Goal: Transaction & Acquisition: Book appointment/travel/reservation

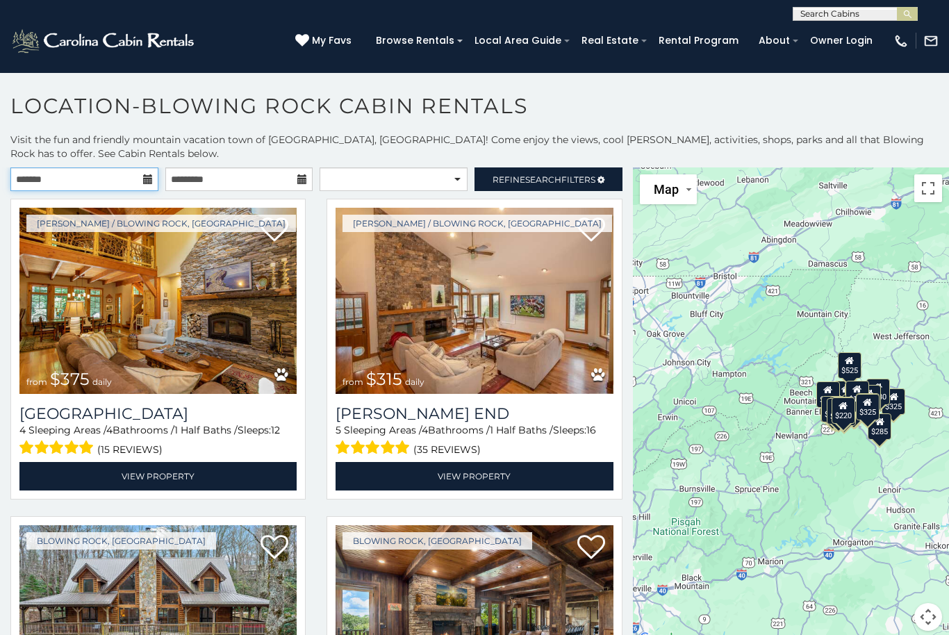
click at [142, 175] on input "text" at bounding box center [84, 179] width 148 height 24
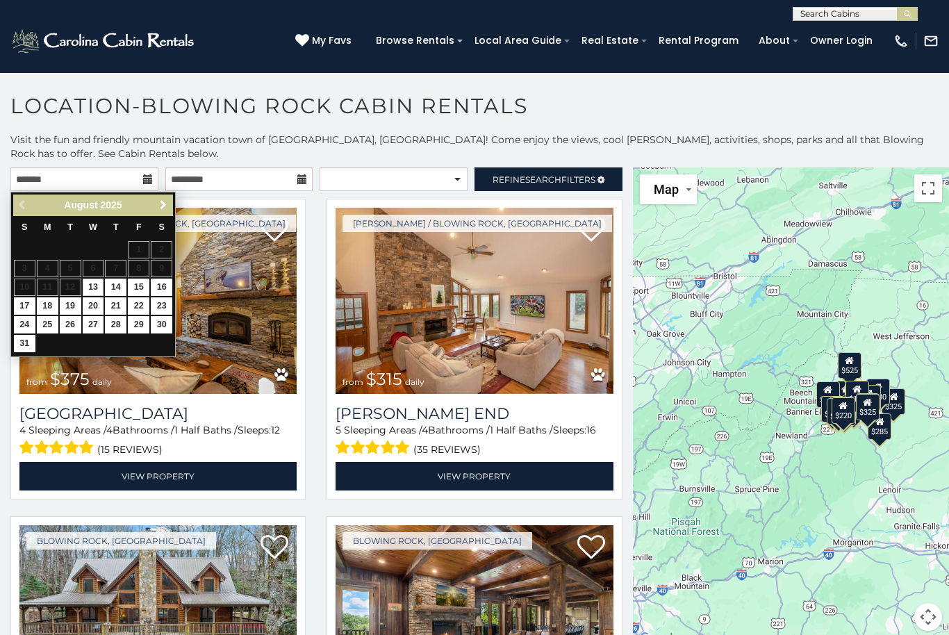
click at [163, 202] on span "Next" at bounding box center [163, 204] width 11 height 11
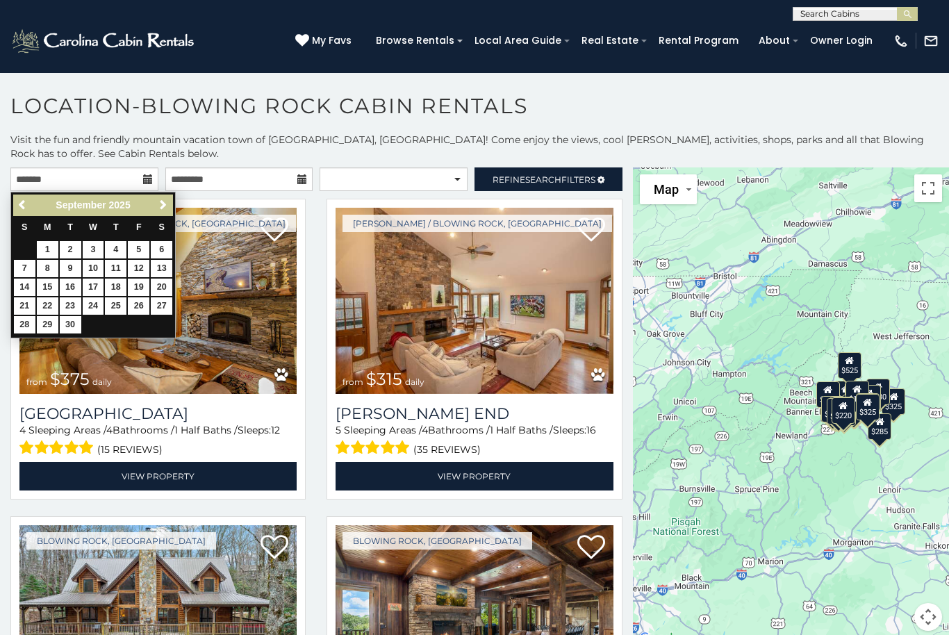
click at [28, 326] on link "28" at bounding box center [25, 324] width 22 height 17
type input "**********"
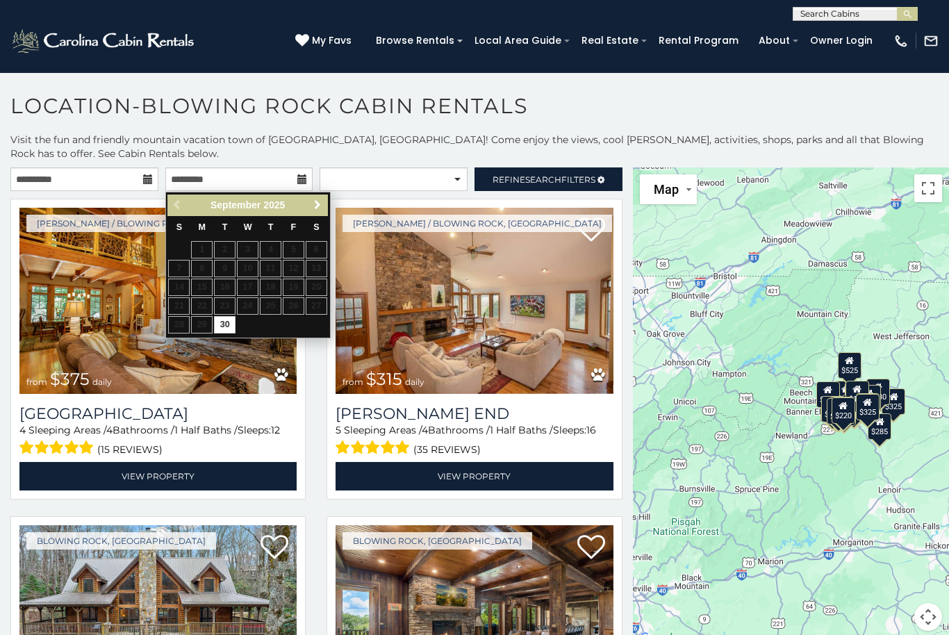
click at [320, 208] on span "Next" at bounding box center [317, 204] width 11 height 11
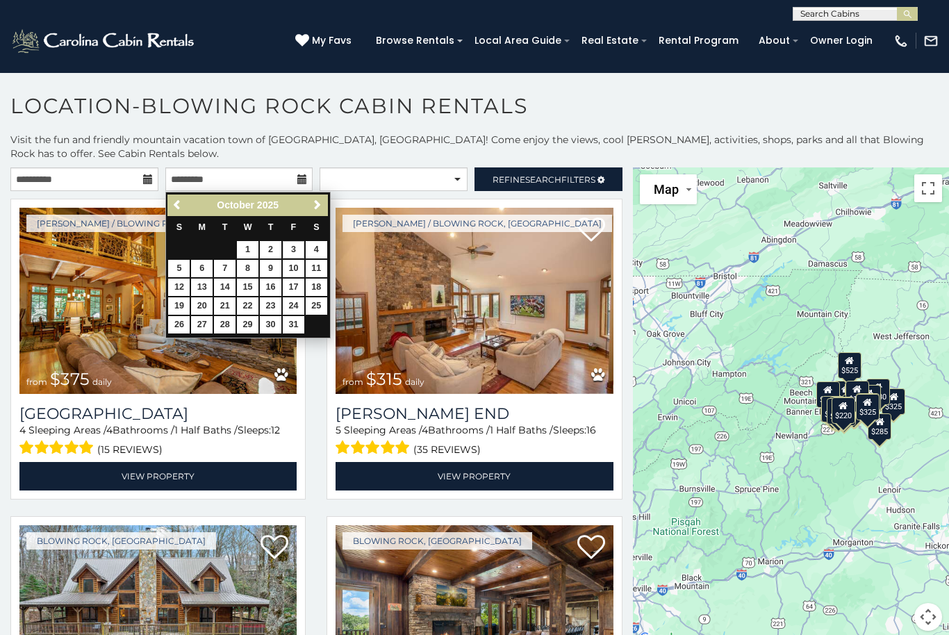
click at [296, 249] on link "3" at bounding box center [294, 249] width 22 height 17
type input "**********"
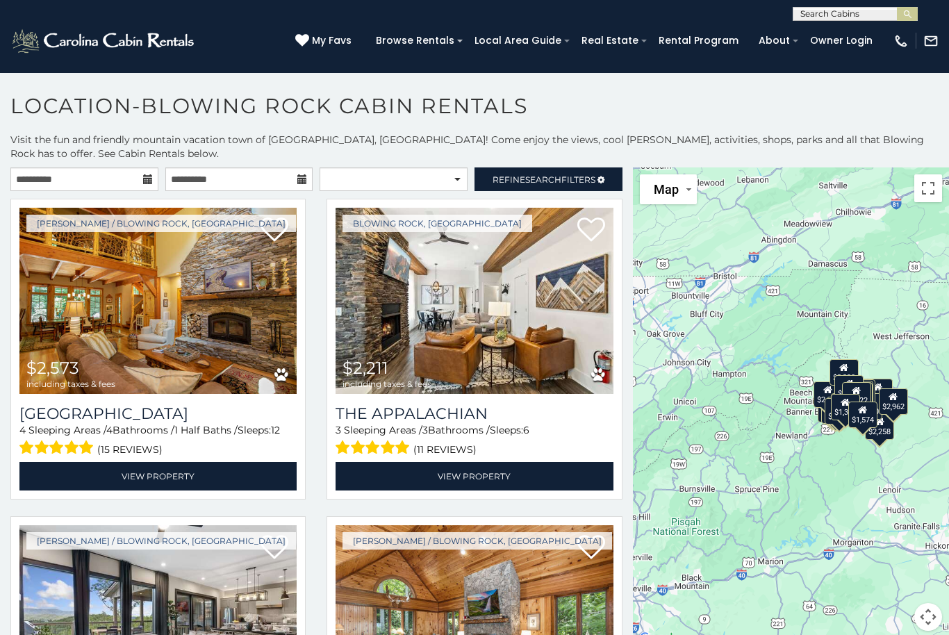
click at [593, 177] on span "Refine Search Filters" at bounding box center [543, 179] width 103 height 10
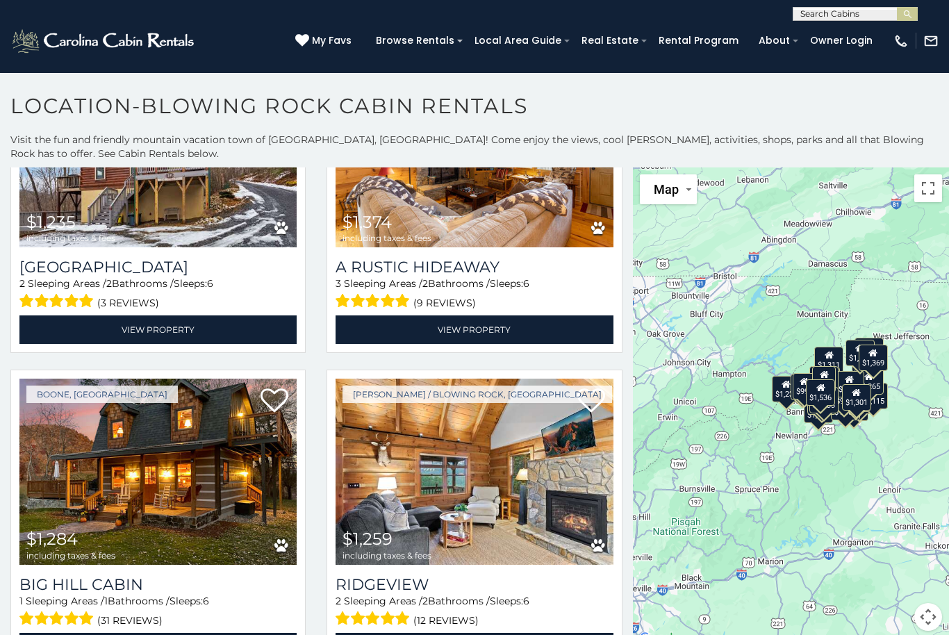
scroll to position [989, 0]
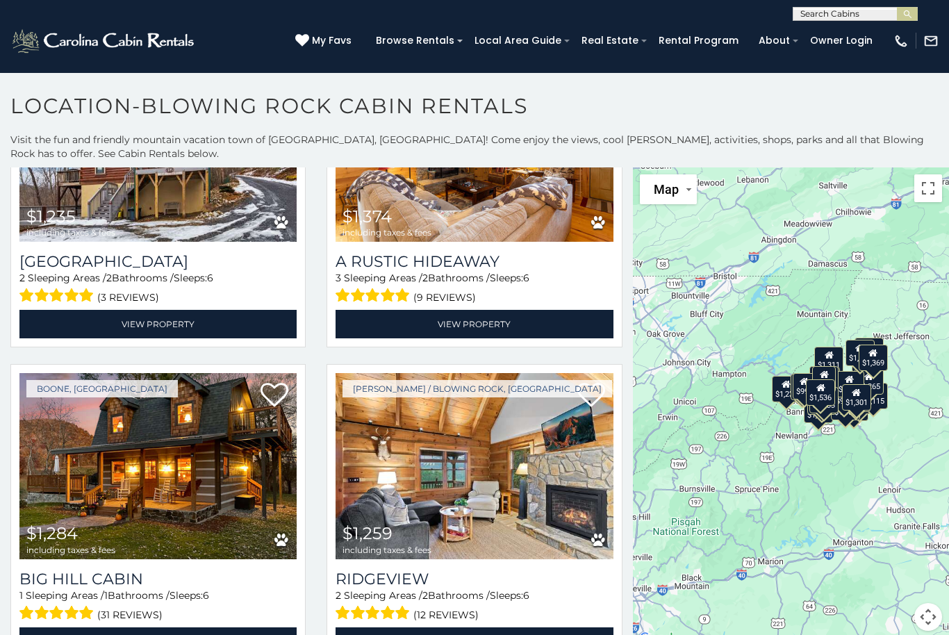
click at [186, 373] on img at bounding box center [157, 466] width 277 height 186
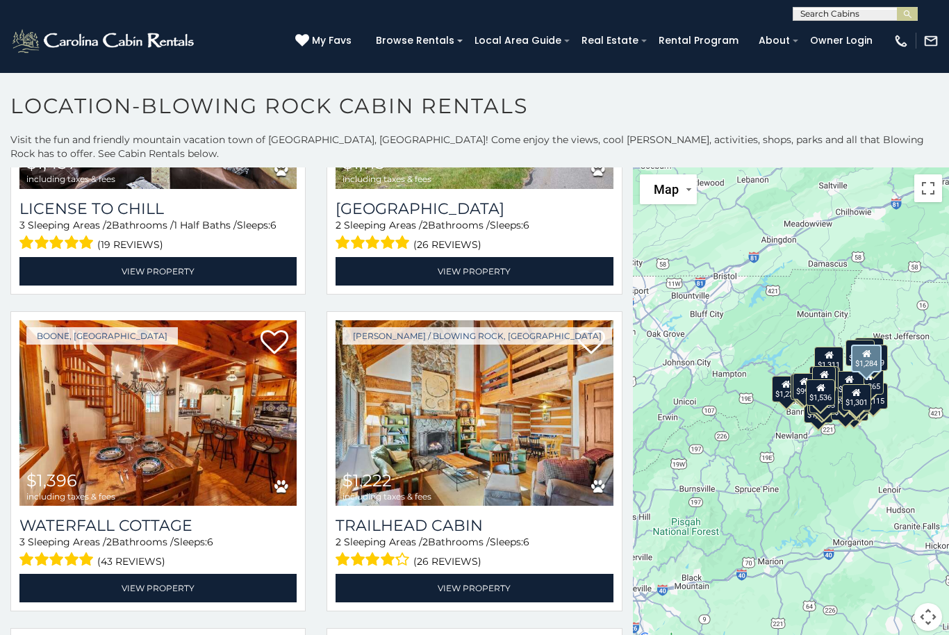
scroll to position [1678, 0]
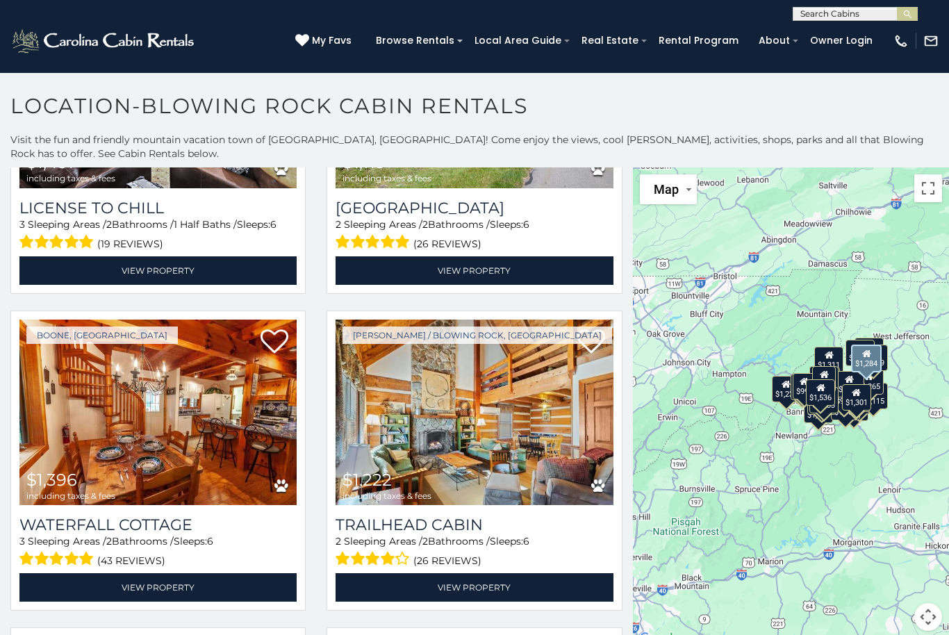
click at [574, 573] on link "View Property" at bounding box center [473, 587] width 277 height 28
click at [572, 573] on link "View Property" at bounding box center [473, 587] width 277 height 28
click at [540, 319] on img at bounding box center [473, 412] width 277 height 186
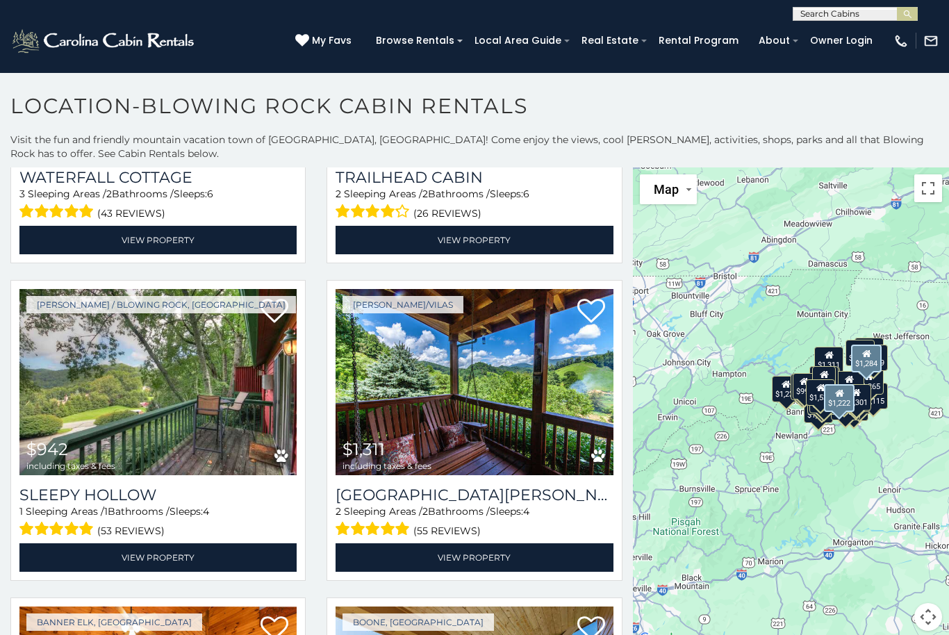
scroll to position [2025, 0]
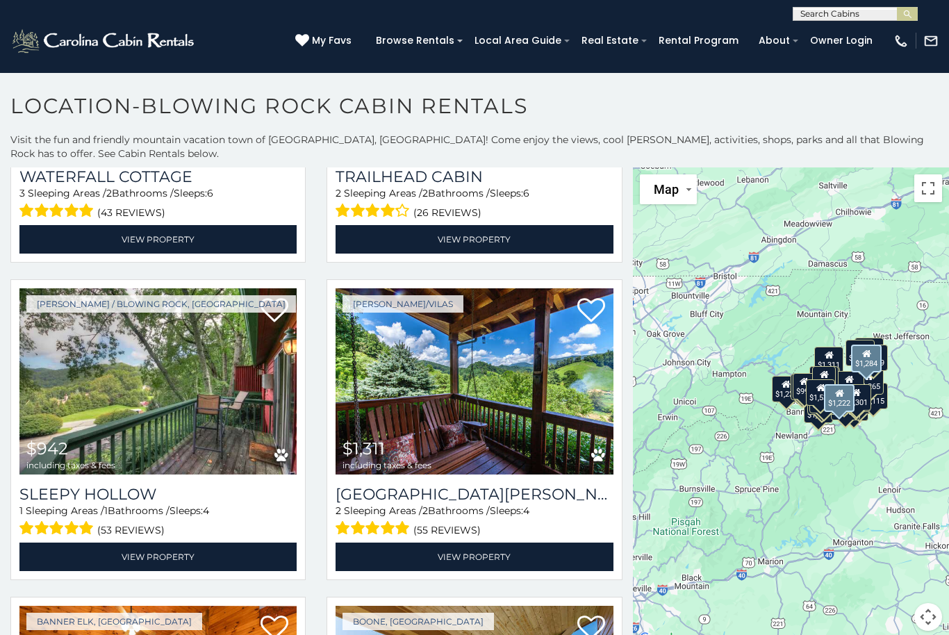
click at [228, 288] on img at bounding box center [157, 381] width 277 height 186
click at [521, 288] on img at bounding box center [473, 381] width 277 height 186
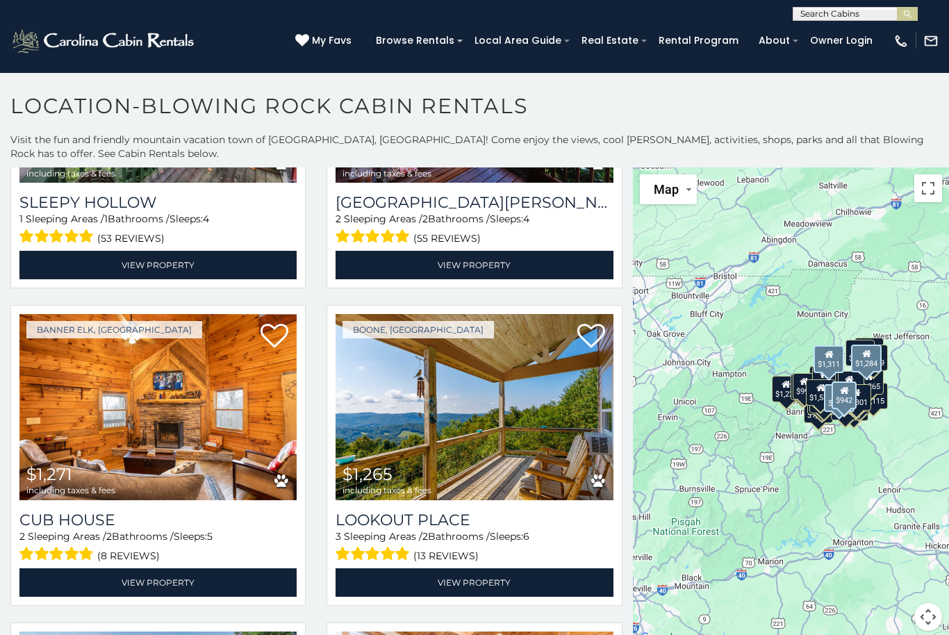
scroll to position [2316, 0]
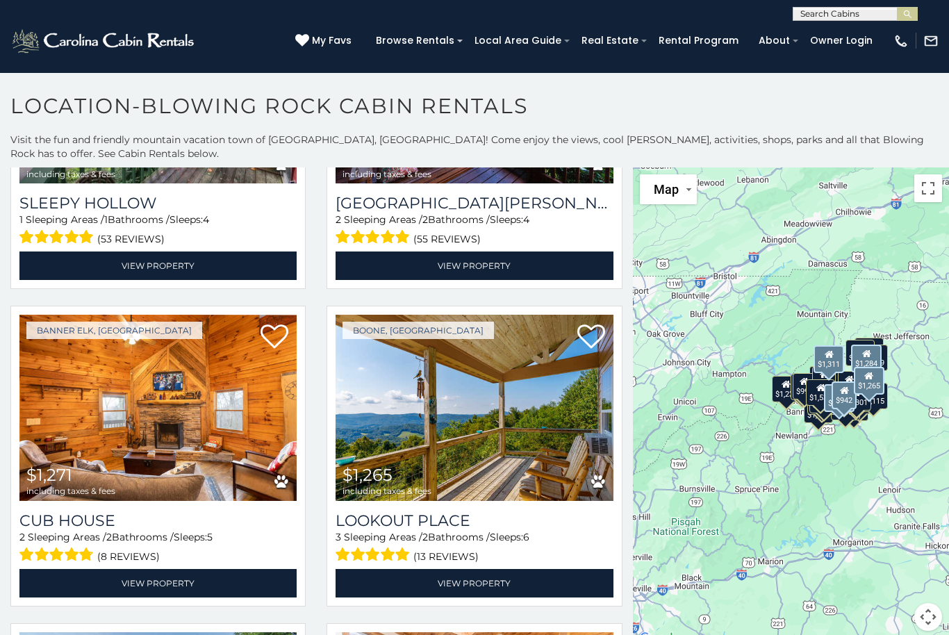
click at [556, 315] on img at bounding box center [473, 408] width 277 height 186
click at [541, 315] on img at bounding box center [473, 408] width 277 height 186
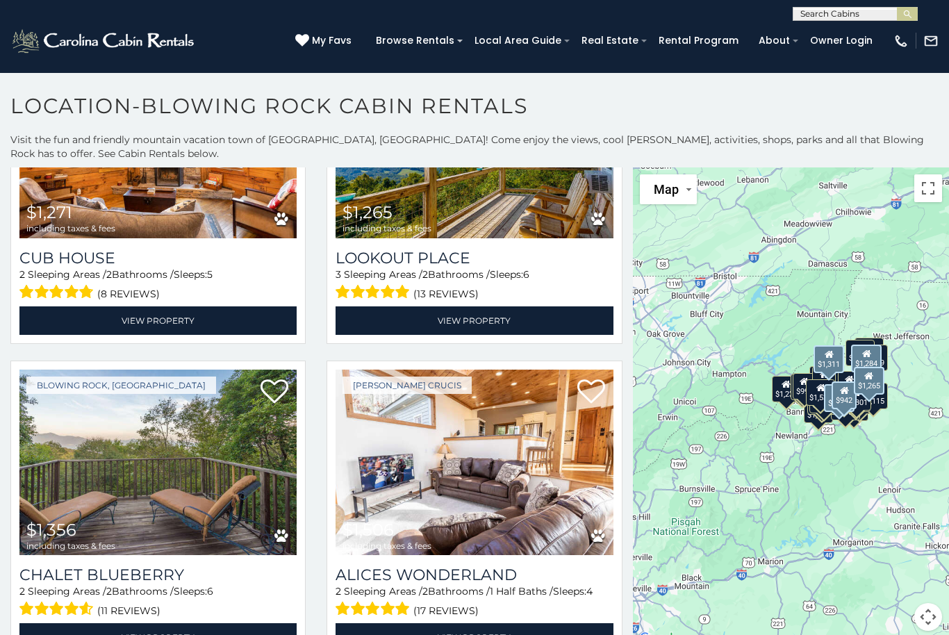
scroll to position [2580, 0]
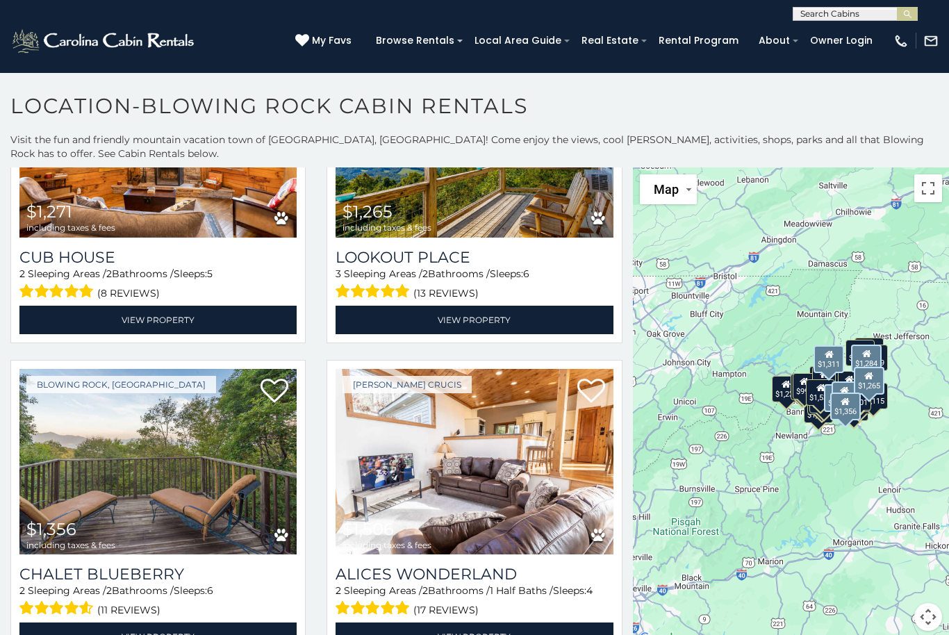
click at [243, 369] on img at bounding box center [157, 462] width 277 height 186
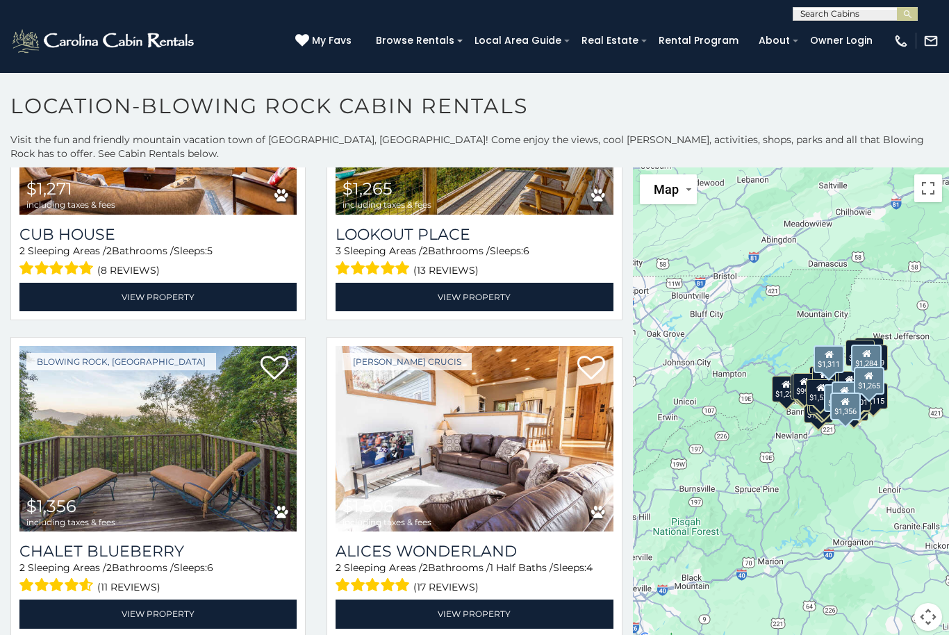
scroll to position [2600, 0]
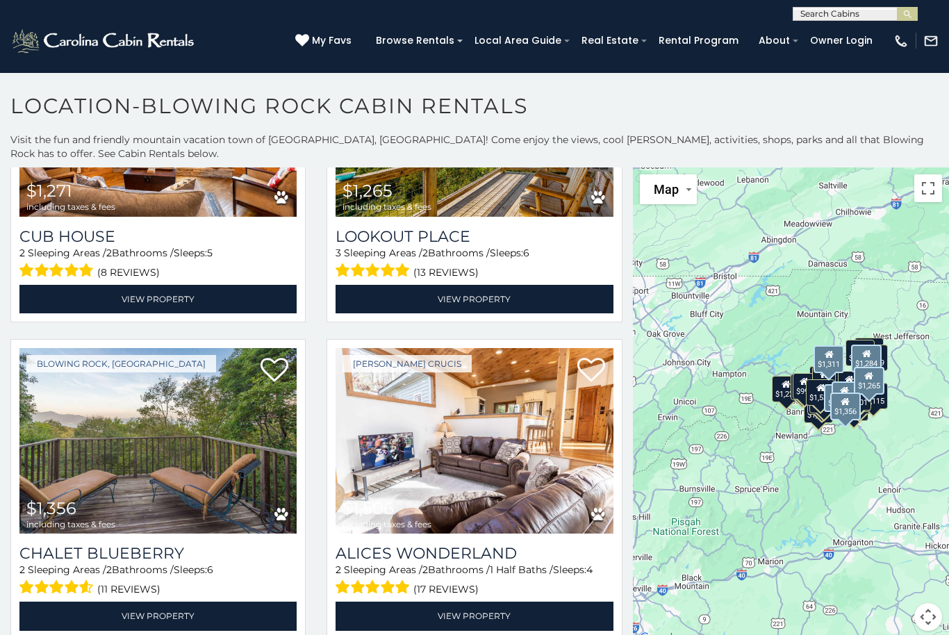
click at [554, 348] on img at bounding box center [473, 441] width 277 height 186
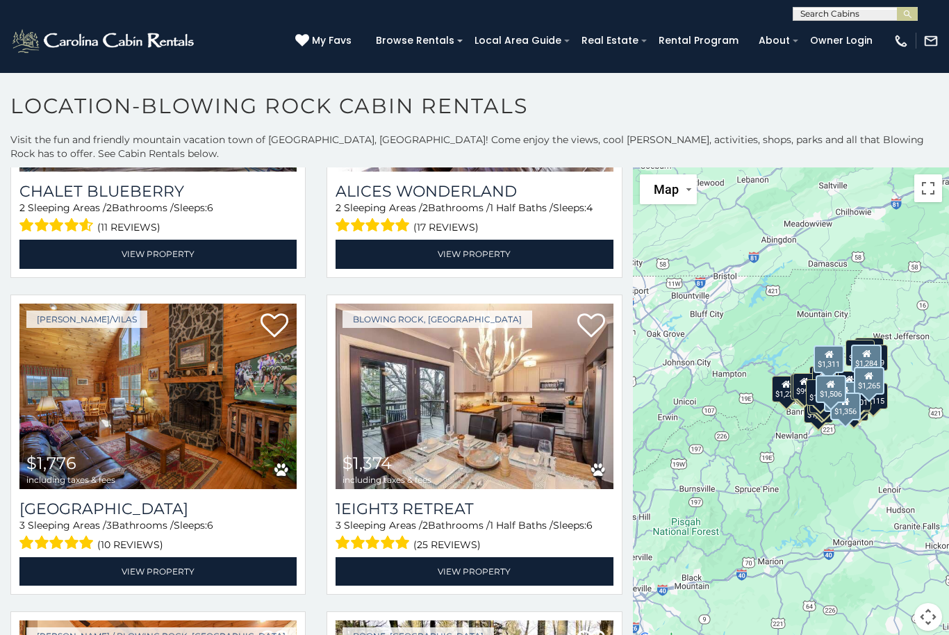
scroll to position [2963, 0]
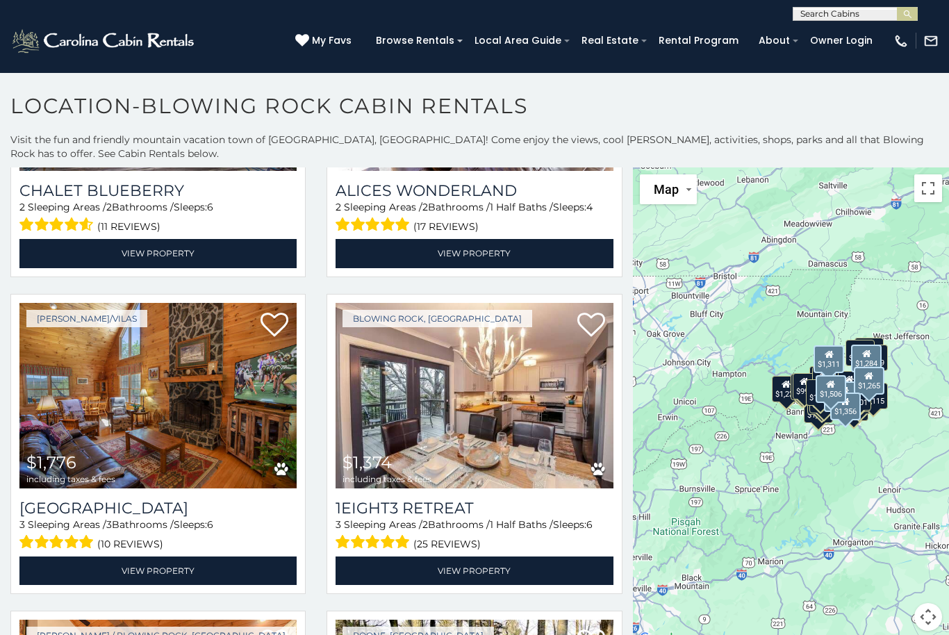
click at [546, 303] on img at bounding box center [473, 396] width 277 height 186
click at [526, 303] on img at bounding box center [473, 396] width 277 height 186
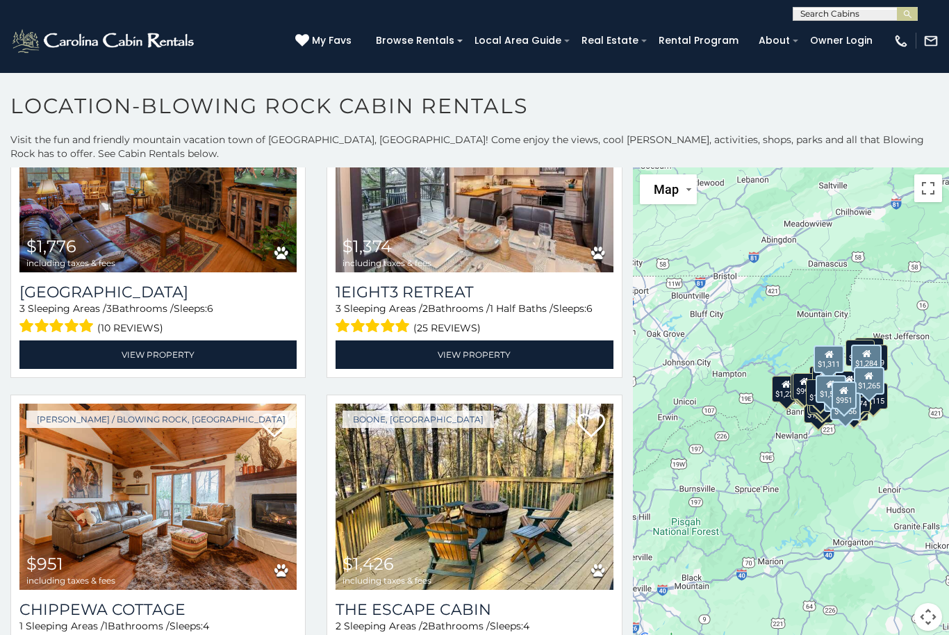
click at [232, 403] on img at bounding box center [157, 496] width 277 height 186
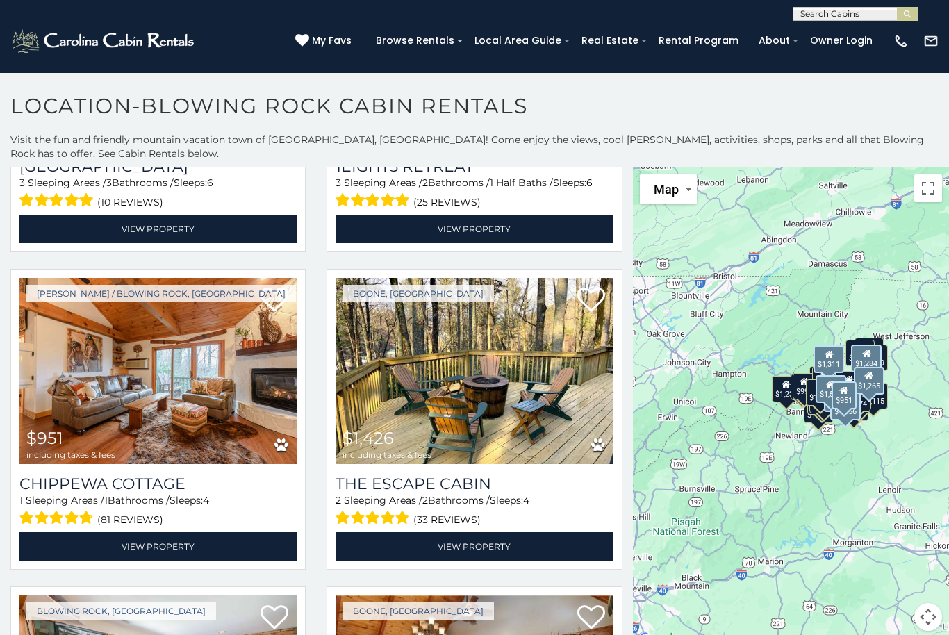
scroll to position [3305, 0]
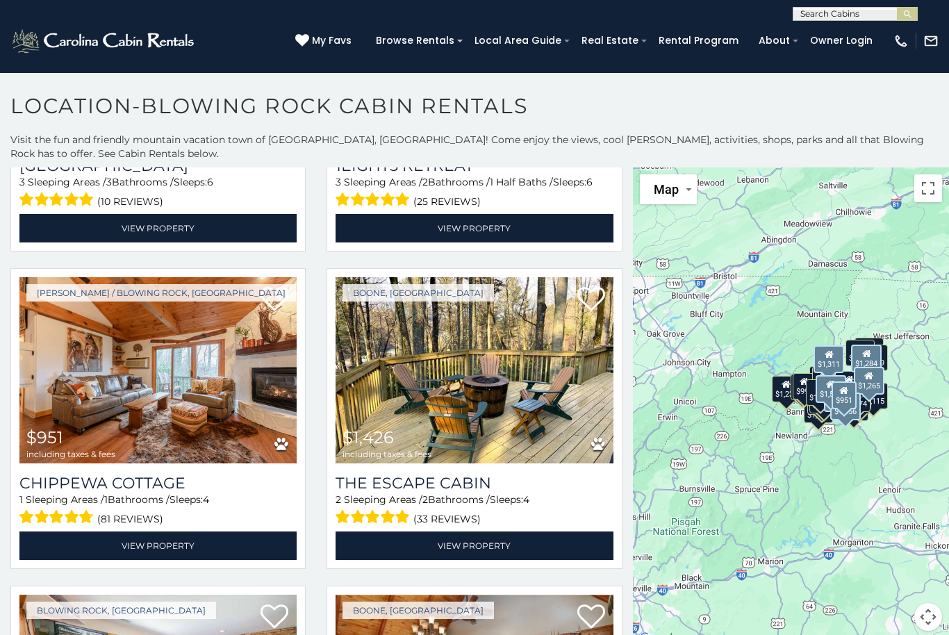
click at [560, 277] on img at bounding box center [473, 370] width 277 height 186
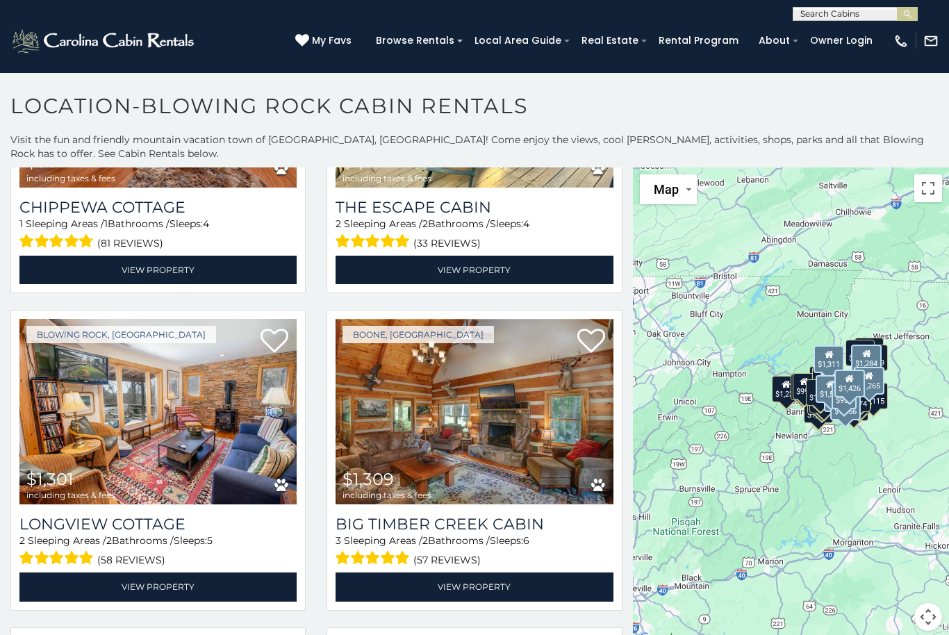
scroll to position [3585, 0]
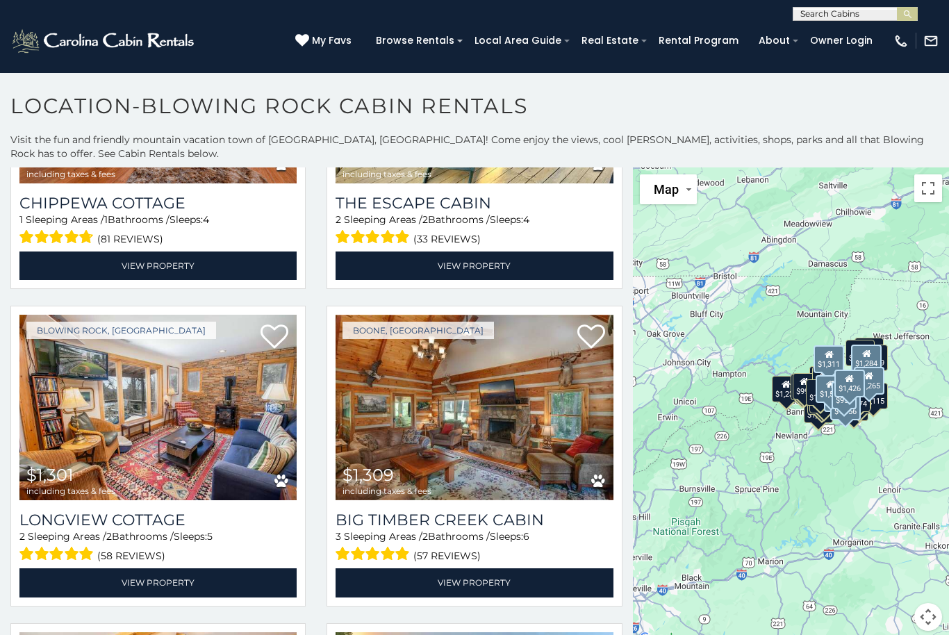
click at [233, 315] on img at bounding box center [157, 408] width 277 height 186
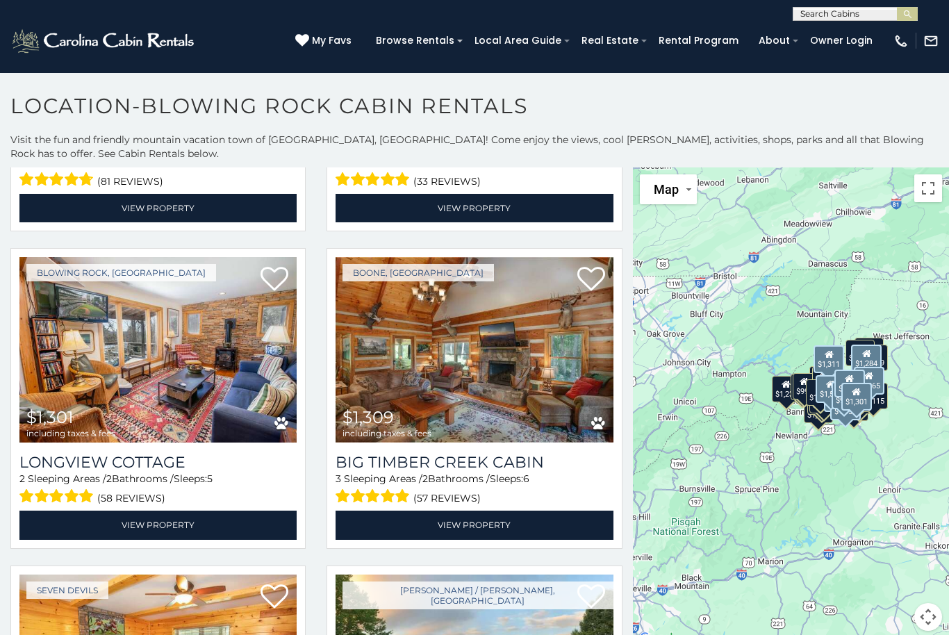
scroll to position [3648, 0]
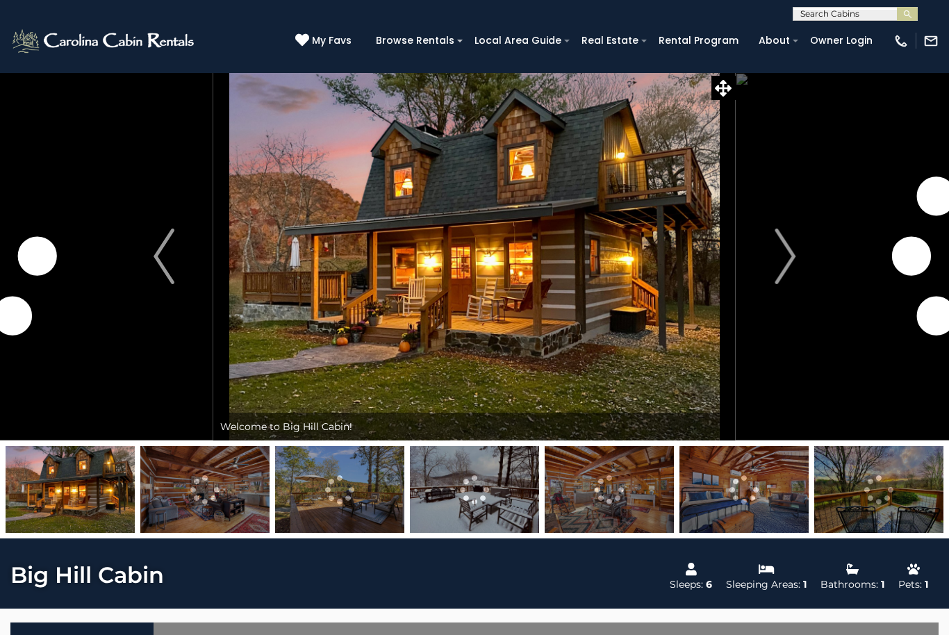
click at [780, 258] on img "Next" at bounding box center [784, 256] width 21 height 56
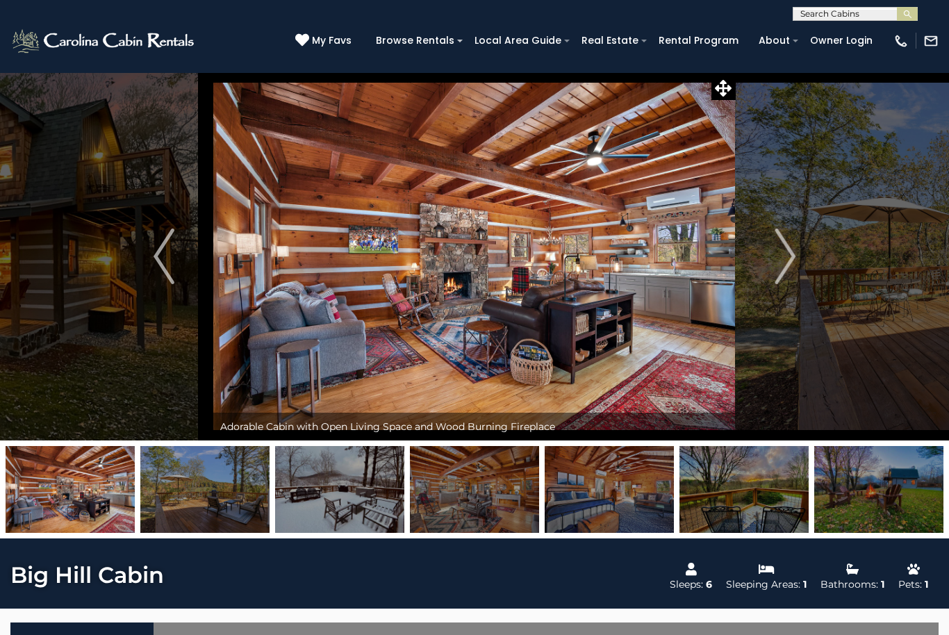
click at [783, 270] on img "Next" at bounding box center [784, 256] width 21 height 56
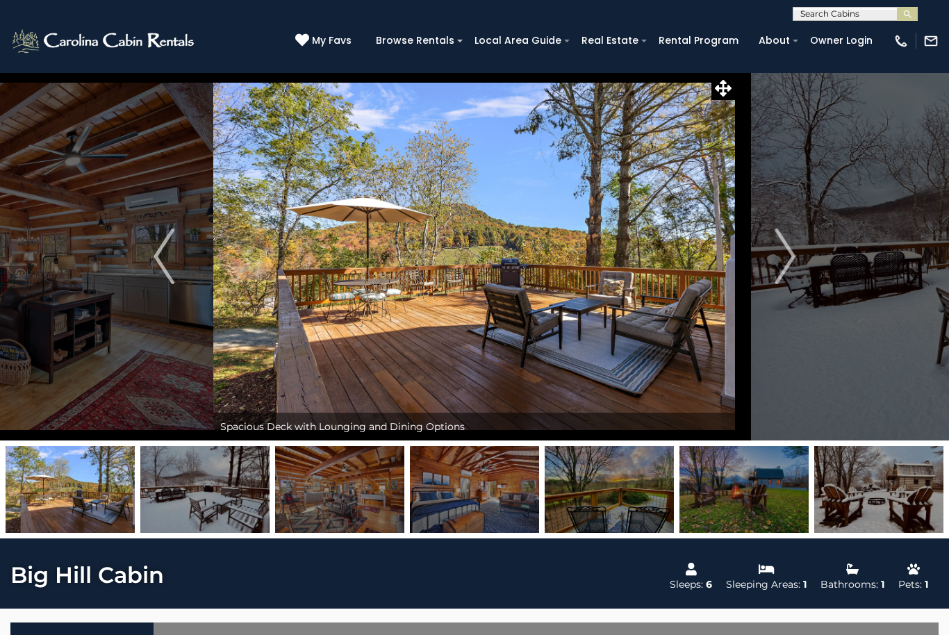
click at [787, 262] on img "Next" at bounding box center [784, 256] width 21 height 56
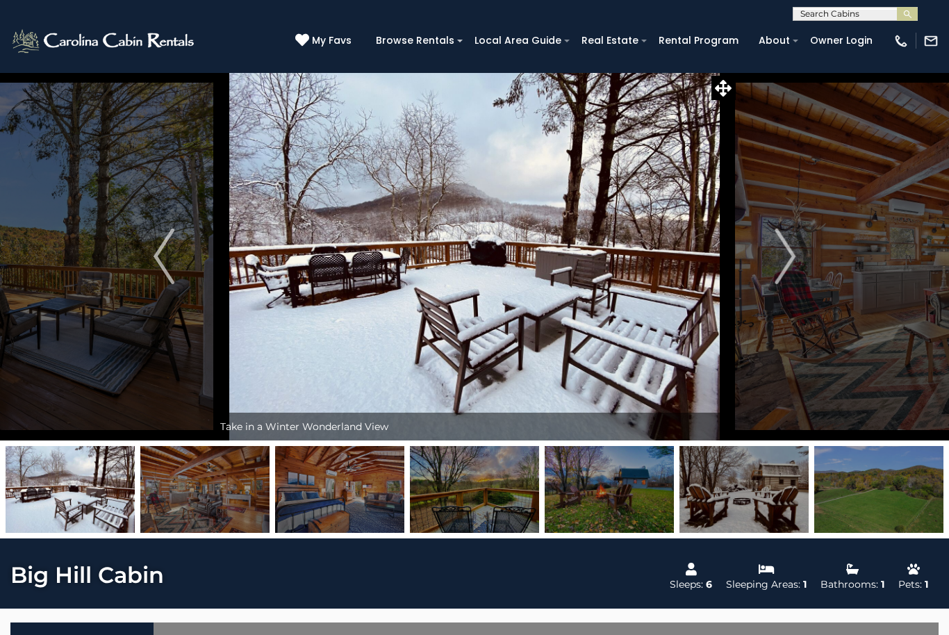
click at [779, 268] on img "Next" at bounding box center [784, 256] width 21 height 56
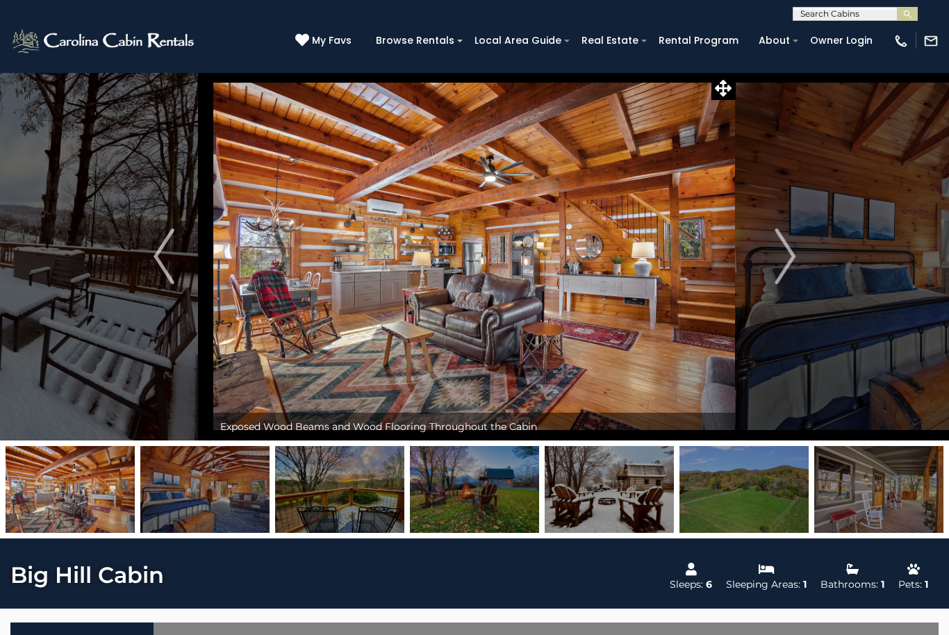
click at [774, 272] on button "Next" at bounding box center [784, 256] width 99 height 368
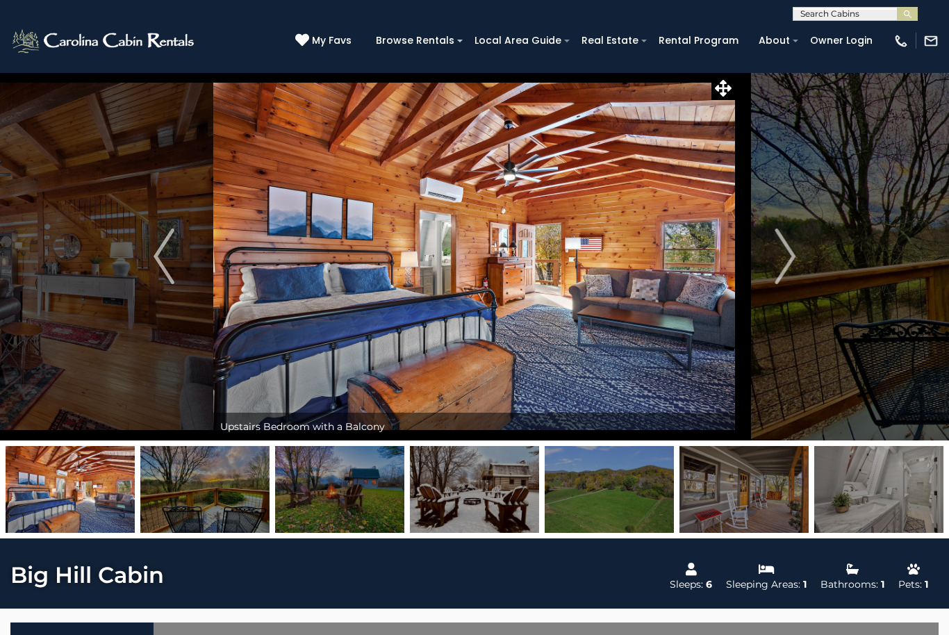
click at [776, 267] on img "Next" at bounding box center [784, 256] width 21 height 56
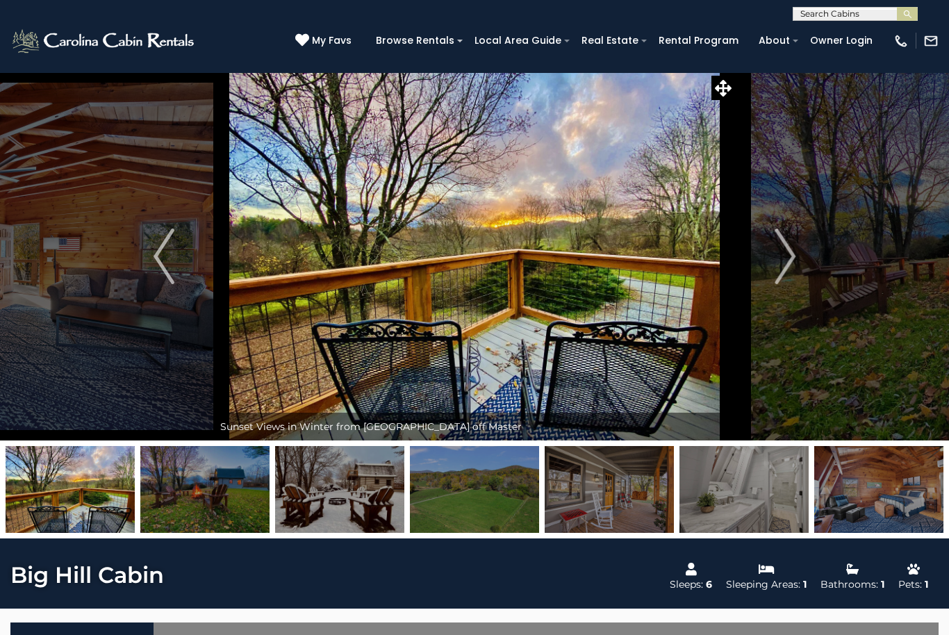
click at [775, 267] on img "Next" at bounding box center [784, 256] width 21 height 56
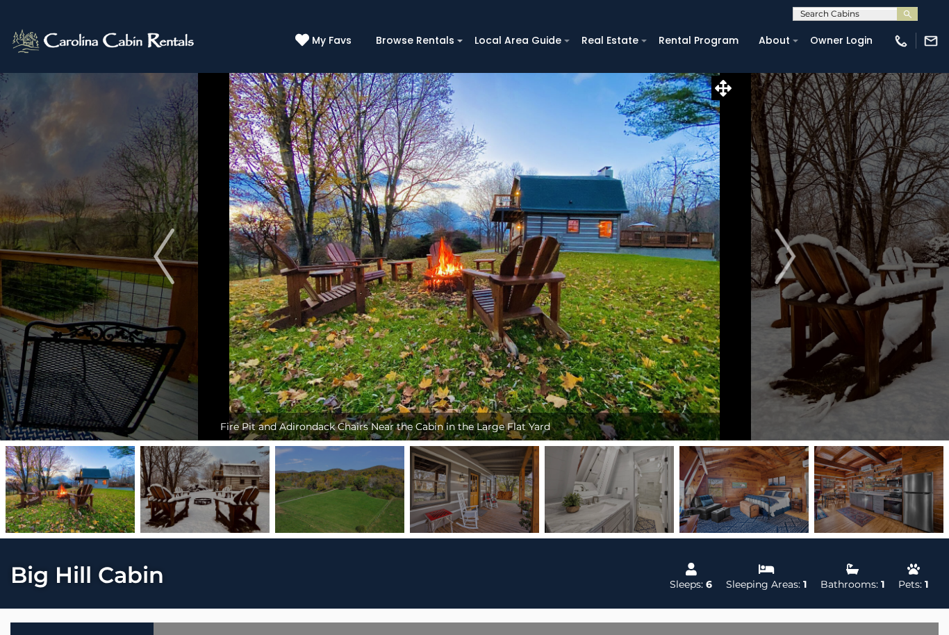
click at [778, 265] on img "Next" at bounding box center [784, 256] width 21 height 56
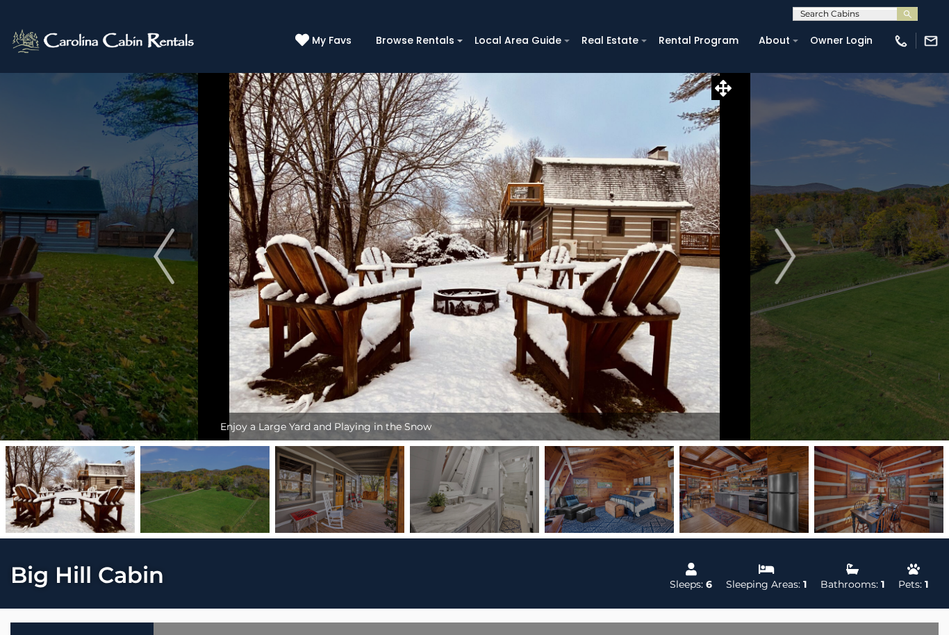
click at [778, 264] on img "Next" at bounding box center [784, 256] width 21 height 56
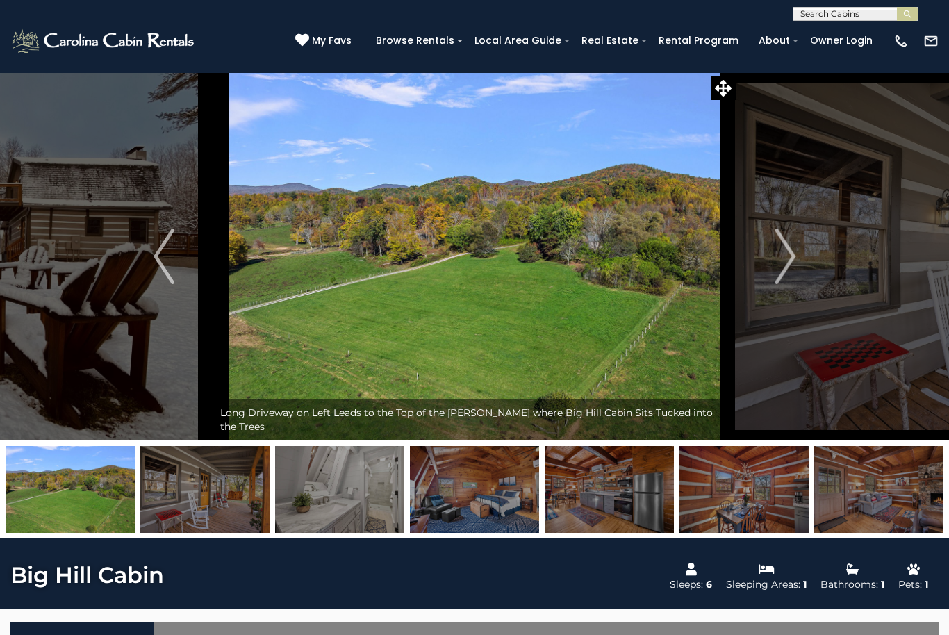
click at [779, 261] on img "Next" at bounding box center [784, 256] width 21 height 56
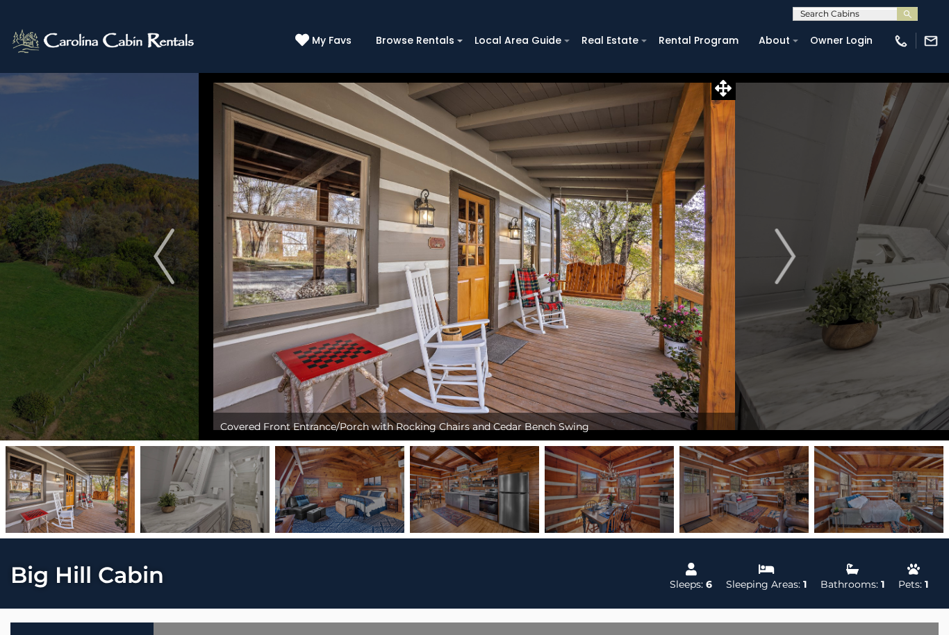
click at [775, 263] on img "Next" at bounding box center [784, 256] width 21 height 56
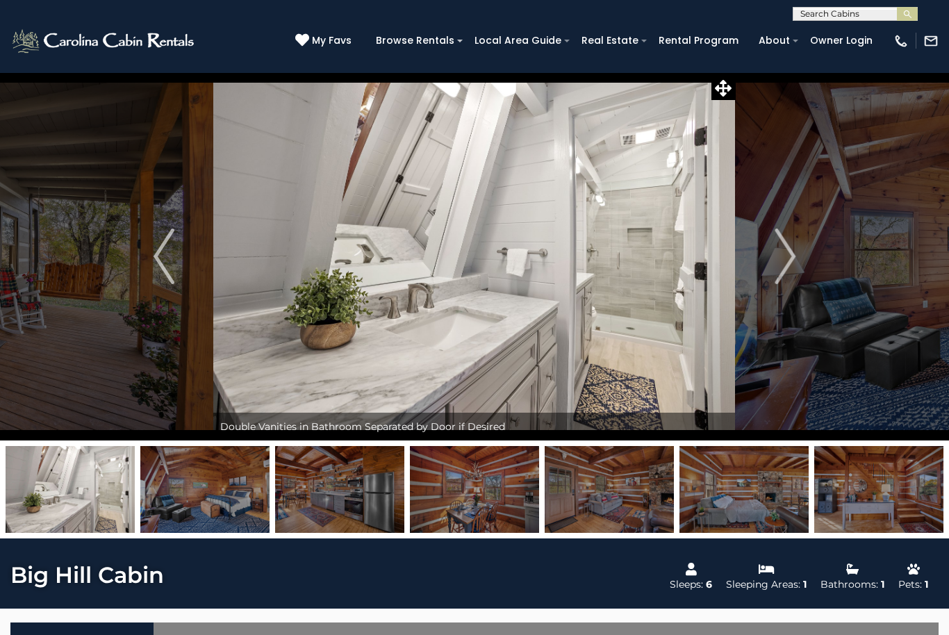
click at [775, 262] on img "Next" at bounding box center [784, 256] width 21 height 56
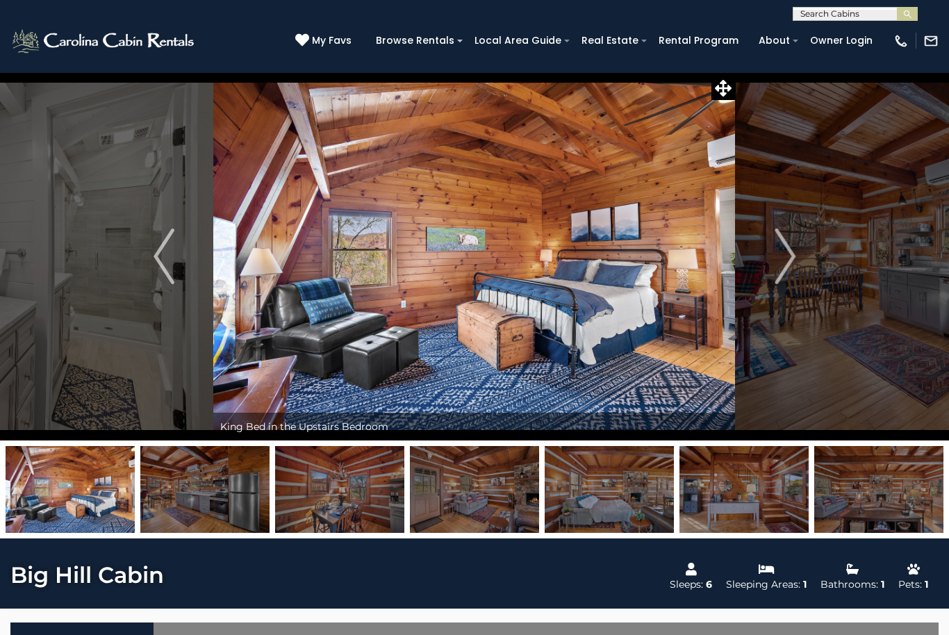
click at [770, 263] on button "Next" at bounding box center [784, 256] width 99 height 368
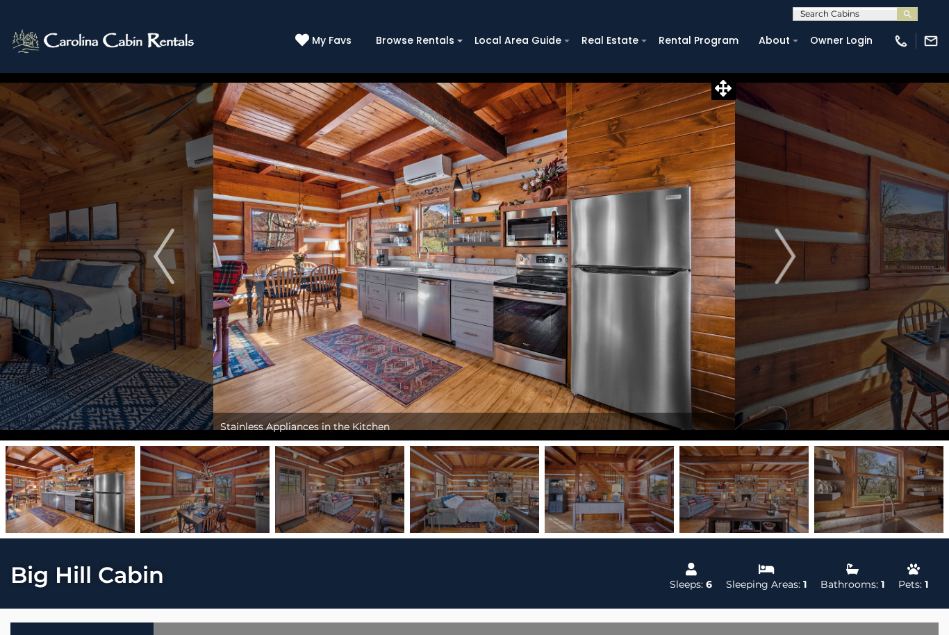
click at [771, 261] on button "Next" at bounding box center [784, 256] width 99 height 368
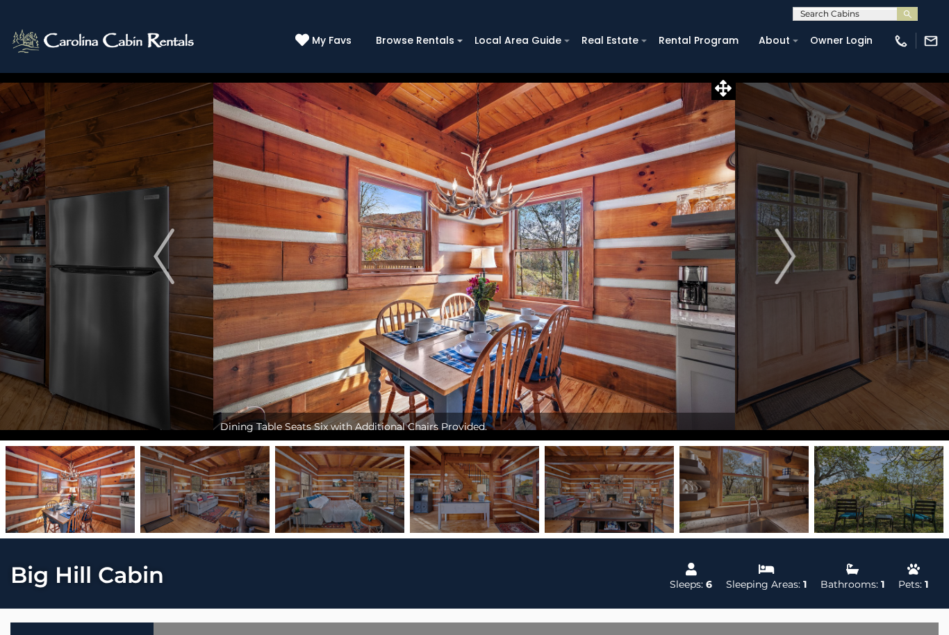
click at [775, 259] on img "Next" at bounding box center [784, 256] width 21 height 56
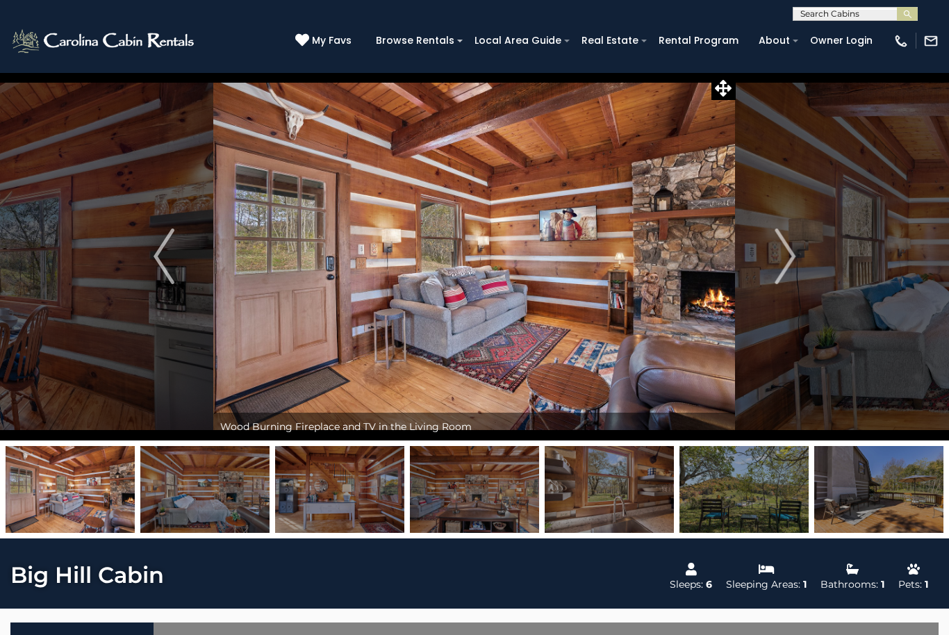
click at [773, 258] on button "Next" at bounding box center [784, 256] width 99 height 368
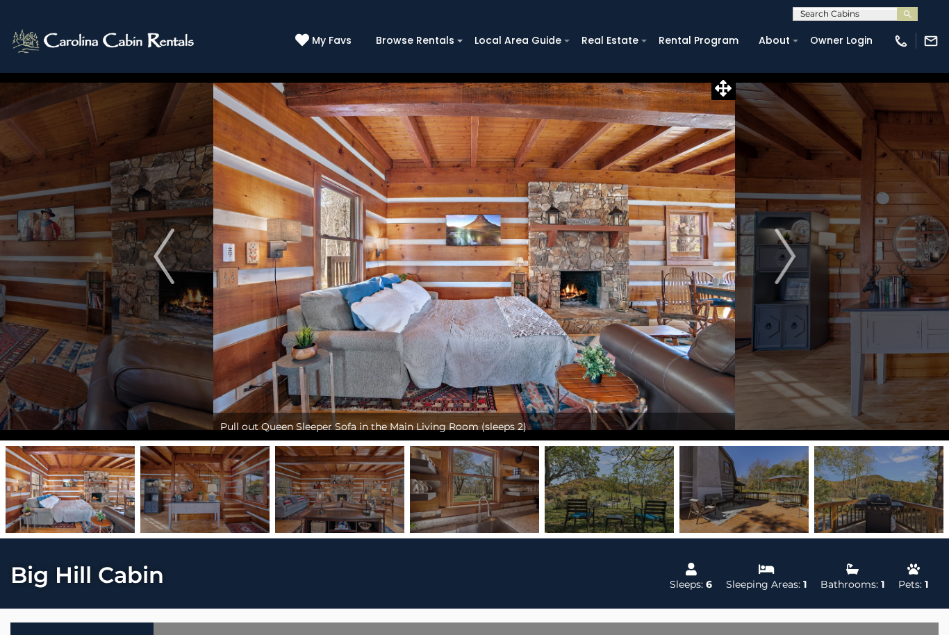
click at [778, 260] on img "Next" at bounding box center [784, 256] width 21 height 56
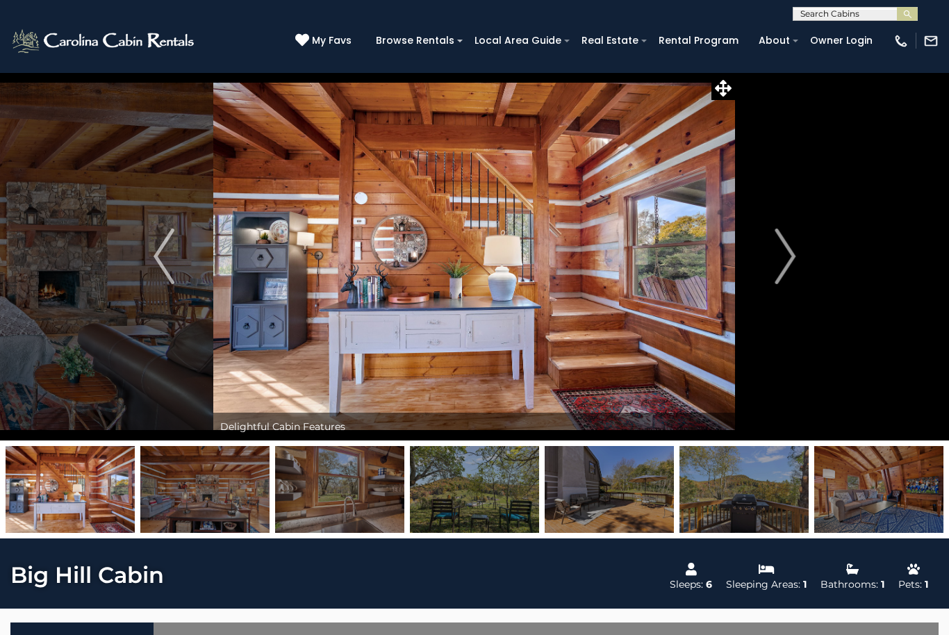
click at [771, 263] on button "Next" at bounding box center [784, 256] width 99 height 368
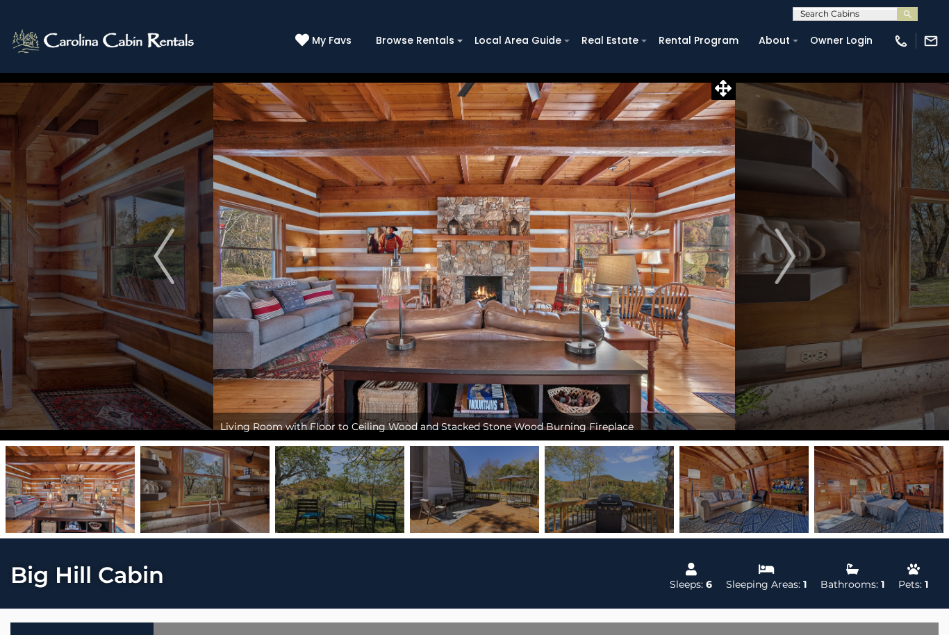
click at [779, 256] on img "Next" at bounding box center [784, 256] width 21 height 56
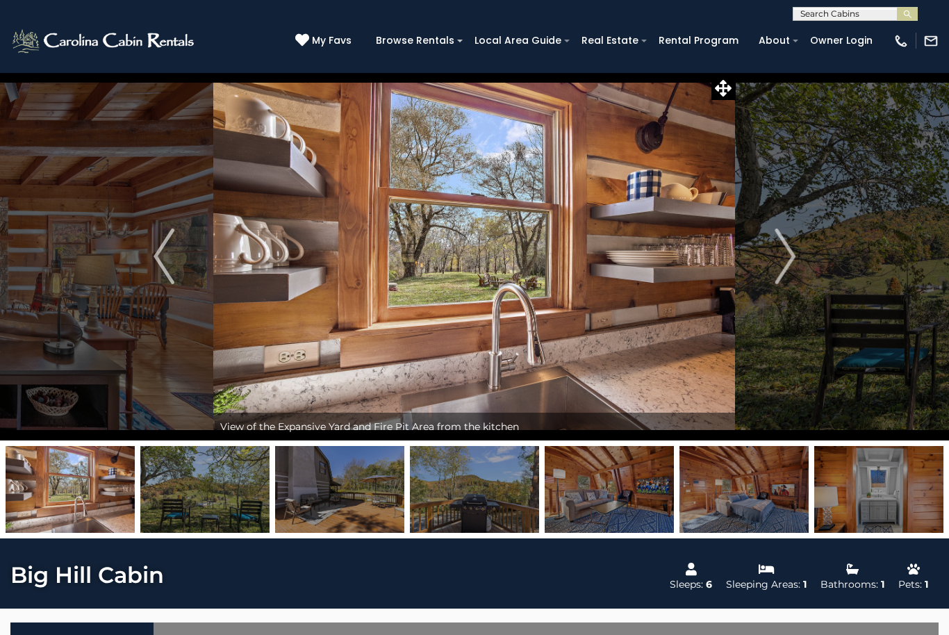
click at [781, 258] on img "Next" at bounding box center [784, 256] width 21 height 56
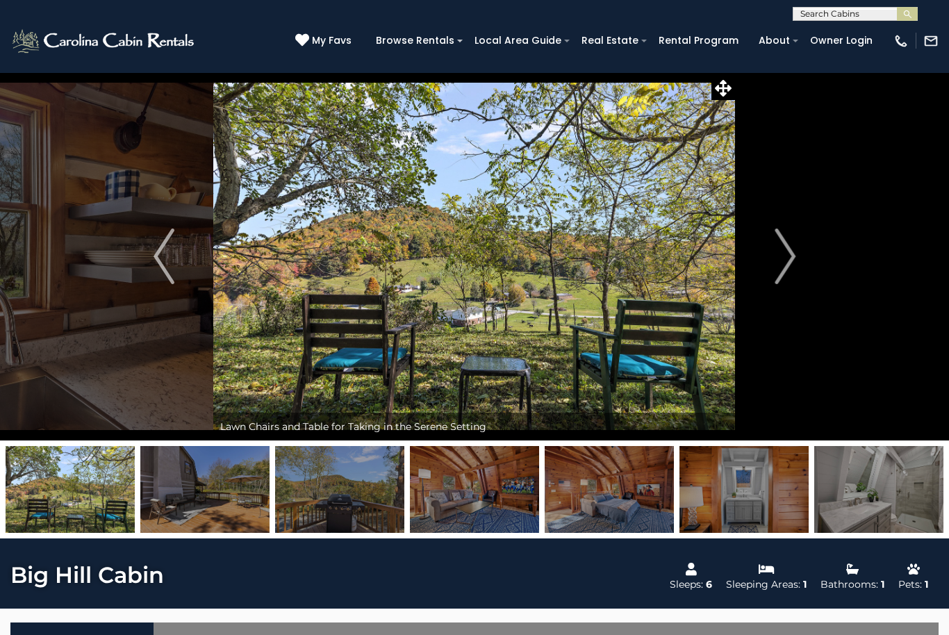
click at [775, 260] on img "Next" at bounding box center [784, 256] width 21 height 56
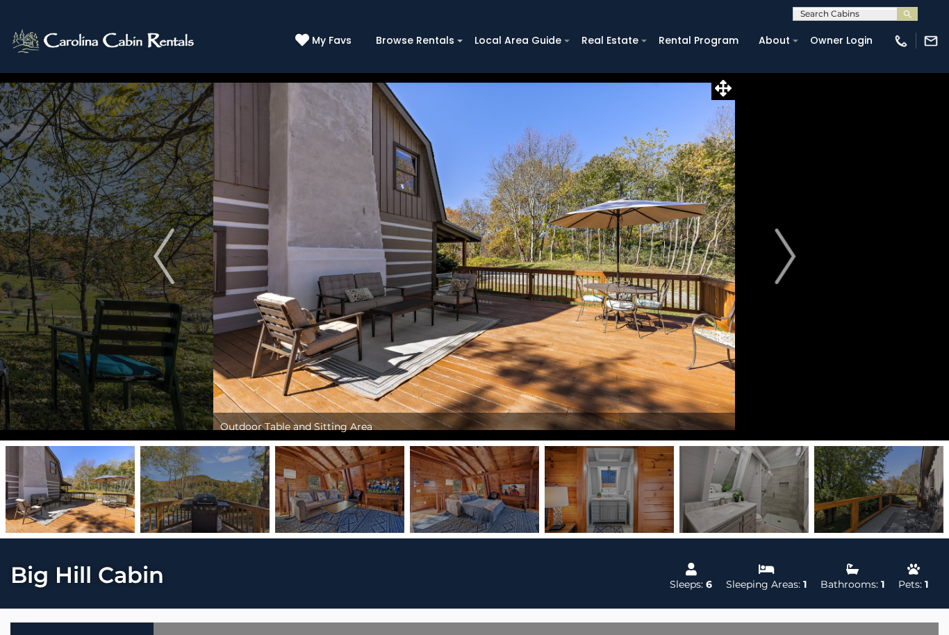
click at [780, 253] on img "Next" at bounding box center [784, 256] width 21 height 56
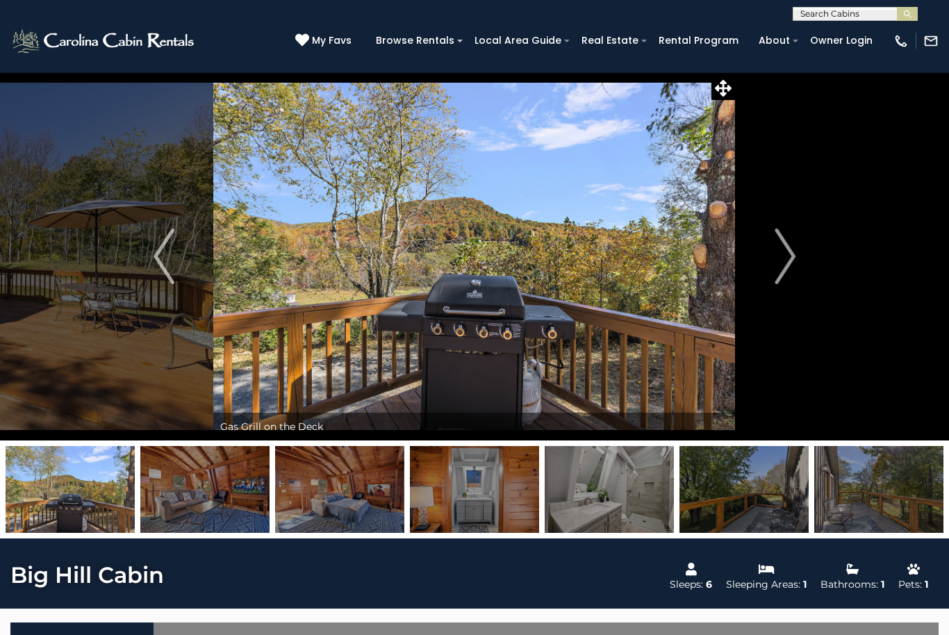
click at [778, 256] on img "Next" at bounding box center [784, 256] width 21 height 56
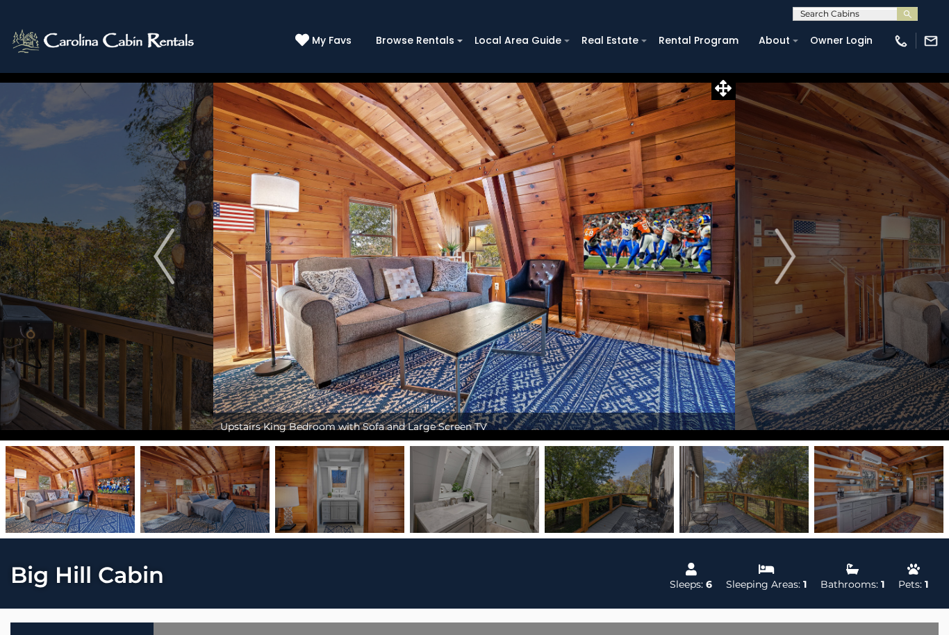
click at [775, 258] on img "Next" at bounding box center [784, 256] width 21 height 56
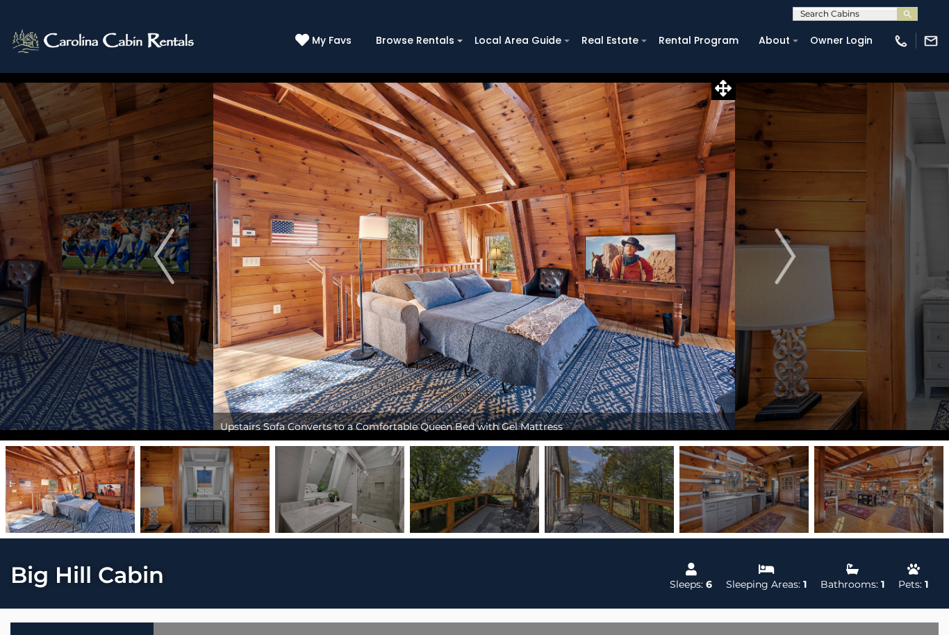
click at [774, 257] on button "Next" at bounding box center [784, 256] width 99 height 368
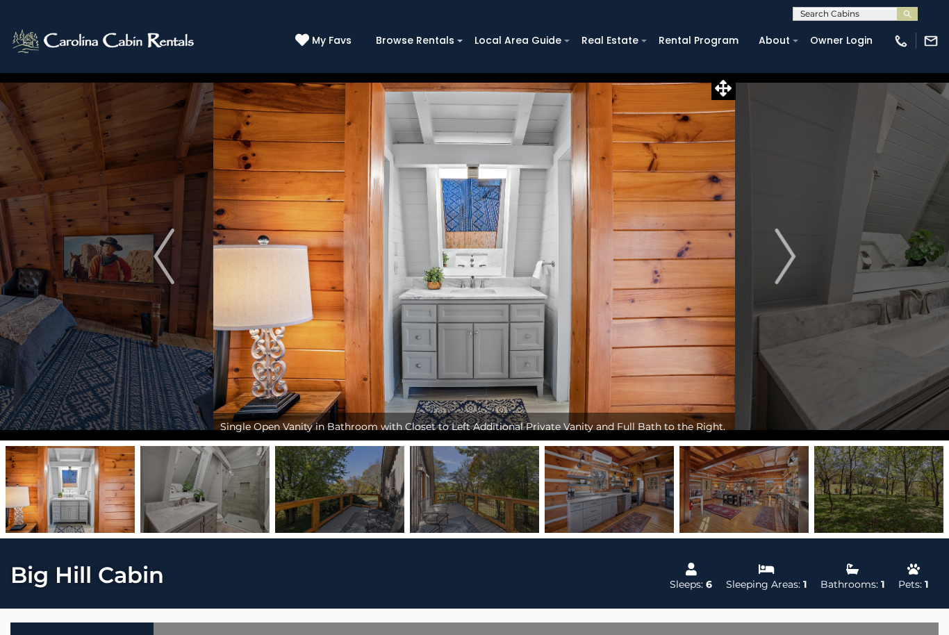
click at [780, 253] on img "Next" at bounding box center [784, 256] width 21 height 56
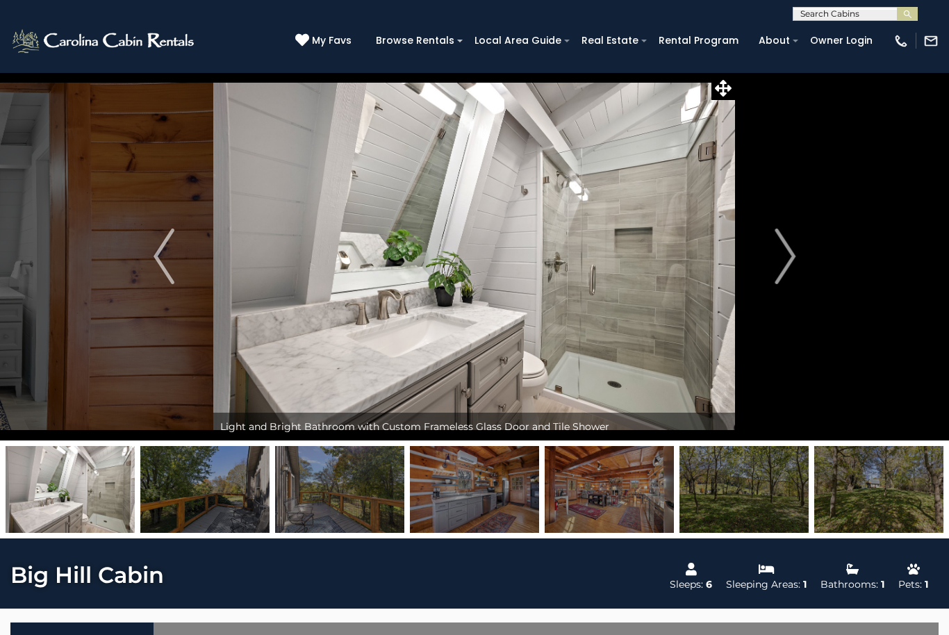
click at [786, 253] on img "Next" at bounding box center [784, 256] width 21 height 56
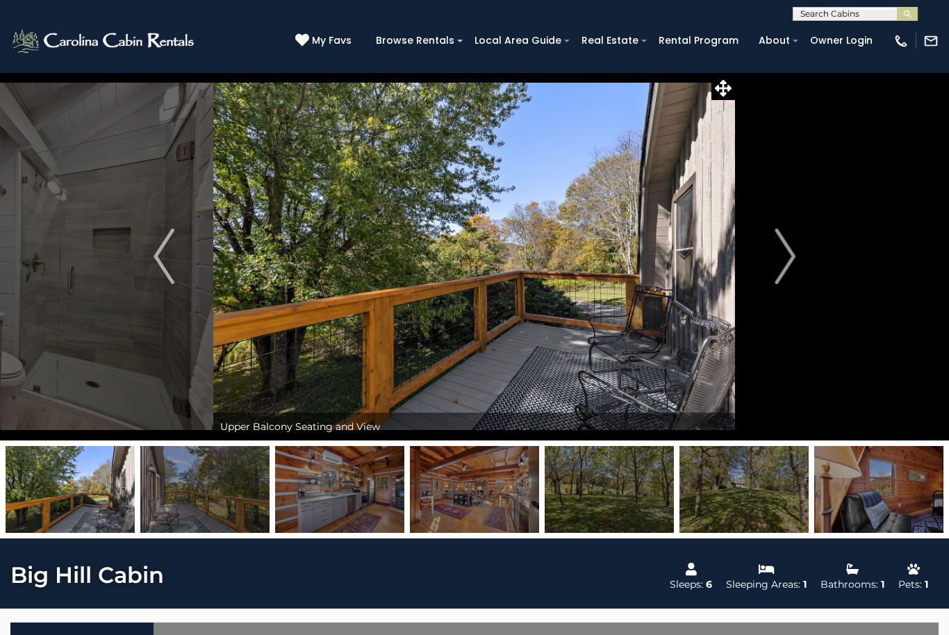
click at [785, 253] on img "Next" at bounding box center [784, 256] width 21 height 56
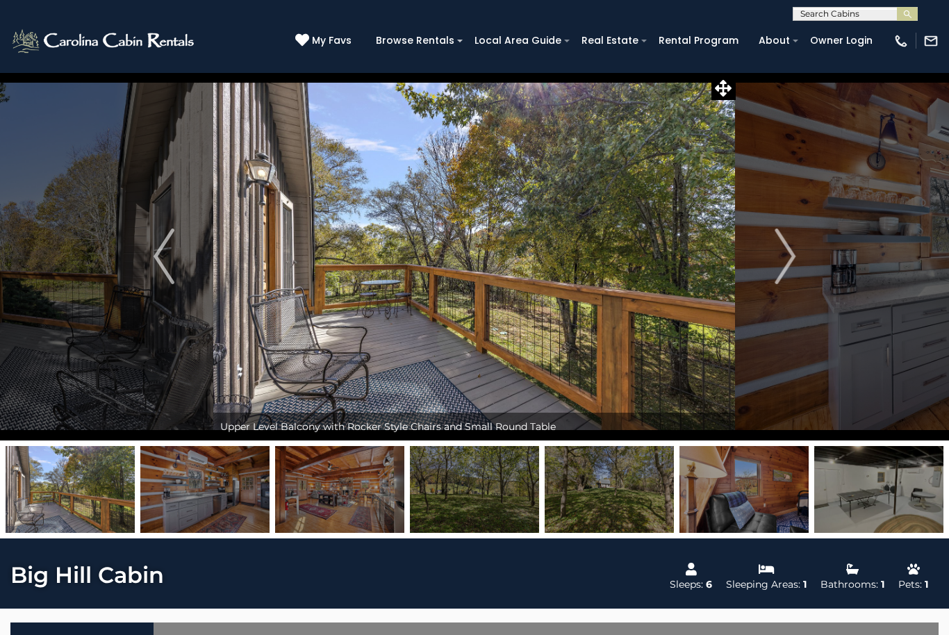
click at [776, 261] on img "Next" at bounding box center [784, 256] width 21 height 56
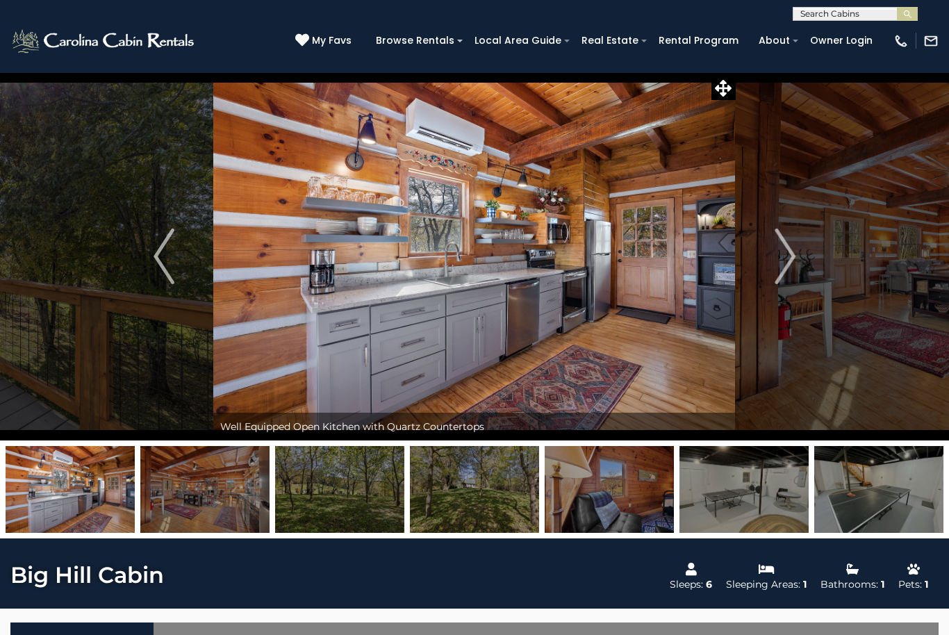
click at [777, 260] on img "Next" at bounding box center [784, 256] width 21 height 56
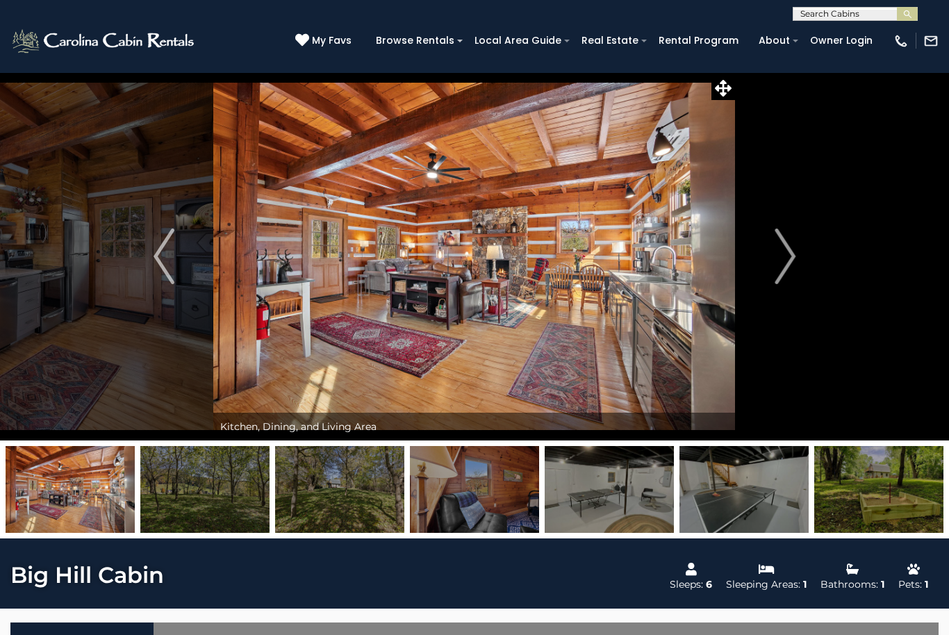
click at [779, 254] on img "Next" at bounding box center [784, 256] width 21 height 56
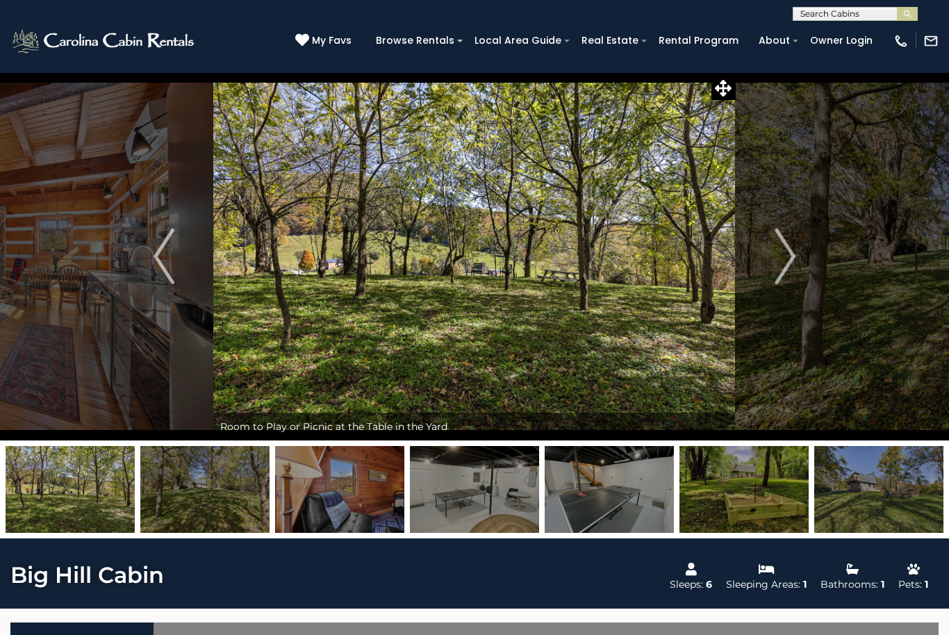
click at [780, 257] on img "Next" at bounding box center [784, 256] width 21 height 56
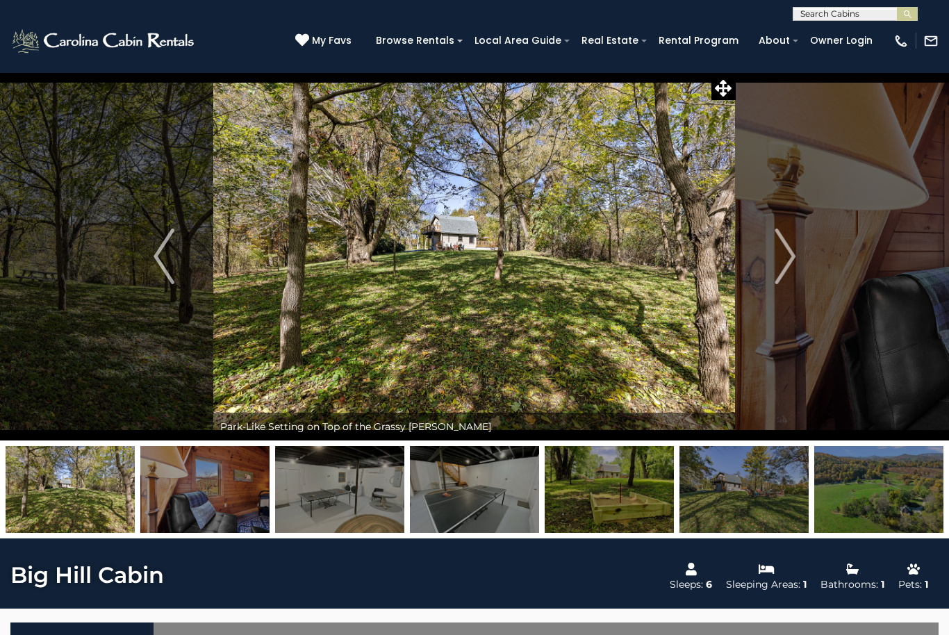
click at [787, 251] on img "Next" at bounding box center [784, 256] width 21 height 56
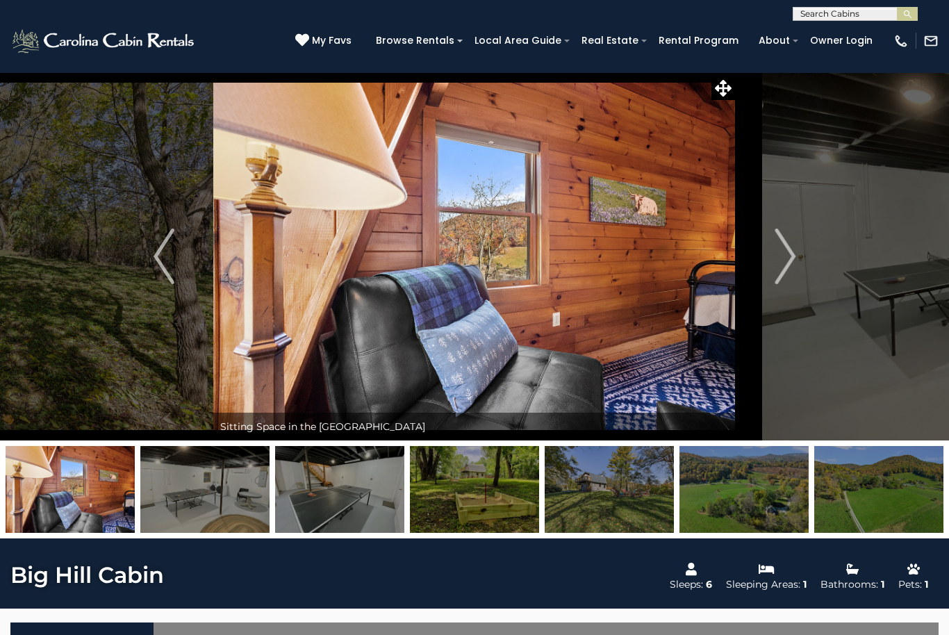
click at [790, 251] on img "Next" at bounding box center [784, 256] width 21 height 56
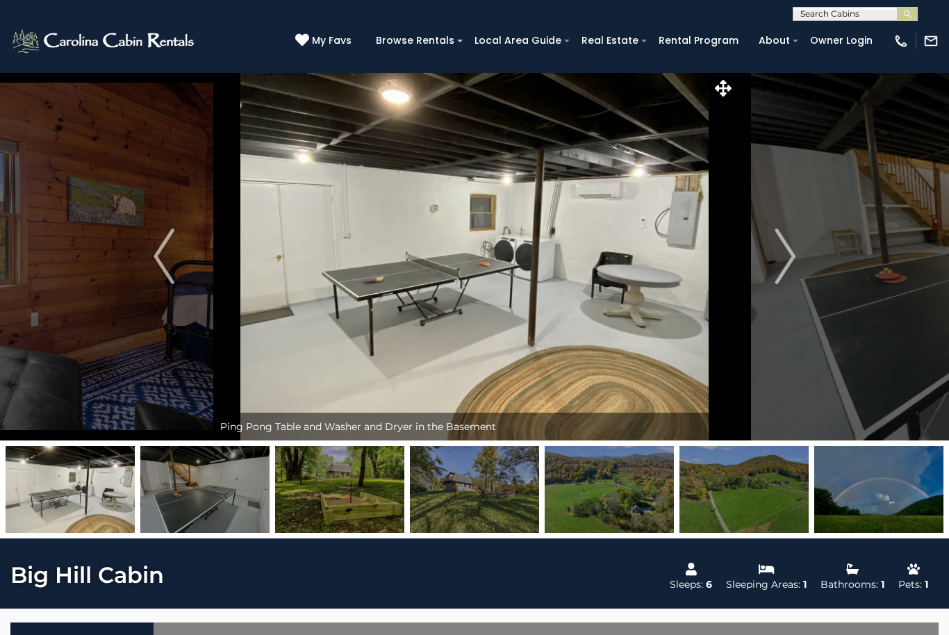
click at [785, 255] on img "Next" at bounding box center [784, 256] width 21 height 56
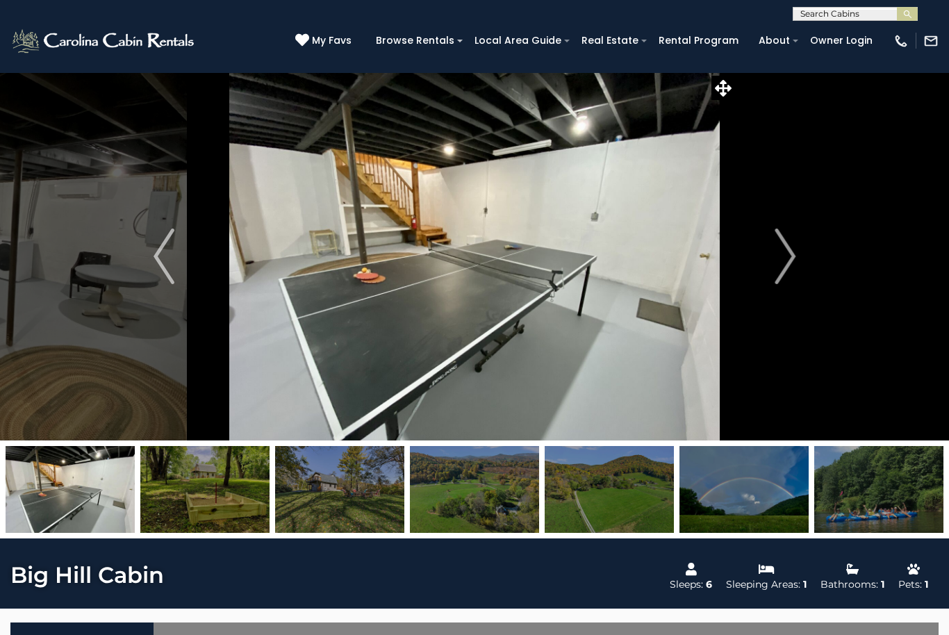
click at [776, 258] on img "Next" at bounding box center [784, 256] width 21 height 56
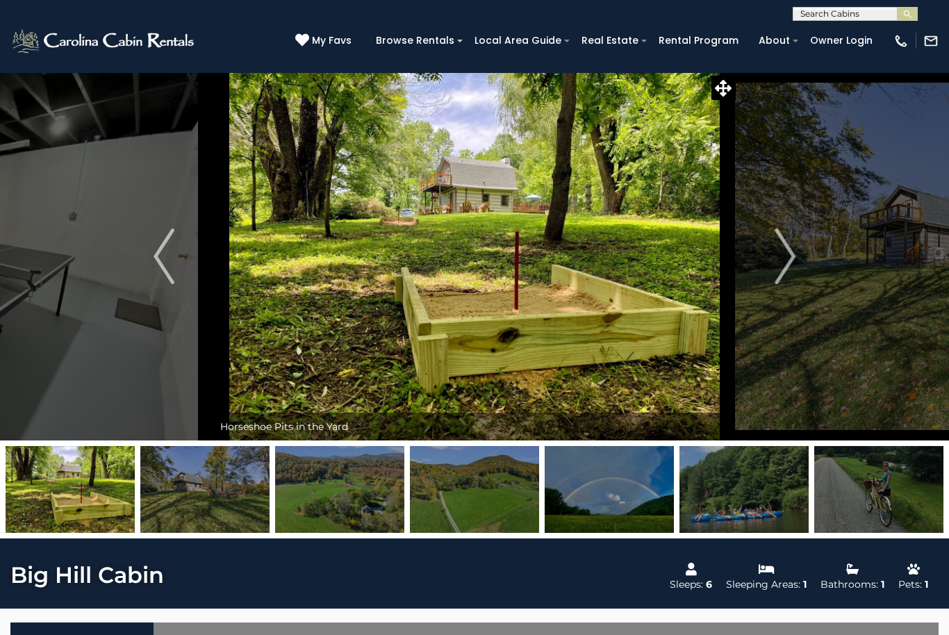
click at [773, 260] on button "Next" at bounding box center [784, 256] width 99 height 368
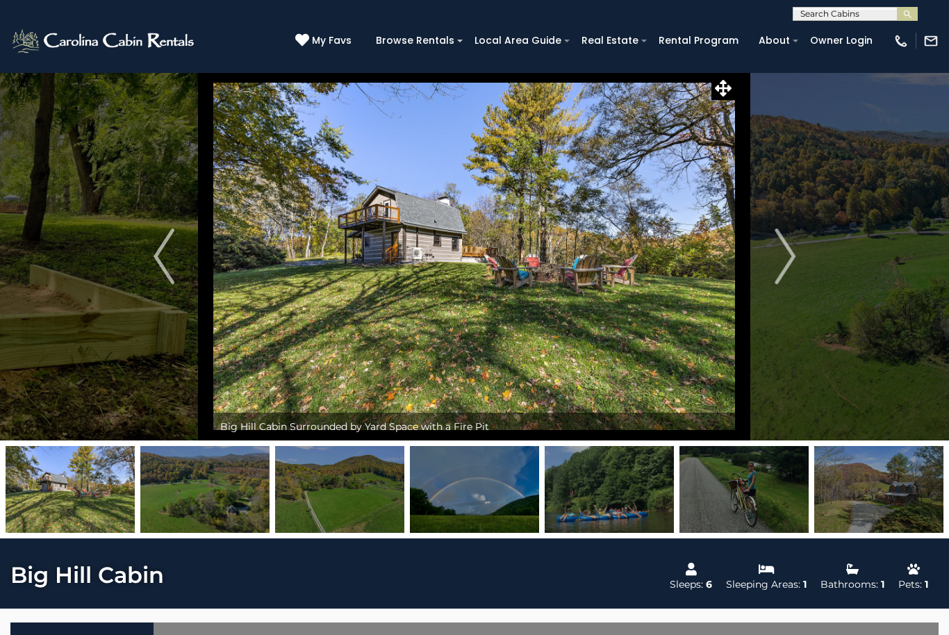
click at [783, 260] on img "Next" at bounding box center [784, 256] width 21 height 56
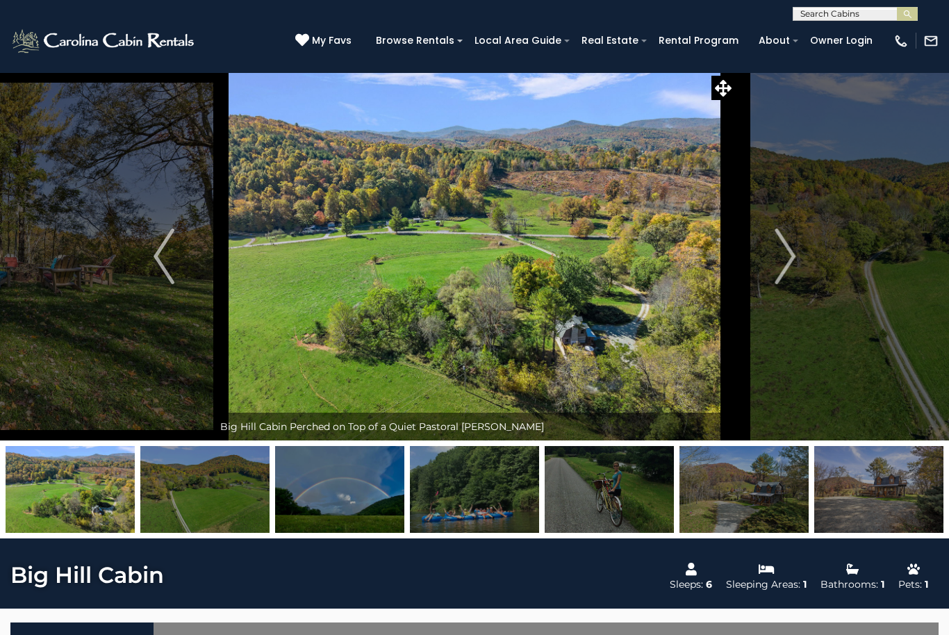
click at [773, 256] on button "Next" at bounding box center [784, 256] width 99 height 368
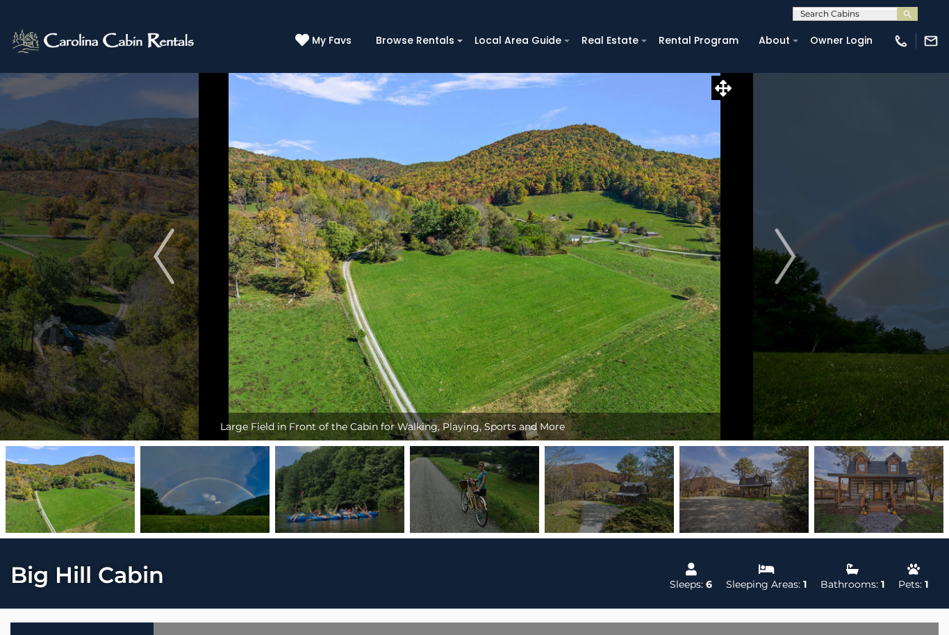
click at [783, 255] on img "Next" at bounding box center [784, 256] width 21 height 56
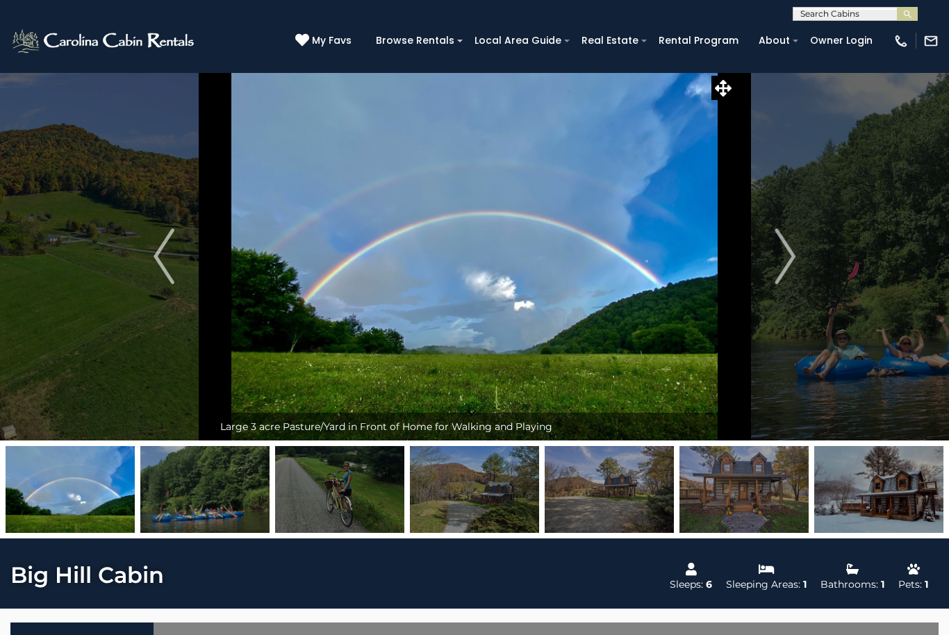
click at [788, 248] on img "Next" at bounding box center [784, 256] width 21 height 56
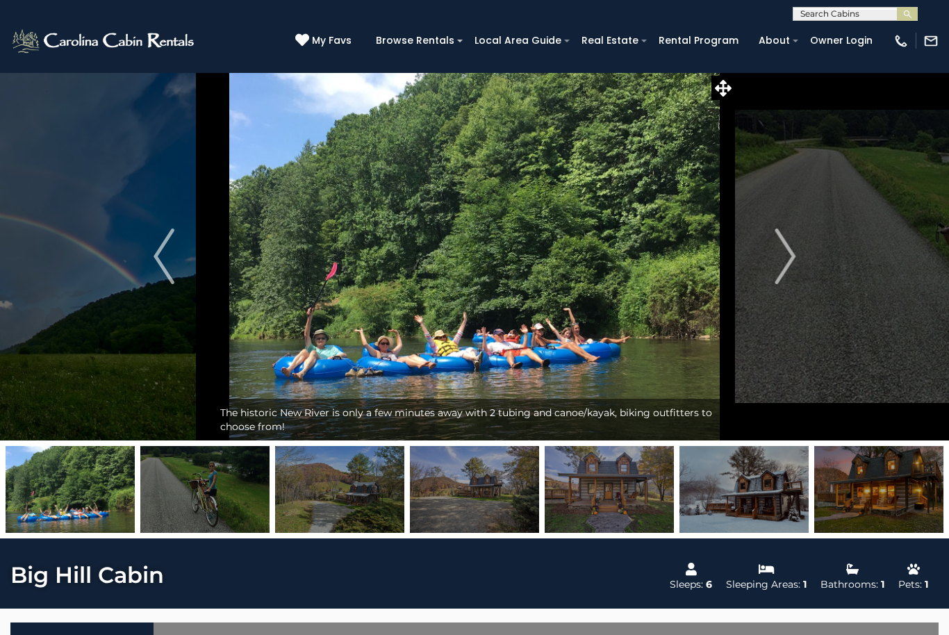
click at [780, 259] on img "Next" at bounding box center [784, 256] width 21 height 56
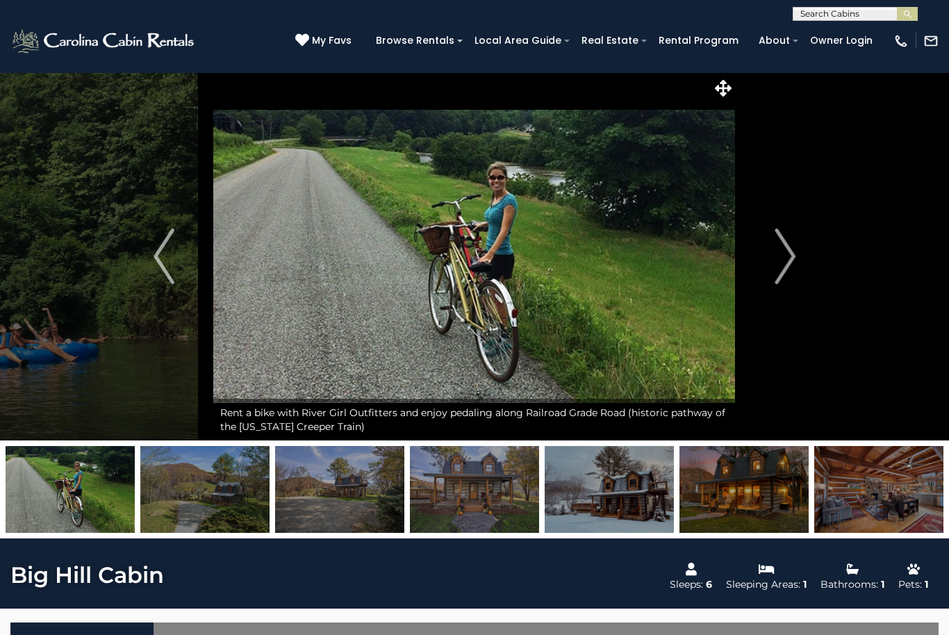
click at [780, 256] on img "Next" at bounding box center [784, 256] width 21 height 56
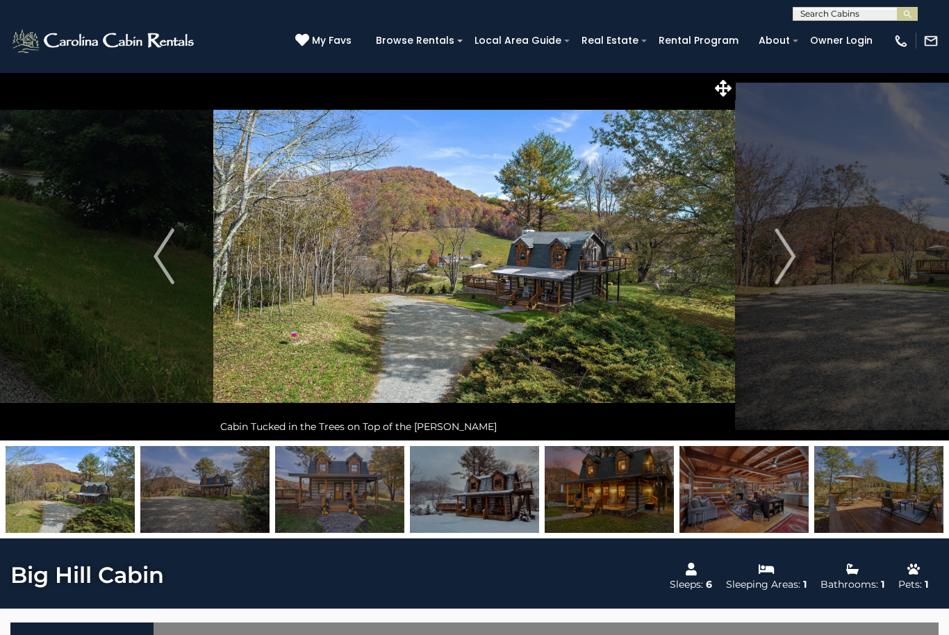
click at [778, 256] on img "Next" at bounding box center [784, 256] width 21 height 56
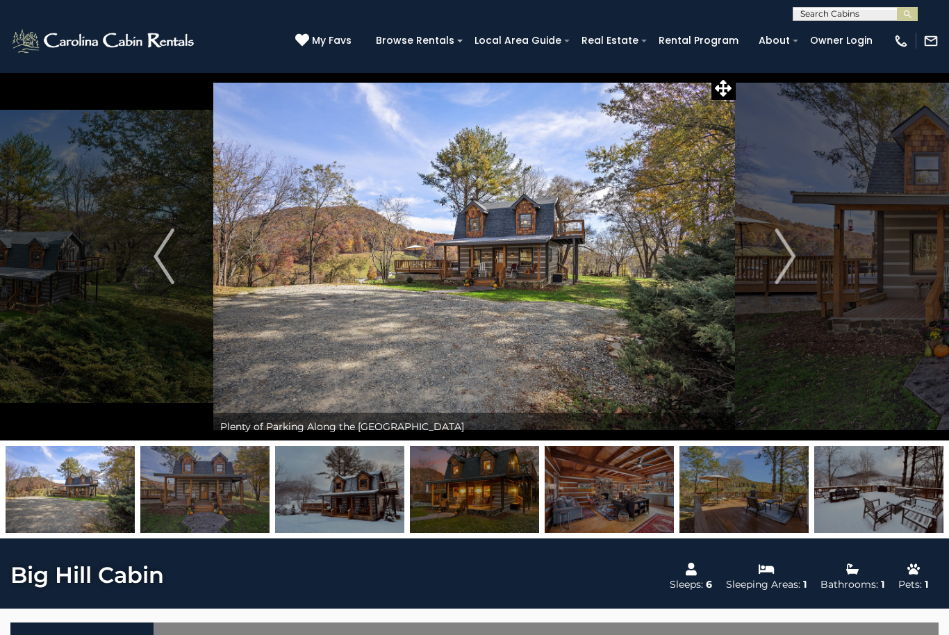
click at [778, 256] on img "Next" at bounding box center [784, 256] width 21 height 56
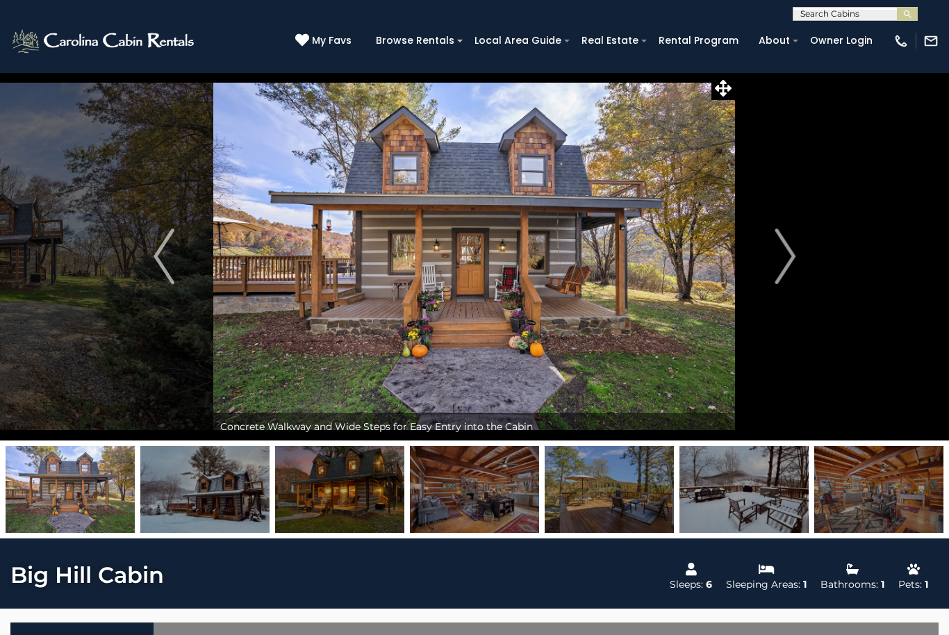
click at [778, 256] on img "Next" at bounding box center [784, 256] width 21 height 56
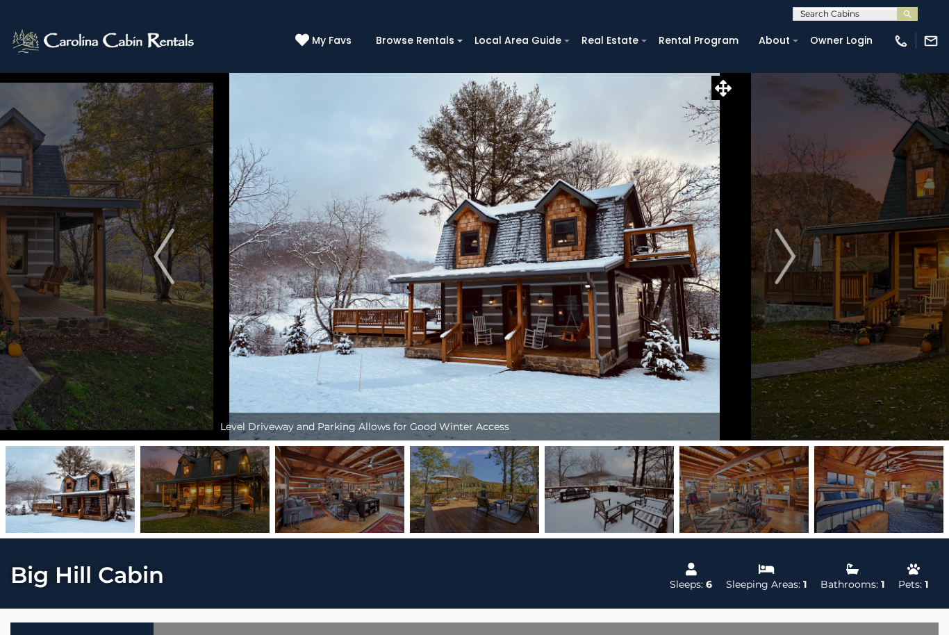
click at [780, 252] on img "Next" at bounding box center [784, 256] width 21 height 56
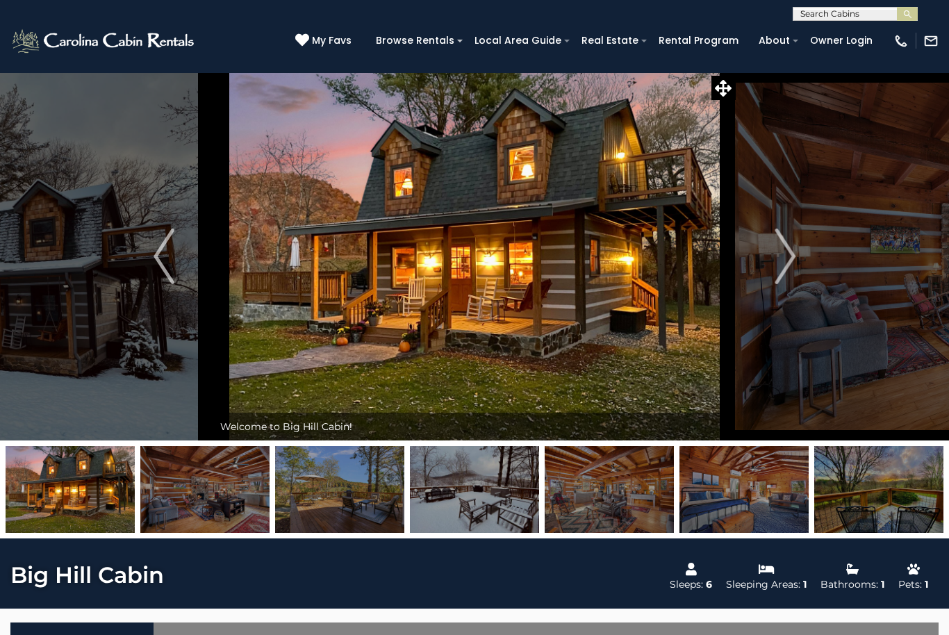
click at [780, 252] on img "Next" at bounding box center [784, 256] width 21 height 56
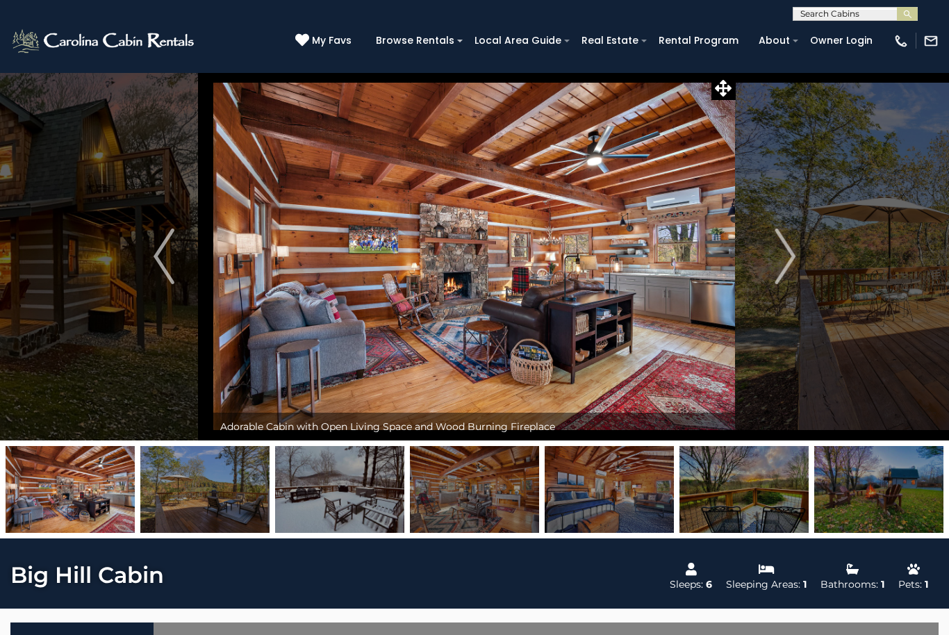
click at [778, 252] on img "Next" at bounding box center [784, 256] width 21 height 56
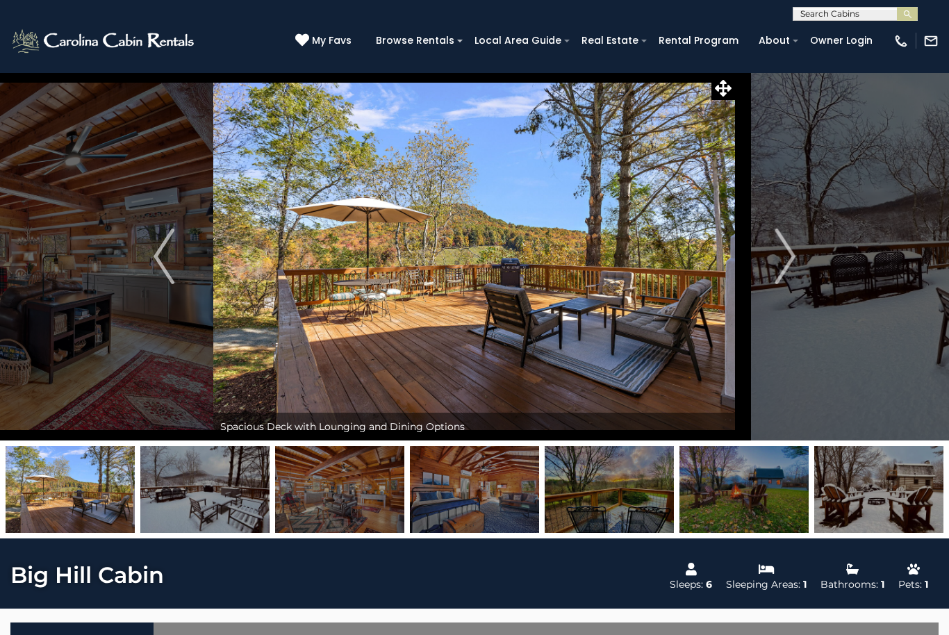
click at [781, 251] on img "Next" at bounding box center [784, 256] width 21 height 56
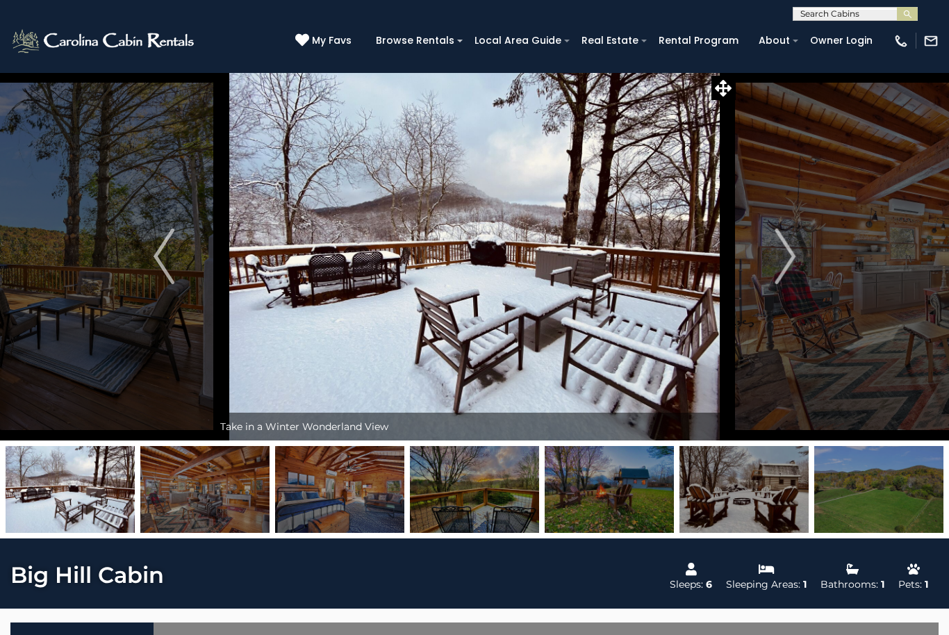
click at [784, 250] on img "Next" at bounding box center [784, 256] width 21 height 56
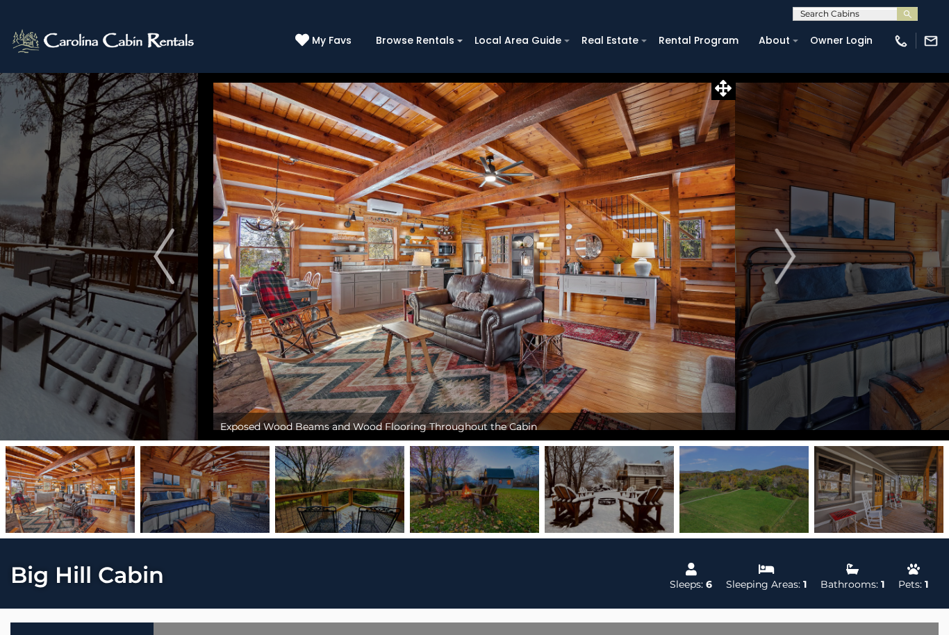
click at [784, 250] on img "Next" at bounding box center [784, 256] width 21 height 56
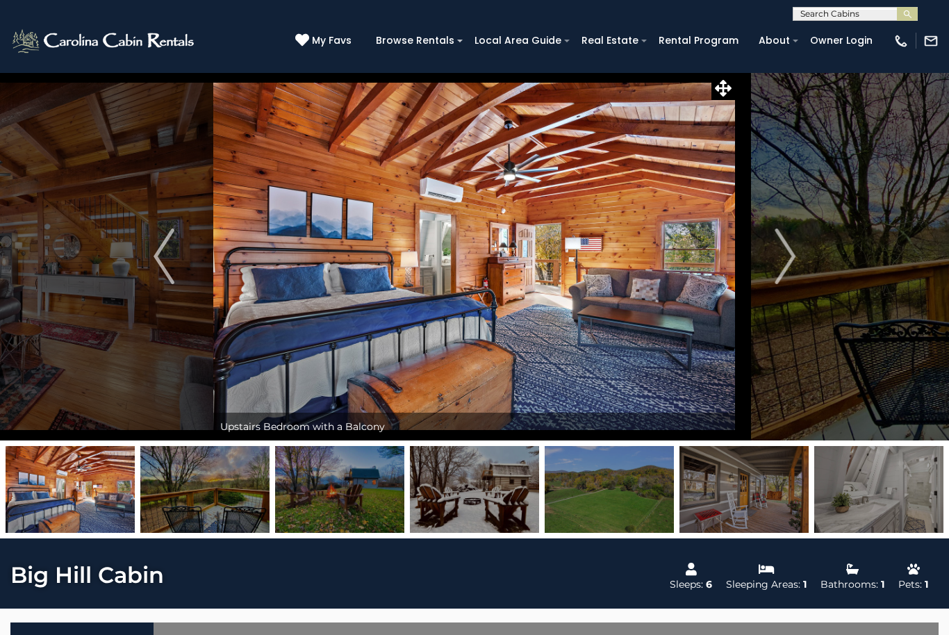
click at [785, 256] on img "Next" at bounding box center [784, 256] width 21 height 56
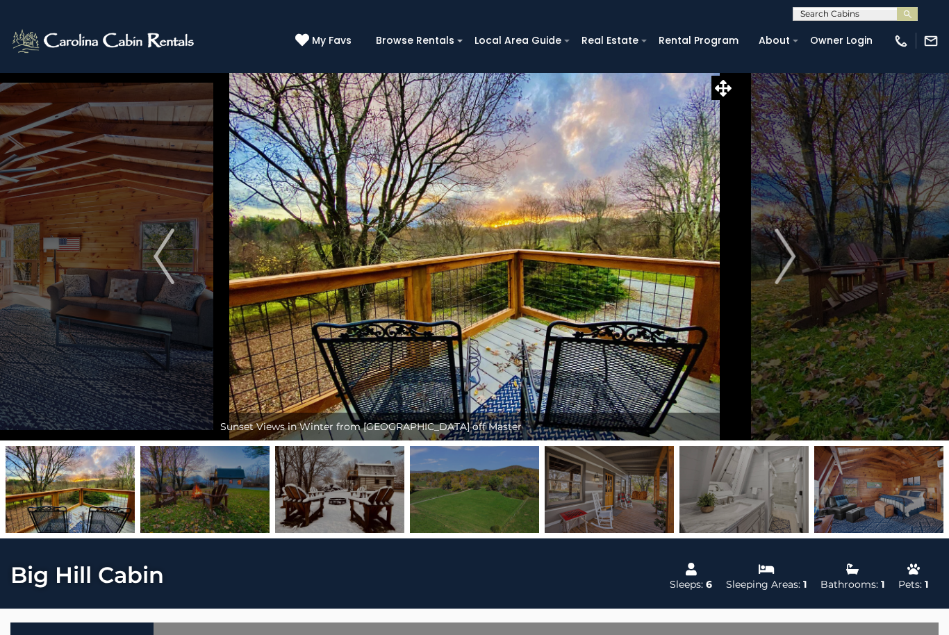
click at [784, 259] on img "Next" at bounding box center [784, 256] width 21 height 56
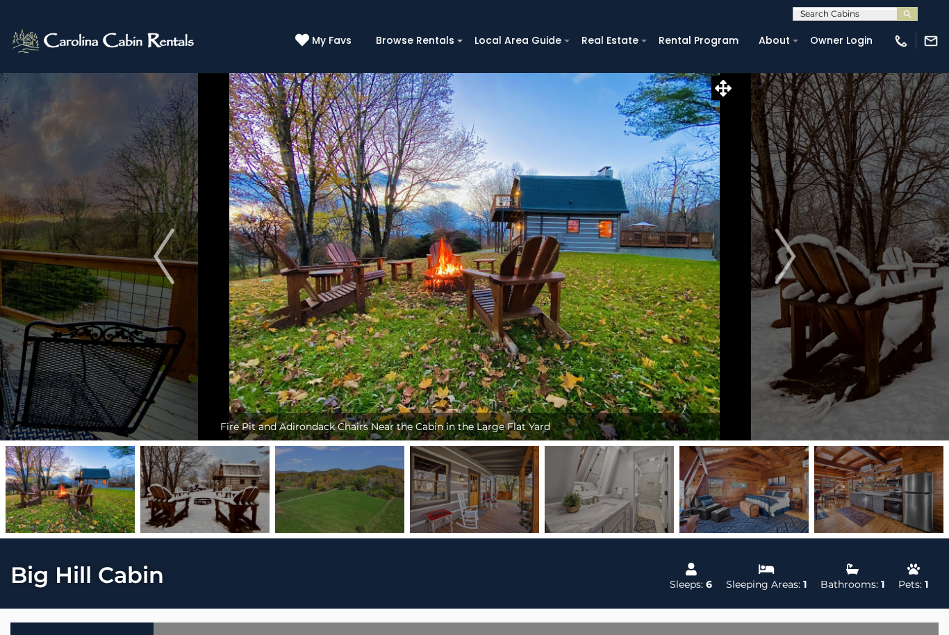
click at [781, 258] on img "Next" at bounding box center [784, 256] width 21 height 56
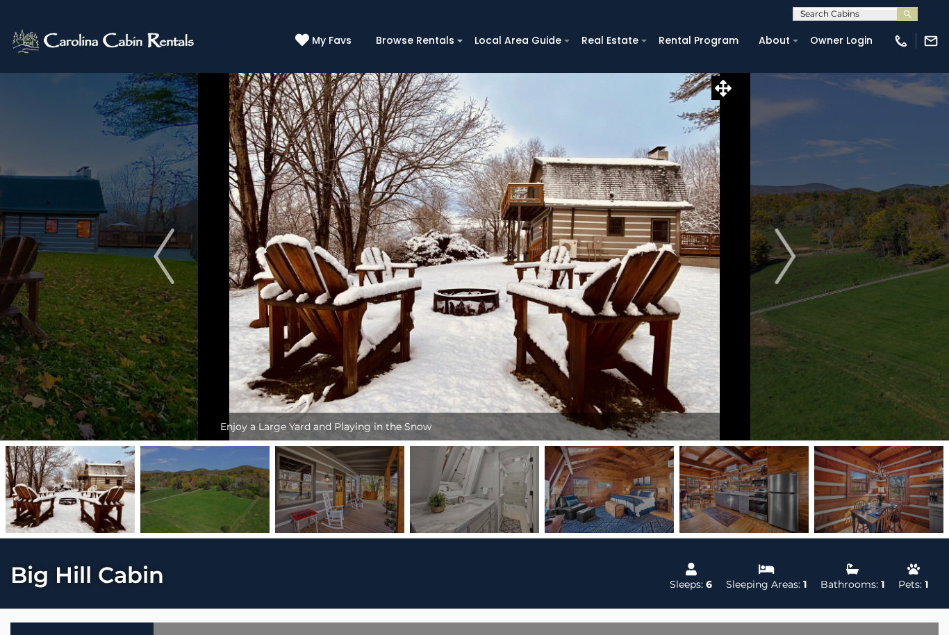
click at [780, 261] on img "Next" at bounding box center [784, 256] width 21 height 56
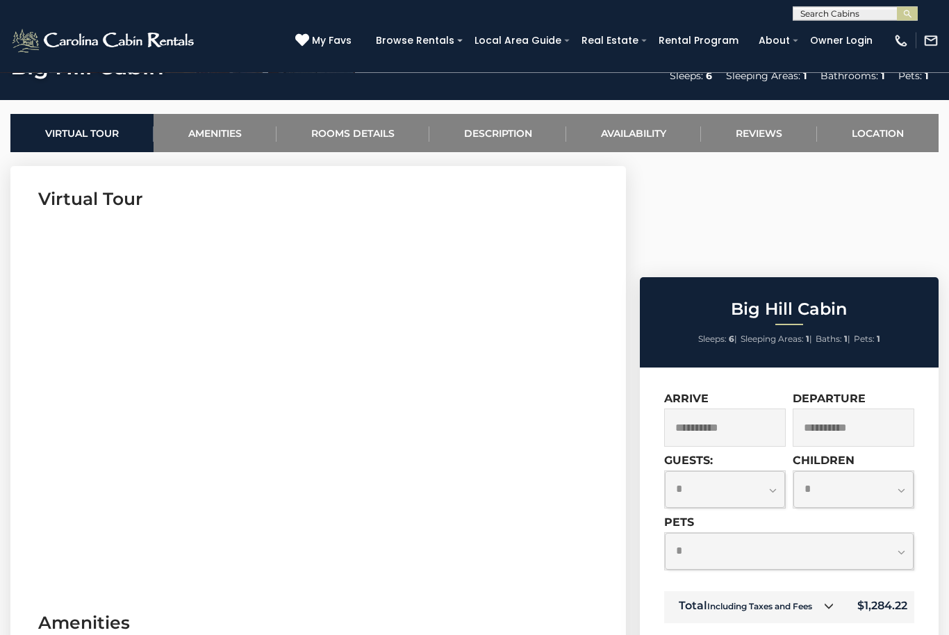
click at [770, 471] on select "**********" at bounding box center [725, 489] width 120 height 37
select select "*"
click at [901, 533] on select "**********" at bounding box center [789, 551] width 249 height 37
select select "*"
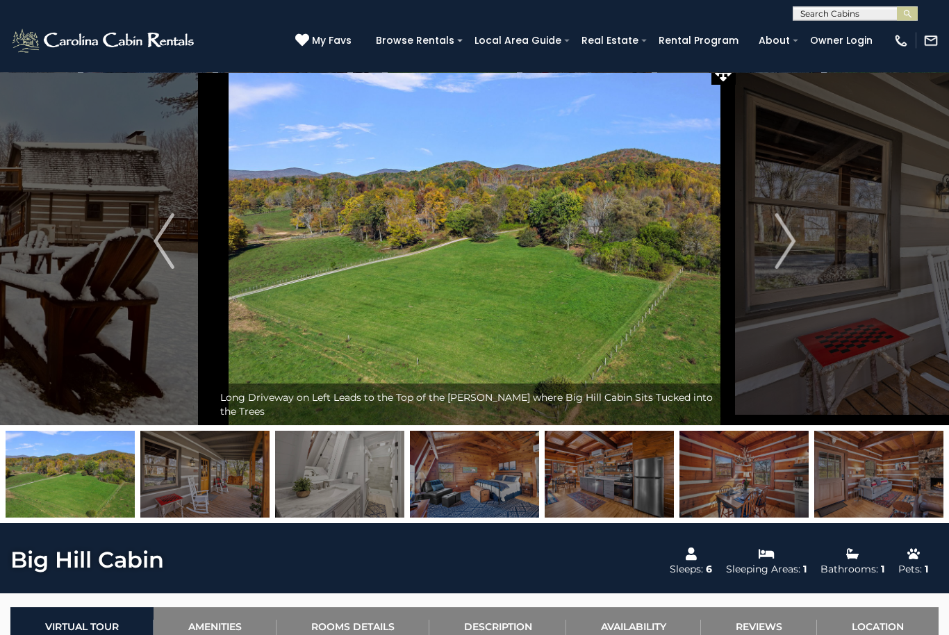
scroll to position [0, 0]
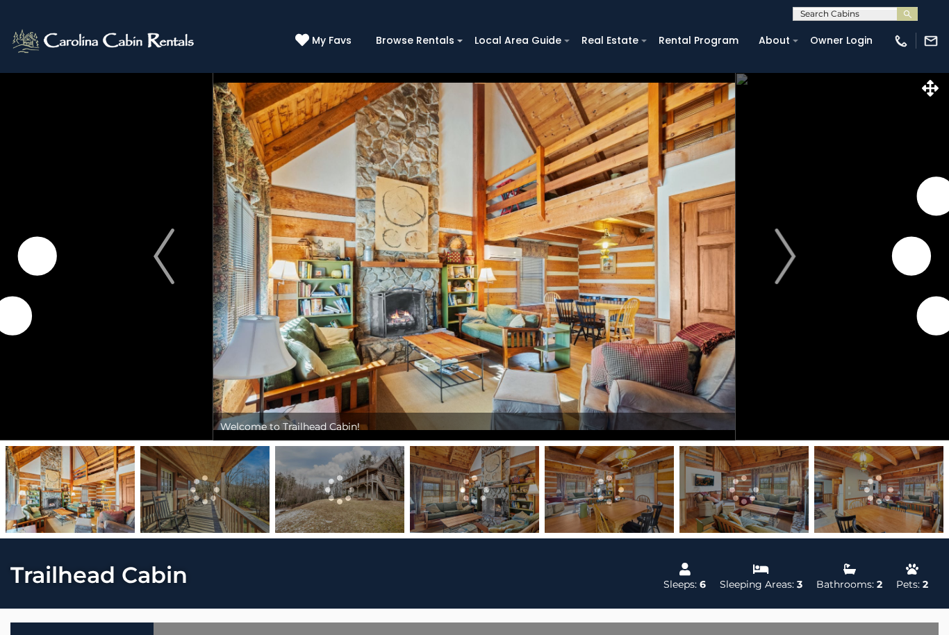
click at [785, 265] on img "Next" at bounding box center [784, 256] width 21 height 56
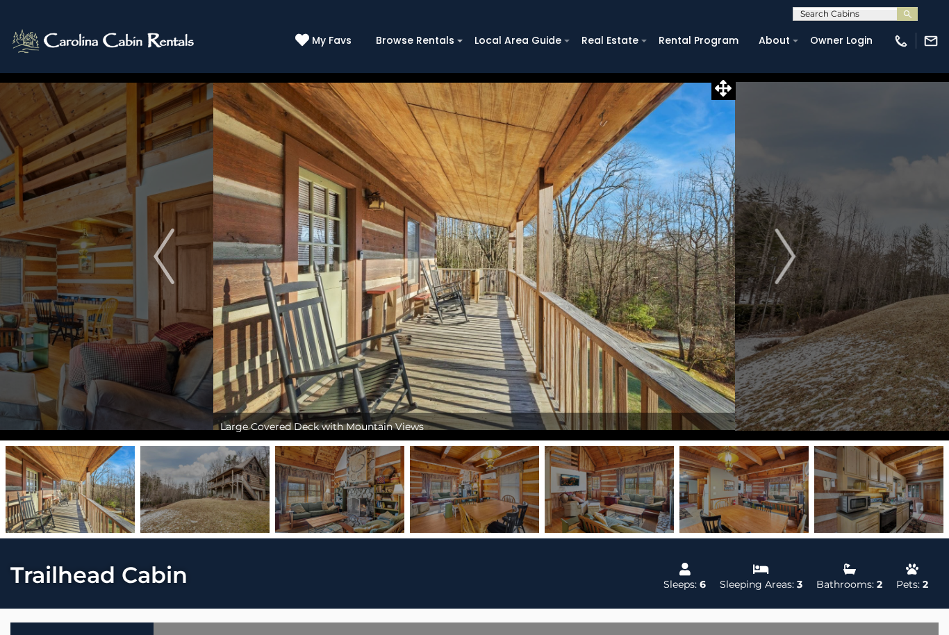
click at [793, 272] on img "Next" at bounding box center [784, 256] width 21 height 56
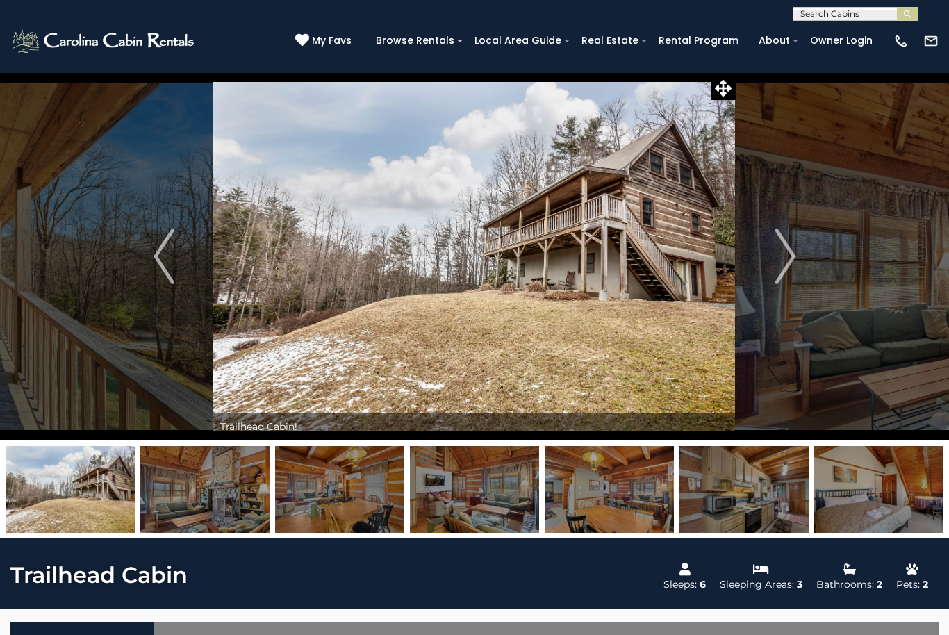
click at [791, 265] on img "Next" at bounding box center [784, 256] width 21 height 56
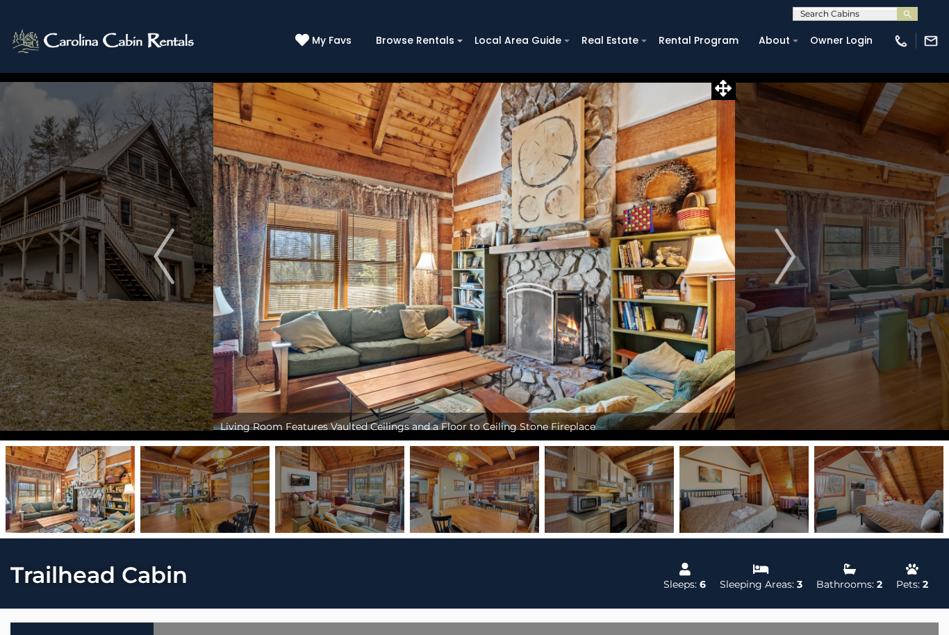
click at [786, 260] on img "Next" at bounding box center [784, 256] width 21 height 56
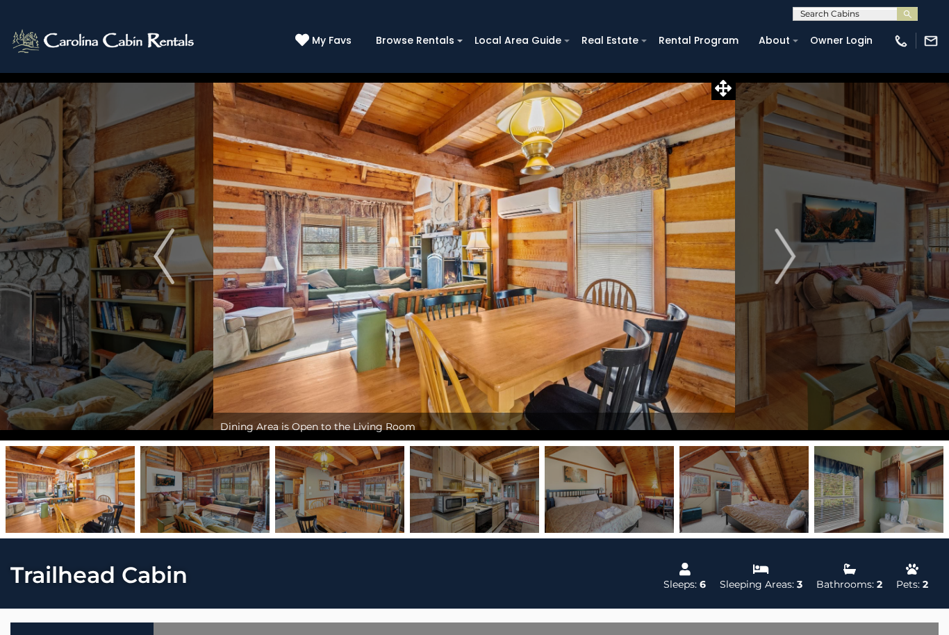
click at [787, 262] on img "Next" at bounding box center [784, 256] width 21 height 56
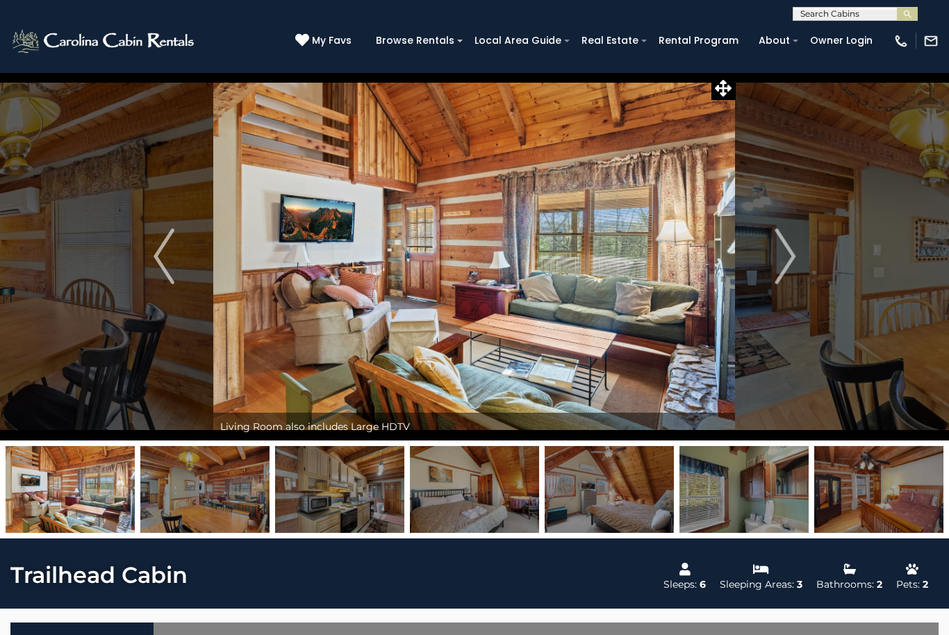
click at [781, 271] on img "Next" at bounding box center [784, 256] width 21 height 56
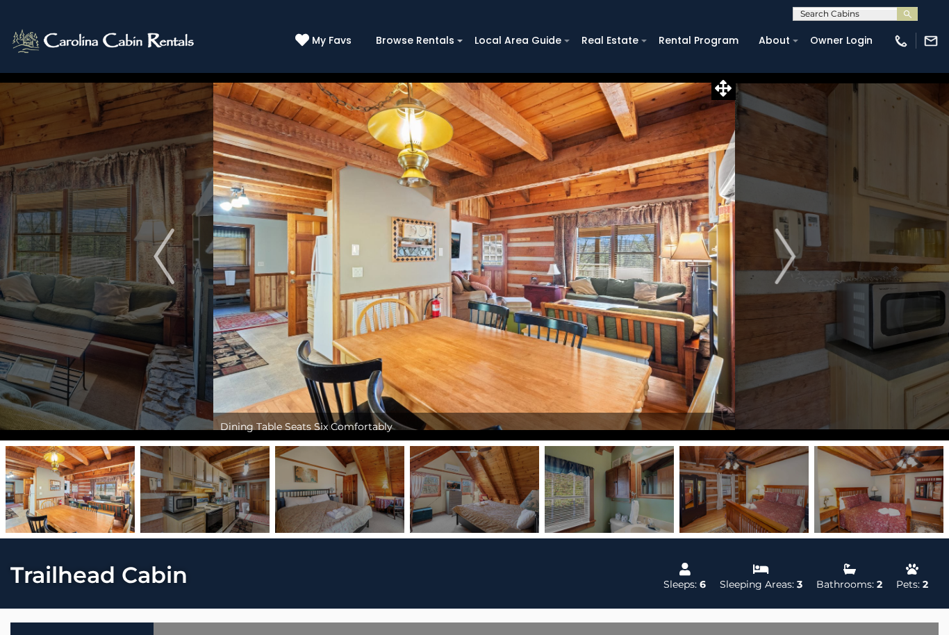
click at [780, 275] on img "Next" at bounding box center [784, 256] width 21 height 56
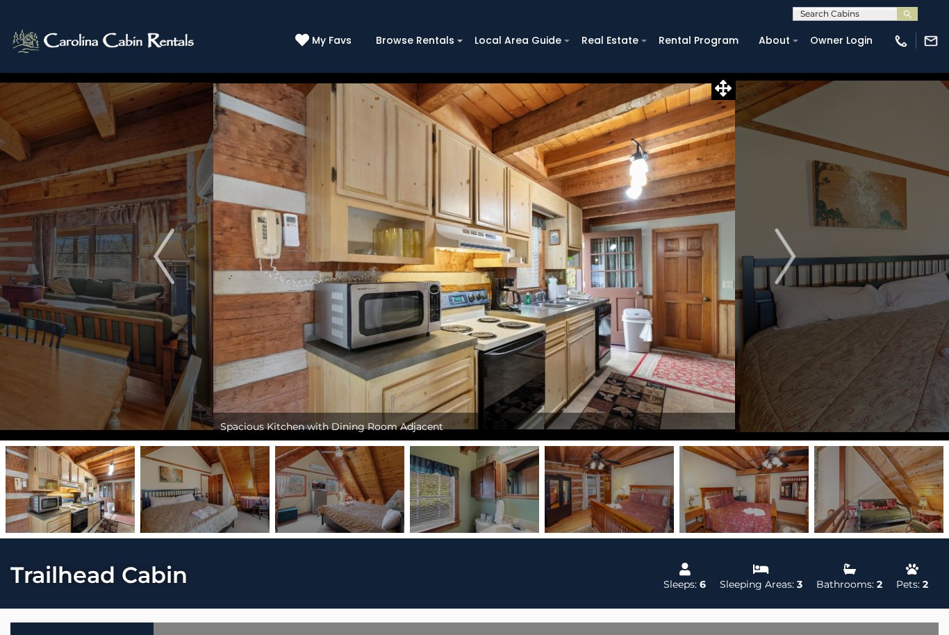
click at [781, 273] on img "Next" at bounding box center [784, 256] width 21 height 56
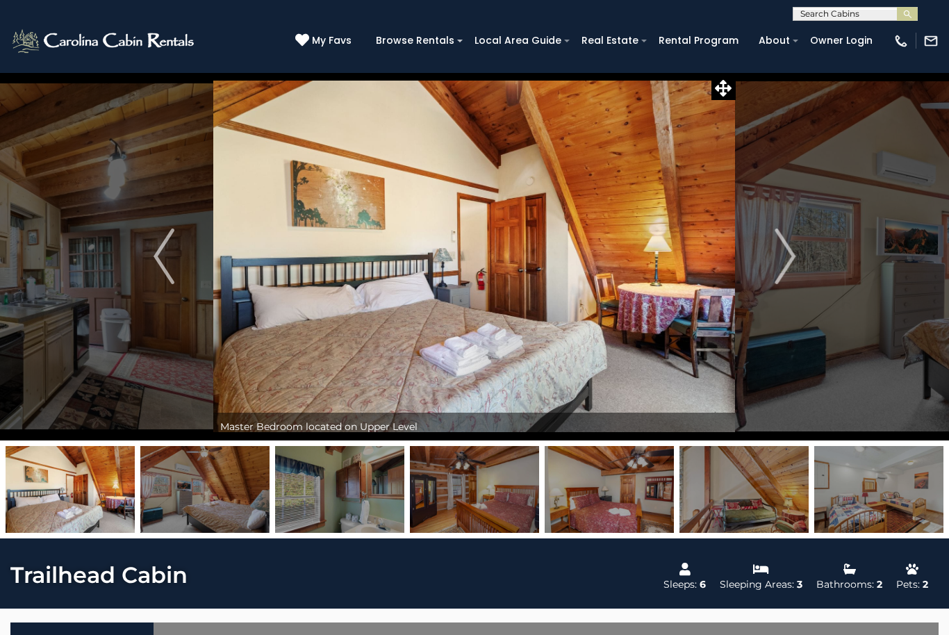
click at [779, 274] on img "Next" at bounding box center [784, 256] width 21 height 56
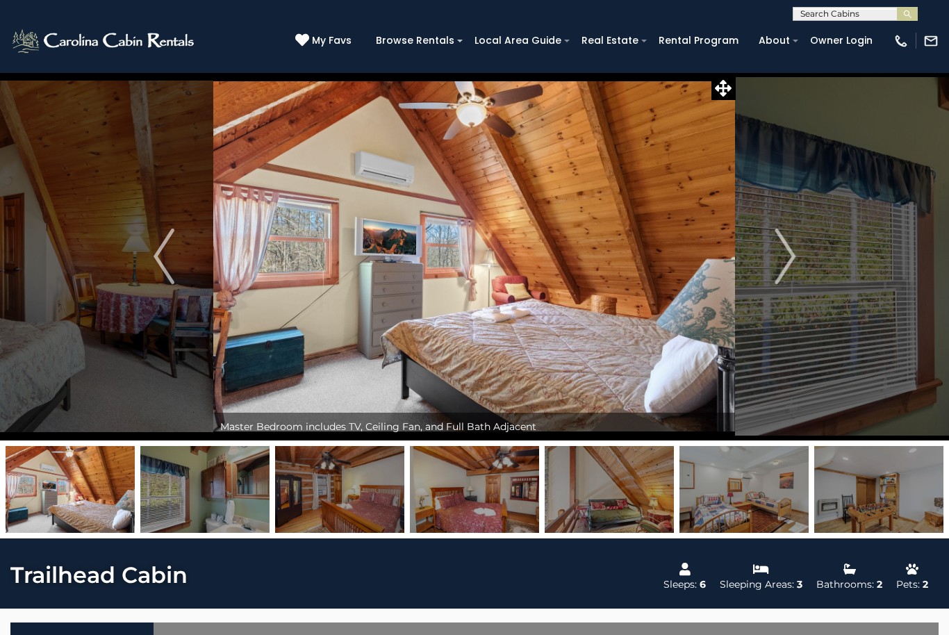
click at [780, 271] on img "Next" at bounding box center [784, 256] width 21 height 56
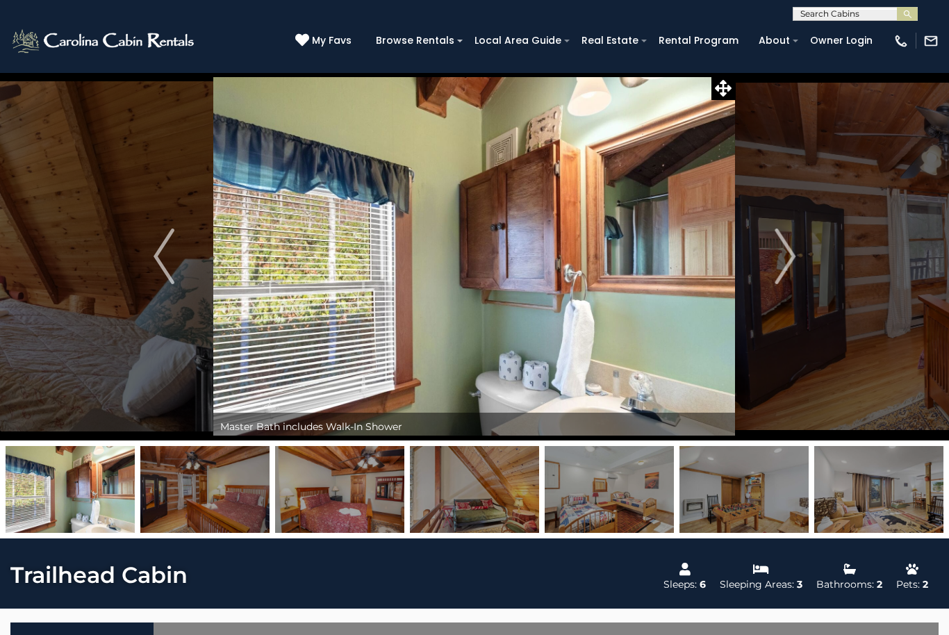
click at [781, 269] on img "Next" at bounding box center [784, 256] width 21 height 56
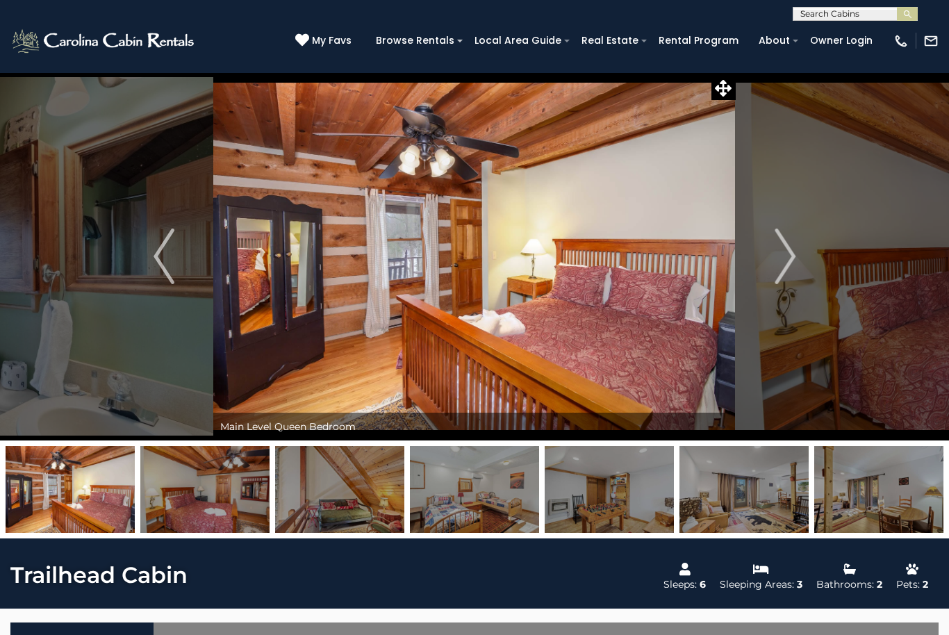
click at [794, 265] on img "Next" at bounding box center [784, 256] width 21 height 56
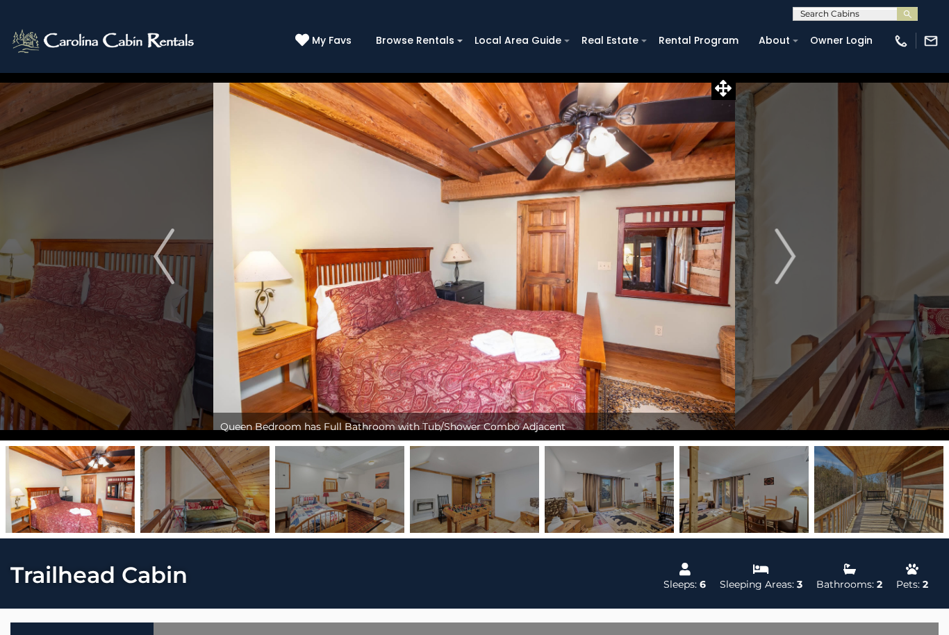
click at [778, 262] on img "Next" at bounding box center [784, 256] width 21 height 56
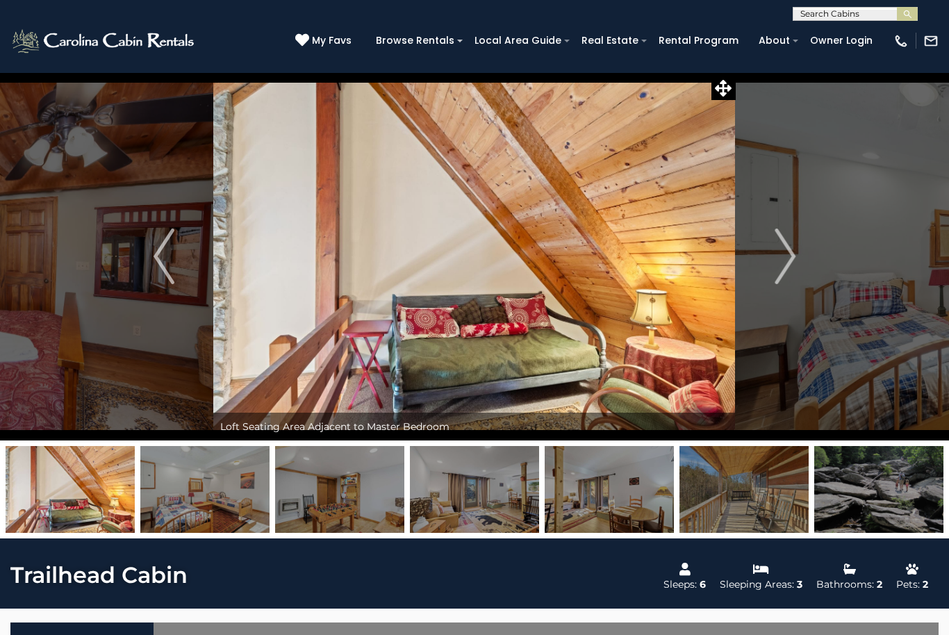
click at [785, 261] on img "Next" at bounding box center [784, 256] width 21 height 56
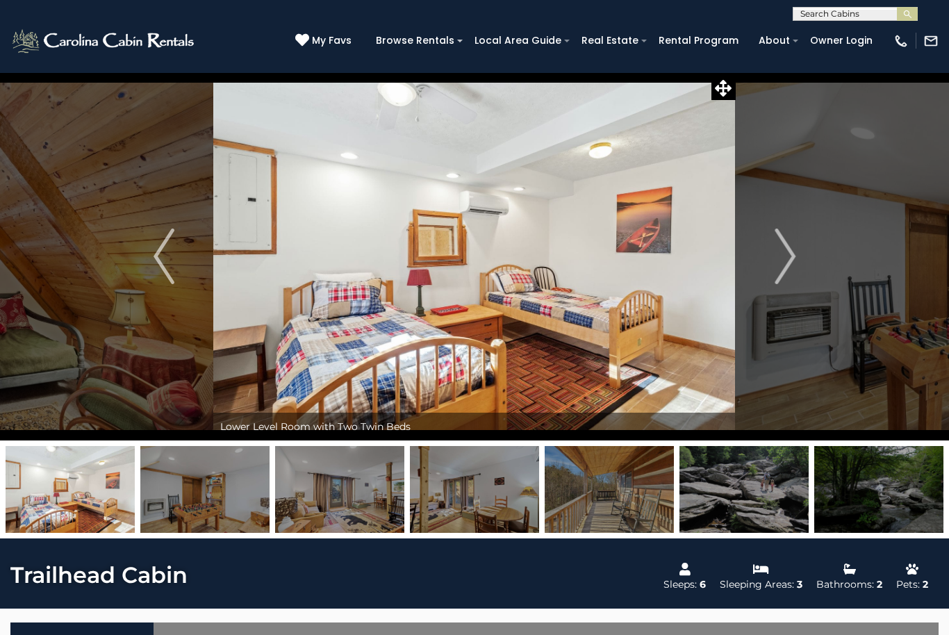
click at [782, 262] on img "Next" at bounding box center [784, 256] width 21 height 56
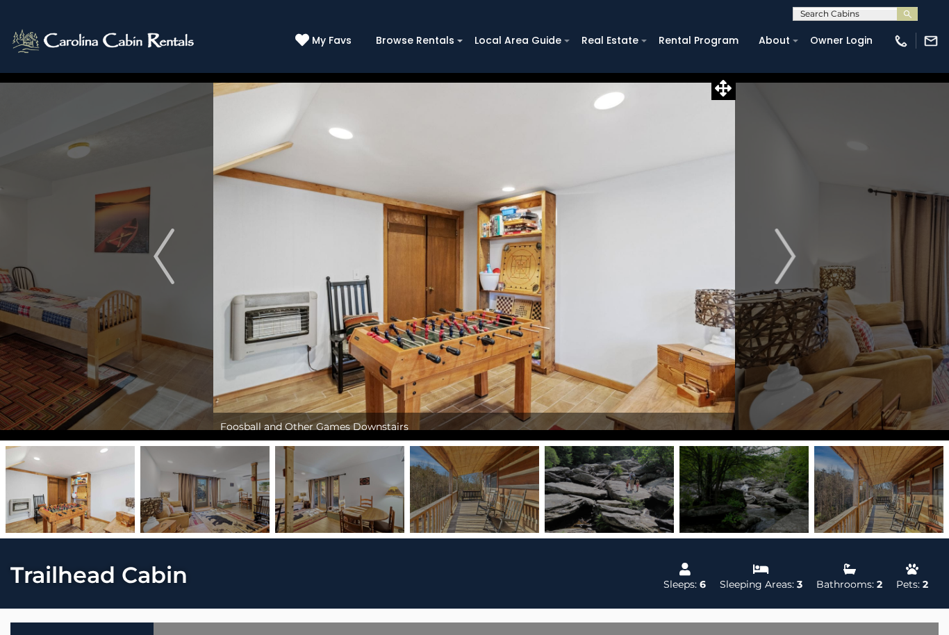
click at [777, 263] on img "Next" at bounding box center [784, 256] width 21 height 56
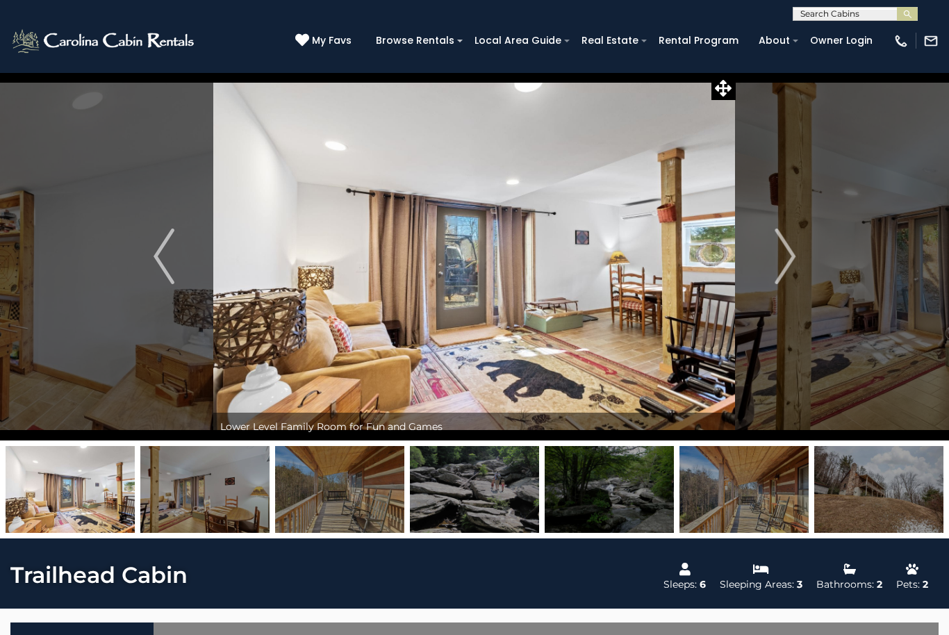
click at [783, 264] on img "Next" at bounding box center [784, 256] width 21 height 56
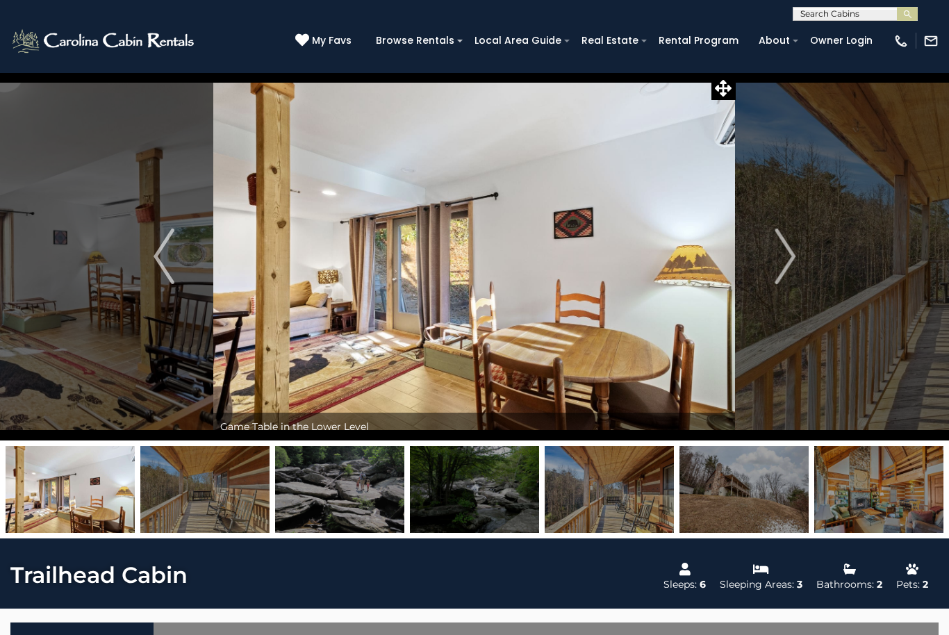
click at [783, 262] on img "Next" at bounding box center [784, 256] width 21 height 56
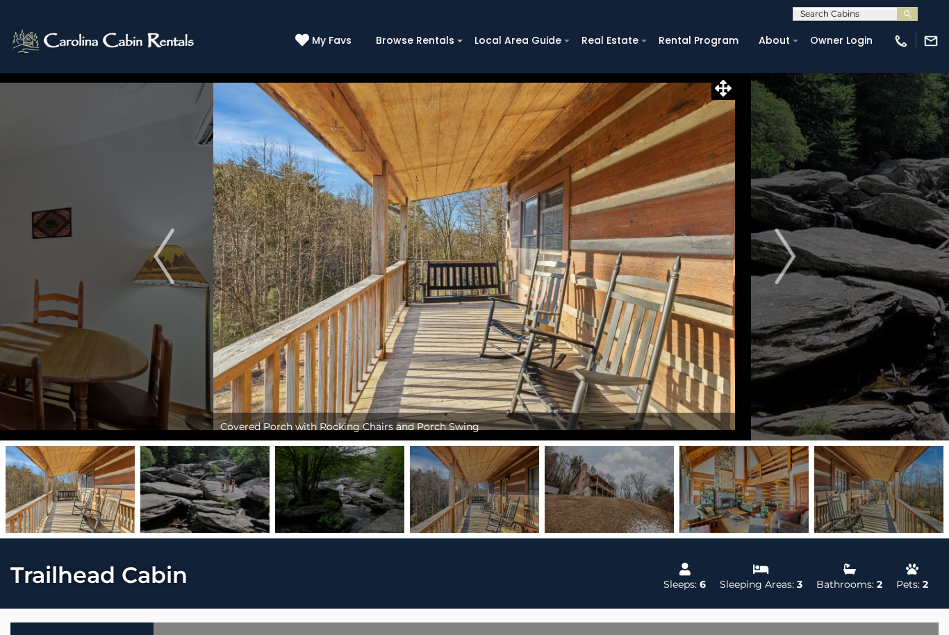
click at [780, 266] on img "Next" at bounding box center [784, 256] width 21 height 56
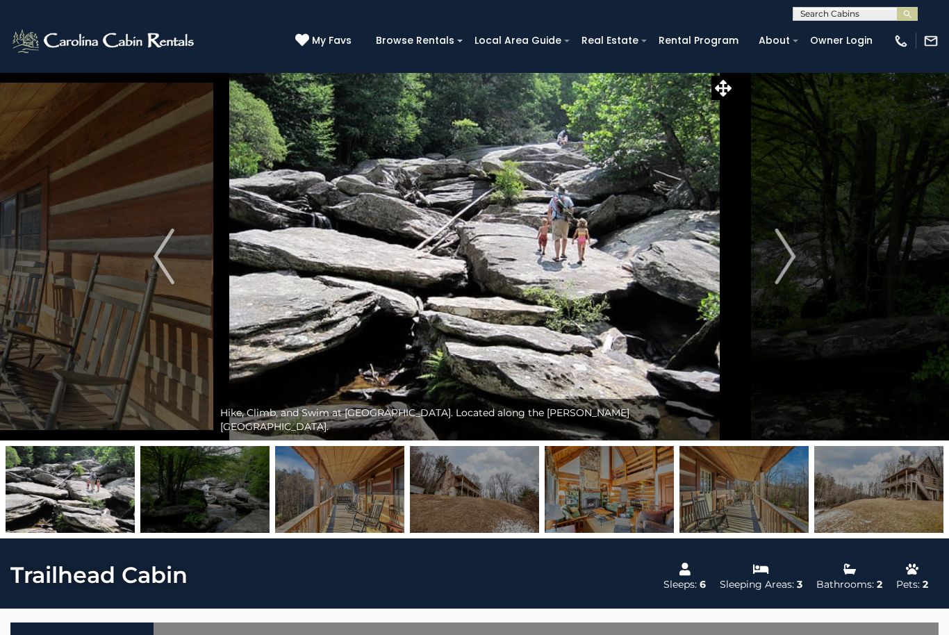
click at [780, 267] on img "Next" at bounding box center [784, 256] width 21 height 56
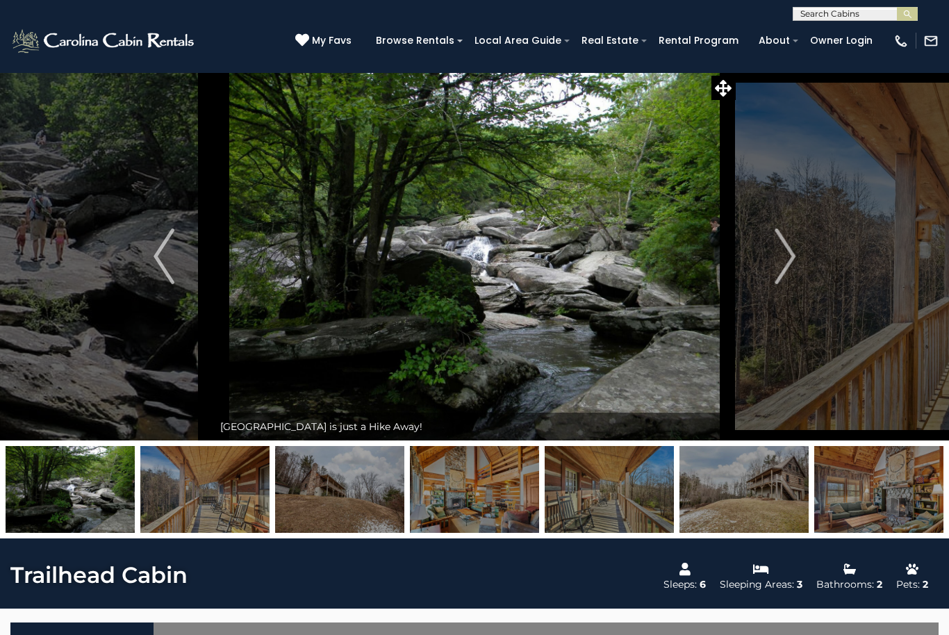
click at [777, 267] on img "Next" at bounding box center [784, 256] width 21 height 56
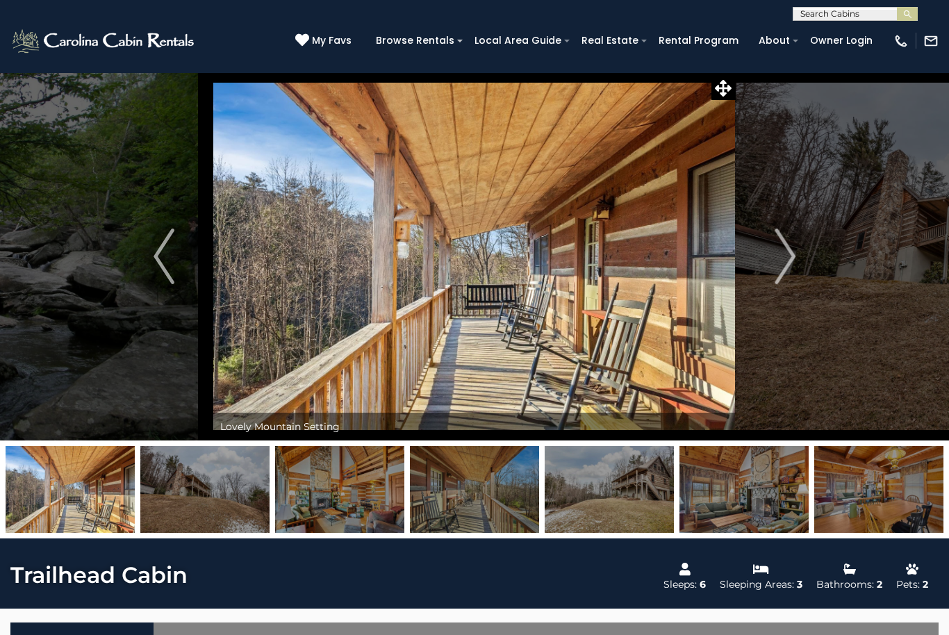
click at [173, 275] on img "Previous" at bounding box center [163, 256] width 21 height 56
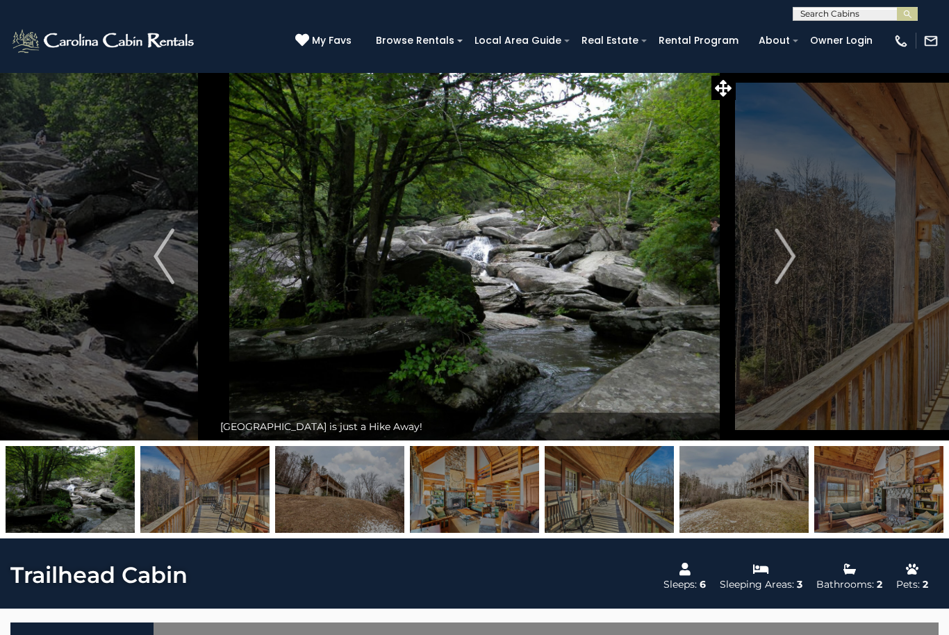
click at [790, 265] on img "Next" at bounding box center [784, 256] width 21 height 56
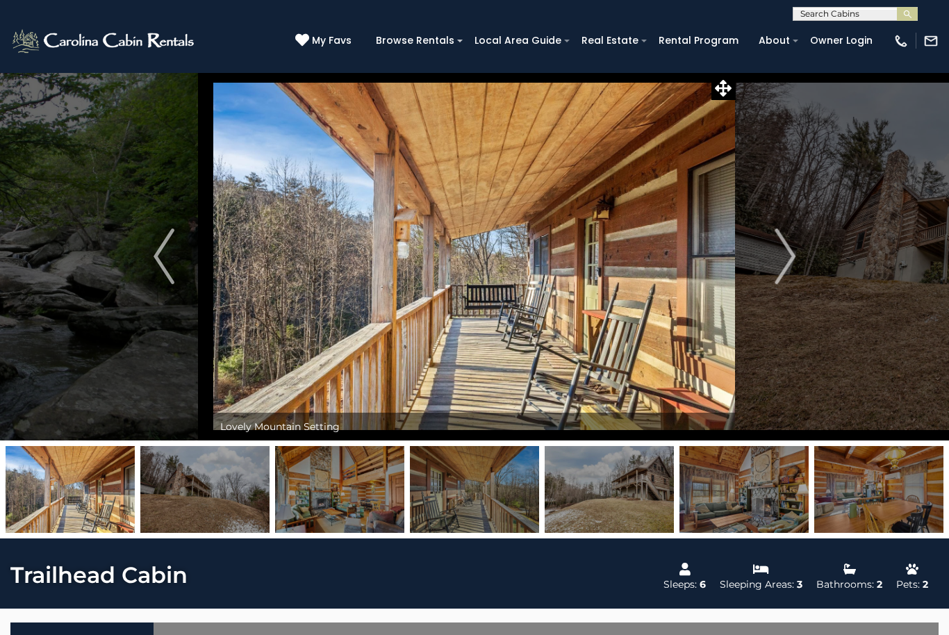
click at [784, 265] on img "Next" at bounding box center [784, 256] width 21 height 56
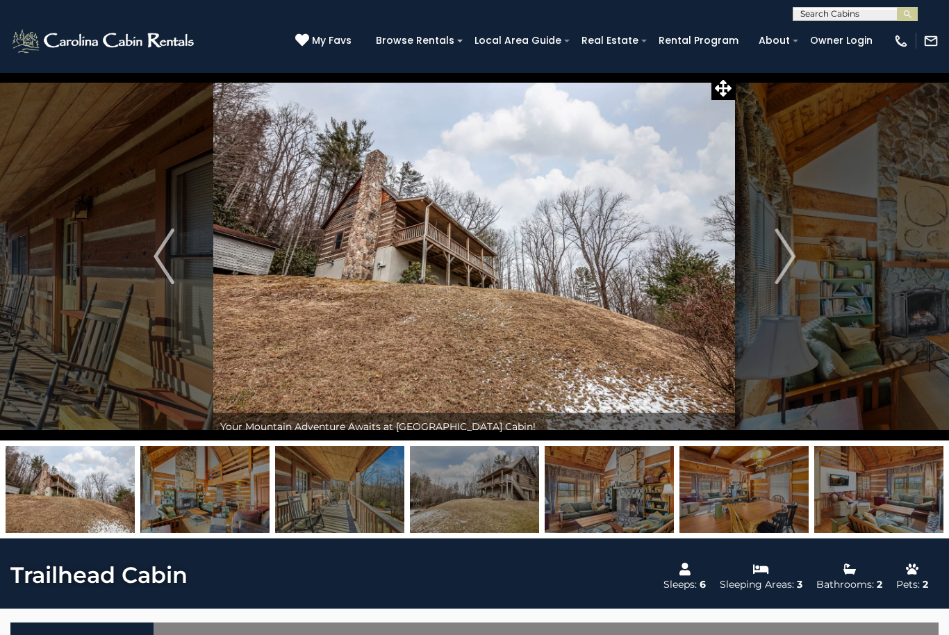
click at [781, 259] on img "Next" at bounding box center [784, 256] width 21 height 56
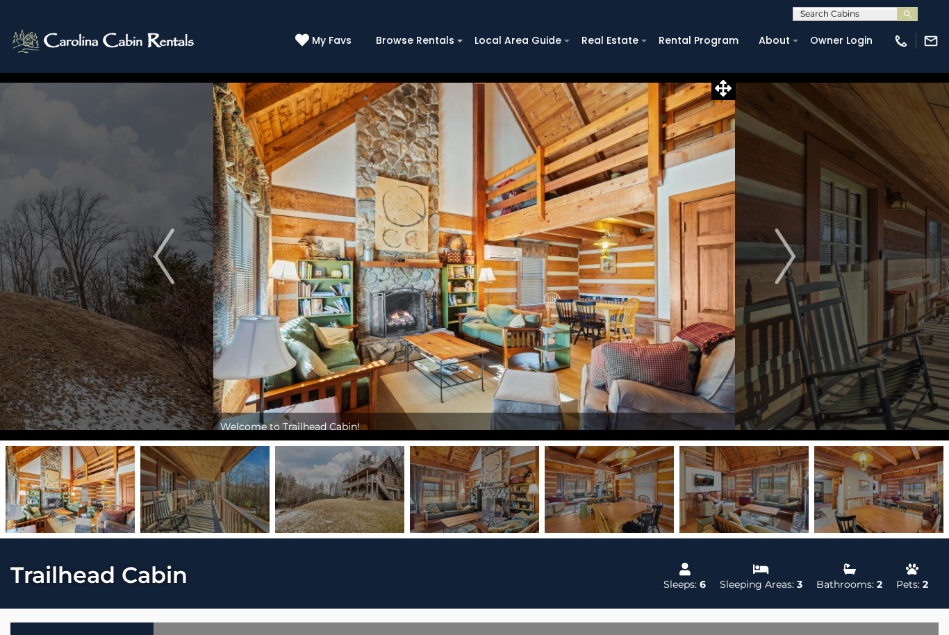
click at [776, 259] on img "Next" at bounding box center [784, 256] width 21 height 56
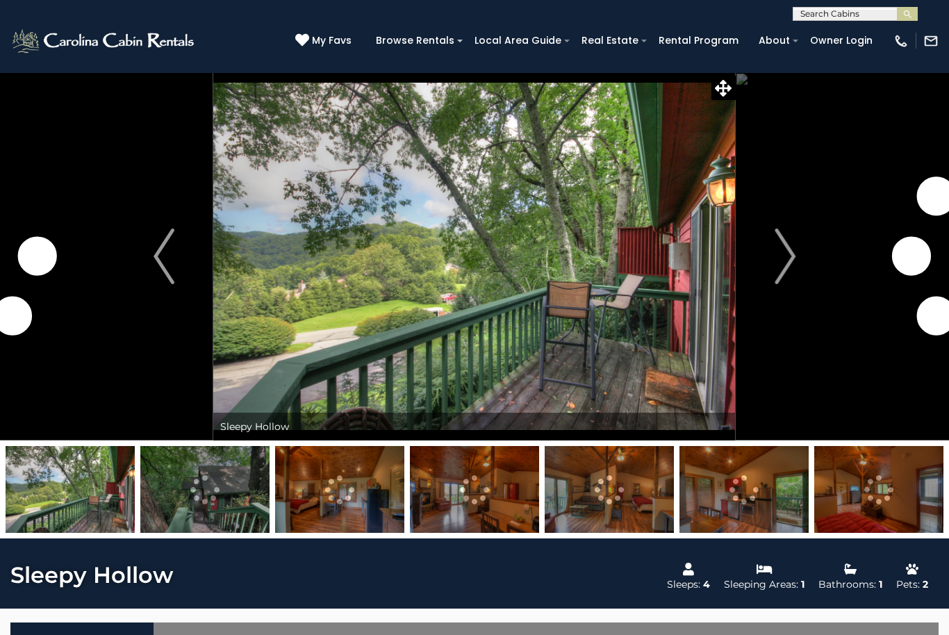
click at [790, 266] on img "Next" at bounding box center [784, 256] width 21 height 56
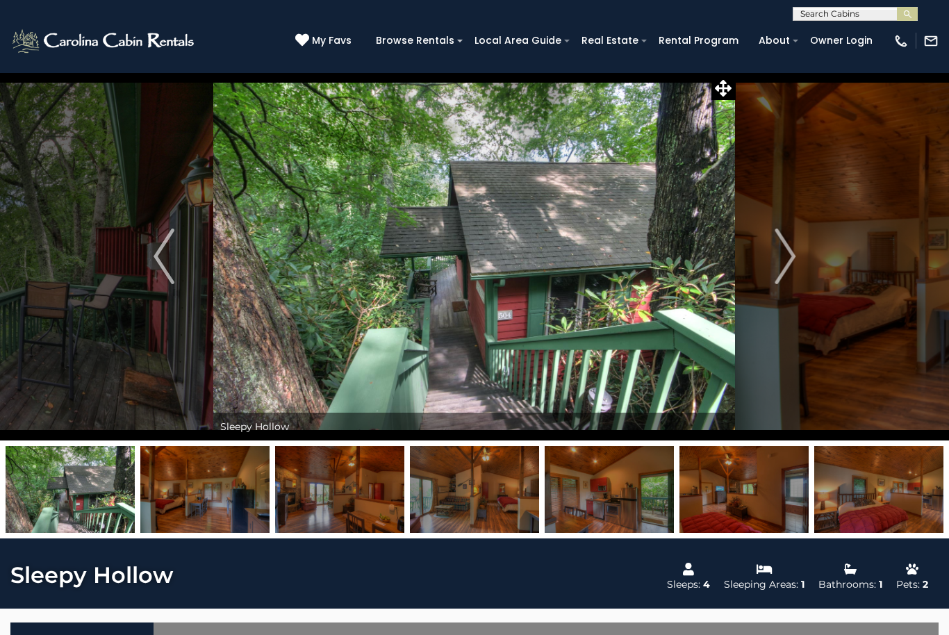
click at [789, 275] on img "Next" at bounding box center [784, 256] width 21 height 56
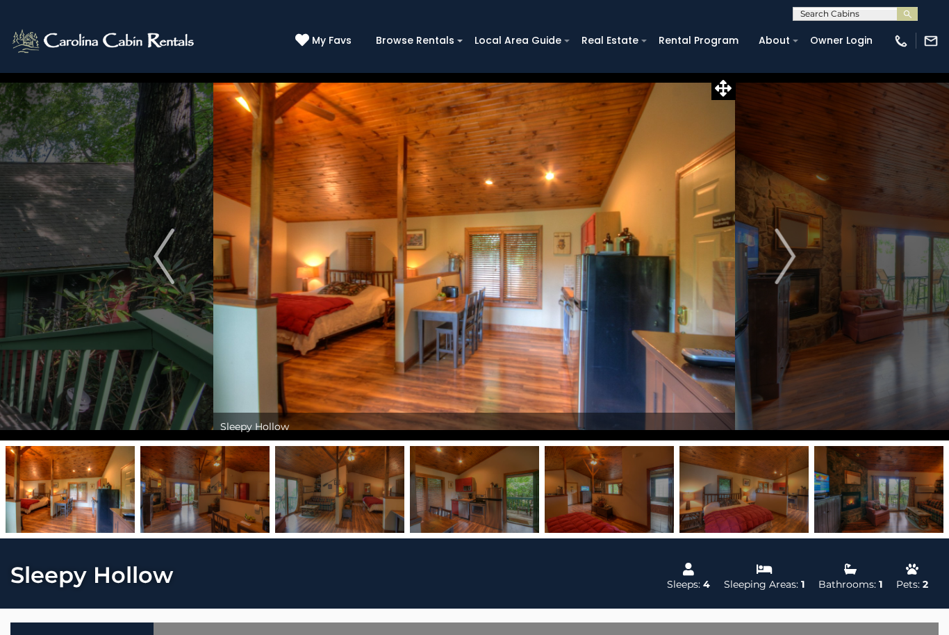
click at [789, 271] on img "Next" at bounding box center [784, 256] width 21 height 56
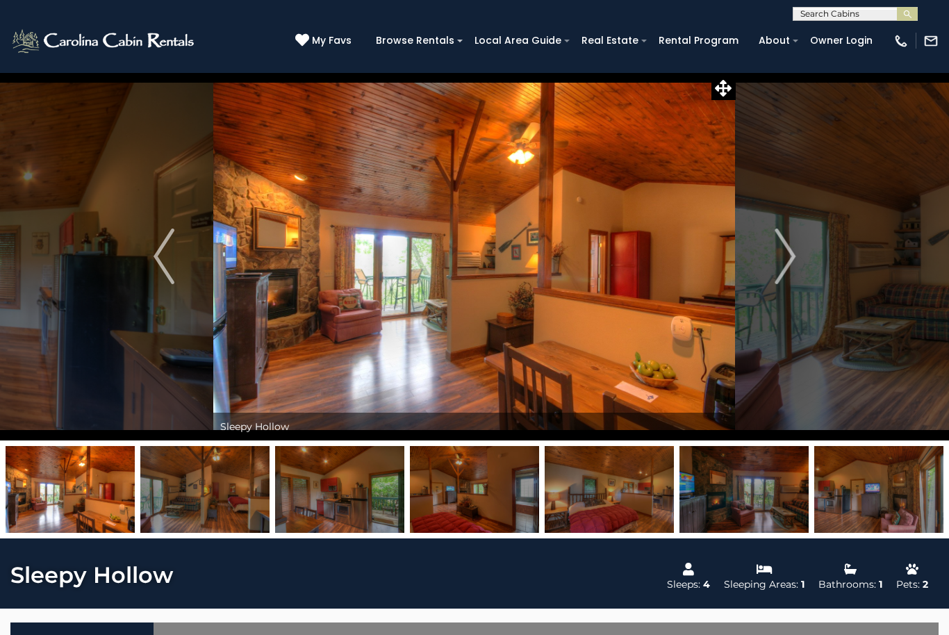
click at [788, 271] on img "Next" at bounding box center [784, 256] width 21 height 56
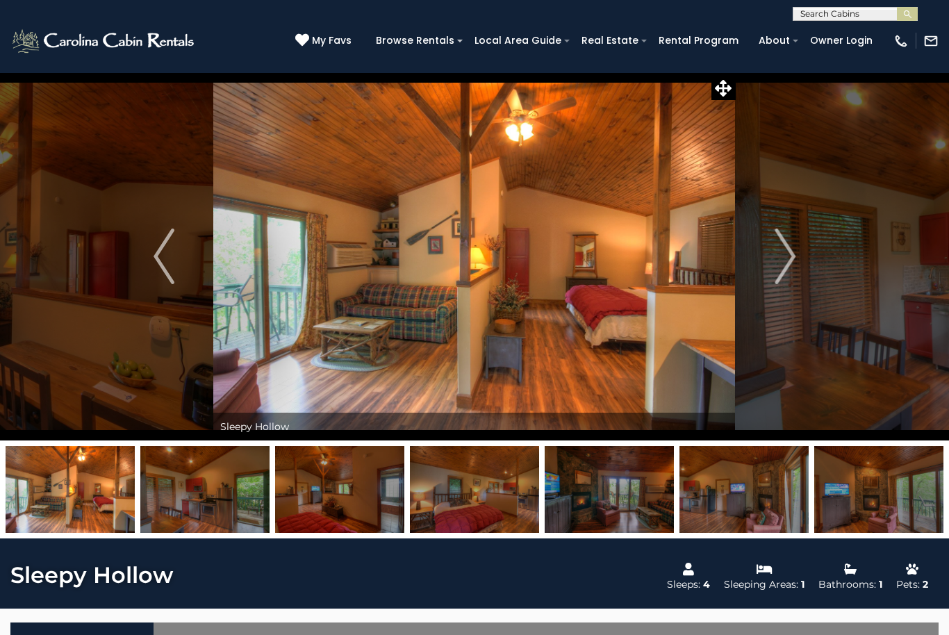
click at [789, 272] on img "Next" at bounding box center [784, 256] width 21 height 56
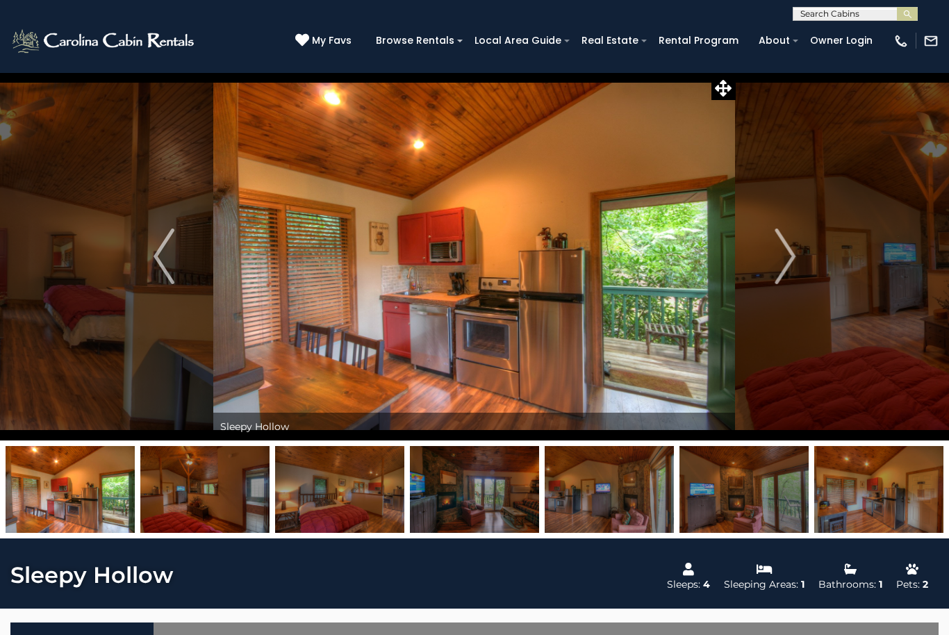
click at [785, 271] on img "Next" at bounding box center [784, 256] width 21 height 56
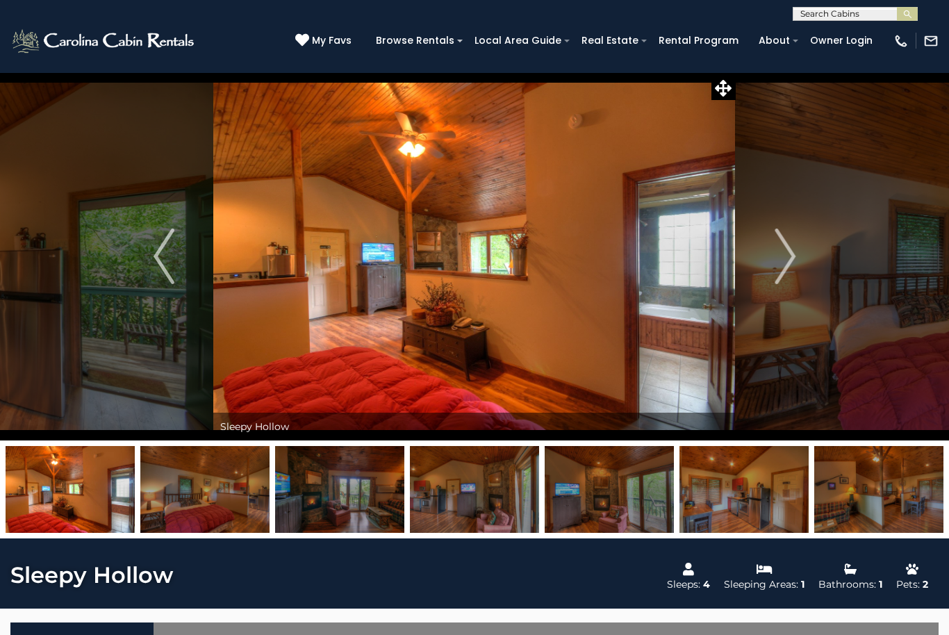
click at [786, 269] on img "Next" at bounding box center [784, 256] width 21 height 56
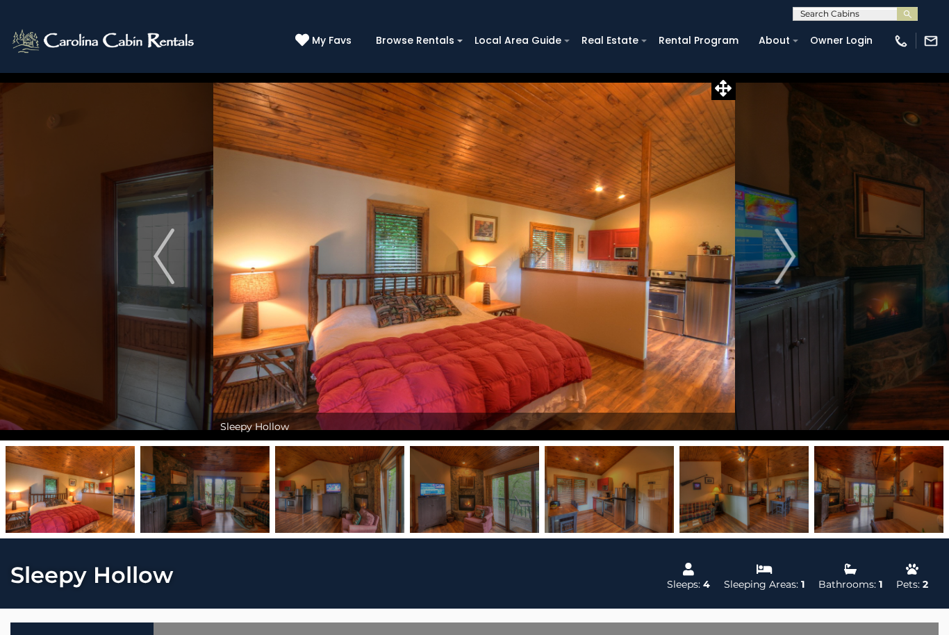
click at [785, 265] on img "Next" at bounding box center [784, 256] width 21 height 56
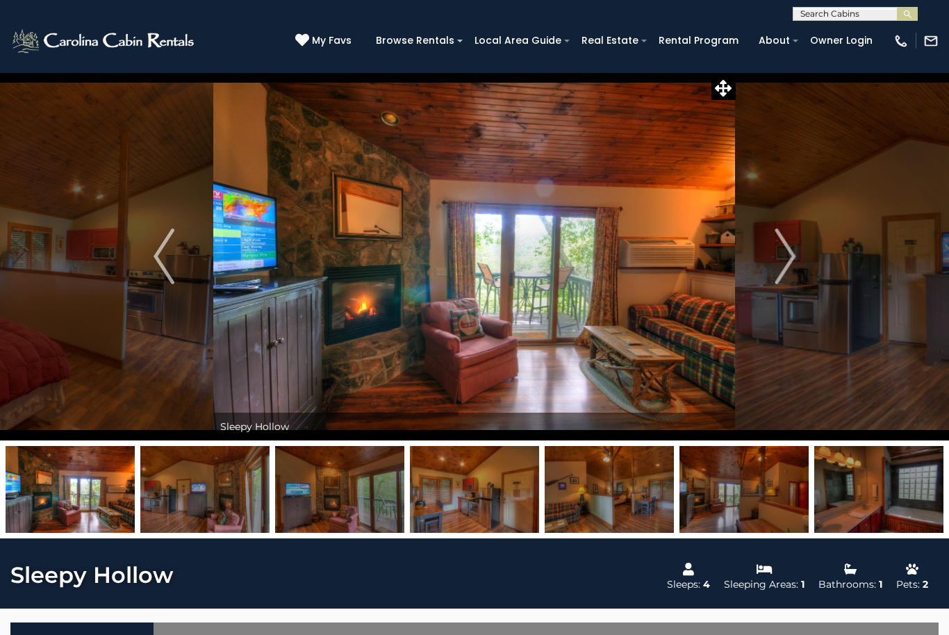
click at [785, 262] on img "Next" at bounding box center [784, 256] width 21 height 56
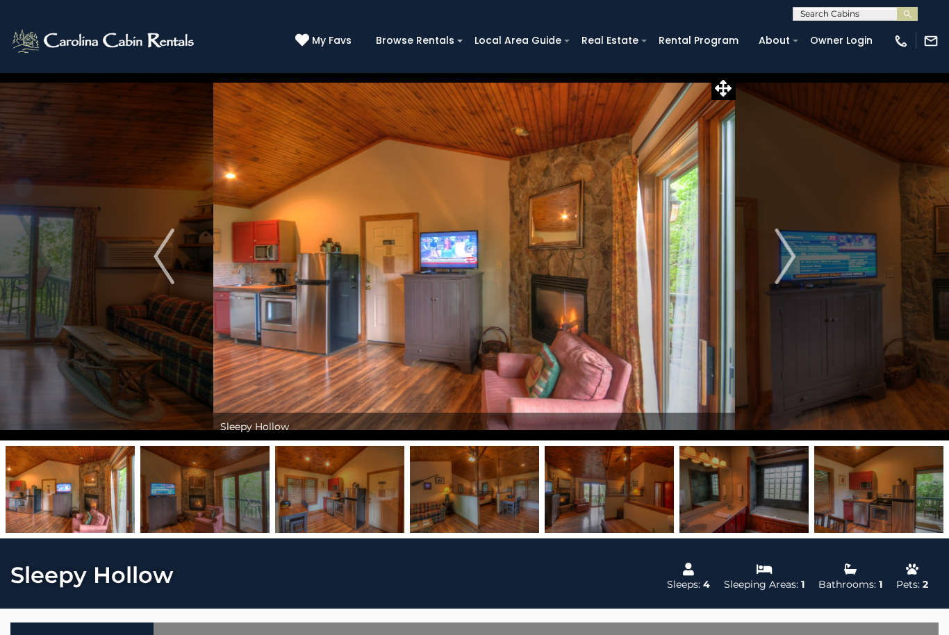
click at [785, 263] on img "Next" at bounding box center [784, 256] width 21 height 56
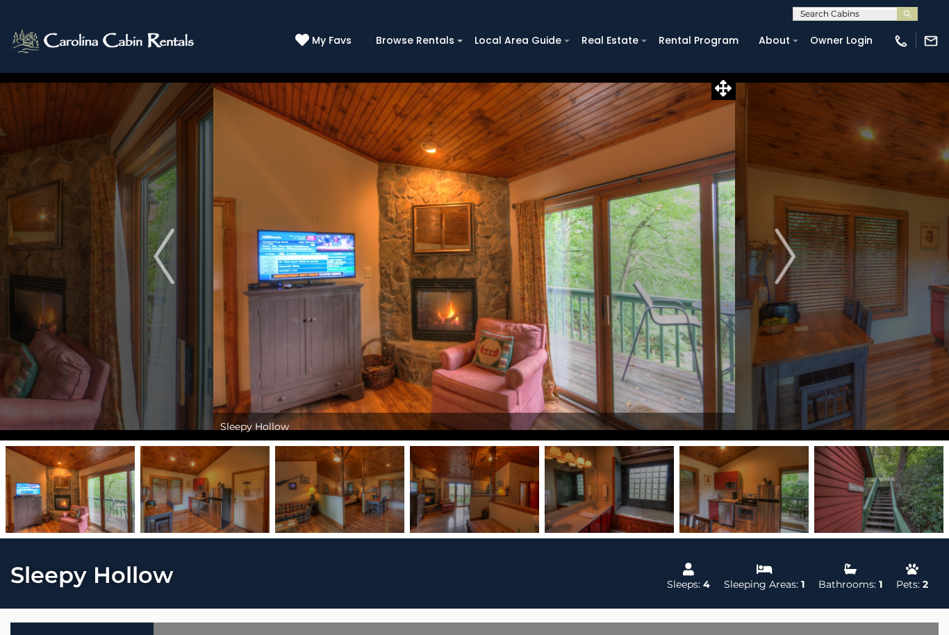
click at [785, 265] on img "Next" at bounding box center [784, 256] width 21 height 56
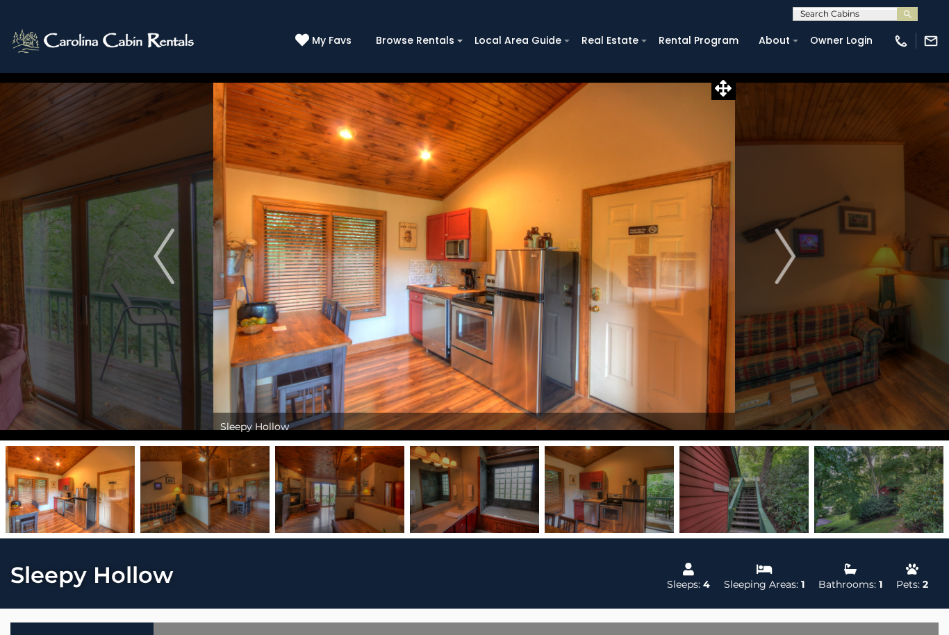
click at [785, 264] on img "Next" at bounding box center [784, 256] width 21 height 56
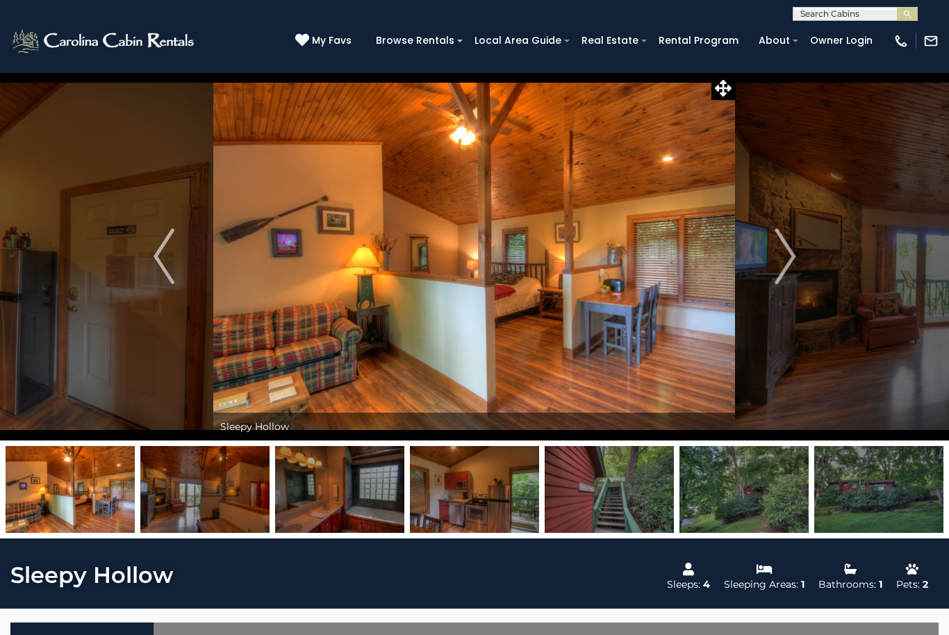
click at [784, 262] on img "Next" at bounding box center [784, 256] width 21 height 56
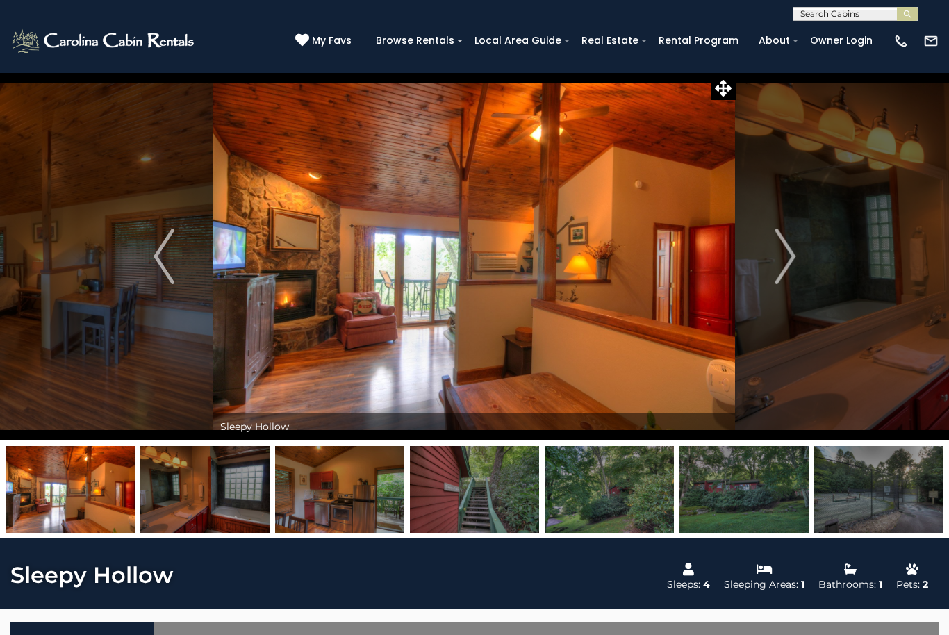
click at [783, 263] on img "Next" at bounding box center [784, 256] width 21 height 56
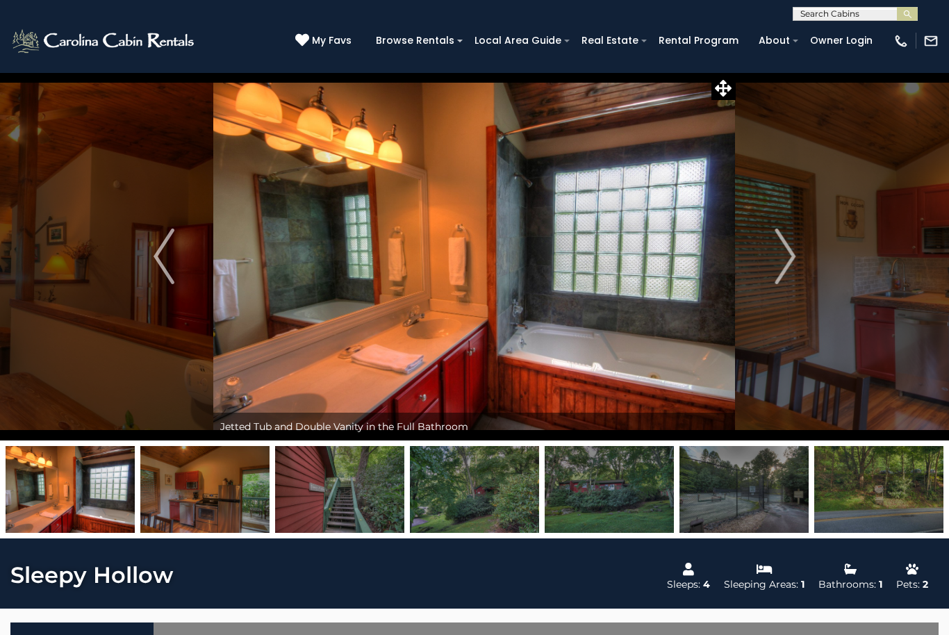
click at [785, 262] on img "Next" at bounding box center [784, 256] width 21 height 56
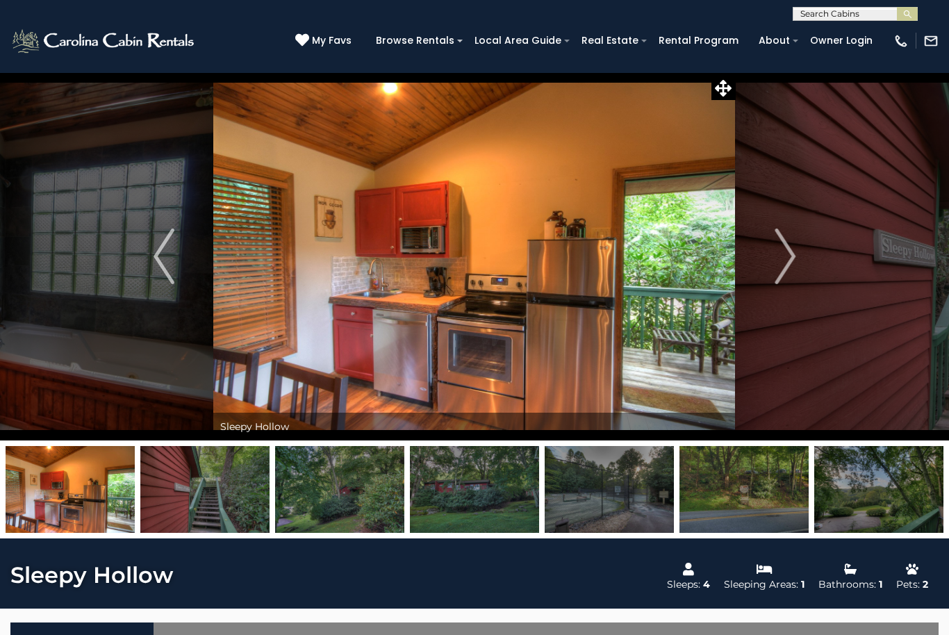
click at [784, 262] on img "Next" at bounding box center [784, 256] width 21 height 56
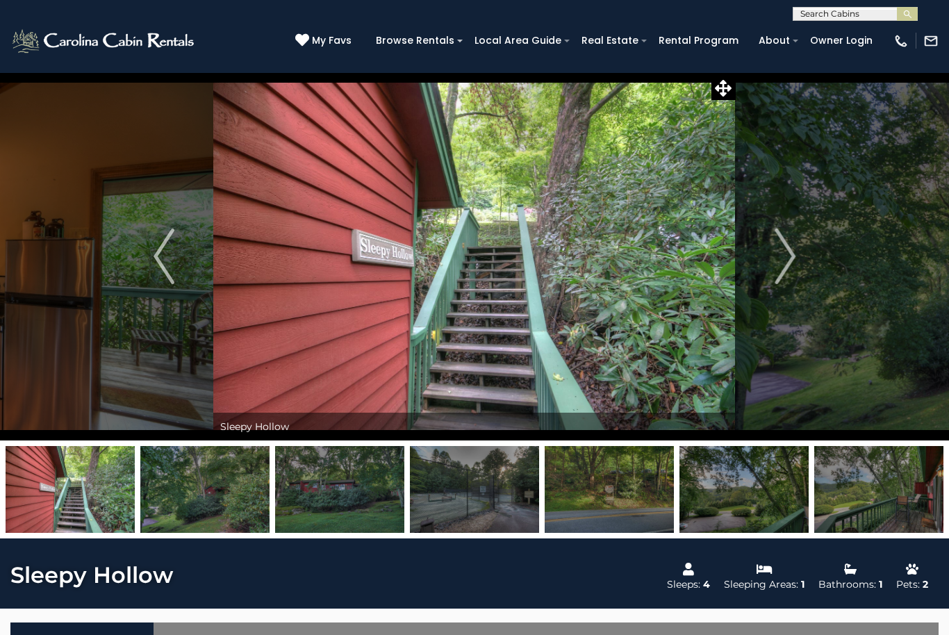
click at [783, 265] on img "Next" at bounding box center [784, 256] width 21 height 56
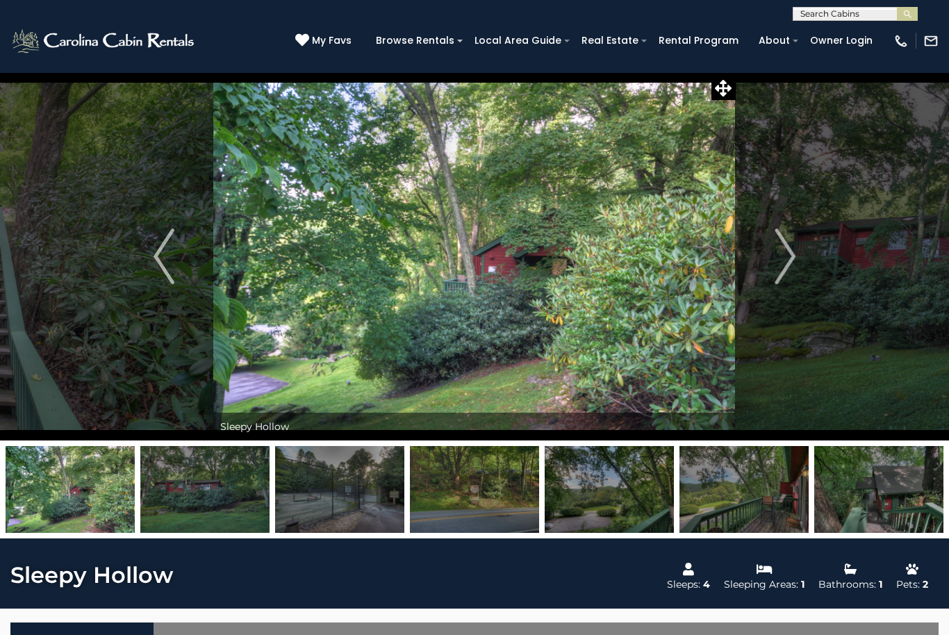
click at [782, 262] on img "Next" at bounding box center [784, 256] width 21 height 56
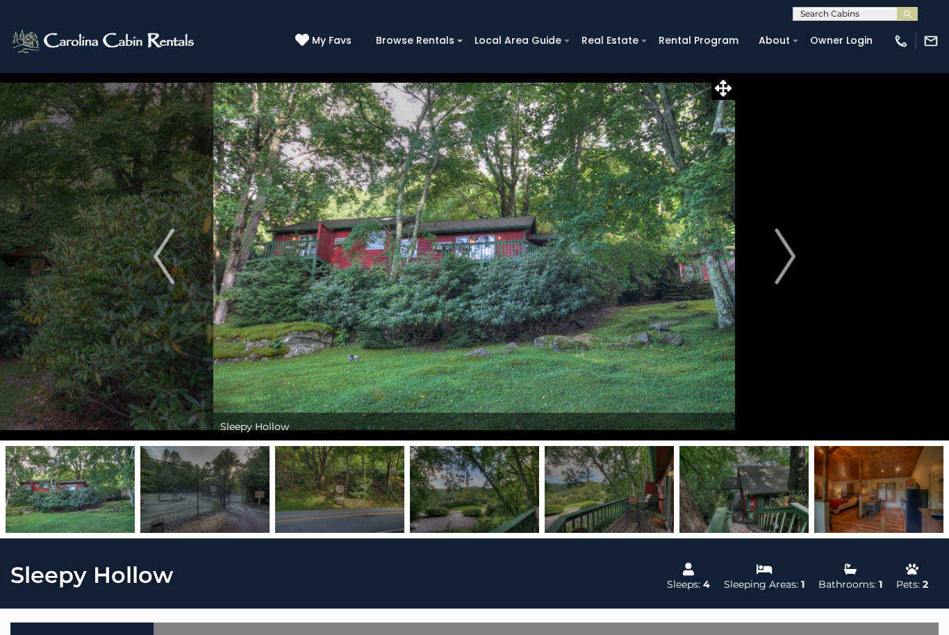
click at [781, 262] on img "Next" at bounding box center [784, 256] width 21 height 56
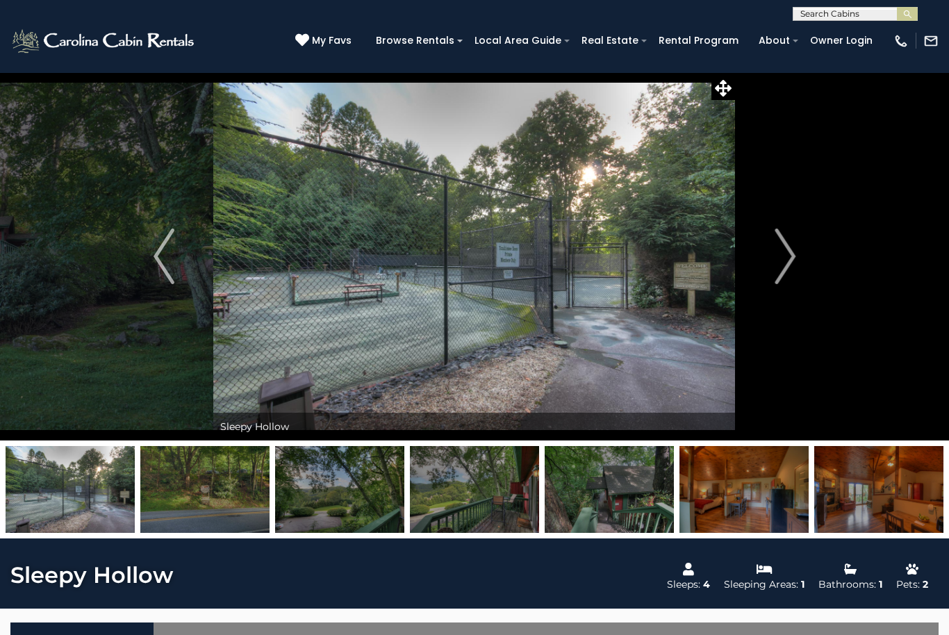
click at [778, 263] on img "Next" at bounding box center [784, 256] width 21 height 56
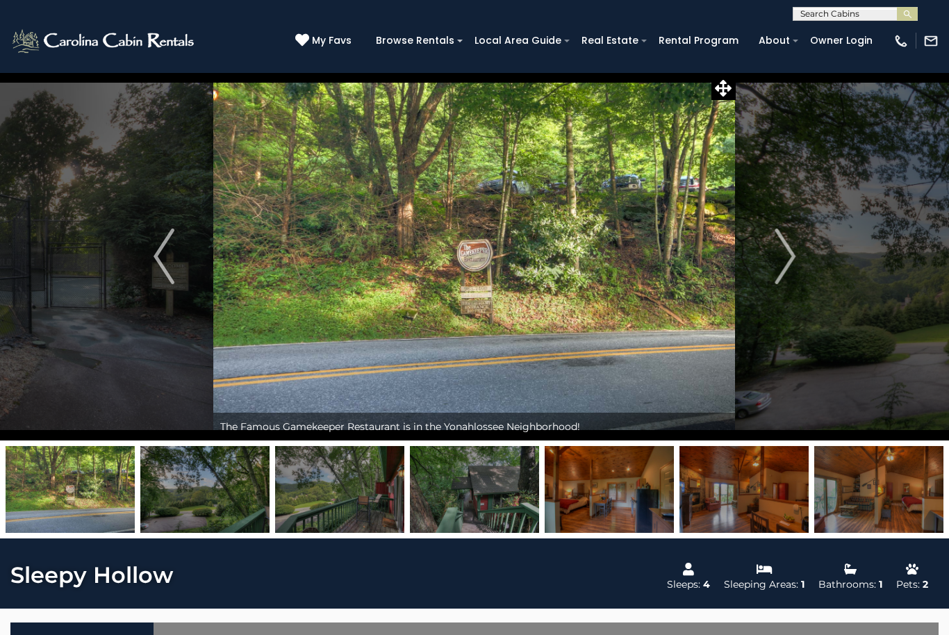
click at [777, 258] on img "Next" at bounding box center [784, 256] width 21 height 56
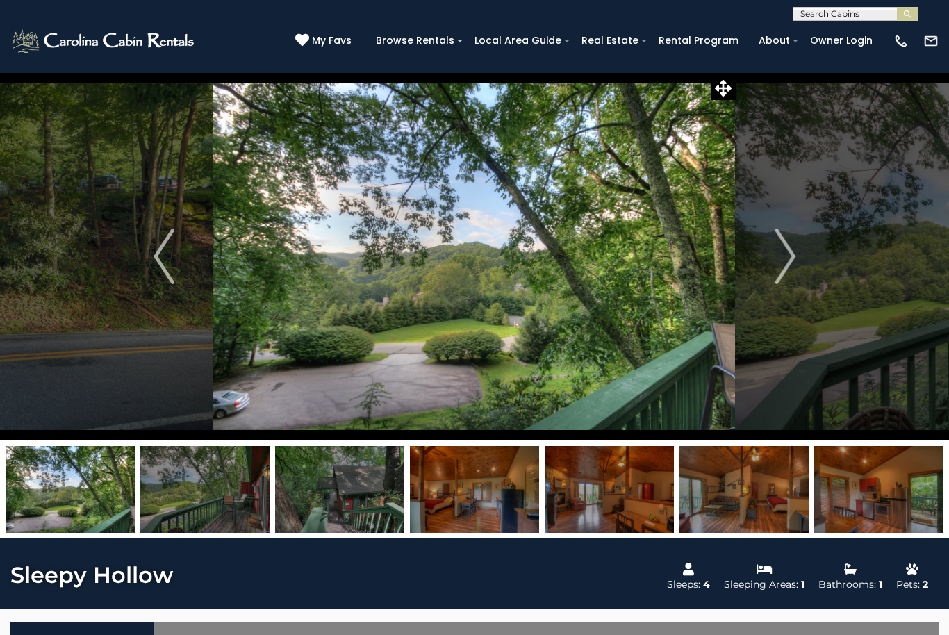
click at [776, 265] on img "Next" at bounding box center [784, 256] width 21 height 56
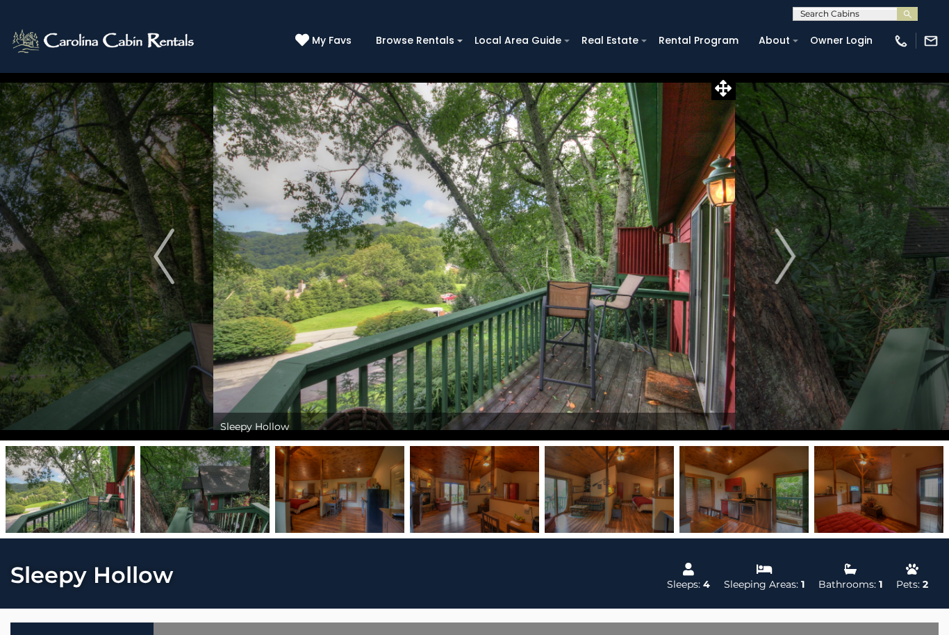
click at [776, 262] on img "Next" at bounding box center [784, 256] width 21 height 56
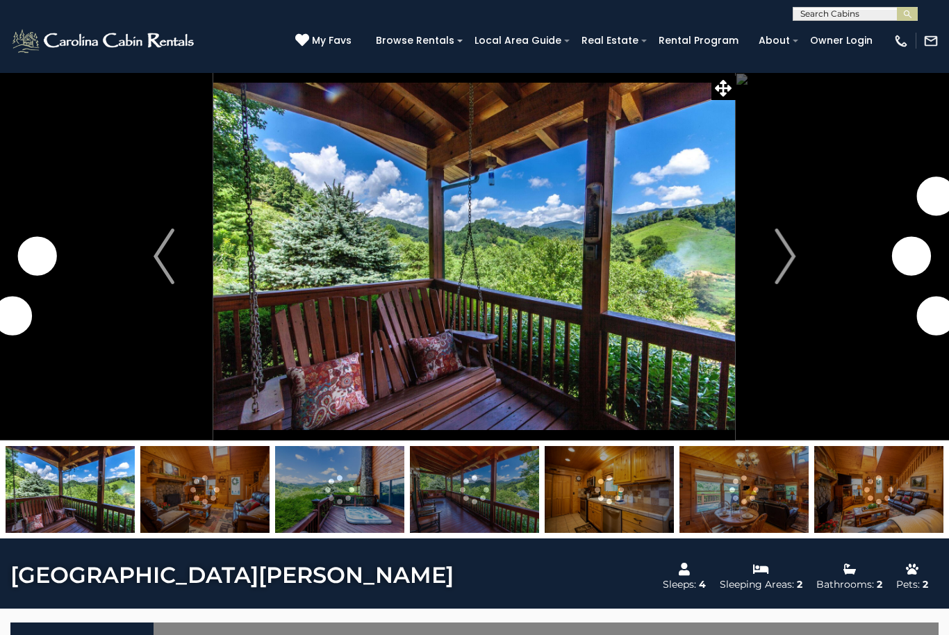
click at [774, 267] on img "Next" at bounding box center [784, 256] width 21 height 56
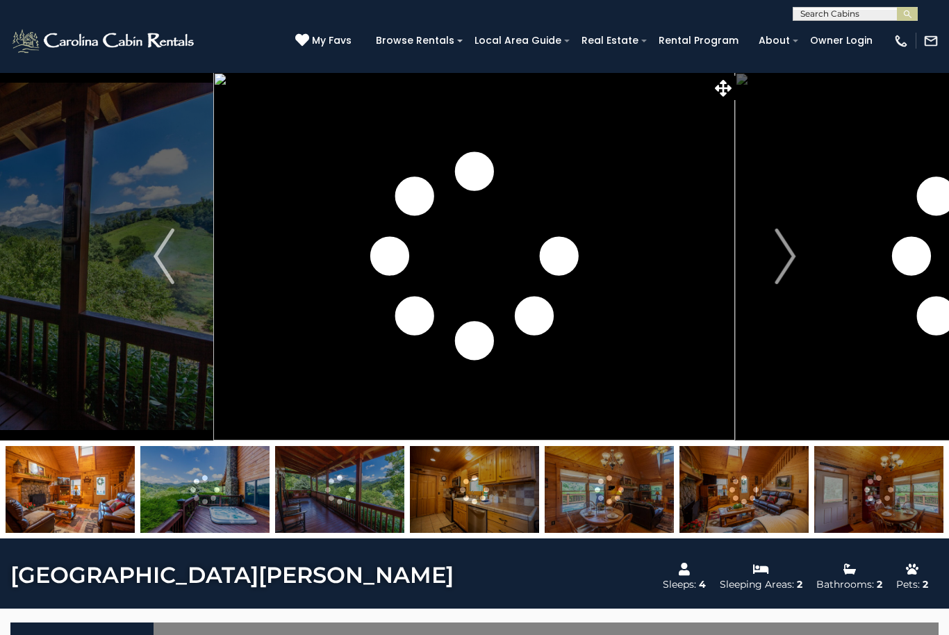
click at [770, 254] on button "Next" at bounding box center [784, 256] width 99 height 368
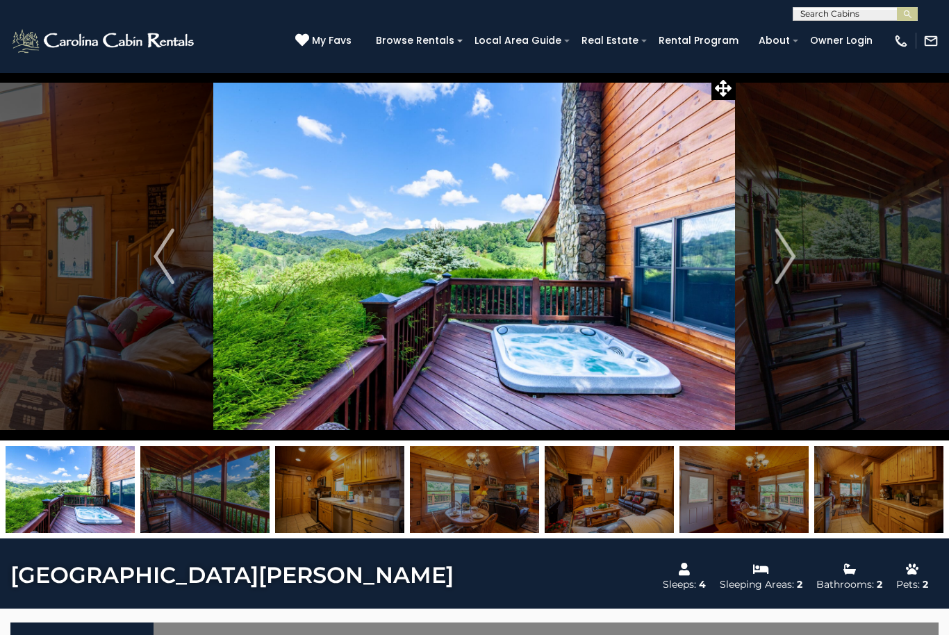
click at [790, 259] on img "Next" at bounding box center [784, 256] width 21 height 56
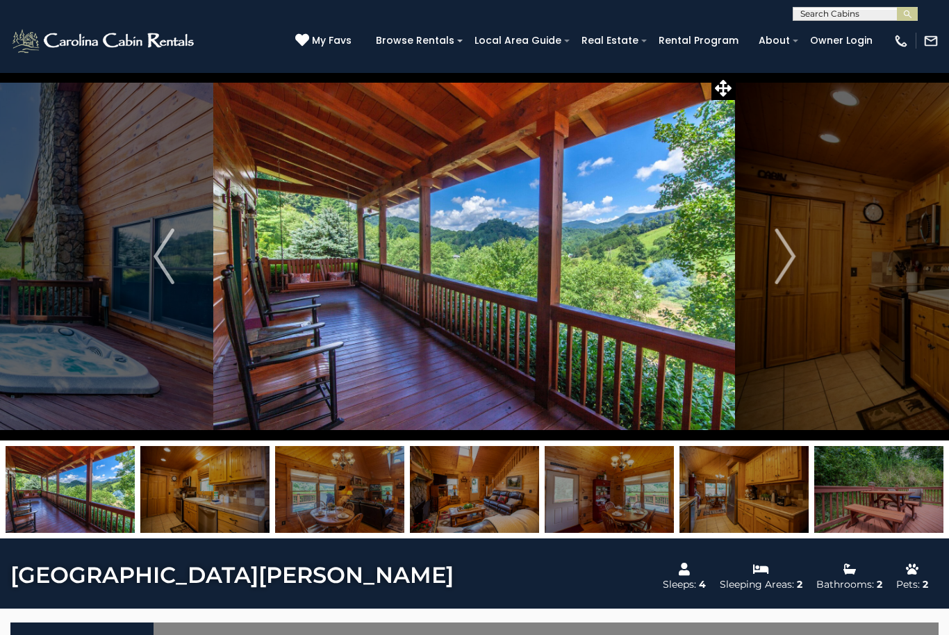
click at [790, 258] on img "Next" at bounding box center [784, 256] width 21 height 56
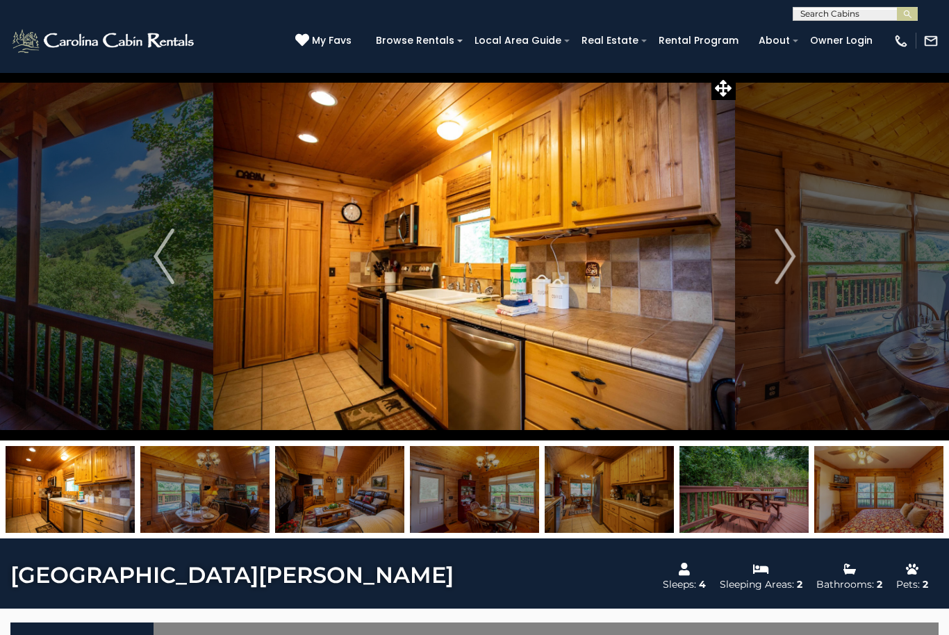
click at [791, 256] on img "Next" at bounding box center [784, 256] width 21 height 56
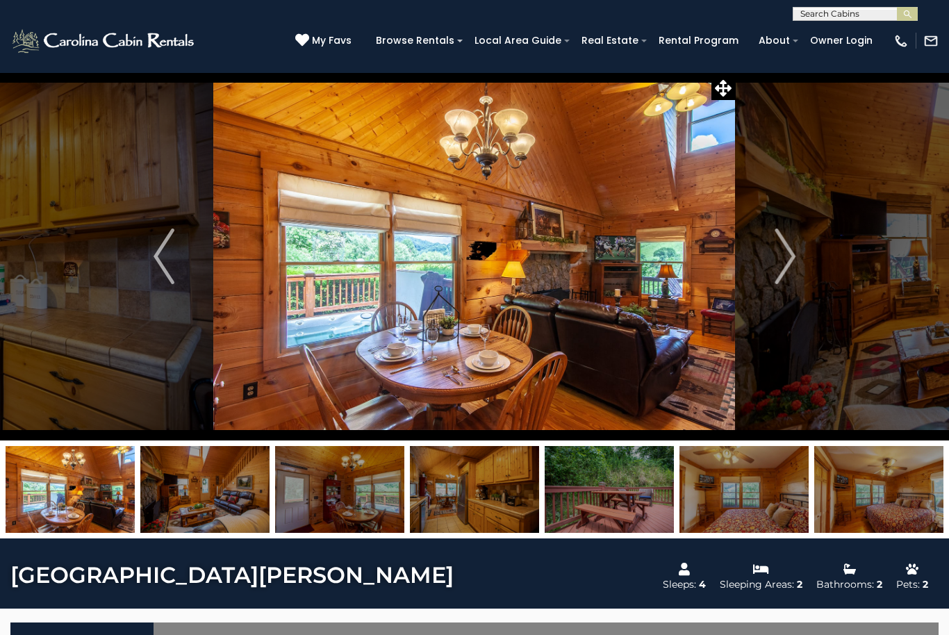
click at [789, 258] on img "Next" at bounding box center [784, 256] width 21 height 56
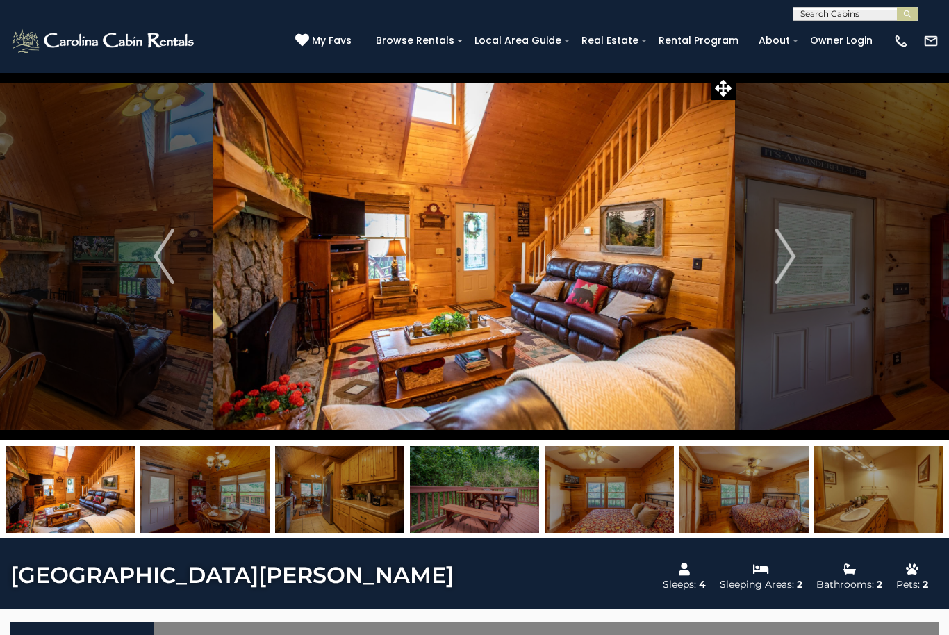
click at [786, 265] on img "Next" at bounding box center [784, 256] width 21 height 56
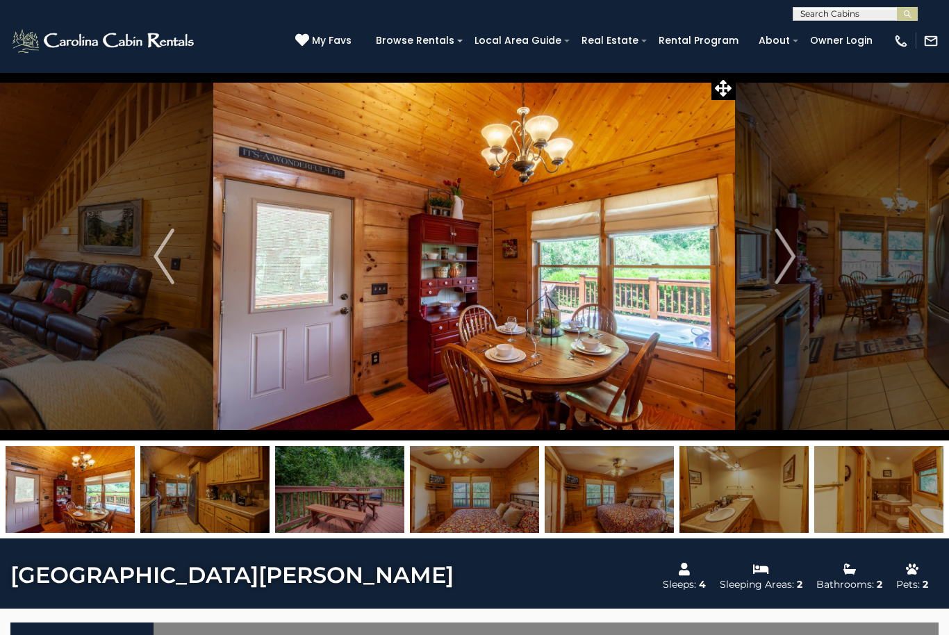
click at [785, 266] on img "Next" at bounding box center [784, 256] width 21 height 56
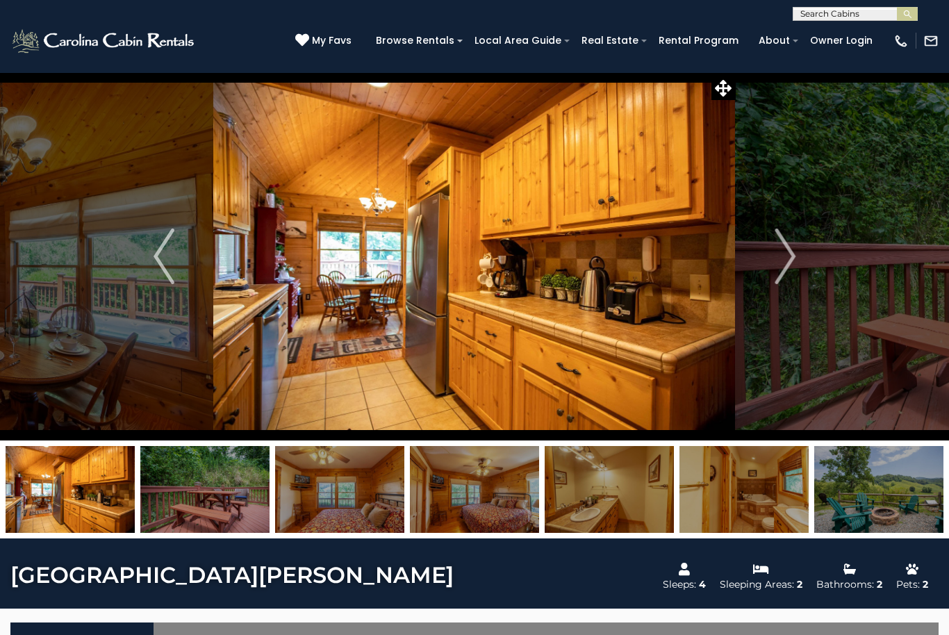
click at [790, 262] on img "Next" at bounding box center [784, 256] width 21 height 56
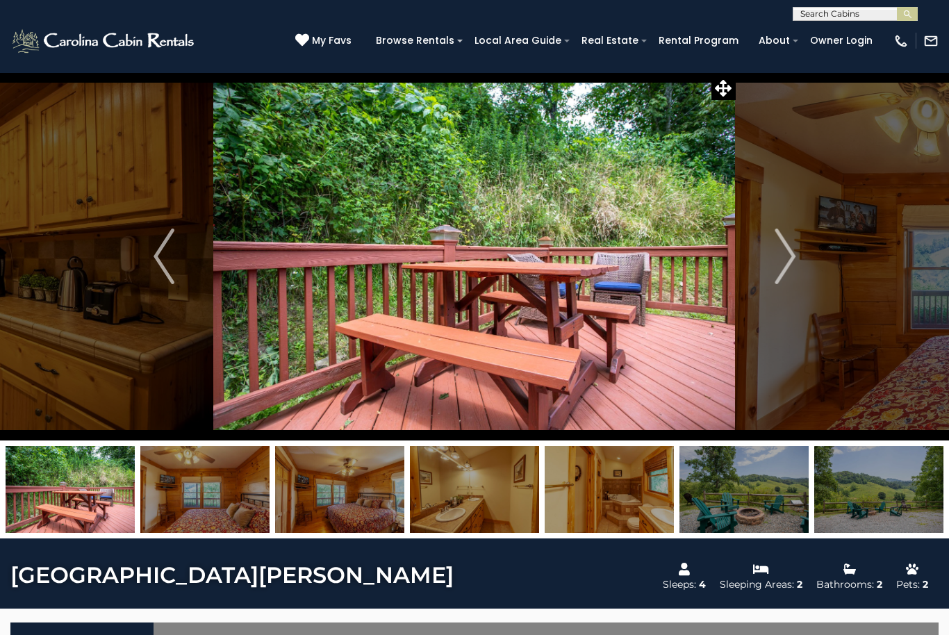
click at [787, 263] on img "Next" at bounding box center [784, 256] width 21 height 56
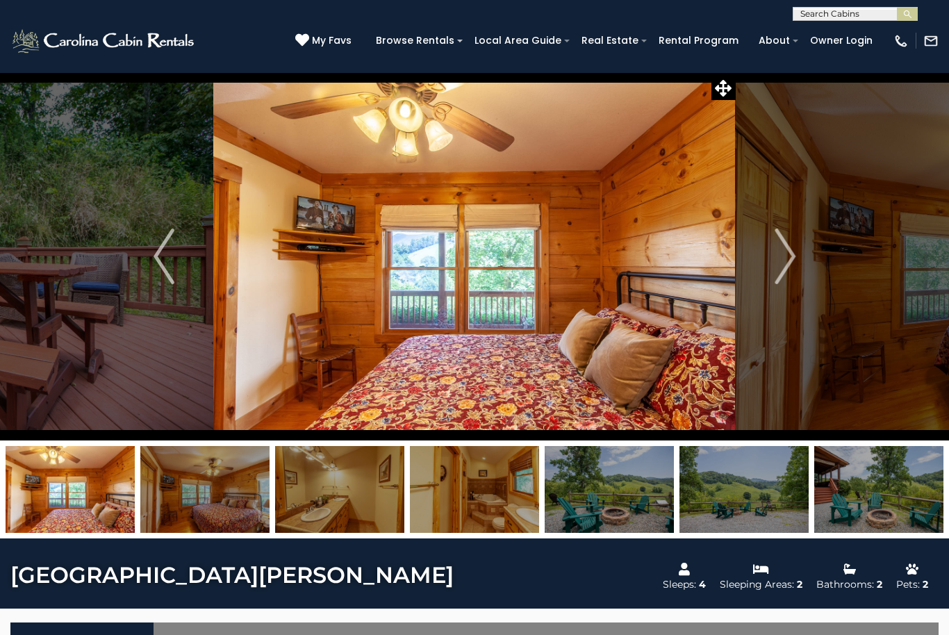
click at [786, 264] on img "Next" at bounding box center [784, 256] width 21 height 56
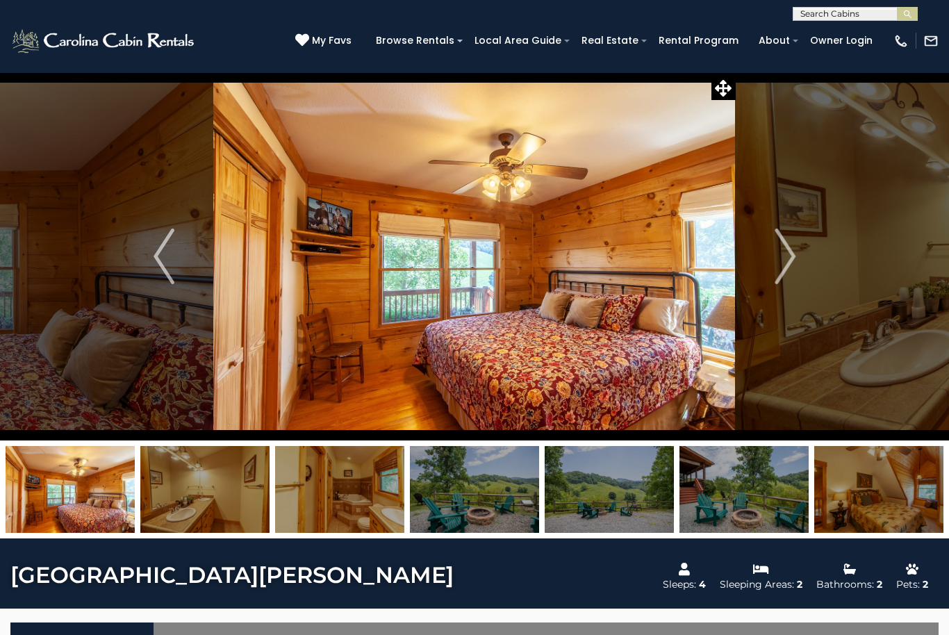
click at [785, 263] on img "Next" at bounding box center [784, 256] width 21 height 56
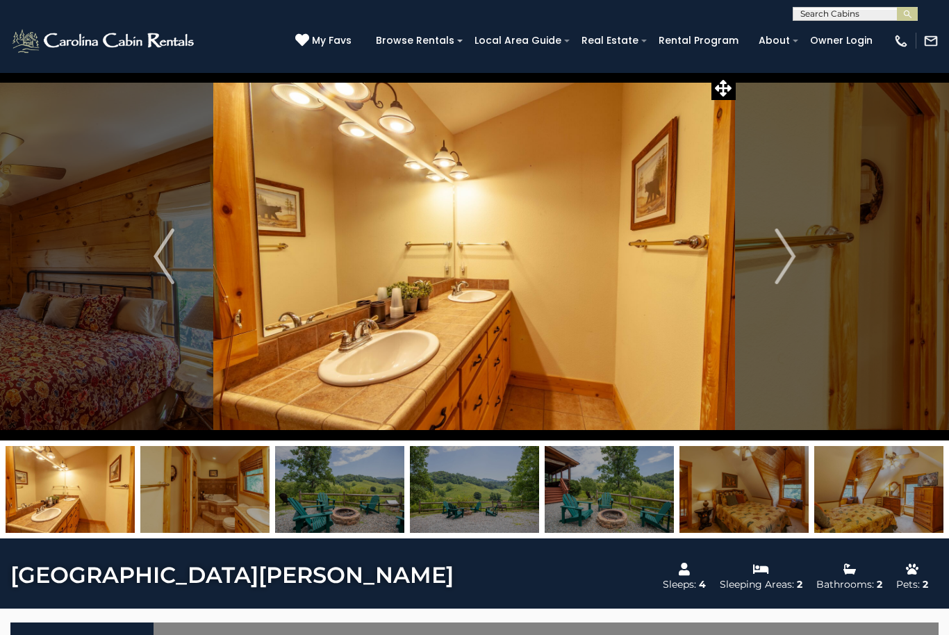
click at [785, 263] on img "Next" at bounding box center [784, 256] width 21 height 56
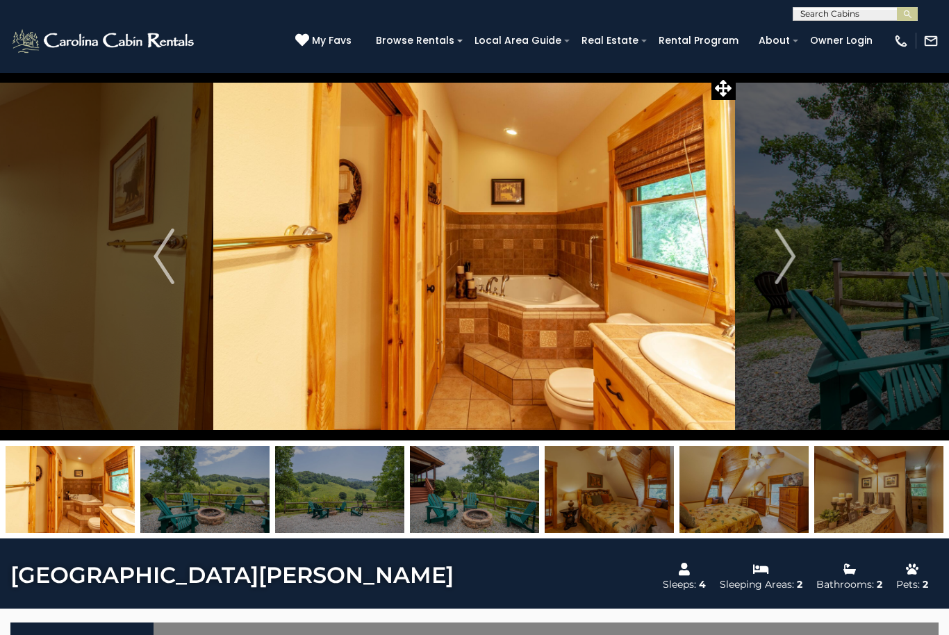
click at [785, 261] on img "Next" at bounding box center [784, 256] width 21 height 56
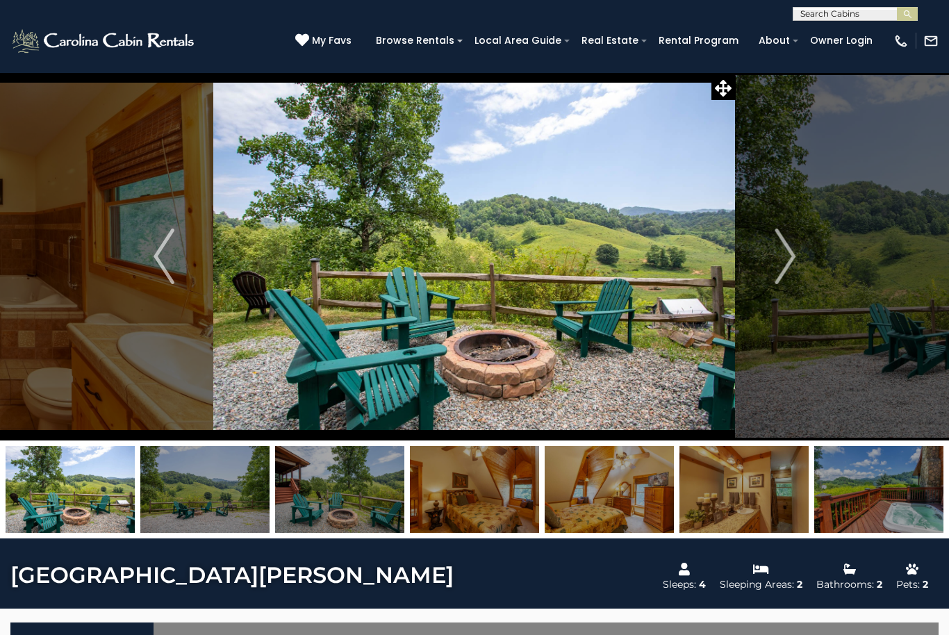
click at [780, 267] on img "Next" at bounding box center [784, 256] width 21 height 56
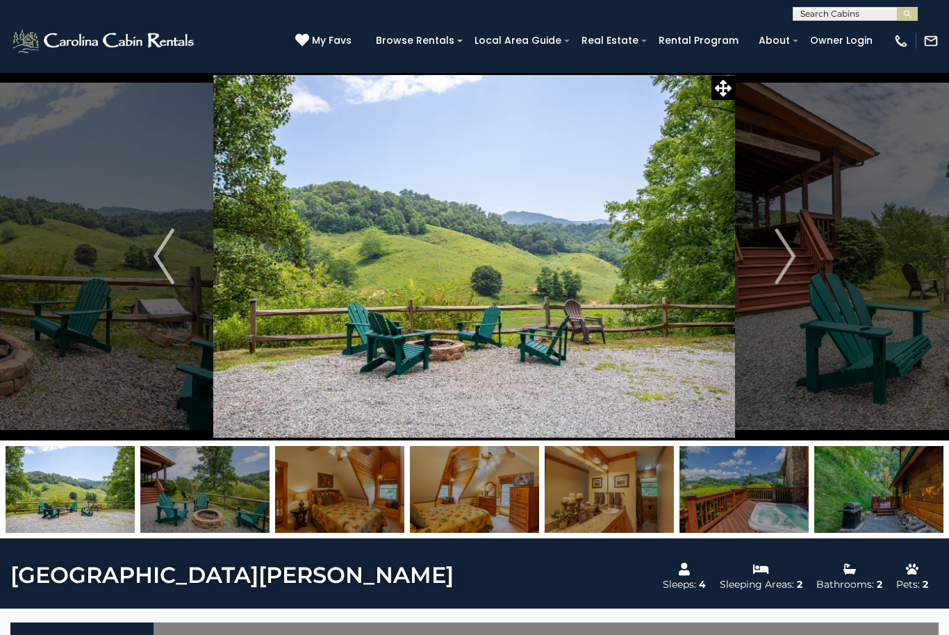
click at [782, 264] on img "Next" at bounding box center [784, 256] width 21 height 56
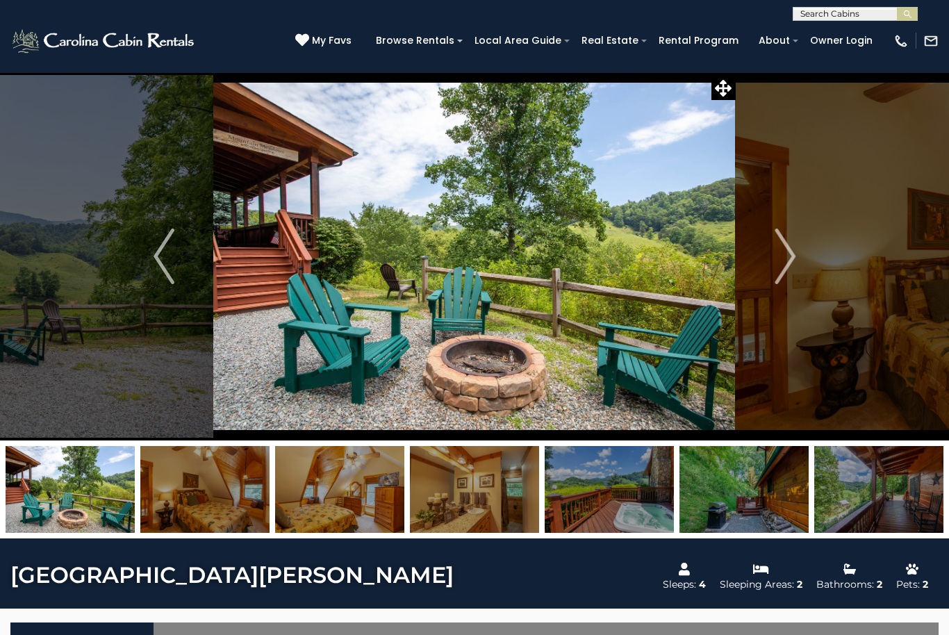
click at [781, 261] on img "Next" at bounding box center [784, 256] width 21 height 56
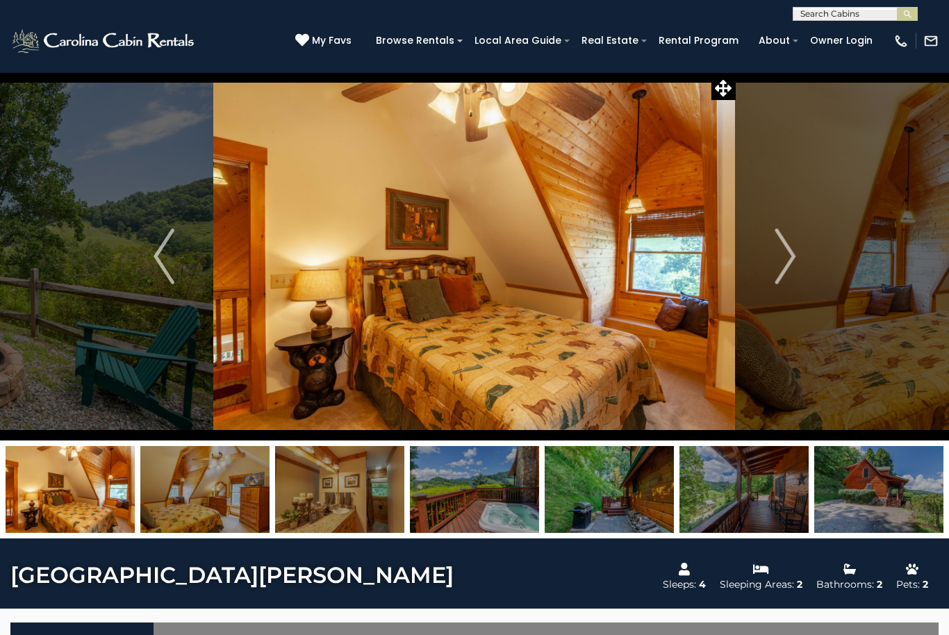
click at [784, 260] on img "Next" at bounding box center [784, 256] width 21 height 56
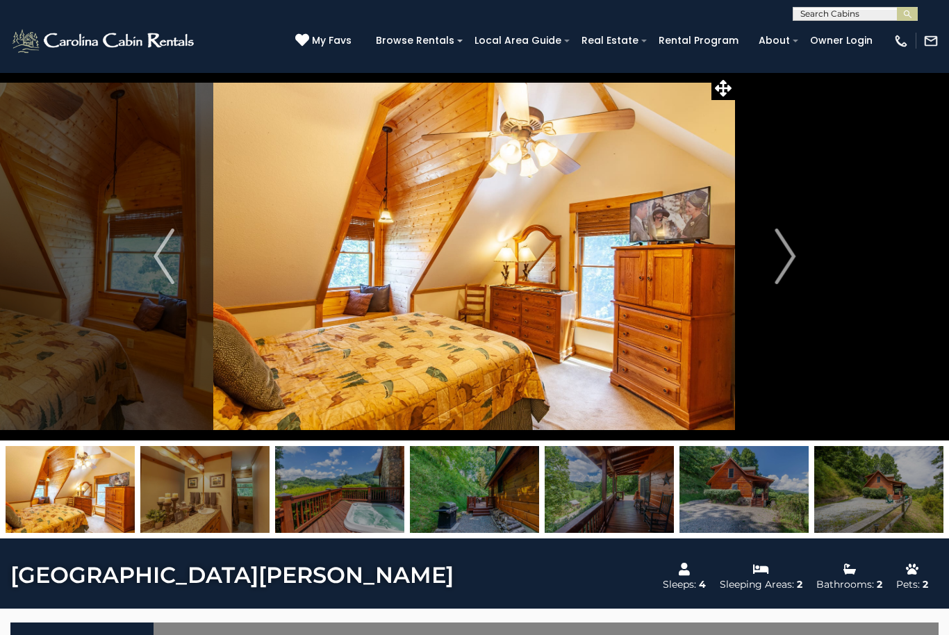
click at [787, 251] on img "Next" at bounding box center [784, 256] width 21 height 56
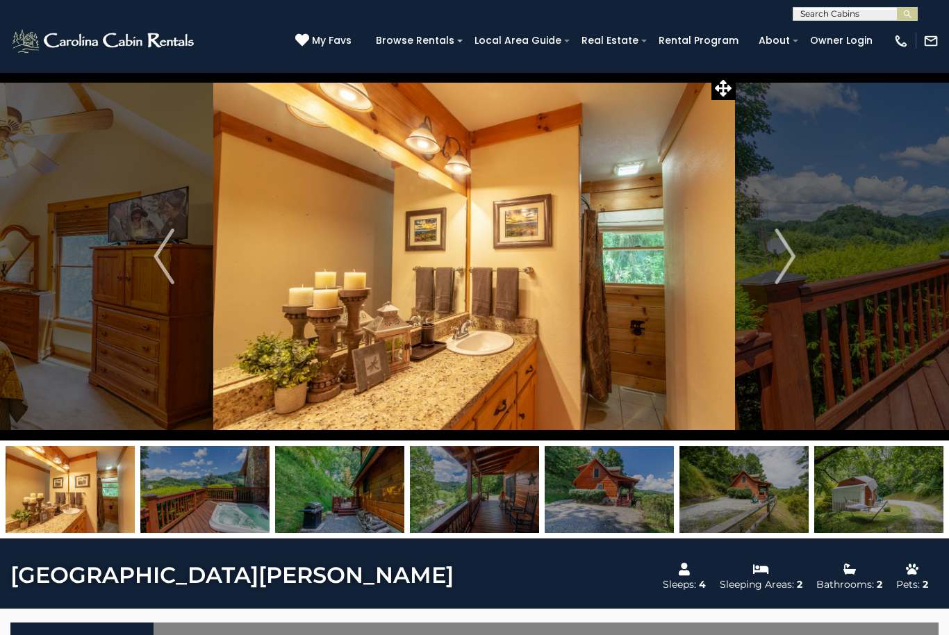
click at [784, 259] on img "Next" at bounding box center [784, 256] width 21 height 56
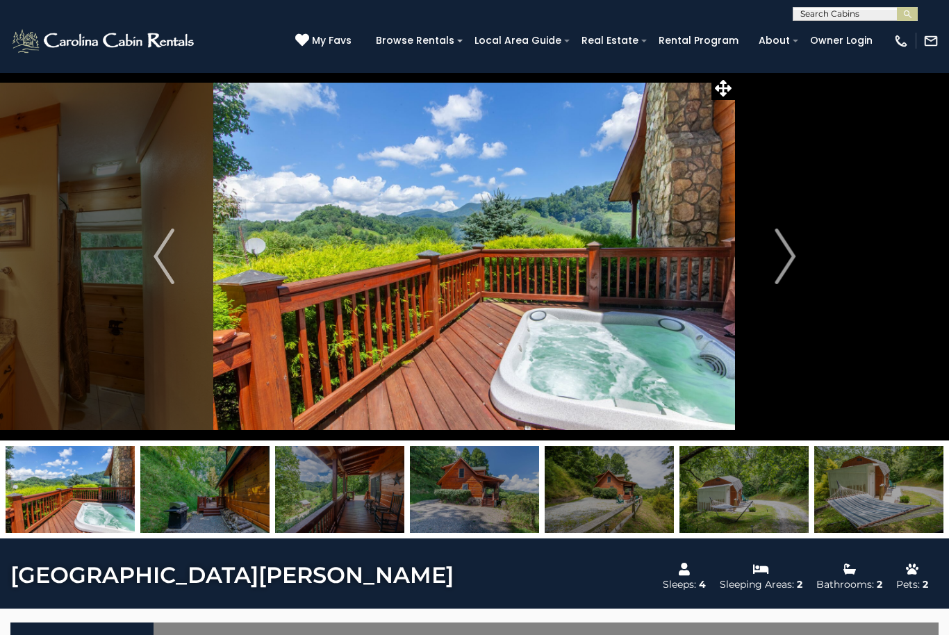
click at [780, 261] on img "Next" at bounding box center [784, 256] width 21 height 56
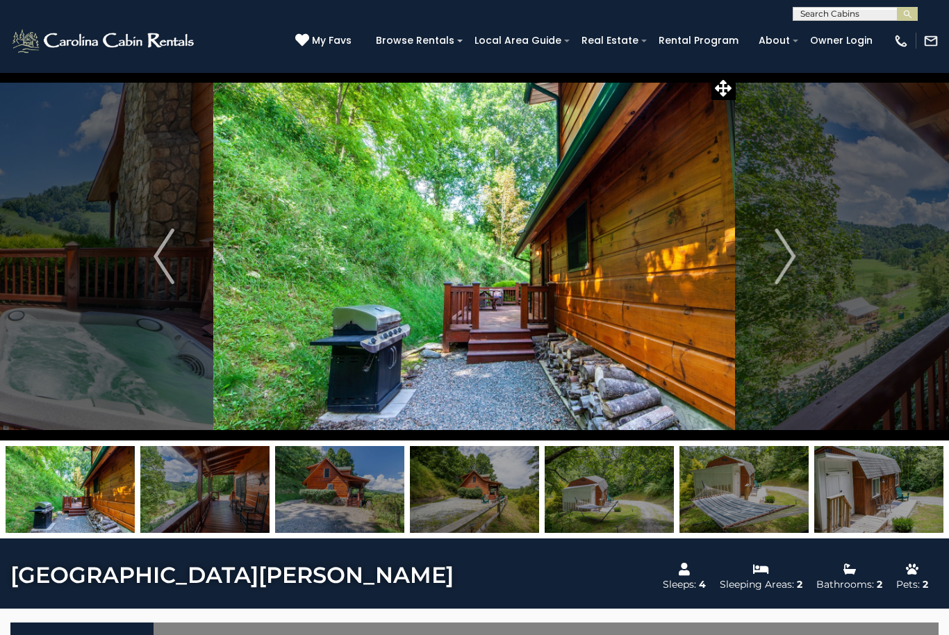
click at [778, 262] on img "Next" at bounding box center [784, 256] width 21 height 56
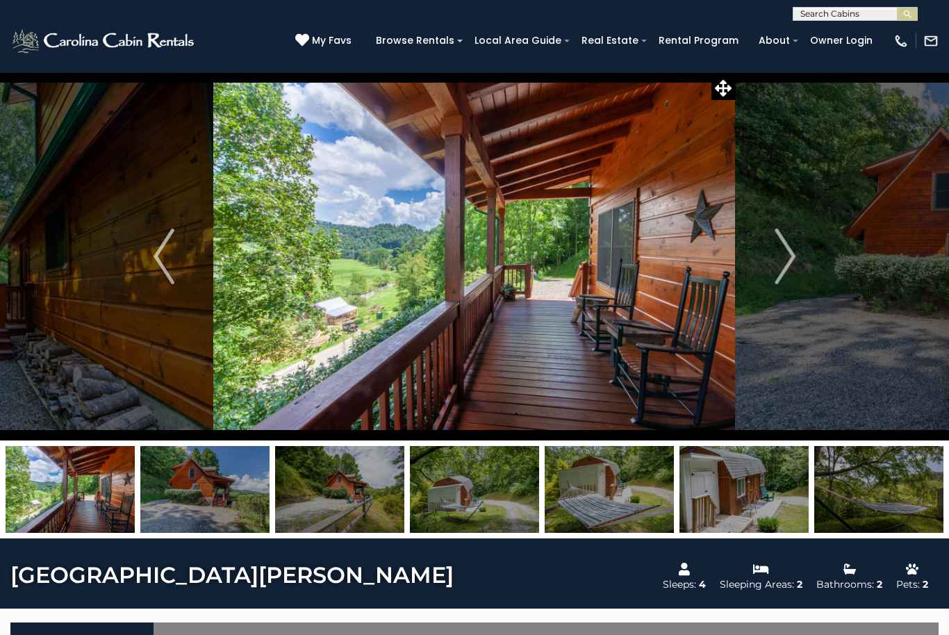
click at [780, 262] on img "Next" at bounding box center [784, 256] width 21 height 56
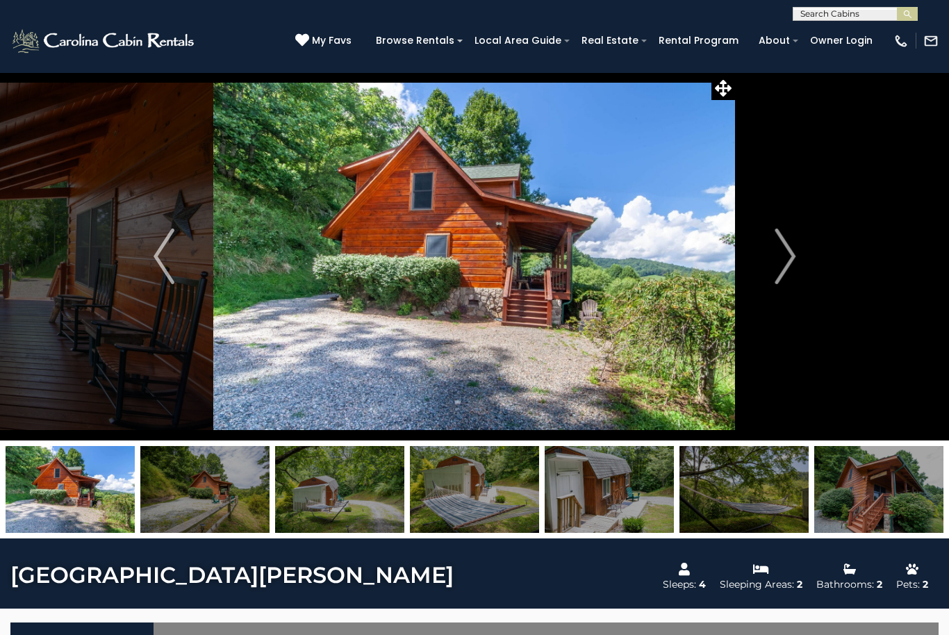
click at [778, 263] on img "Next" at bounding box center [784, 256] width 21 height 56
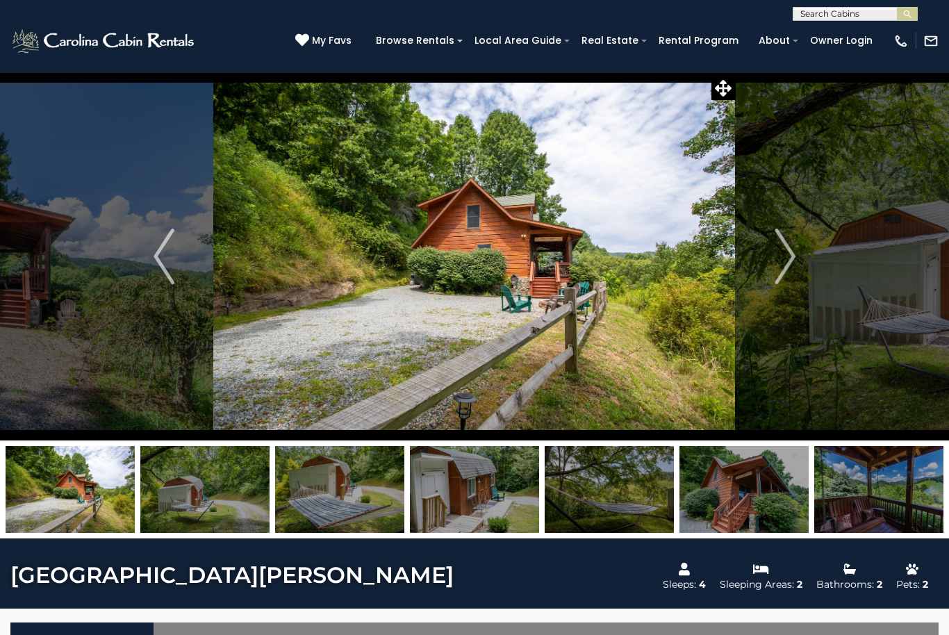
click at [778, 261] on img "Next" at bounding box center [784, 256] width 21 height 56
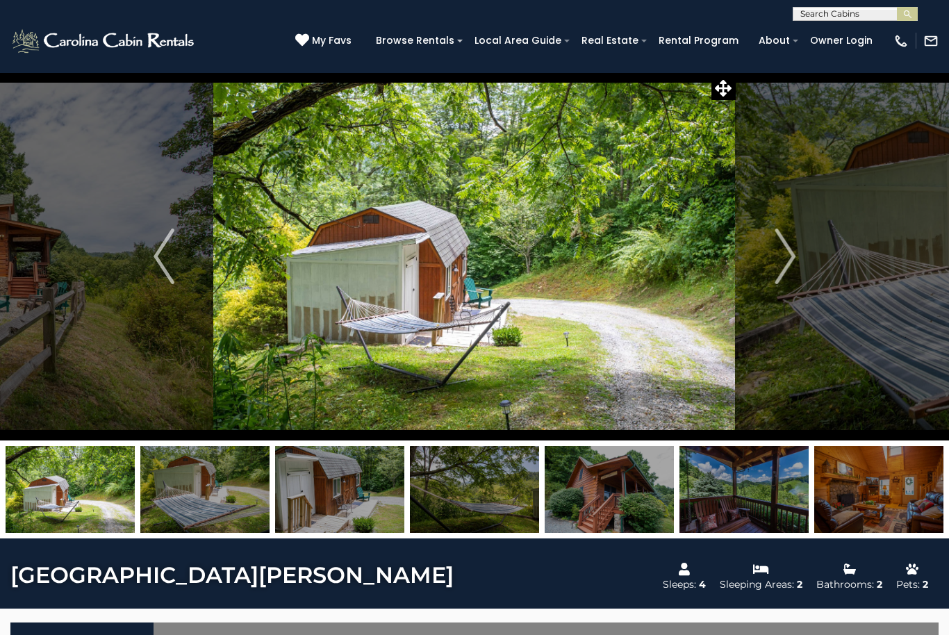
click at [765, 266] on button "Next" at bounding box center [784, 256] width 99 height 368
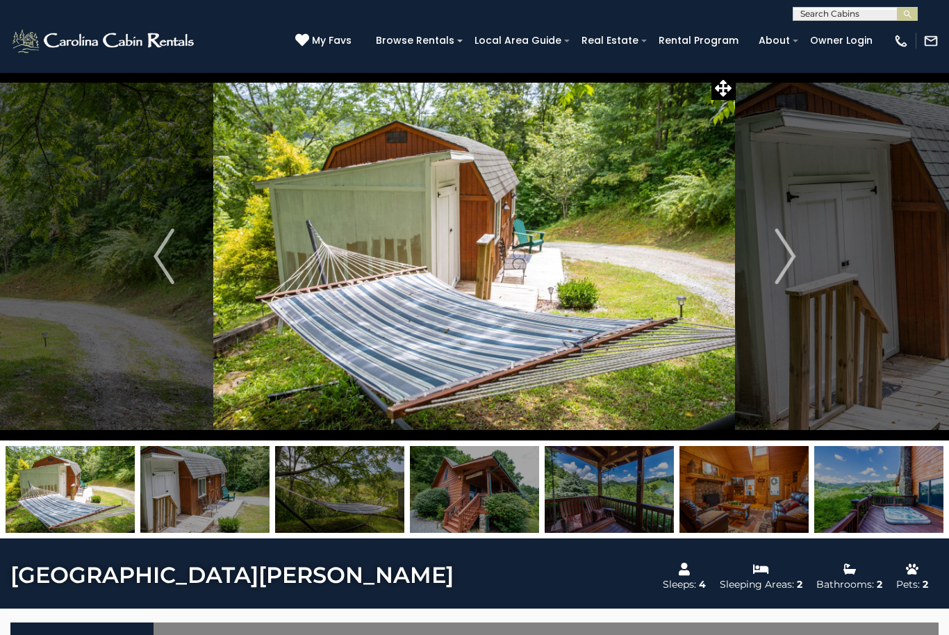
click at [770, 260] on button "Next" at bounding box center [784, 256] width 99 height 368
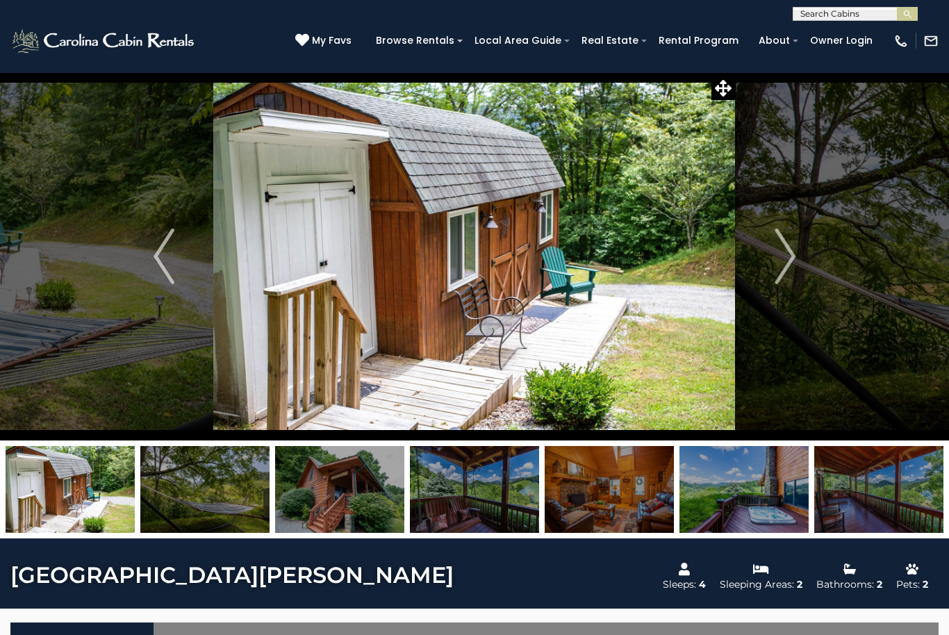
click at [771, 261] on button "Next" at bounding box center [784, 256] width 99 height 368
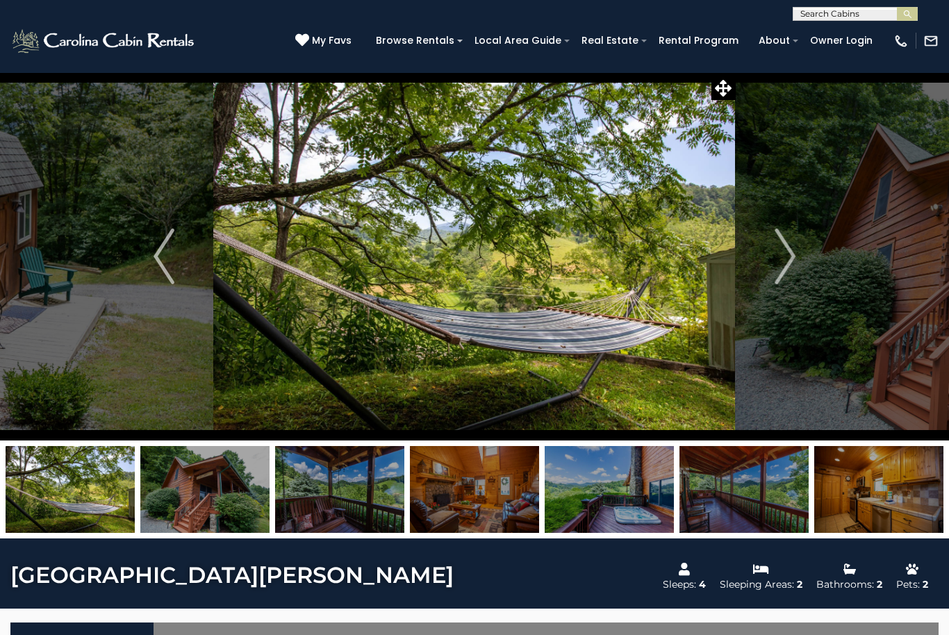
click at [771, 259] on button "Next" at bounding box center [784, 256] width 99 height 368
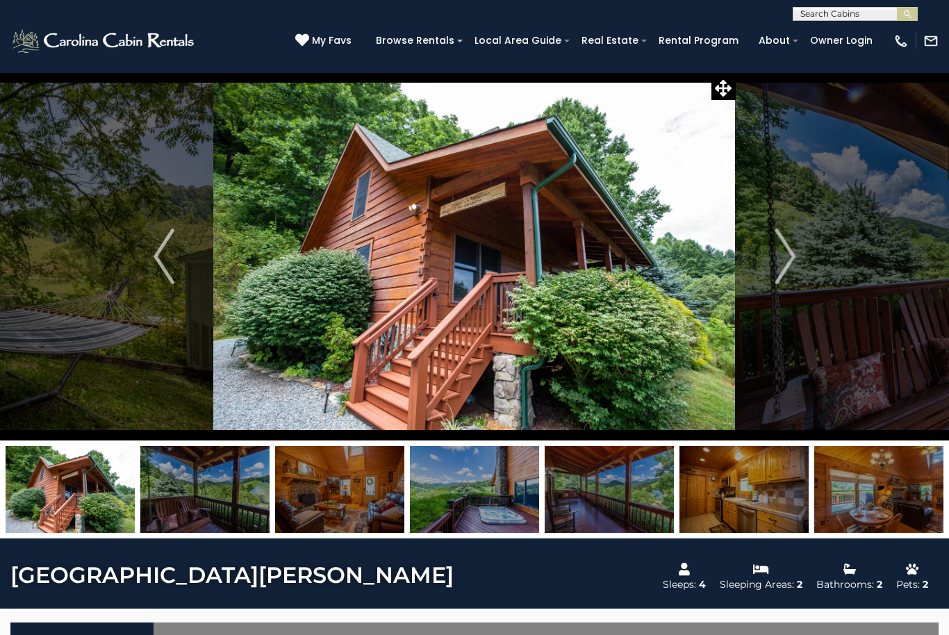
click at [771, 259] on button "Next" at bounding box center [784, 256] width 99 height 368
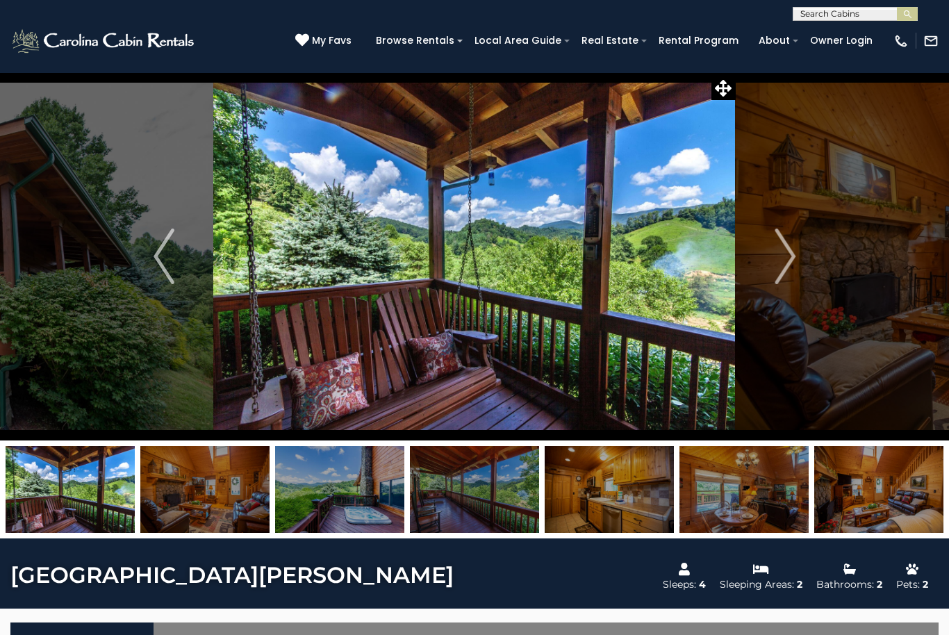
click at [772, 258] on button "Next" at bounding box center [784, 256] width 99 height 368
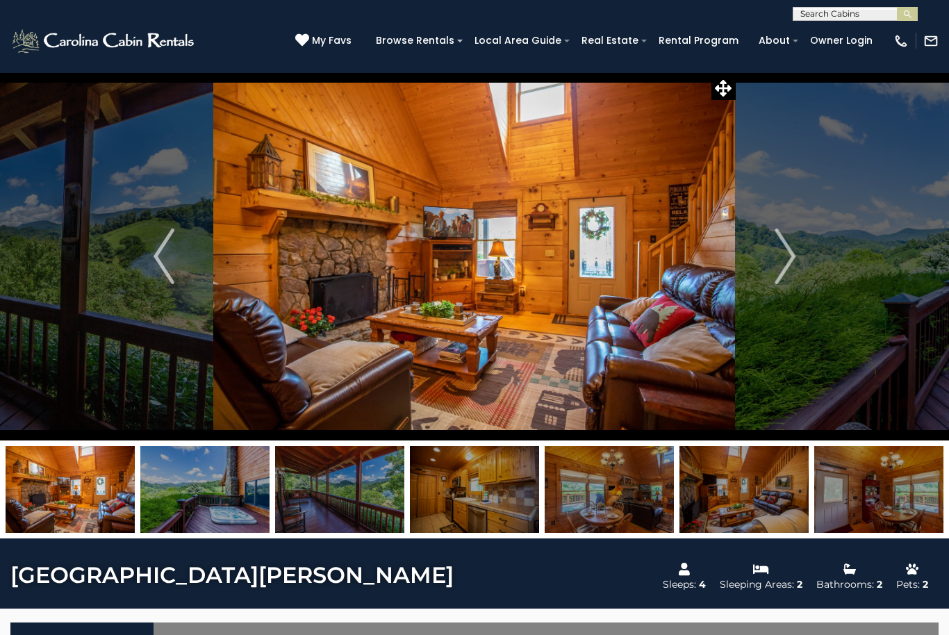
click at [772, 259] on button "Next" at bounding box center [784, 256] width 99 height 368
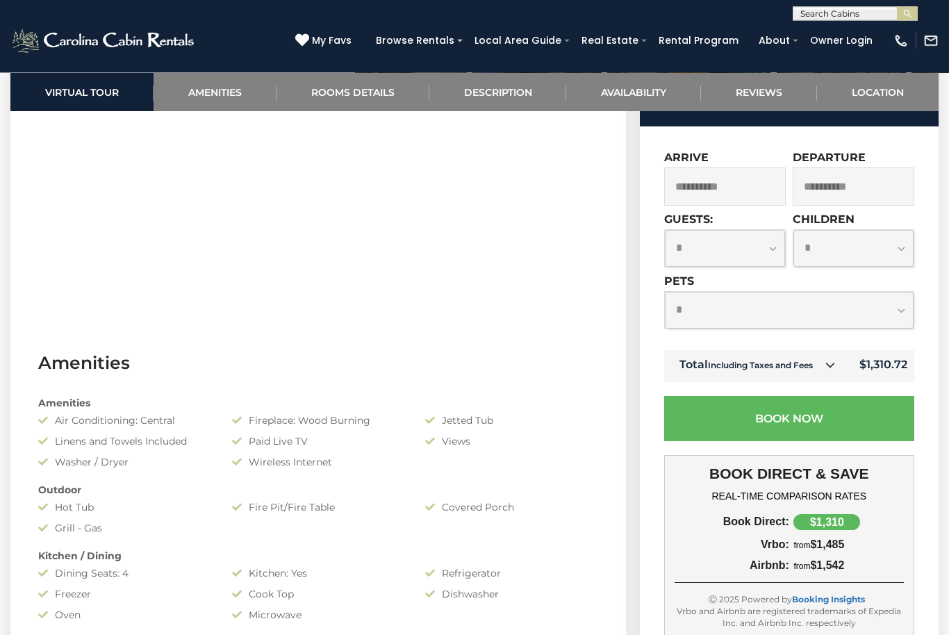
scroll to position [755, 0]
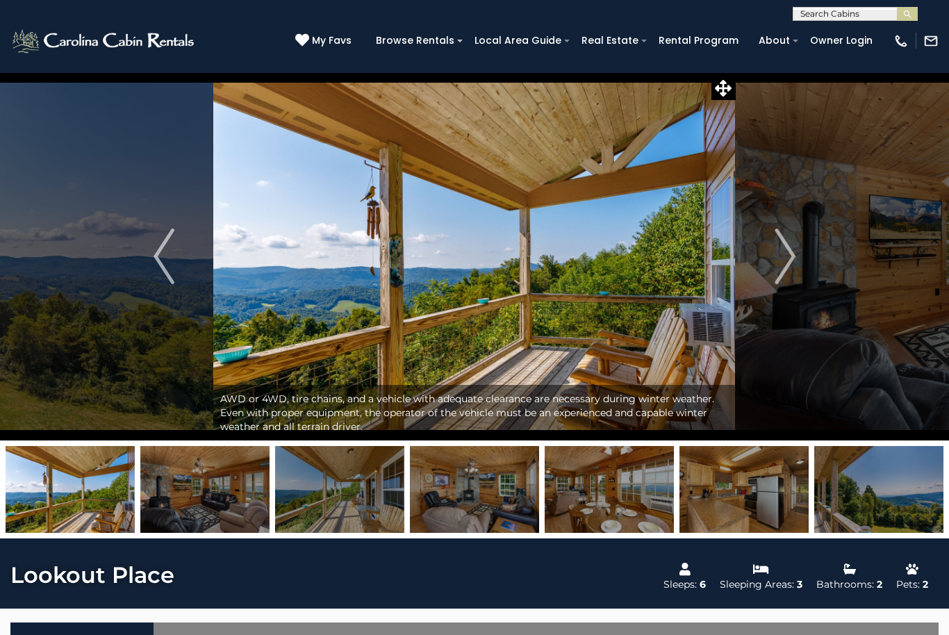
click at [787, 276] on img "Next" at bounding box center [784, 256] width 21 height 56
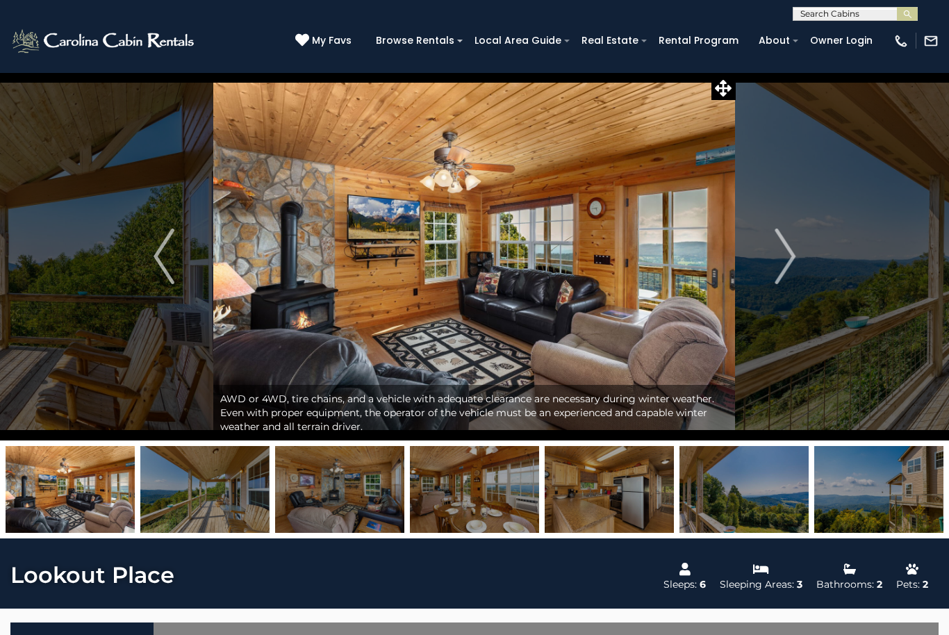
click at [788, 280] on img "Next" at bounding box center [784, 256] width 21 height 56
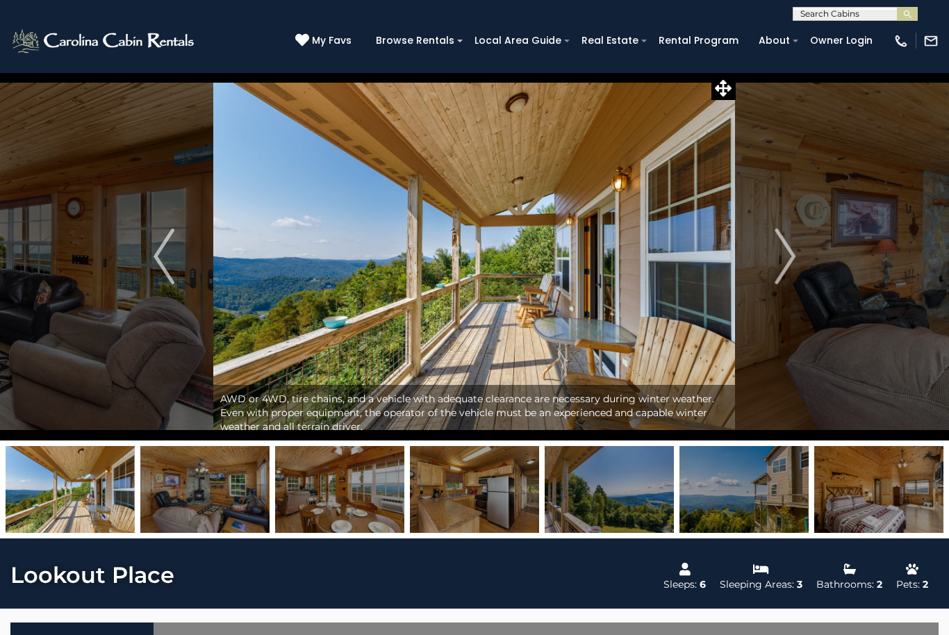
click at [799, 278] on button "Next" at bounding box center [784, 256] width 99 height 368
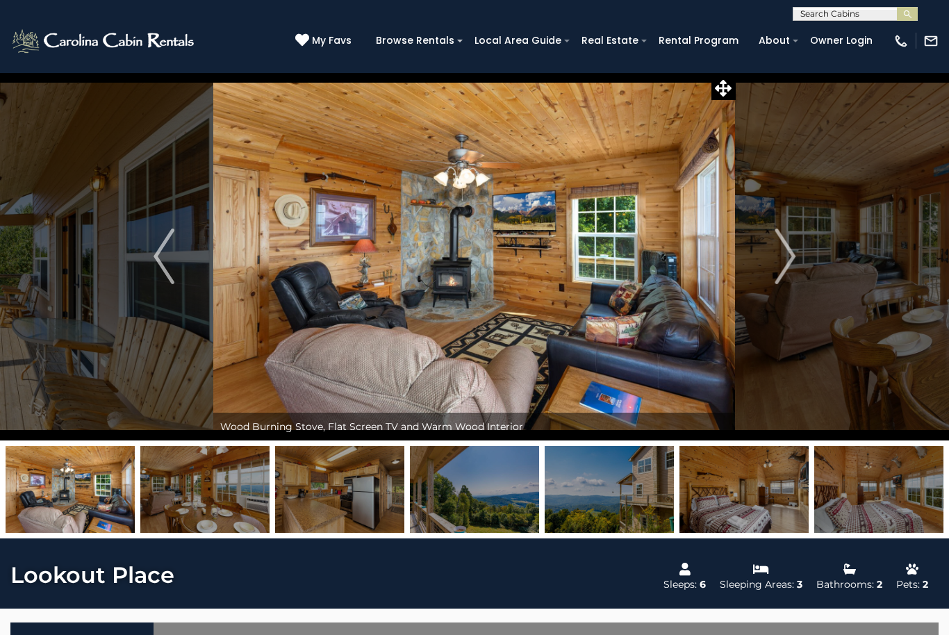
click at [793, 281] on img "Next" at bounding box center [784, 256] width 21 height 56
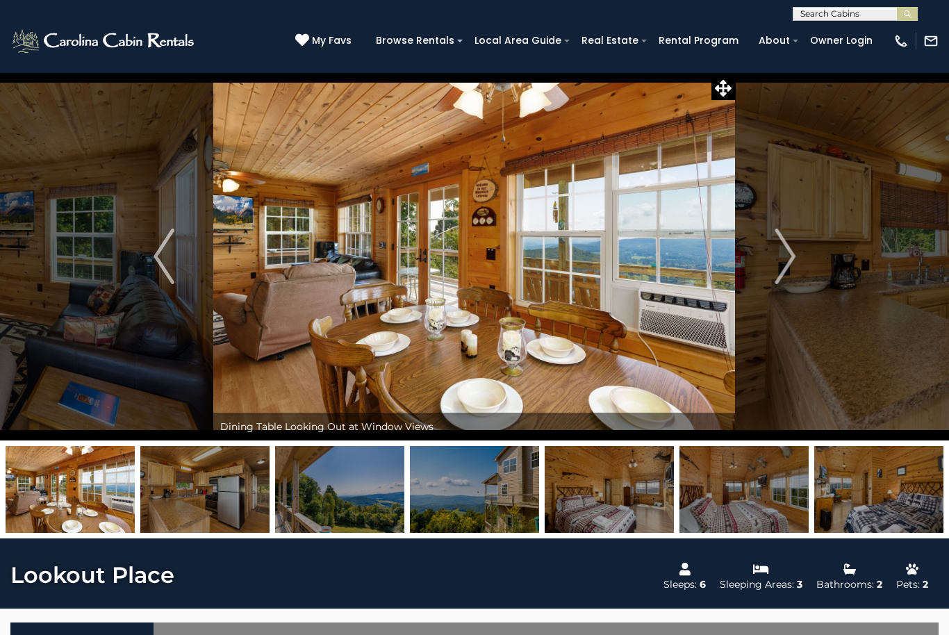
click at [790, 280] on img "Next" at bounding box center [784, 256] width 21 height 56
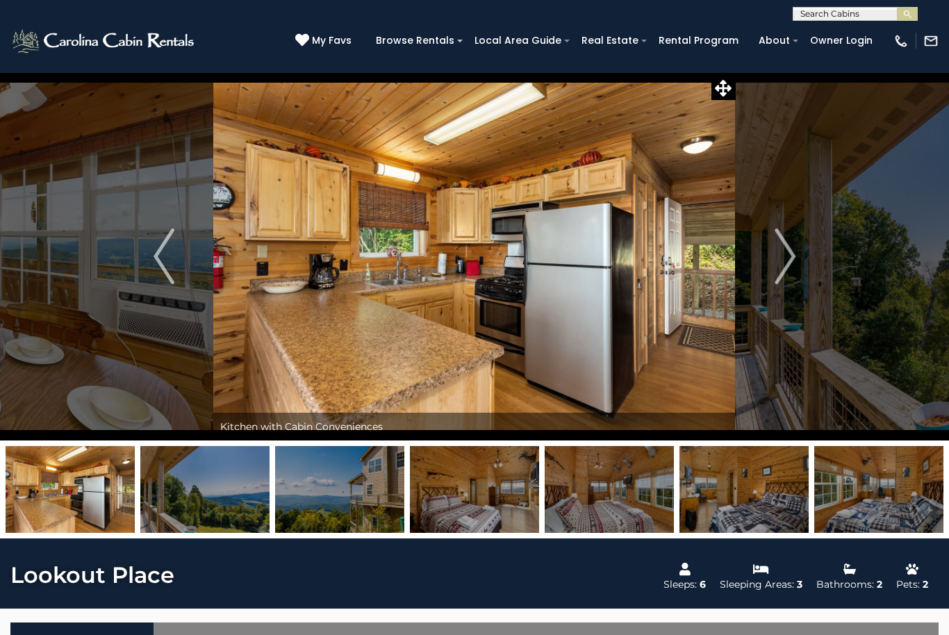
click at [792, 278] on img "Next" at bounding box center [784, 256] width 21 height 56
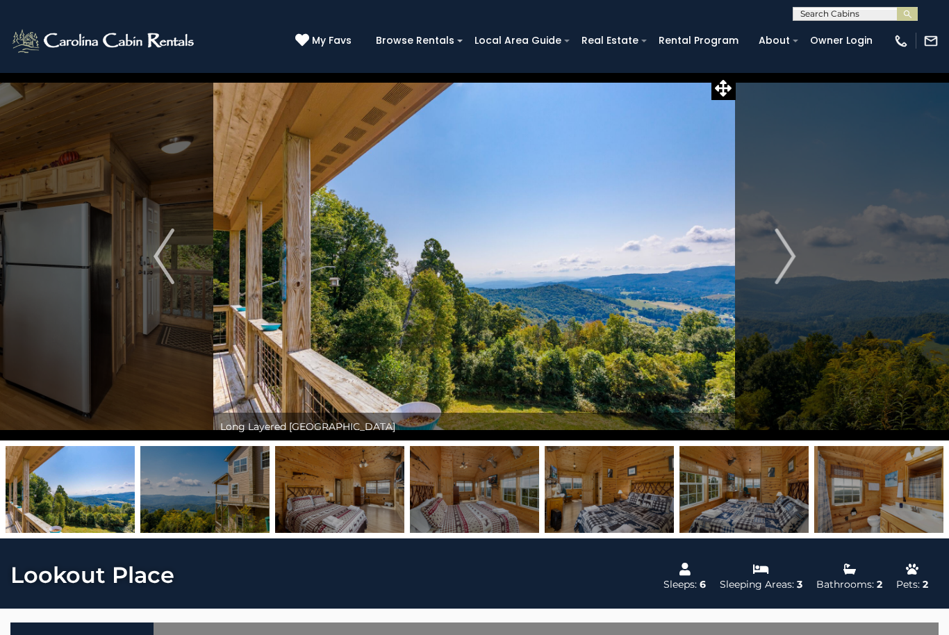
click at [789, 281] on img "Next" at bounding box center [784, 256] width 21 height 56
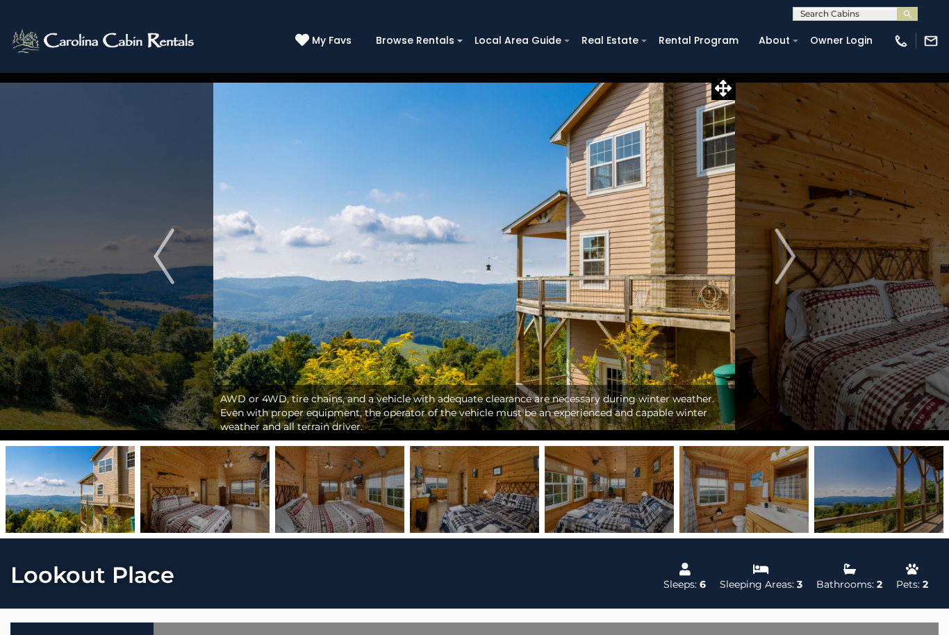
click at [778, 267] on img "Next" at bounding box center [784, 256] width 21 height 56
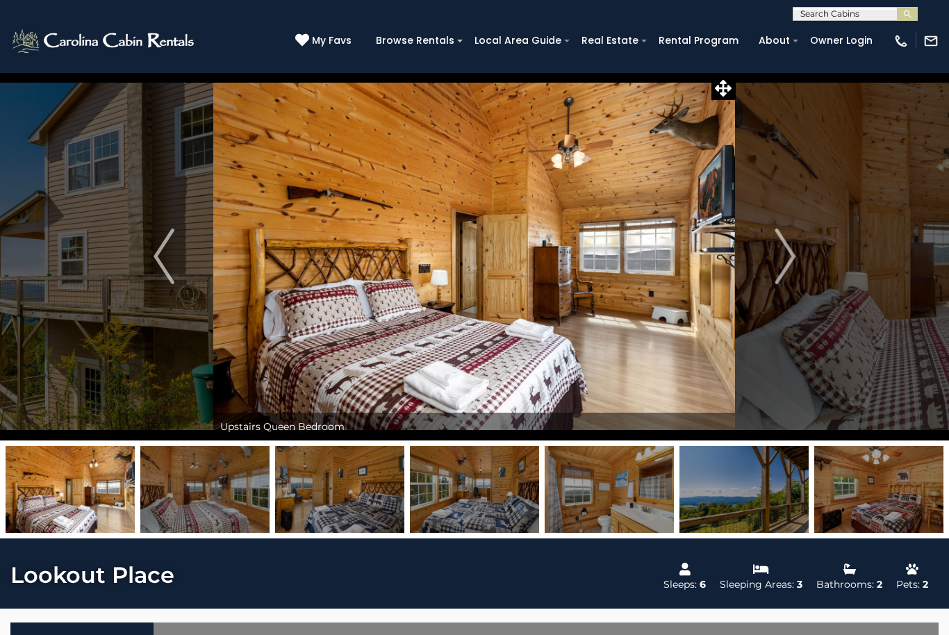
click at [780, 260] on img "Next" at bounding box center [784, 256] width 21 height 56
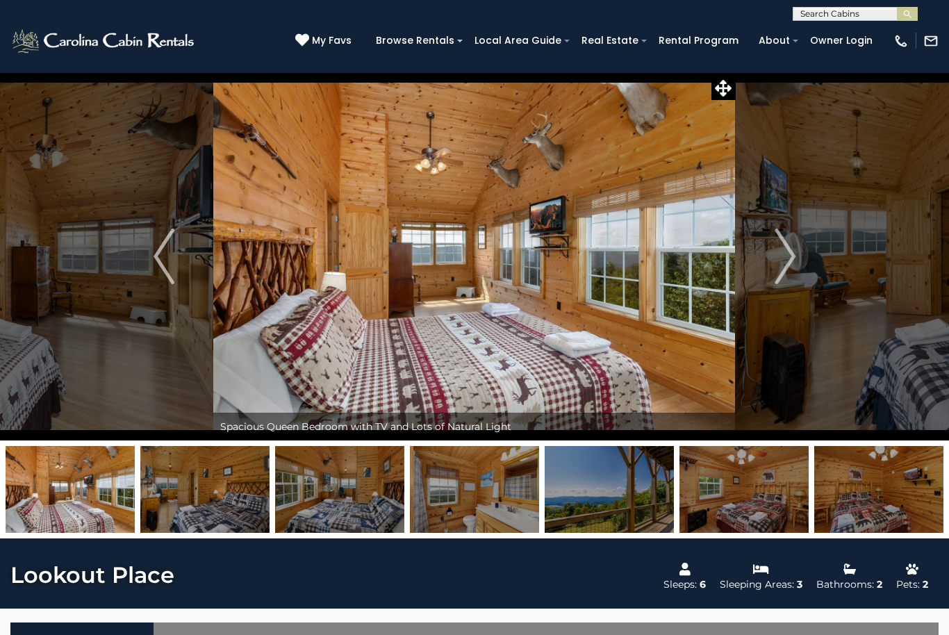
click at [785, 260] on img "Next" at bounding box center [784, 256] width 21 height 56
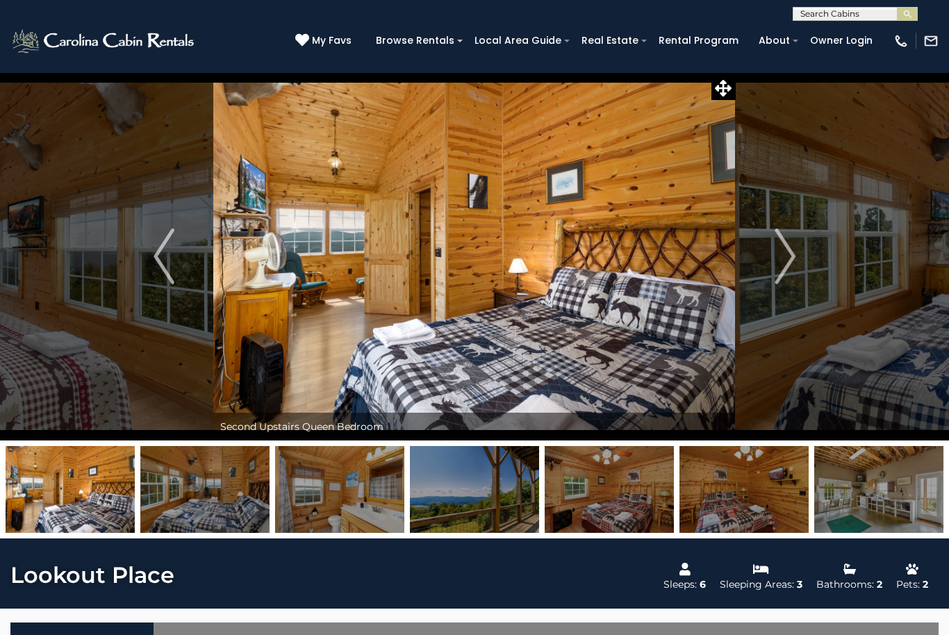
click at [789, 260] on img "Next" at bounding box center [784, 256] width 21 height 56
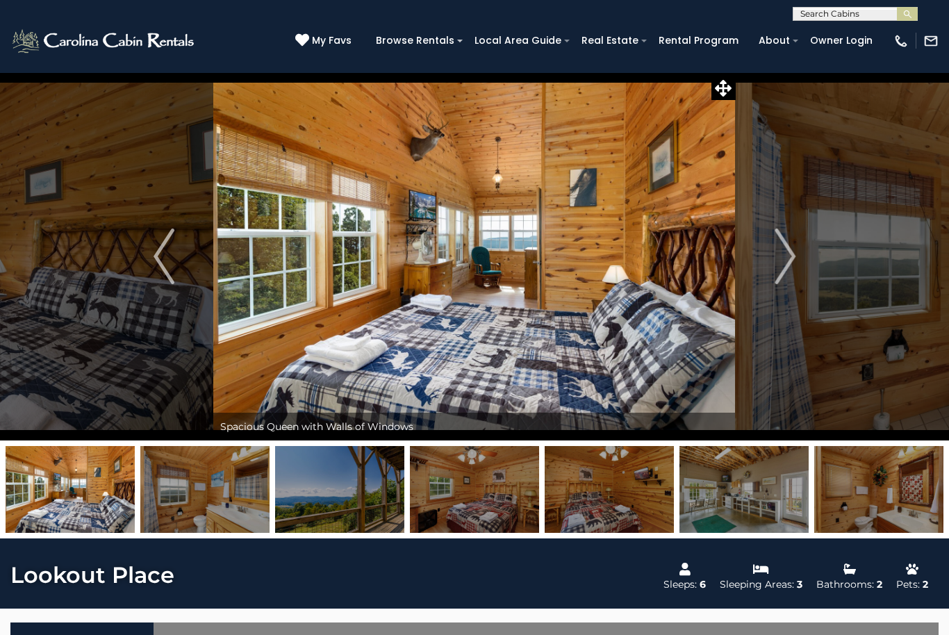
click at [785, 256] on img "Next" at bounding box center [784, 256] width 21 height 56
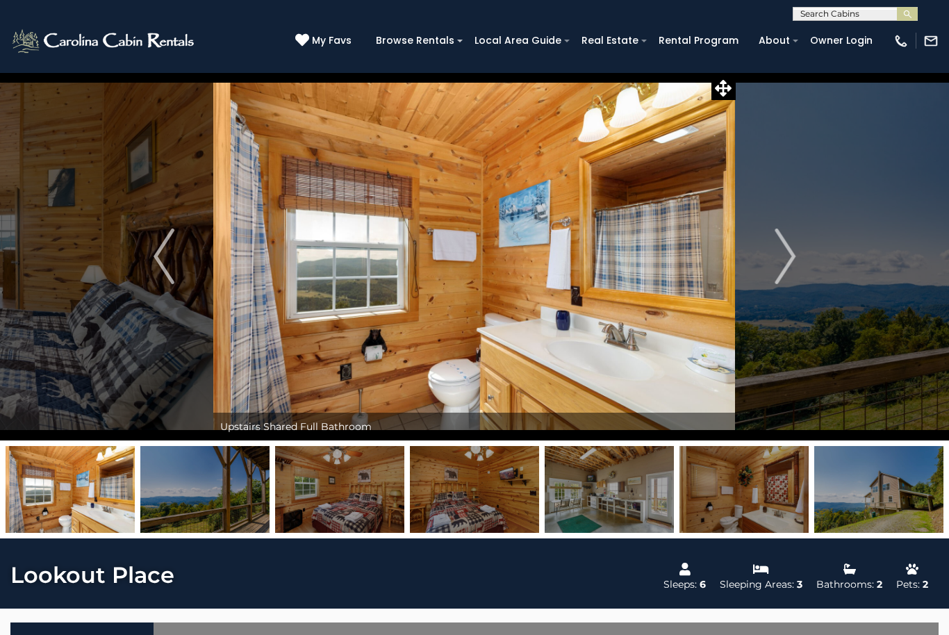
click at [783, 258] on img "Next" at bounding box center [784, 256] width 21 height 56
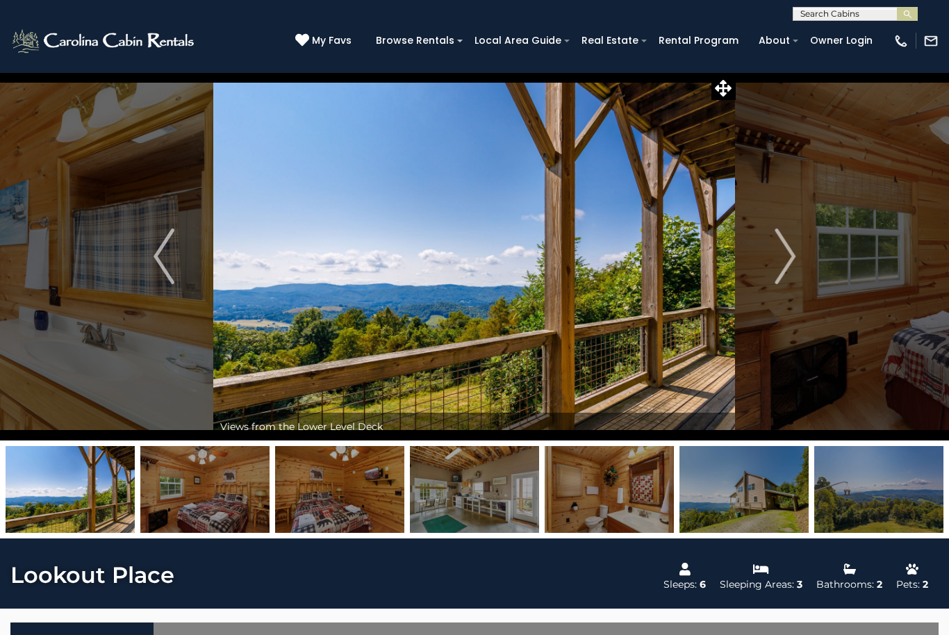
click at [783, 266] on img "Next" at bounding box center [784, 256] width 21 height 56
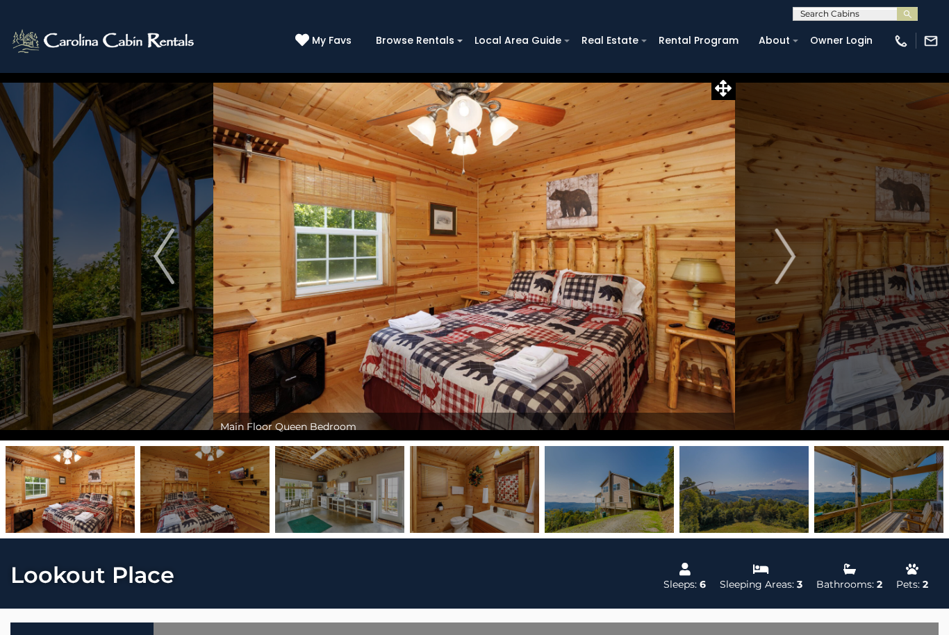
click at [783, 265] on img "Next" at bounding box center [784, 256] width 21 height 56
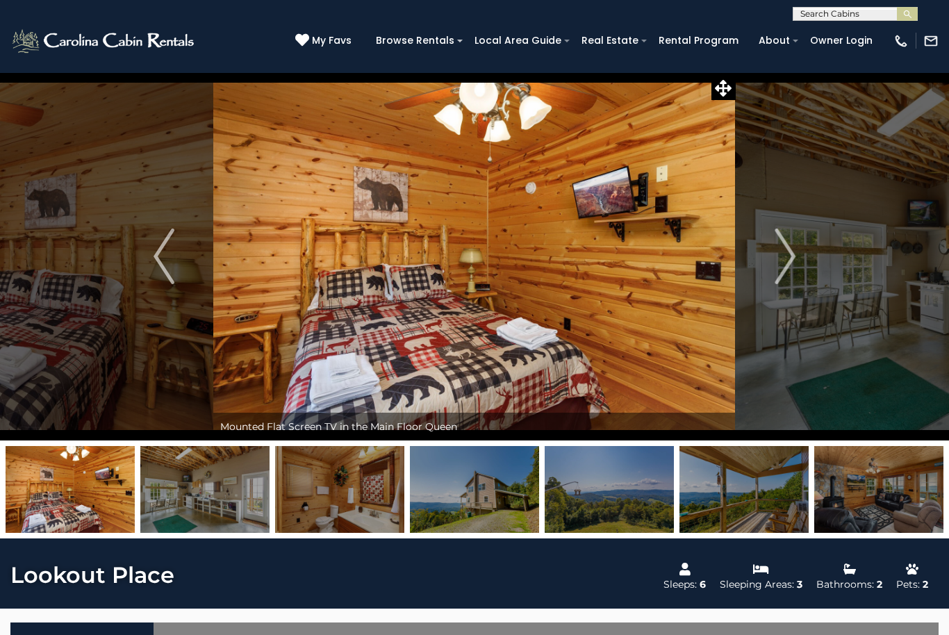
click at [782, 260] on img "Next" at bounding box center [784, 256] width 21 height 56
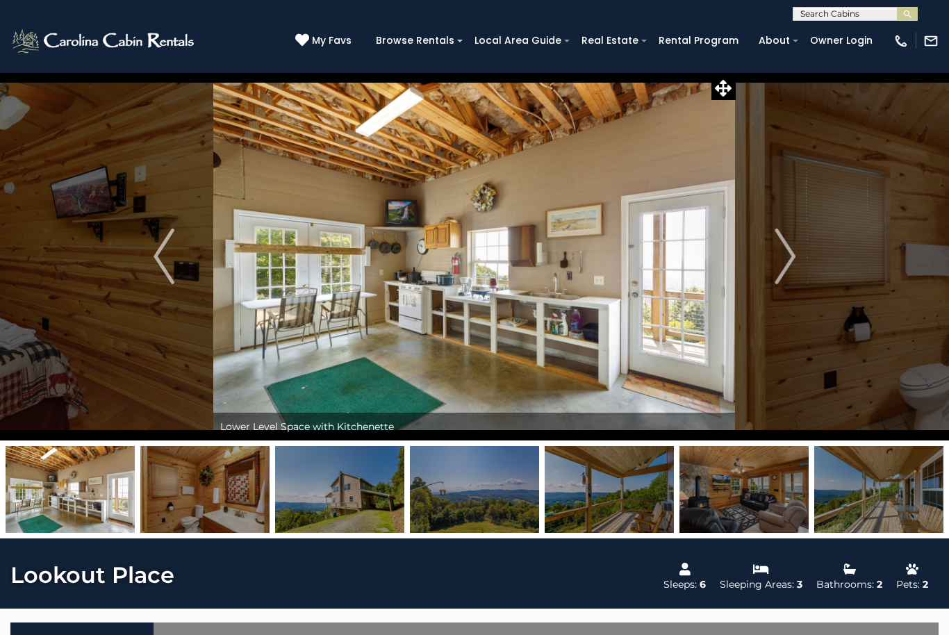
click at [783, 267] on img "Next" at bounding box center [784, 256] width 21 height 56
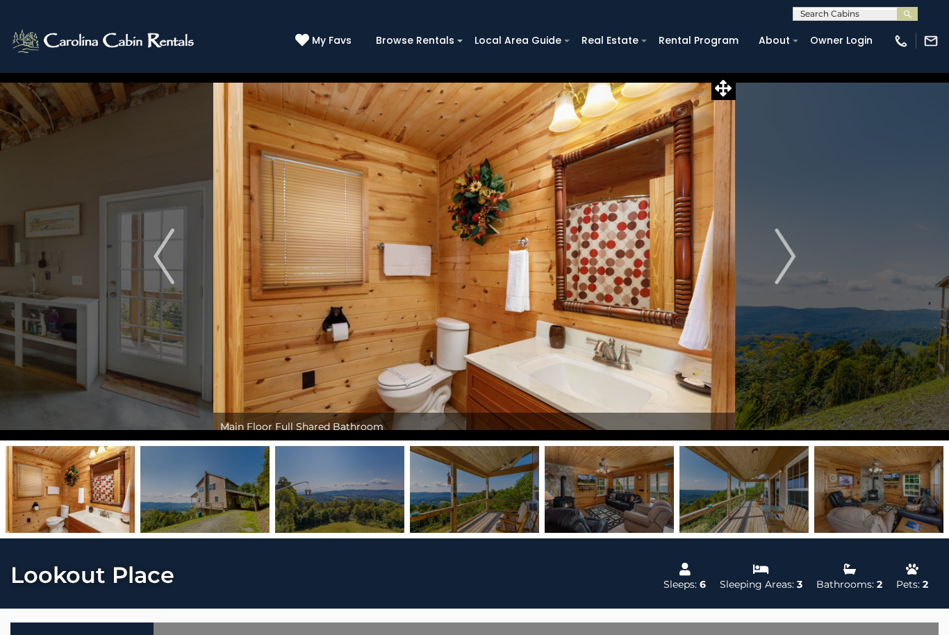
click at [781, 265] on img "Next" at bounding box center [784, 256] width 21 height 56
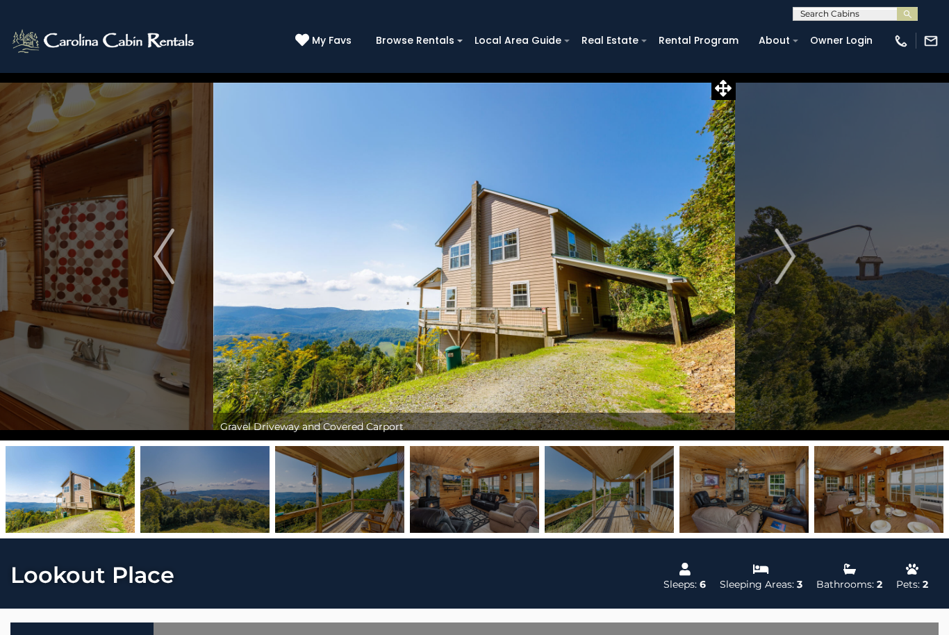
click at [775, 268] on img "Next" at bounding box center [784, 256] width 21 height 56
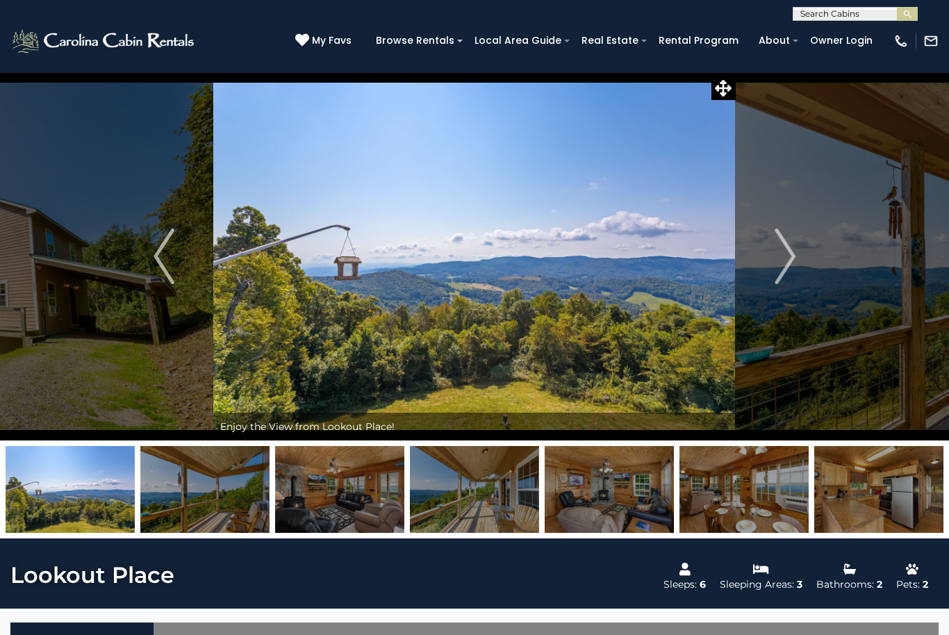
click at [778, 260] on img "Next" at bounding box center [784, 256] width 21 height 56
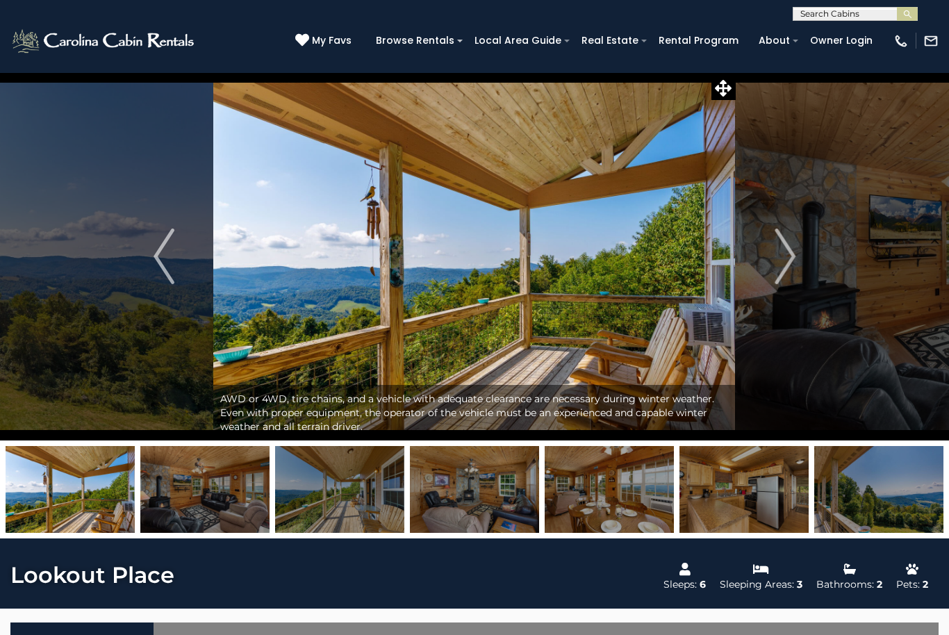
click at [779, 260] on img "Next" at bounding box center [784, 256] width 21 height 56
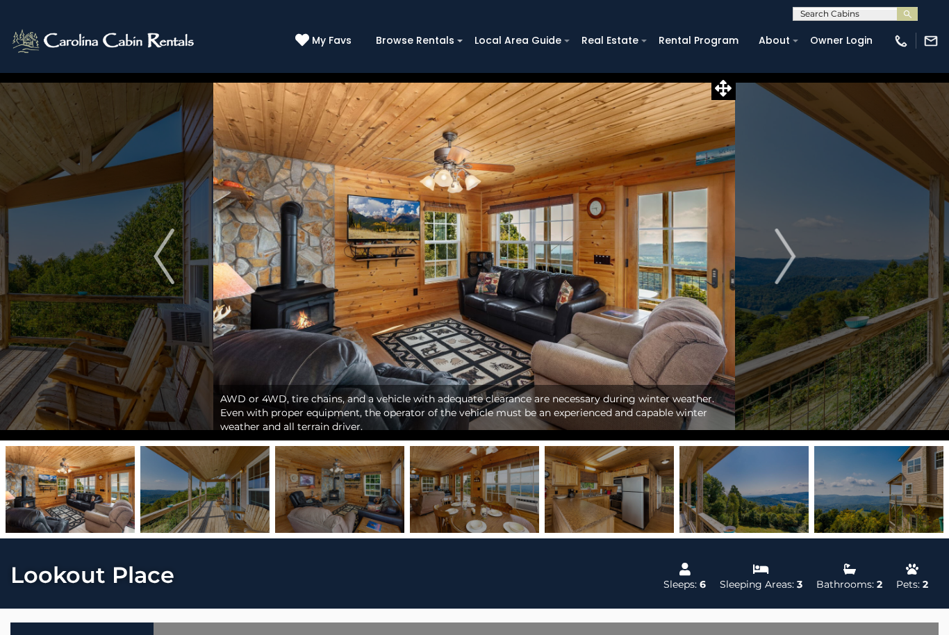
click at [782, 256] on img "Next" at bounding box center [784, 256] width 21 height 56
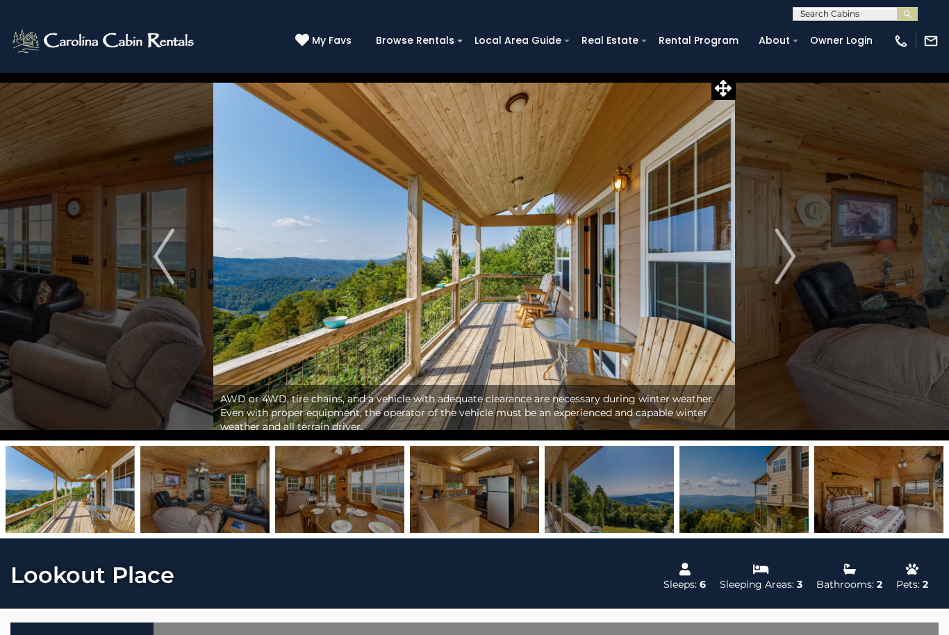
click at [778, 263] on img "Next" at bounding box center [784, 256] width 21 height 56
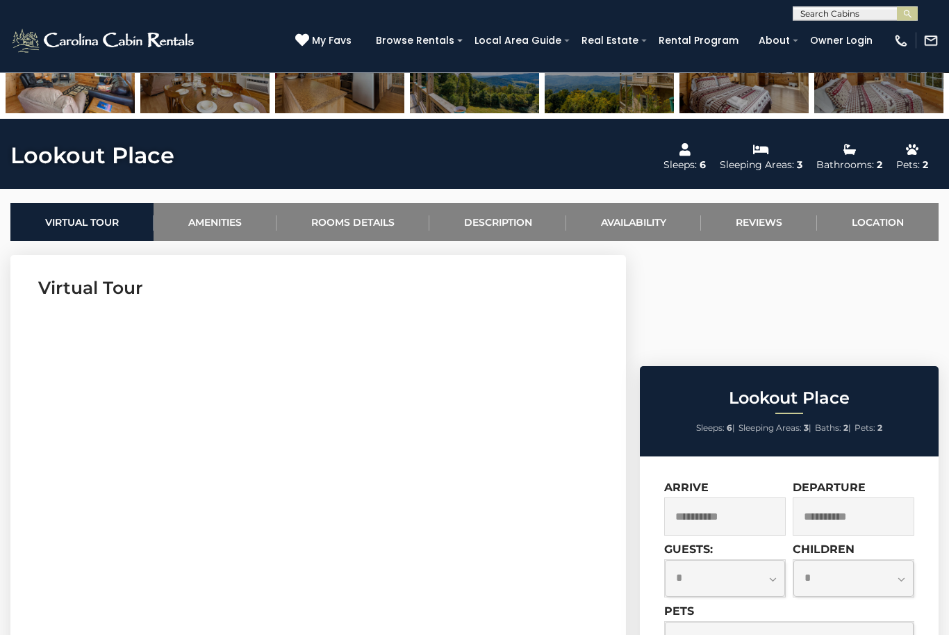
scroll to position [408, 0]
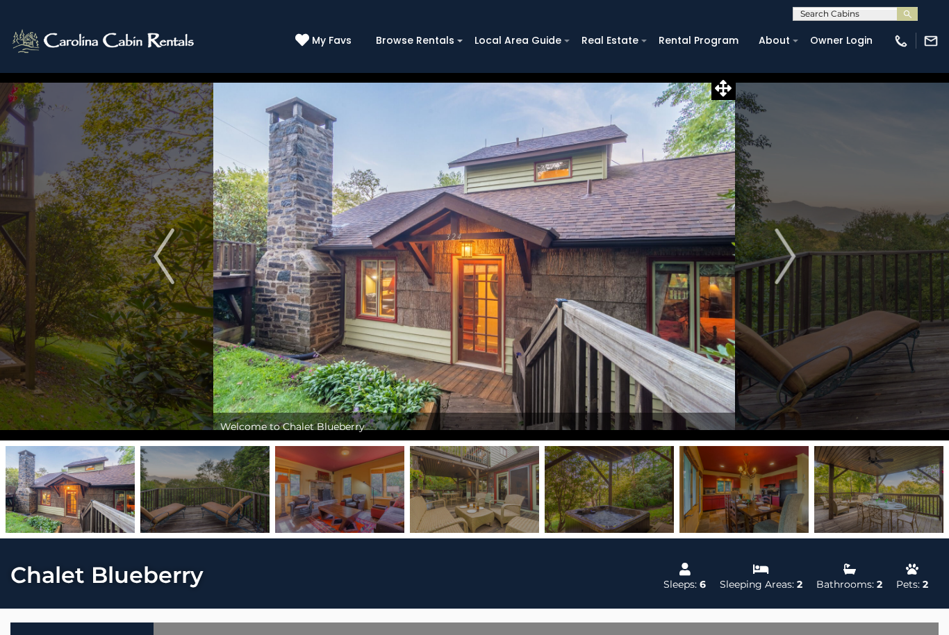
click at [797, 269] on button "Next" at bounding box center [784, 256] width 99 height 368
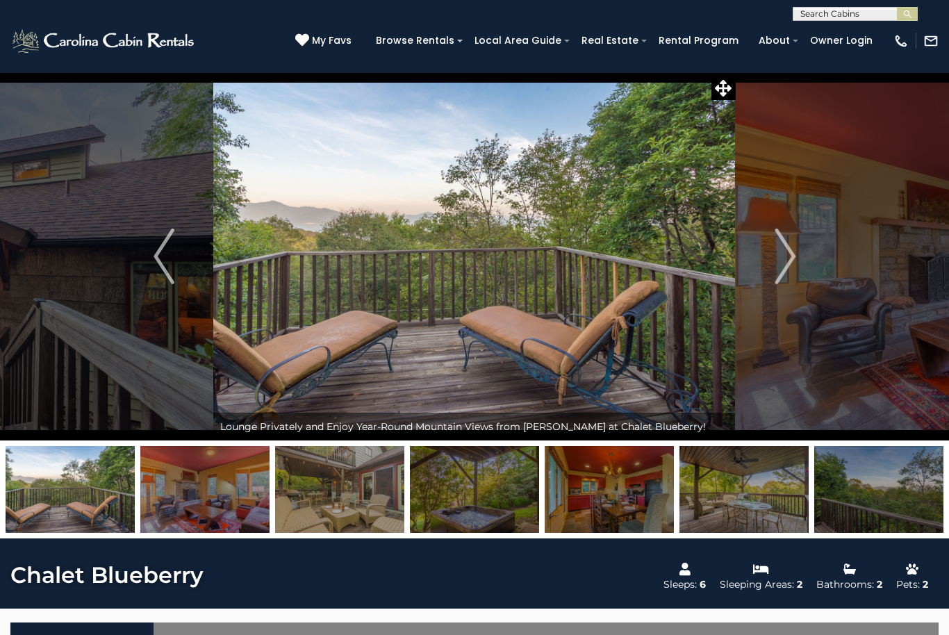
click at [794, 256] on img "Next" at bounding box center [784, 256] width 21 height 56
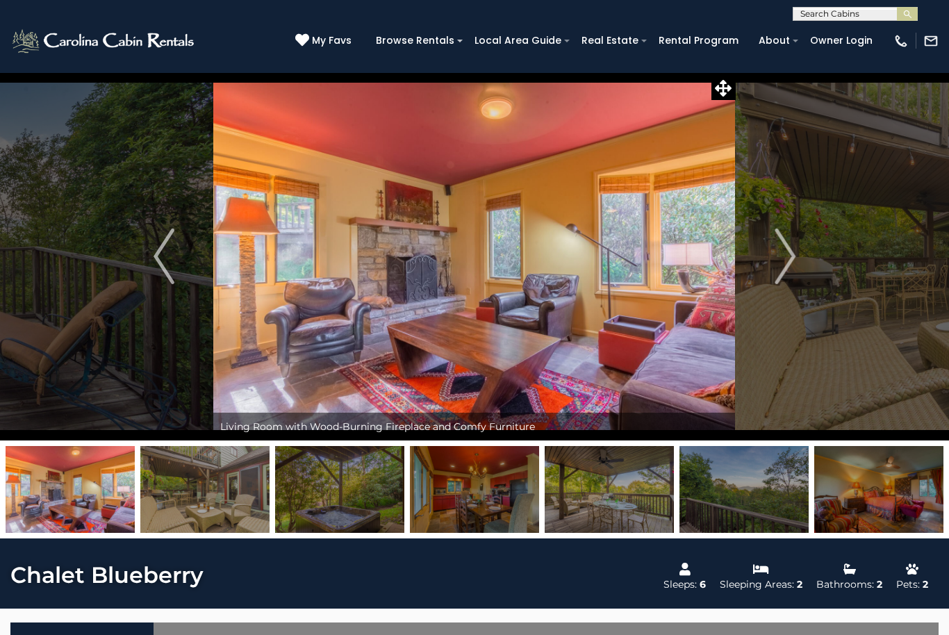
click at [796, 260] on button "Next" at bounding box center [784, 256] width 99 height 368
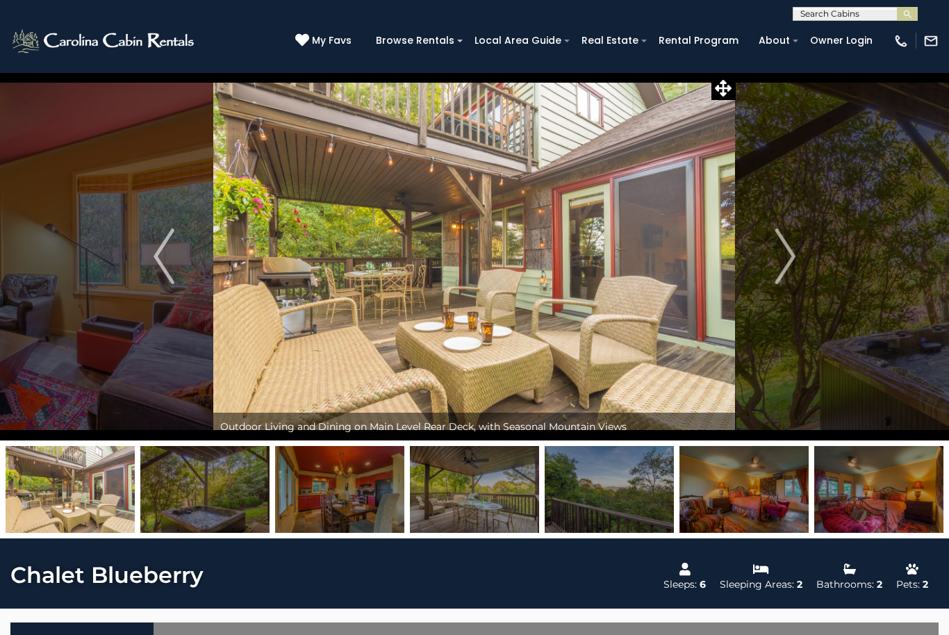
click at [782, 264] on img "Next" at bounding box center [784, 256] width 21 height 56
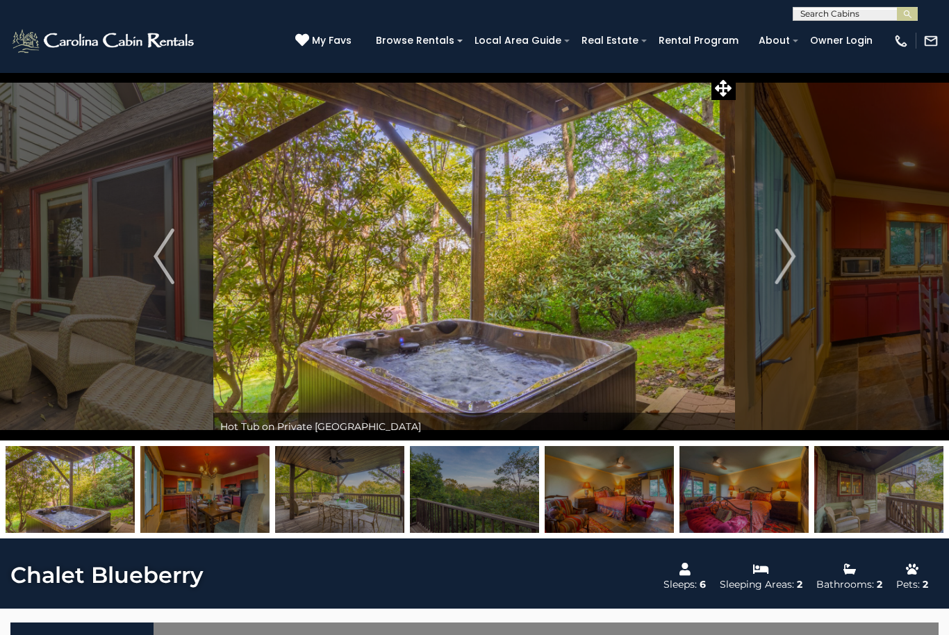
click at [780, 260] on img "Next" at bounding box center [784, 256] width 21 height 56
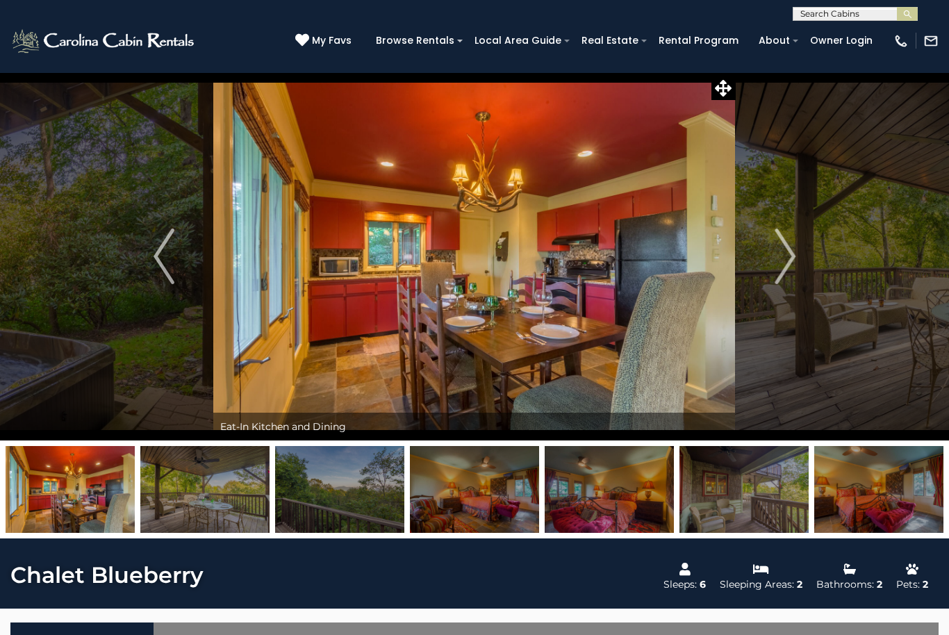
click at [780, 256] on img "Next" at bounding box center [784, 256] width 21 height 56
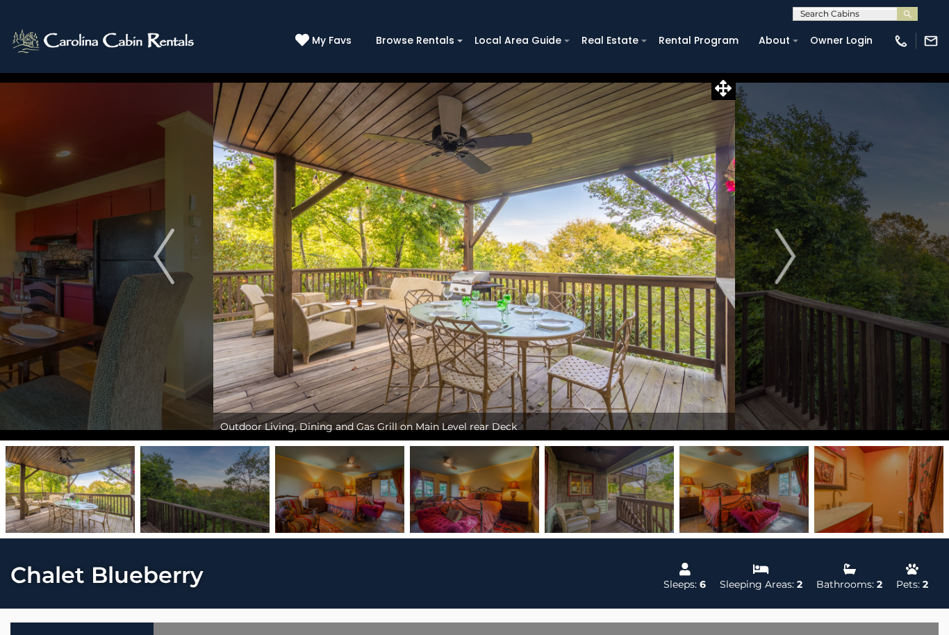
click at [776, 258] on img "Next" at bounding box center [784, 256] width 21 height 56
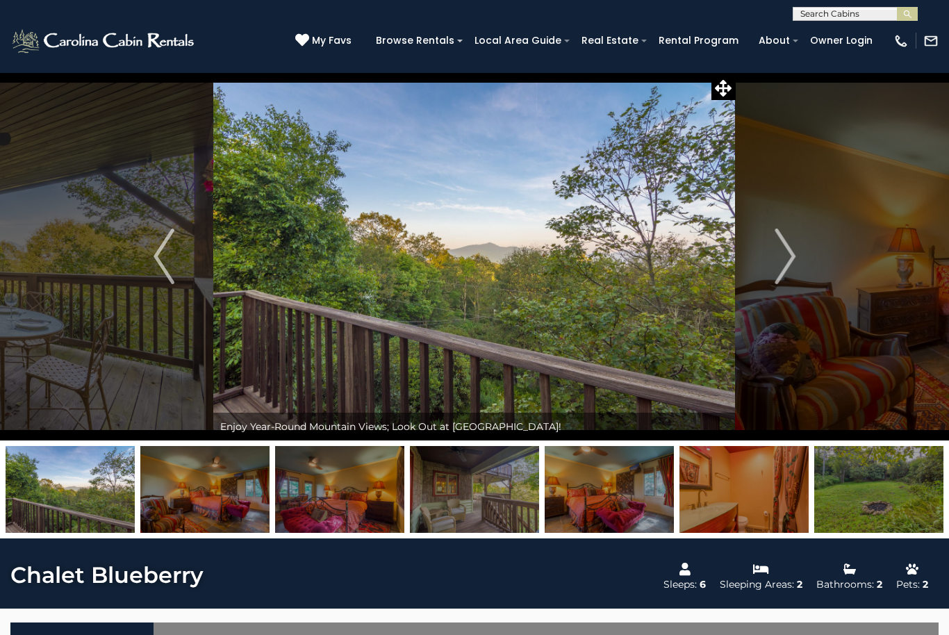
click at [775, 265] on img "Next" at bounding box center [784, 256] width 21 height 56
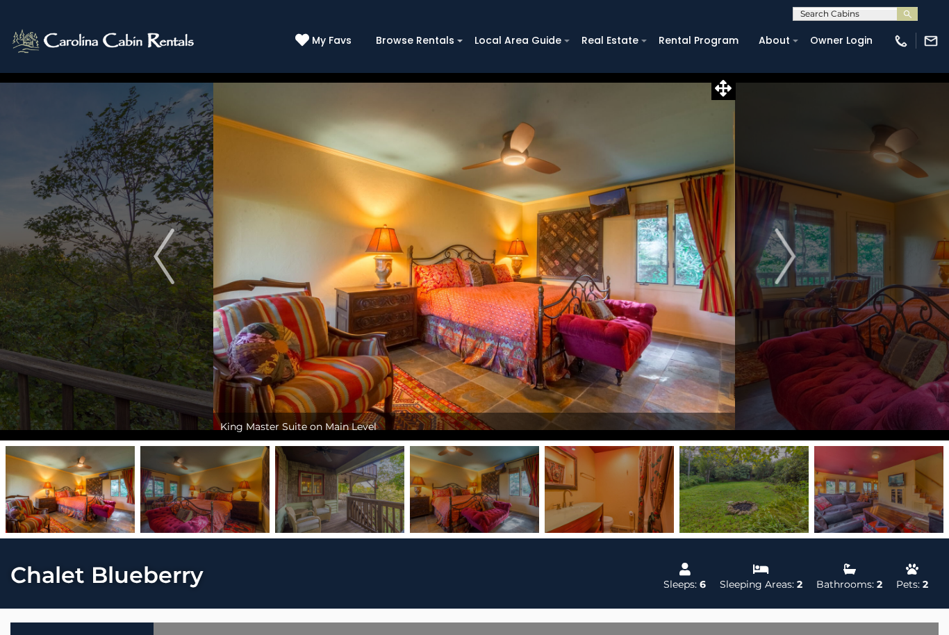
click at [776, 259] on img "Next" at bounding box center [784, 256] width 21 height 56
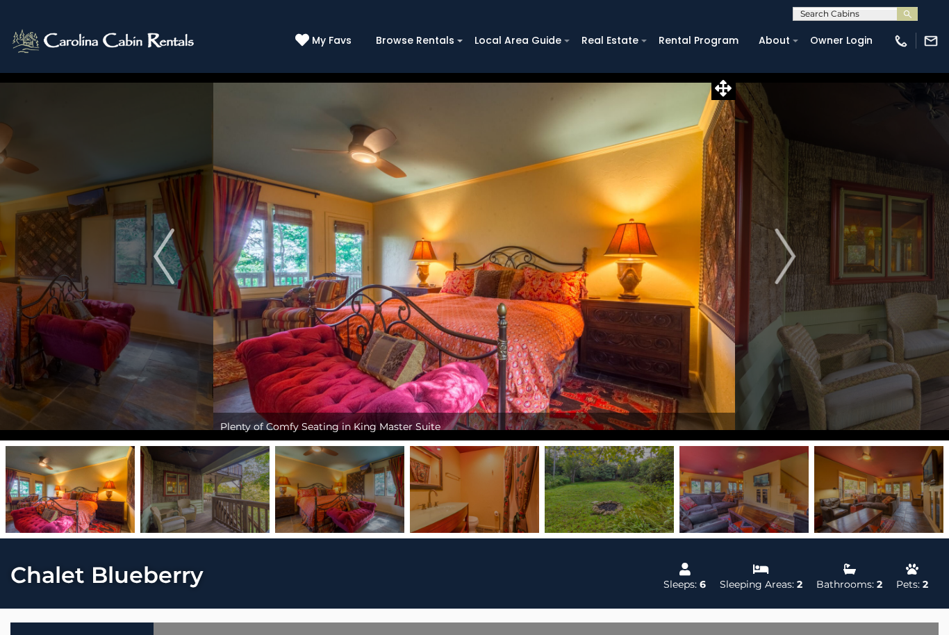
click at [776, 260] on img "Next" at bounding box center [784, 256] width 21 height 56
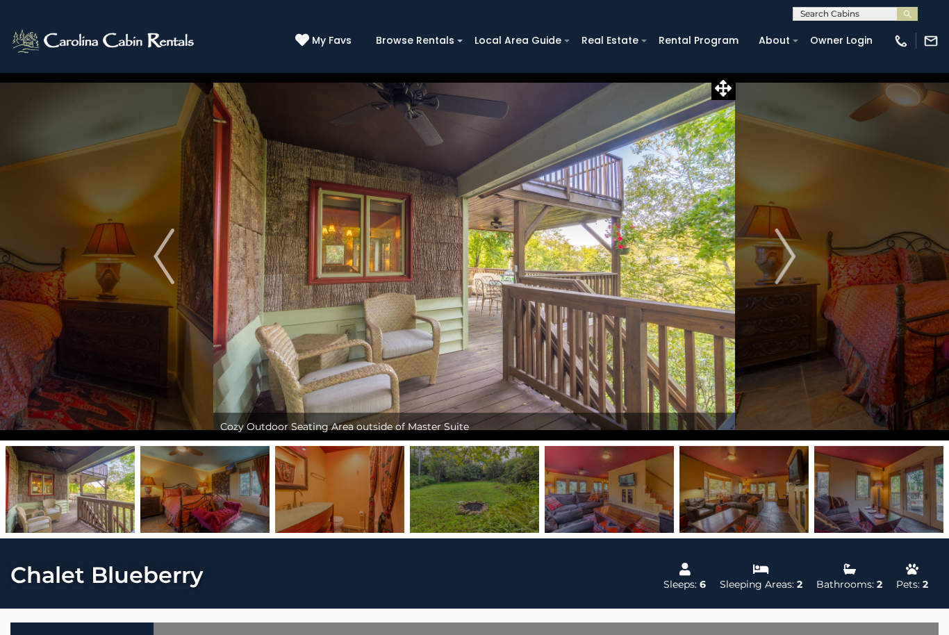
click at [775, 260] on img "Next" at bounding box center [784, 256] width 21 height 56
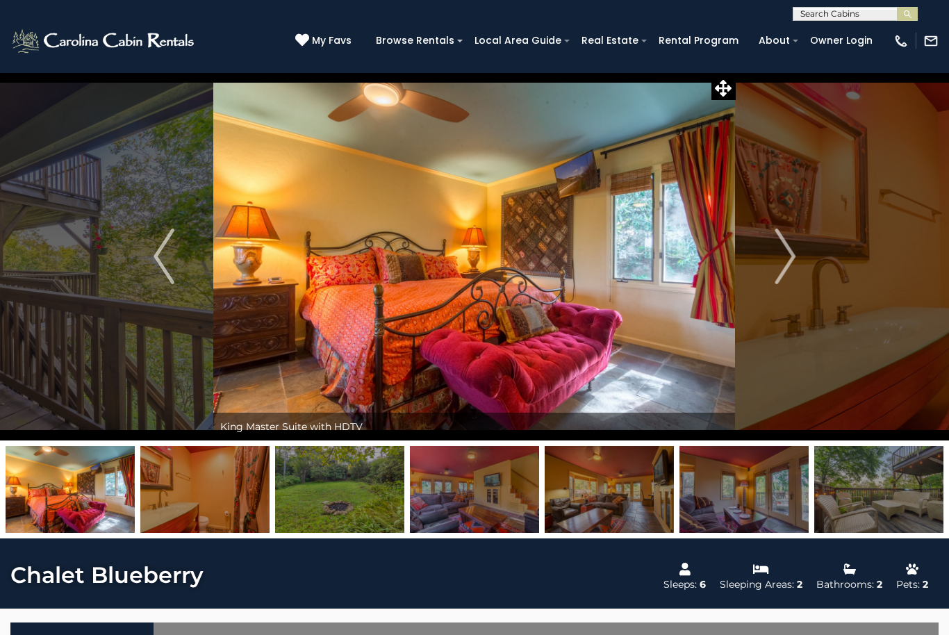
click at [776, 260] on img "Next" at bounding box center [784, 256] width 21 height 56
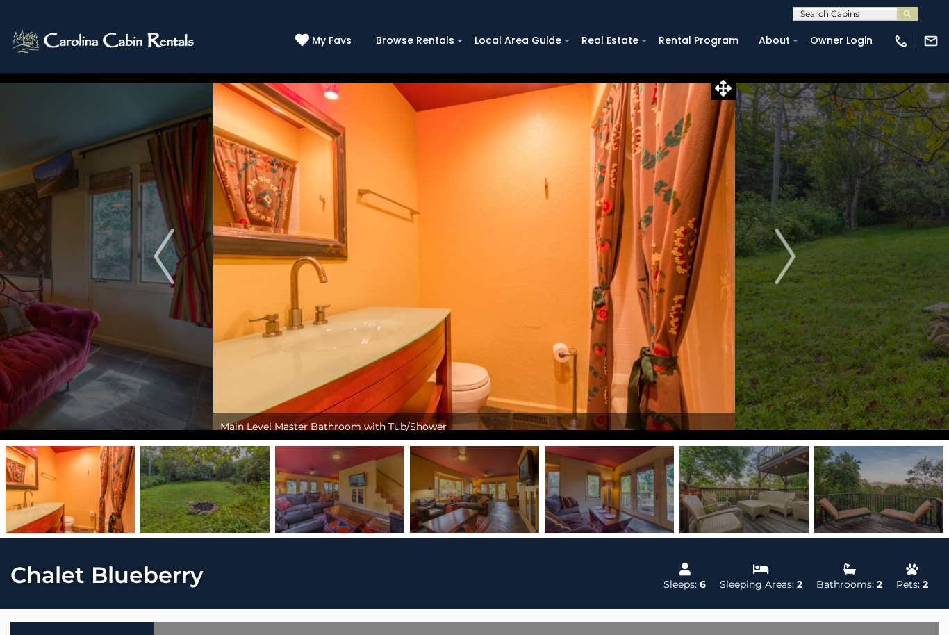
click at [776, 263] on img "Next" at bounding box center [784, 256] width 21 height 56
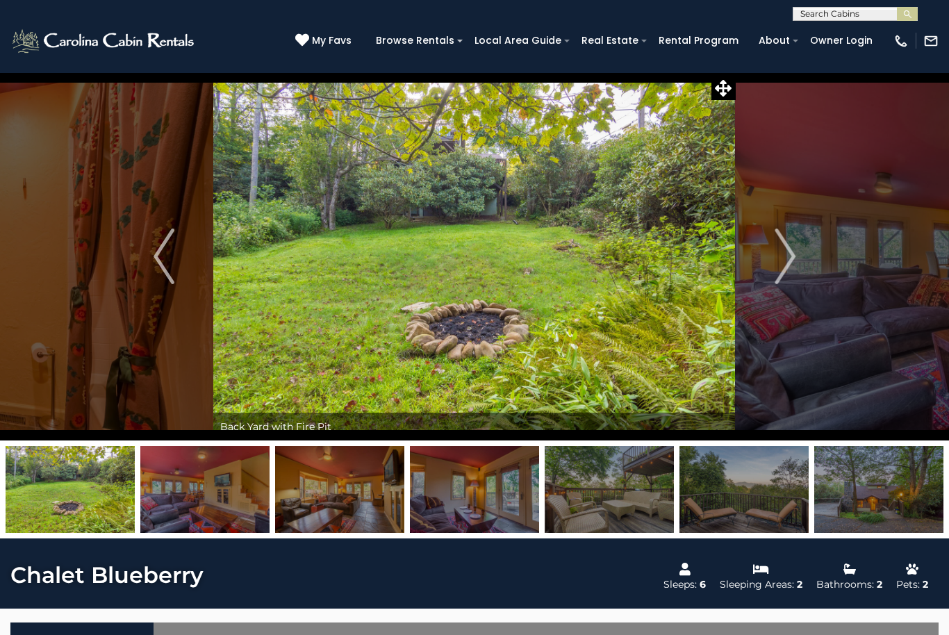
click at [776, 269] on img "Next" at bounding box center [784, 256] width 21 height 56
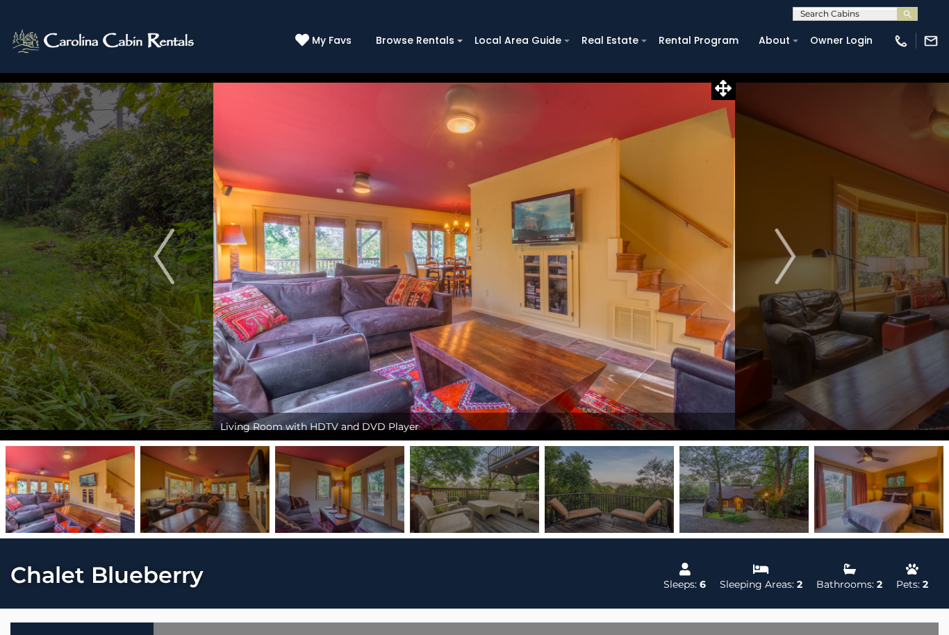
click at [774, 268] on img "Next" at bounding box center [784, 256] width 21 height 56
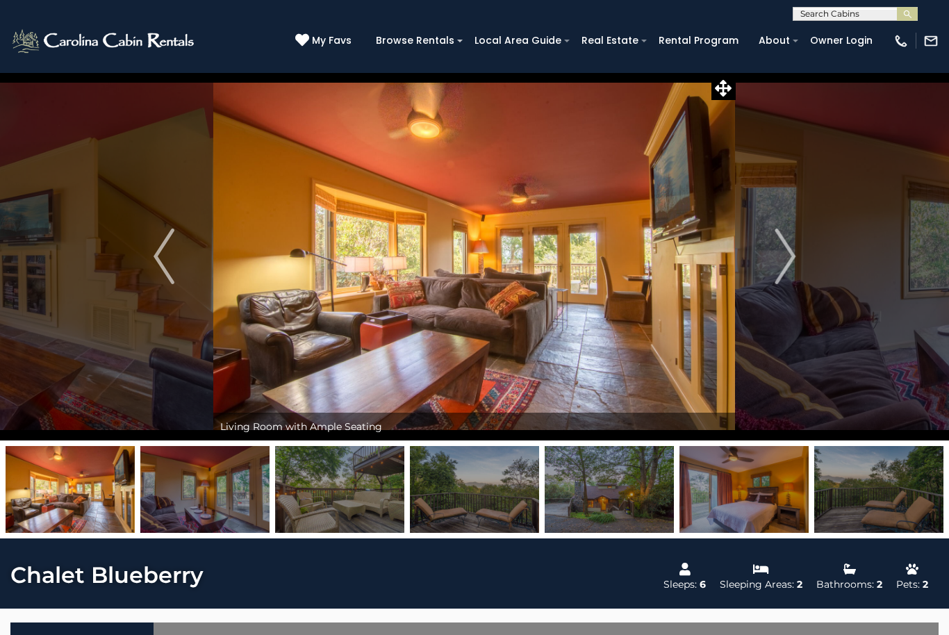
click at [782, 261] on img "Next" at bounding box center [784, 256] width 21 height 56
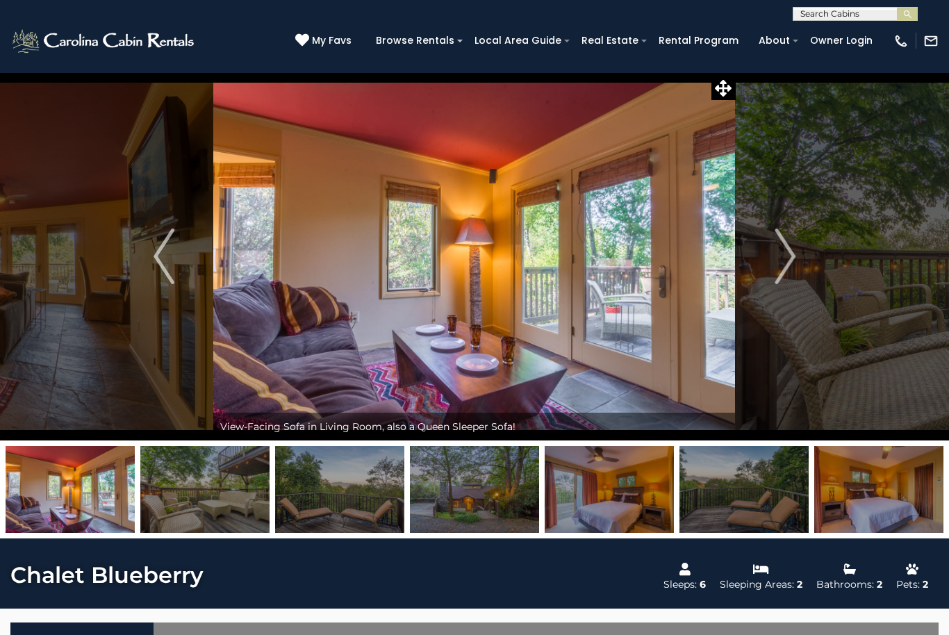
click at [780, 267] on img "Next" at bounding box center [784, 256] width 21 height 56
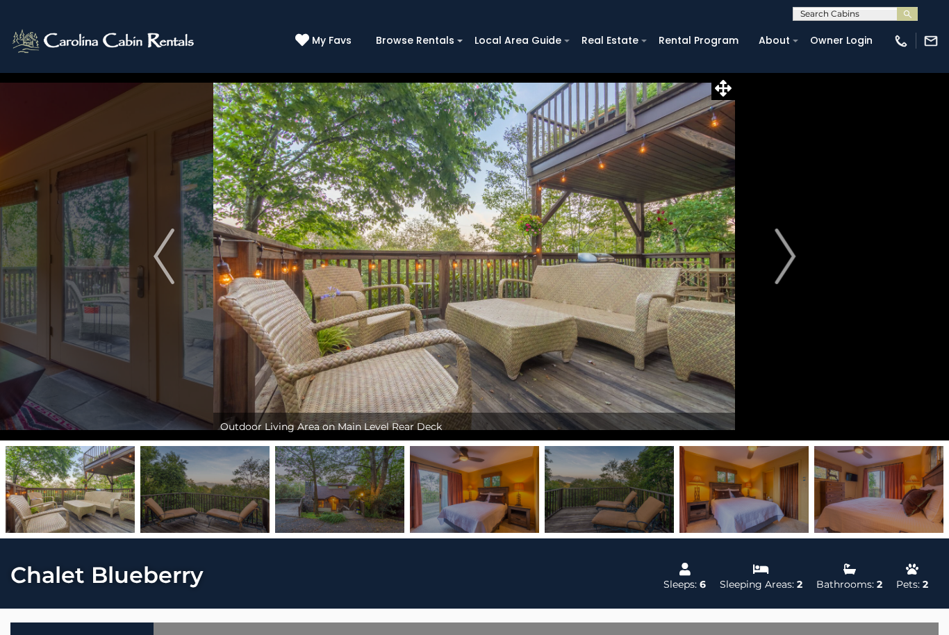
click at [775, 266] on img "Next" at bounding box center [784, 256] width 21 height 56
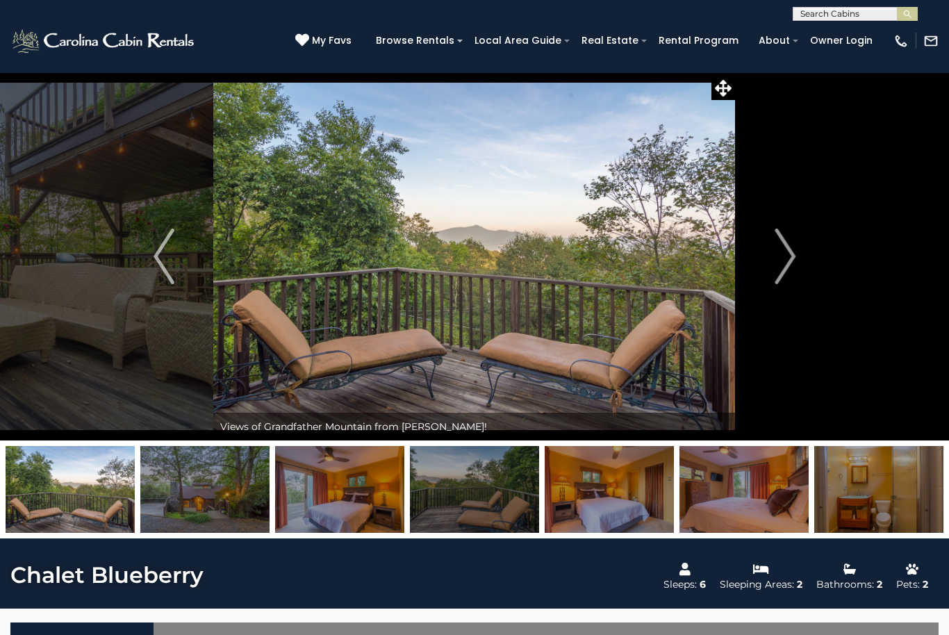
click at [773, 269] on button "Next" at bounding box center [784, 256] width 99 height 368
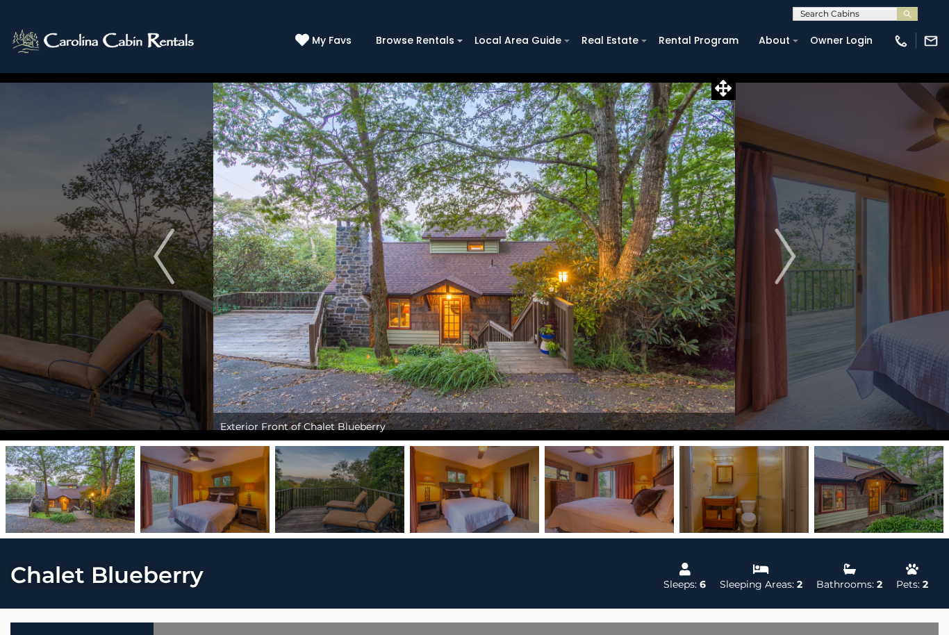
click at [771, 266] on button "Next" at bounding box center [784, 256] width 99 height 368
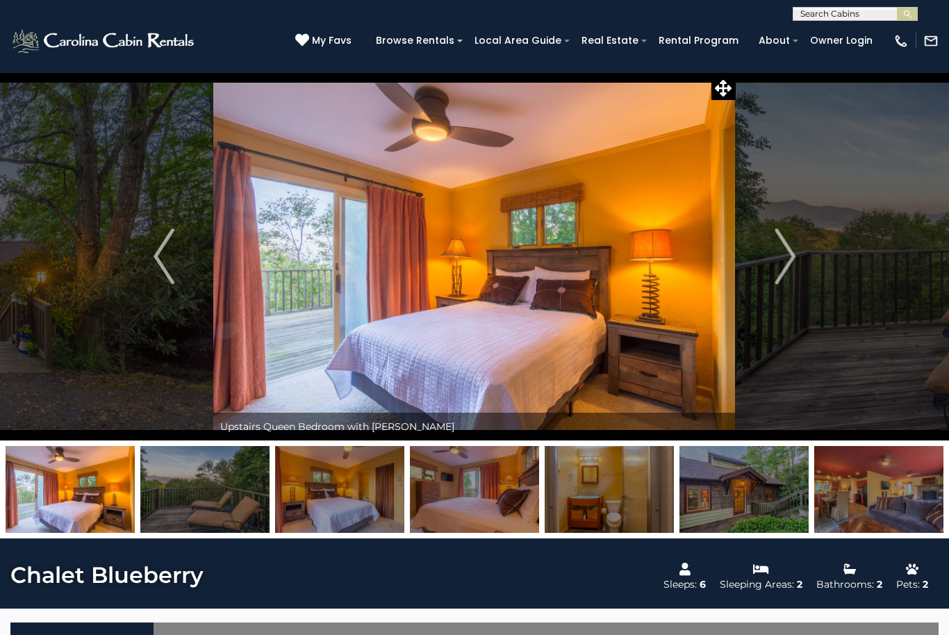
click at [774, 260] on img "Next" at bounding box center [784, 256] width 21 height 56
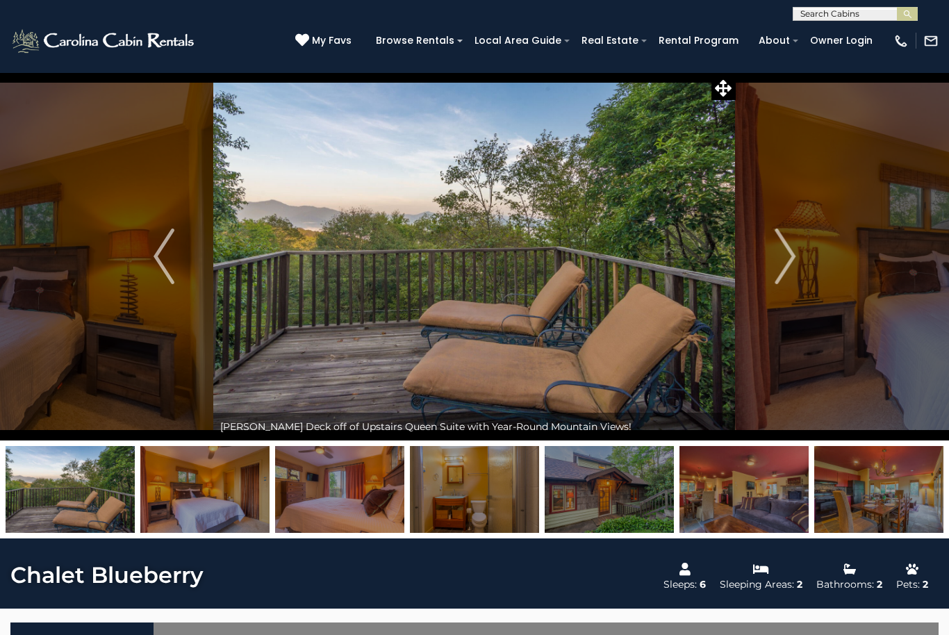
click at [775, 255] on img "Next" at bounding box center [784, 256] width 21 height 56
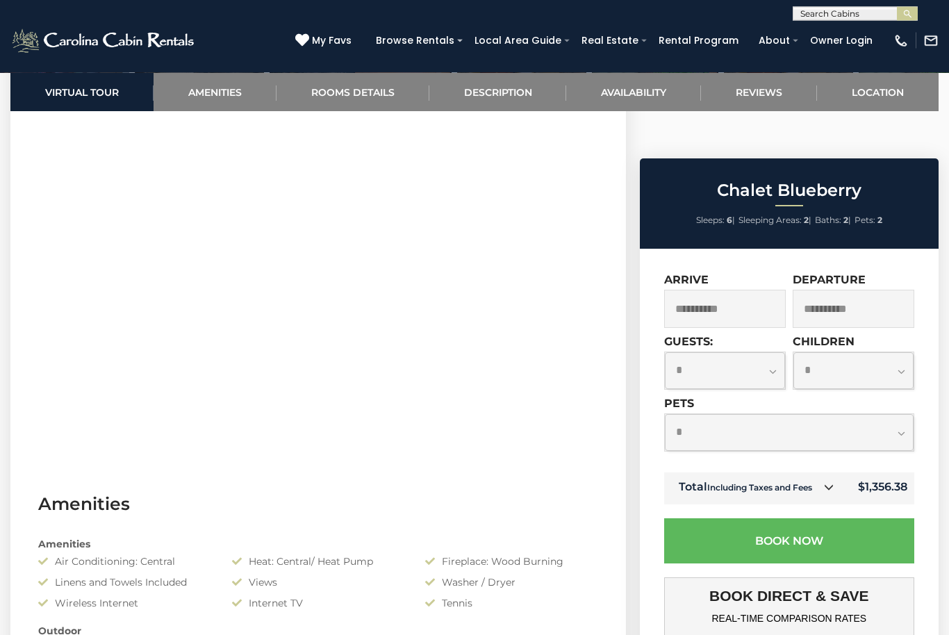
scroll to position [630, 0]
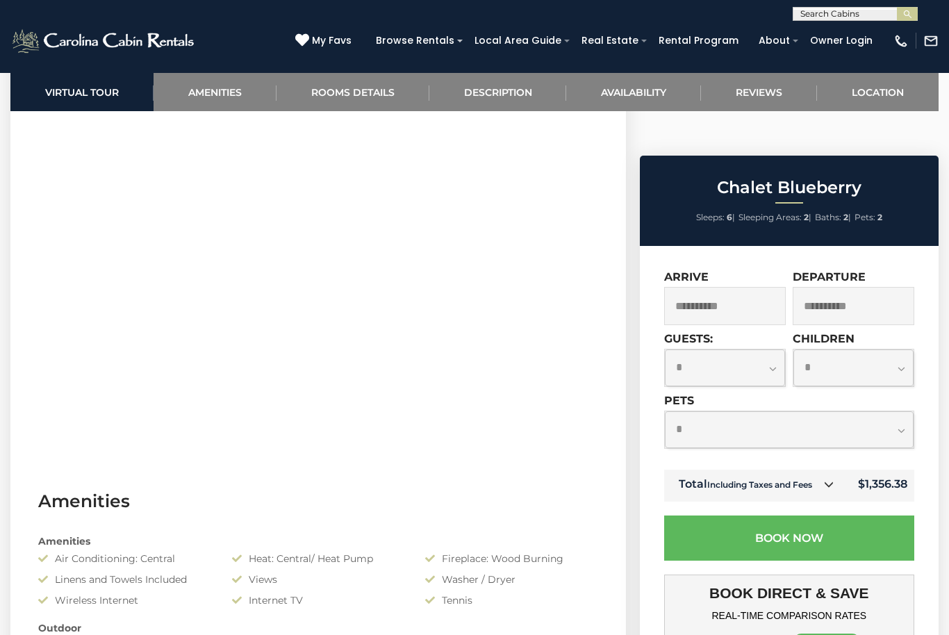
click at [771, 349] on select "**********" at bounding box center [725, 367] width 120 height 37
select select "*"
click at [893, 411] on select "**********" at bounding box center [789, 429] width 249 height 37
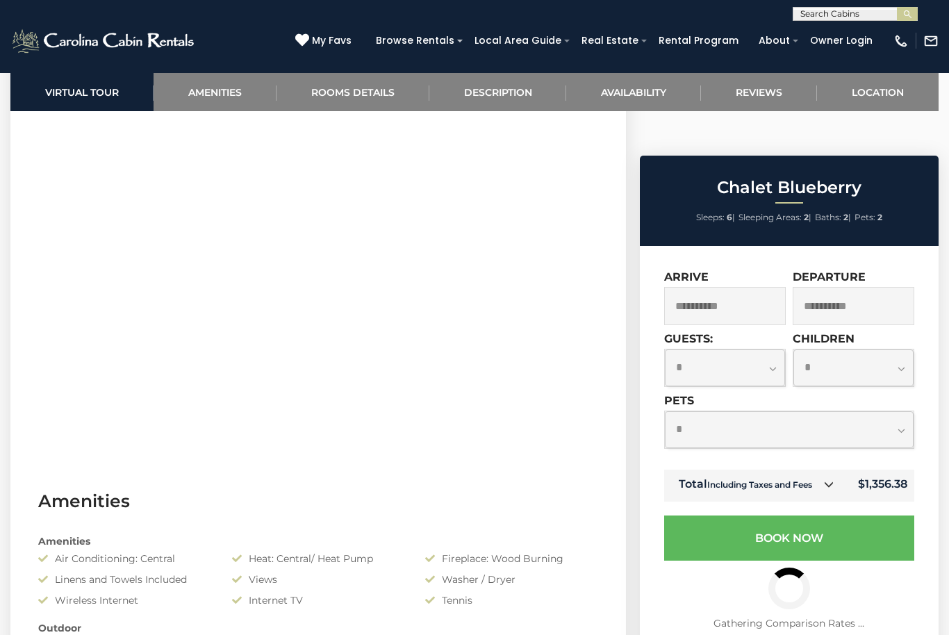
select select "*"
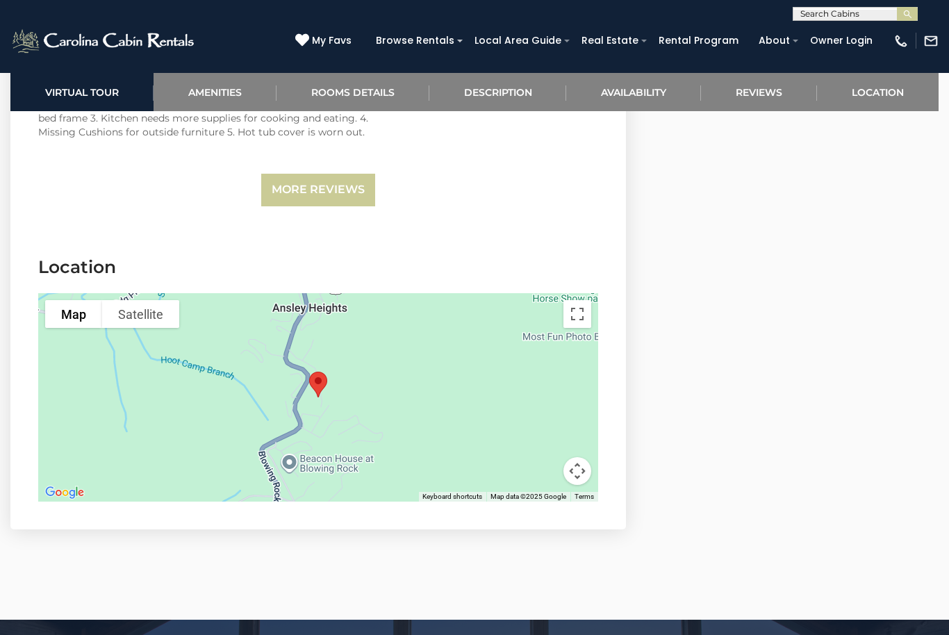
scroll to position [3421, 0]
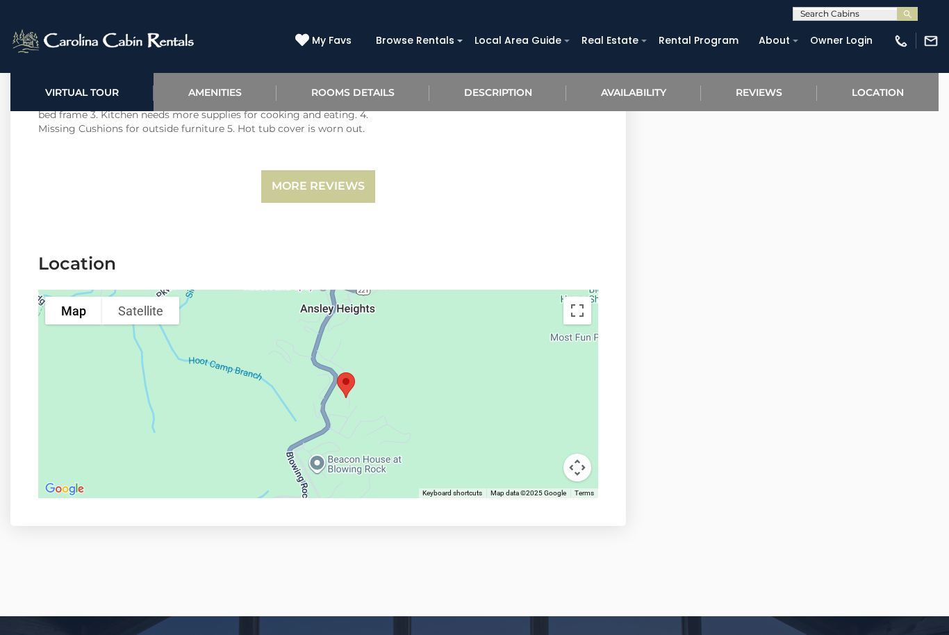
click at [441, 385] on div at bounding box center [318, 394] width 560 height 208
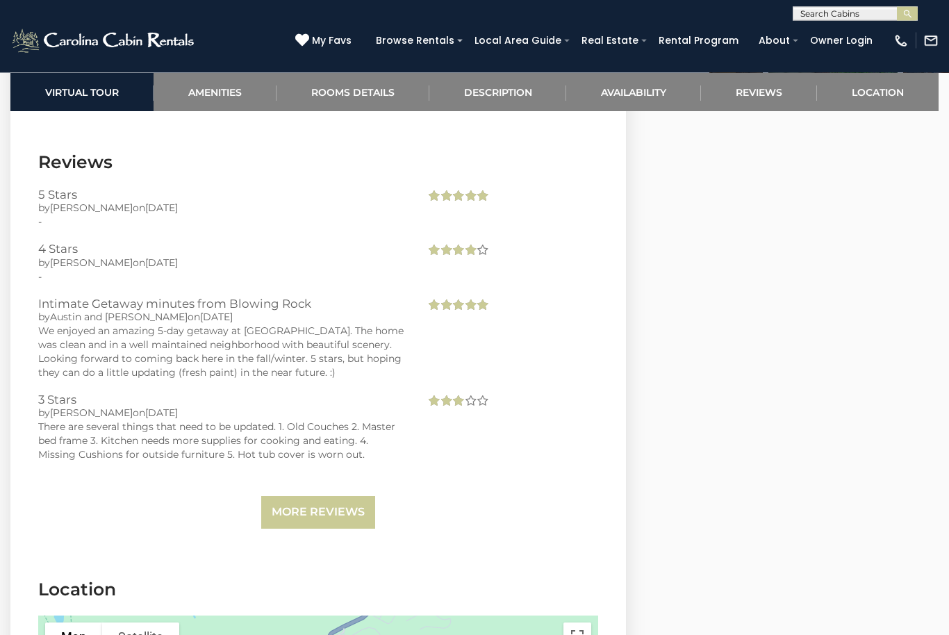
scroll to position [3079, 0]
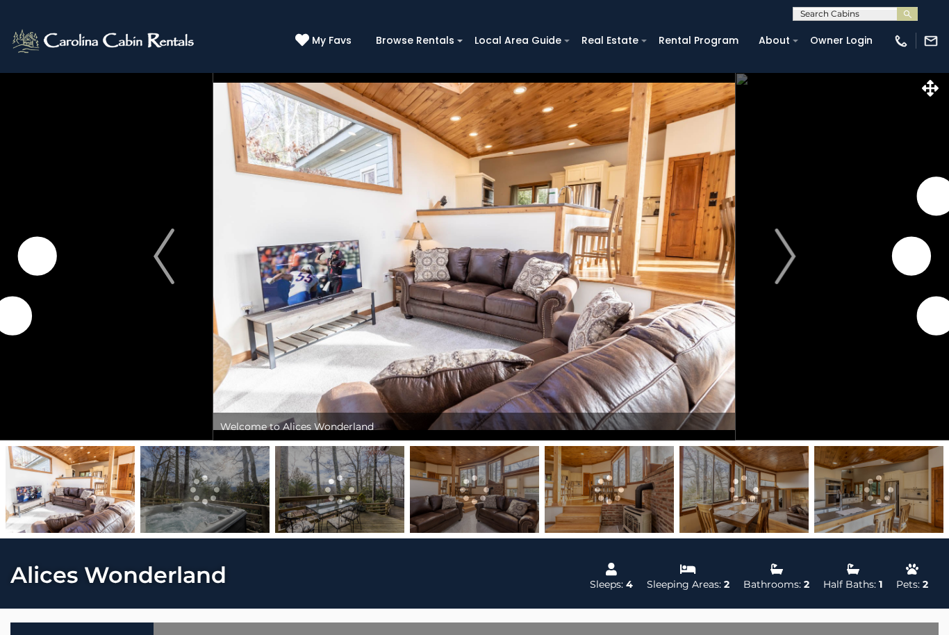
click at [785, 266] on img "Next" at bounding box center [784, 256] width 21 height 56
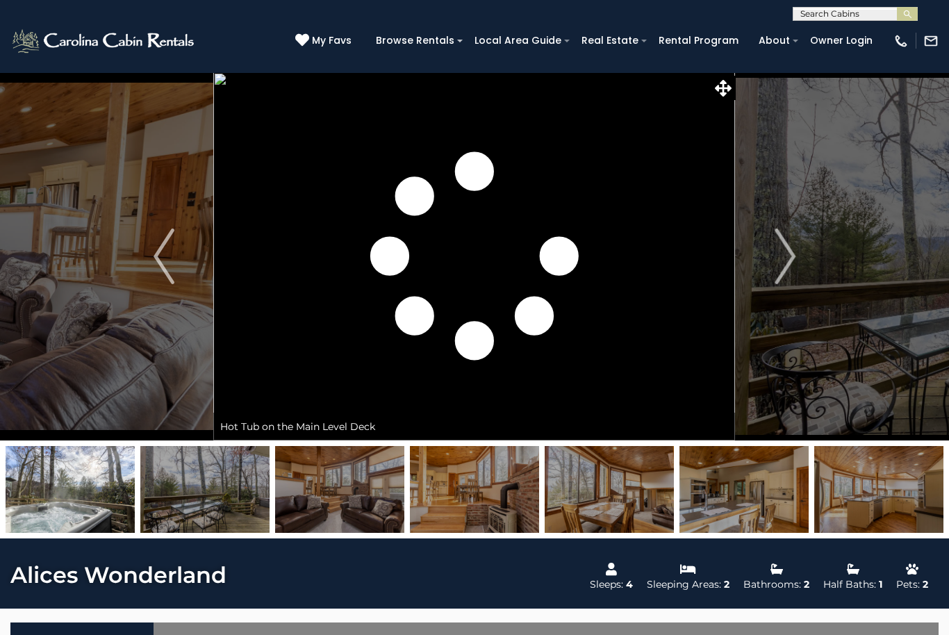
click at [802, 260] on button "Next" at bounding box center [784, 256] width 99 height 368
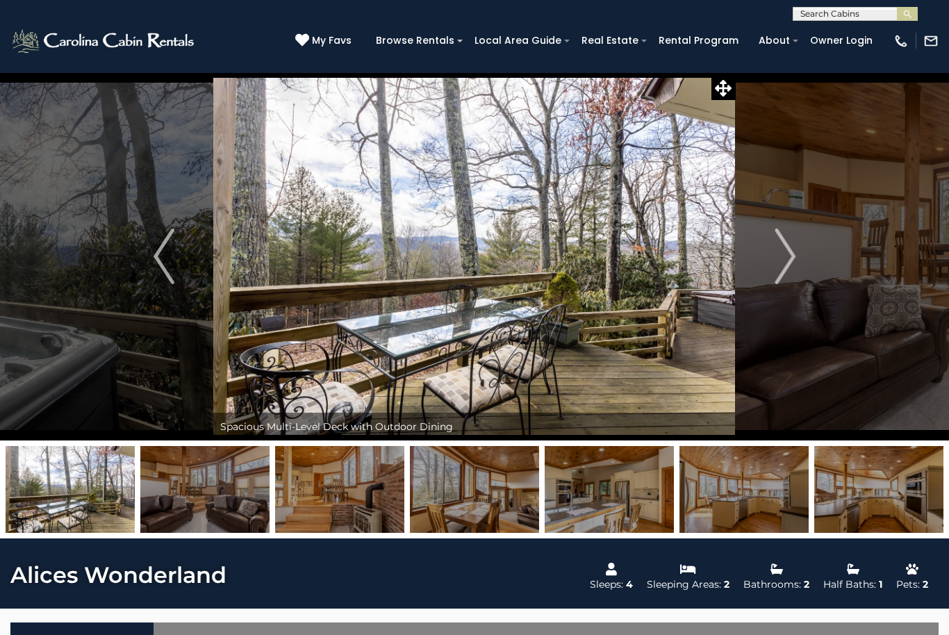
click at [787, 260] on img "Next" at bounding box center [784, 256] width 21 height 56
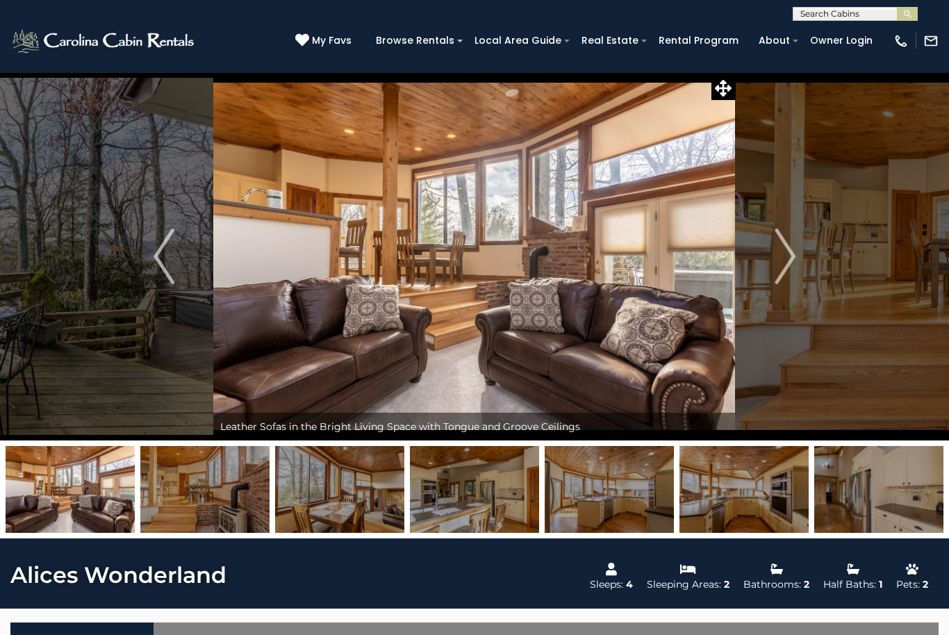
click at [783, 269] on img "Next" at bounding box center [784, 256] width 21 height 56
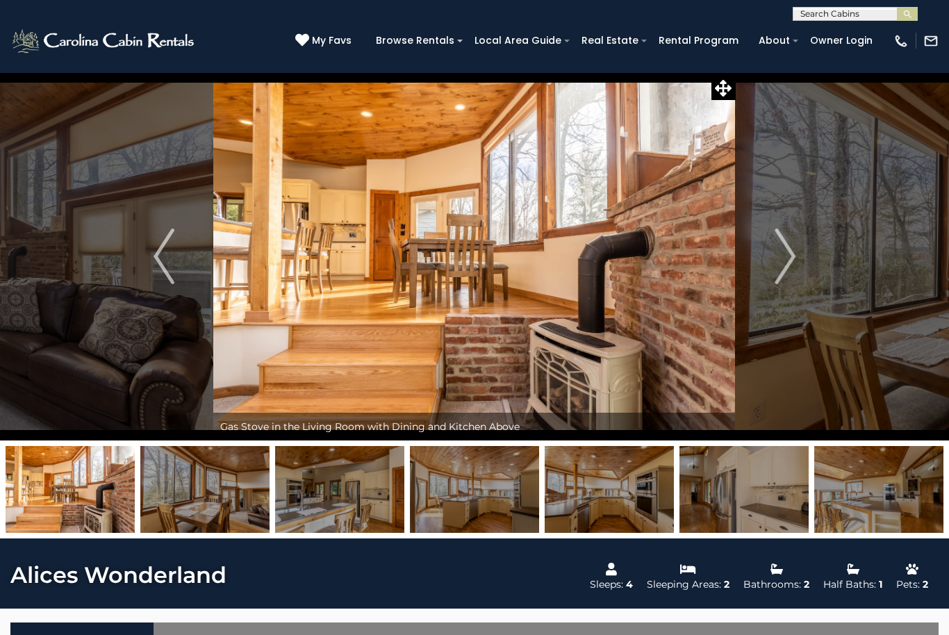
click at [780, 265] on img "Next" at bounding box center [784, 256] width 21 height 56
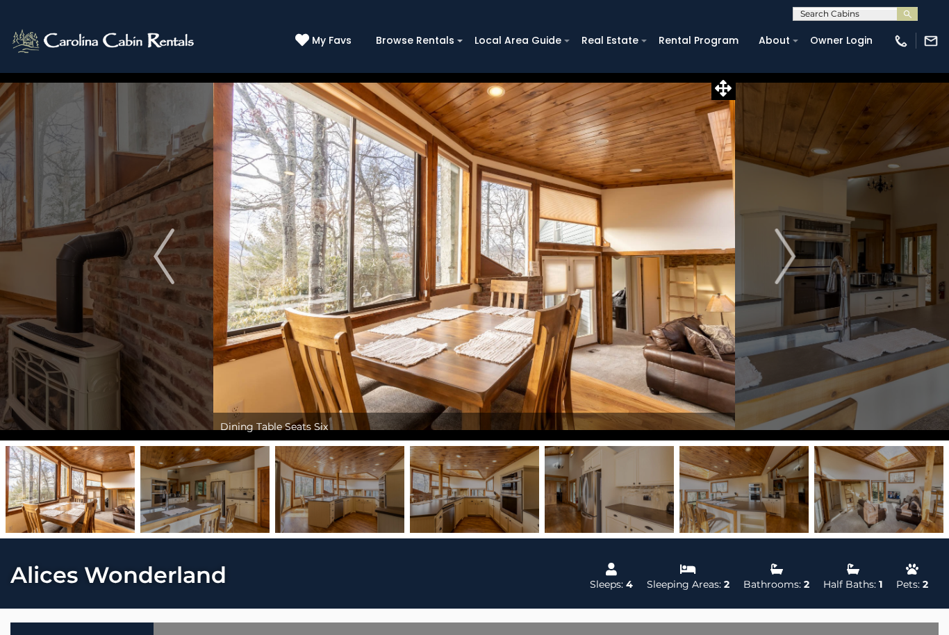
click at [780, 259] on img "Next" at bounding box center [784, 256] width 21 height 56
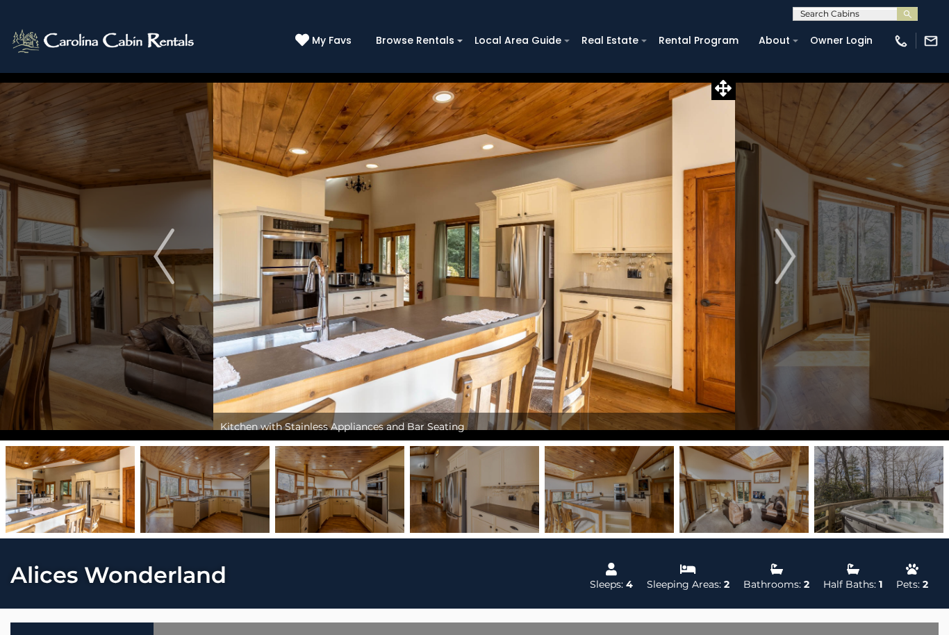
click at [780, 263] on img "Next" at bounding box center [784, 256] width 21 height 56
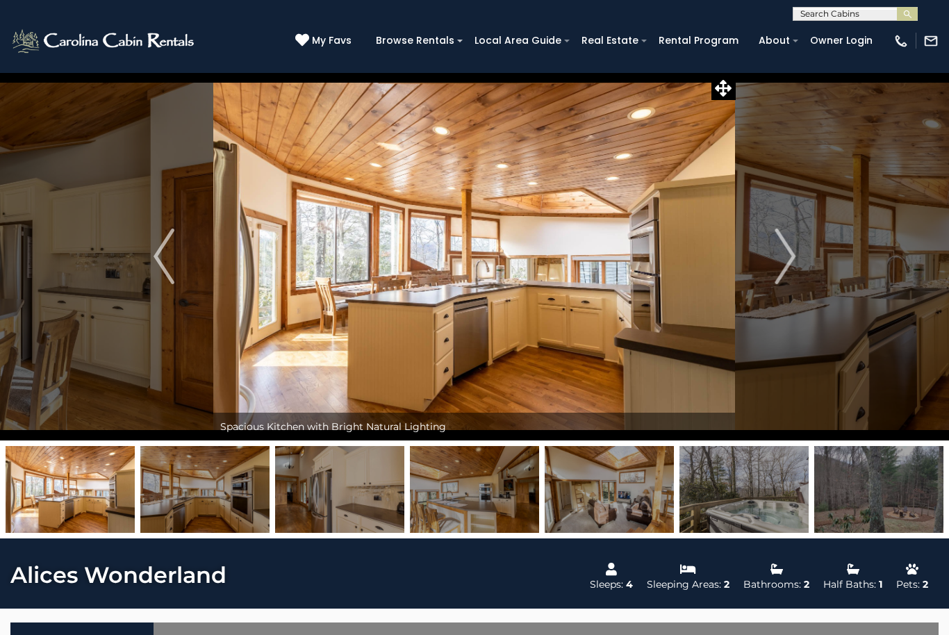
click at [778, 259] on img "Next" at bounding box center [784, 256] width 21 height 56
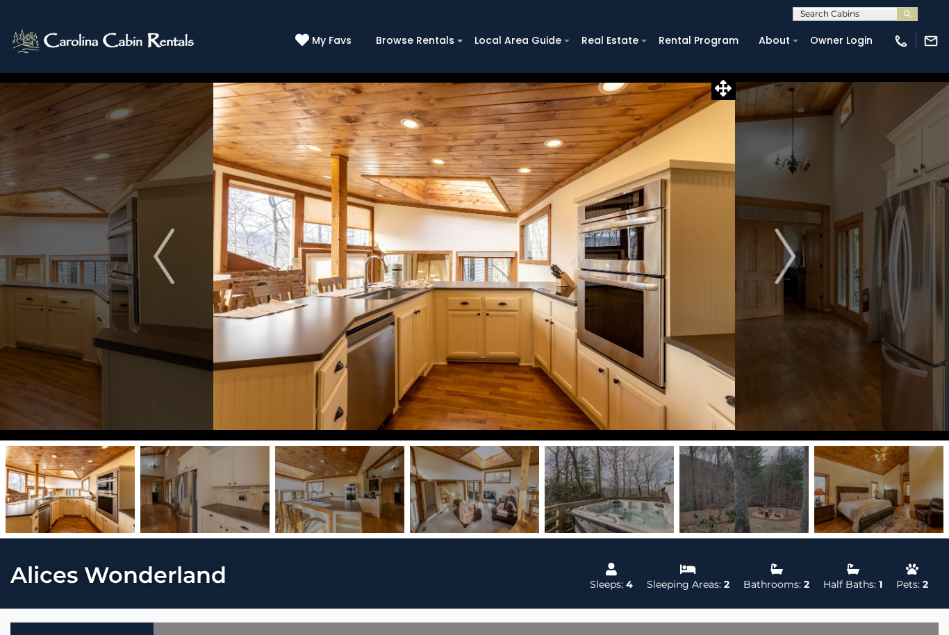
click at [773, 260] on button "Next" at bounding box center [784, 256] width 99 height 368
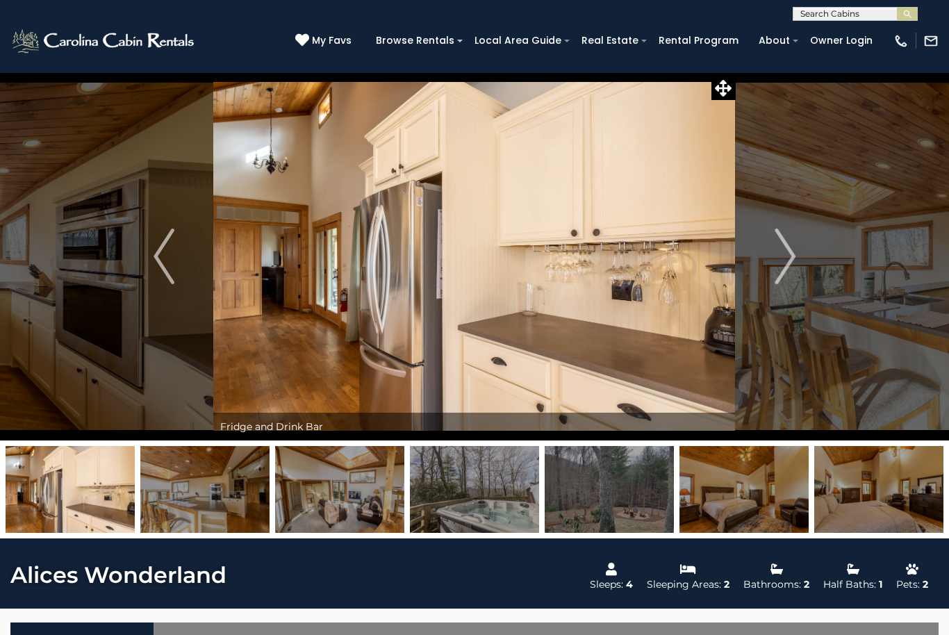
click at [772, 270] on button "Next" at bounding box center [784, 256] width 99 height 368
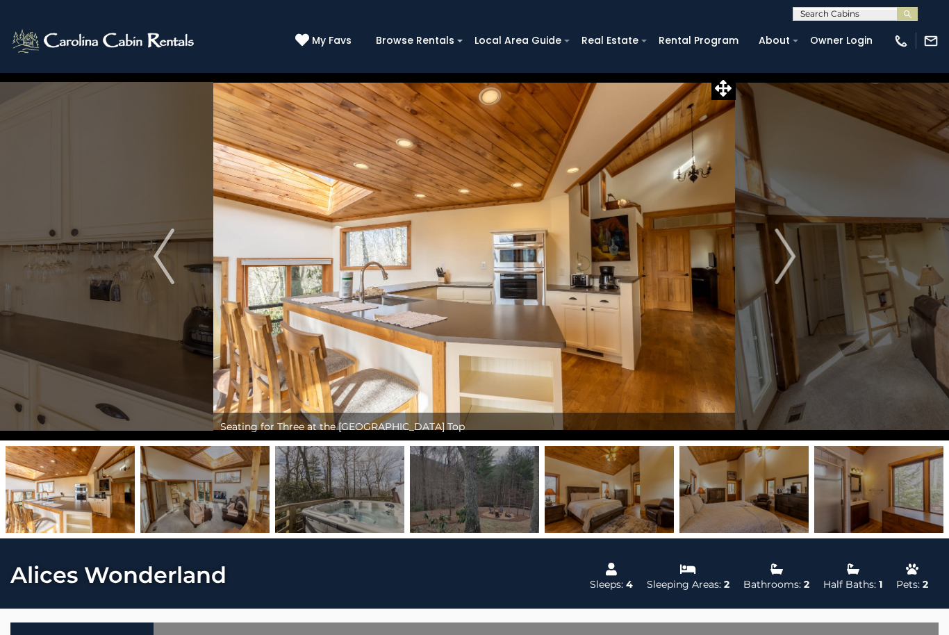
click at [773, 266] on button "Next" at bounding box center [784, 256] width 99 height 368
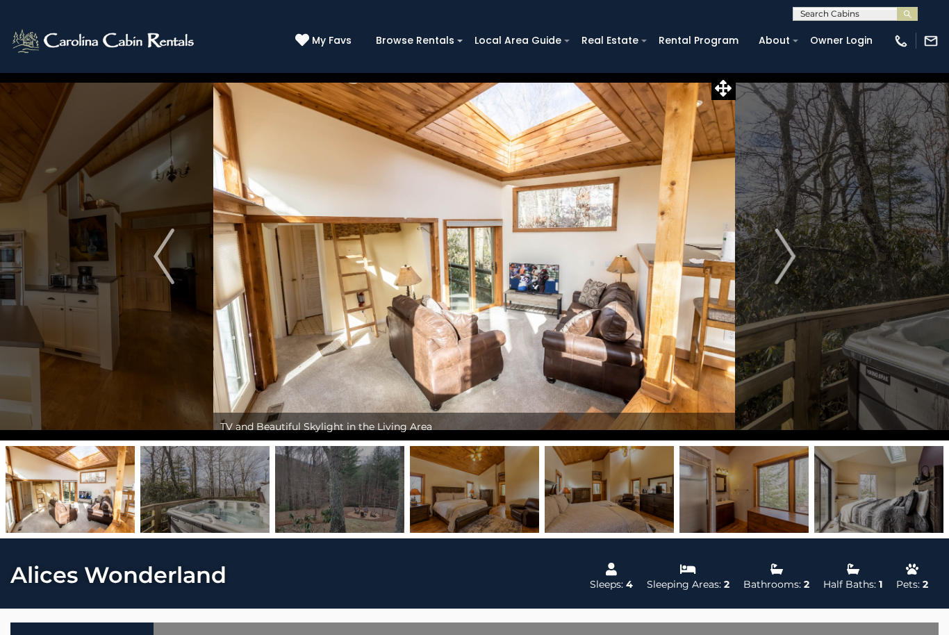
click at [769, 255] on button "Next" at bounding box center [784, 256] width 99 height 368
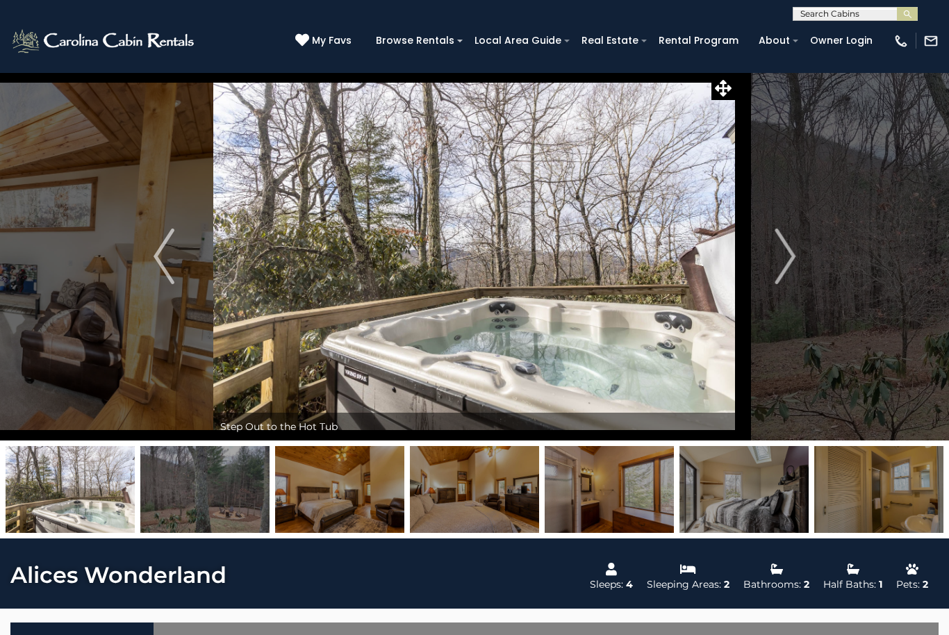
click at [767, 266] on button "Next" at bounding box center [784, 256] width 99 height 368
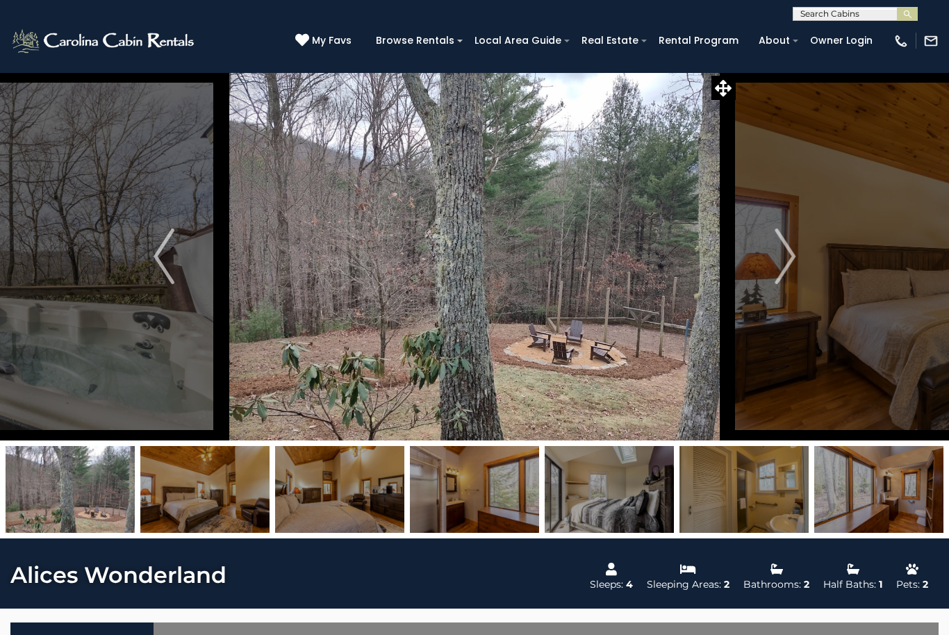
click at [764, 279] on button "Next" at bounding box center [784, 256] width 99 height 368
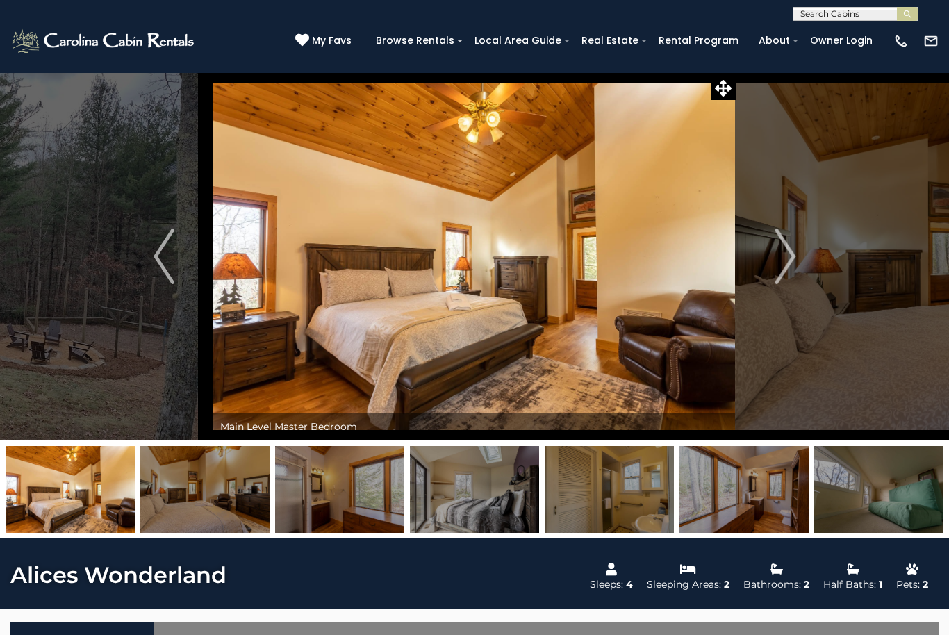
click at [771, 267] on button "Next" at bounding box center [784, 256] width 99 height 368
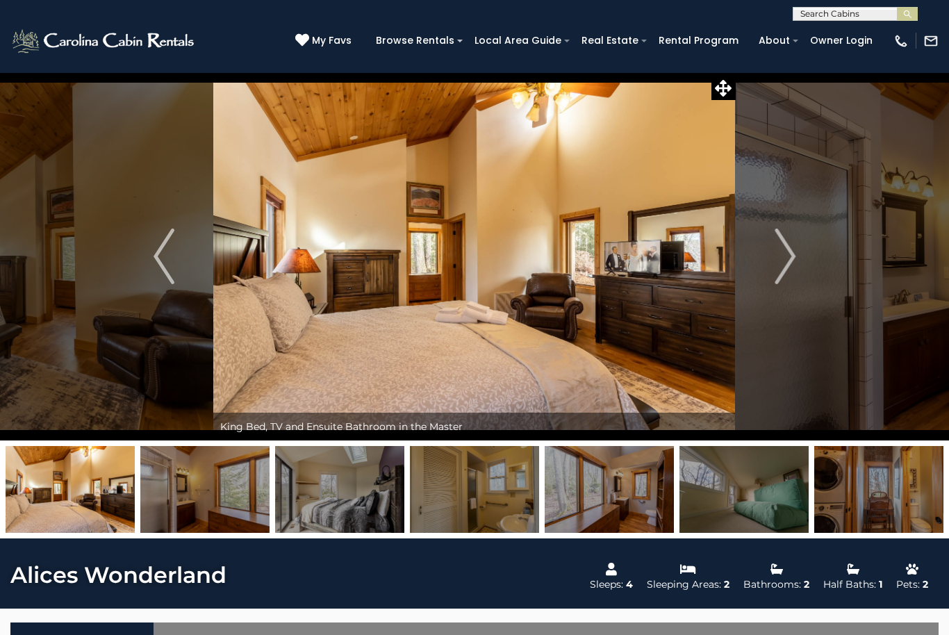
click at [770, 270] on button "Next" at bounding box center [784, 256] width 99 height 368
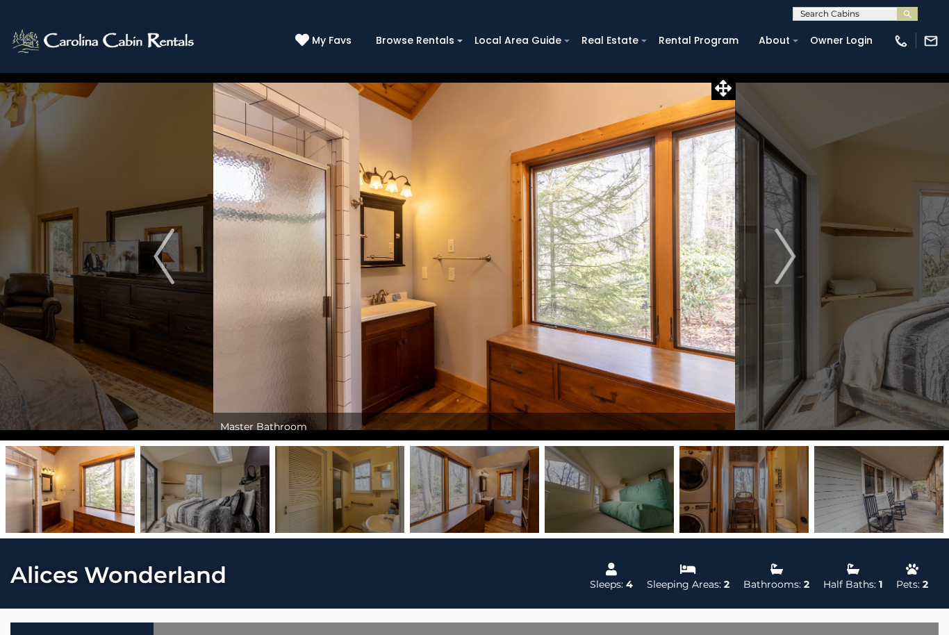
click at [769, 263] on button "Next" at bounding box center [784, 256] width 99 height 368
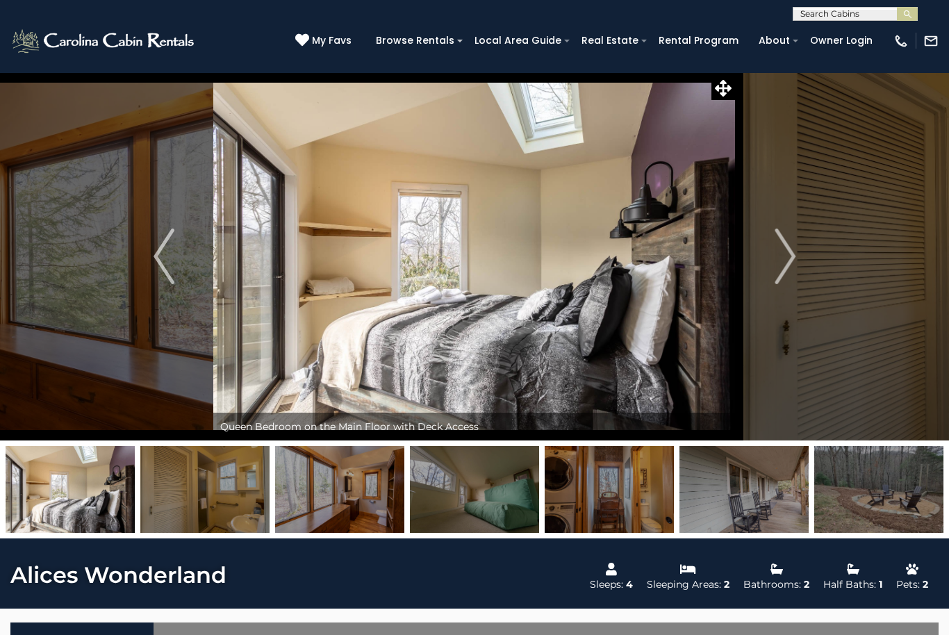
click at [769, 263] on button "Next" at bounding box center [784, 256] width 99 height 368
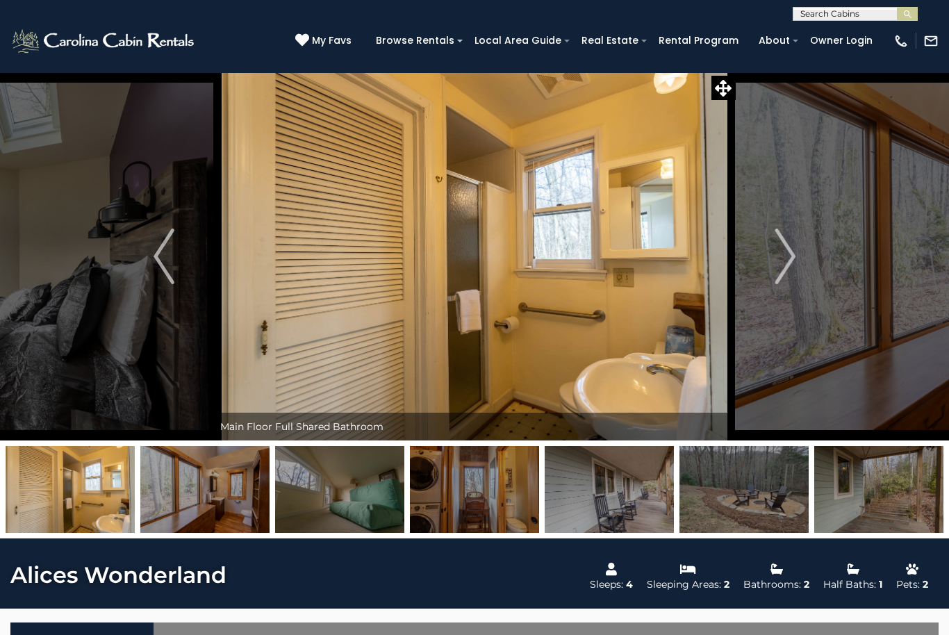
click at [767, 269] on button "Next" at bounding box center [784, 256] width 99 height 368
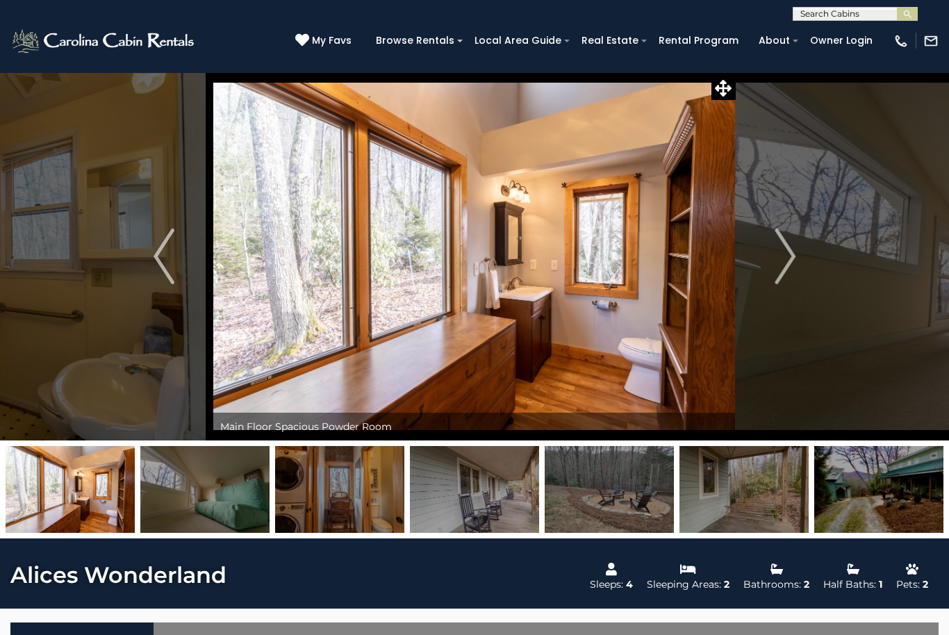
click at [770, 267] on button "Next" at bounding box center [784, 256] width 99 height 368
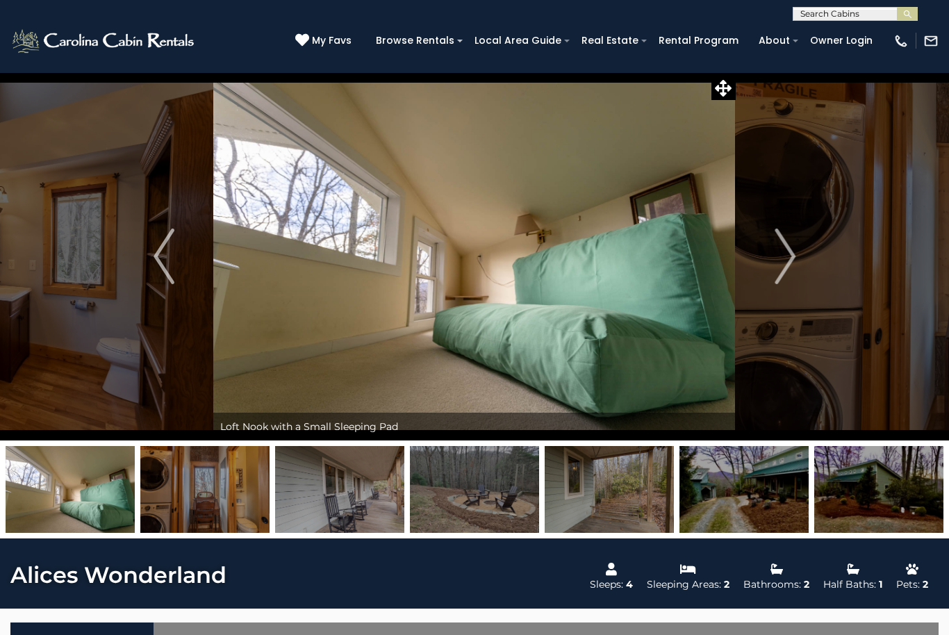
click at [770, 270] on button "Next" at bounding box center [784, 256] width 99 height 368
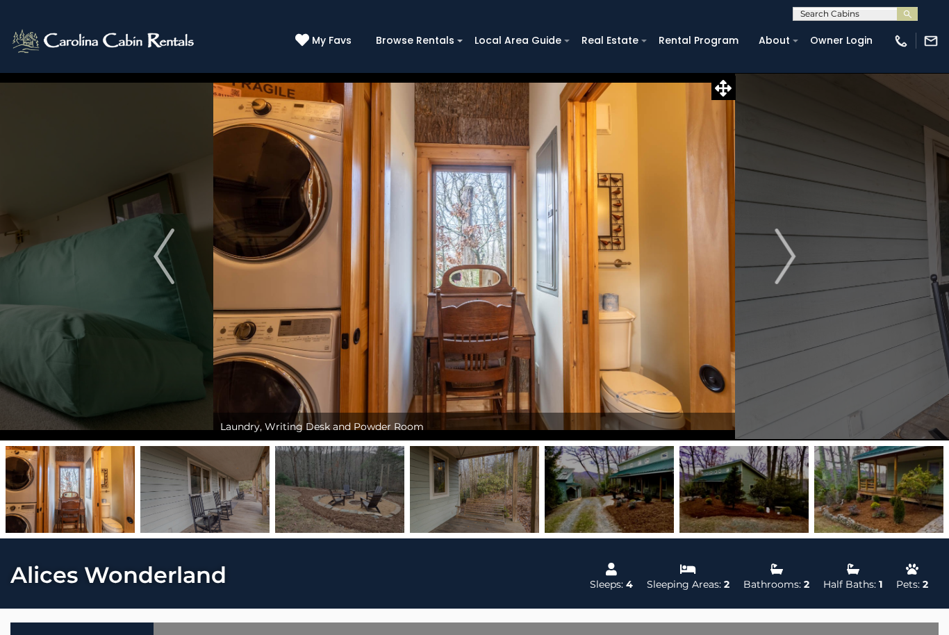
click at [767, 259] on button "Next" at bounding box center [784, 256] width 99 height 368
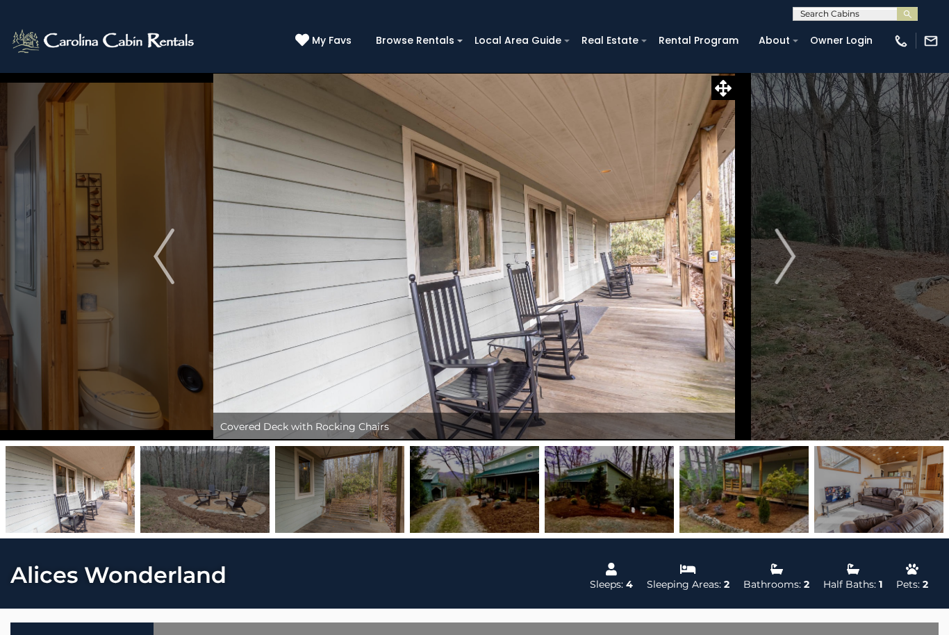
click at [768, 270] on button "Next" at bounding box center [784, 256] width 99 height 368
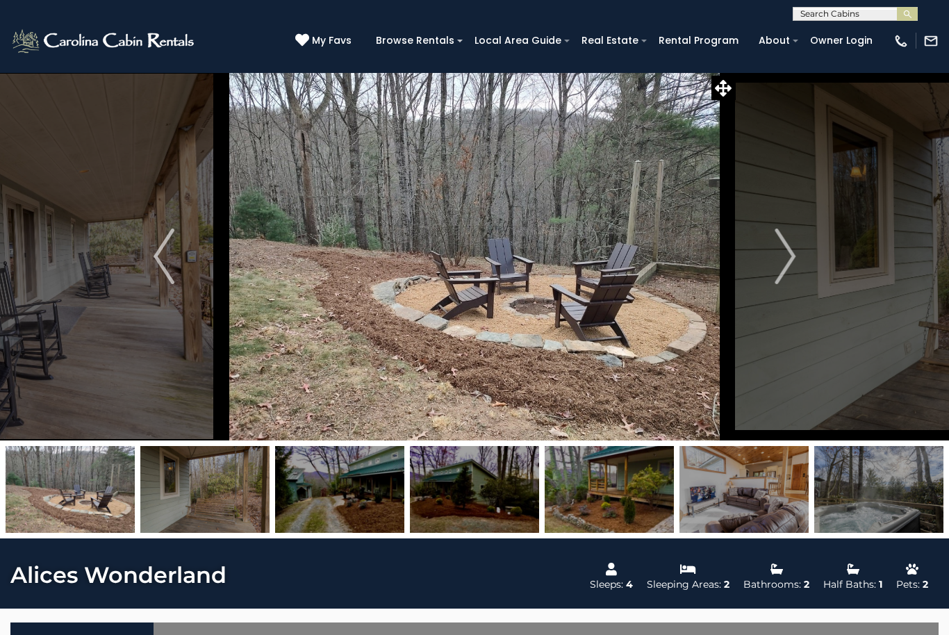
click at [768, 269] on button "Next" at bounding box center [784, 256] width 99 height 368
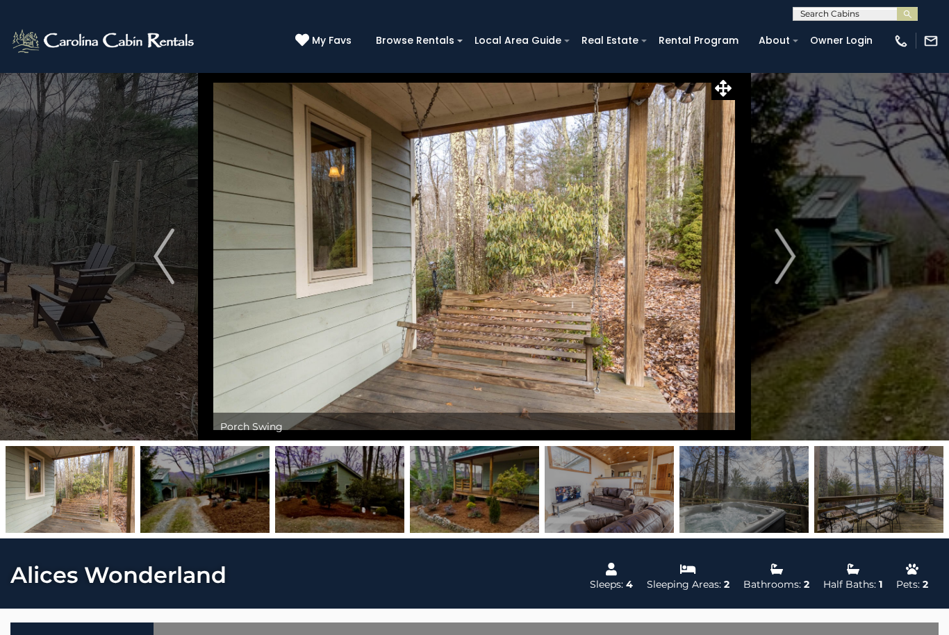
click at [767, 264] on button "Next" at bounding box center [784, 256] width 99 height 368
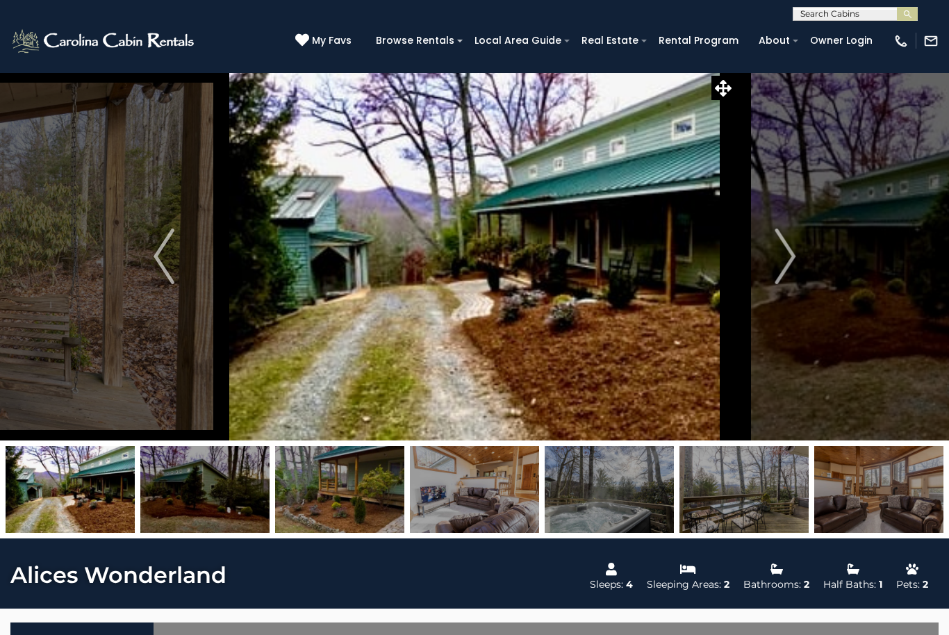
click at [767, 267] on button "Next" at bounding box center [784, 256] width 99 height 368
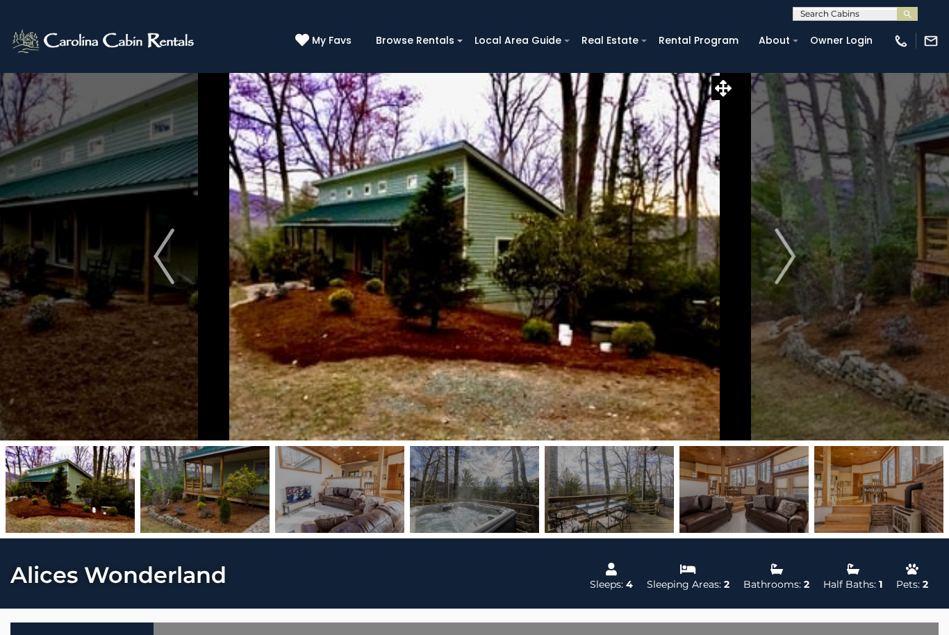
click at [767, 264] on button "Next" at bounding box center [784, 256] width 99 height 368
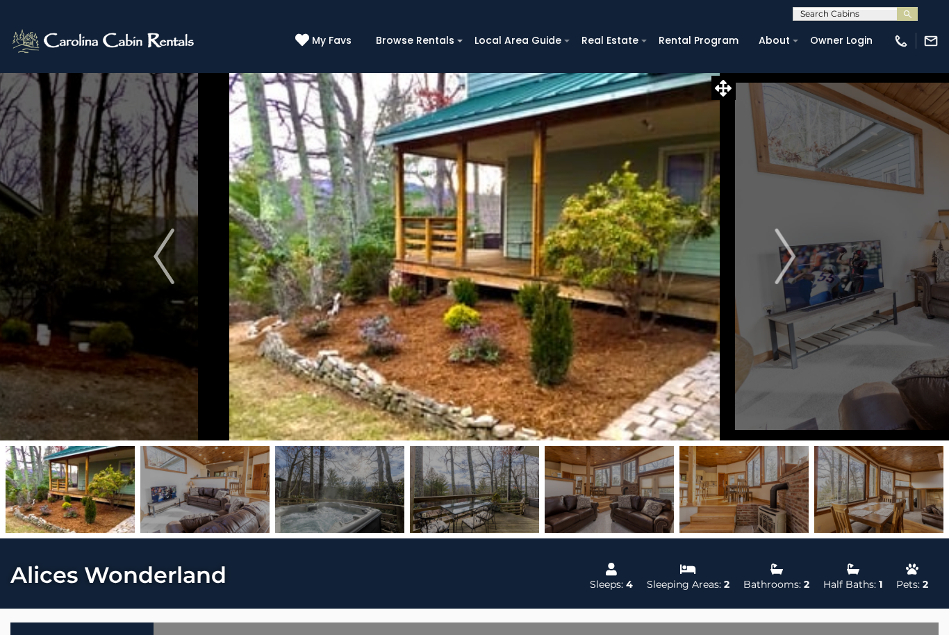
click at [766, 263] on button "Next" at bounding box center [784, 256] width 99 height 368
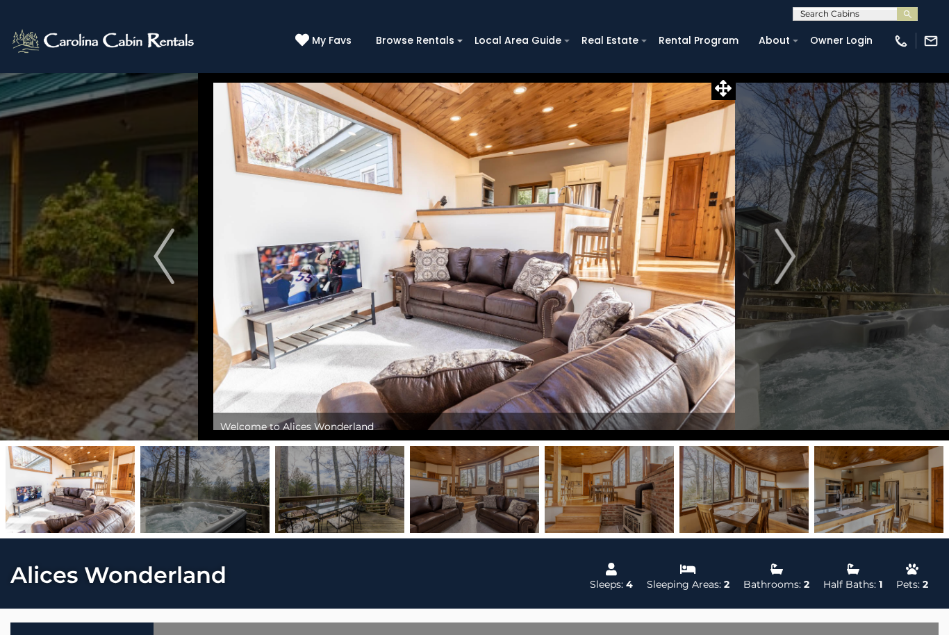
click at [765, 256] on button "Next" at bounding box center [784, 256] width 99 height 368
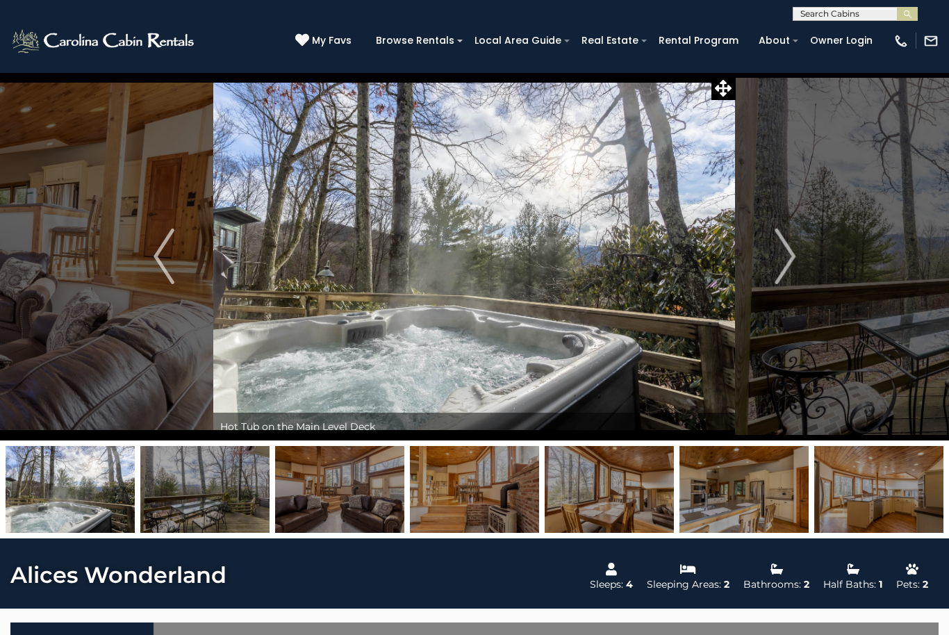
click at [765, 259] on button "Next" at bounding box center [784, 256] width 99 height 368
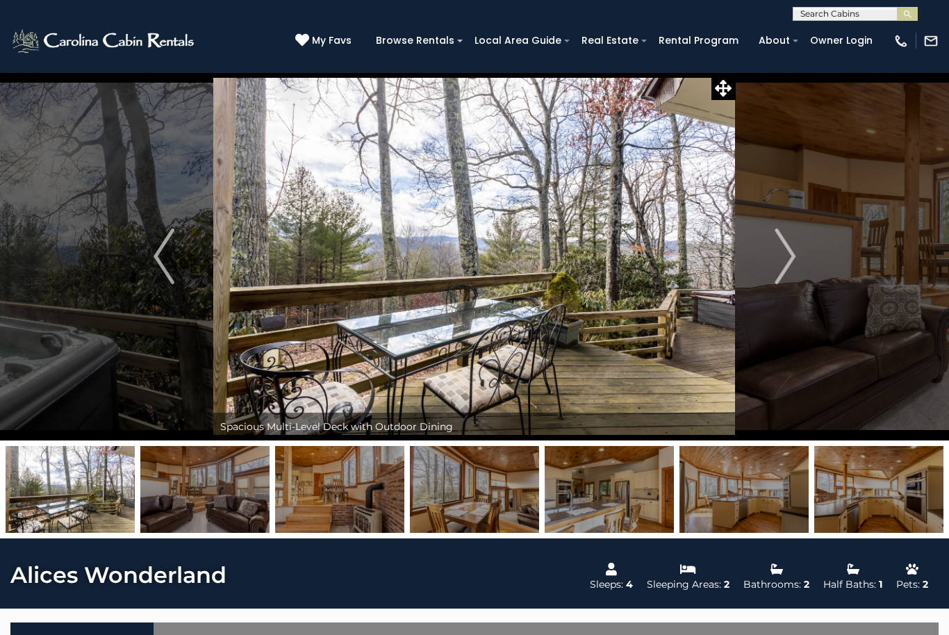
click at [763, 258] on button "Next" at bounding box center [784, 256] width 99 height 368
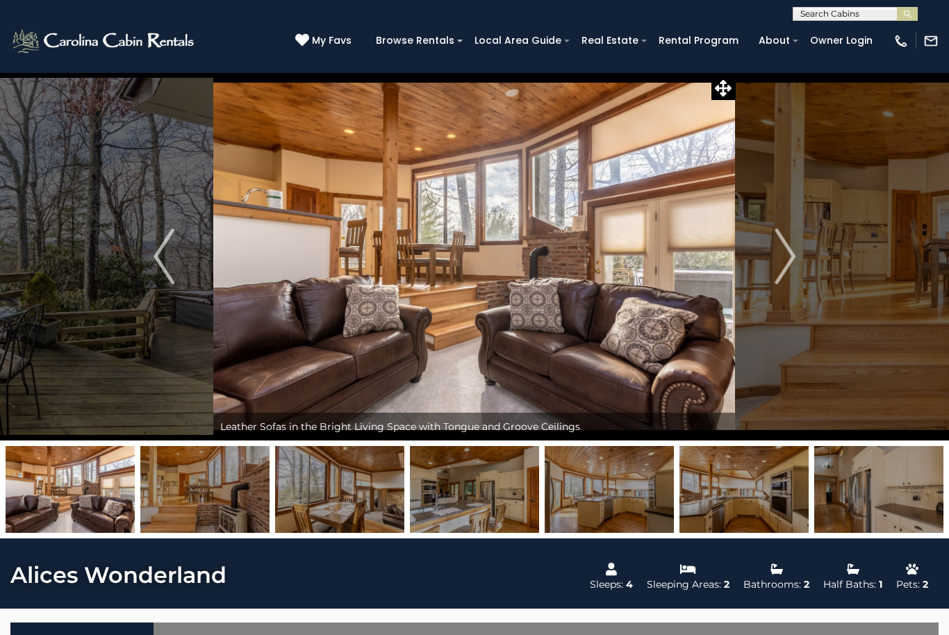
click at [764, 263] on button "Next" at bounding box center [784, 256] width 99 height 368
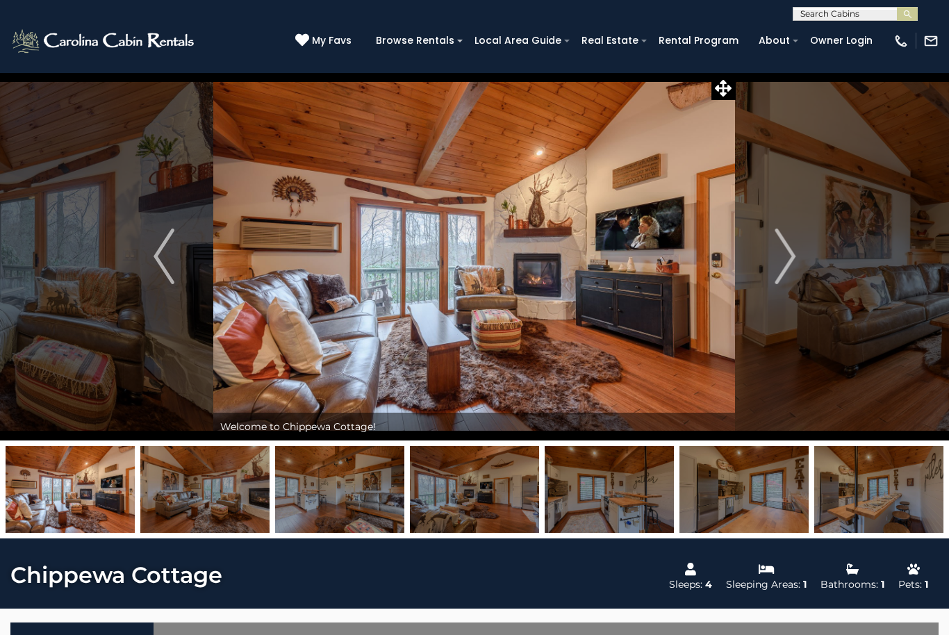
click at [788, 264] on img "Next" at bounding box center [784, 256] width 21 height 56
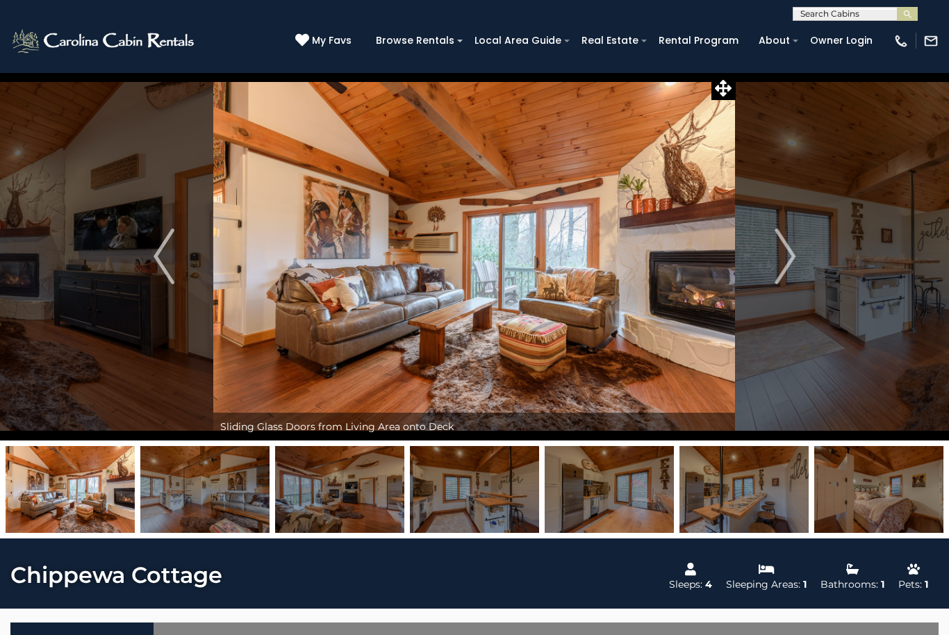
click at [788, 262] on img "Next" at bounding box center [784, 256] width 21 height 56
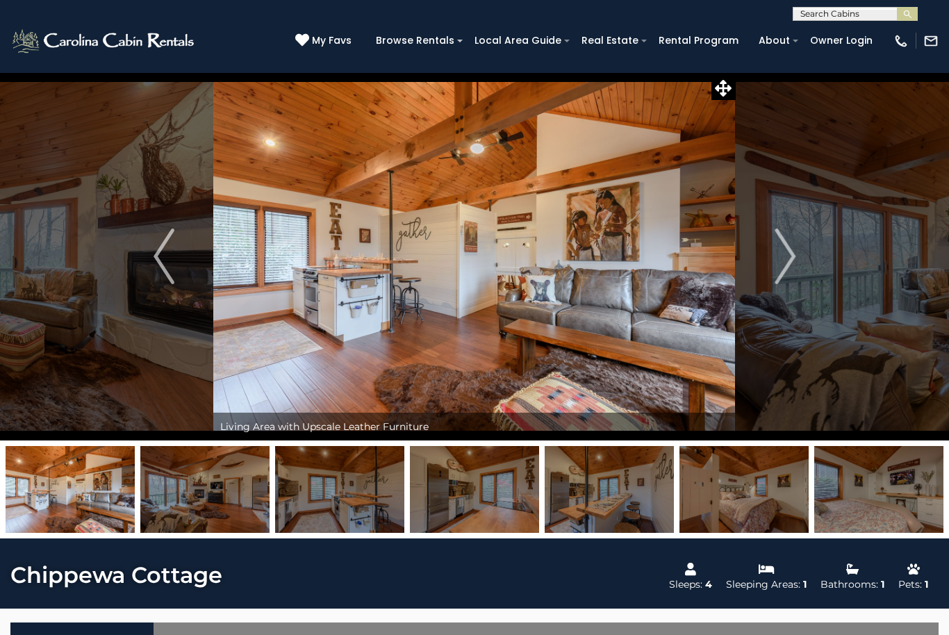
click at [787, 265] on img "Next" at bounding box center [784, 256] width 21 height 56
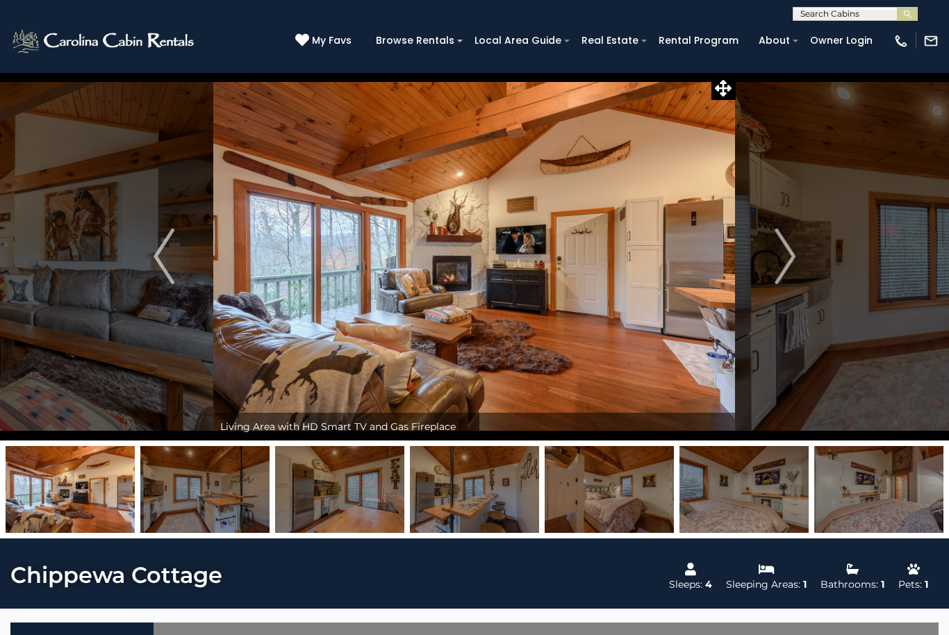
click at [787, 256] on img "Next" at bounding box center [784, 256] width 21 height 56
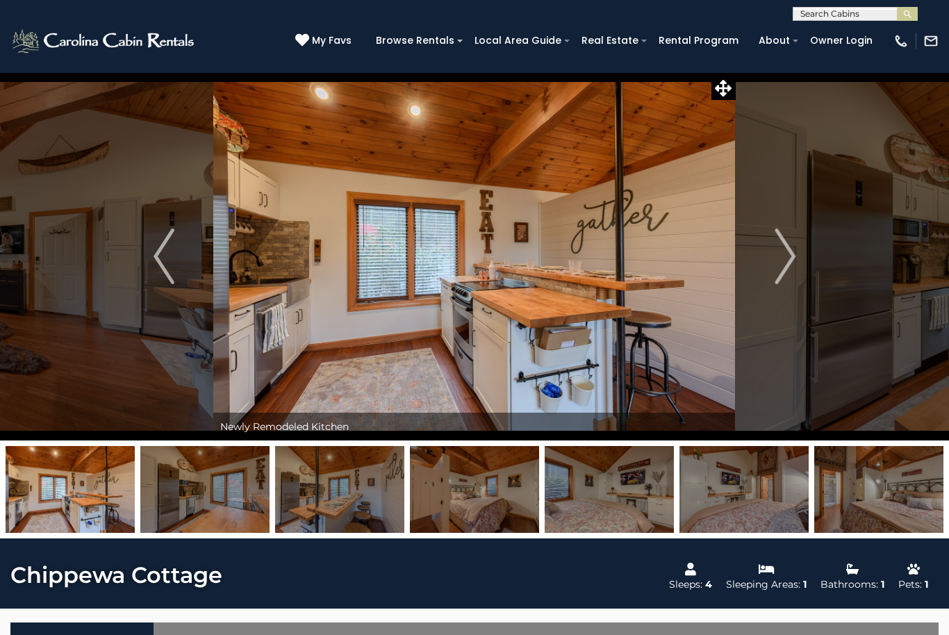
click at [787, 260] on img "Next" at bounding box center [784, 256] width 21 height 56
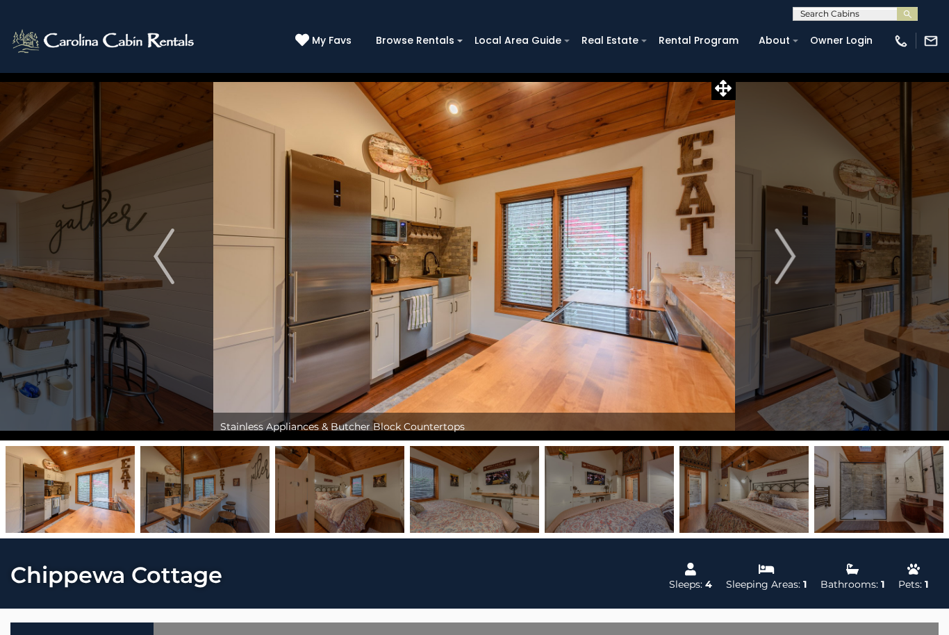
click at [784, 260] on img "Next" at bounding box center [784, 256] width 21 height 56
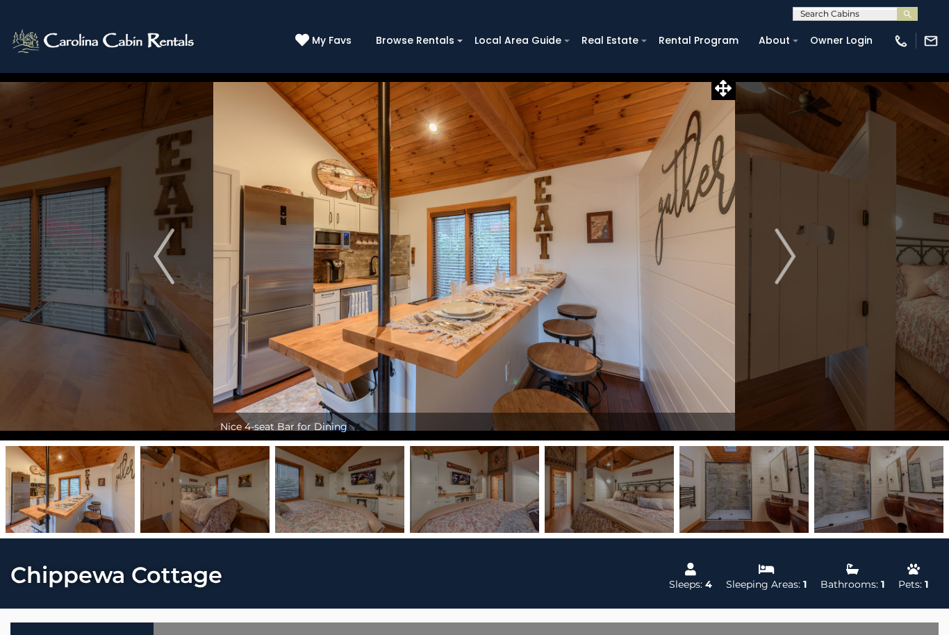
click at [783, 258] on img "Next" at bounding box center [784, 256] width 21 height 56
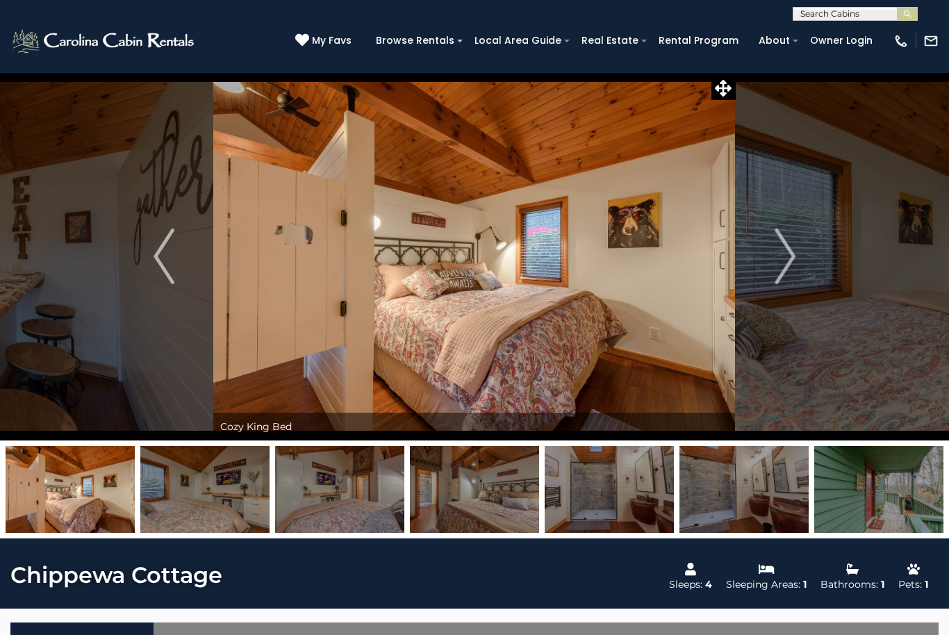
click at [780, 268] on img "Next" at bounding box center [784, 256] width 21 height 56
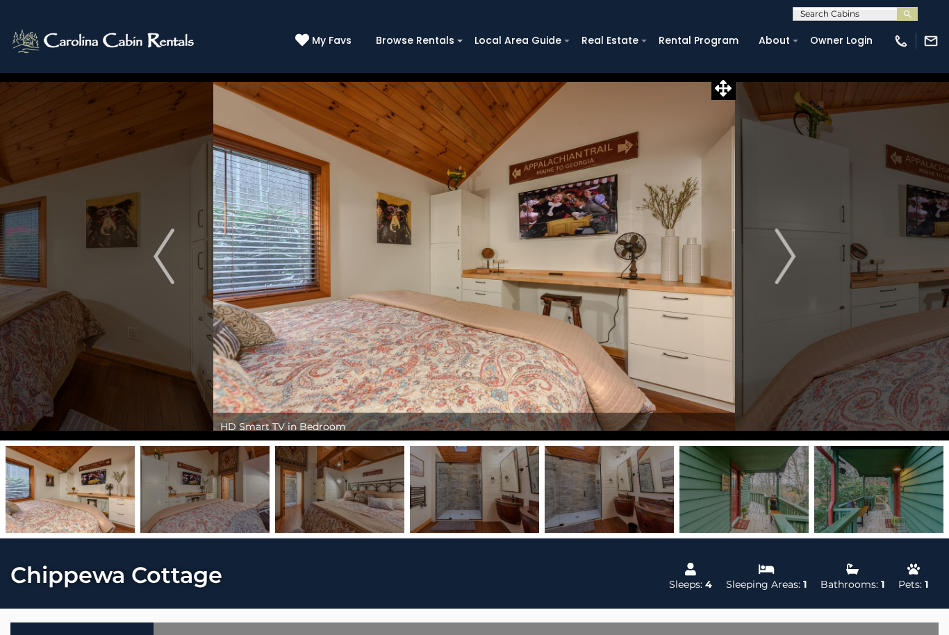
click at [780, 265] on img "Next" at bounding box center [784, 256] width 21 height 56
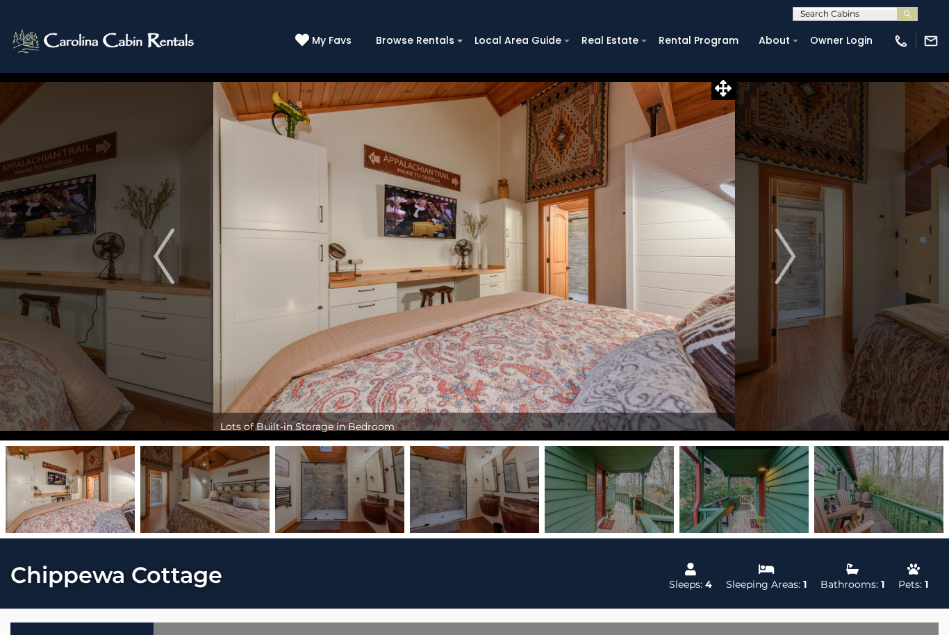
click at [780, 256] on img "Next" at bounding box center [784, 256] width 21 height 56
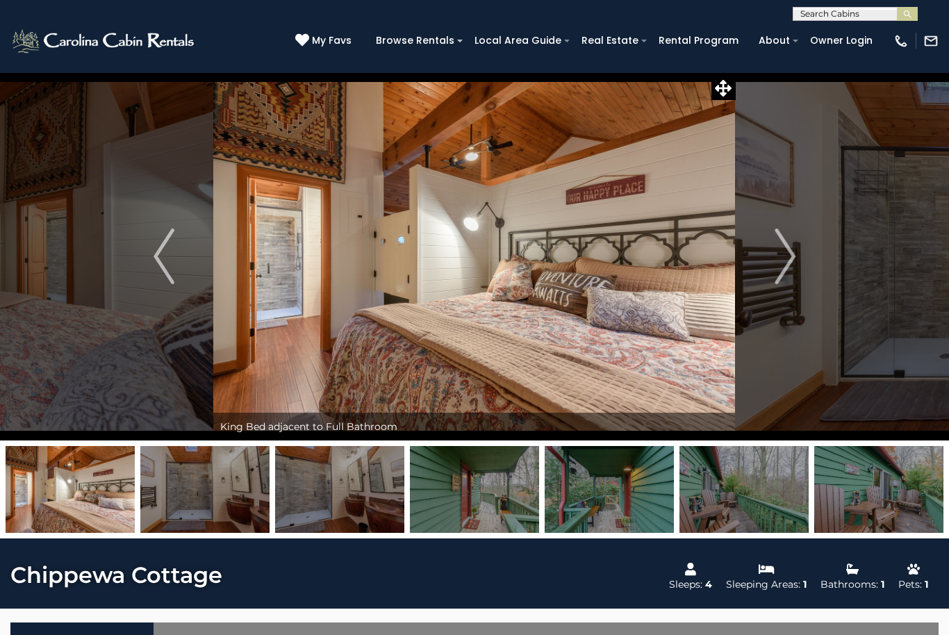
click at [781, 253] on img "Next" at bounding box center [784, 256] width 21 height 56
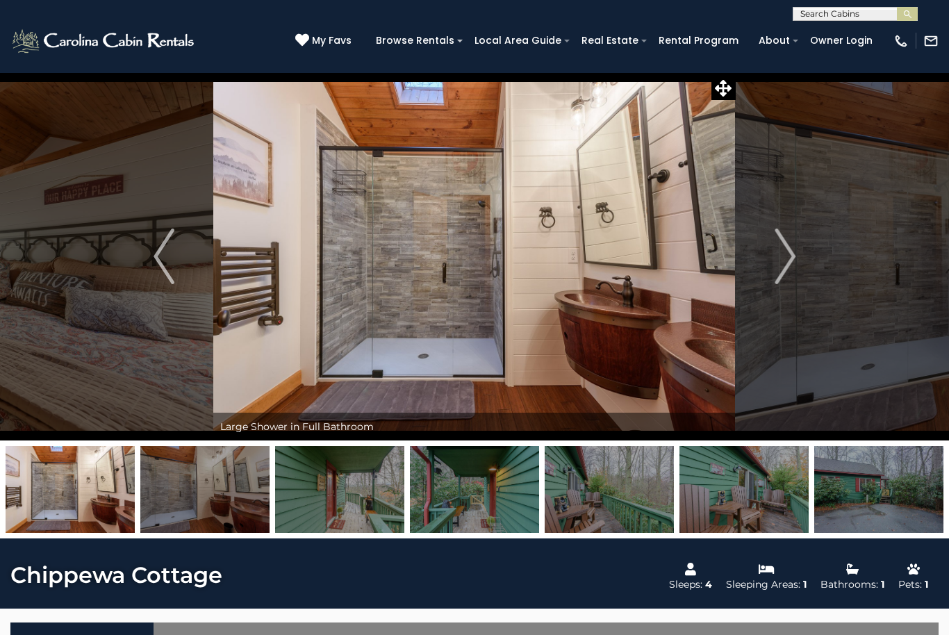
click at [780, 253] on img "Next" at bounding box center [784, 256] width 21 height 56
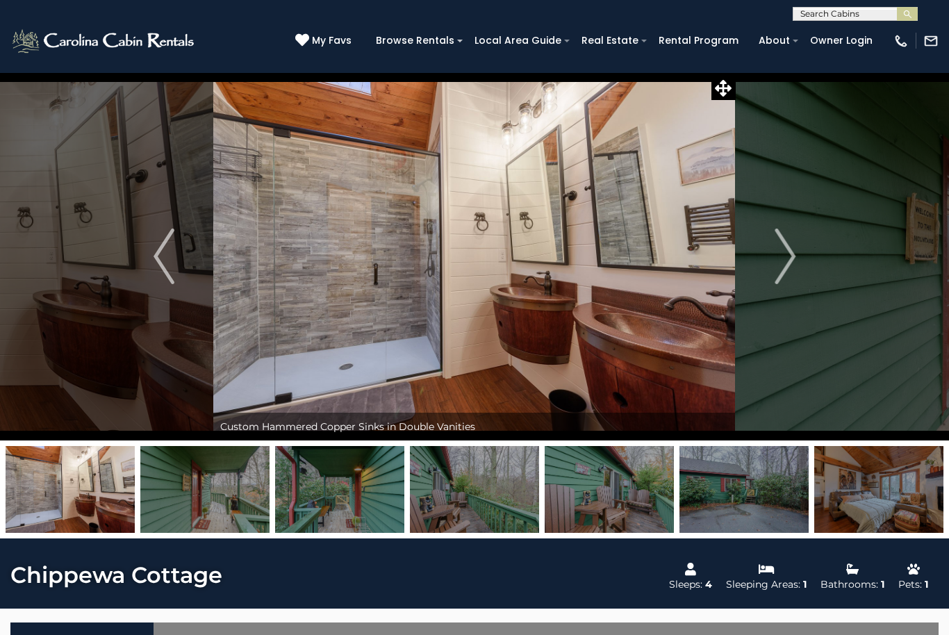
click at [781, 253] on img "Next" at bounding box center [784, 256] width 21 height 56
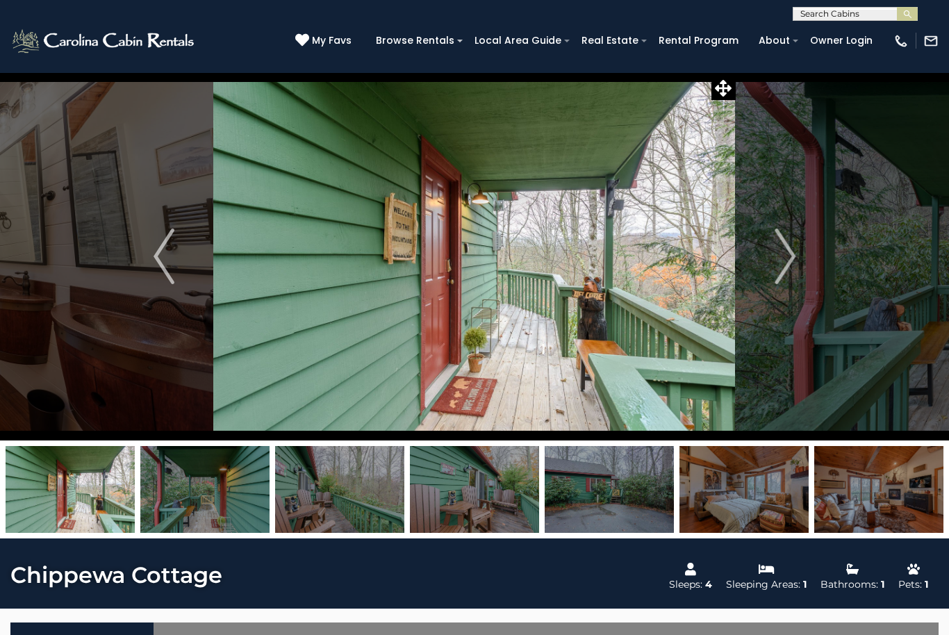
click at [782, 267] on img "Next" at bounding box center [784, 256] width 21 height 56
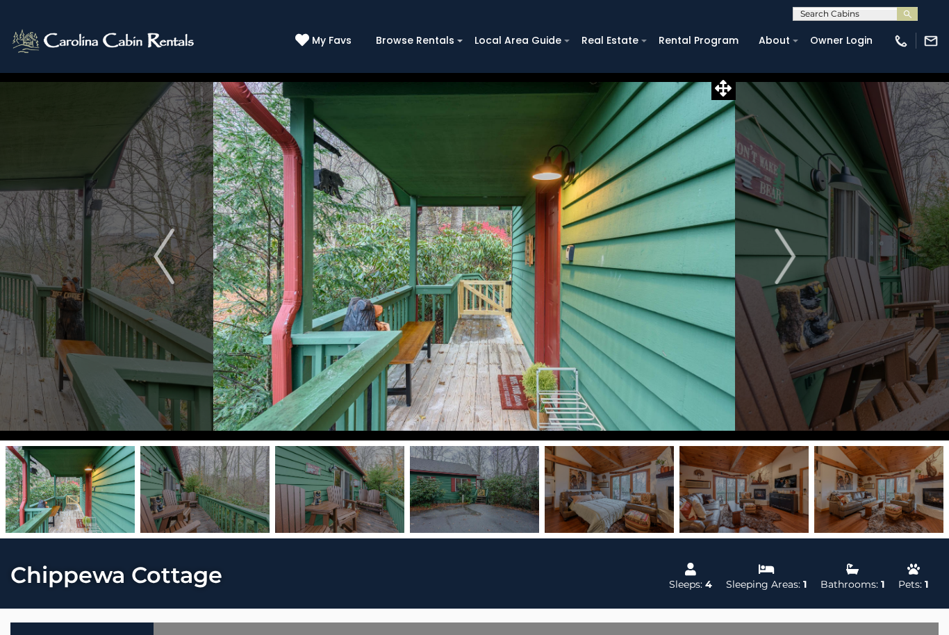
click at [782, 259] on img "Next" at bounding box center [784, 256] width 21 height 56
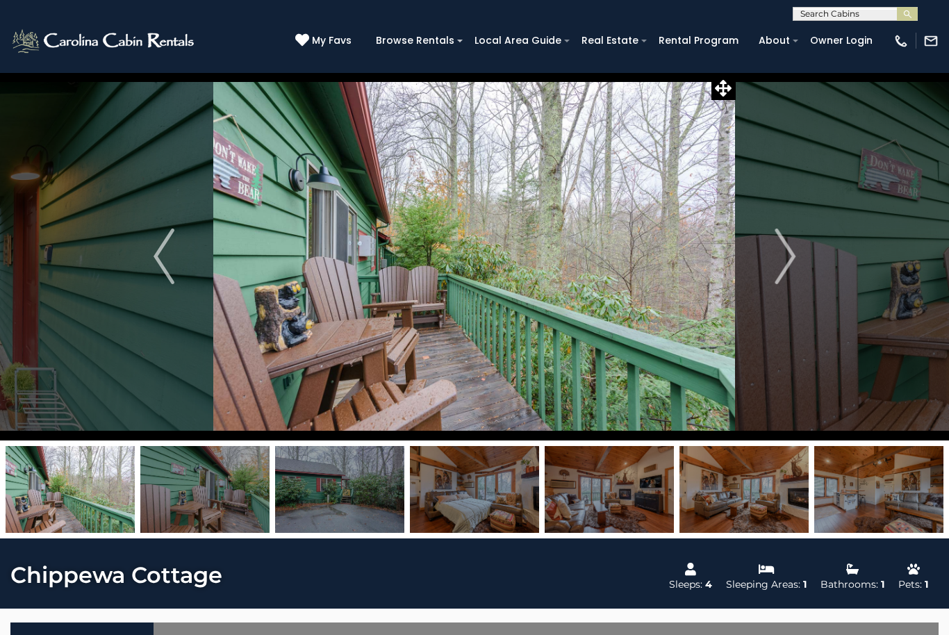
click at [784, 265] on img "Next" at bounding box center [784, 256] width 21 height 56
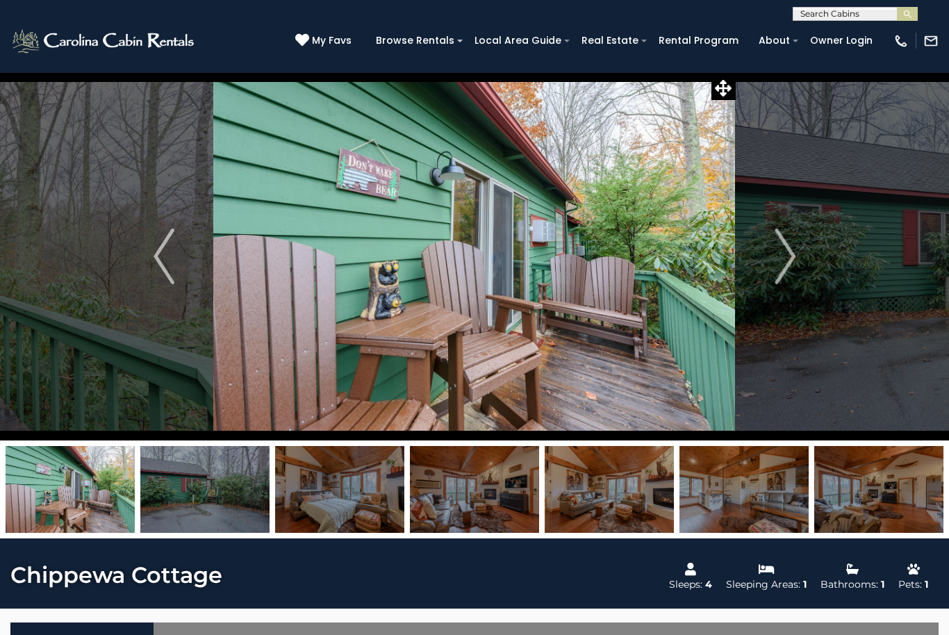
click at [784, 260] on img "Next" at bounding box center [784, 256] width 21 height 56
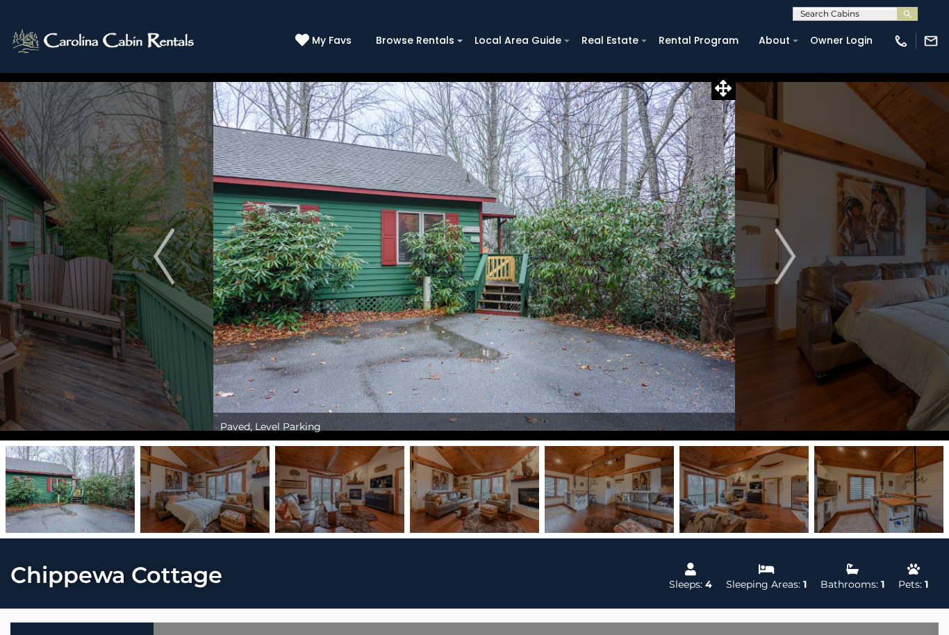
click at [783, 265] on img "Next" at bounding box center [784, 256] width 21 height 56
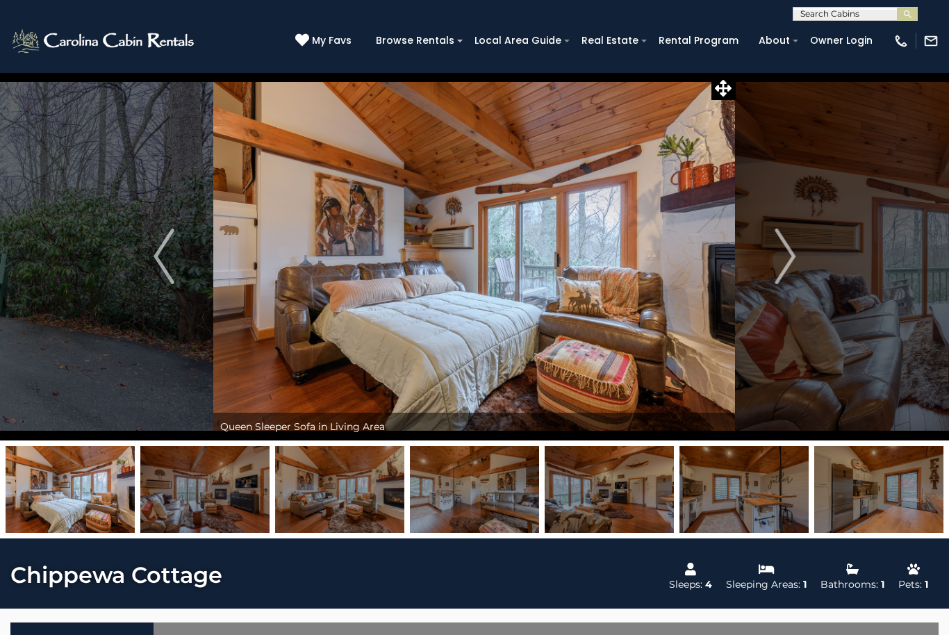
click at [778, 255] on img "Next" at bounding box center [784, 256] width 21 height 56
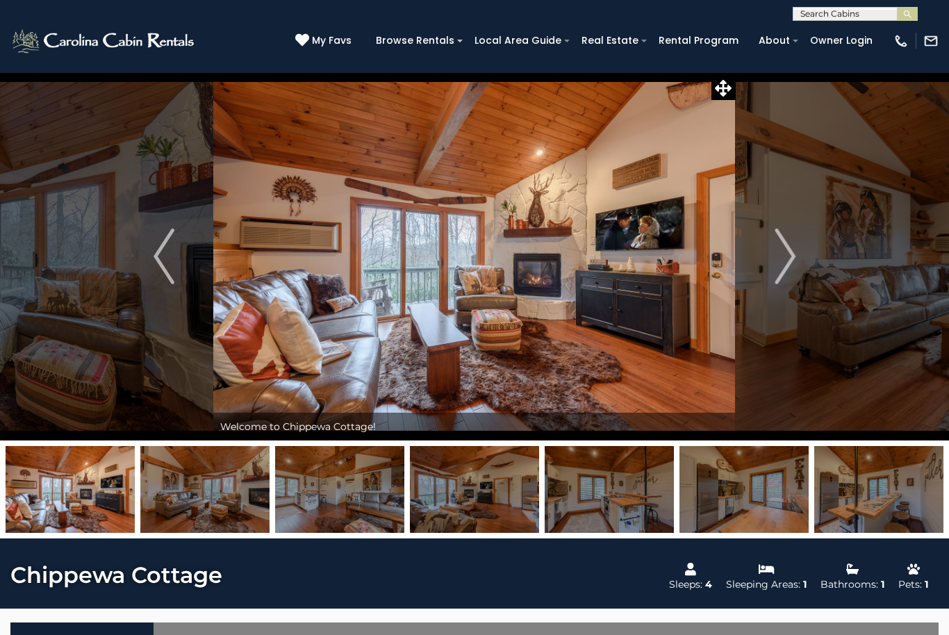
click at [779, 249] on img "Next" at bounding box center [784, 256] width 21 height 56
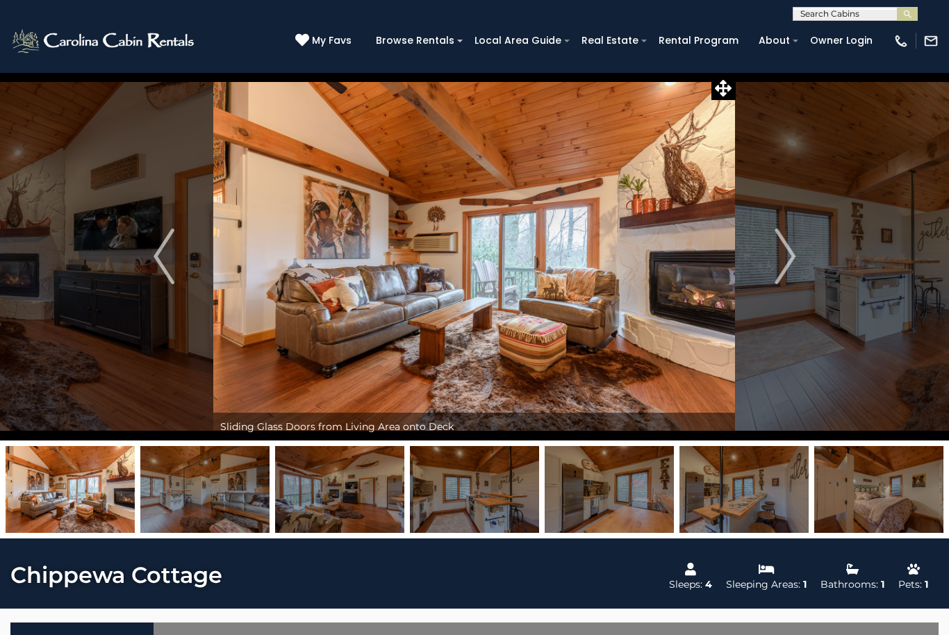
click at [776, 260] on img "Next" at bounding box center [784, 256] width 21 height 56
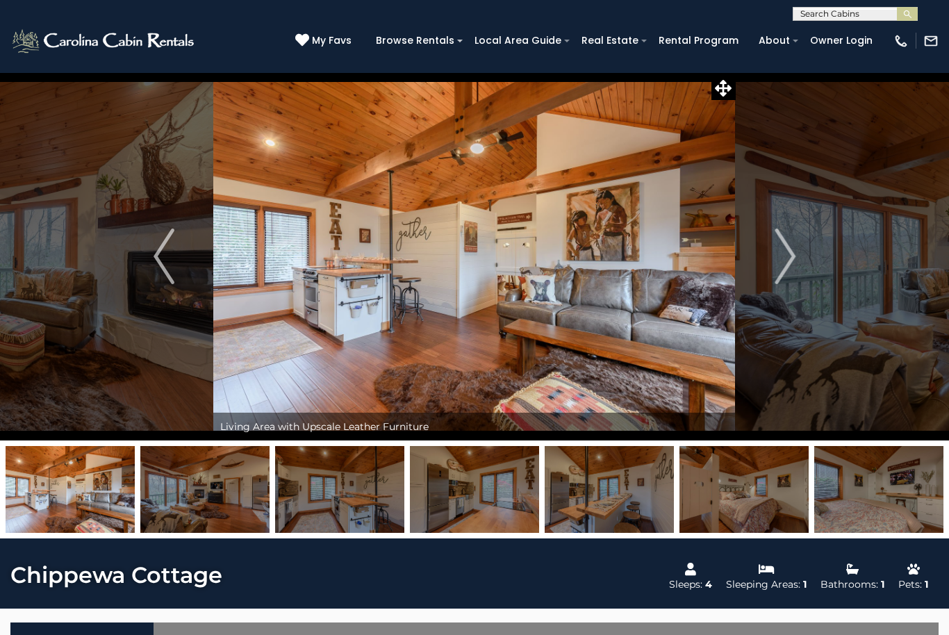
click at [773, 258] on button "Next" at bounding box center [784, 256] width 99 height 368
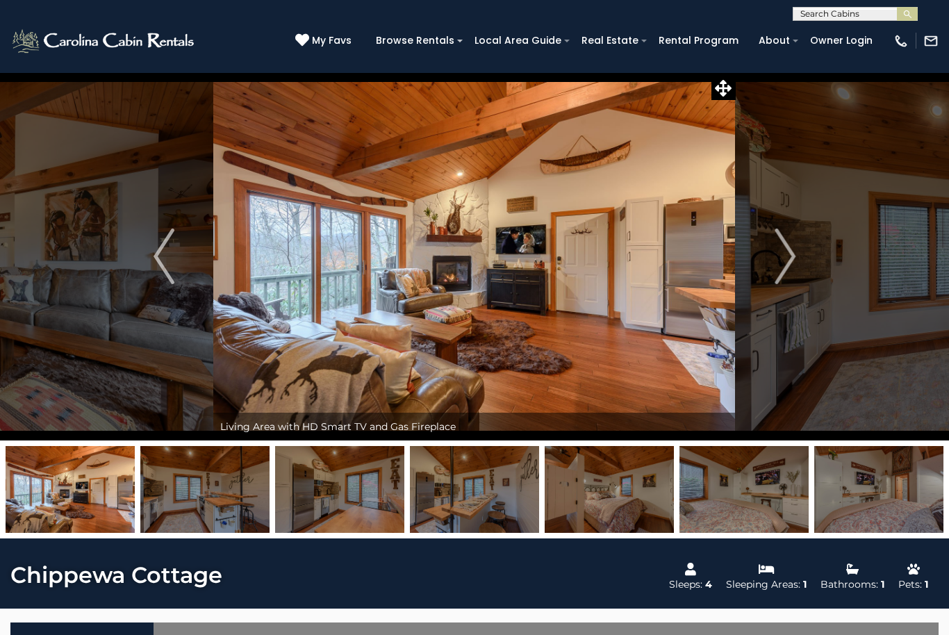
click at [771, 261] on button "Next" at bounding box center [784, 256] width 99 height 368
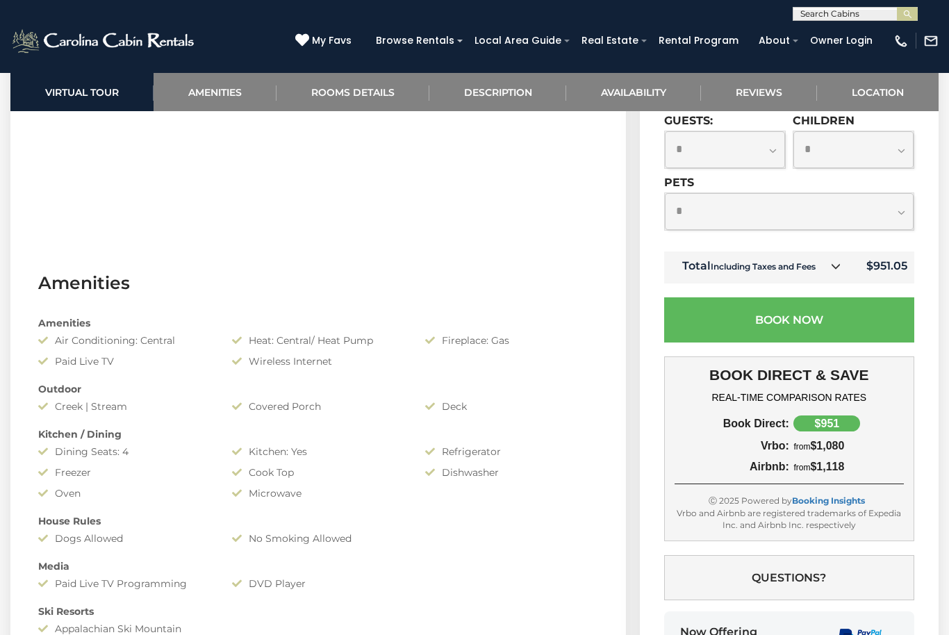
scroll to position [826, 0]
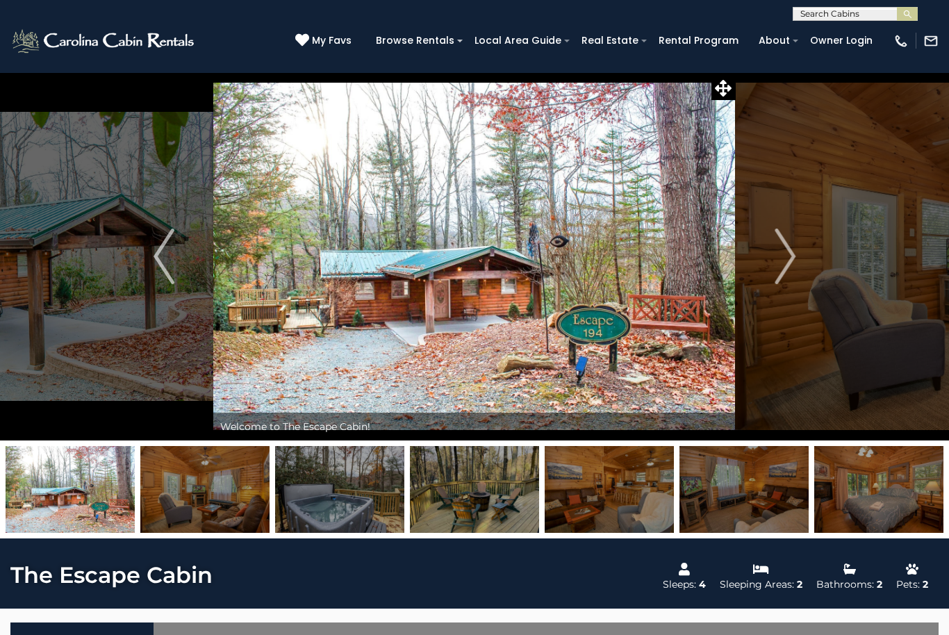
click at [785, 261] on img "Next" at bounding box center [784, 256] width 21 height 56
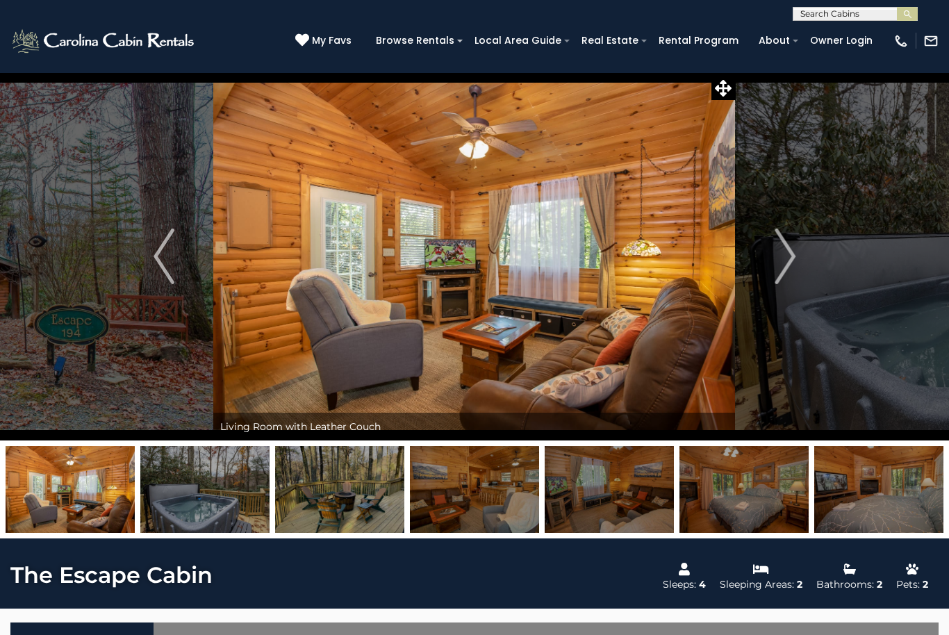
click at [780, 262] on img "Next" at bounding box center [784, 256] width 21 height 56
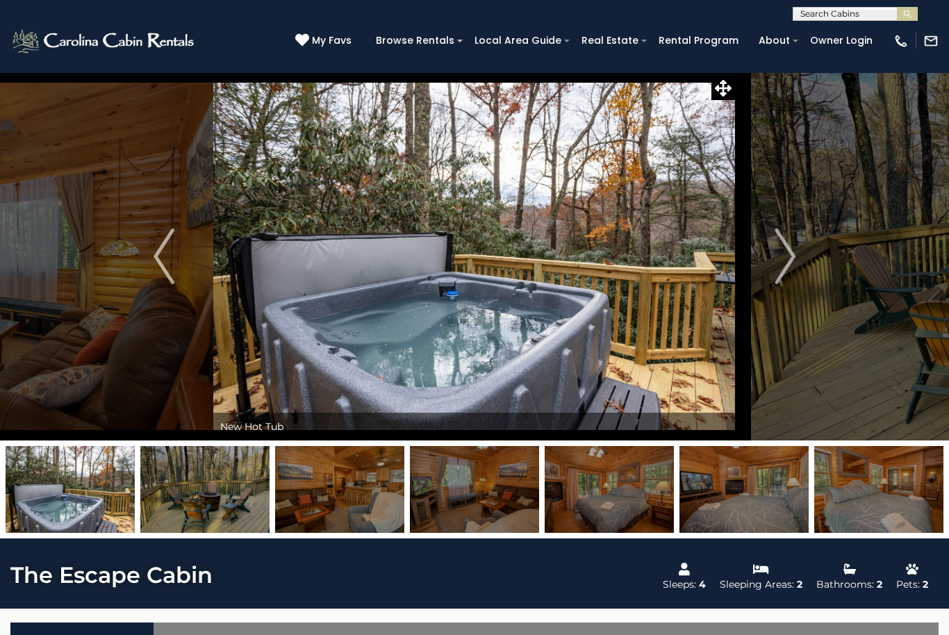
click at [783, 255] on img "Next" at bounding box center [784, 256] width 21 height 56
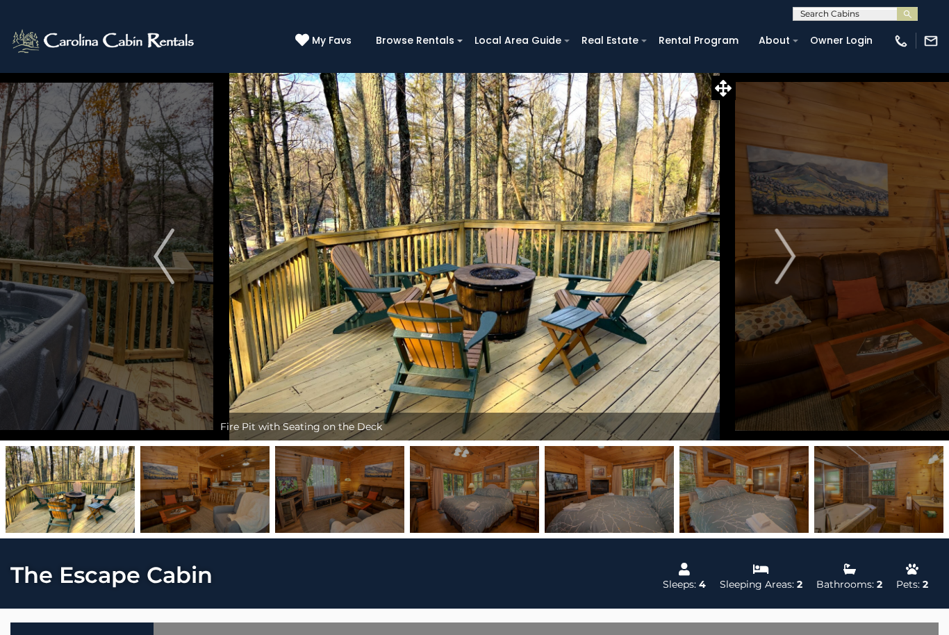
click at [775, 249] on img "Next" at bounding box center [784, 256] width 21 height 56
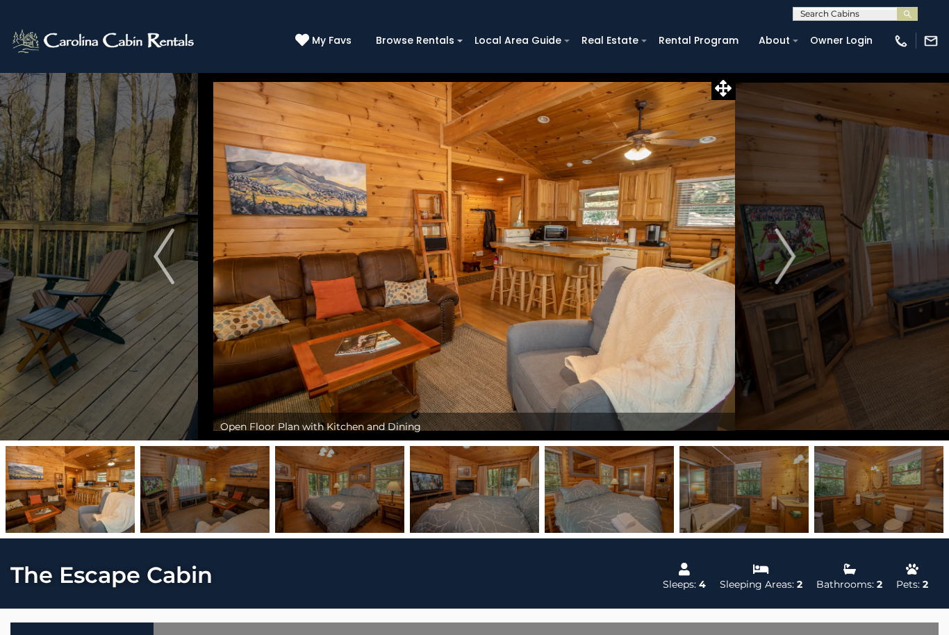
click at [771, 256] on button "Next" at bounding box center [784, 256] width 99 height 368
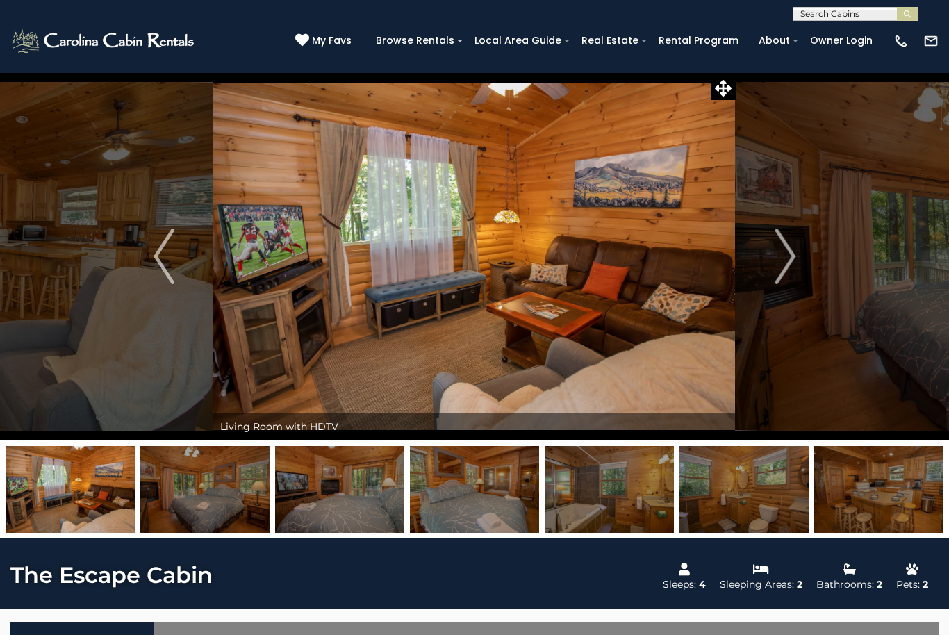
click at [767, 259] on button "Next" at bounding box center [784, 256] width 99 height 368
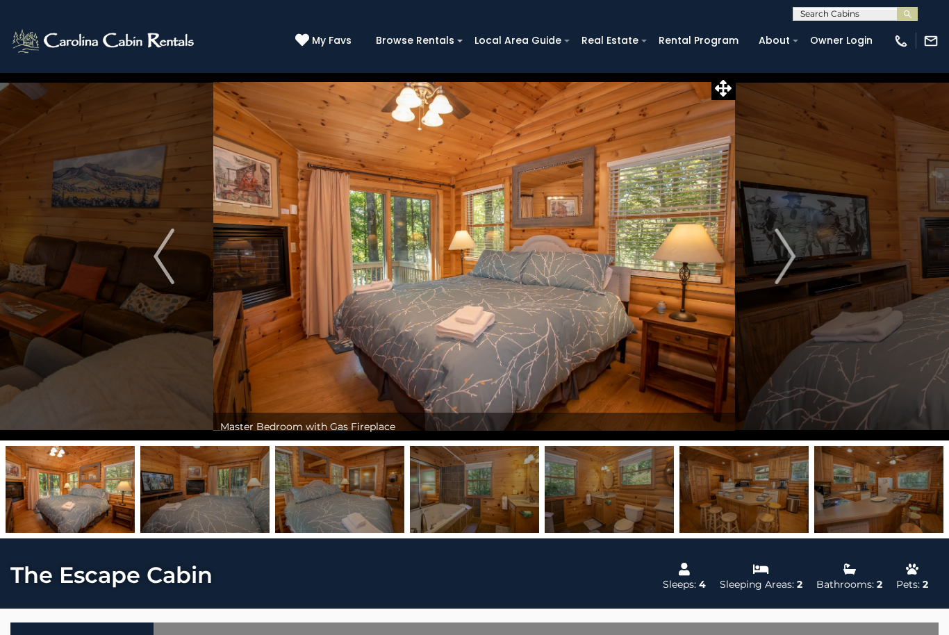
click at [767, 255] on button "Next" at bounding box center [784, 256] width 99 height 368
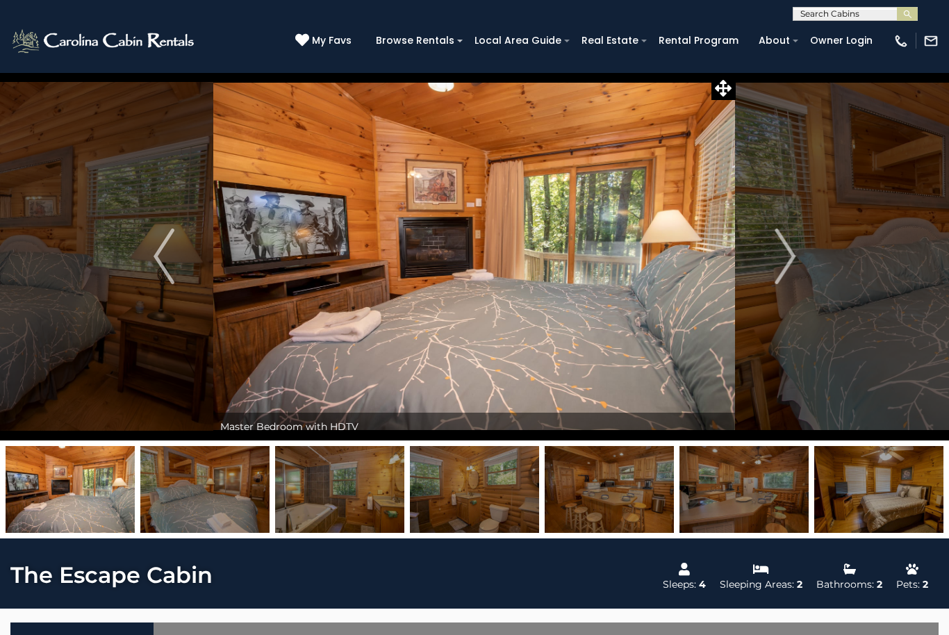
click at [768, 243] on button "Next" at bounding box center [784, 256] width 99 height 368
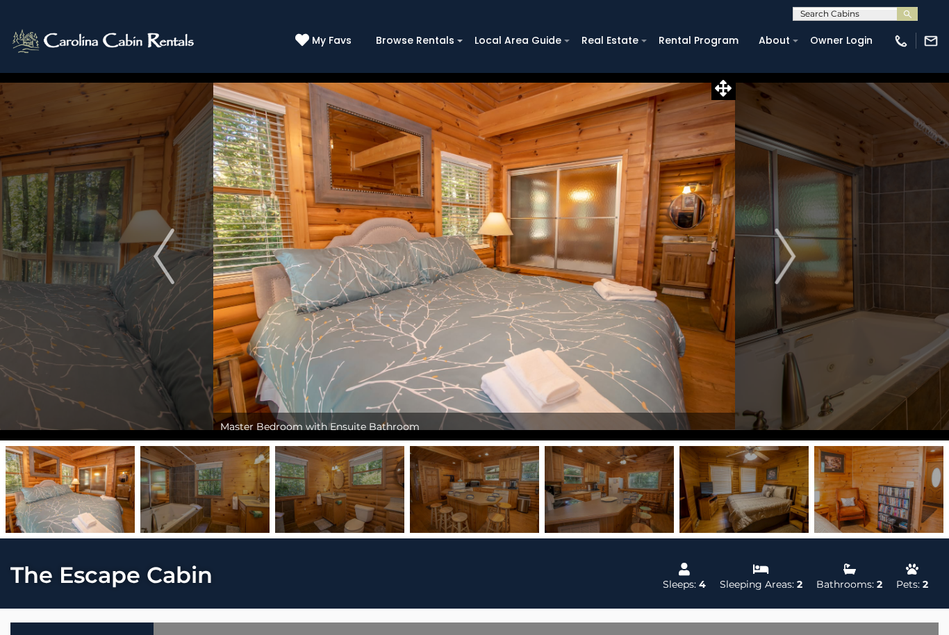
click at [769, 252] on button "Next" at bounding box center [784, 256] width 99 height 368
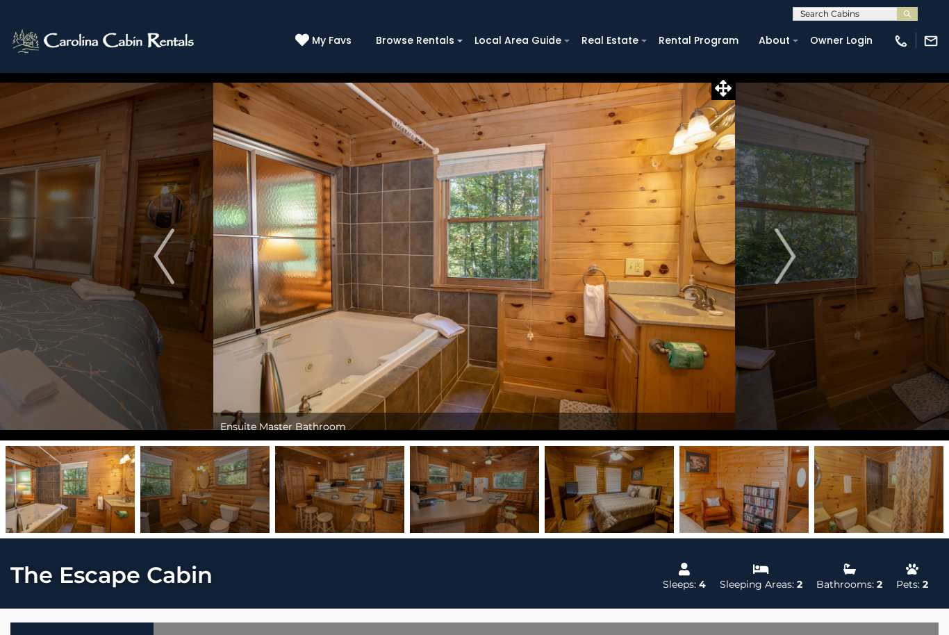
click at [769, 256] on button "Next" at bounding box center [784, 256] width 99 height 368
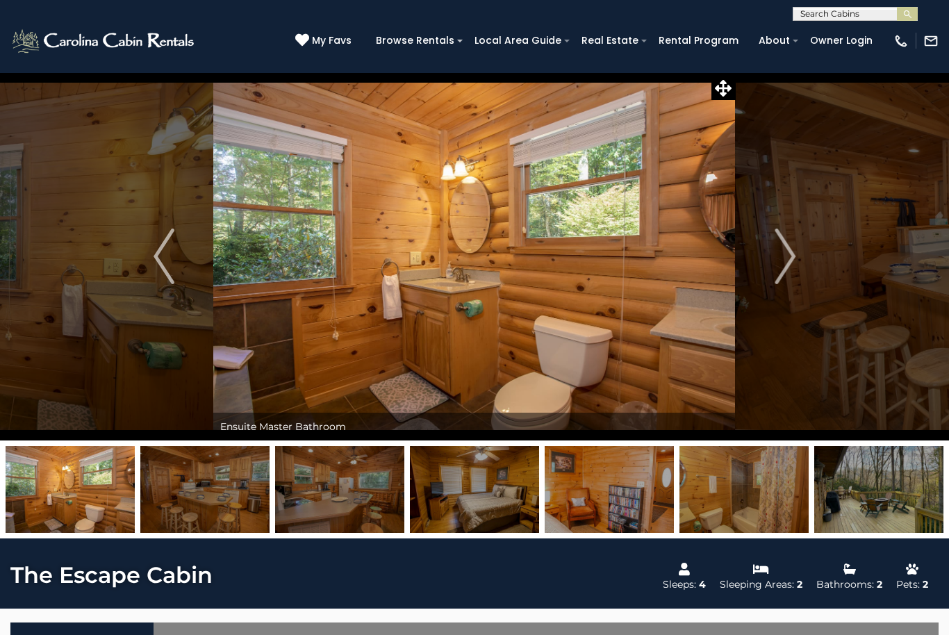
click at [771, 265] on button "Next" at bounding box center [784, 256] width 99 height 368
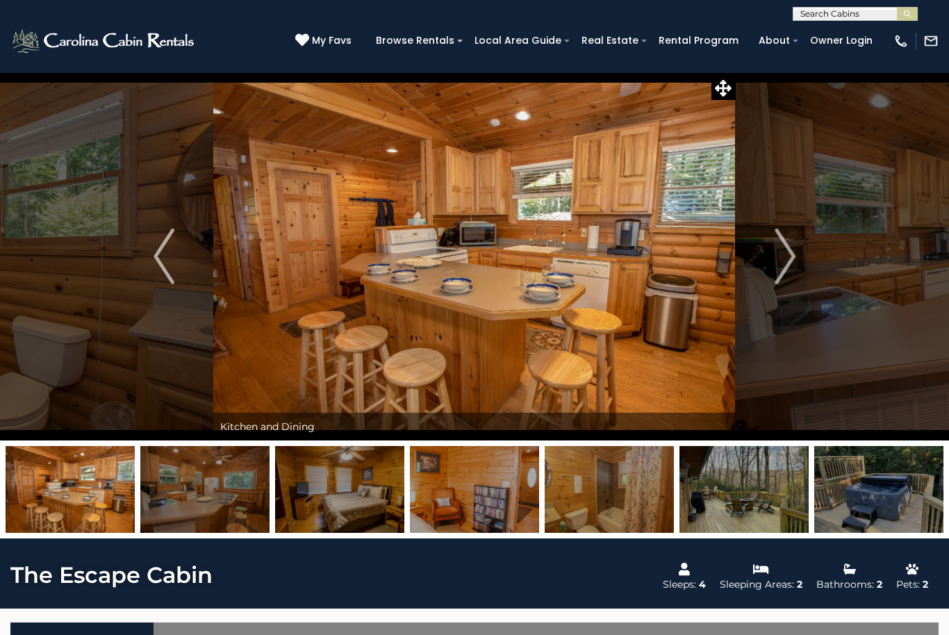
click at [778, 265] on img "Next" at bounding box center [784, 256] width 21 height 56
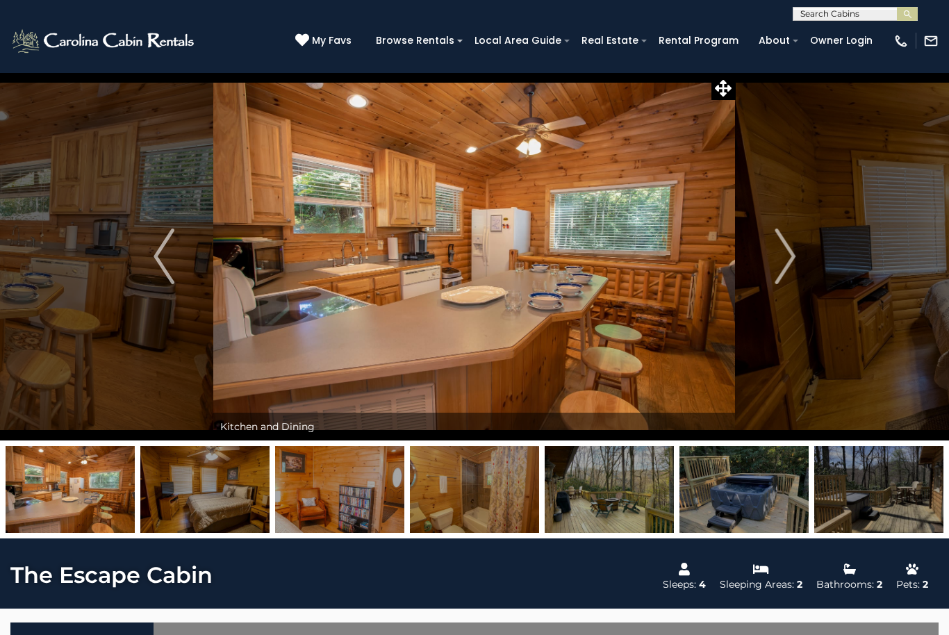
click at [775, 260] on img "Next" at bounding box center [784, 256] width 21 height 56
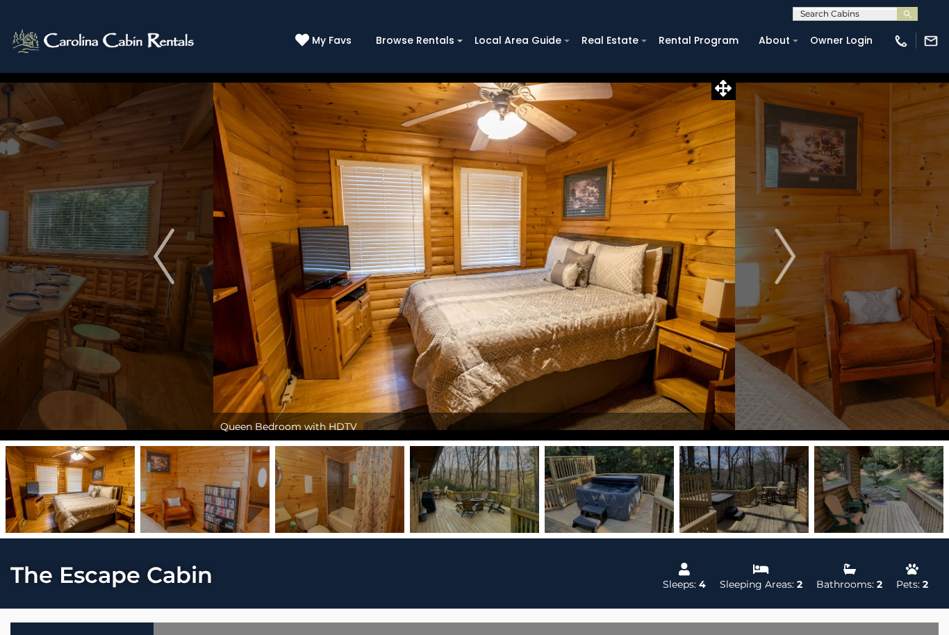
click at [780, 260] on img "Next" at bounding box center [784, 256] width 21 height 56
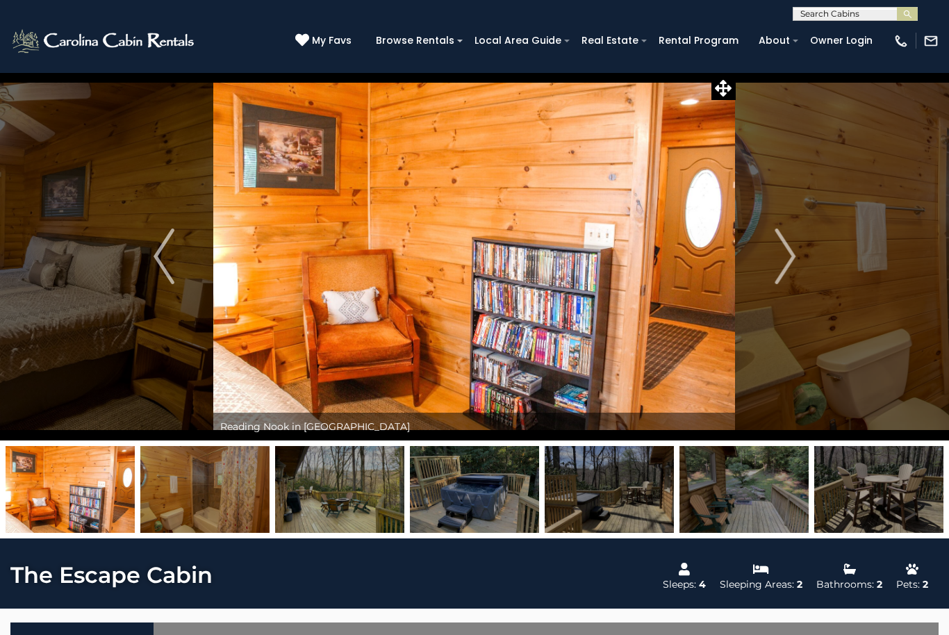
click at [781, 258] on img "Next" at bounding box center [784, 256] width 21 height 56
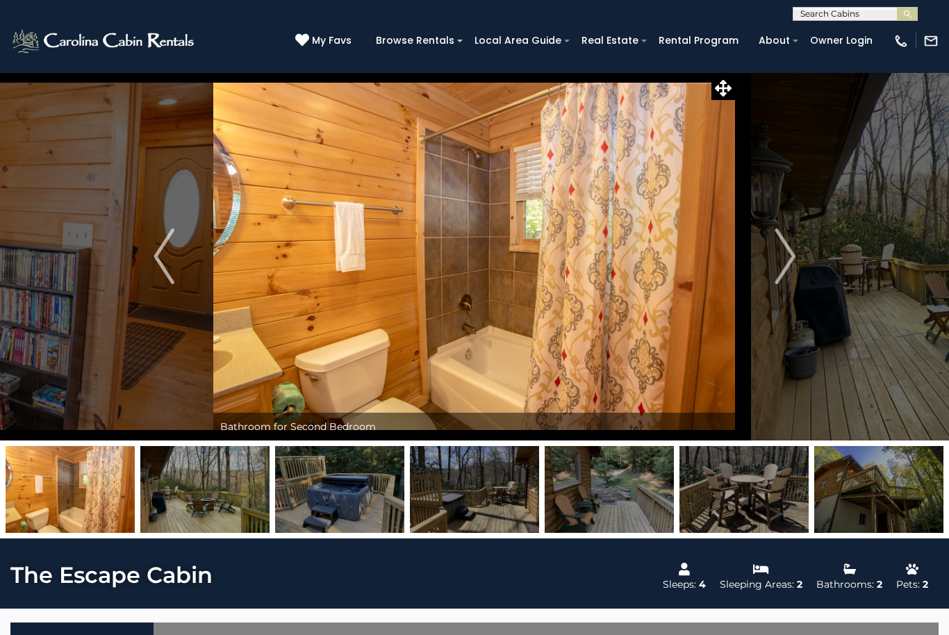
click at [783, 256] on img "Next" at bounding box center [784, 256] width 21 height 56
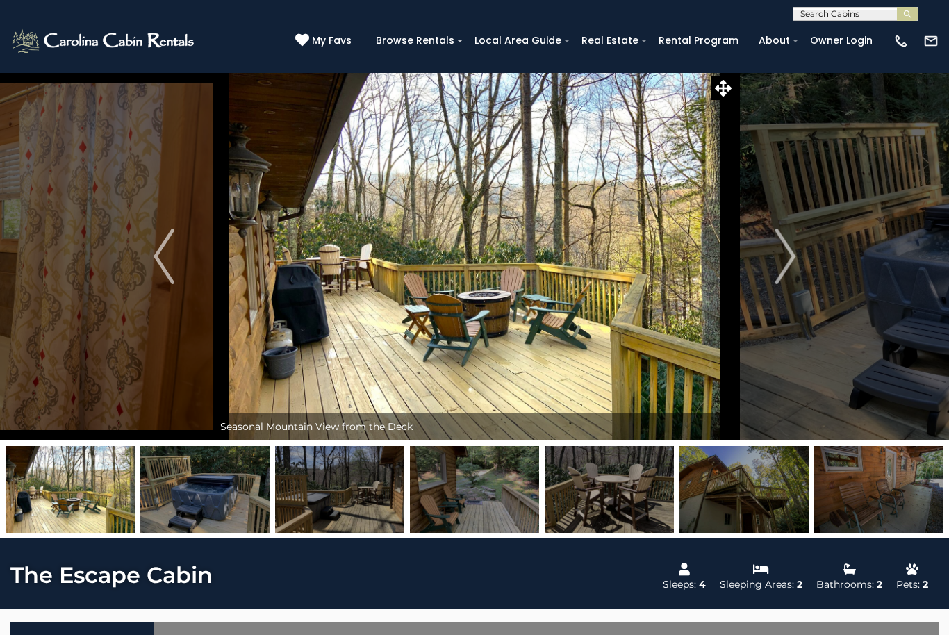
click at [776, 258] on img "Next" at bounding box center [784, 256] width 21 height 56
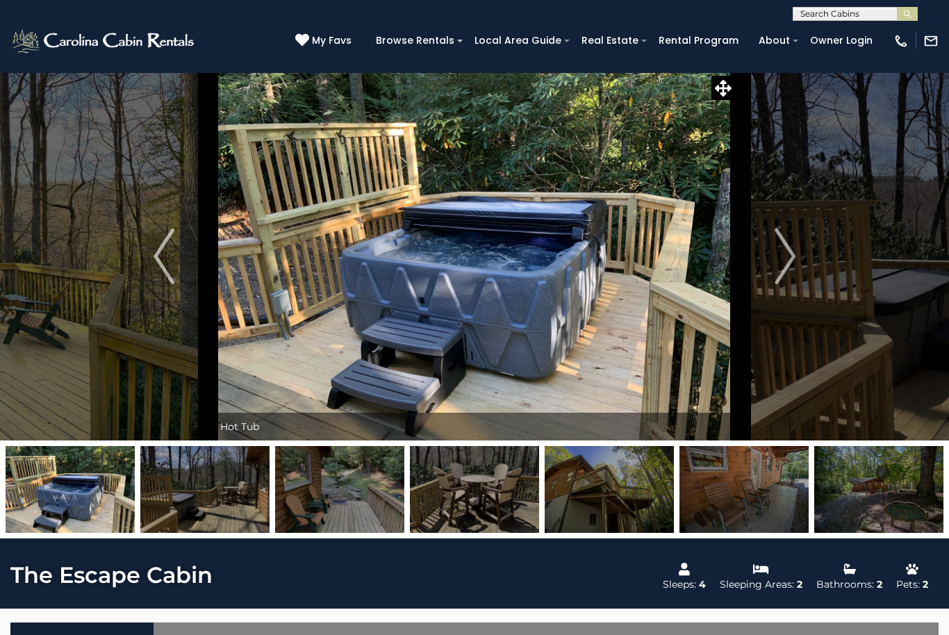
click at [775, 256] on img "Next" at bounding box center [784, 256] width 21 height 56
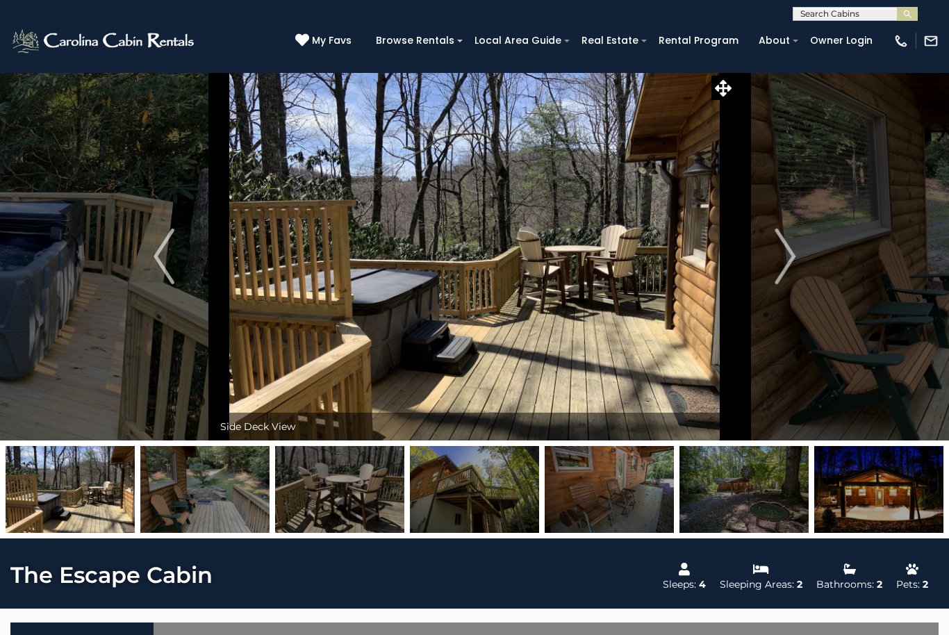
click at [774, 251] on button "Next" at bounding box center [784, 256] width 99 height 368
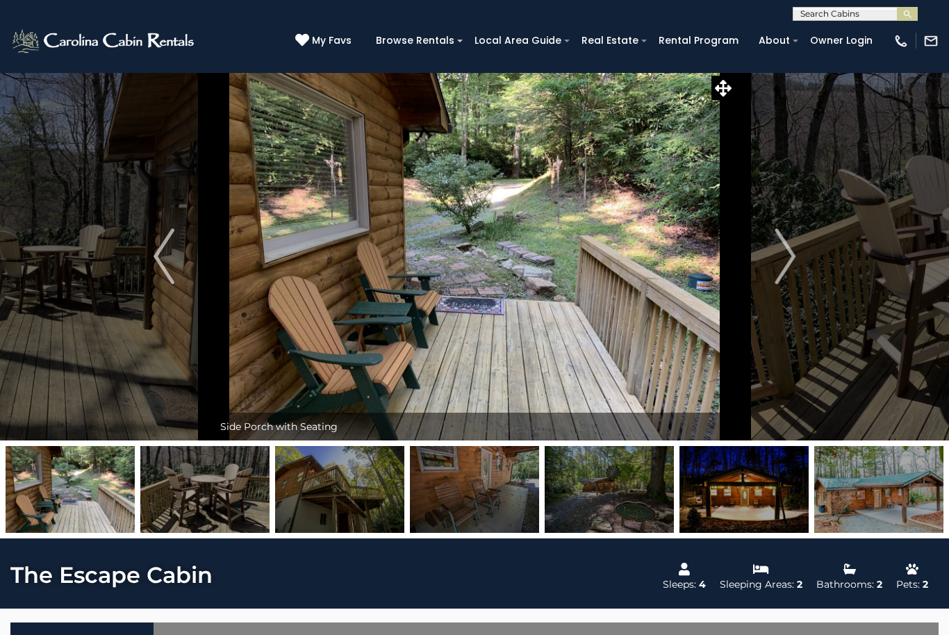
click at [783, 252] on img "Next" at bounding box center [784, 256] width 21 height 56
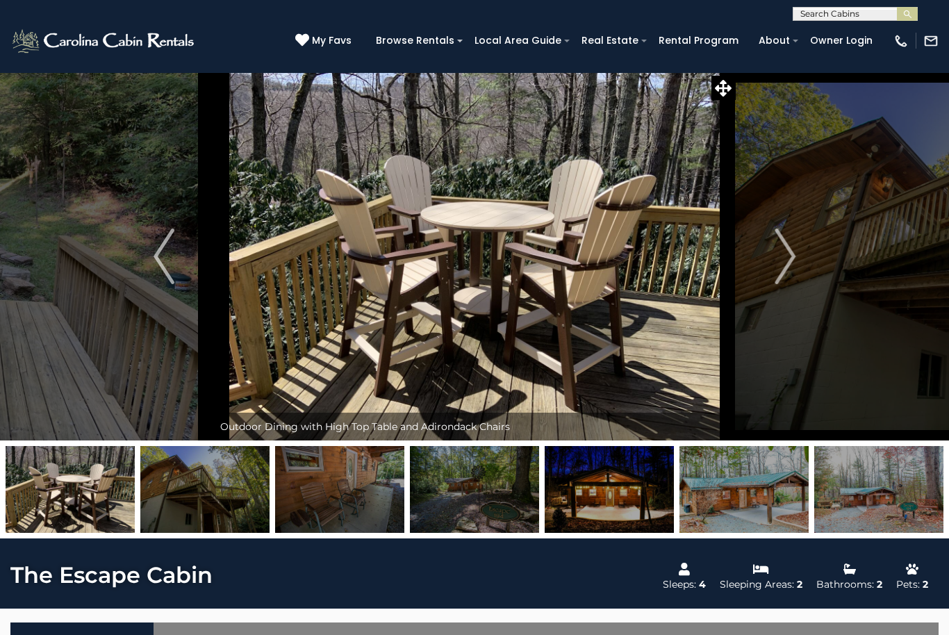
click at [780, 263] on img "Next" at bounding box center [784, 256] width 21 height 56
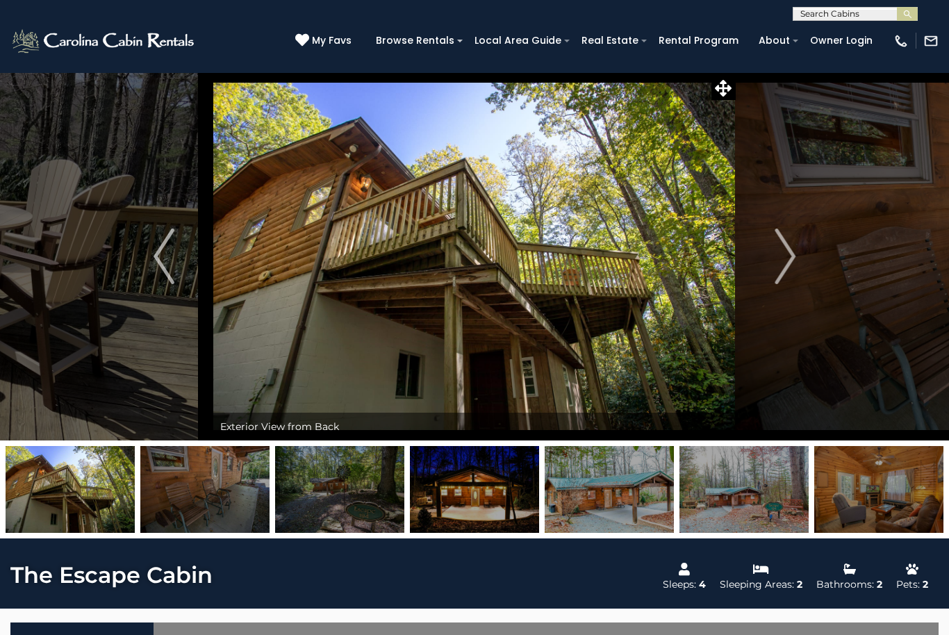
click at [767, 253] on button "Next" at bounding box center [784, 256] width 99 height 368
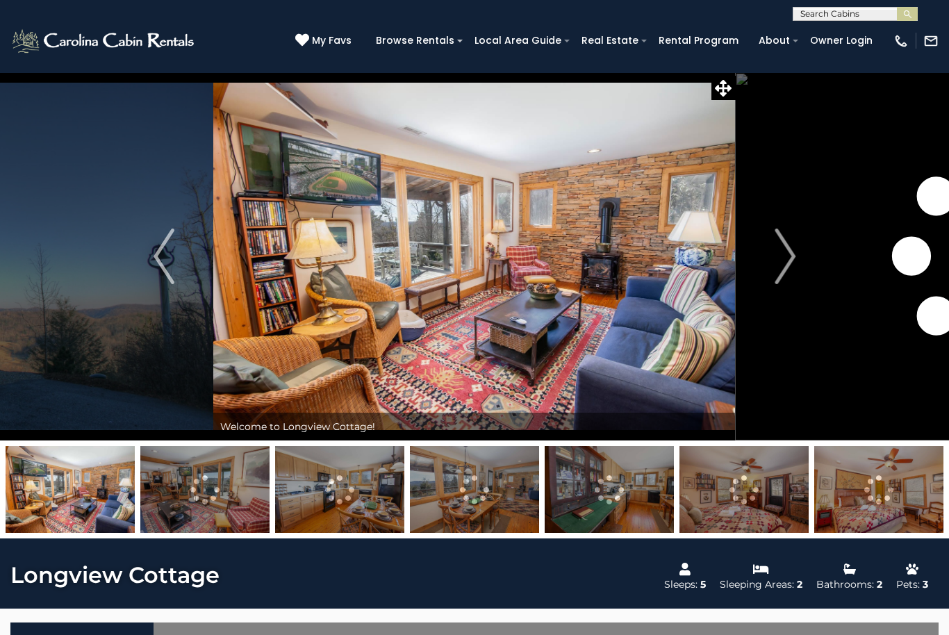
click at [783, 267] on img "Next" at bounding box center [784, 256] width 21 height 56
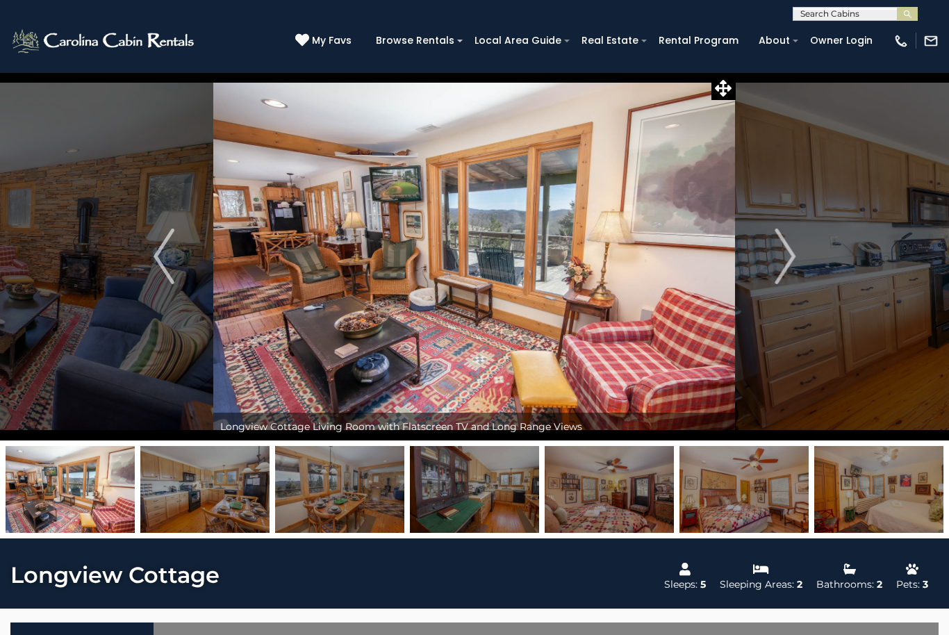
click at [791, 262] on img "Next" at bounding box center [784, 256] width 21 height 56
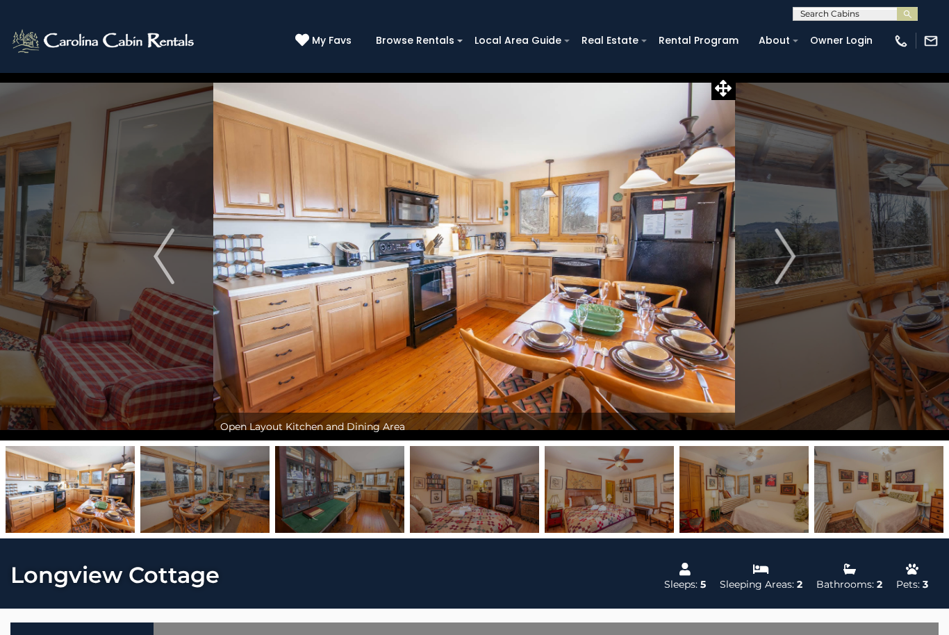
click at [787, 263] on img "Next" at bounding box center [784, 256] width 21 height 56
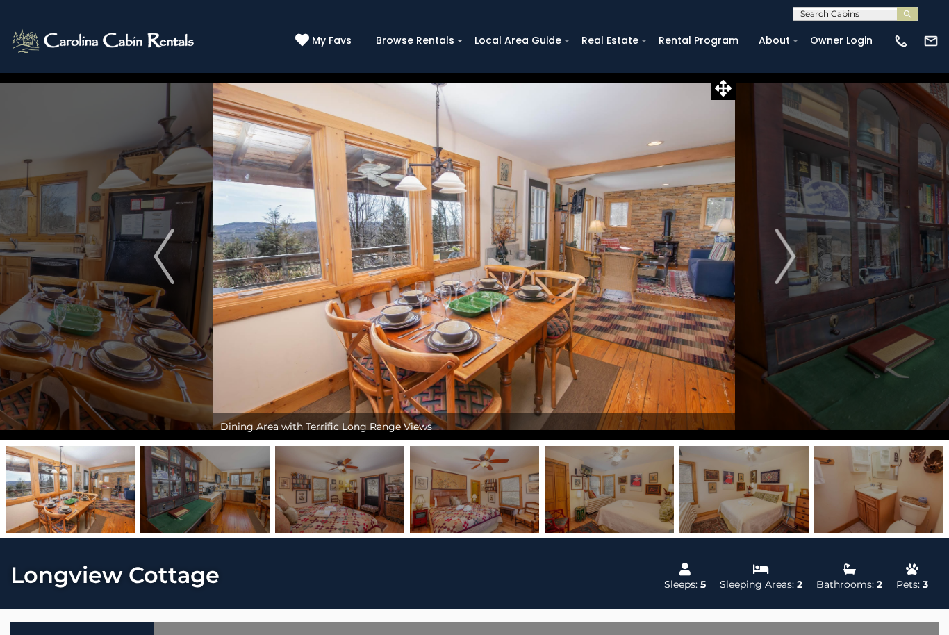
click at [784, 261] on img "Next" at bounding box center [784, 256] width 21 height 56
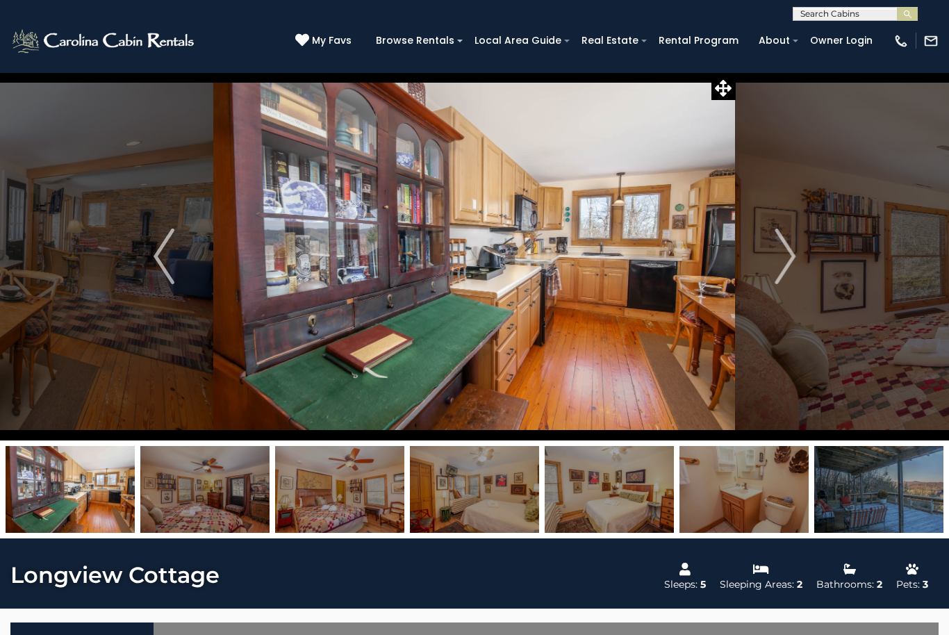
click at [780, 257] on img "Next" at bounding box center [784, 256] width 21 height 56
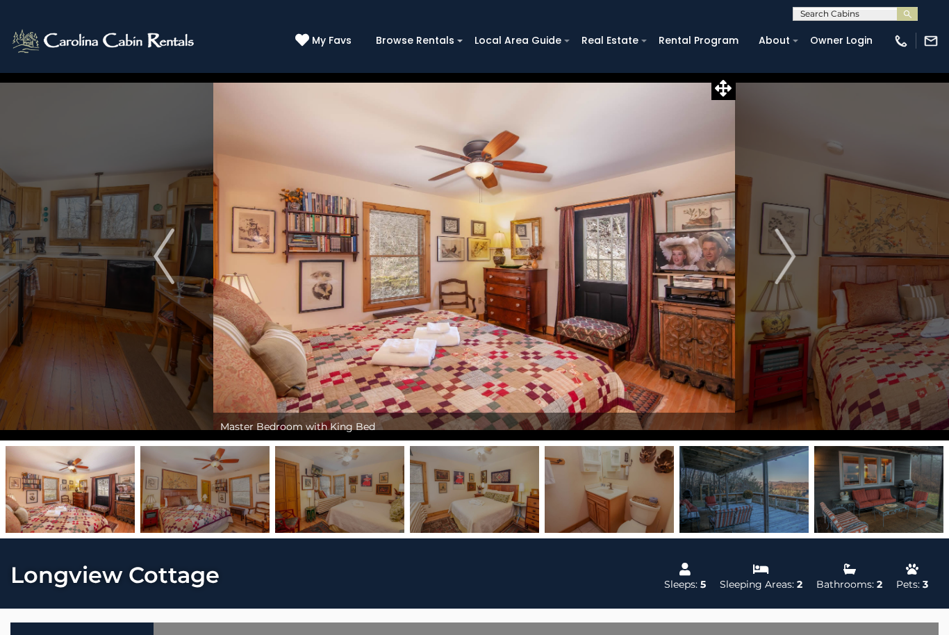
click at [775, 252] on img "Next" at bounding box center [784, 256] width 21 height 56
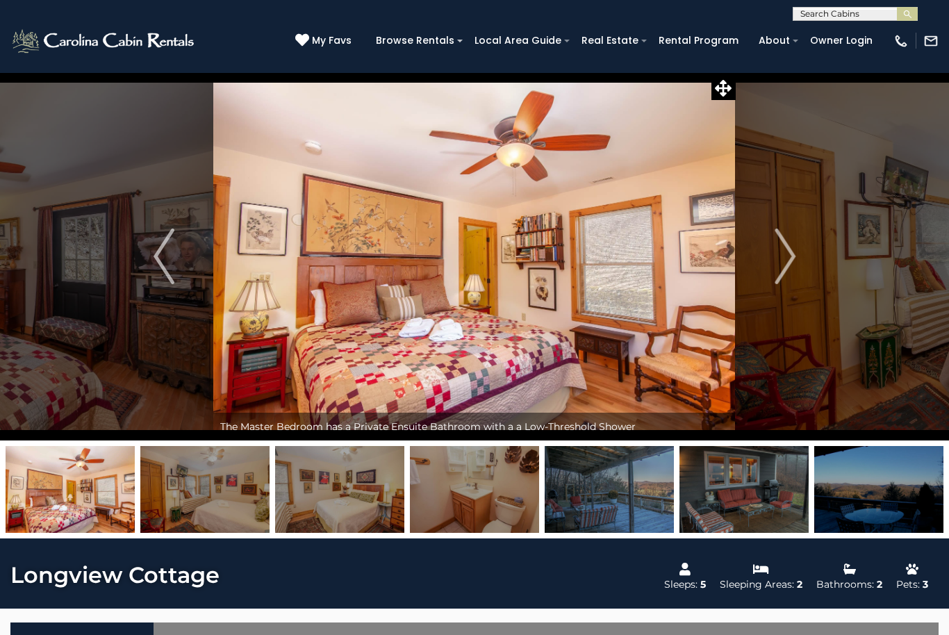
click at [776, 255] on img "Next" at bounding box center [784, 256] width 21 height 56
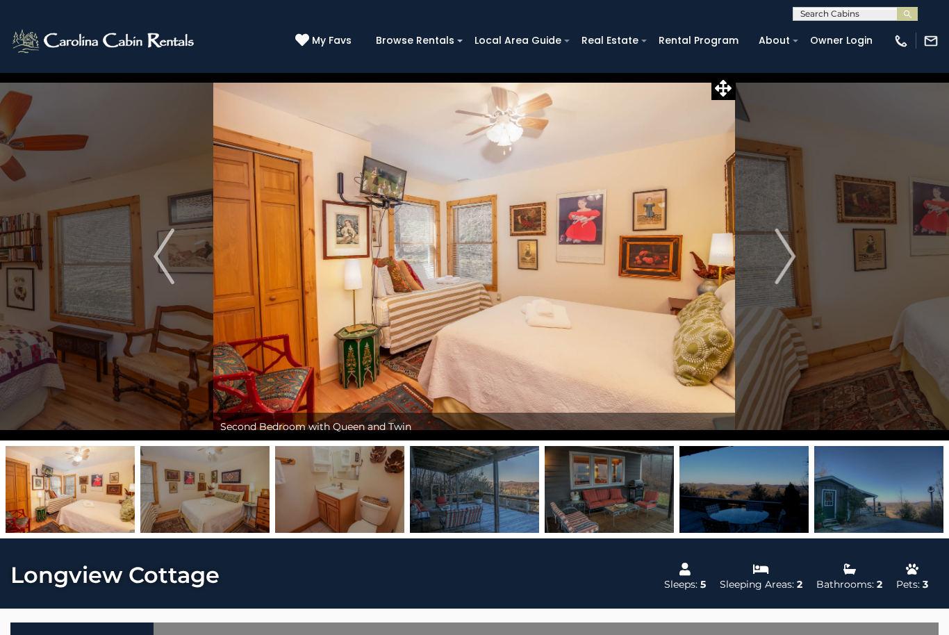
click at [783, 262] on img "Next" at bounding box center [784, 256] width 21 height 56
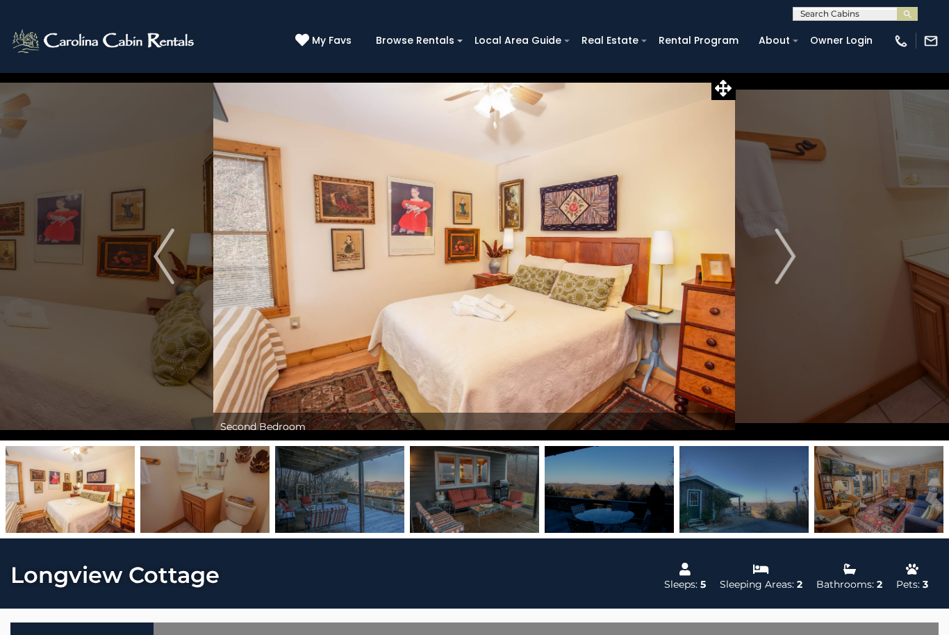
click at [779, 257] on img "Next" at bounding box center [784, 256] width 21 height 56
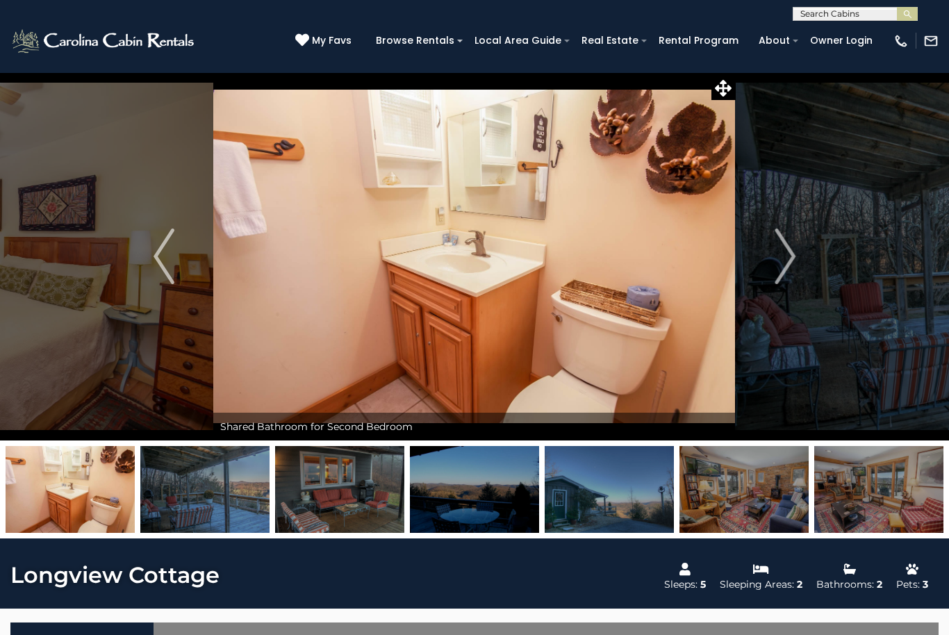
click at [781, 258] on img "Next" at bounding box center [784, 256] width 21 height 56
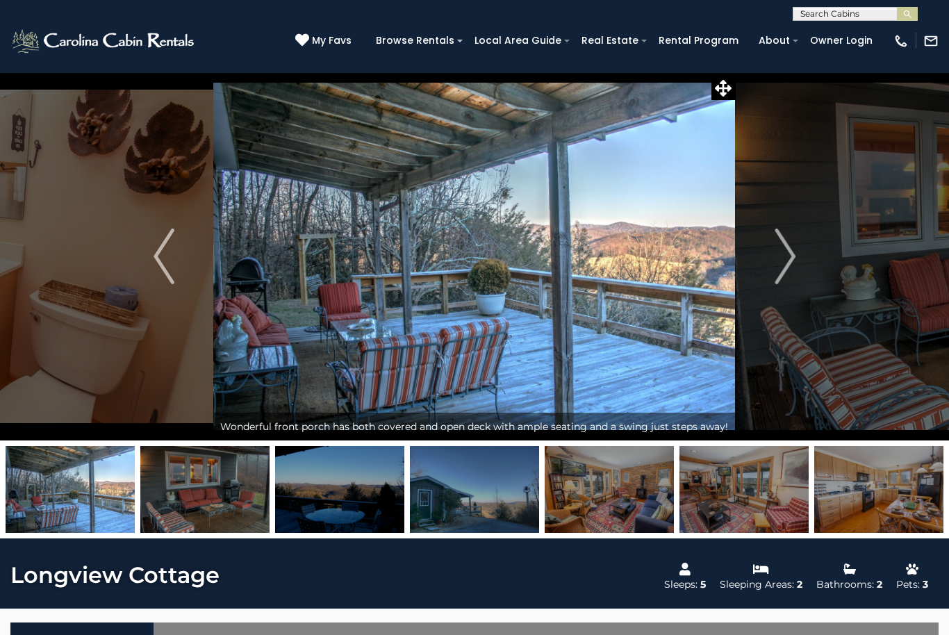
click at [778, 256] on img "Next" at bounding box center [784, 256] width 21 height 56
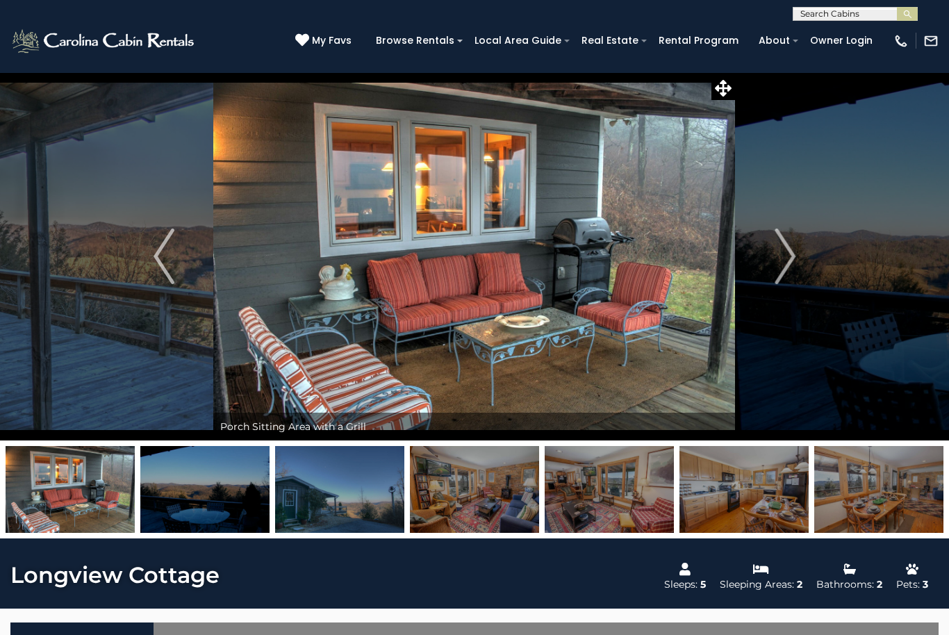
click at [774, 256] on img "Next" at bounding box center [784, 256] width 21 height 56
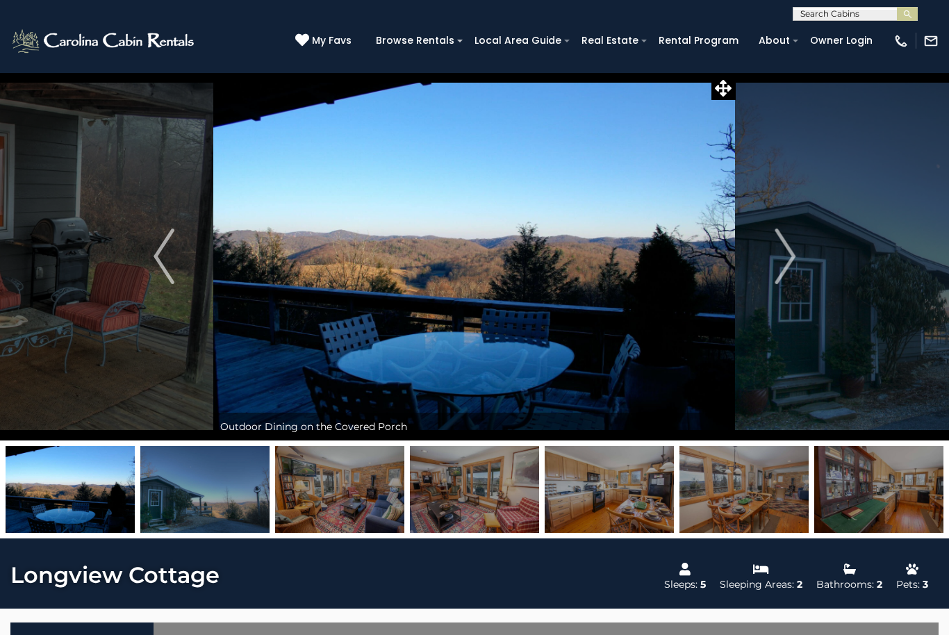
click at [778, 251] on img "Next" at bounding box center [784, 256] width 21 height 56
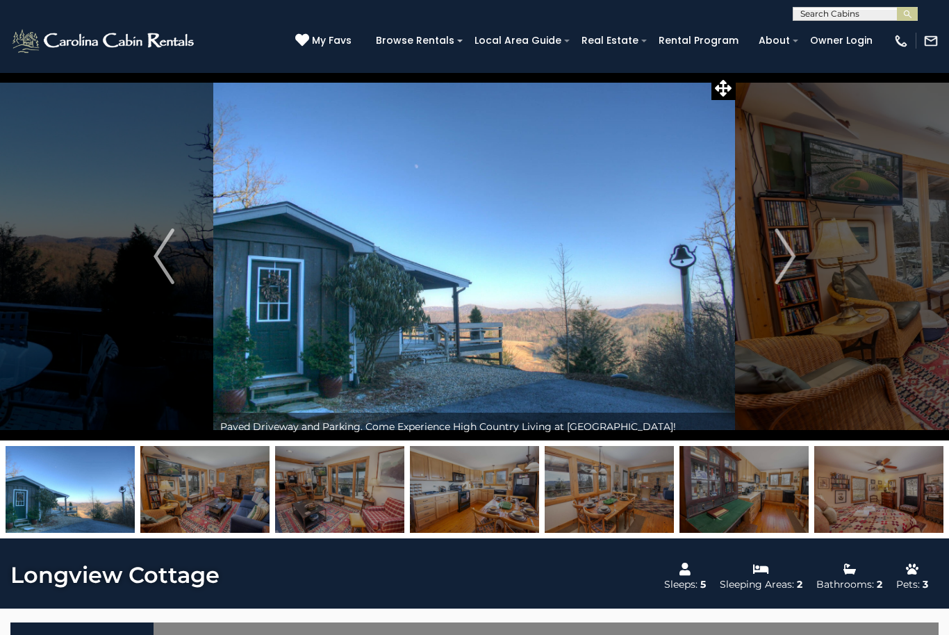
click at [775, 251] on img "Next" at bounding box center [784, 256] width 21 height 56
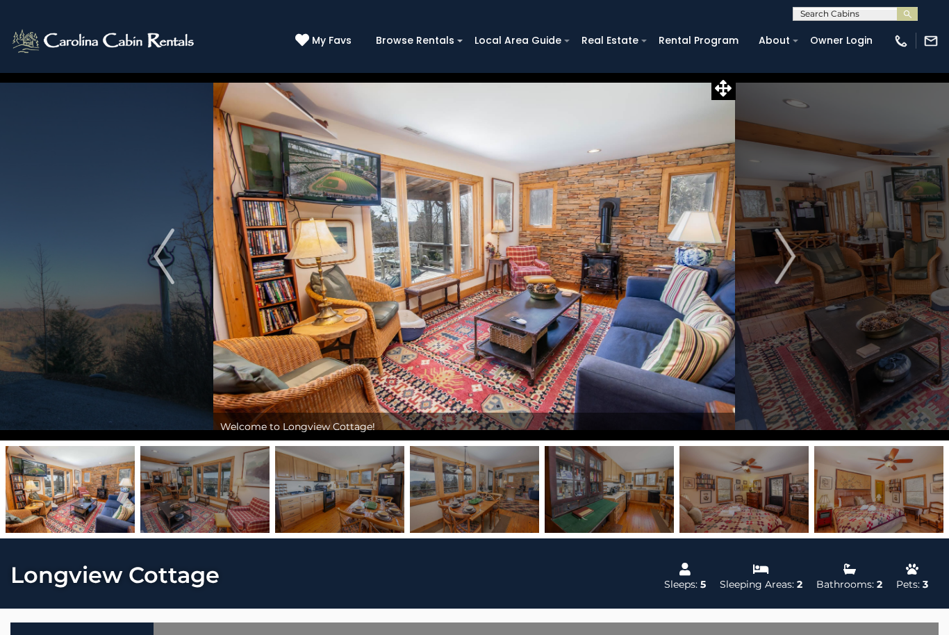
click at [774, 253] on button "Next" at bounding box center [784, 256] width 99 height 368
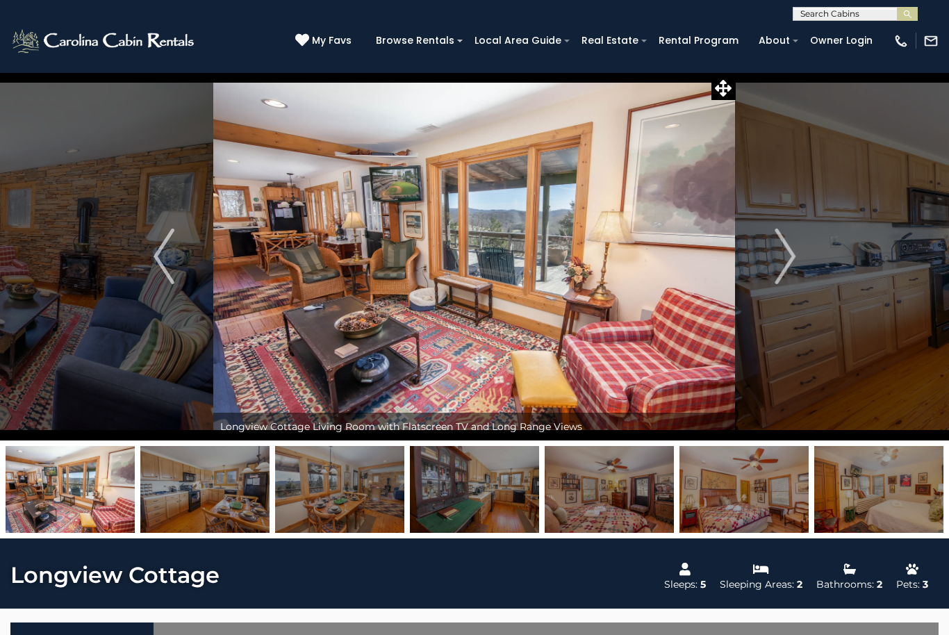
click at [769, 262] on button "Next" at bounding box center [784, 256] width 99 height 368
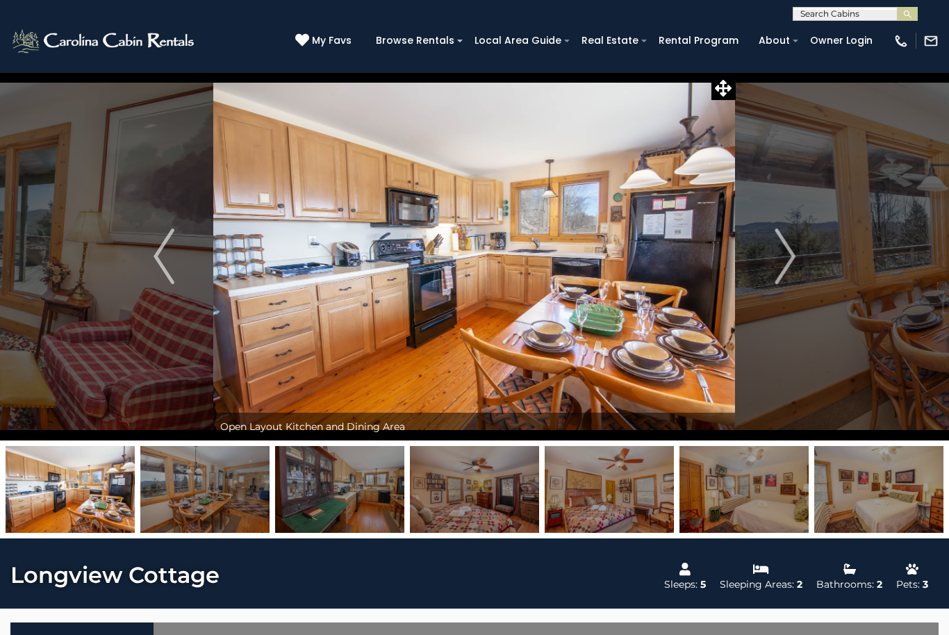
click at [771, 263] on button "Next" at bounding box center [784, 256] width 99 height 368
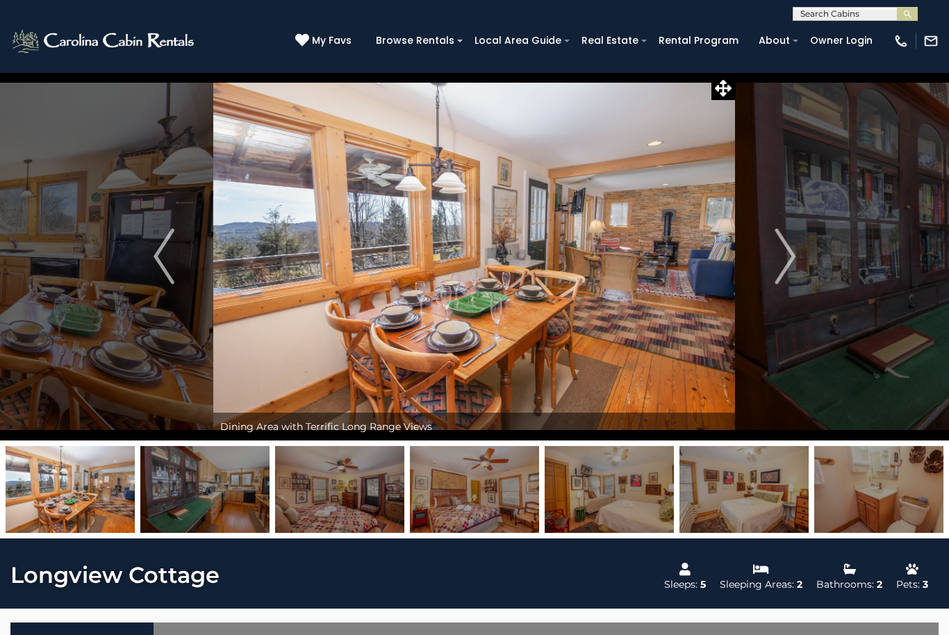
click at [764, 258] on button "Next" at bounding box center [784, 256] width 99 height 368
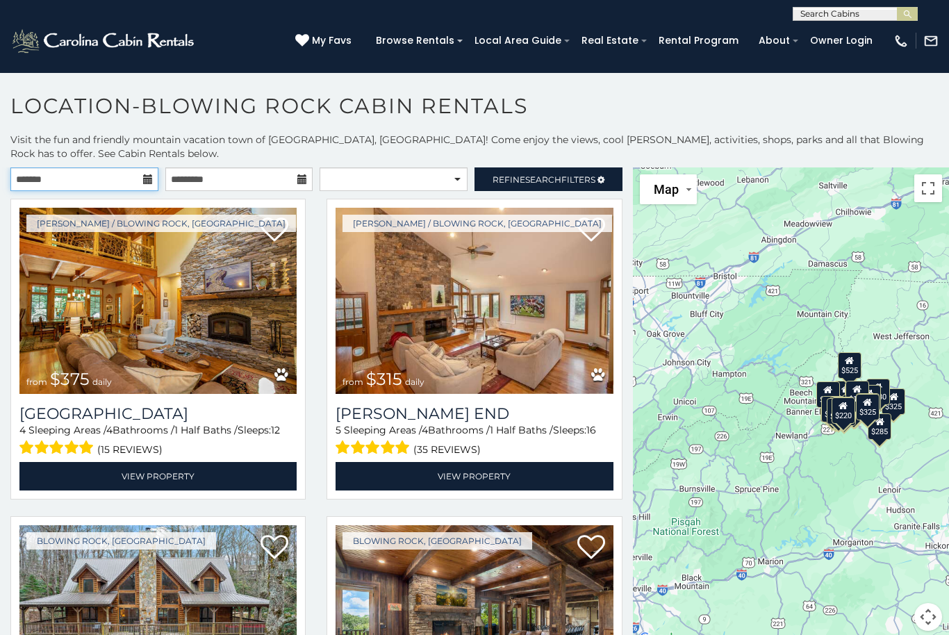
click at [141, 179] on input "text" at bounding box center [84, 179] width 148 height 24
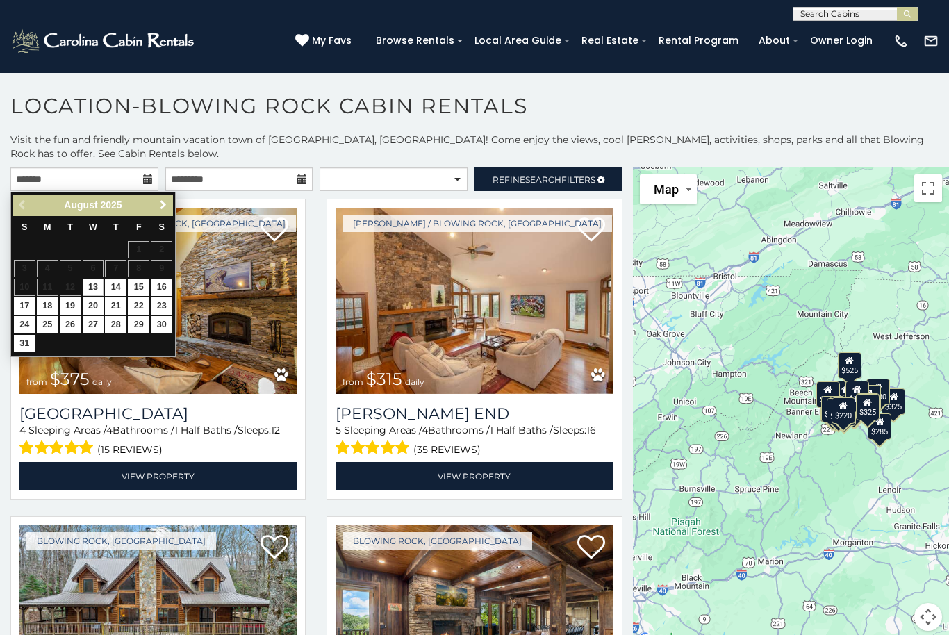
click at [162, 207] on span "Next" at bounding box center [163, 204] width 11 height 11
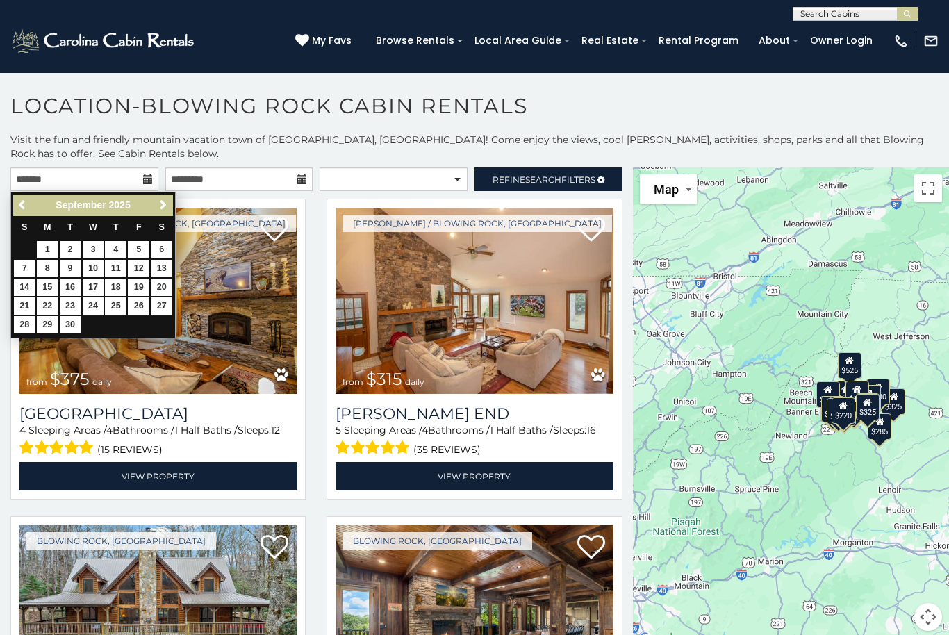
click at [23, 329] on link "28" at bounding box center [25, 324] width 22 height 17
type input "**********"
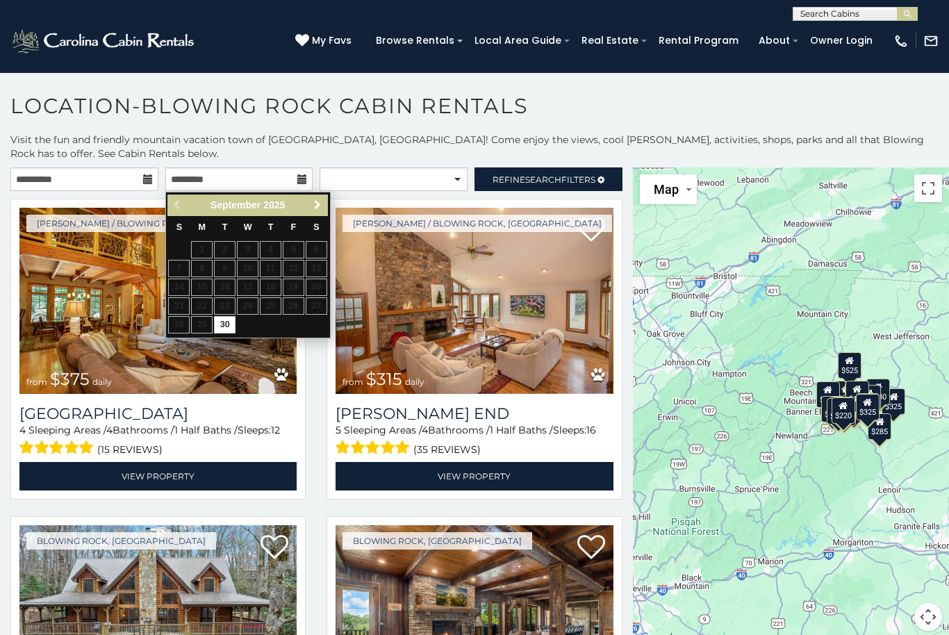
click at [315, 206] on span "Next" at bounding box center [317, 204] width 11 height 11
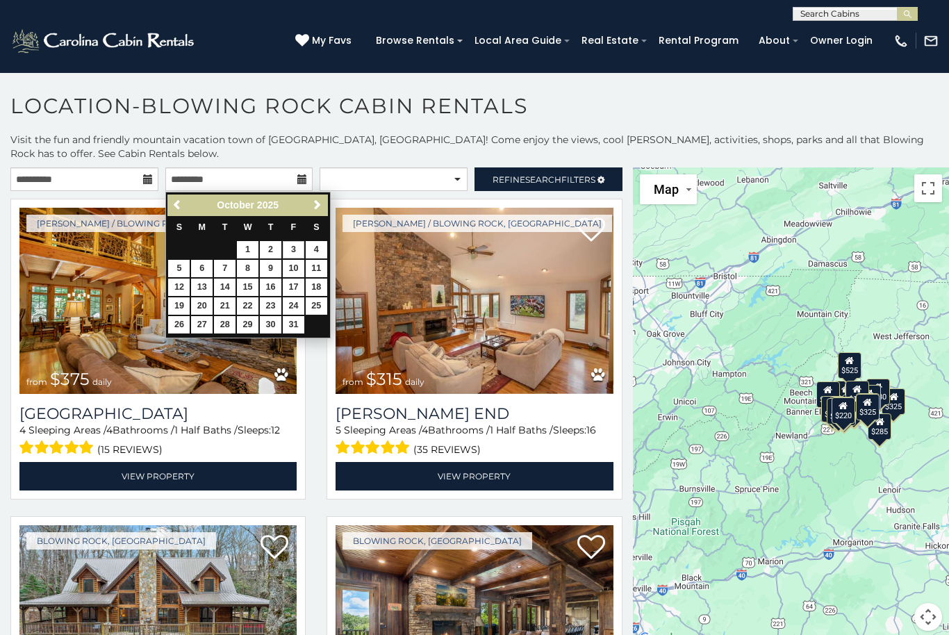
click at [293, 251] on link "3" at bounding box center [294, 249] width 22 height 17
type input "**********"
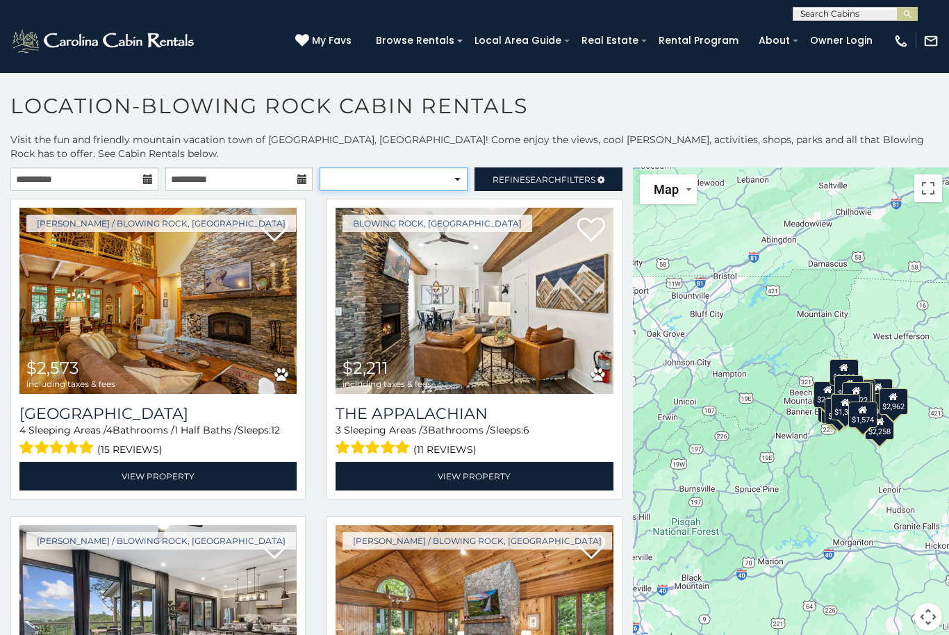
click at [456, 185] on select "**********" at bounding box center [393, 179] width 148 height 24
click at [604, 181] on icon at bounding box center [600, 180] width 7 height 8
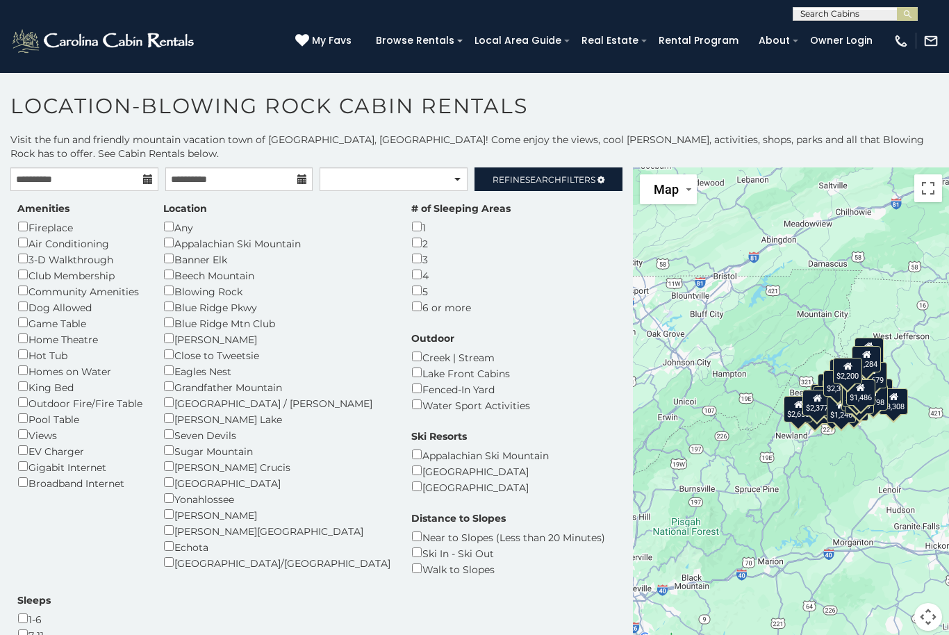
click at [473, 349] on div "Creek | Stream" at bounding box center [470, 357] width 119 height 16
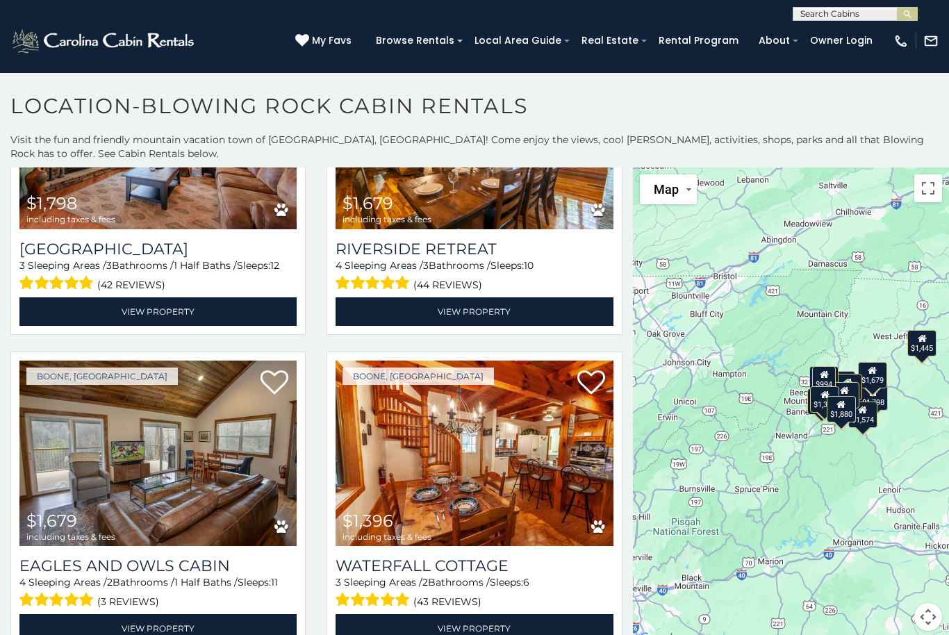
scroll to position [682, 0]
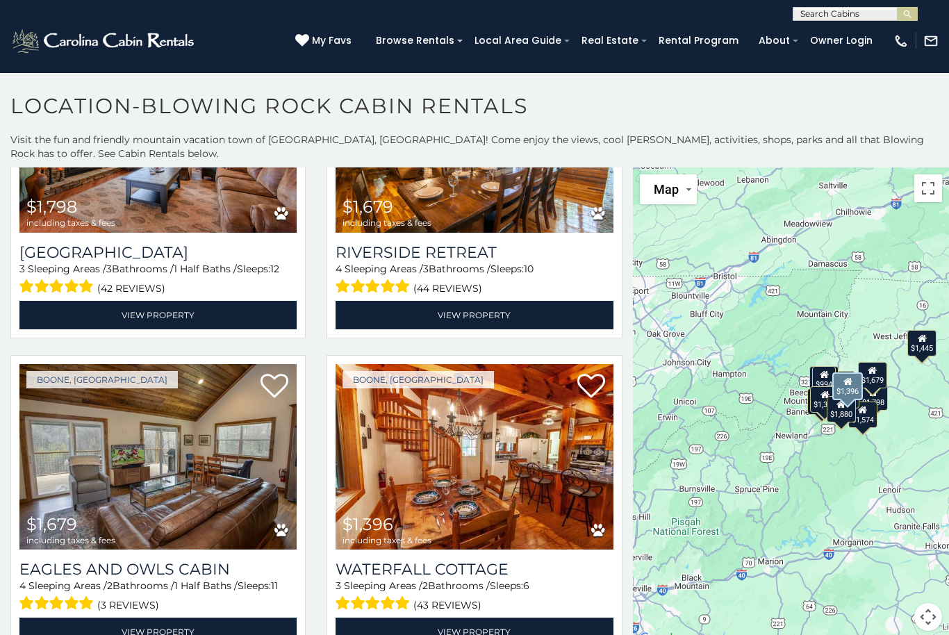
click at [562, 364] on img at bounding box center [473, 457] width 277 height 186
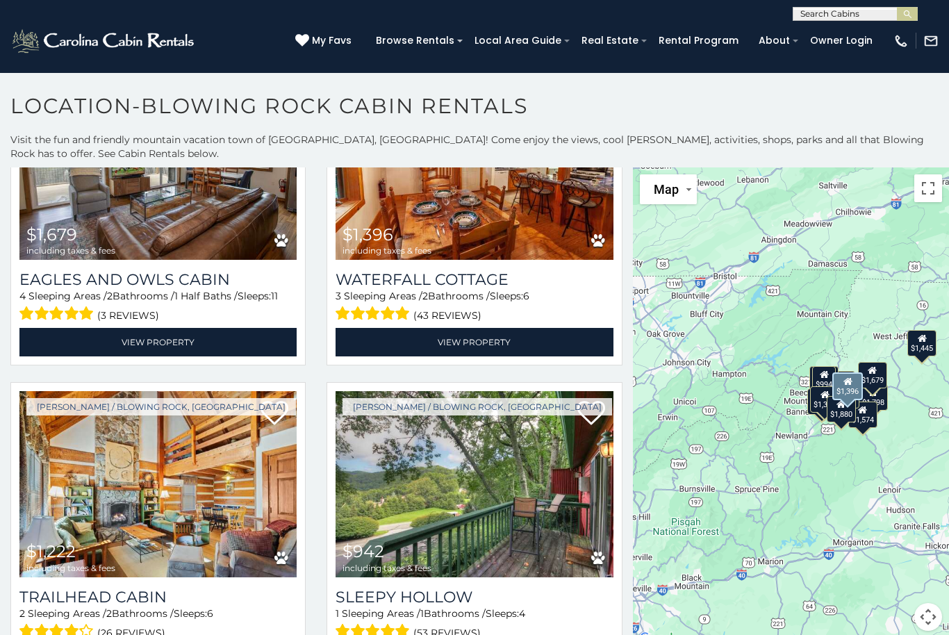
scroll to position [972, 0]
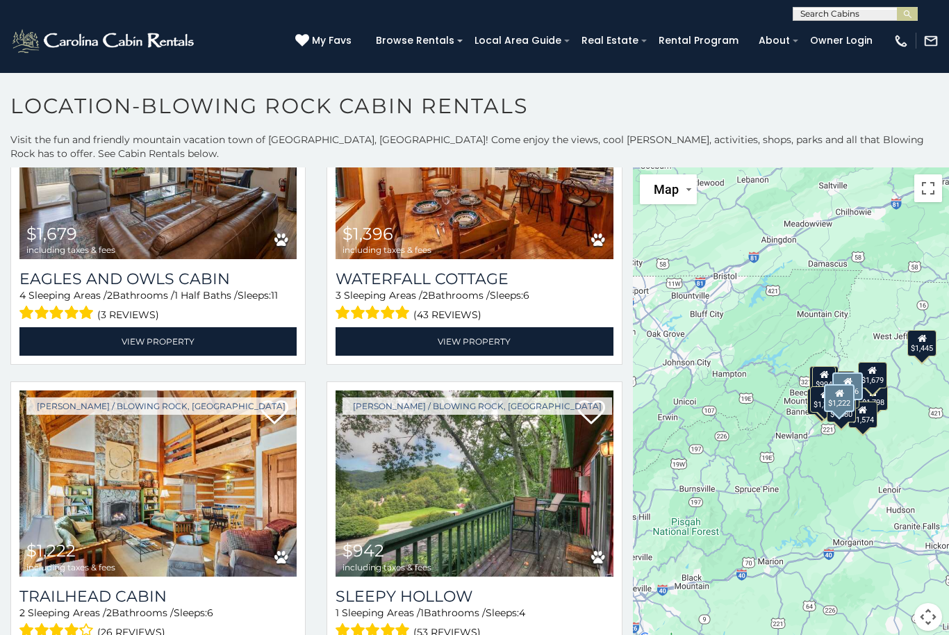
click at [198, 390] on img at bounding box center [157, 483] width 277 height 186
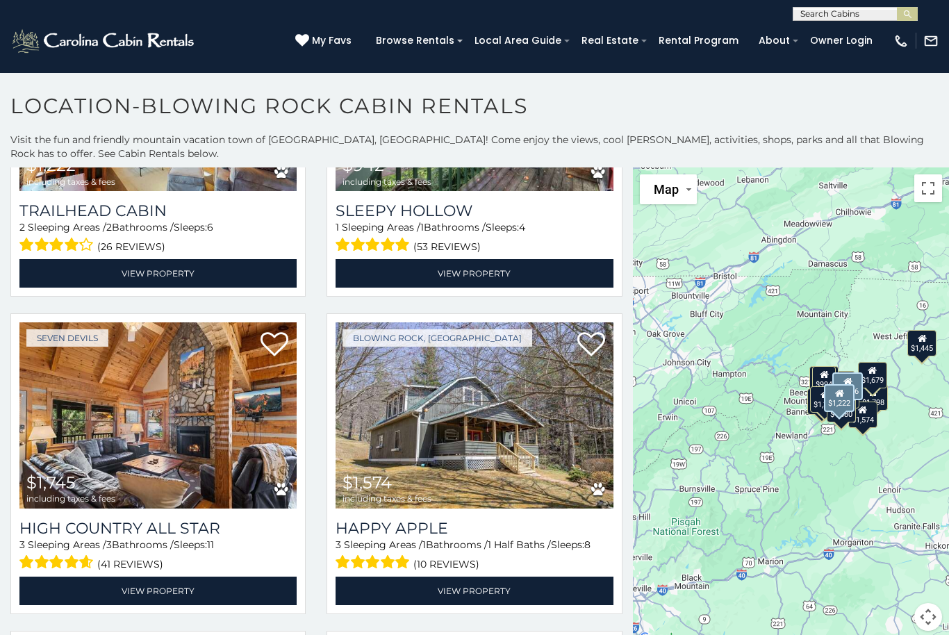
scroll to position [1358, 0]
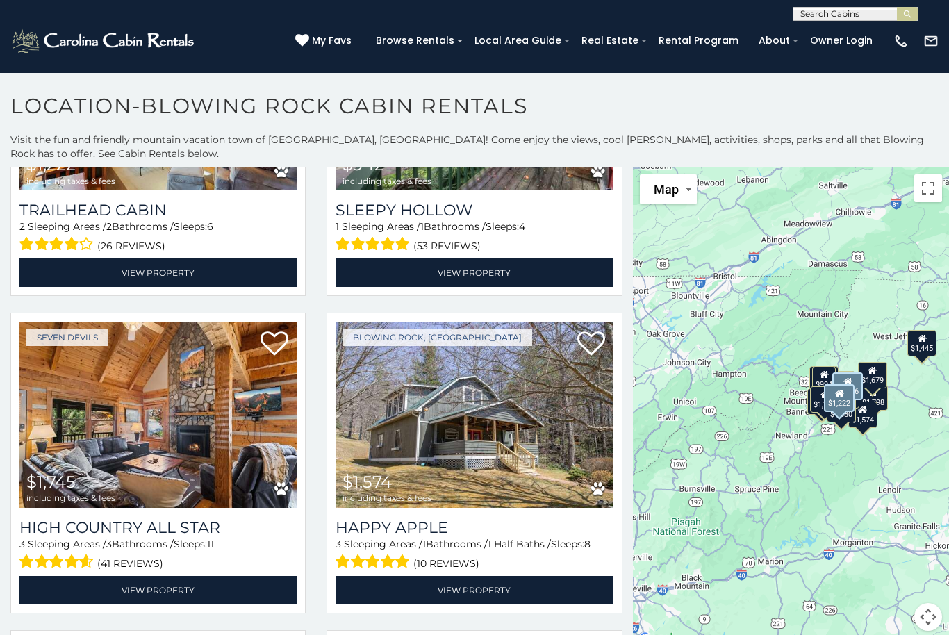
click at [580, 321] on img at bounding box center [473, 414] width 277 height 186
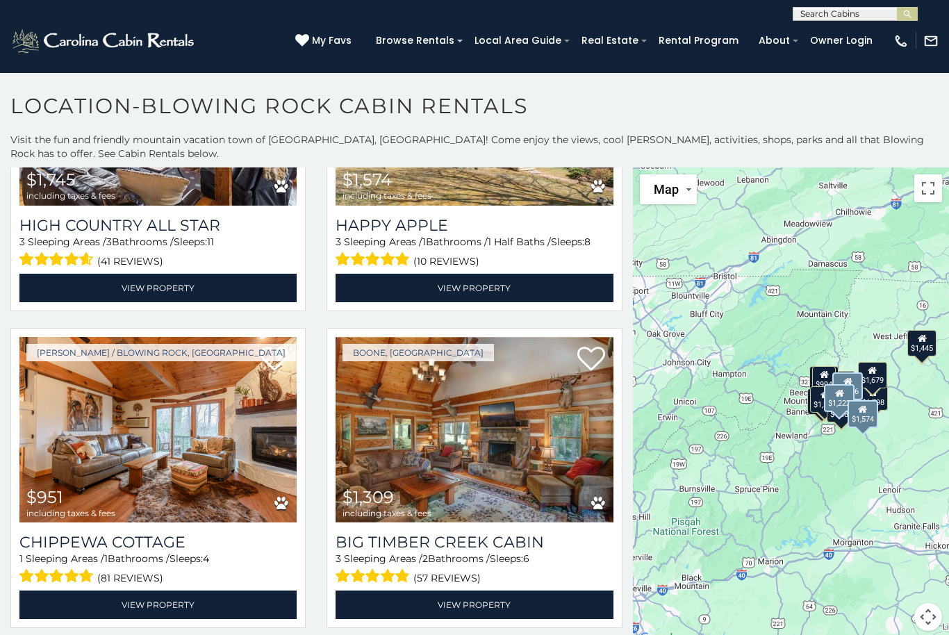
scroll to position [1661, 0]
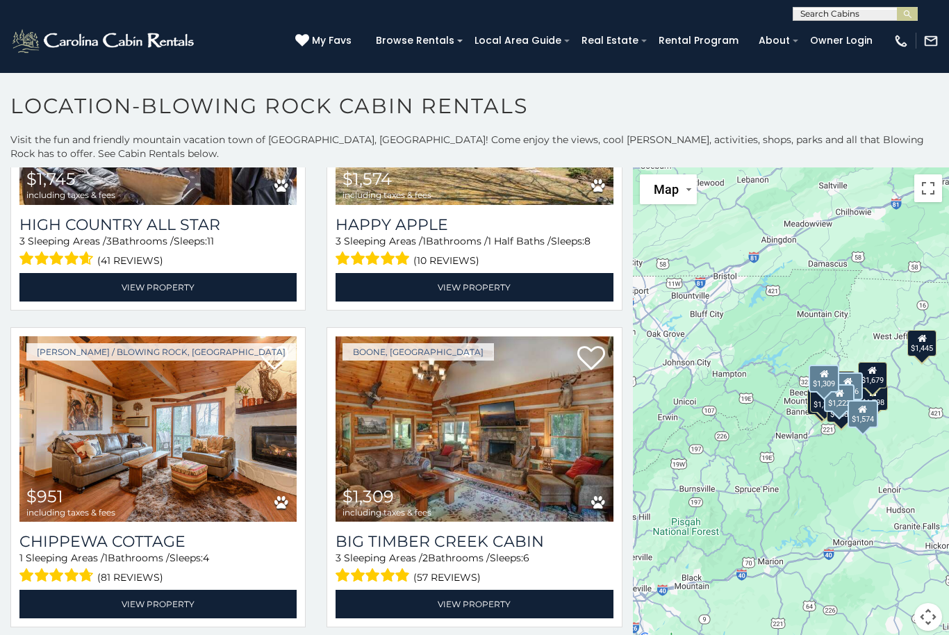
click at [551, 336] on img at bounding box center [473, 429] width 277 height 186
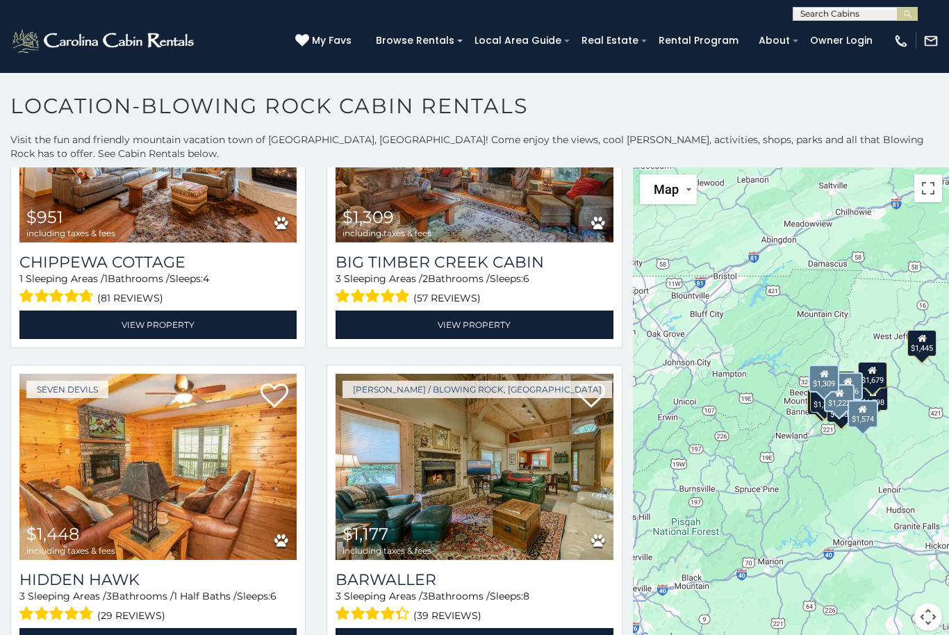
scroll to position [1941, 0]
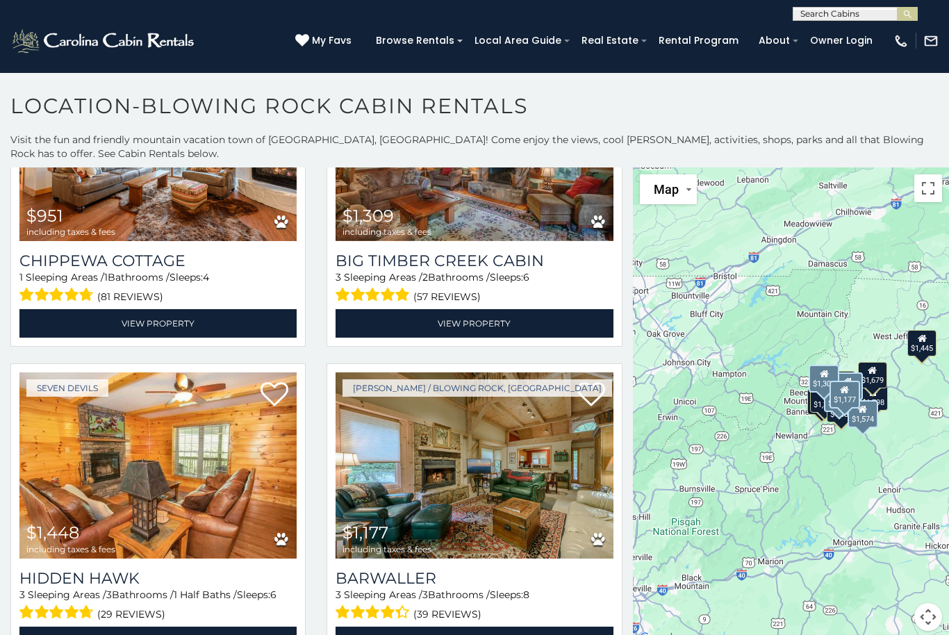
click at [553, 372] on img at bounding box center [473, 465] width 277 height 186
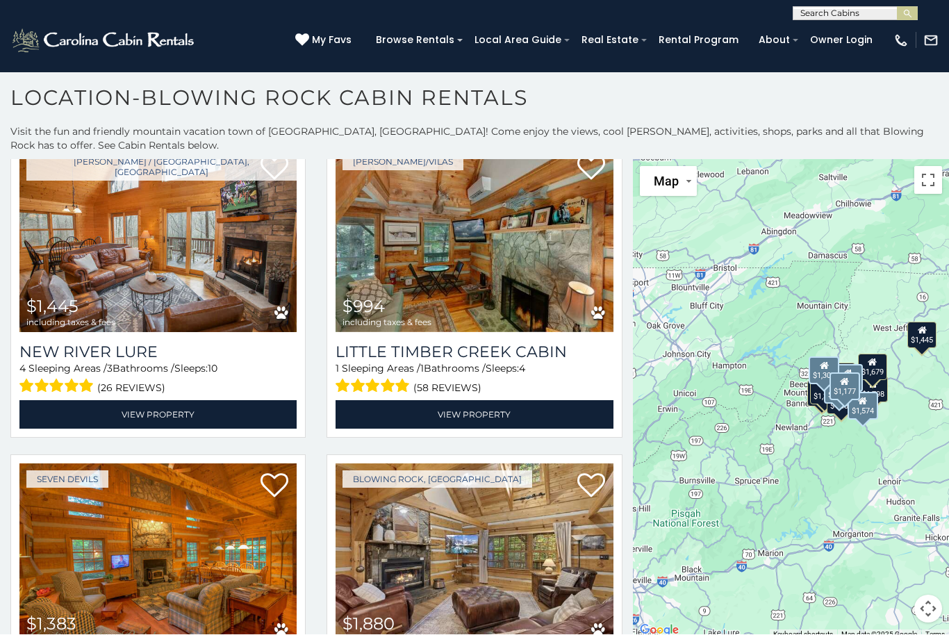
scroll to position [8, 0]
click at [581, 19] on div "**********" at bounding box center [474, 10] width 949 height 21
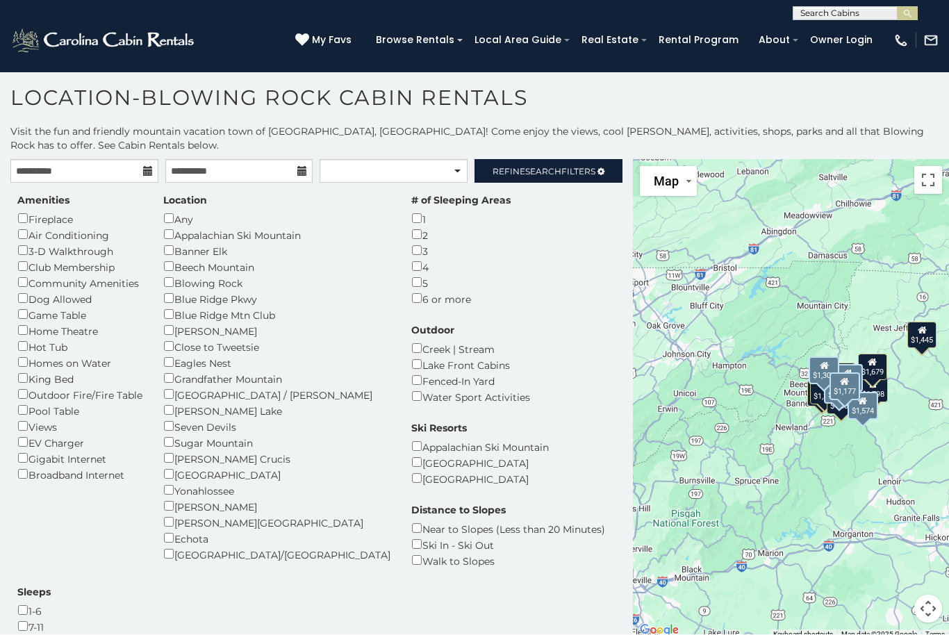
scroll to position [0, 0]
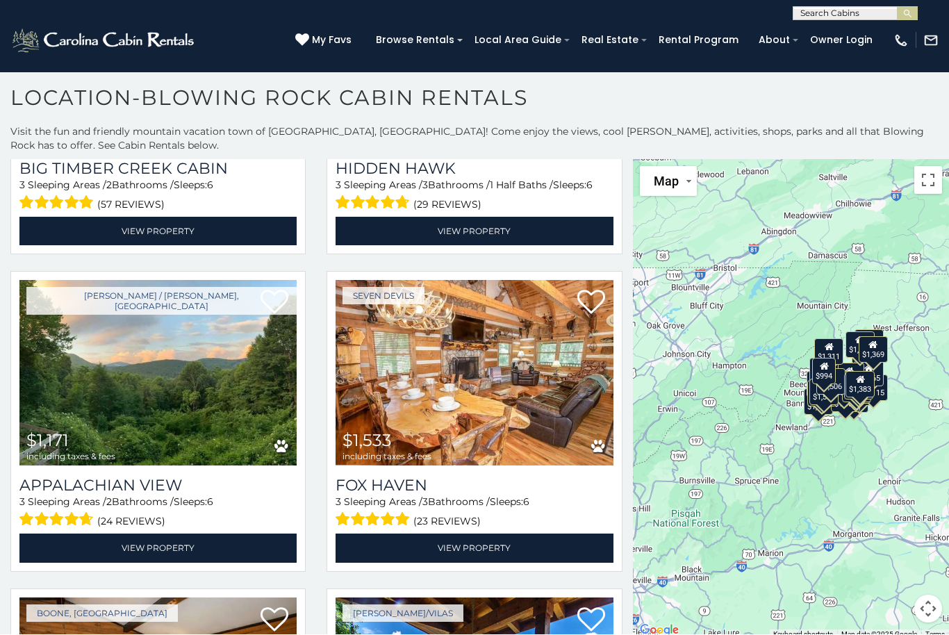
scroll to position [3612, 0]
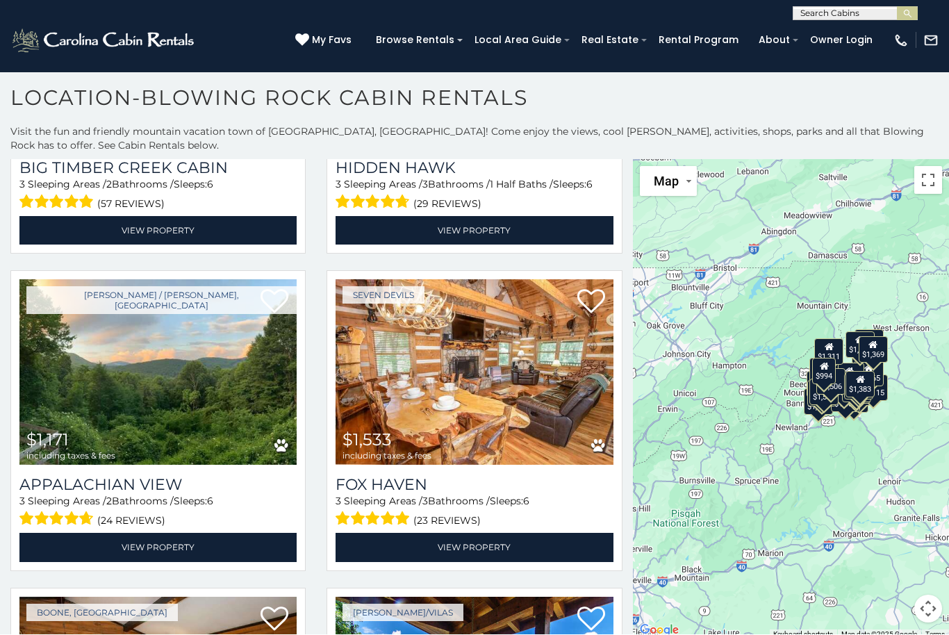
click at [245, 280] on img at bounding box center [157, 373] width 277 height 186
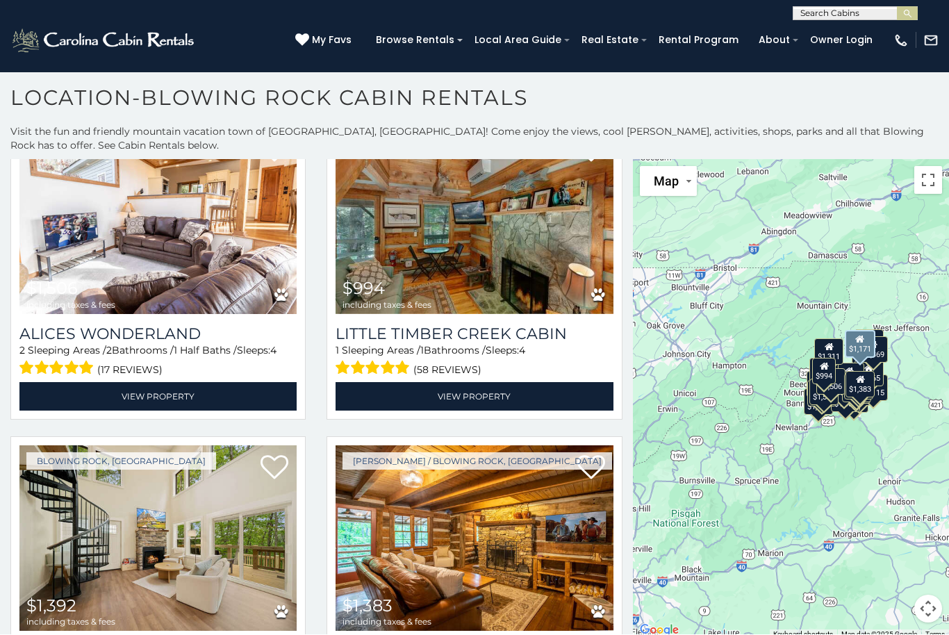
scroll to position [4381, 0]
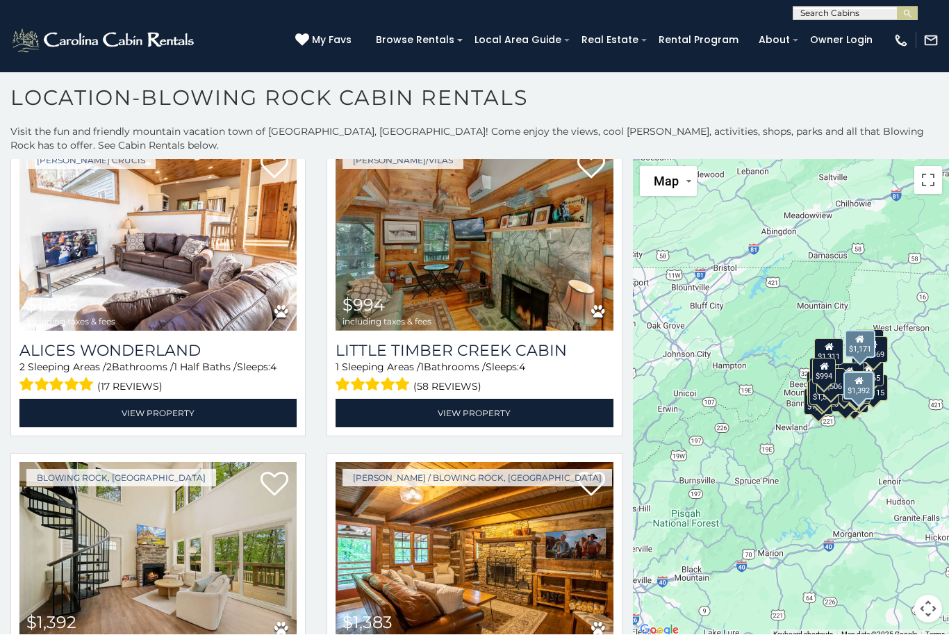
click at [231, 462] on img at bounding box center [157, 555] width 277 height 186
click at [546, 462] on img at bounding box center [473, 555] width 277 height 186
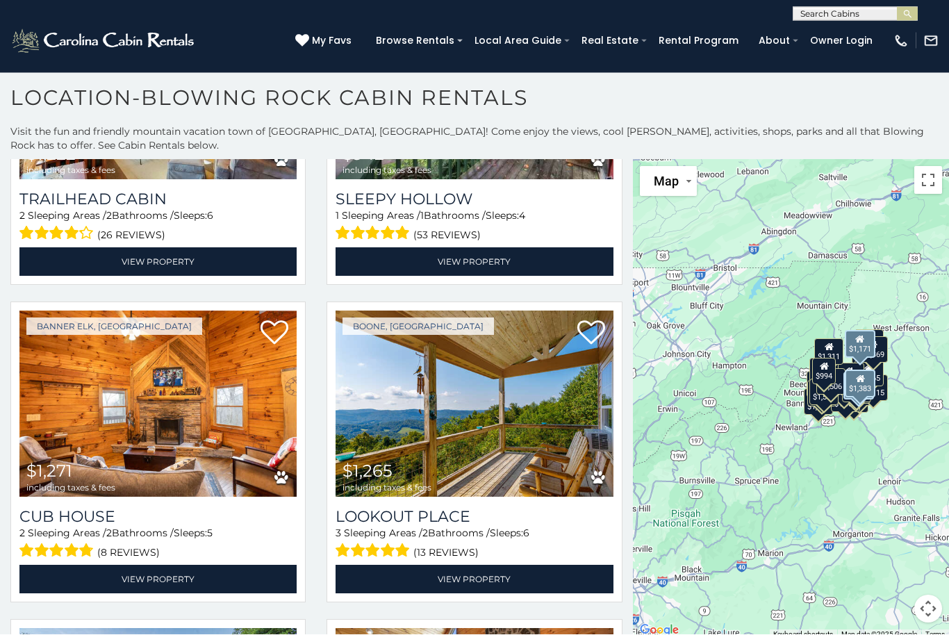
scroll to position [1994, 0]
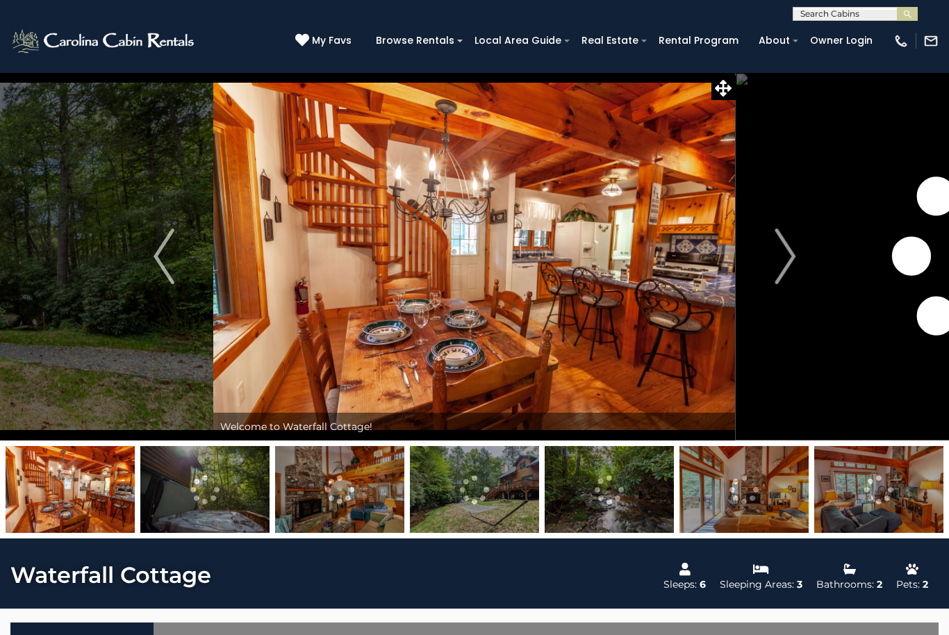
click at [824, 275] on button "Next" at bounding box center [784, 256] width 99 height 368
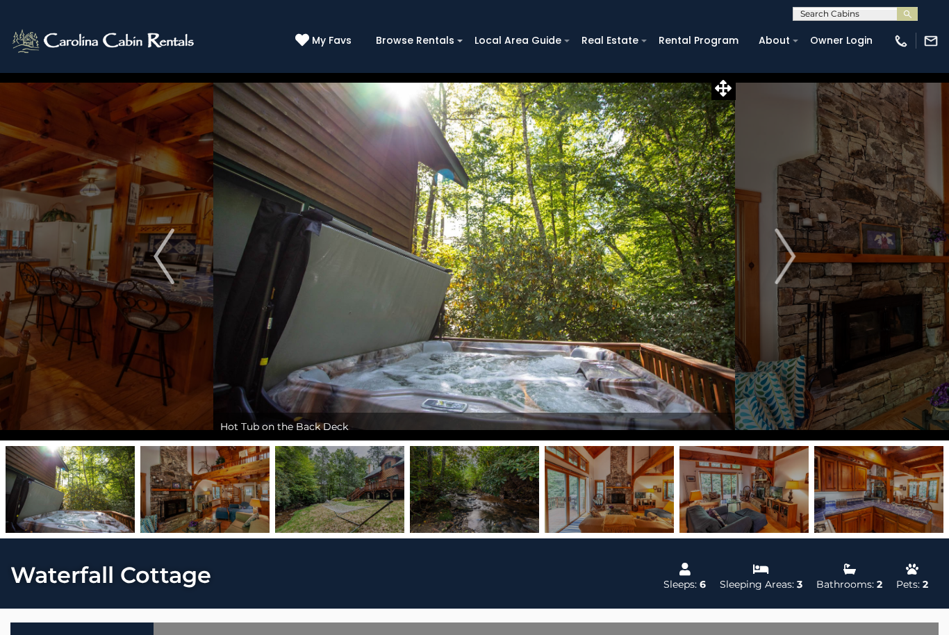
click at [791, 260] on img "Next" at bounding box center [784, 256] width 21 height 56
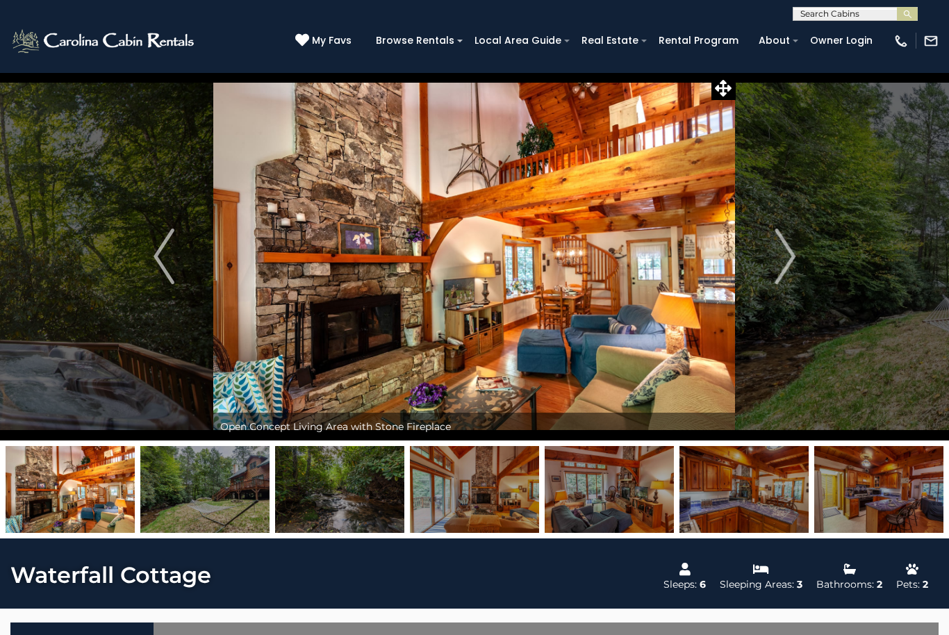
click at [792, 260] on img "Next" at bounding box center [784, 256] width 21 height 56
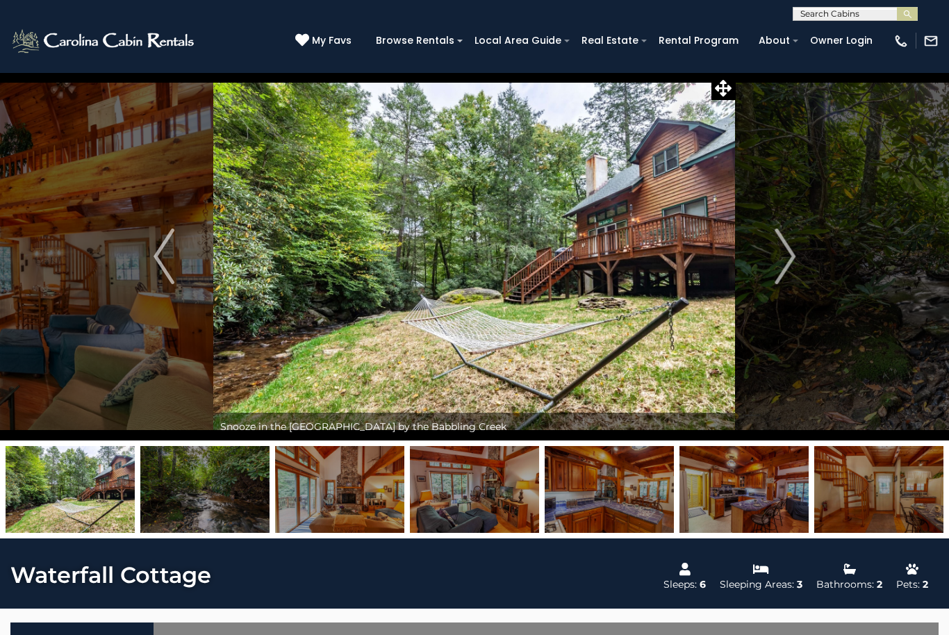
click at [790, 256] on img "Next" at bounding box center [784, 256] width 21 height 56
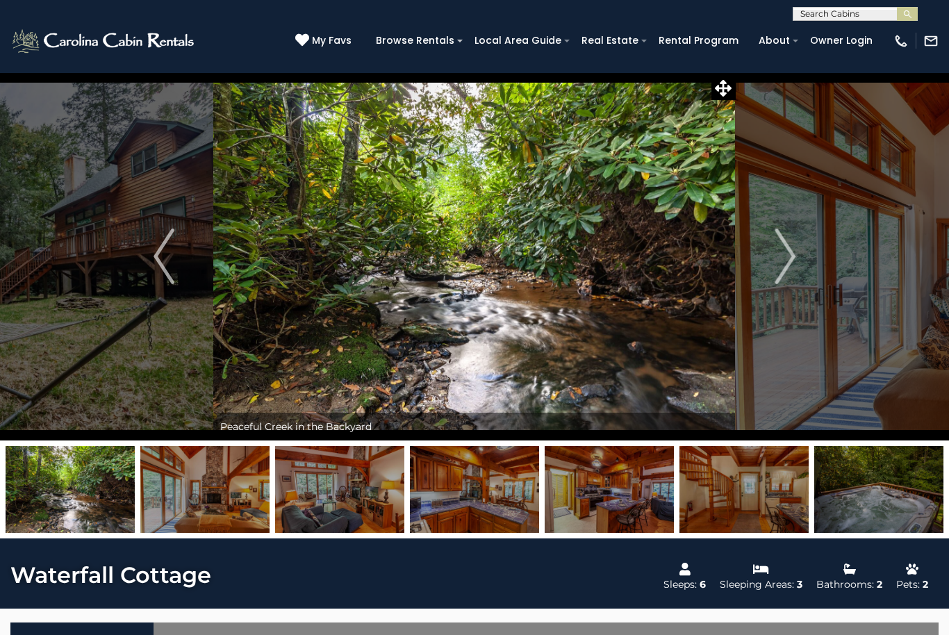
click at [785, 263] on img "Next" at bounding box center [784, 256] width 21 height 56
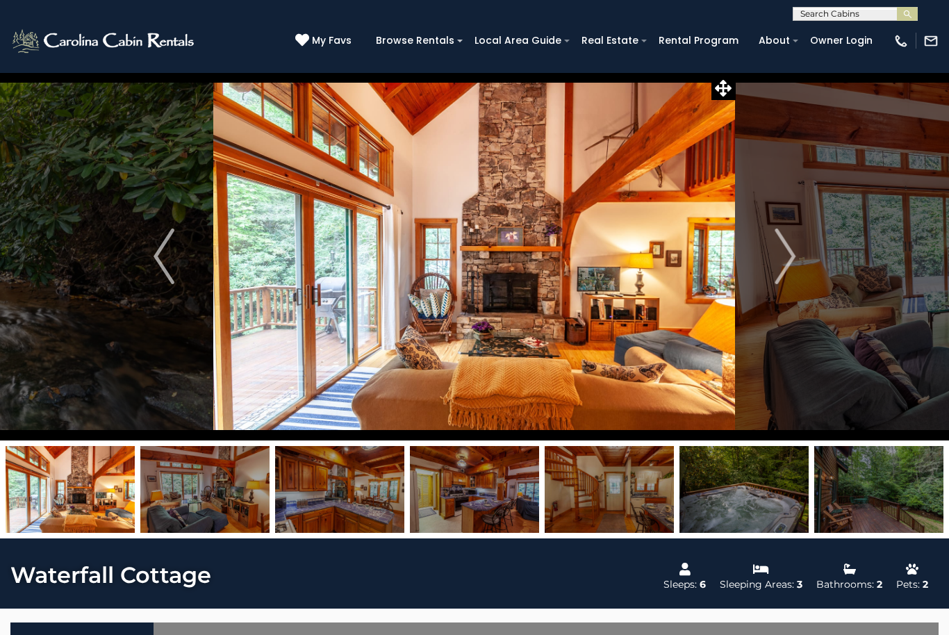
click at [787, 268] on img "Next" at bounding box center [784, 256] width 21 height 56
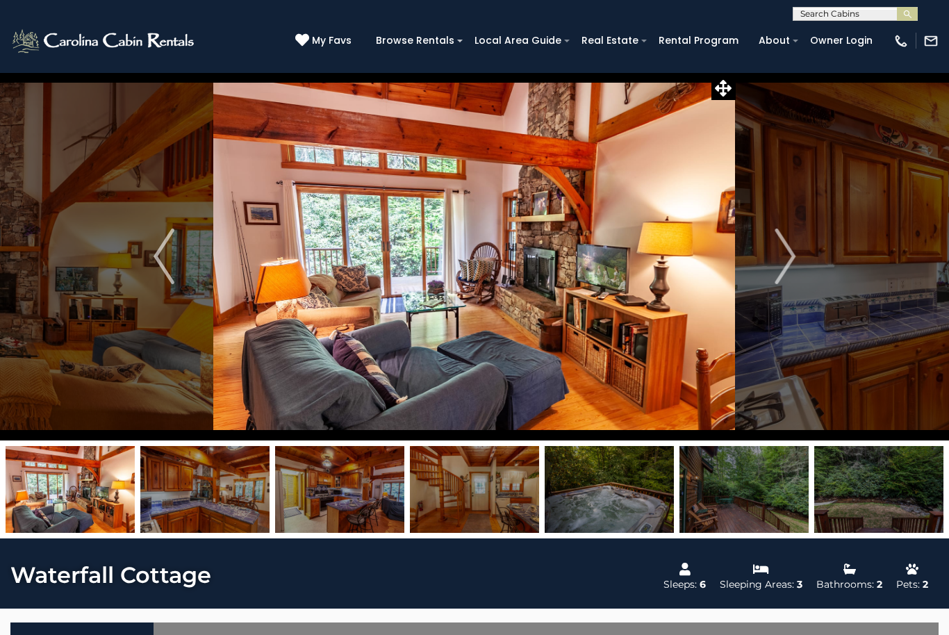
click at [782, 262] on img "Next" at bounding box center [784, 256] width 21 height 56
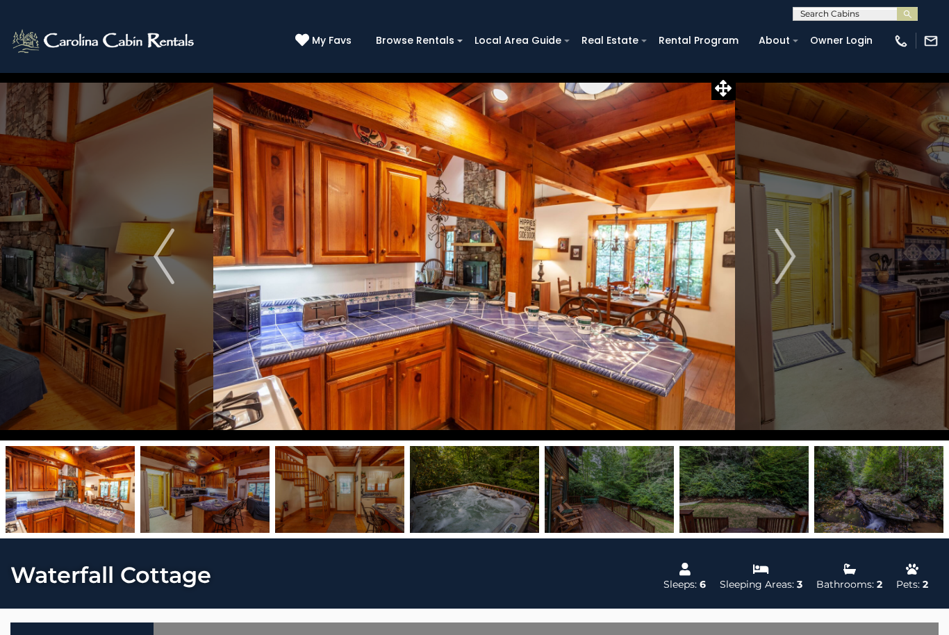
click at [781, 260] on img "Next" at bounding box center [784, 256] width 21 height 56
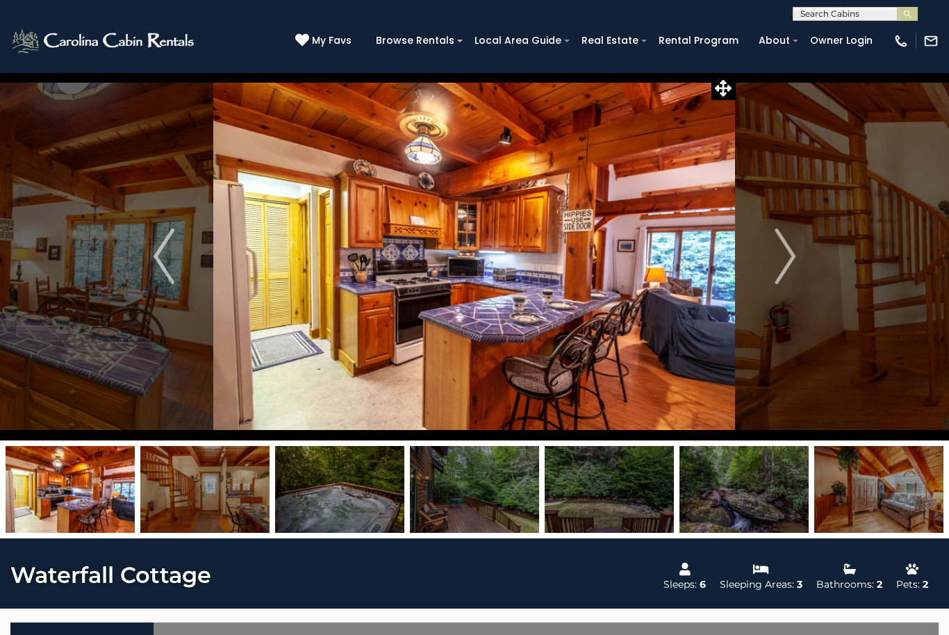
click at [787, 261] on img "Next" at bounding box center [784, 256] width 21 height 56
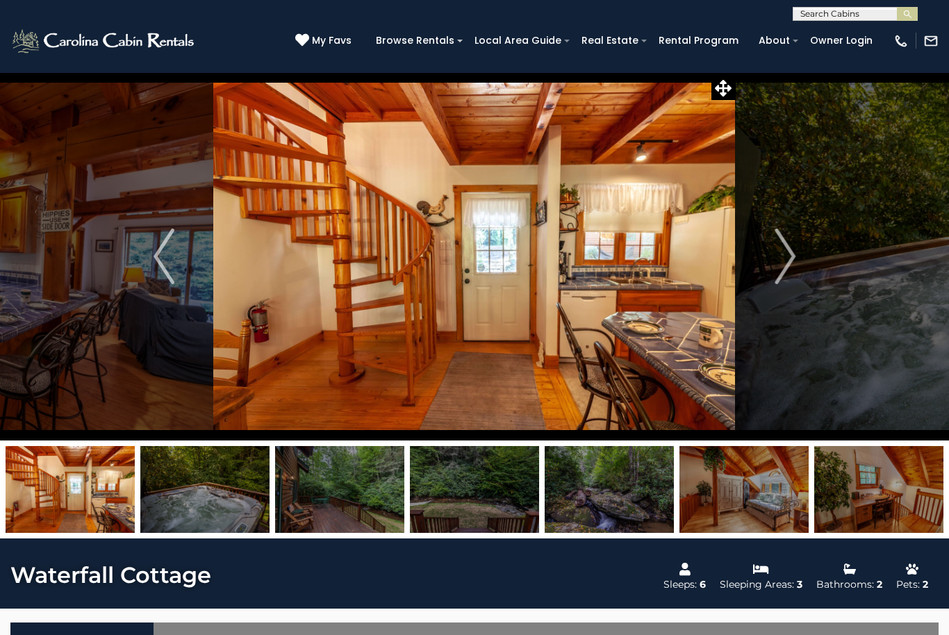
click at [784, 266] on img "Next" at bounding box center [784, 256] width 21 height 56
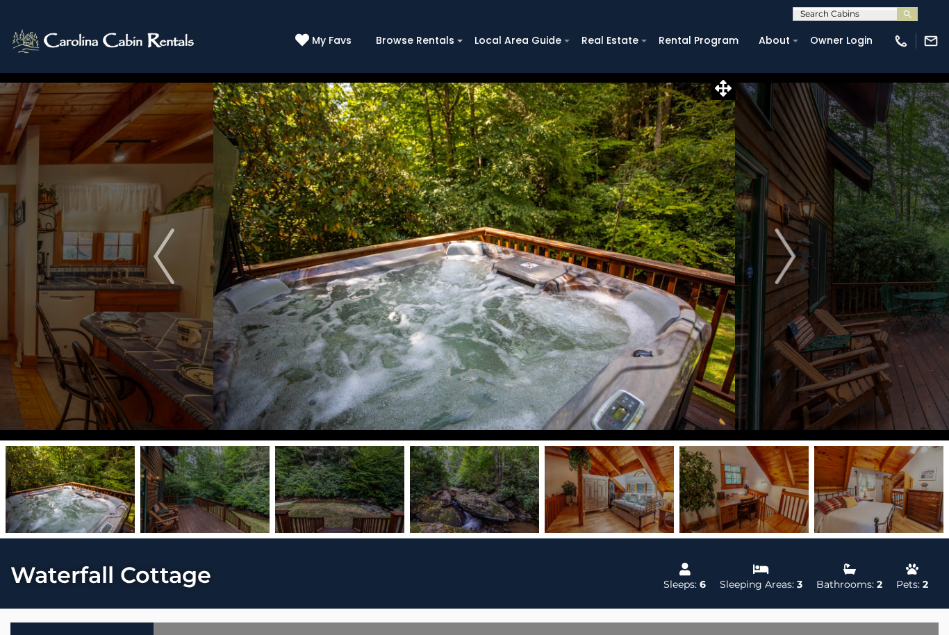
click at [778, 260] on img "Next" at bounding box center [784, 256] width 21 height 56
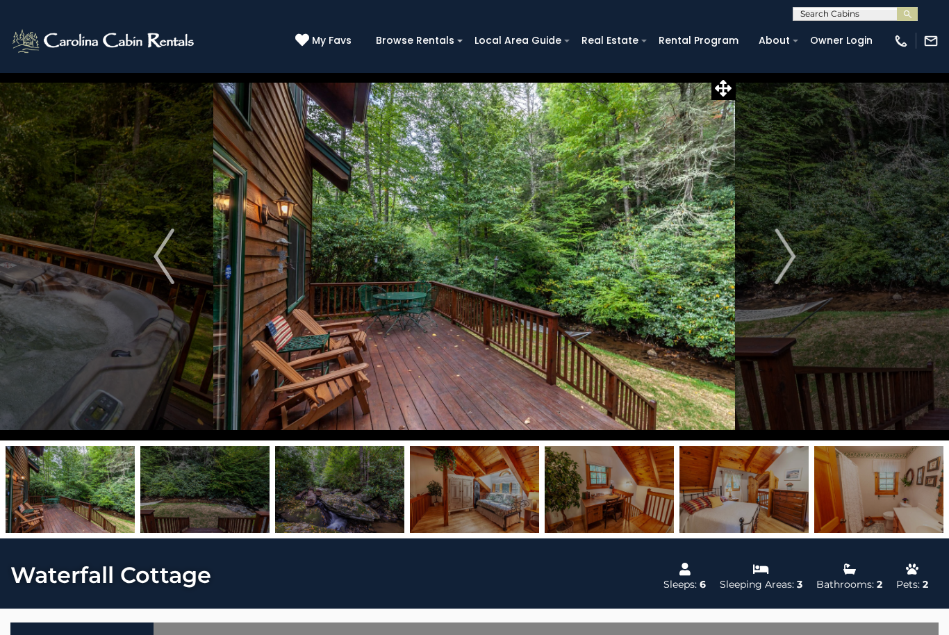
click at [778, 265] on img "Next" at bounding box center [784, 256] width 21 height 56
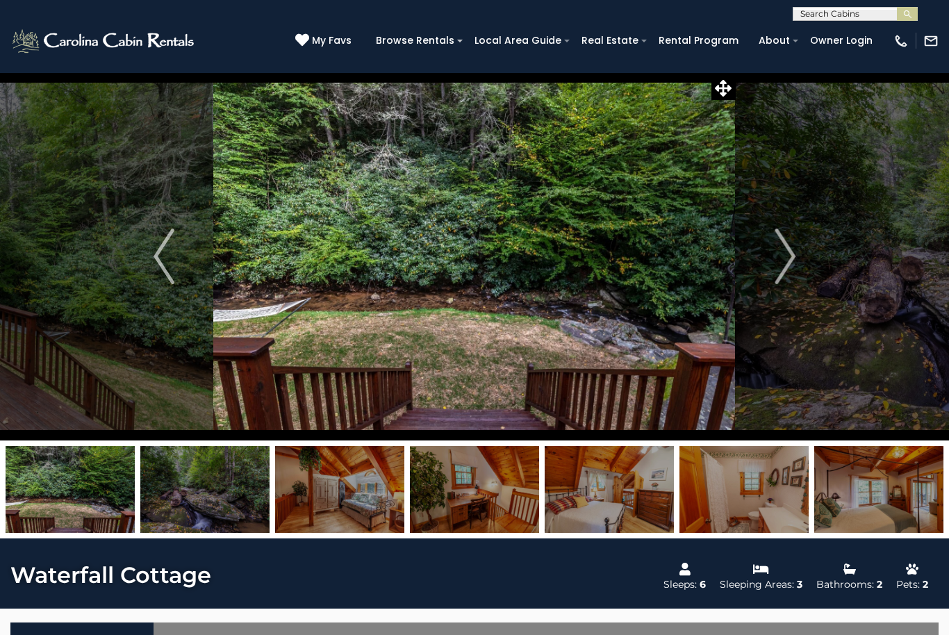
click at [772, 268] on button "Next" at bounding box center [784, 256] width 99 height 368
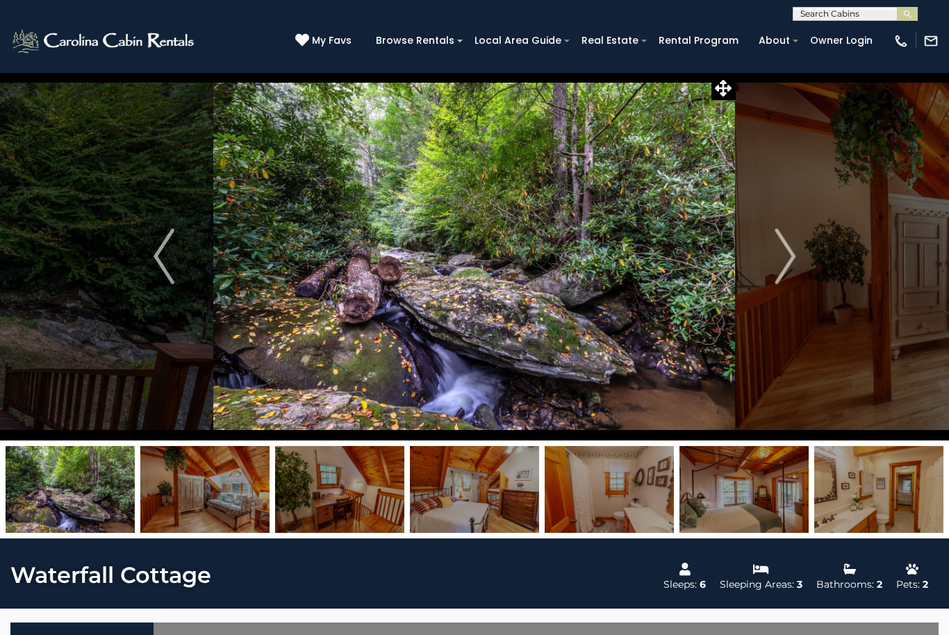
click at [769, 263] on button "Next" at bounding box center [784, 256] width 99 height 368
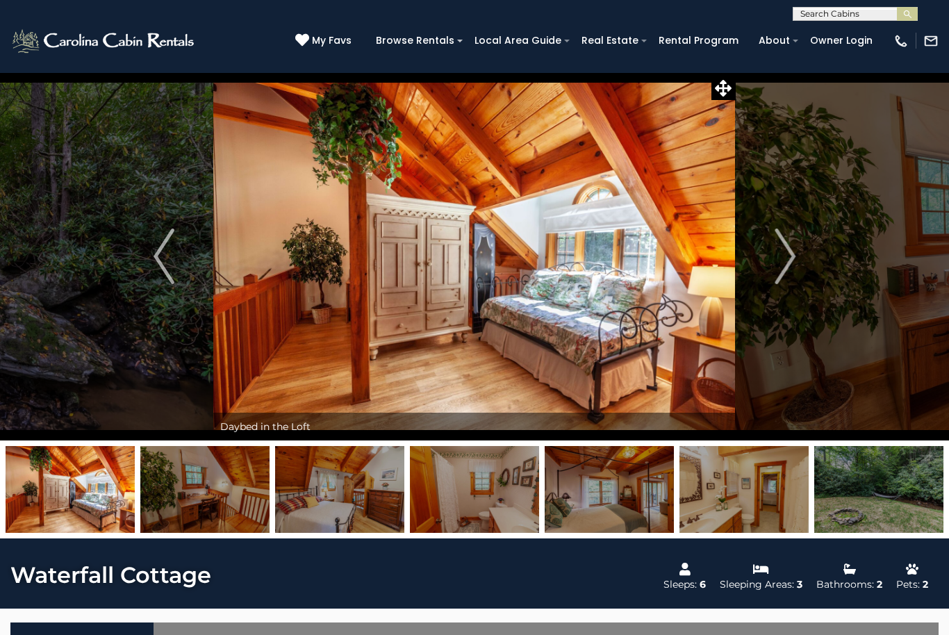
click at [768, 260] on button "Next" at bounding box center [784, 256] width 99 height 368
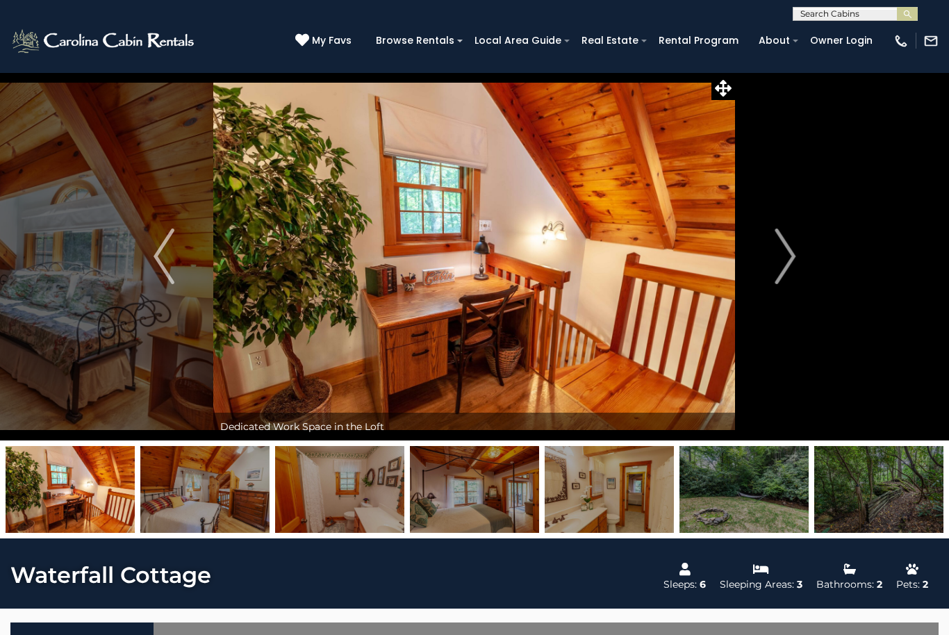
click at [770, 260] on button "Next" at bounding box center [784, 256] width 99 height 368
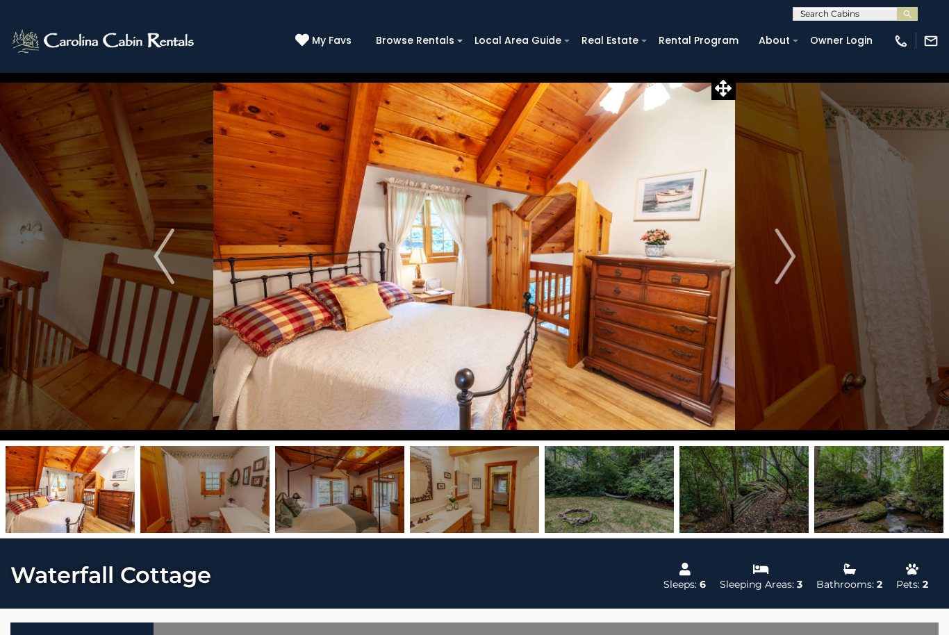
click at [766, 260] on button "Next" at bounding box center [784, 256] width 99 height 368
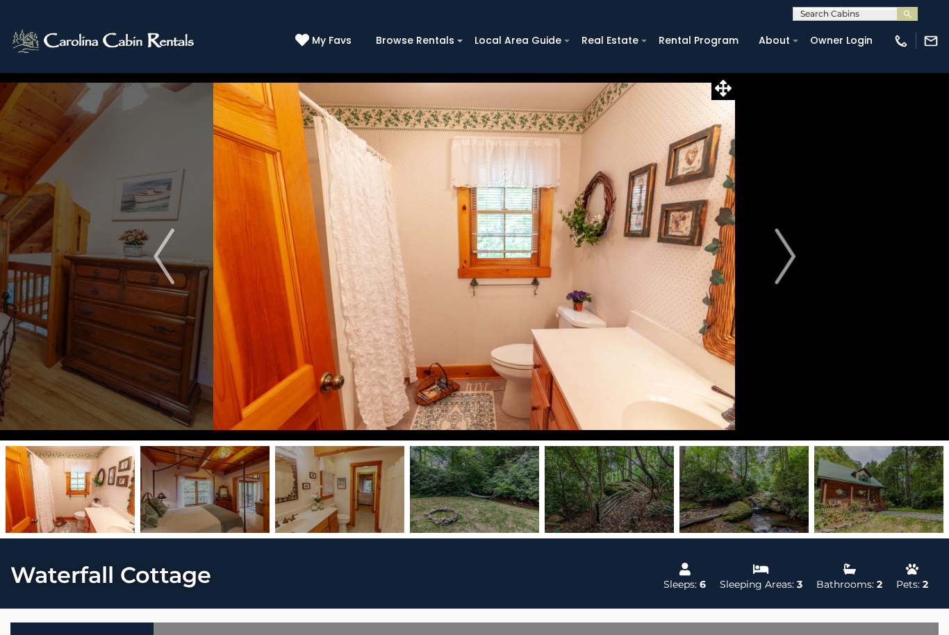
click at [769, 260] on button "Next" at bounding box center [784, 256] width 99 height 368
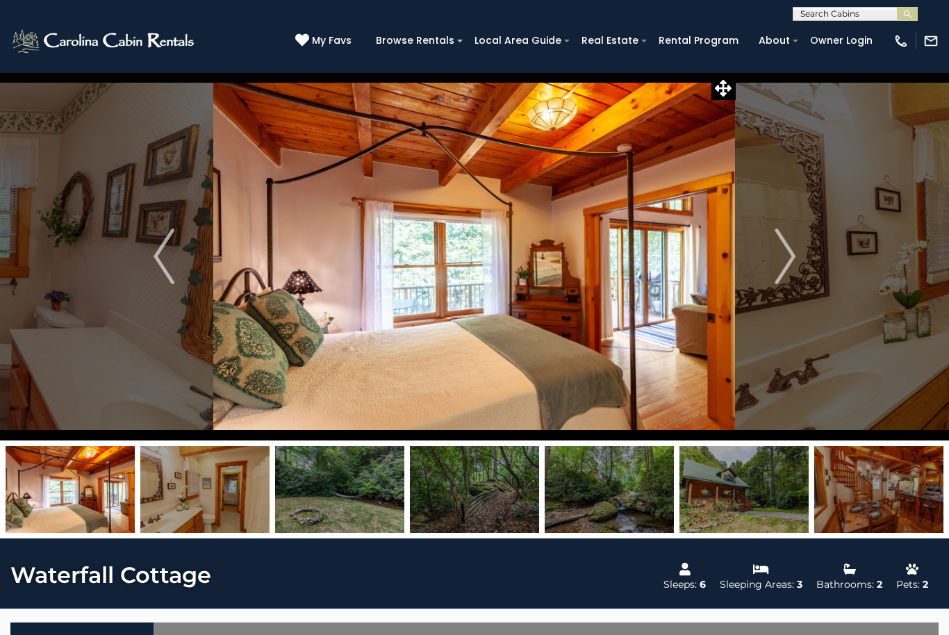
click at [784, 258] on img "Next" at bounding box center [784, 256] width 21 height 56
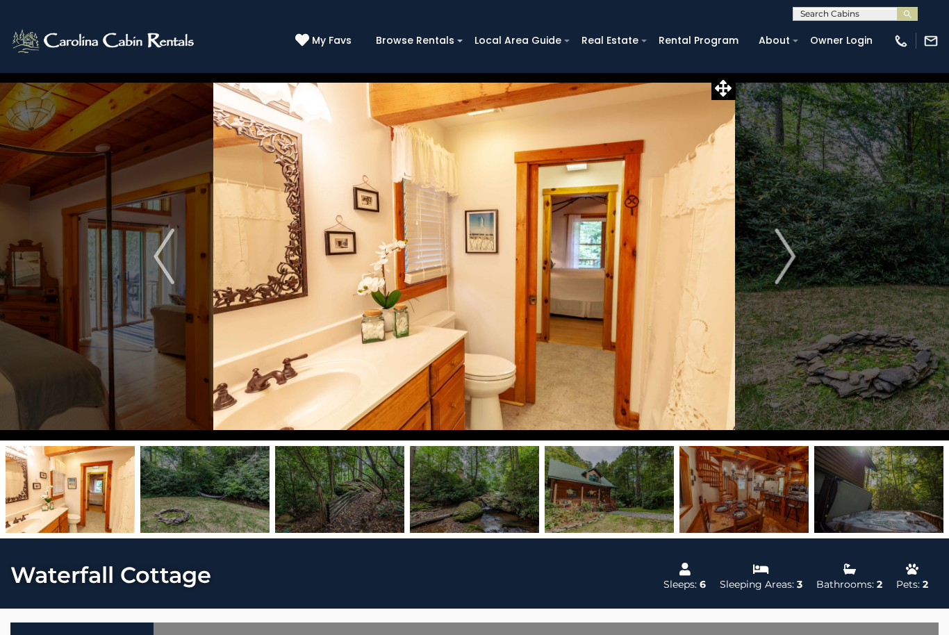
click at [778, 263] on img "Next" at bounding box center [784, 256] width 21 height 56
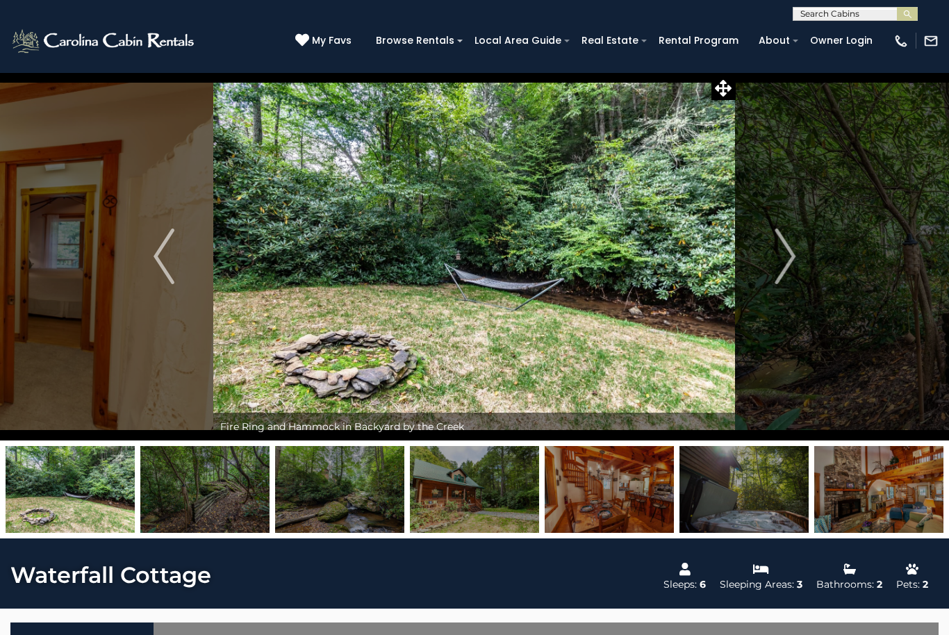
click at [769, 252] on button "Next" at bounding box center [784, 256] width 99 height 368
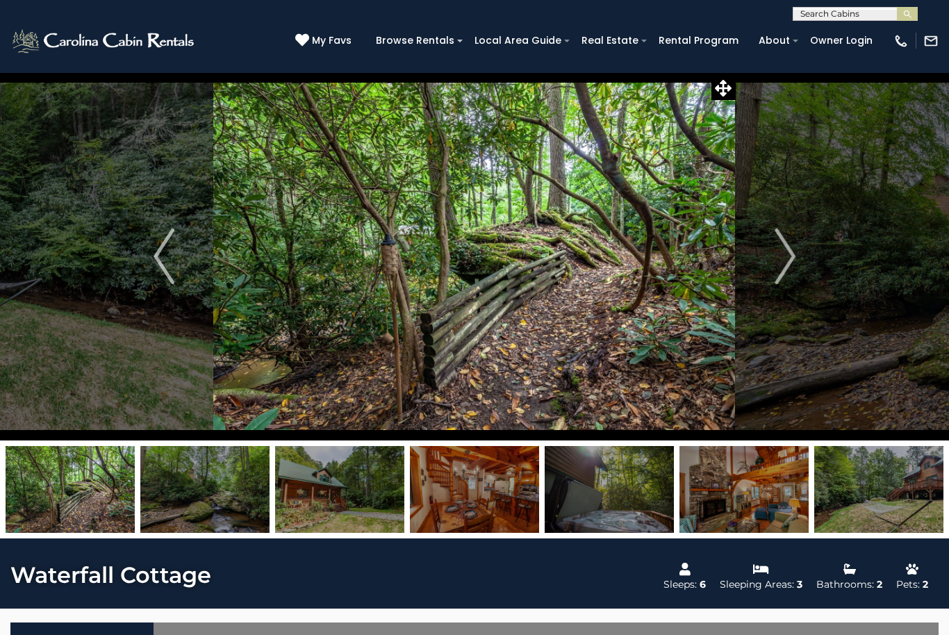
click at [767, 262] on button "Next" at bounding box center [784, 256] width 99 height 368
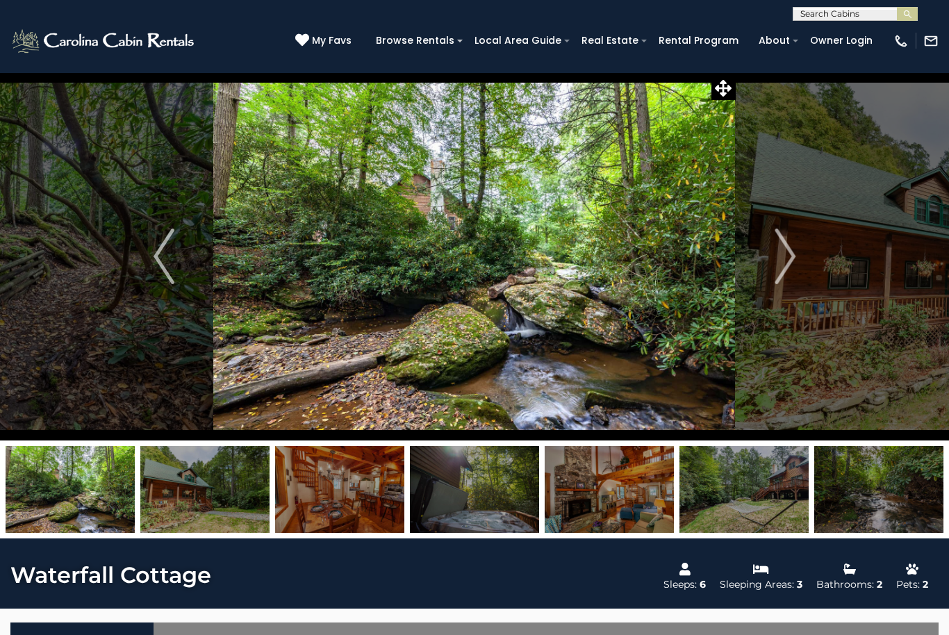
click at [763, 260] on button "Next" at bounding box center [784, 256] width 99 height 368
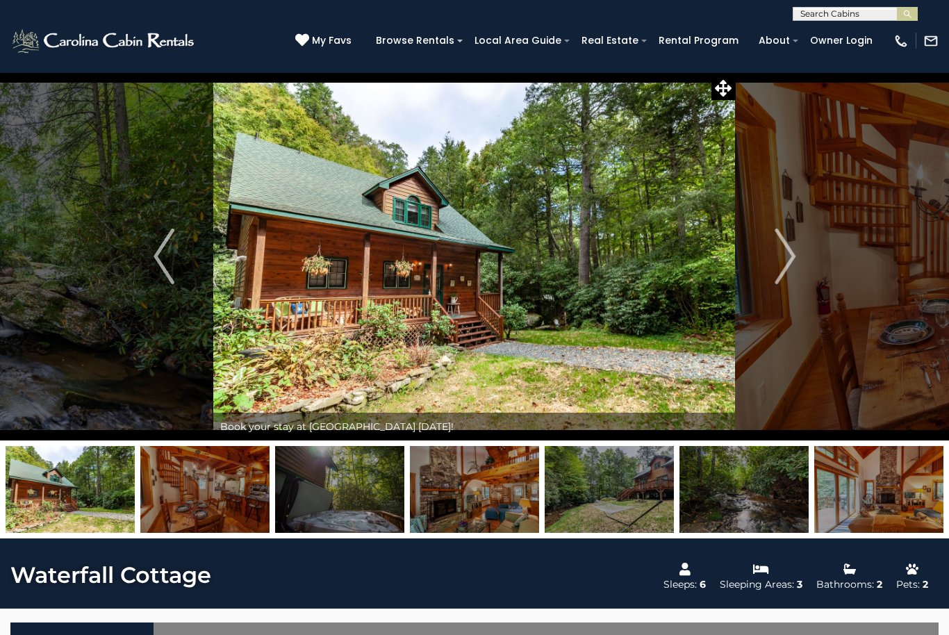
click at [760, 258] on button "Next" at bounding box center [784, 256] width 99 height 368
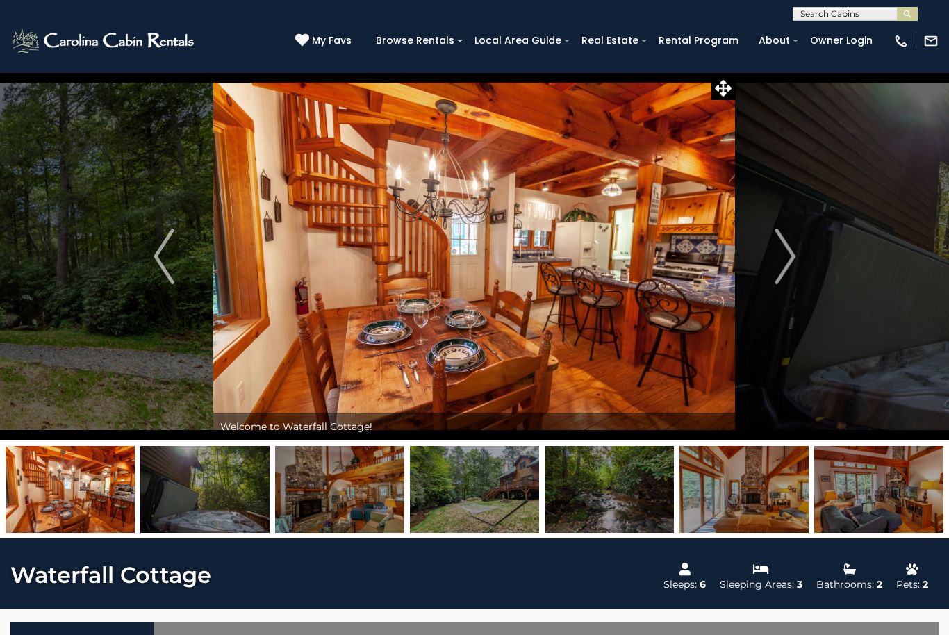
click at [773, 271] on button "Next" at bounding box center [784, 256] width 99 height 368
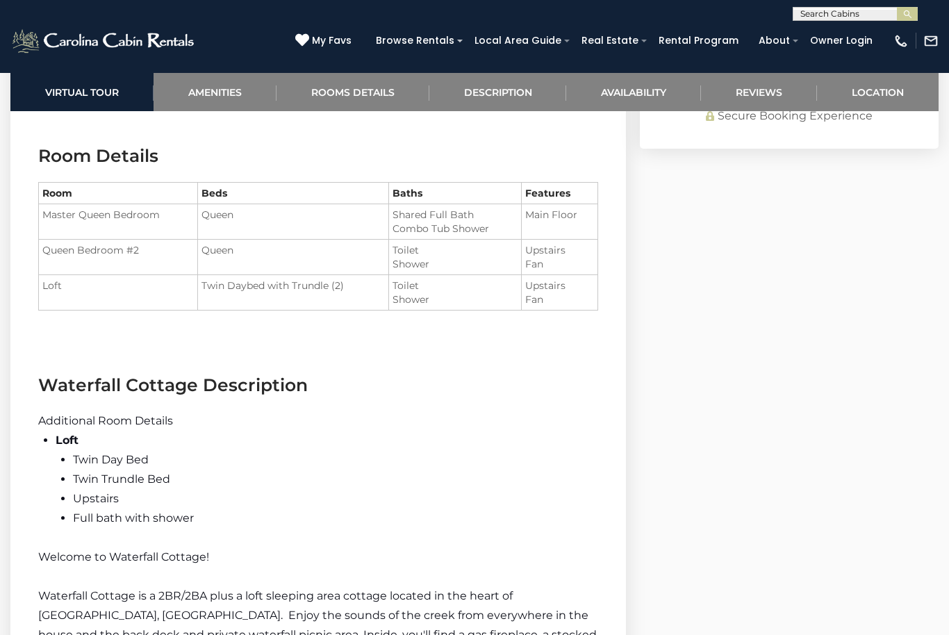
scroll to position [1407, 0]
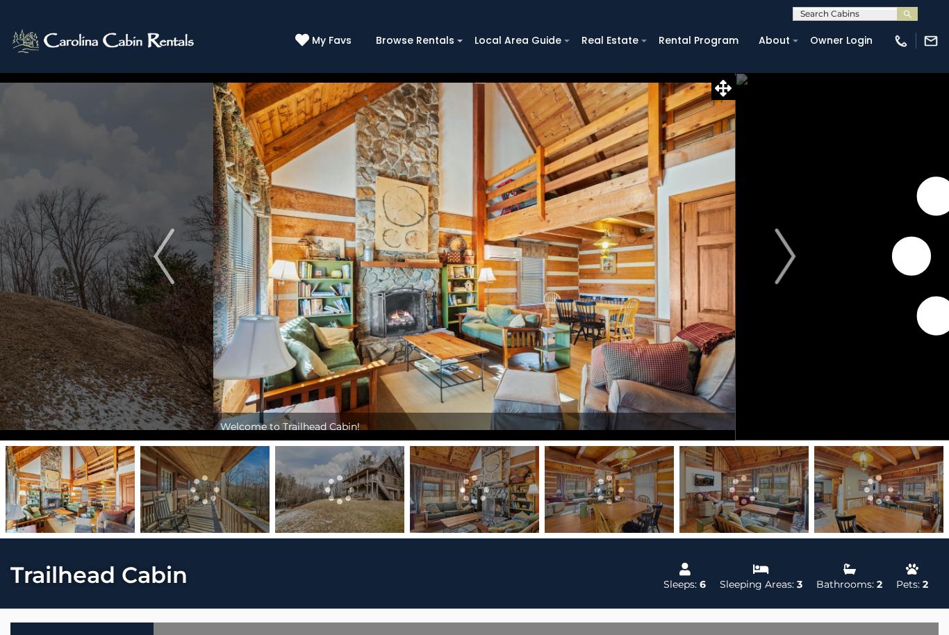
click at [788, 263] on img "Next" at bounding box center [784, 256] width 21 height 56
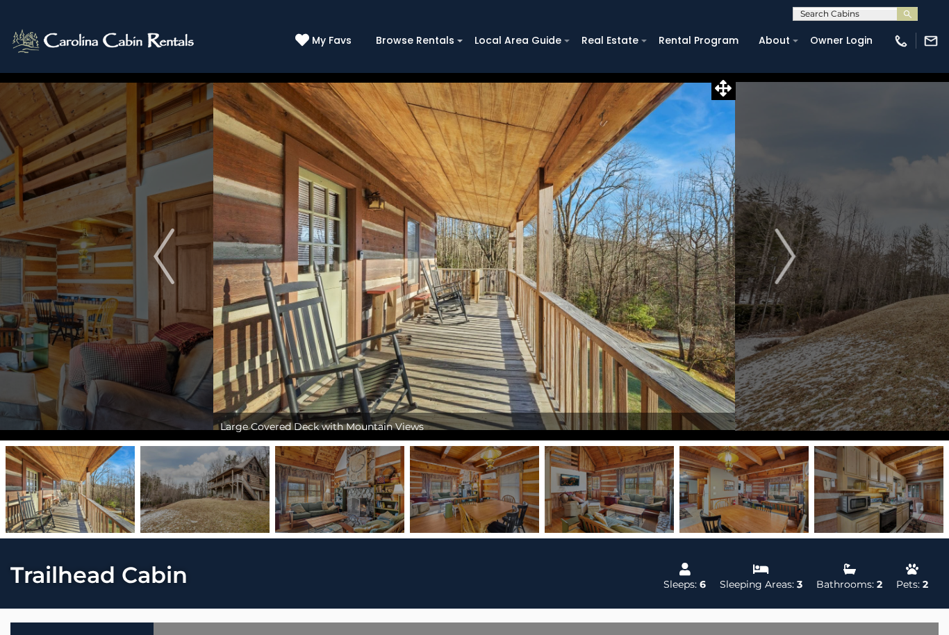
click at [788, 250] on img "Next" at bounding box center [784, 256] width 21 height 56
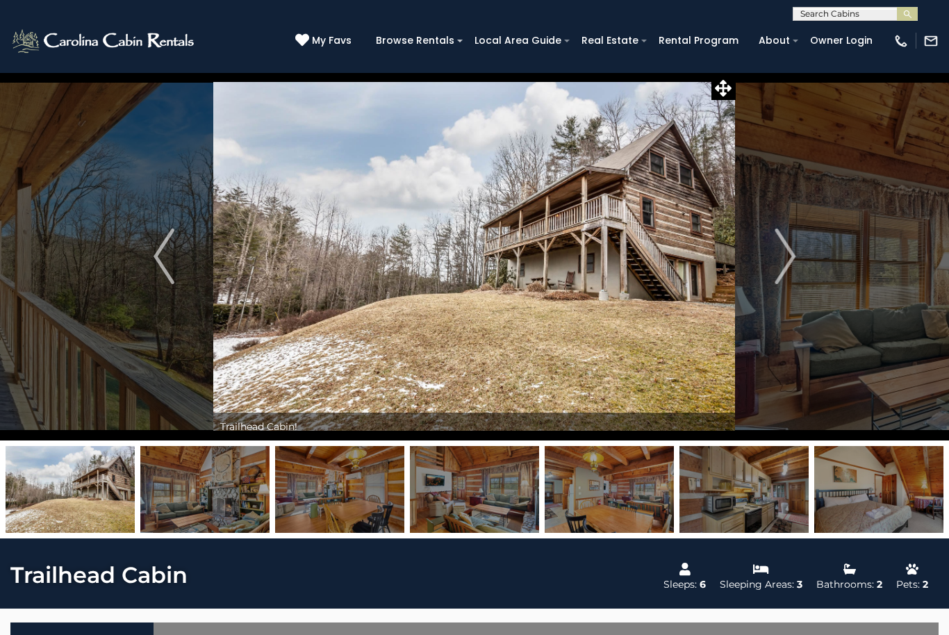
click at [774, 261] on button "Next" at bounding box center [784, 256] width 99 height 368
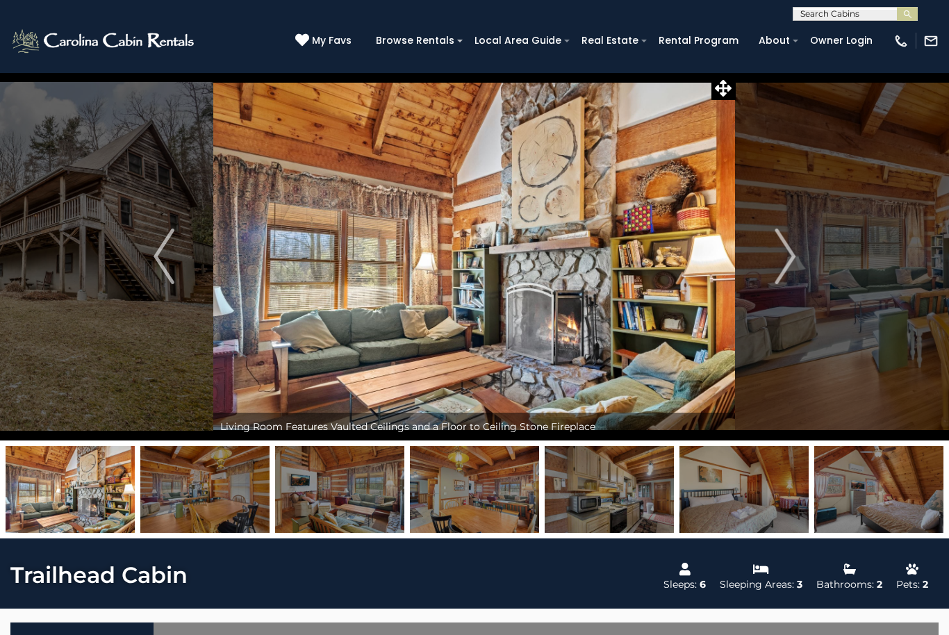
click at [776, 251] on img "Next" at bounding box center [784, 256] width 21 height 56
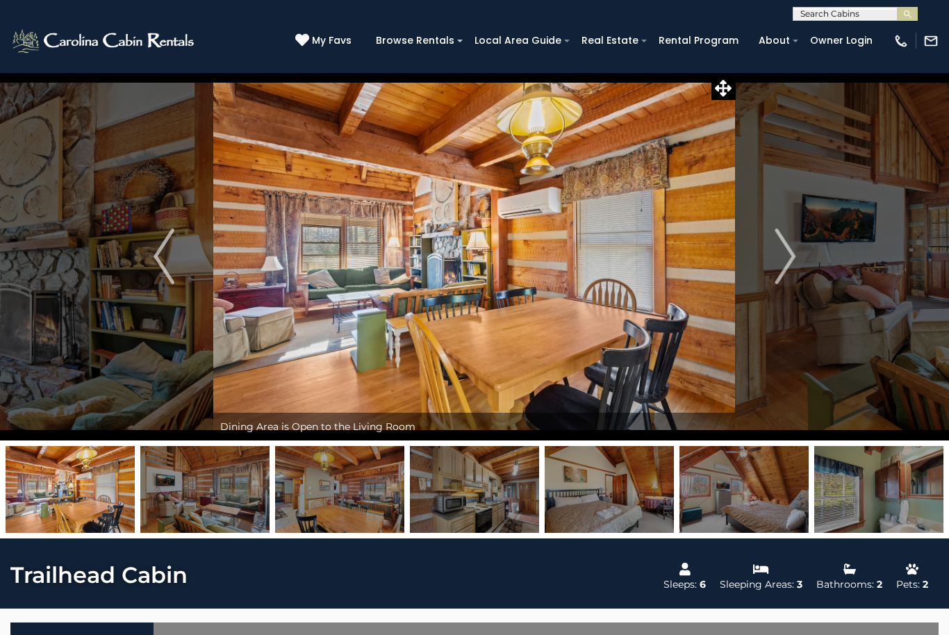
click at [776, 251] on img "Next" at bounding box center [784, 256] width 21 height 56
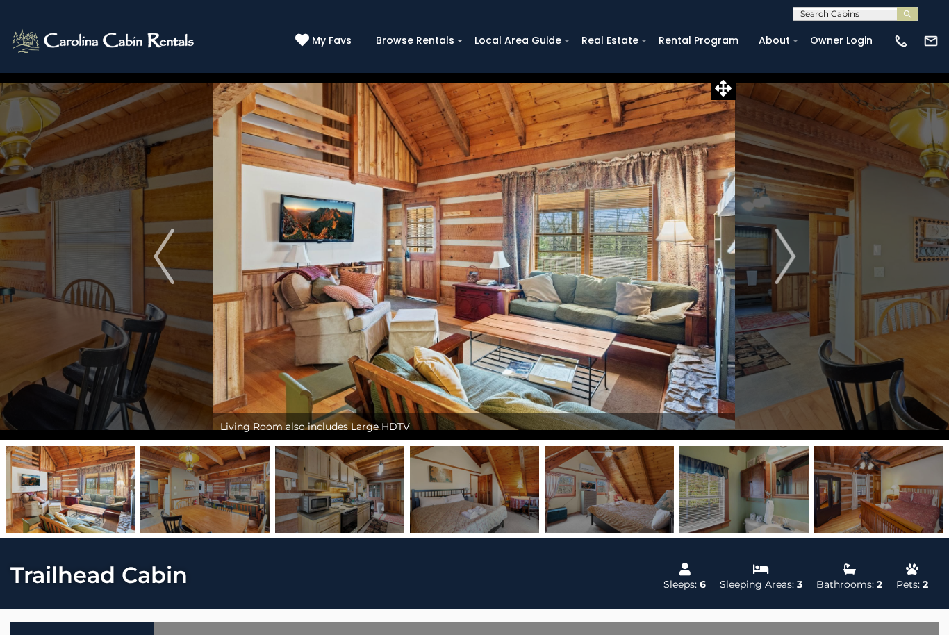
click at [776, 255] on img "Next" at bounding box center [784, 256] width 21 height 56
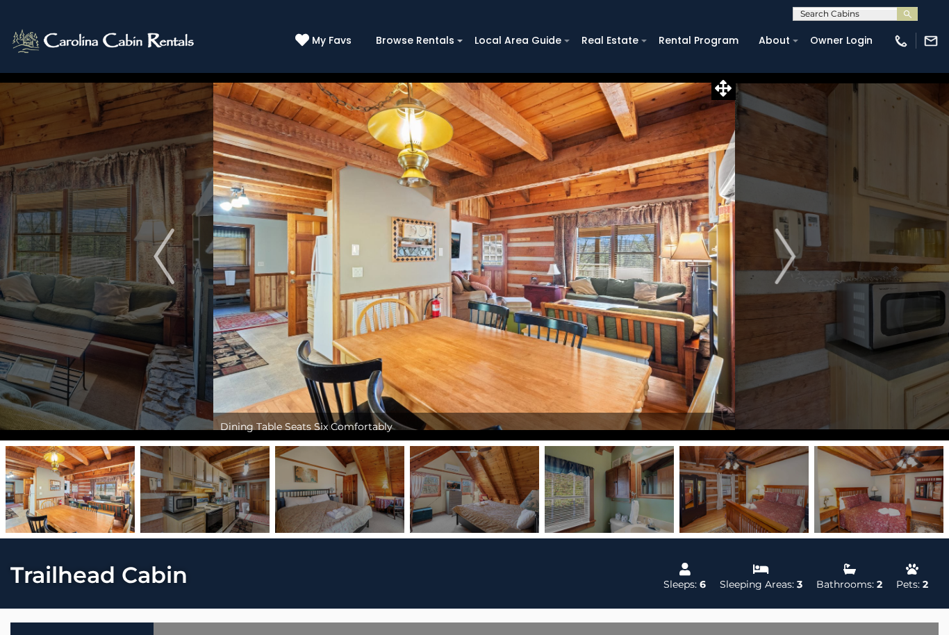
click at [776, 253] on img "Next" at bounding box center [784, 256] width 21 height 56
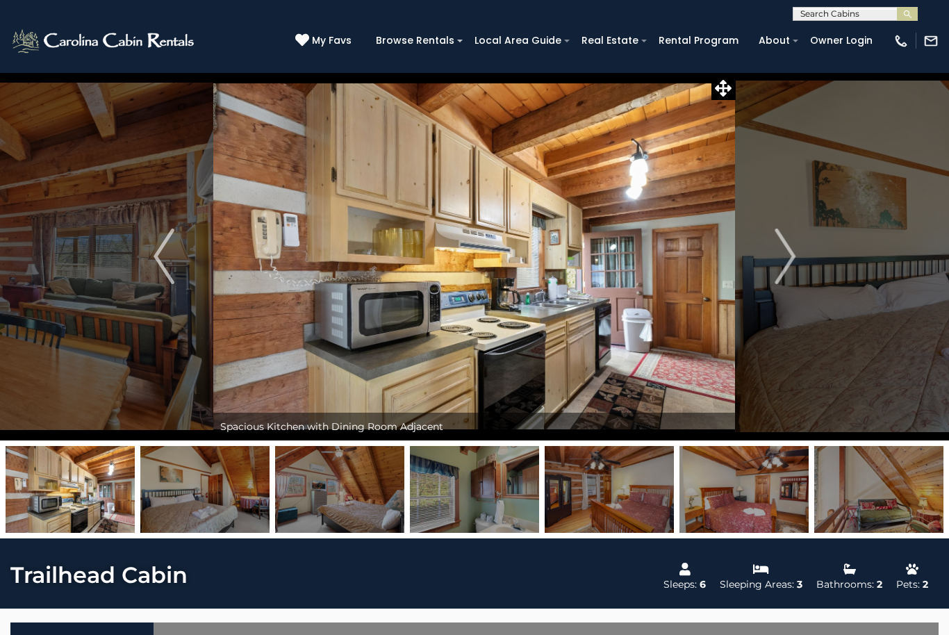
click at [771, 252] on button "Next" at bounding box center [784, 256] width 99 height 368
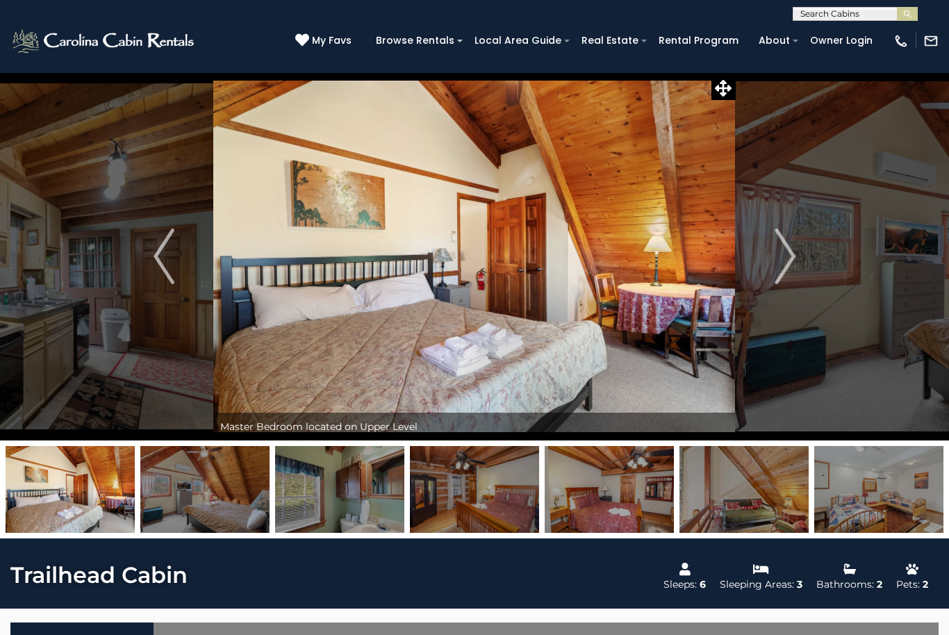
click at [771, 252] on button "Next" at bounding box center [784, 256] width 99 height 368
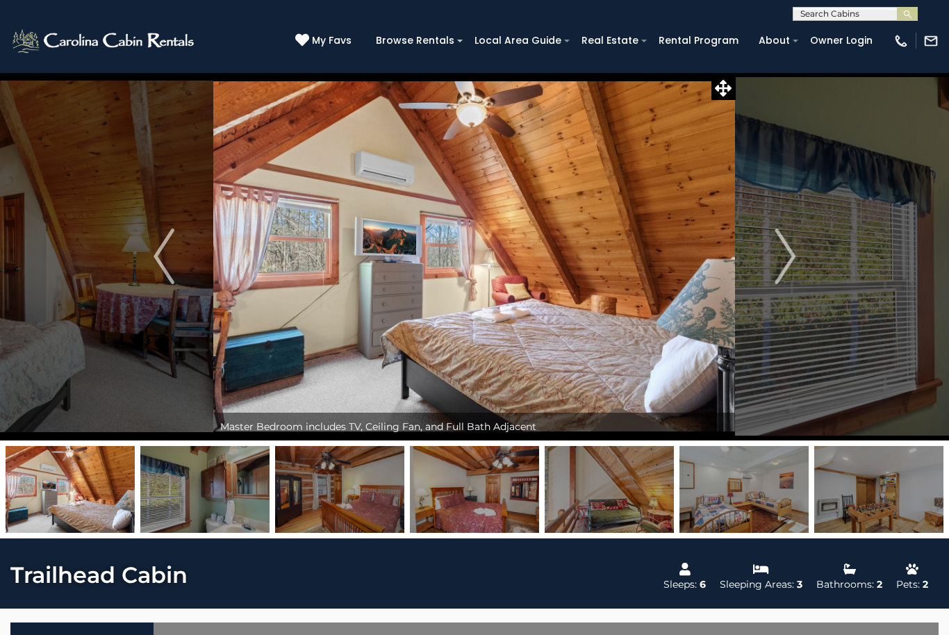
click at [769, 232] on button "Next" at bounding box center [784, 256] width 99 height 368
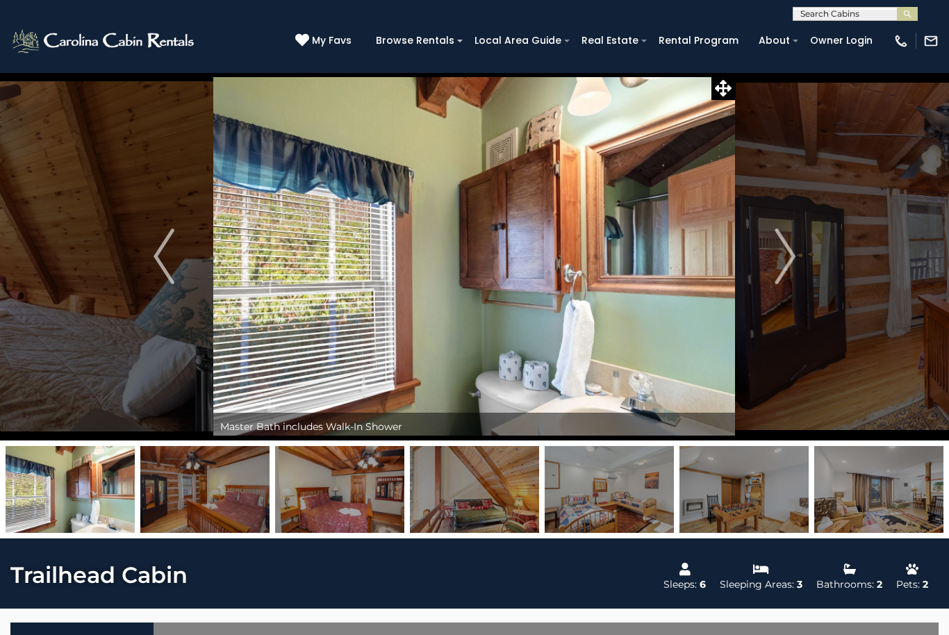
click at [766, 243] on button "Next" at bounding box center [784, 256] width 99 height 368
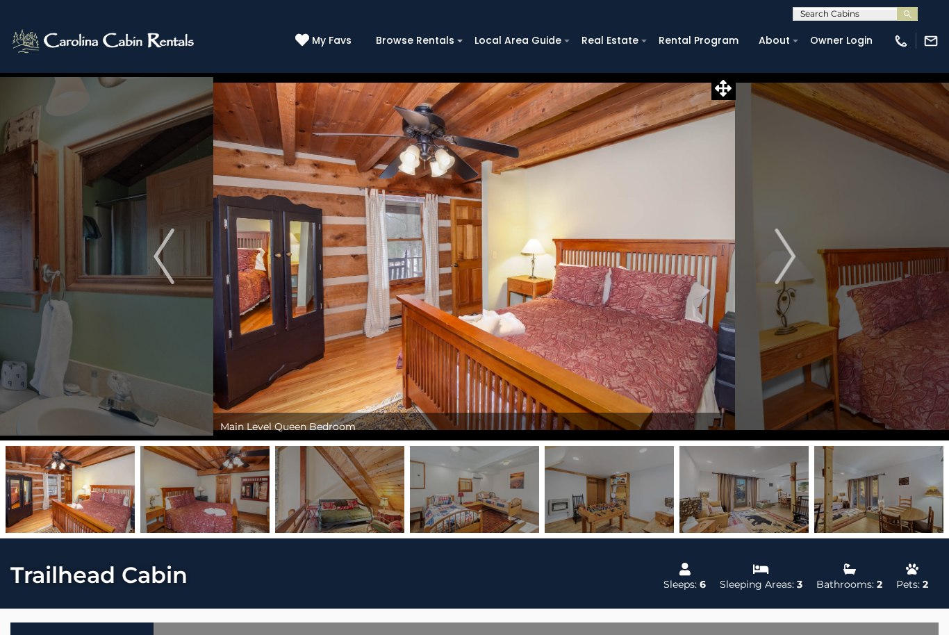
click at [766, 250] on button "Next" at bounding box center [784, 256] width 99 height 368
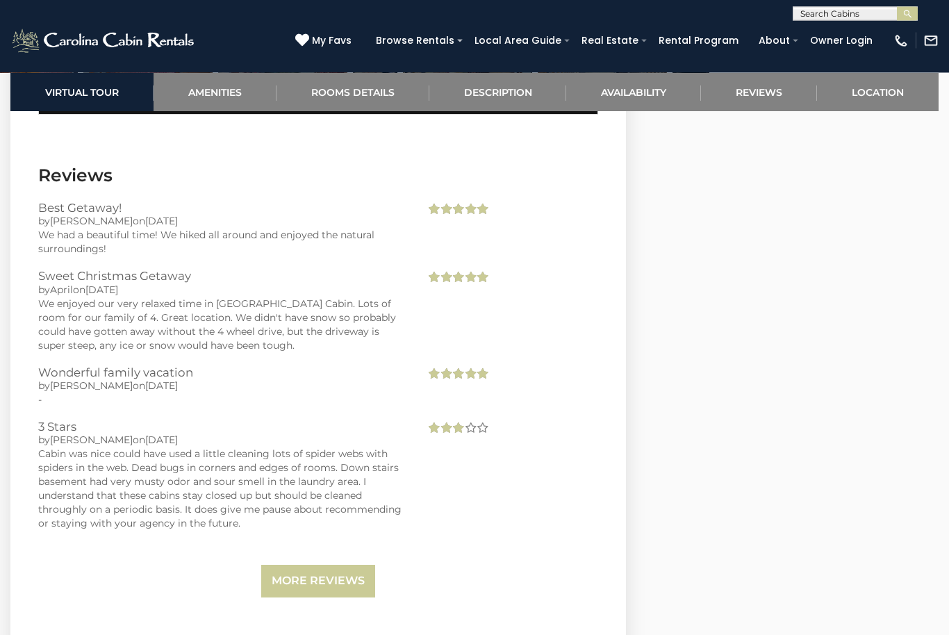
scroll to position [2764, 0]
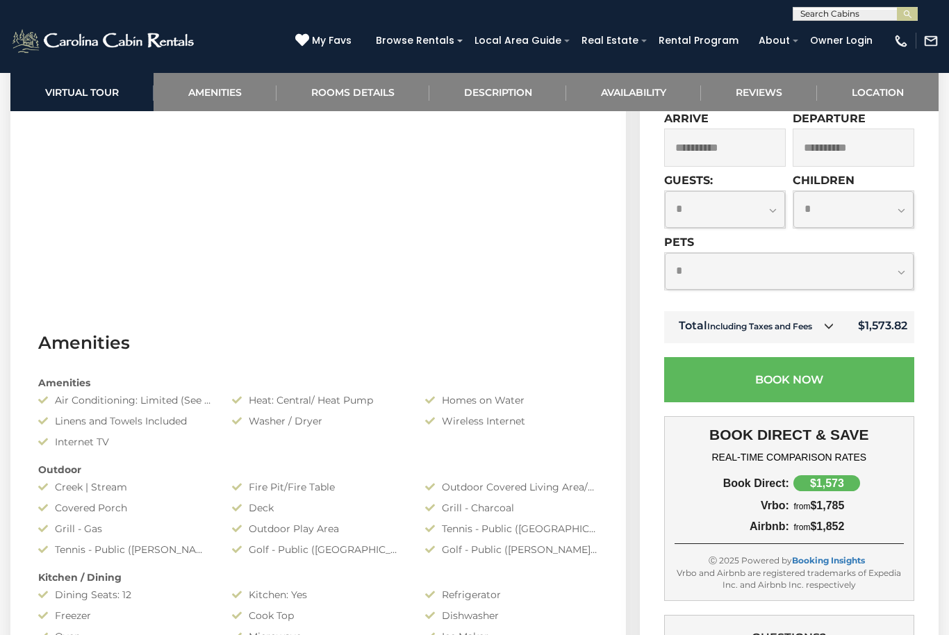
scroll to position [792, 0]
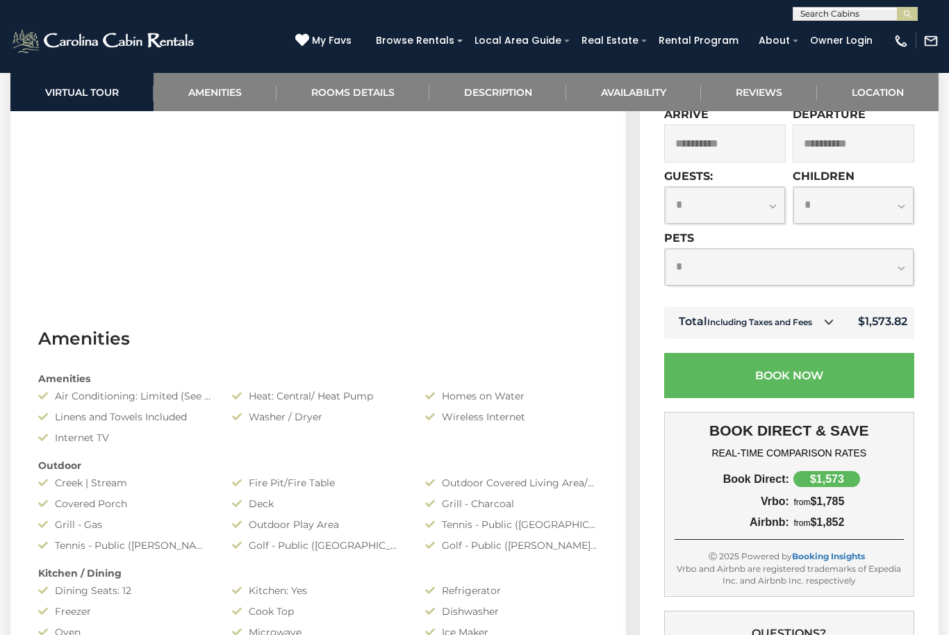
click at [783, 224] on select "**********" at bounding box center [725, 205] width 120 height 37
select select "*"
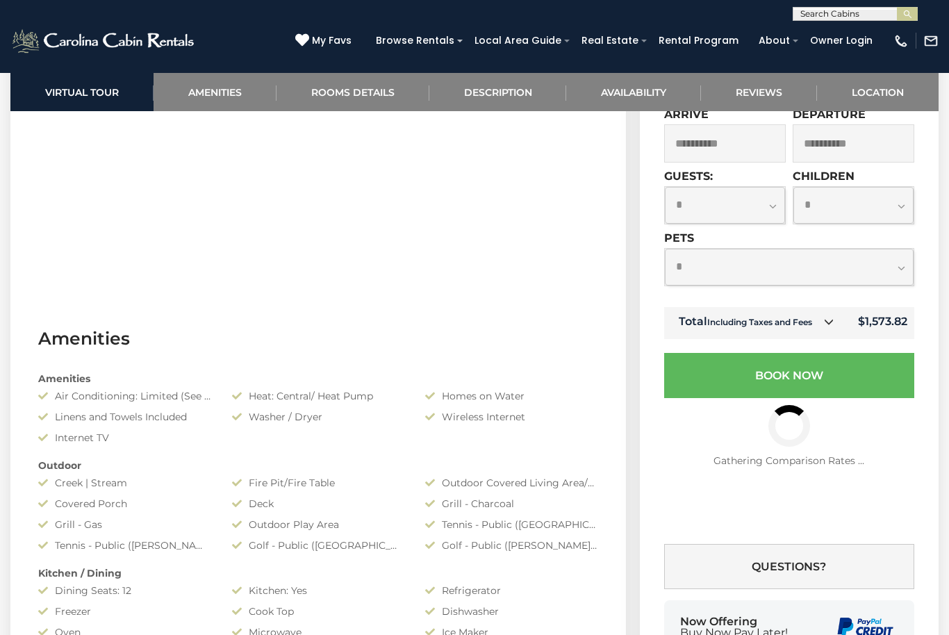
click at [904, 285] on select "**********" at bounding box center [789, 267] width 249 height 37
select select "*"
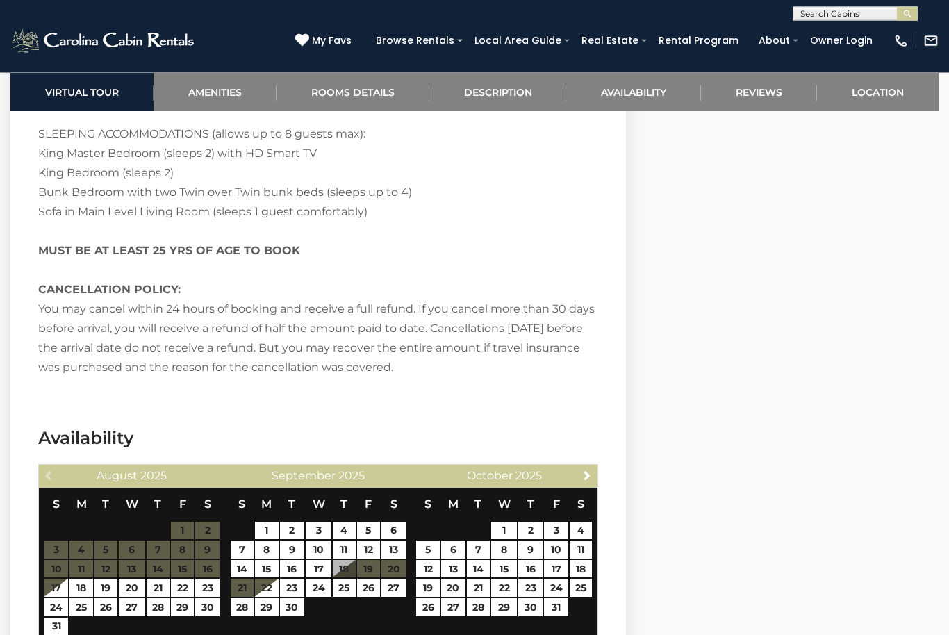
scroll to position [2494, 0]
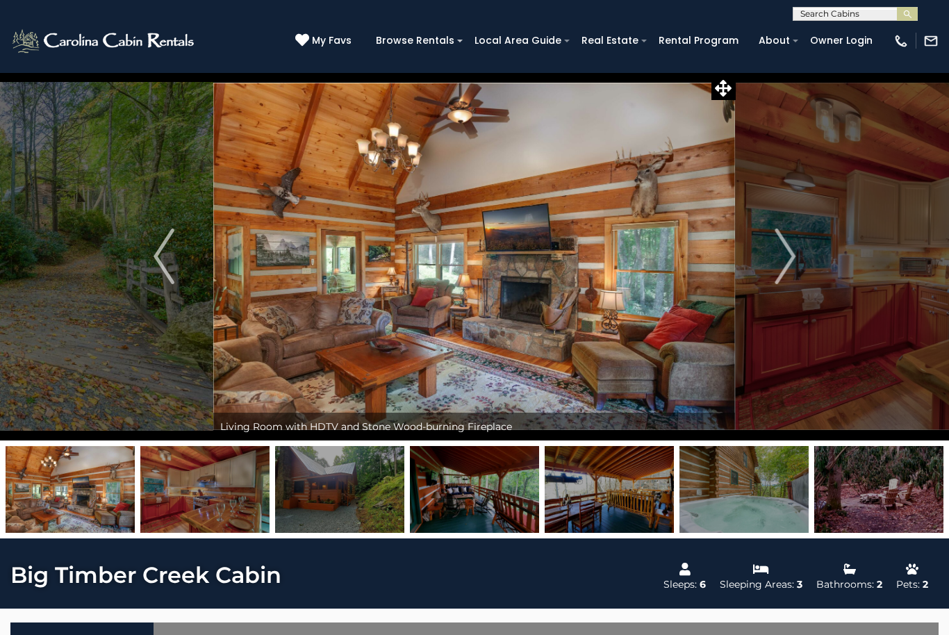
click at [772, 259] on button "Next" at bounding box center [784, 256] width 99 height 368
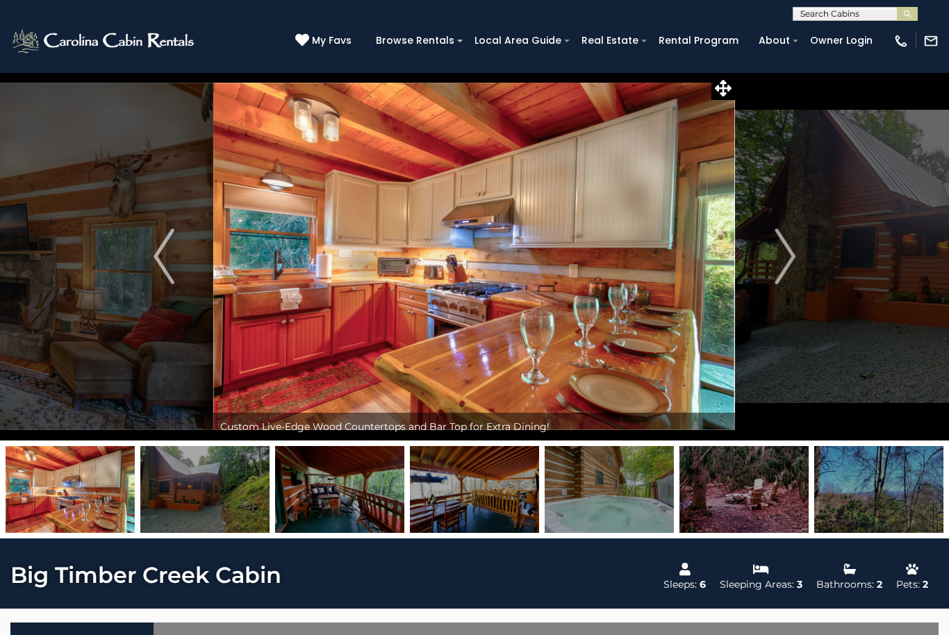
click at [780, 260] on img "Next" at bounding box center [784, 256] width 21 height 56
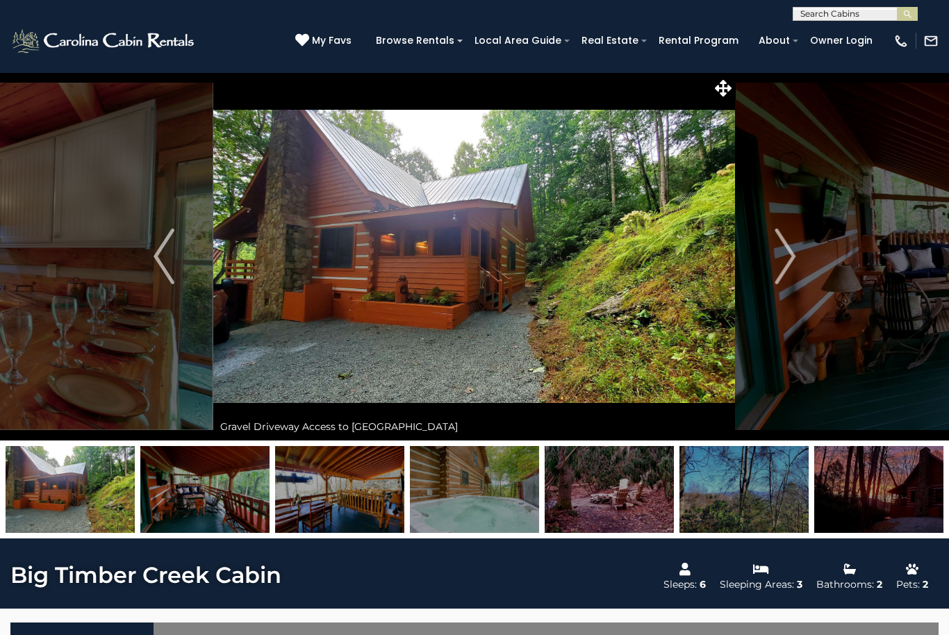
click at [776, 259] on img "Next" at bounding box center [784, 256] width 21 height 56
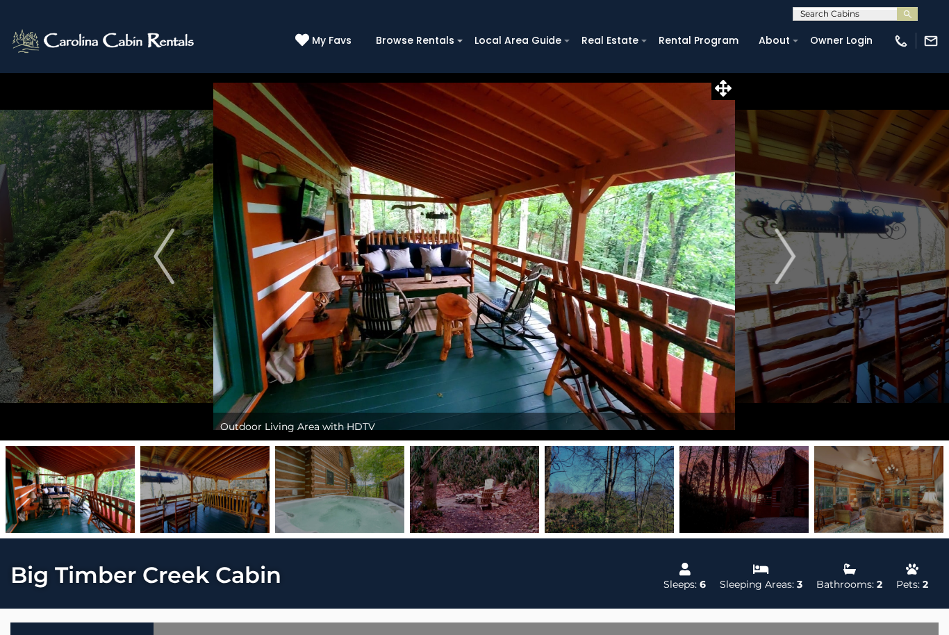
click at [773, 253] on button "Next" at bounding box center [784, 256] width 99 height 368
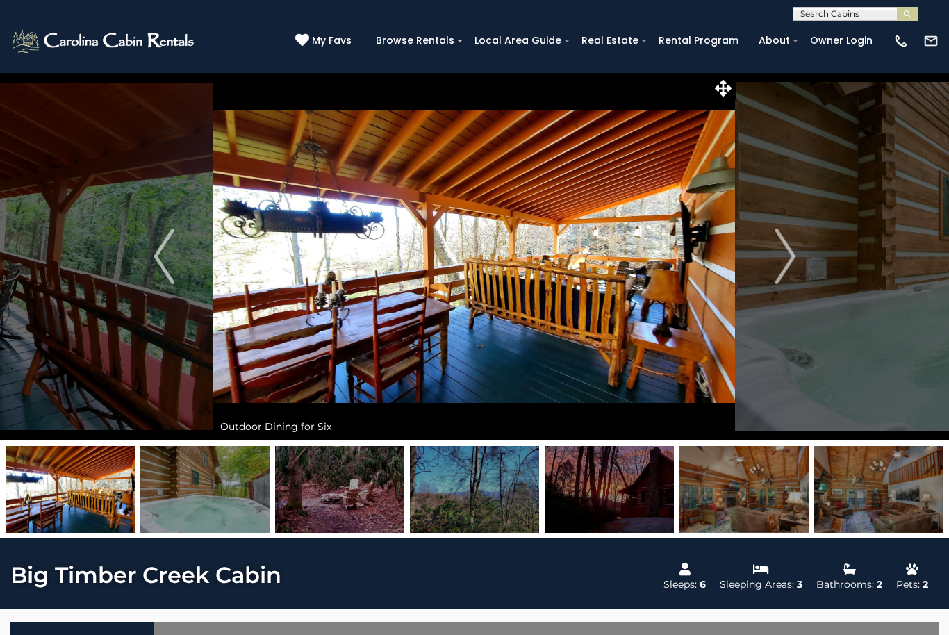
click at [770, 253] on button "Next" at bounding box center [784, 256] width 99 height 368
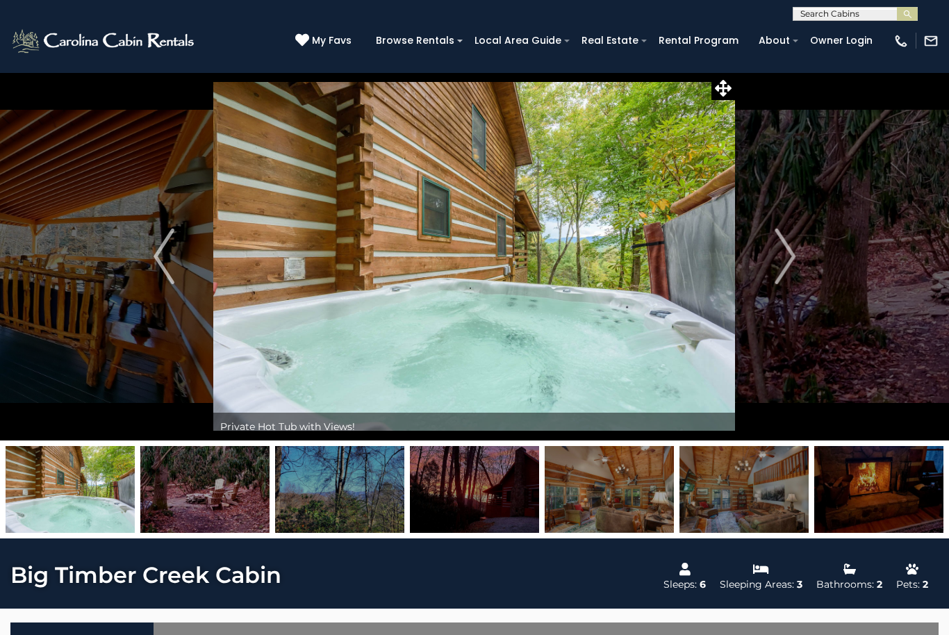
click at [780, 256] on img "Next" at bounding box center [784, 256] width 21 height 56
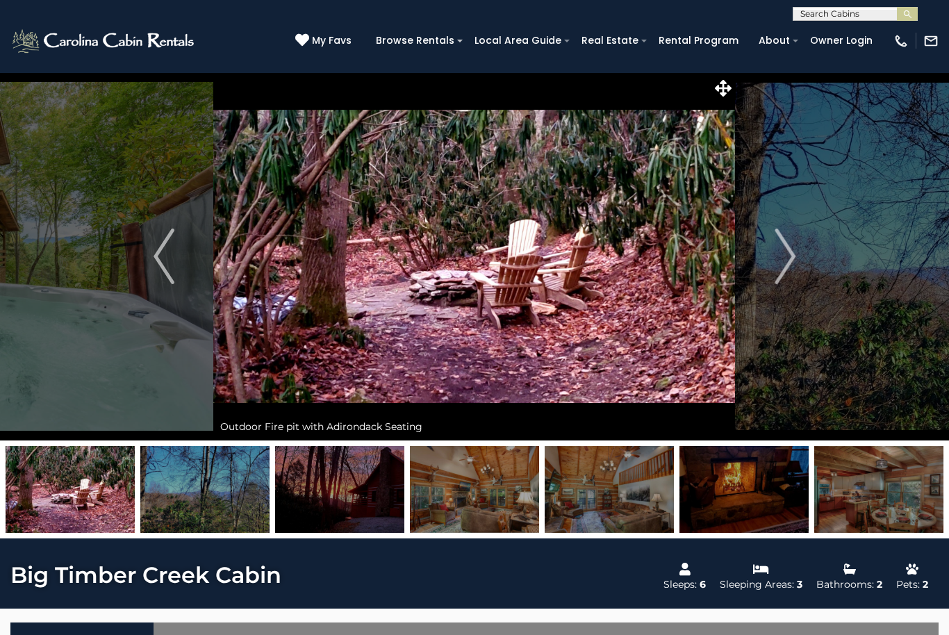
click at [771, 265] on button "Next" at bounding box center [784, 256] width 99 height 368
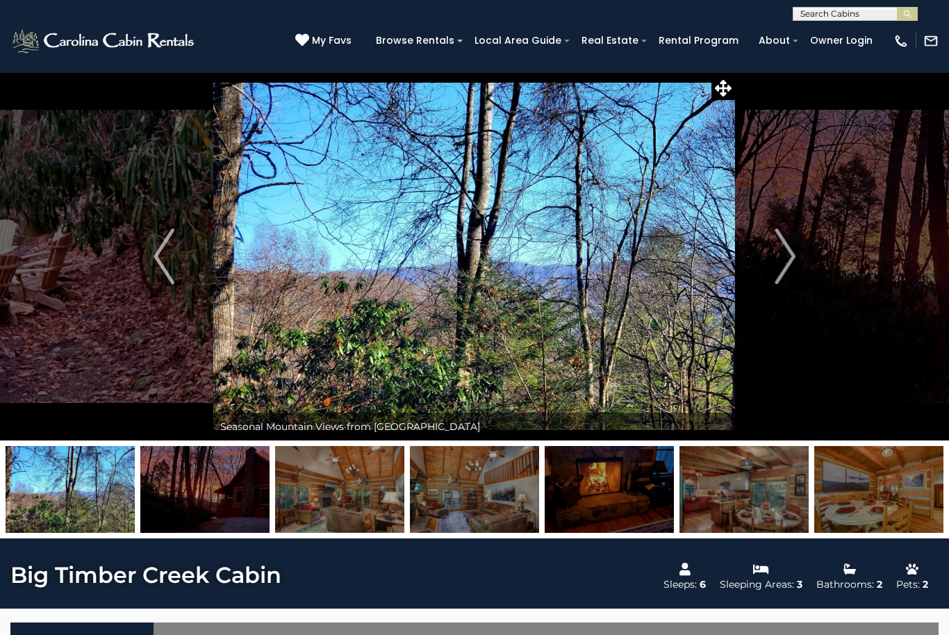
click at [774, 262] on img "Next" at bounding box center [784, 256] width 21 height 56
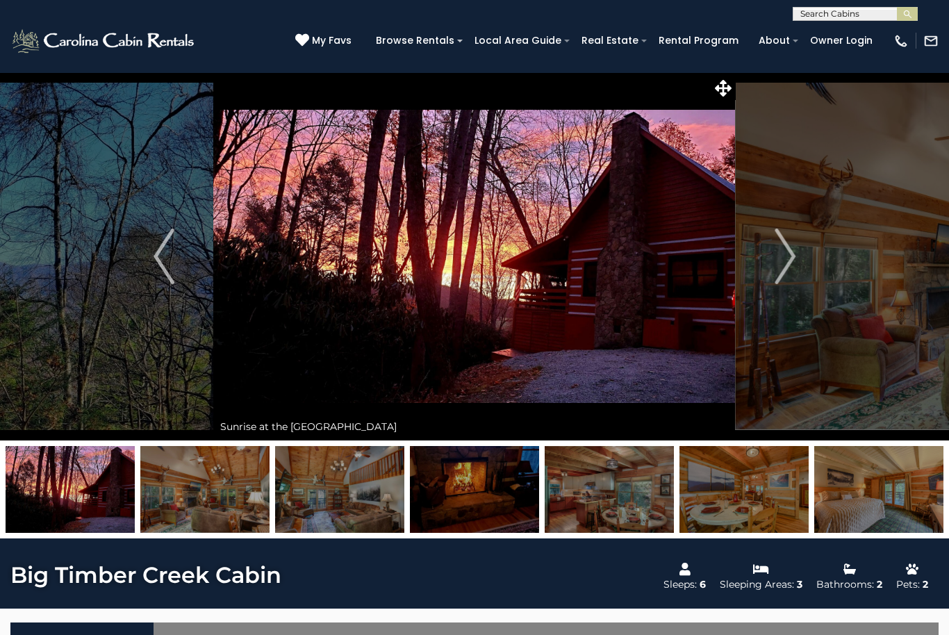
click at [773, 263] on button "Next" at bounding box center [784, 256] width 99 height 368
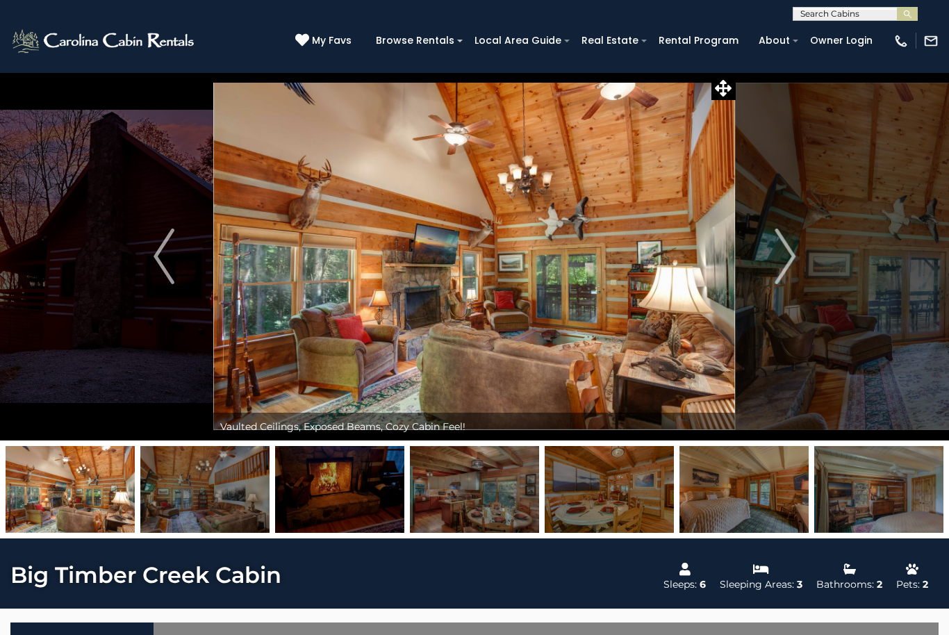
click at [769, 268] on button "Next" at bounding box center [784, 256] width 99 height 368
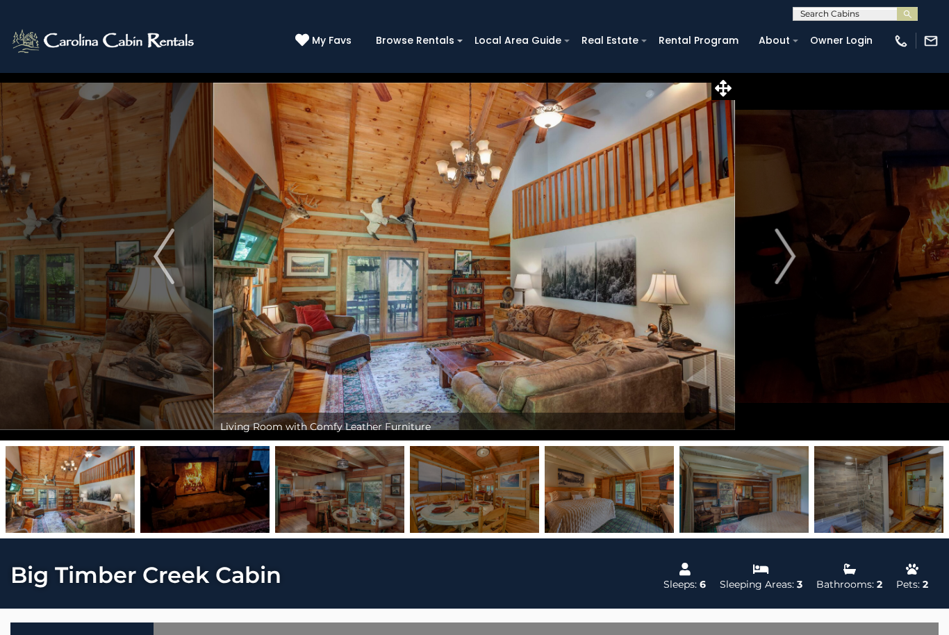
click at [785, 261] on img "Next" at bounding box center [784, 256] width 21 height 56
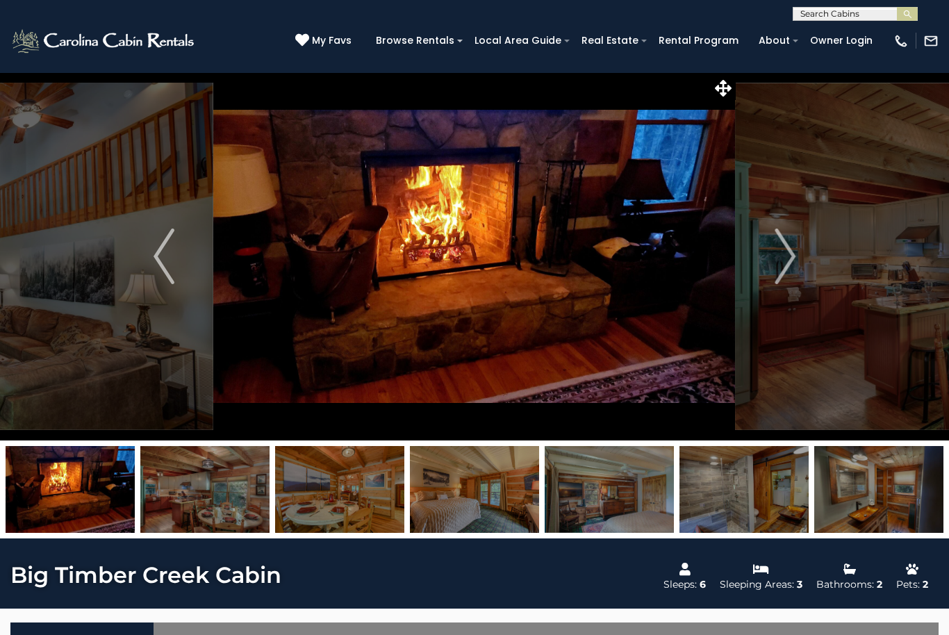
click at [776, 256] on img "Next" at bounding box center [784, 256] width 21 height 56
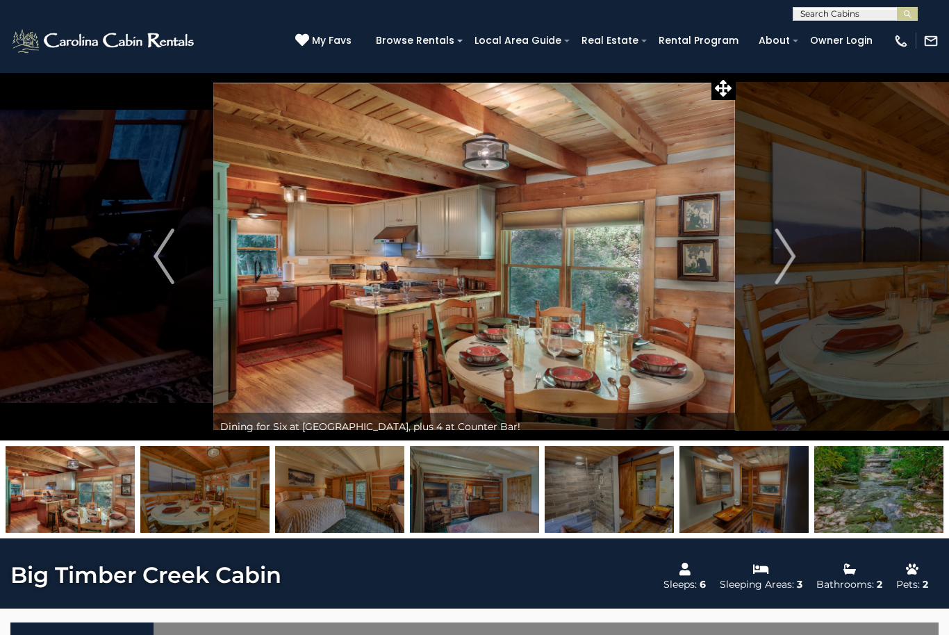
click at [781, 260] on img "Next" at bounding box center [784, 256] width 21 height 56
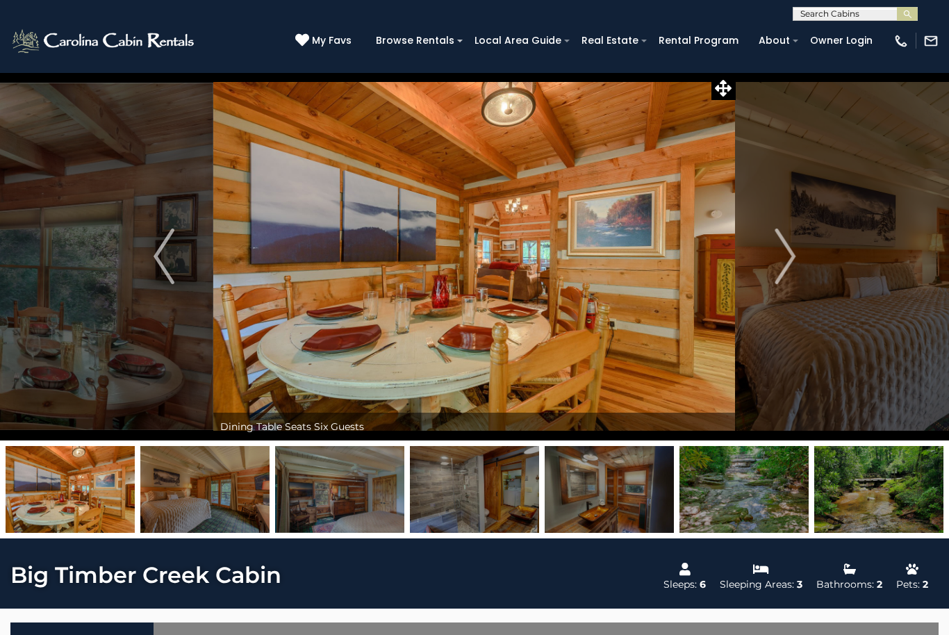
click at [778, 265] on img "Next" at bounding box center [784, 256] width 21 height 56
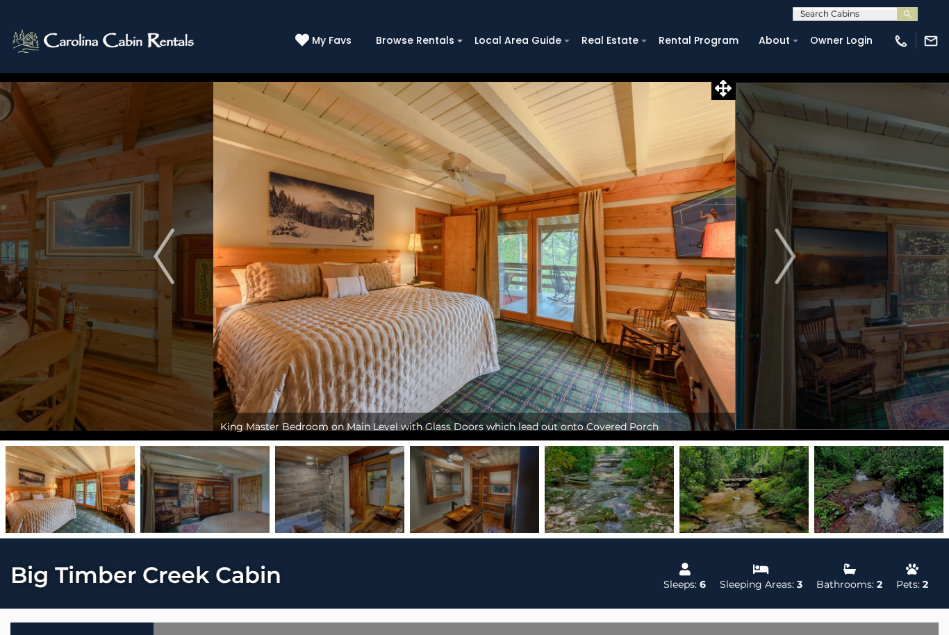
click at [779, 267] on img "Next" at bounding box center [784, 256] width 21 height 56
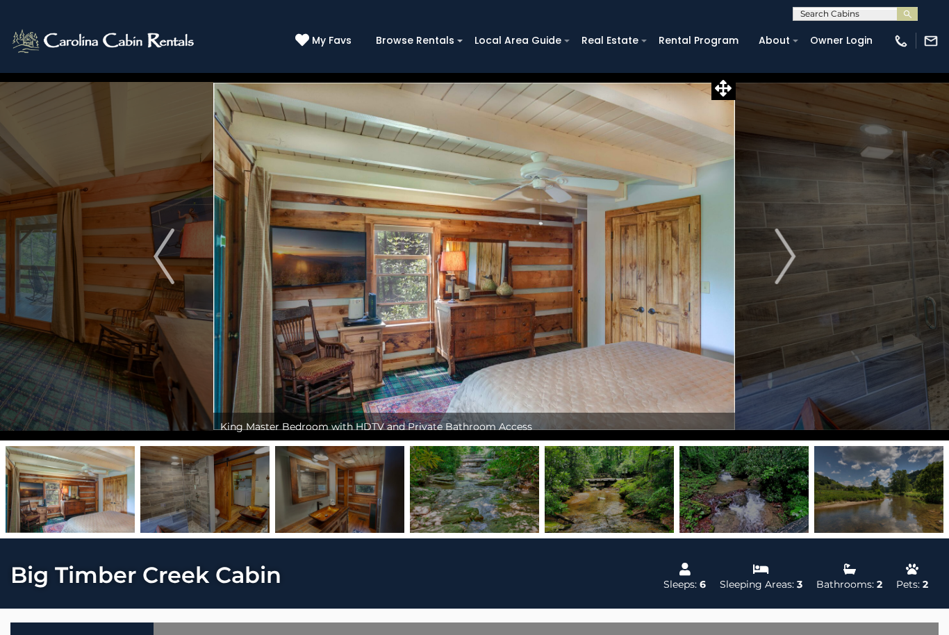
click at [780, 268] on img "Next" at bounding box center [784, 256] width 21 height 56
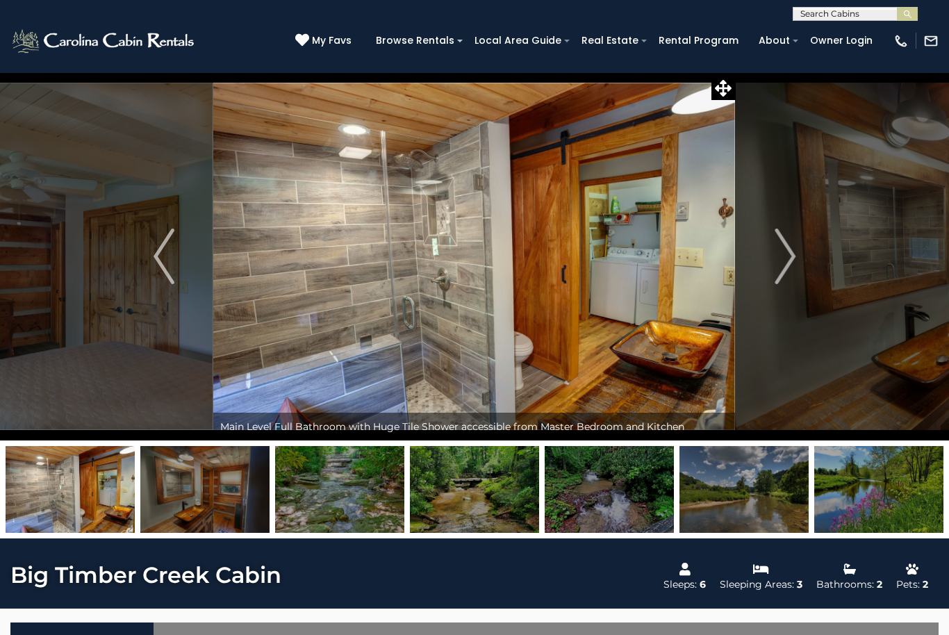
click at [777, 266] on img "Next" at bounding box center [784, 256] width 21 height 56
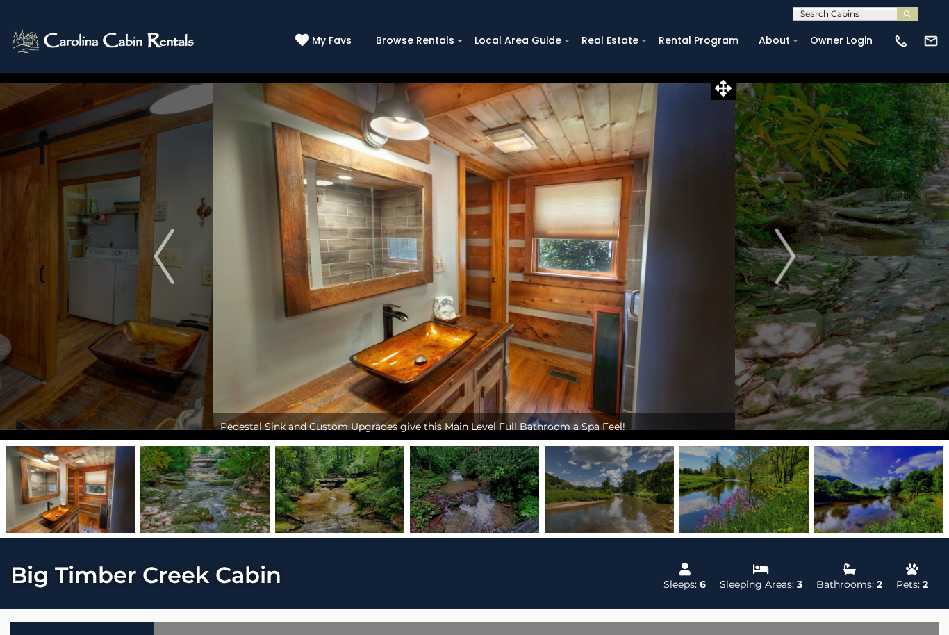
click at [778, 268] on img "Next" at bounding box center [784, 256] width 21 height 56
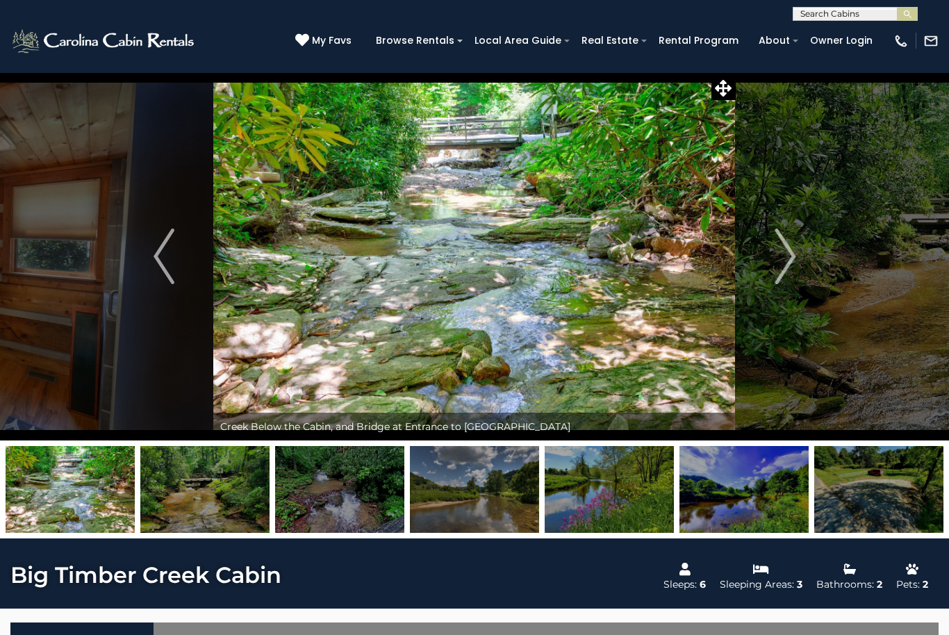
click at [774, 264] on button "Next" at bounding box center [784, 256] width 99 height 368
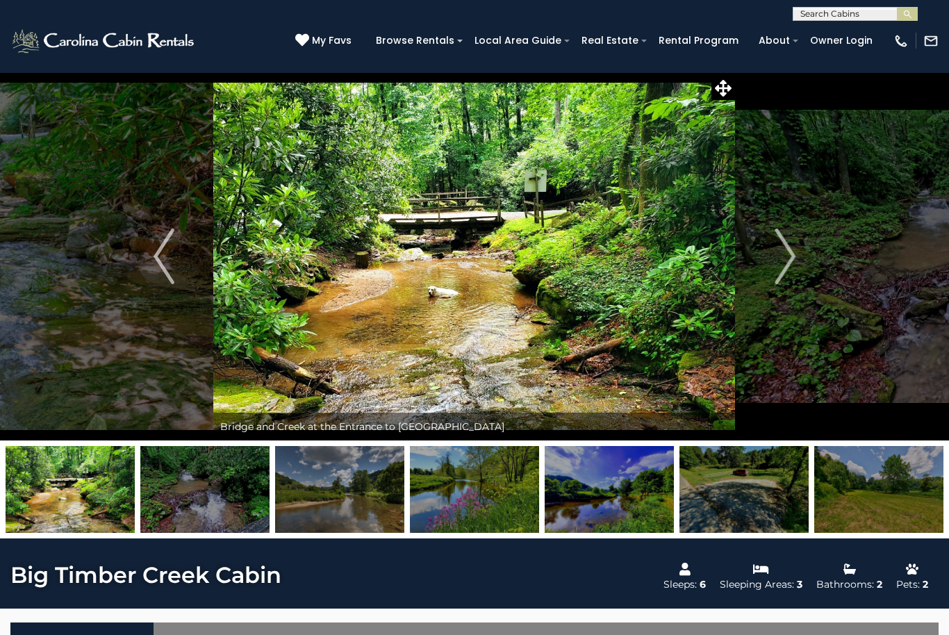
click at [778, 270] on img "Next" at bounding box center [784, 256] width 21 height 56
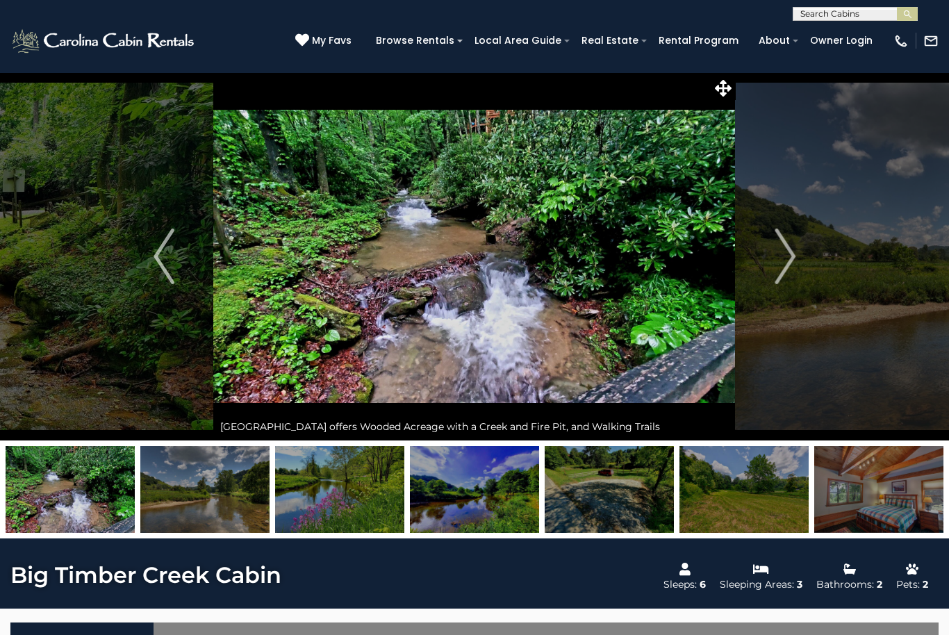
click at [771, 267] on button "Next" at bounding box center [784, 256] width 99 height 368
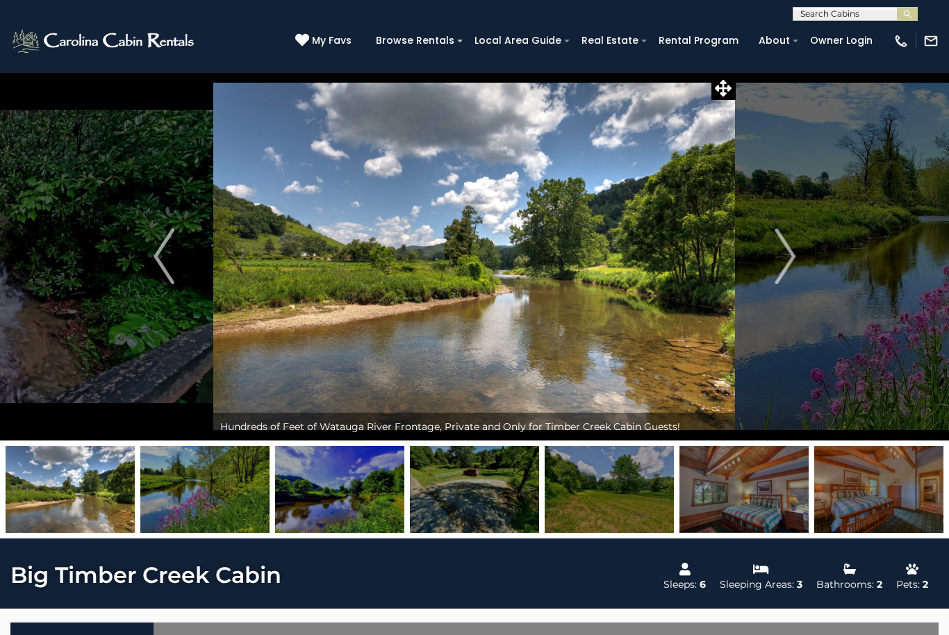
click at [771, 265] on button "Next" at bounding box center [784, 256] width 99 height 368
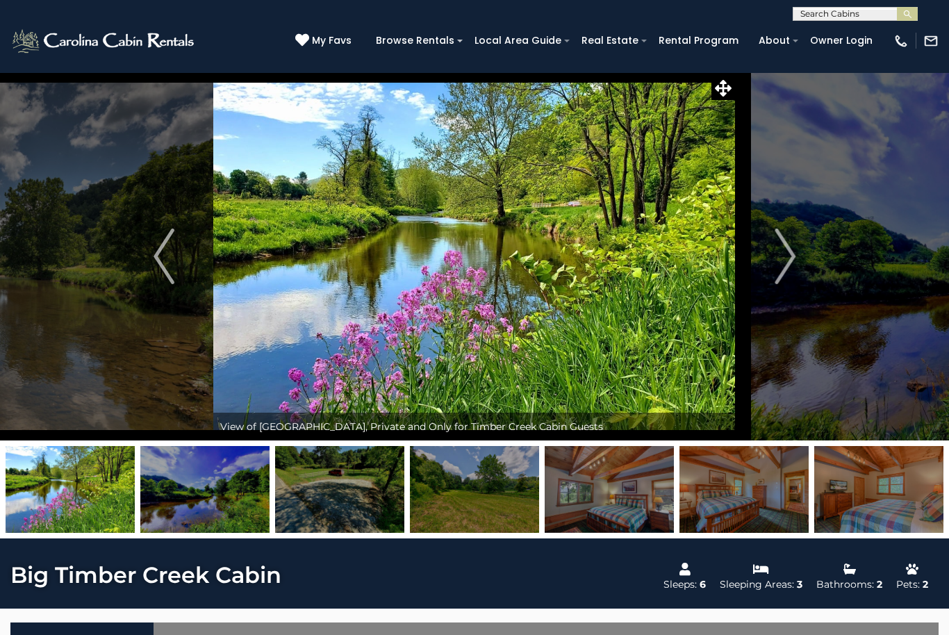
click at [772, 263] on button "Next" at bounding box center [784, 256] width 99 height 368
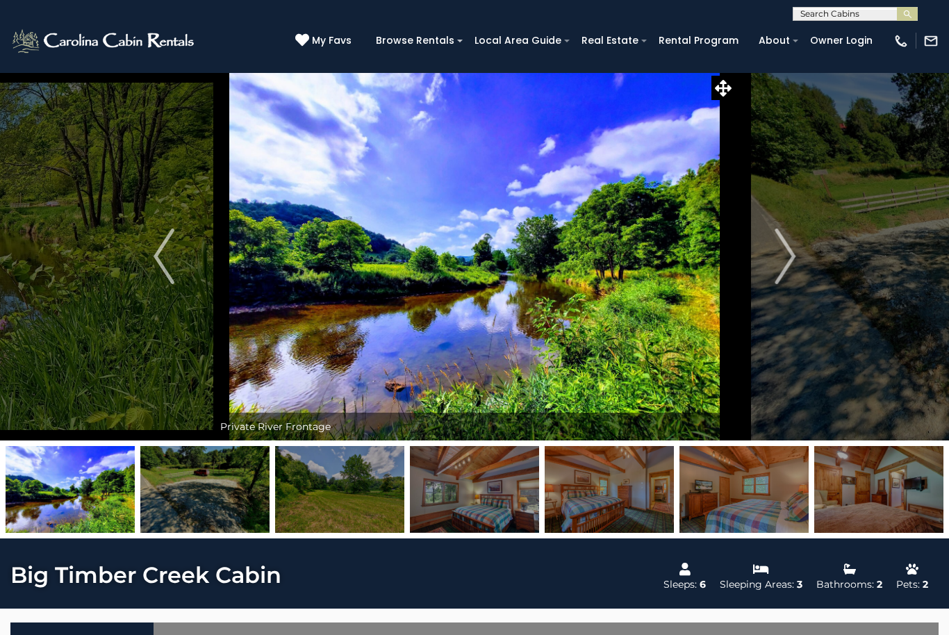
click at [773, 263] on button "Next" at bounding box center [784, 256] width 99 height 368
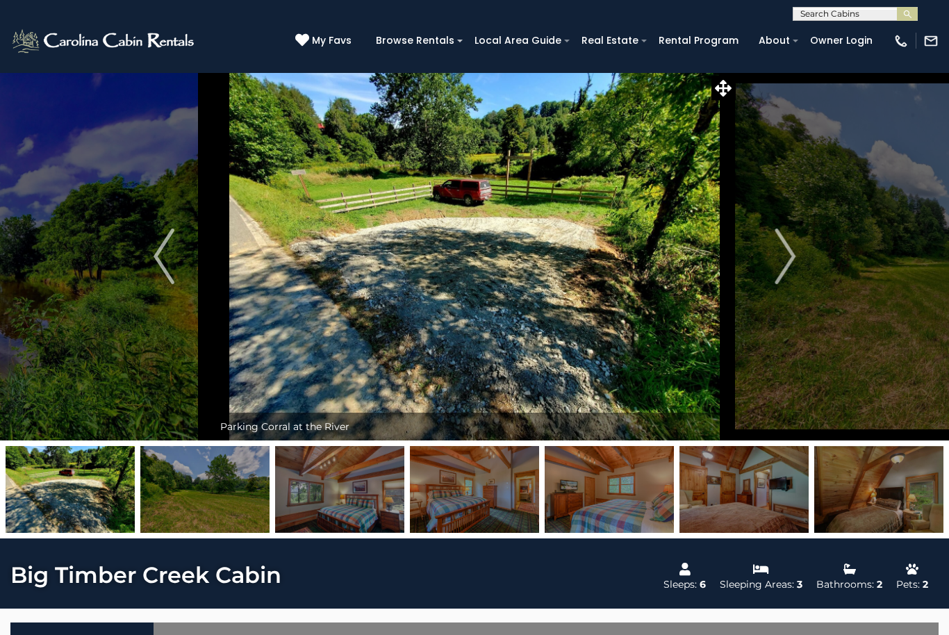
click at [771, 265] on button "Next" at bounding box center [784, 256] width 99 height 368
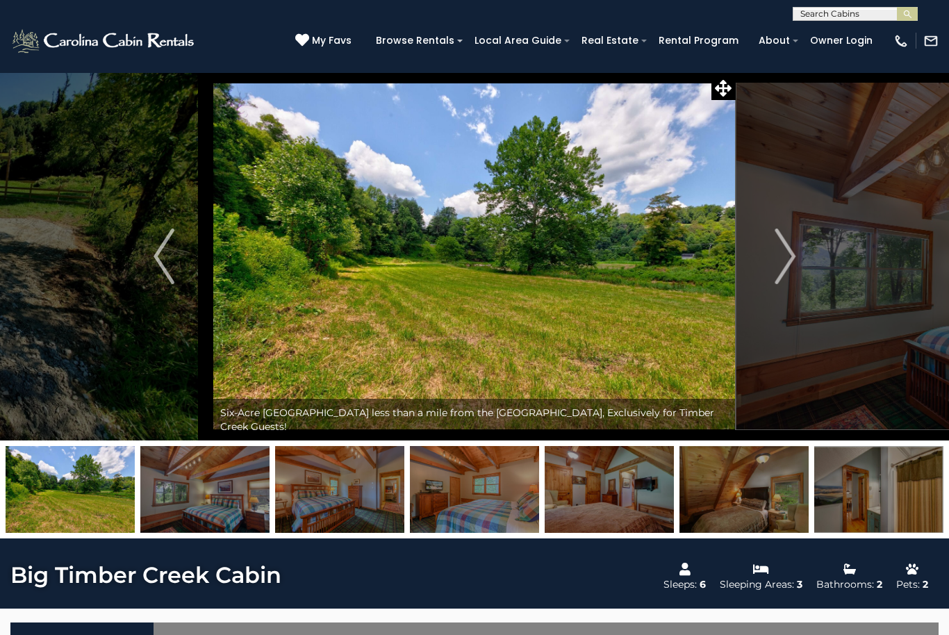
click at [771, 265] on button "Next" at bounding box center [784, 256] width 99 height 368
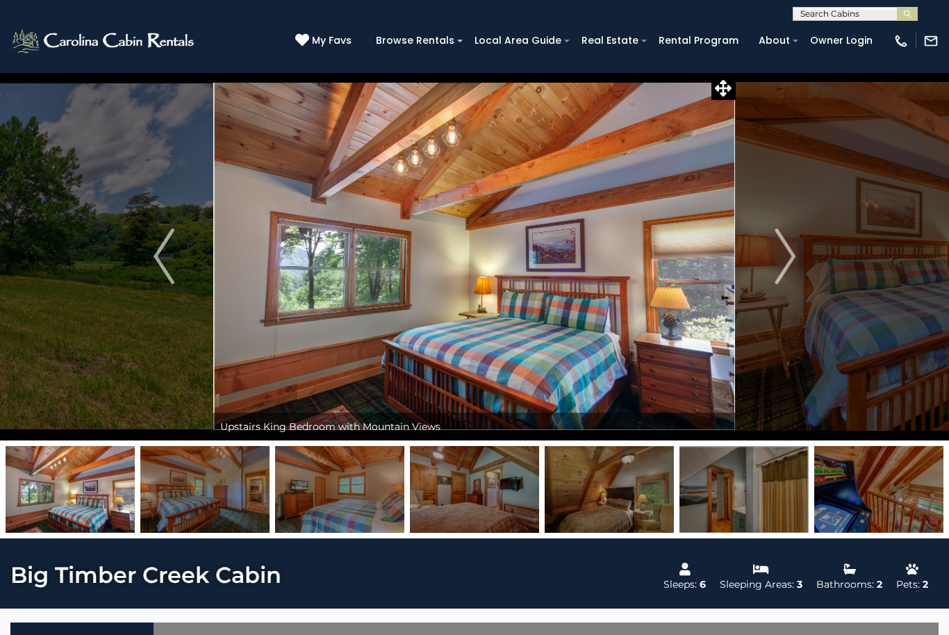
click at [772, 267] on button "Next" at bounding box center [784, 256] width 99 height 368
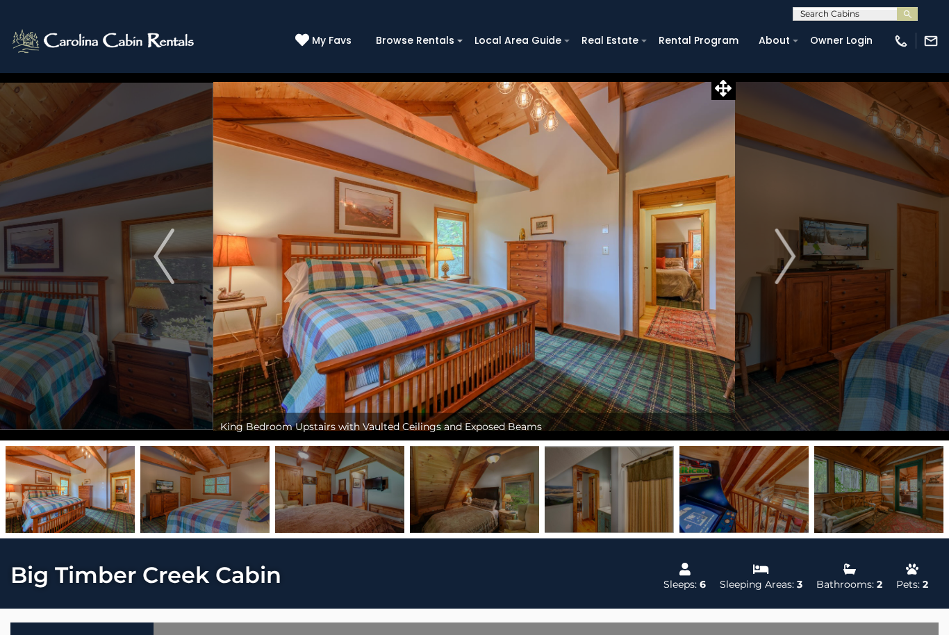
click at [771, 264] on button "Next" at bounding box center [784, 256] width 99 height 368
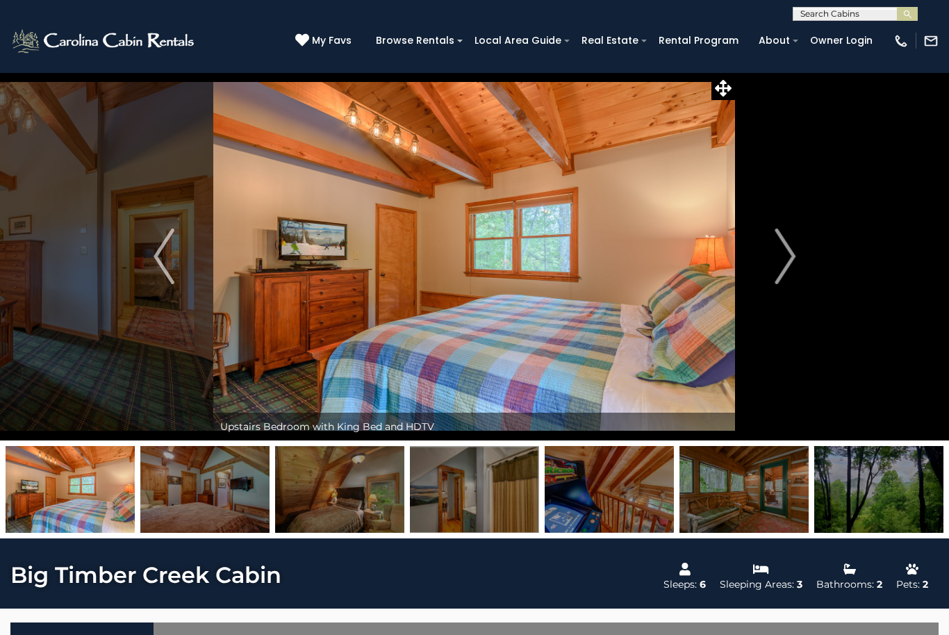
click at [771, 267] on button "Next" at bounding box center [784, 256] width 99 height 368
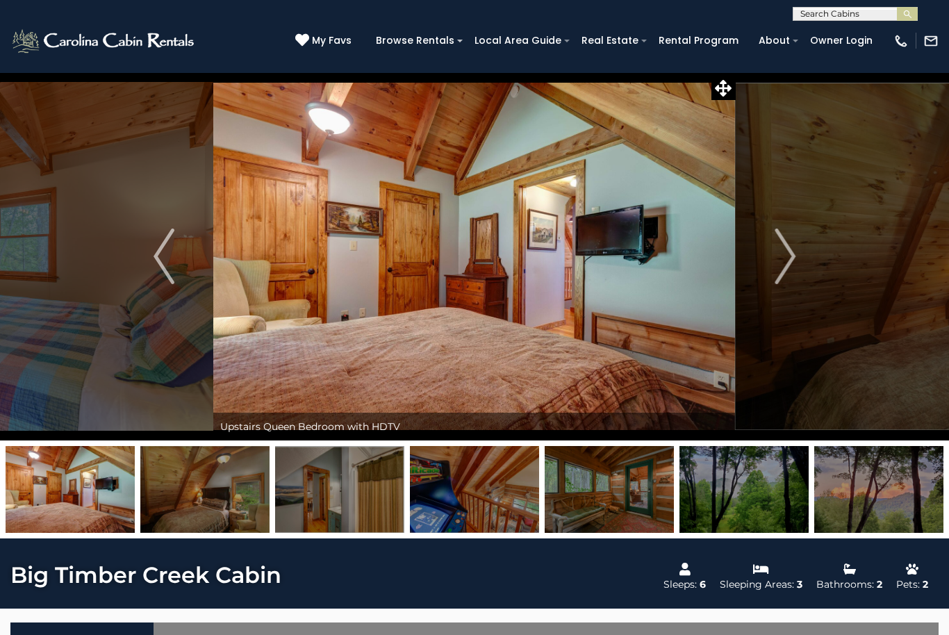
click at [768, 261] on button "Next" at bounding box center [784, 256] width 99 height 368
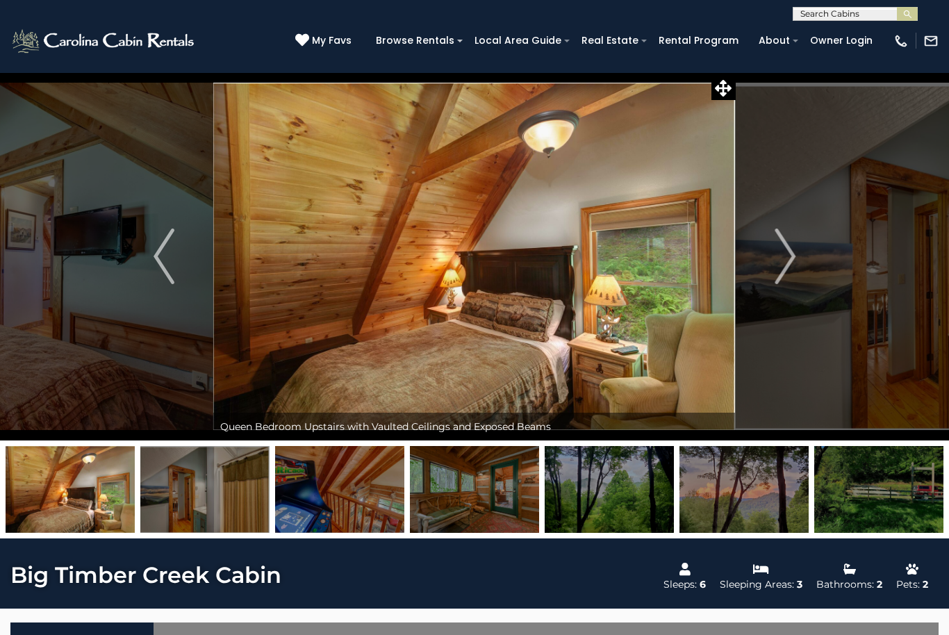
click at [767, 260] on button "Next" at bounding box center [784, 256] width 99 height 368
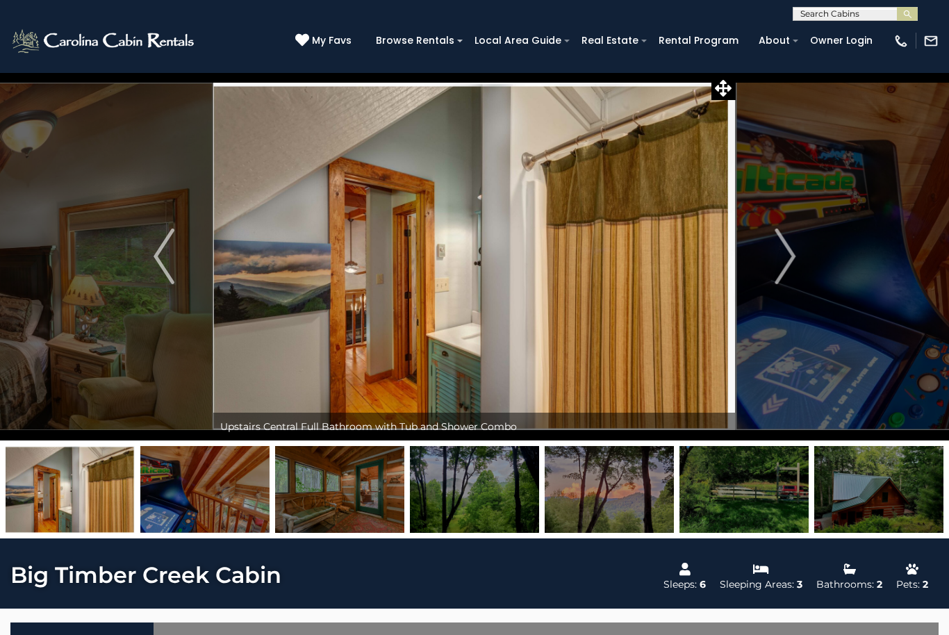
click at [796, 256] on button "Next" at bounding box center [784, 256] width 99 height 368
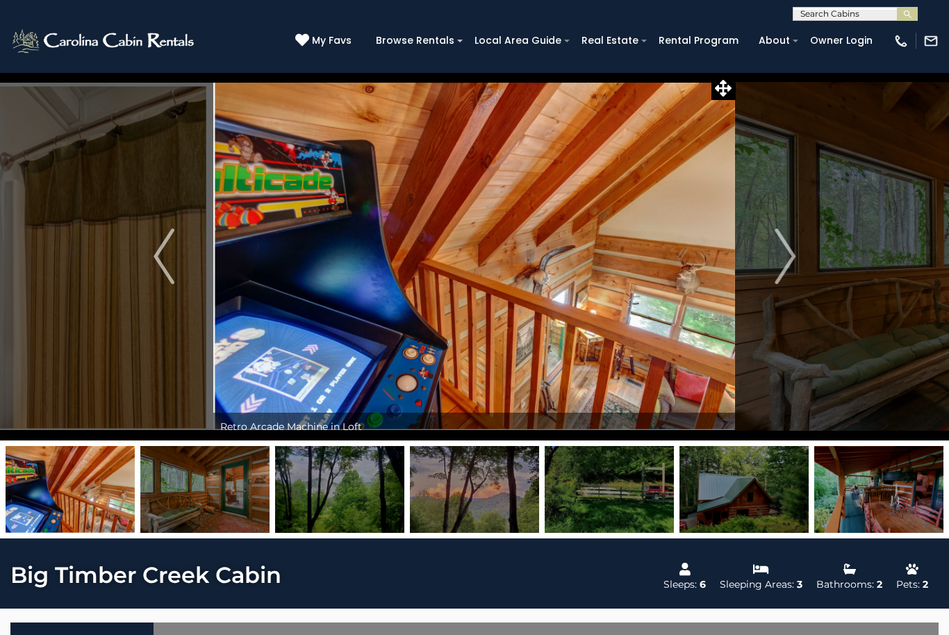
click at [773, 262] on button "Next" at bounding box center [784, 256] width 99 height 368
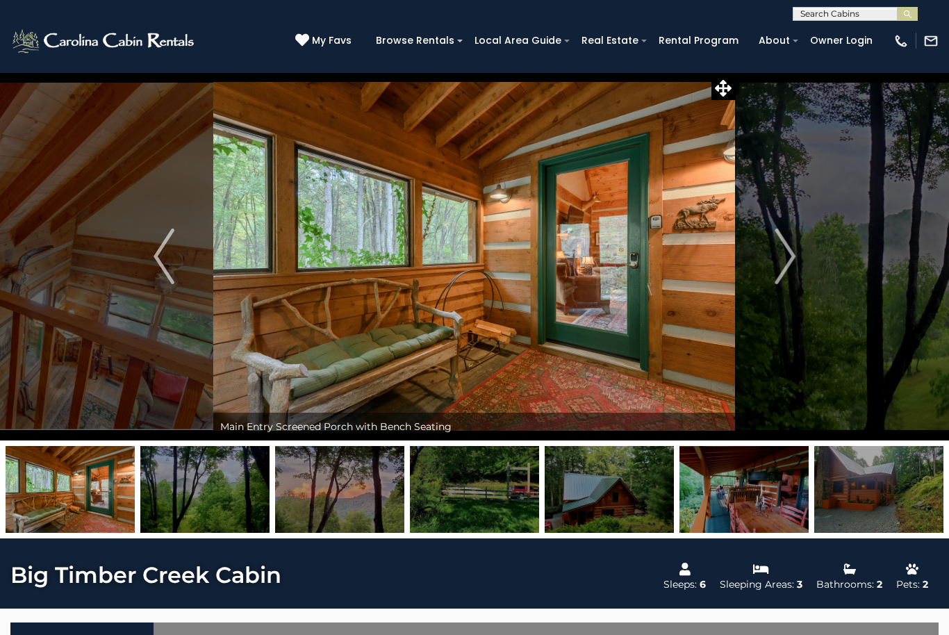
click at [770, 265] on button "Next" at bounding box center [784, 256] width 99 height 368
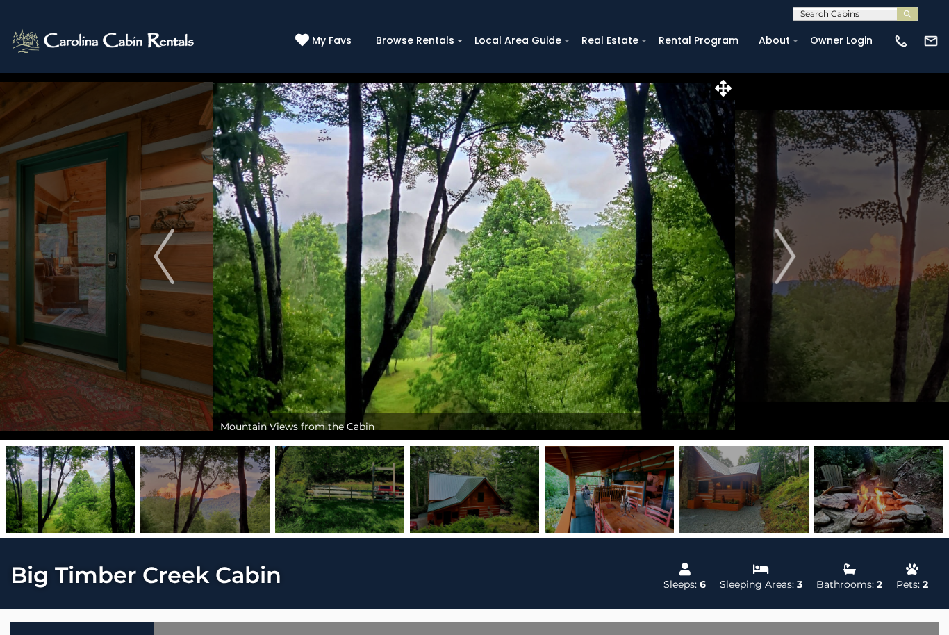
click at [769, 267] on button "Next" at bounding box center [784, 256] width 99 height 368
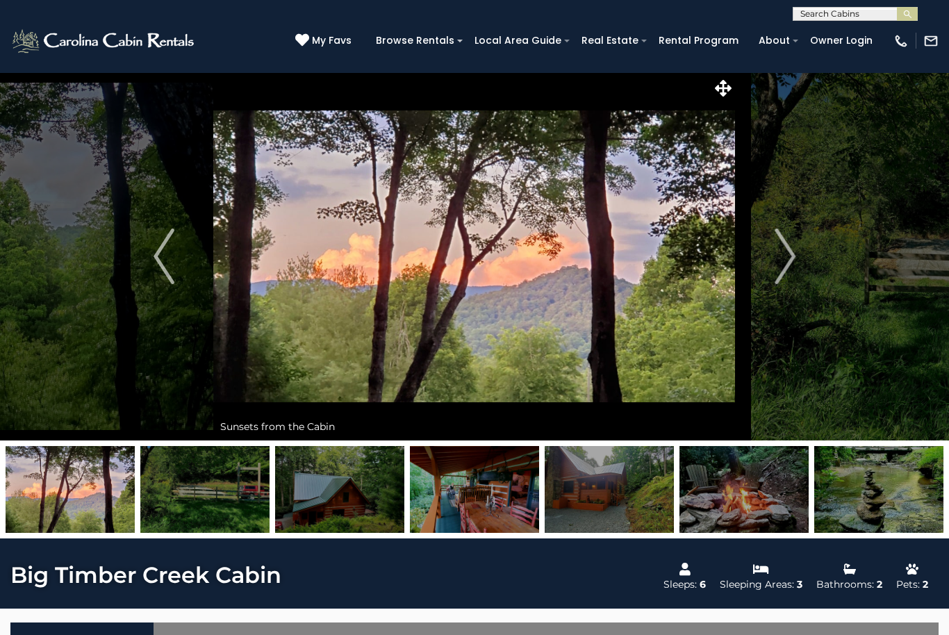
click at [769, 270] on button "Next" at bounding box center [784, 256] width 99 height 368
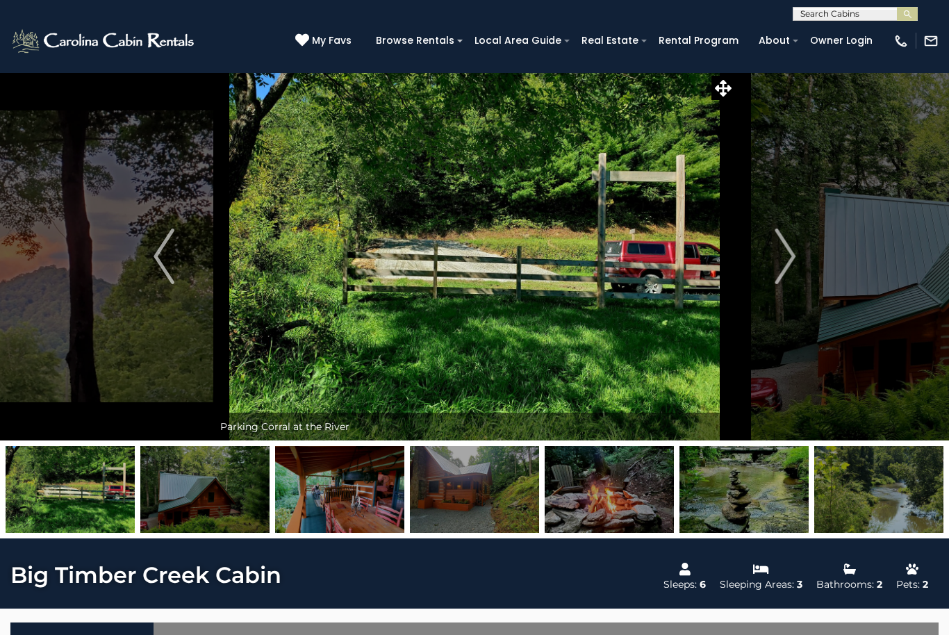
click at [771, 268] on button "Next" at bounding box center [784, 256] width 99 height 368
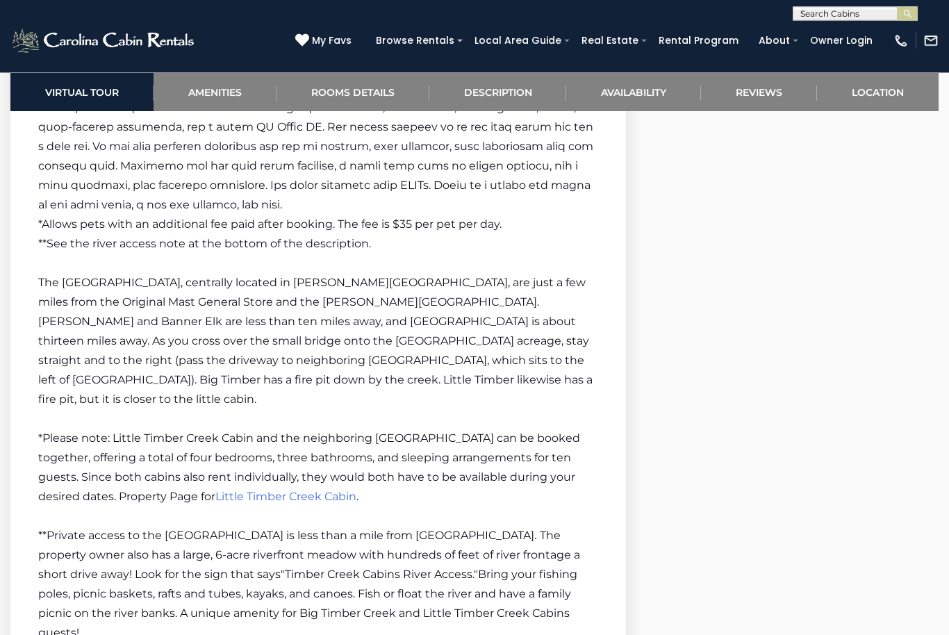
scroll to position [2018, 0]
click at [319, 490] on span "Little Timber Creek Cabin" at bounding box center [285, 496] width 141 height 13
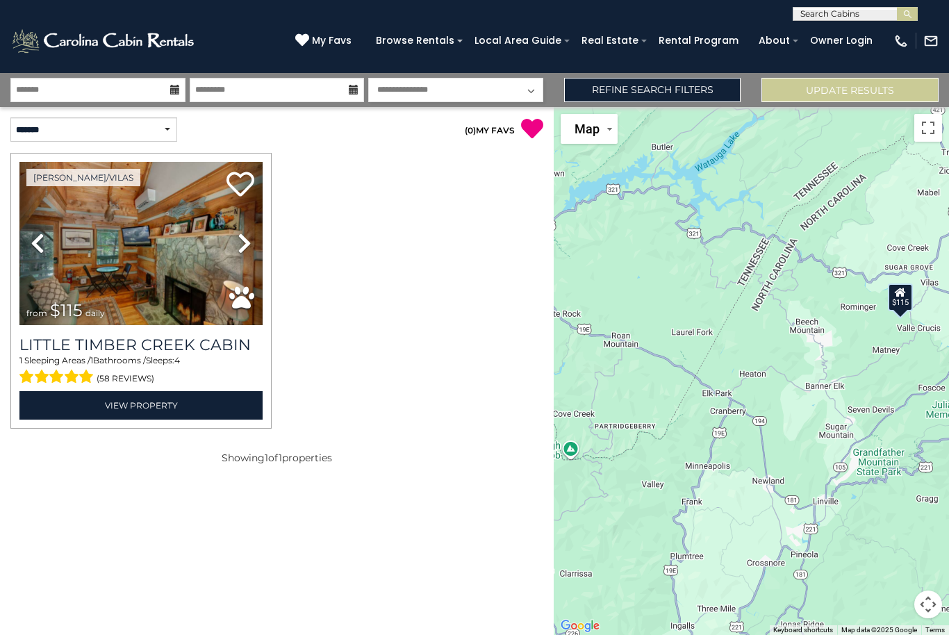
click at [187, 254] on img at bounding box center [140, 243] width 243 height 163
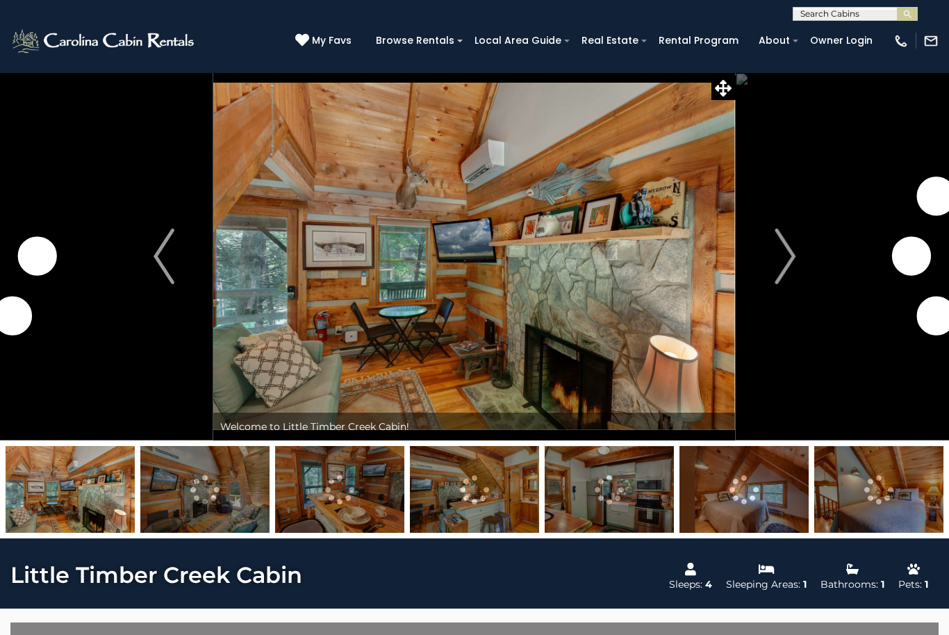
click at [769, 268] on button "Next" at bounding box center [784, 256] width 99 height 368
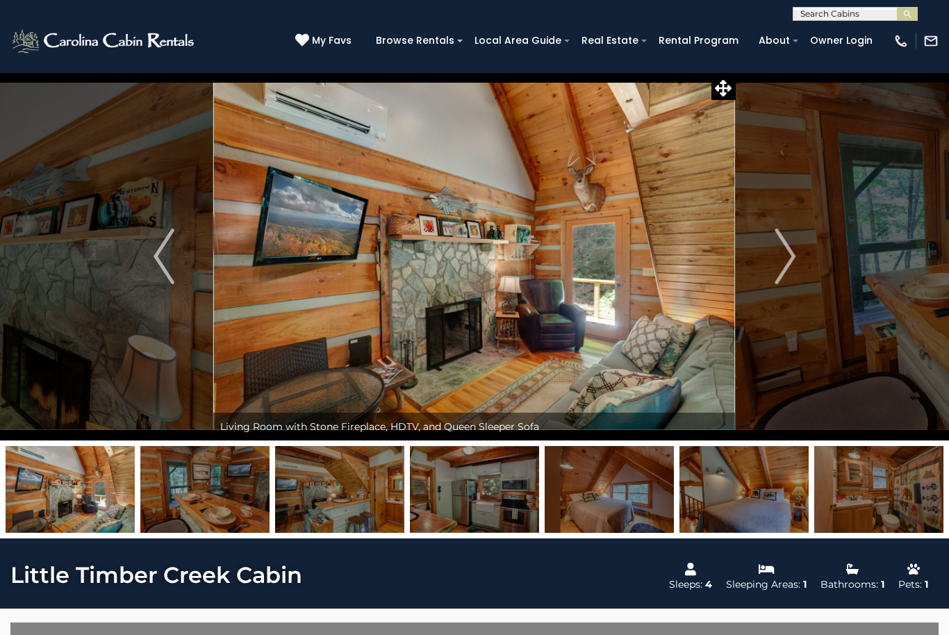
click at [792, 275] on img "Next" at bounding box center [784, 256] width 21 height 56
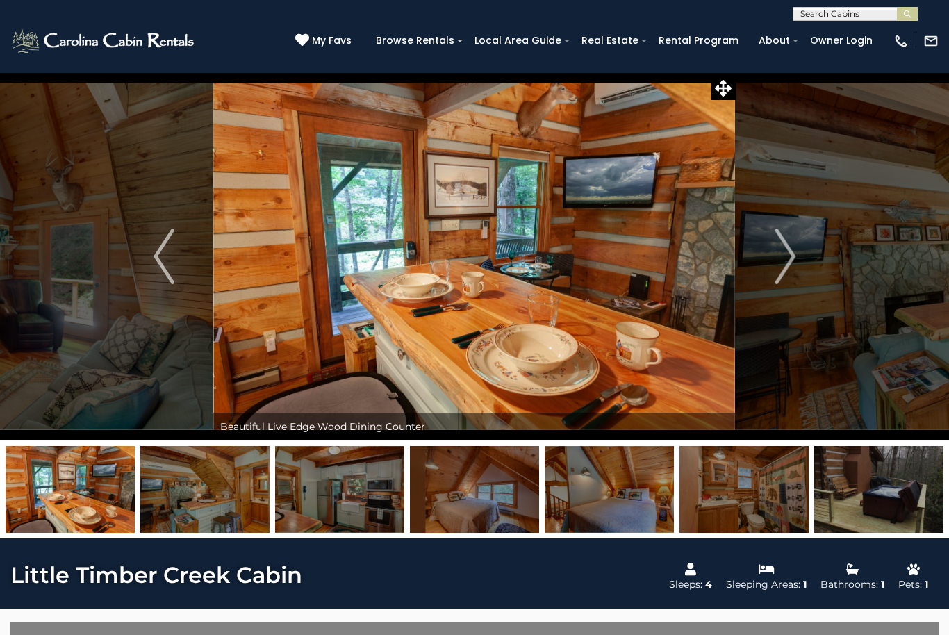
click at [791, 275] on img "Next" at bounding box center [784, 256] width 21 height 56
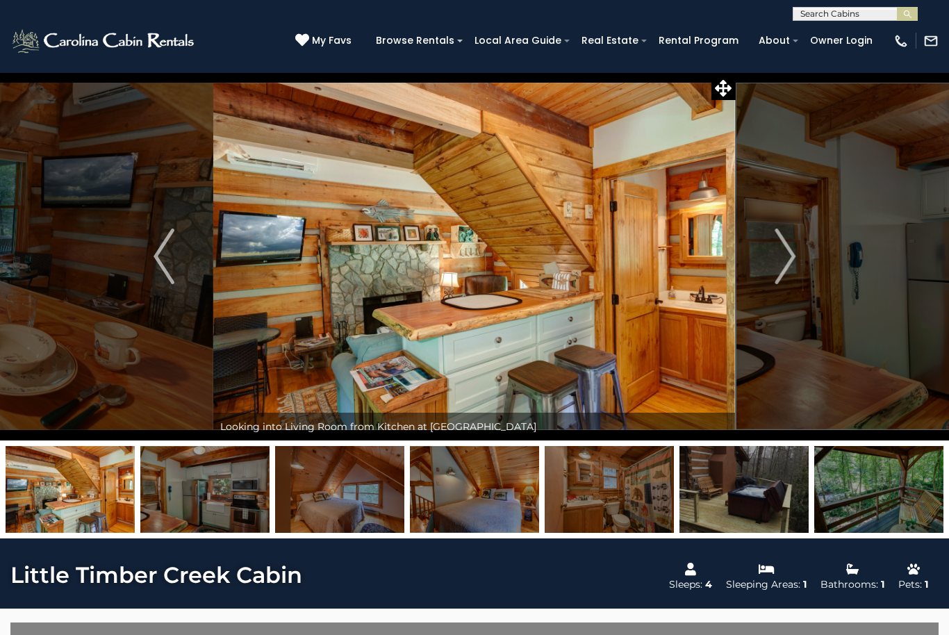
click at [786, 268] on img "Next" at bounding box center [784, 256] width 21 height 56
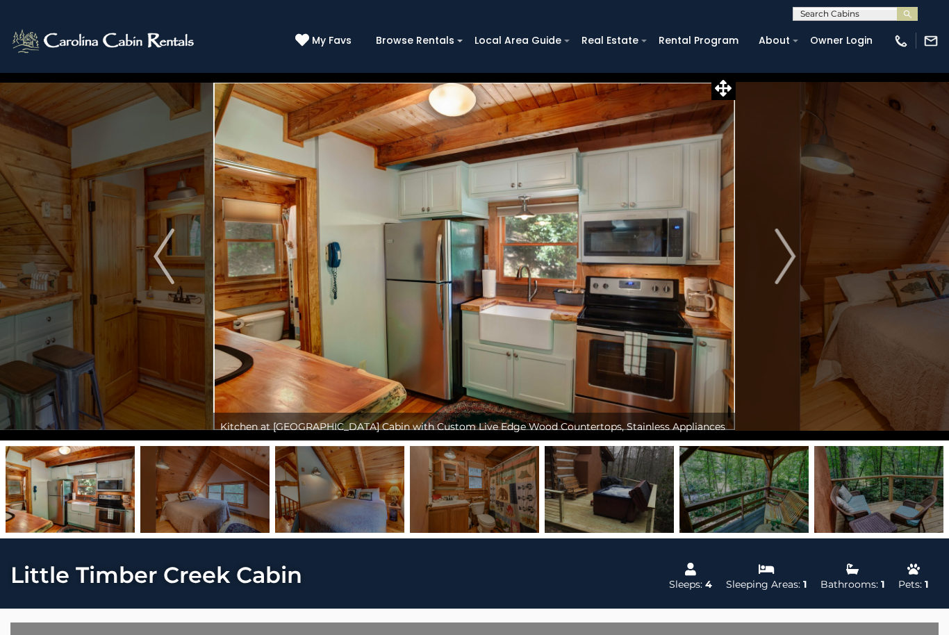
click at [785, 271] on img "Next" at bounding box center [784, 256] width 21 height 56
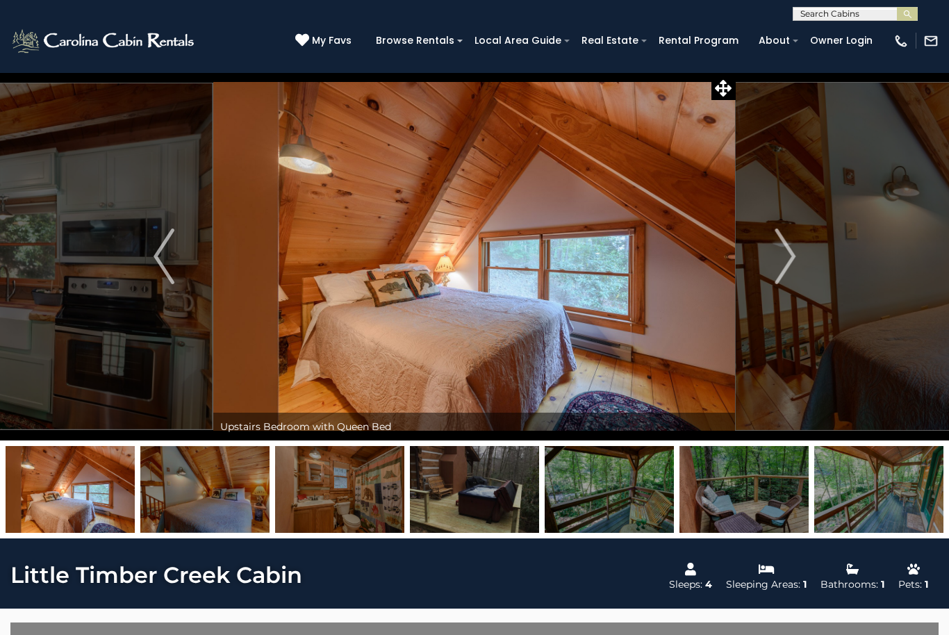
click at [786, 269] on img "Next" at bounding box center [784, 256] width 21 height 56
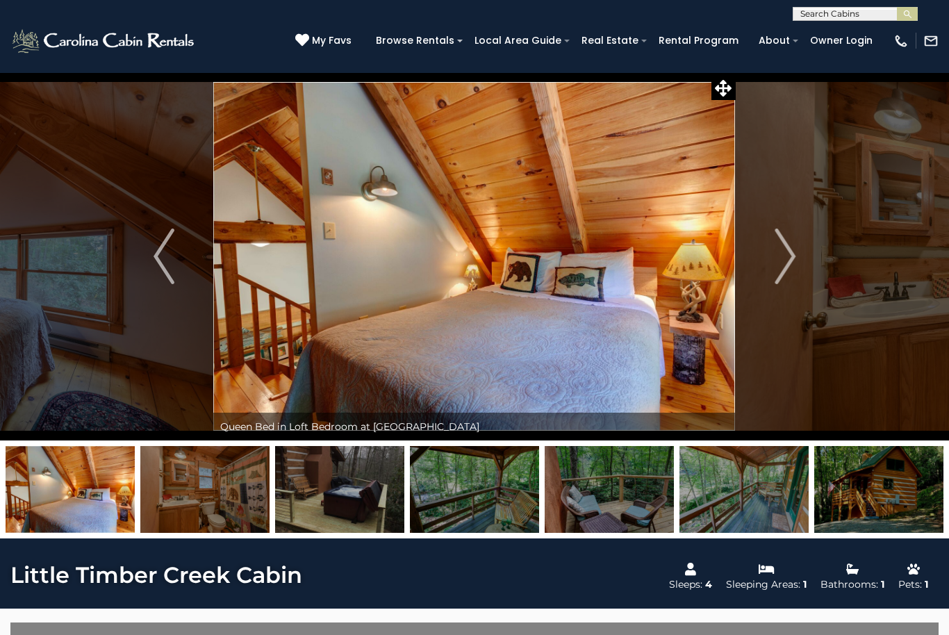
click at [787, 272] on img "Next" at bounding box center [784, 256] width 21 height 56
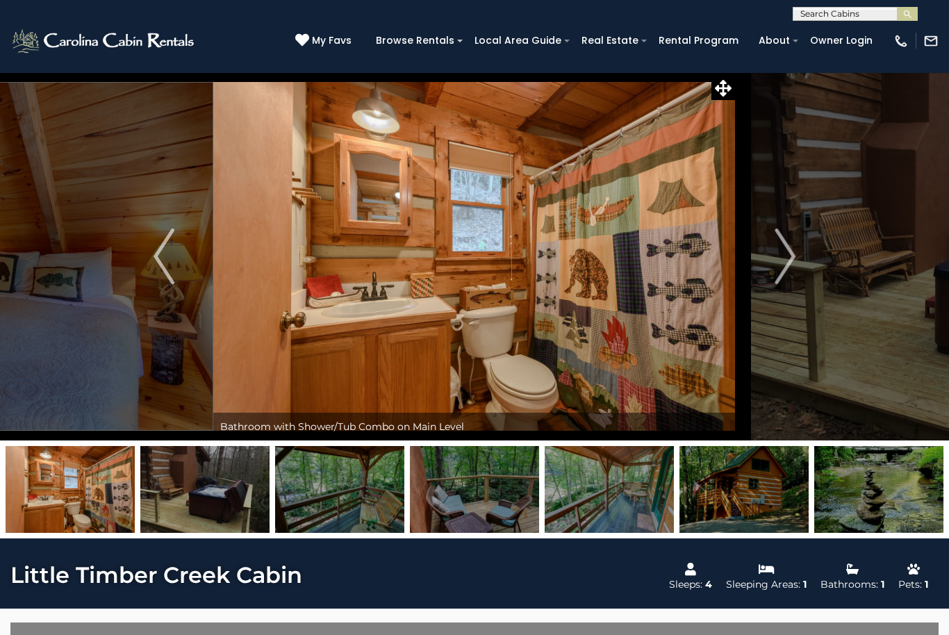
click at [787, 269] on img "Next" at bounding box center [784, 256] width 21 height 56
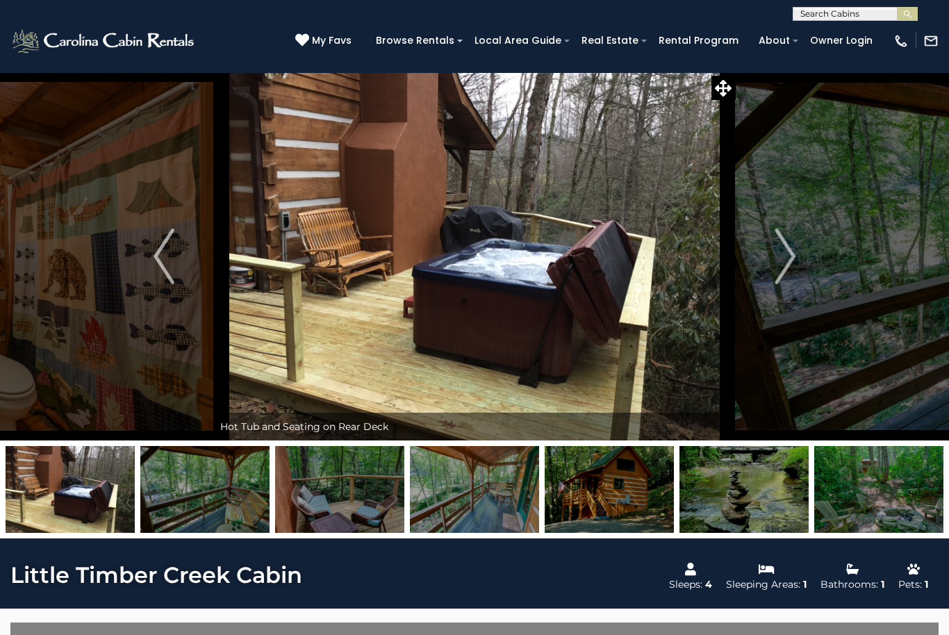
click at [783, 268] on img "Next" at bounding box center [784, 256] width 21 height 56
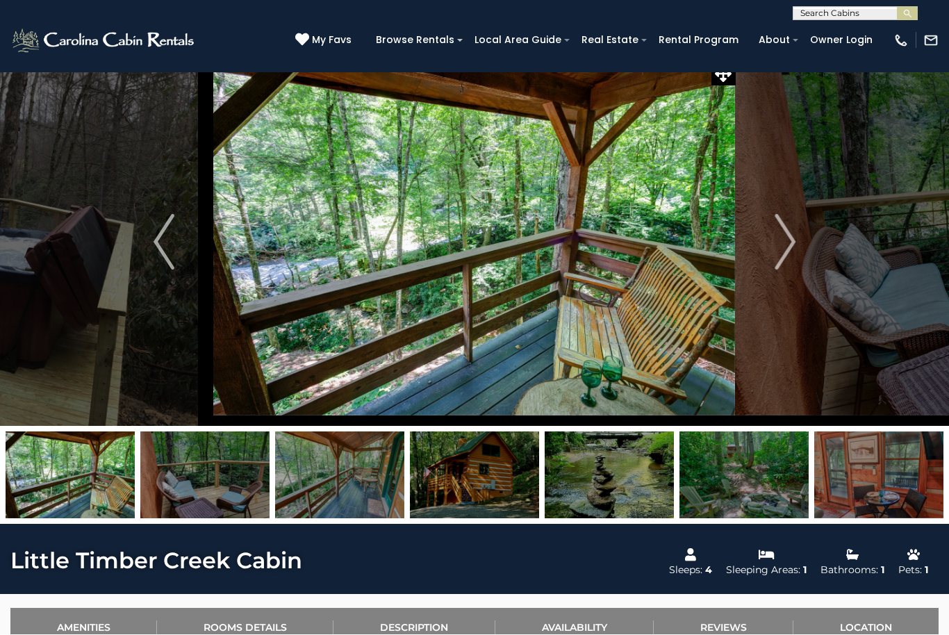
click at [783, 253] on img "Next" at bounding box center [784, 243] width 21 height 56
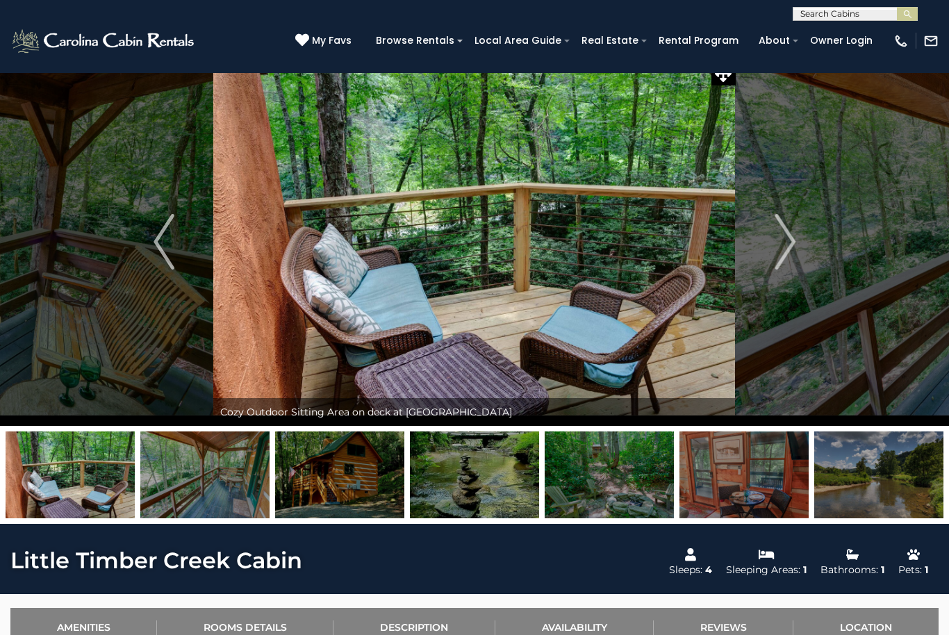
click at [767, 249] on button "Next" at bounding box center [784, 242] width 99 height 368
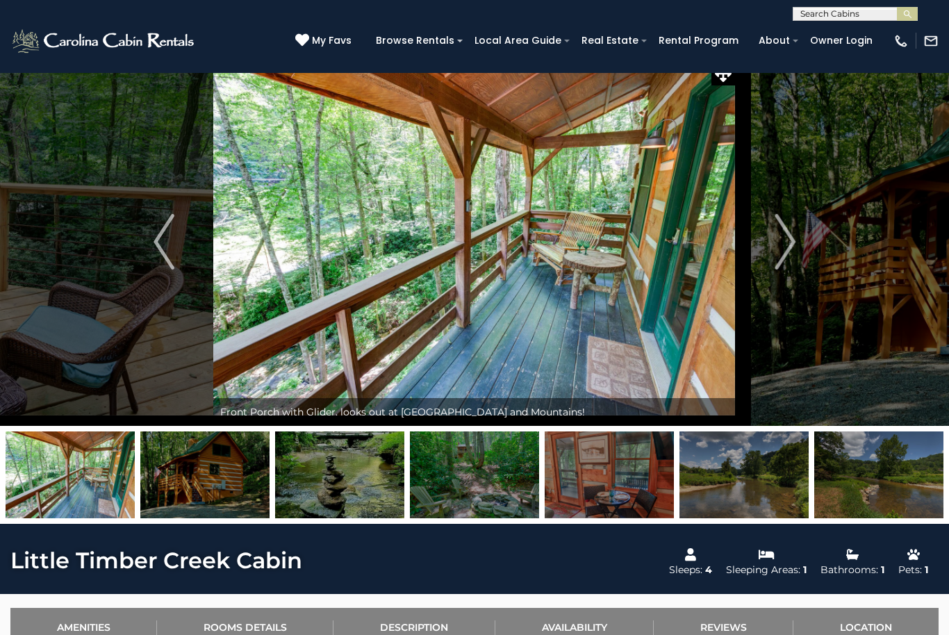
click at [762, 258] on button "Next" at bounding box center [784, 242] width 99 height 368
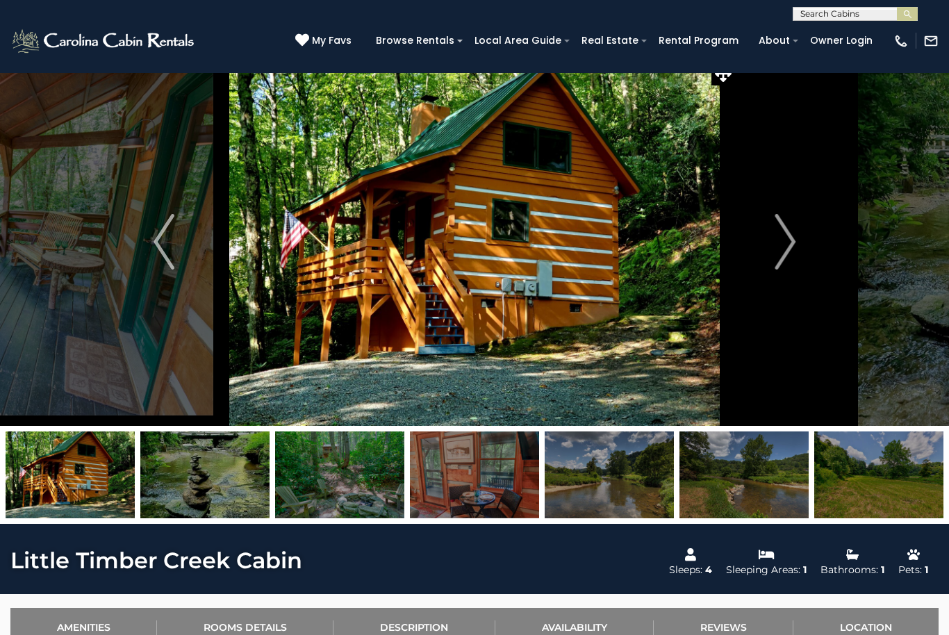
click at [760, 259] on button "Next" at bounding box center [784, 242] width 99 height 368
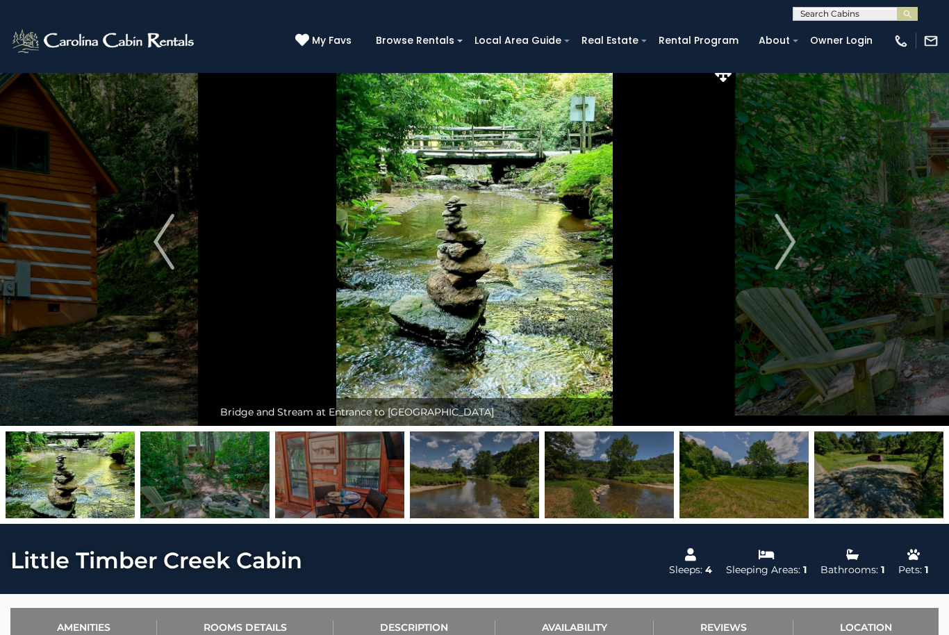
click at [776, 247] on img "Next" at bounding box center [784, 242] width 21 height 56
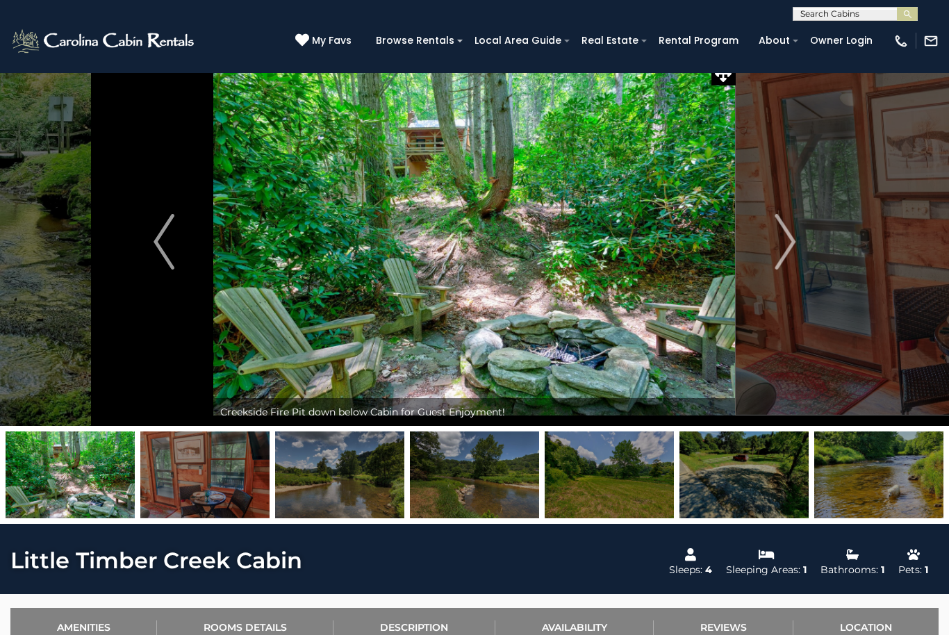
click at [774, 251] on button "Next" at bounding box center [784, 242] width 99 height 368
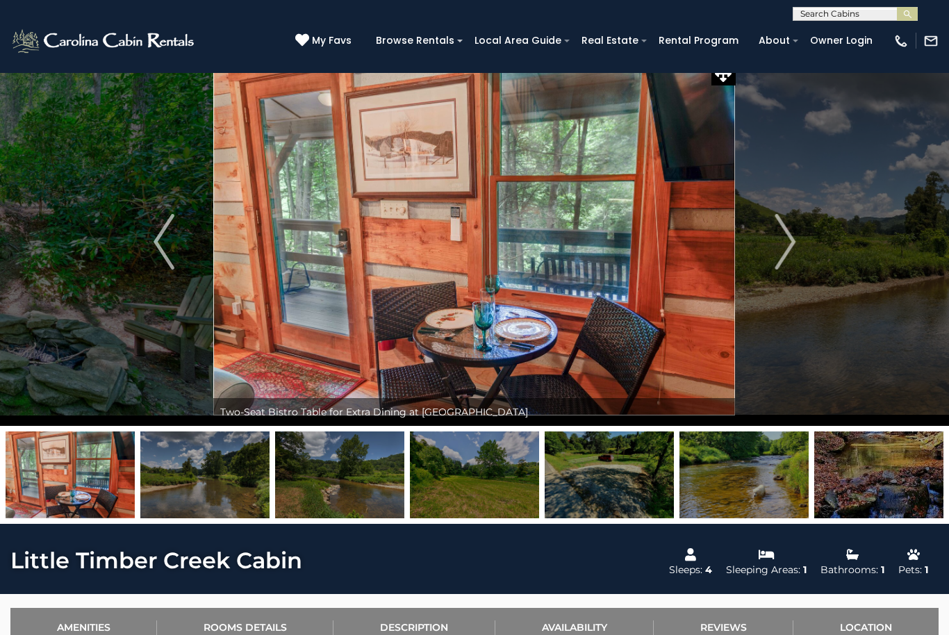
click at [777, 251] on img "Next" at bounding box center [784, 242] width 21 height 56
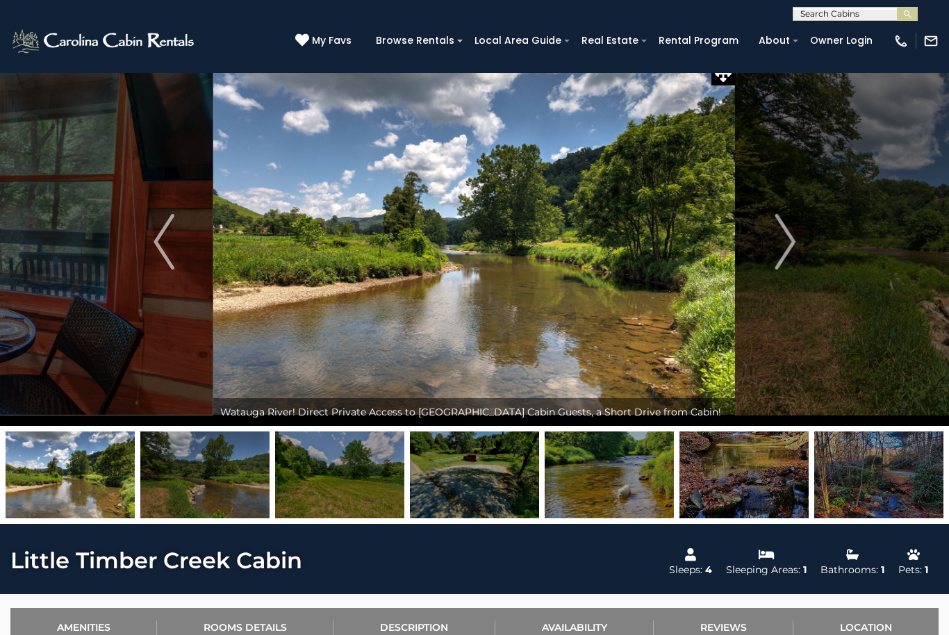
click at [778, 251] on img "Next" at bounding box center [784, 242] width 21 height 56
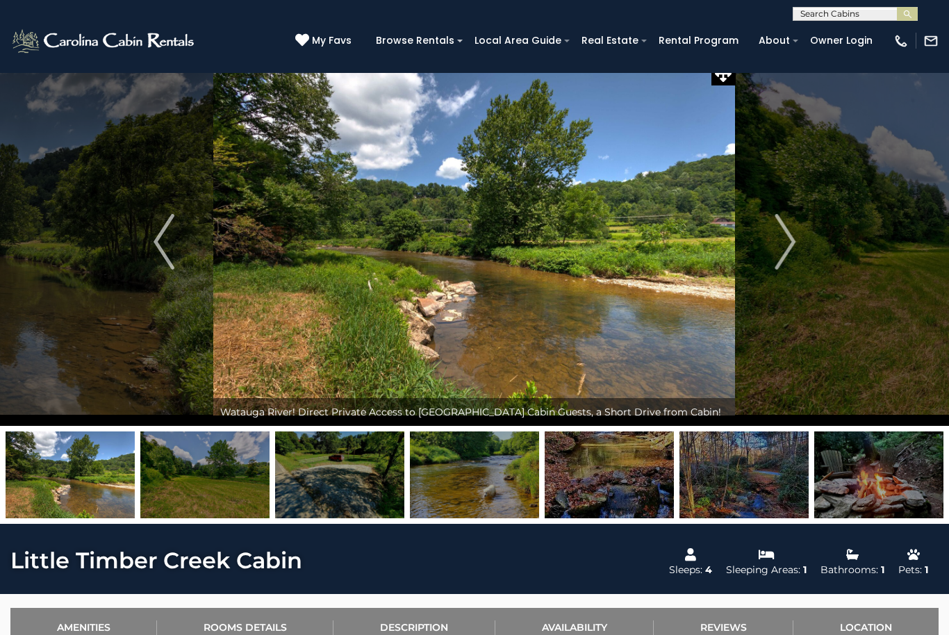
click at [780, 248] on img "Next" at bounding box center [784, 242] width 21 height 56
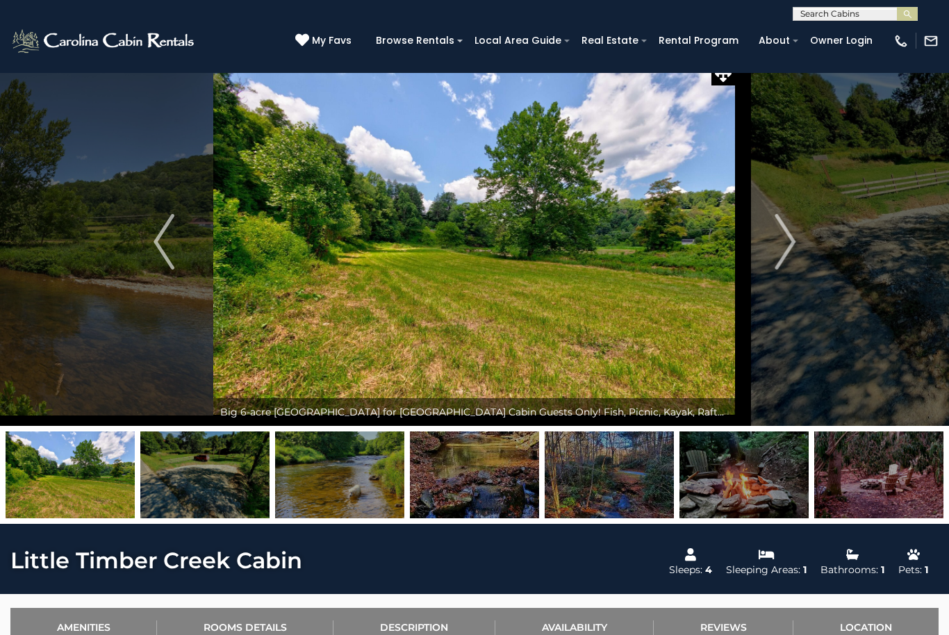
click at [778, 249] on img "Next" at bounding box center [784, 242] width 21 height 56
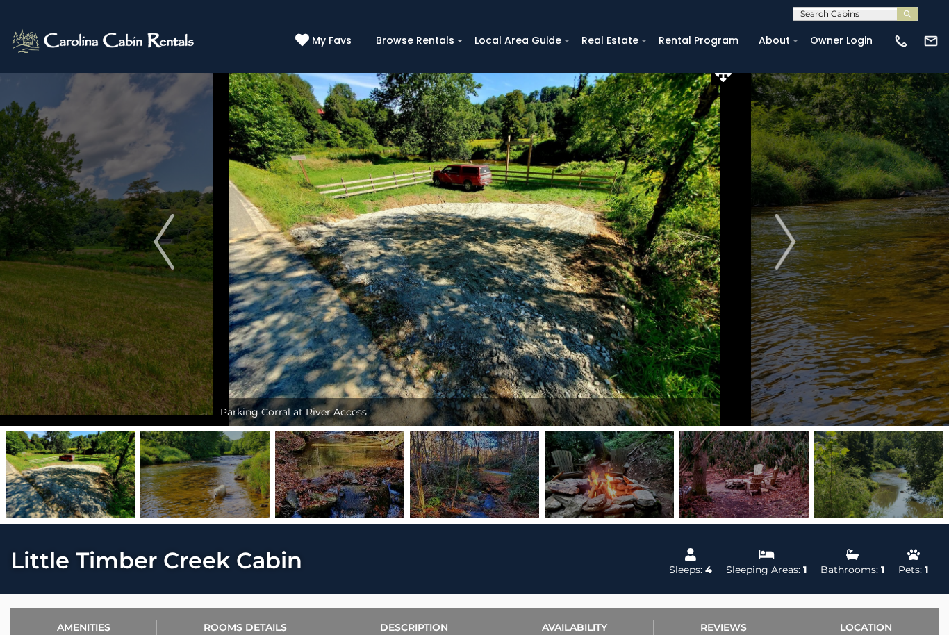
click at [779, 242] on img "Next" at bounding box center [784, 242] width 21 height 56
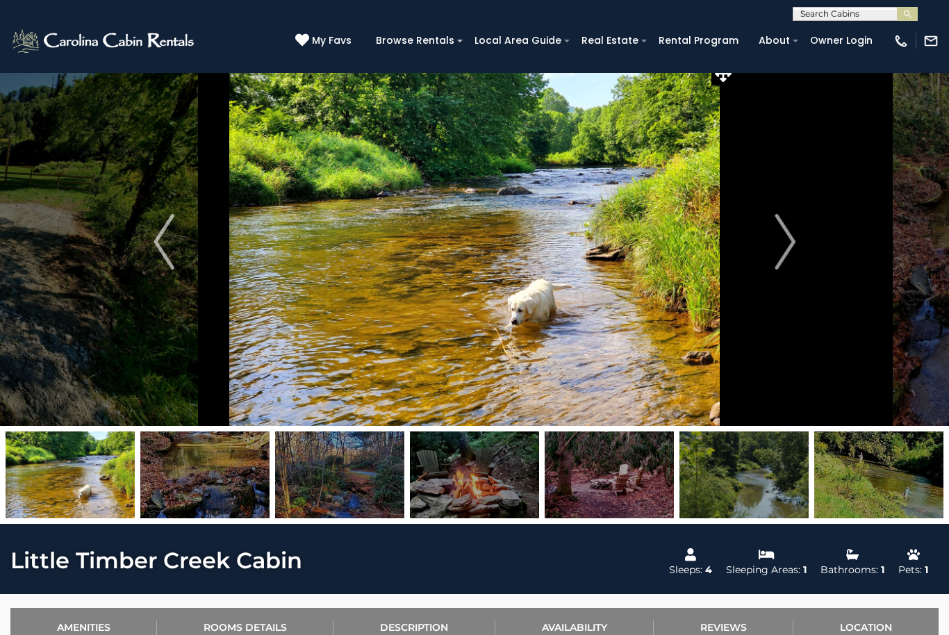
click at [780, 242] on img "Next" at bounding box center [784, 242] width 21 height 56
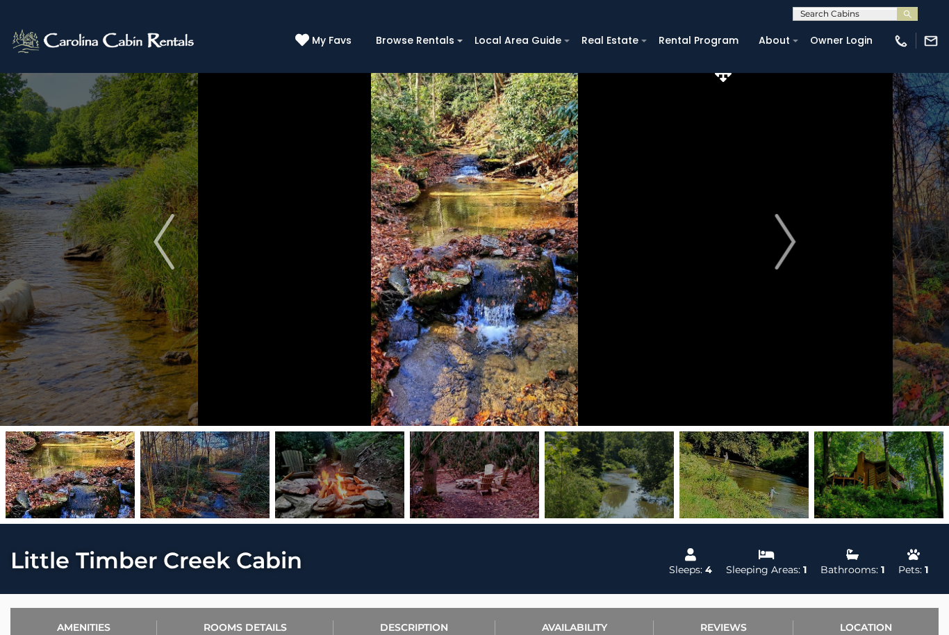
click at [780, 241] on img "Next" at bounding box center [784, 242] width 21 height 56
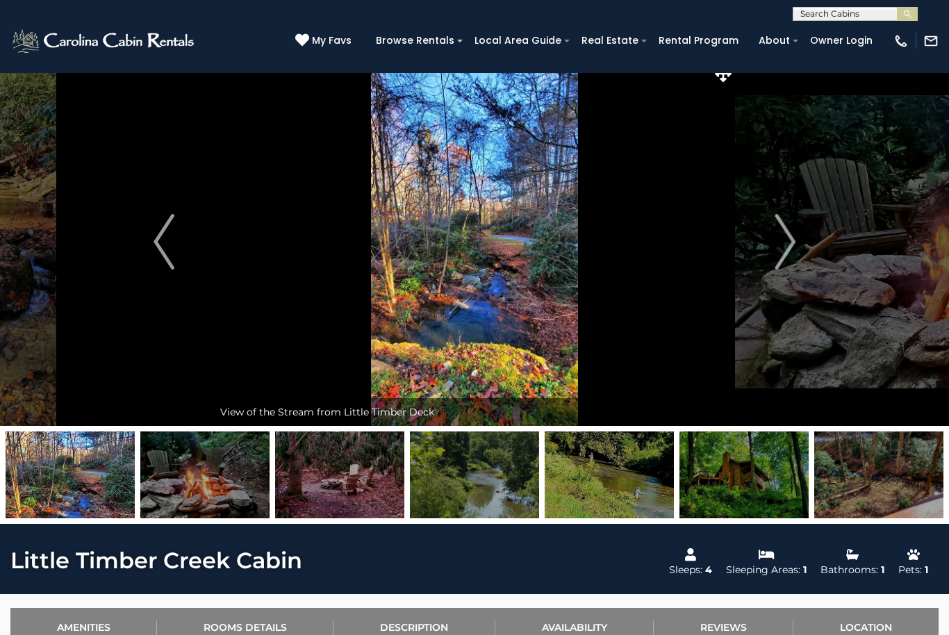
click at [780, 242] on img "Next" at bounding box center [784, 242] width 21 height 56
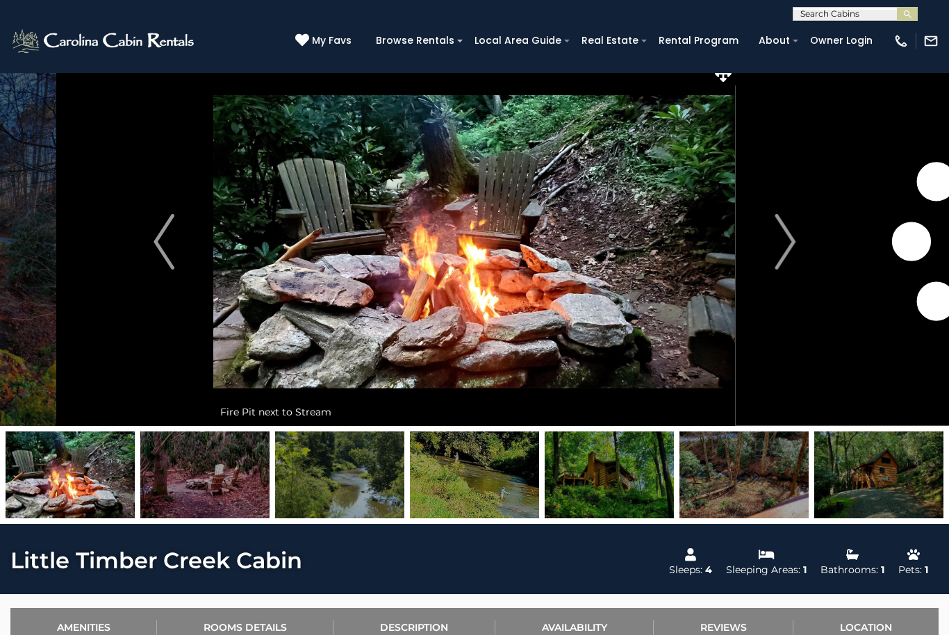
click at [783, 240] on img "Next" at bounding box center [784, 242] width 21 height 56
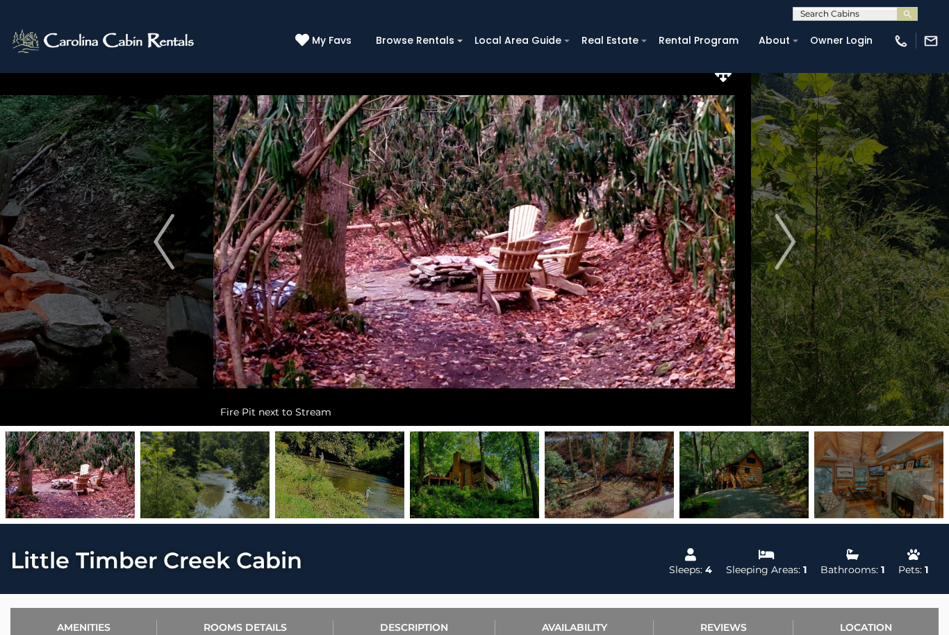
click at [779, 255] on img "Next" at bounding box center [784, 242] width 21 height 56
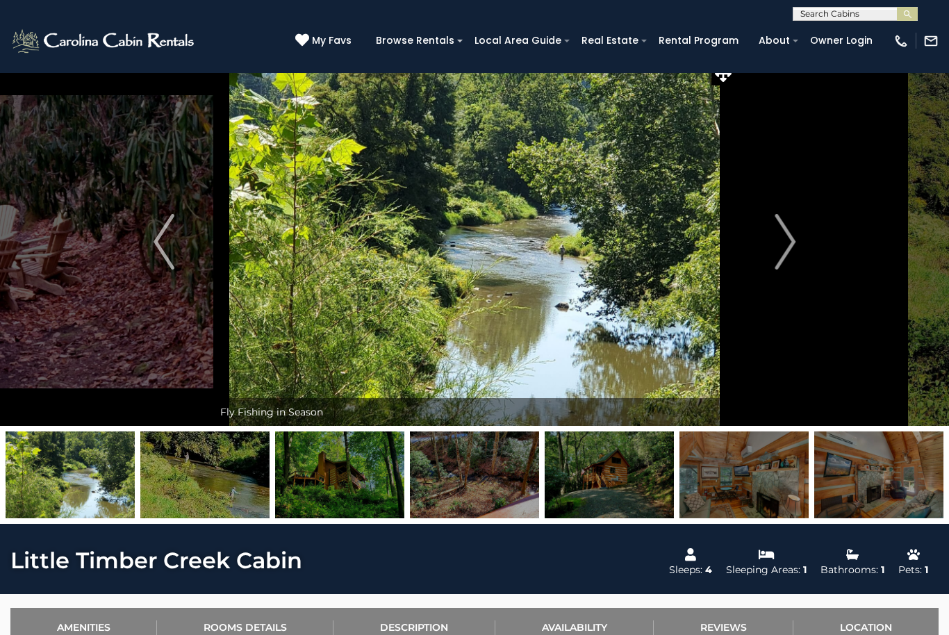
click at [773, 245] on button "Next" at bounding box center [784, 242] width 99 height 368
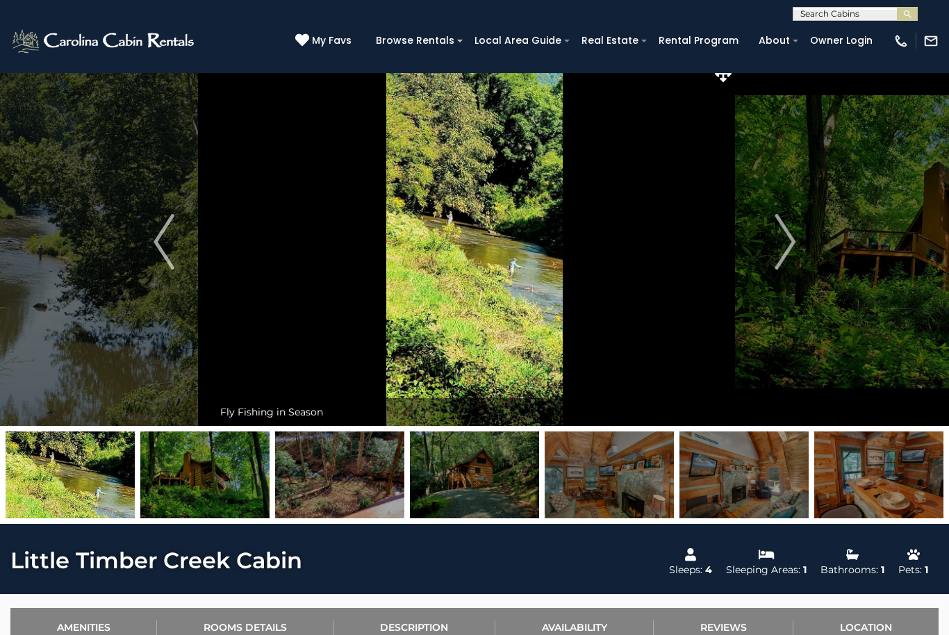
click at [775, 243] on img "Next" at bounding box center [784, 242] width 21 height 56
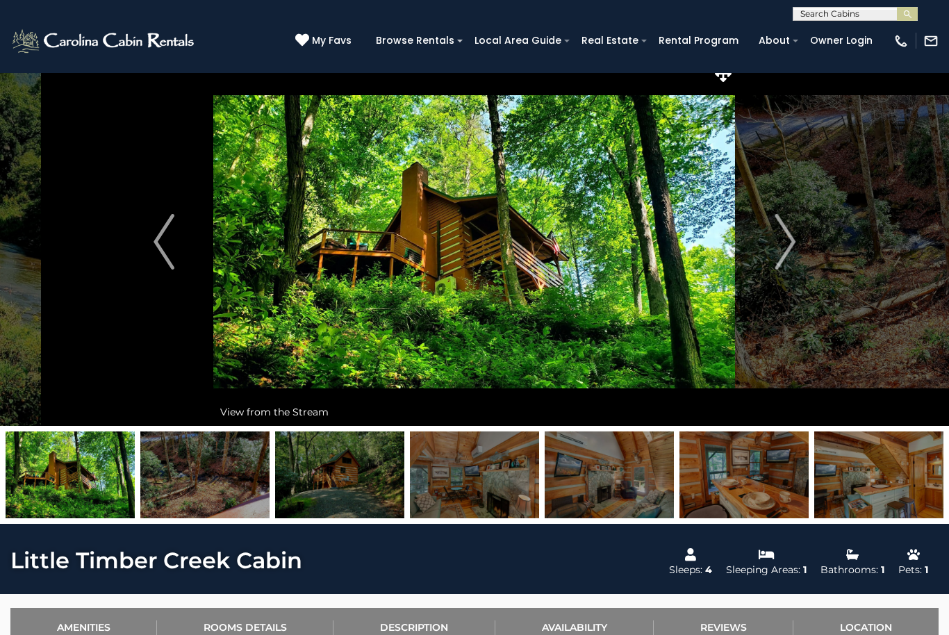
click at [795, 233] on img "Next" at bounding box center [784, 242] width 21 height 56
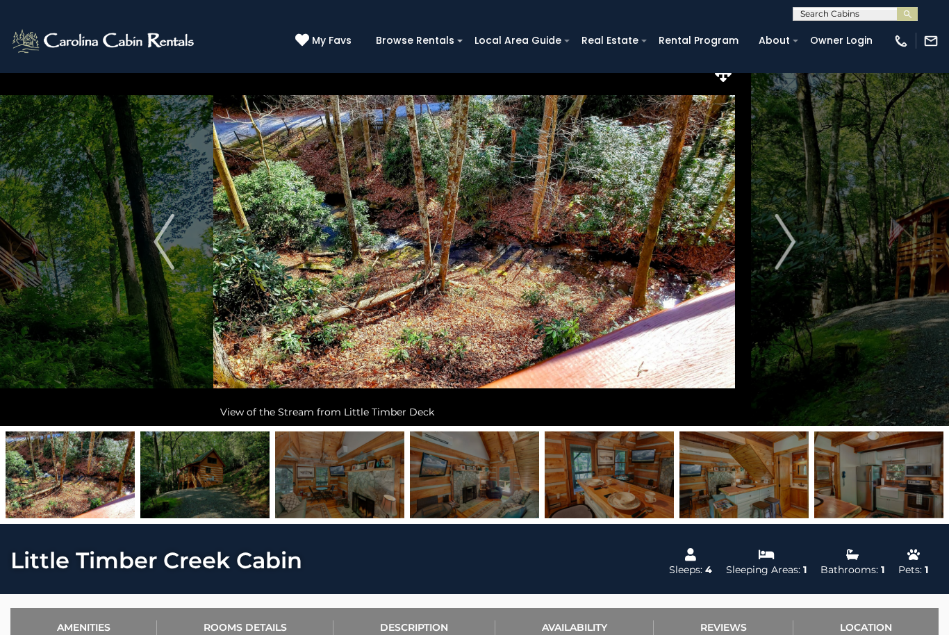
click at [749, 239] on button "Next" at bounding box center [784, 242] width 99 height 368
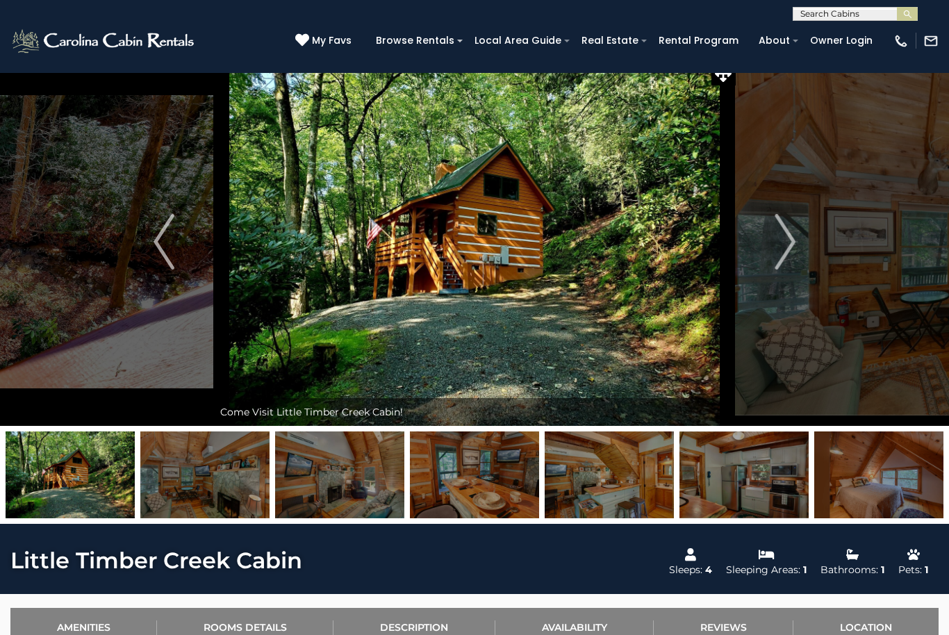
click at [756, 245] on button "Next" at bounding box center [784, 242] width 99 height 368
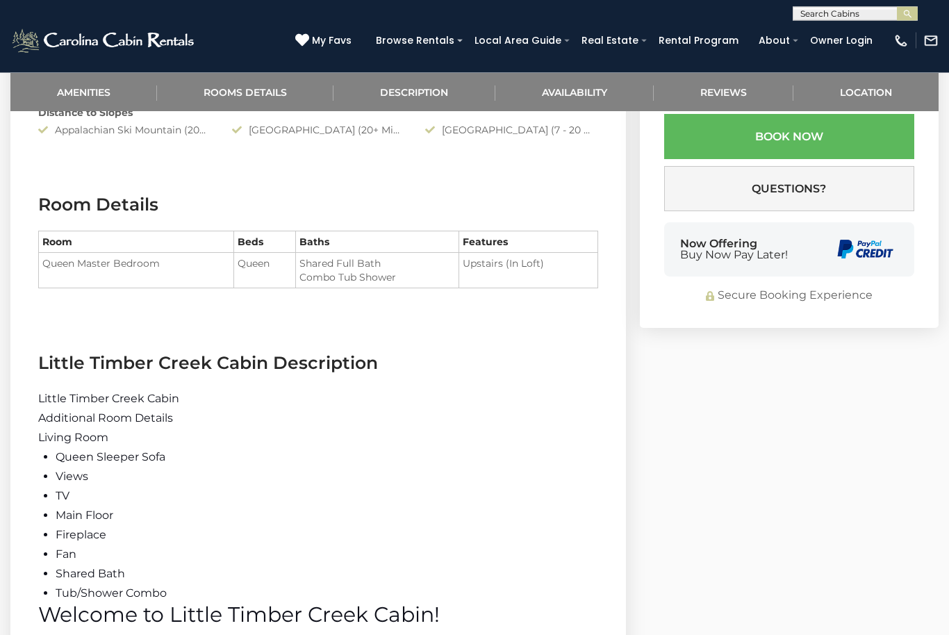
scroll to position [956, 0]
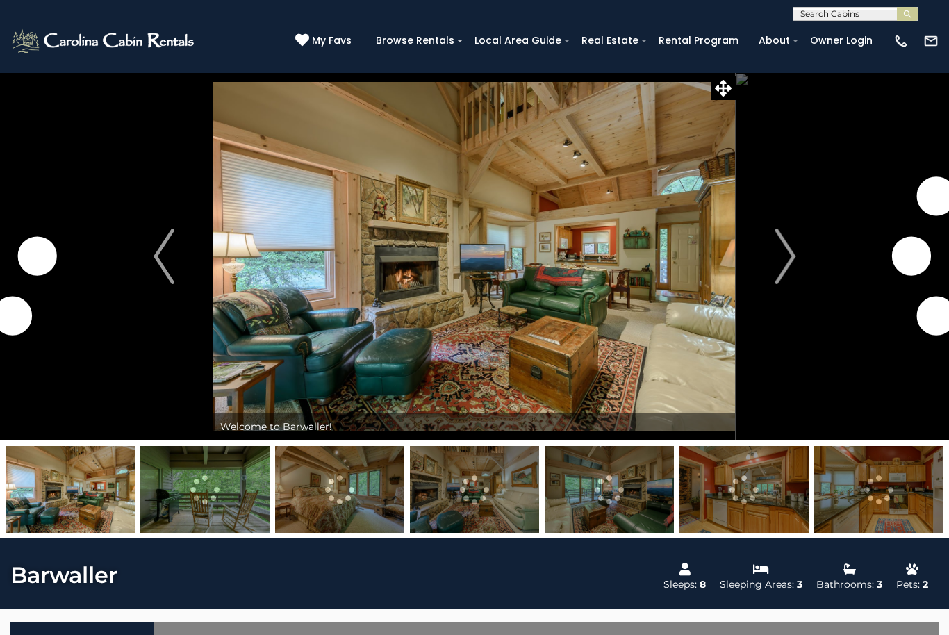
click at [794, 256] on img "Next" at bounding box center [784, 256] width 21 height 56
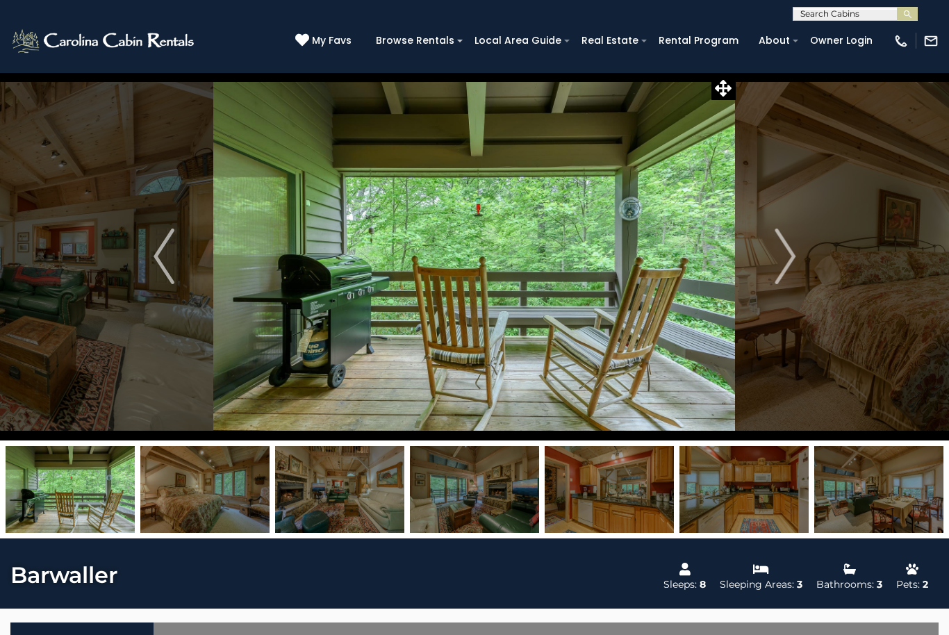
click at [794, 252] on img "Next" at bounding box center [784, 256] width 21 height 56
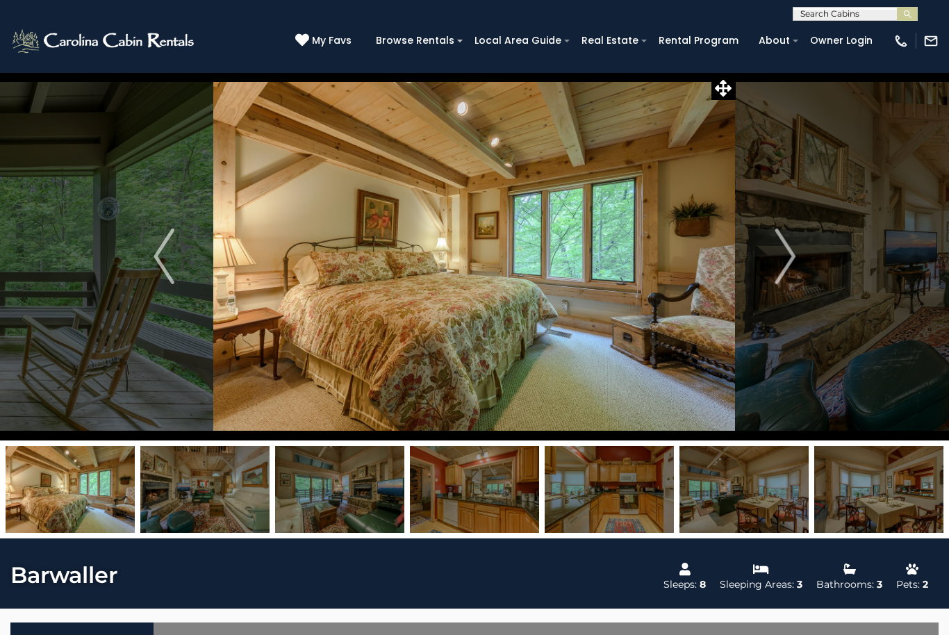
click at [792, 254] on img "Next" at bounding box center [784, 256] width 21 height 56
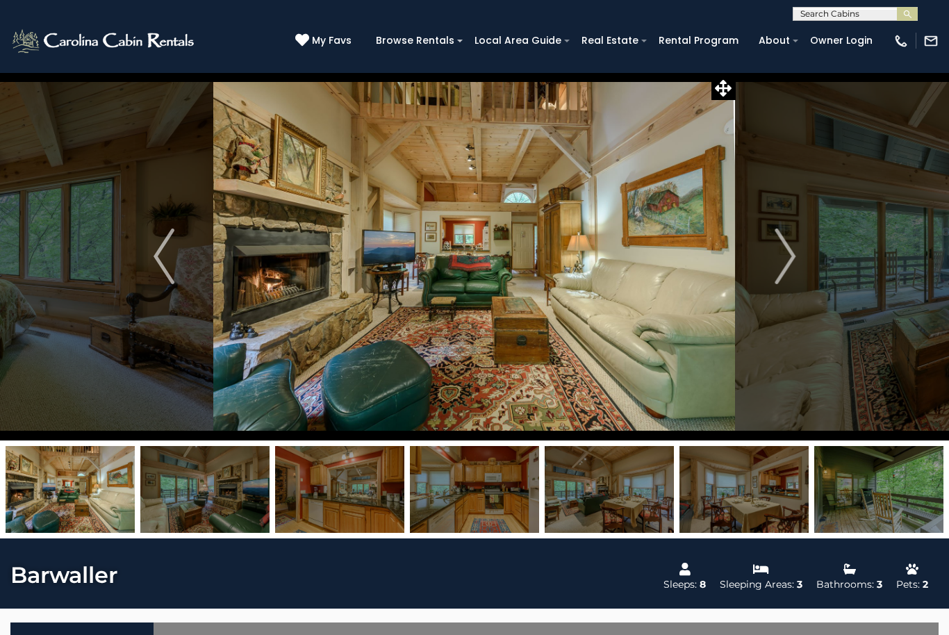
click at [788, 255] on img "Next" at bounding box center [784, 256] width 21 height 56
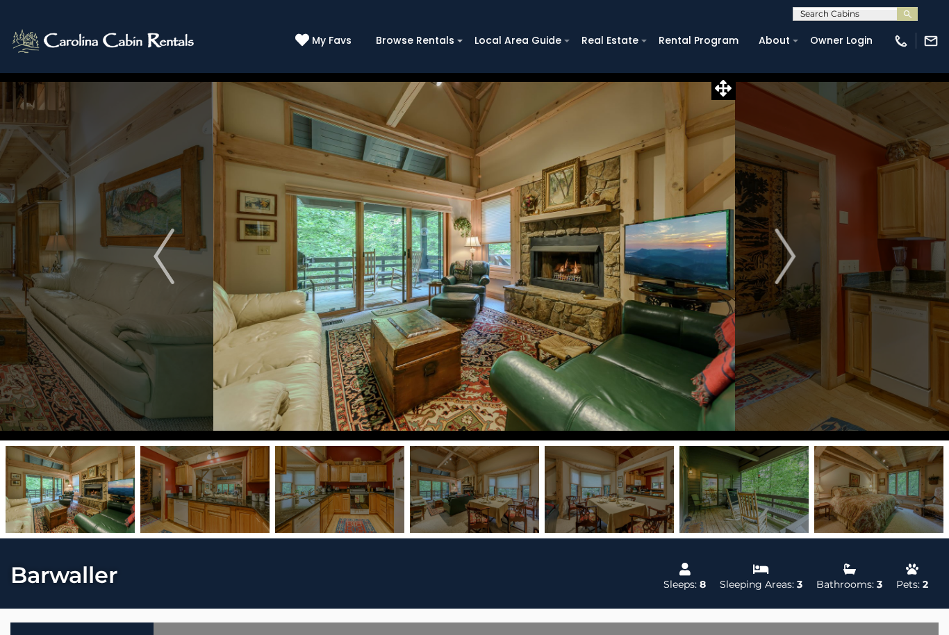
click at [788, 256] on img "Next" at bounding box center [784, 256] width 21 height 56
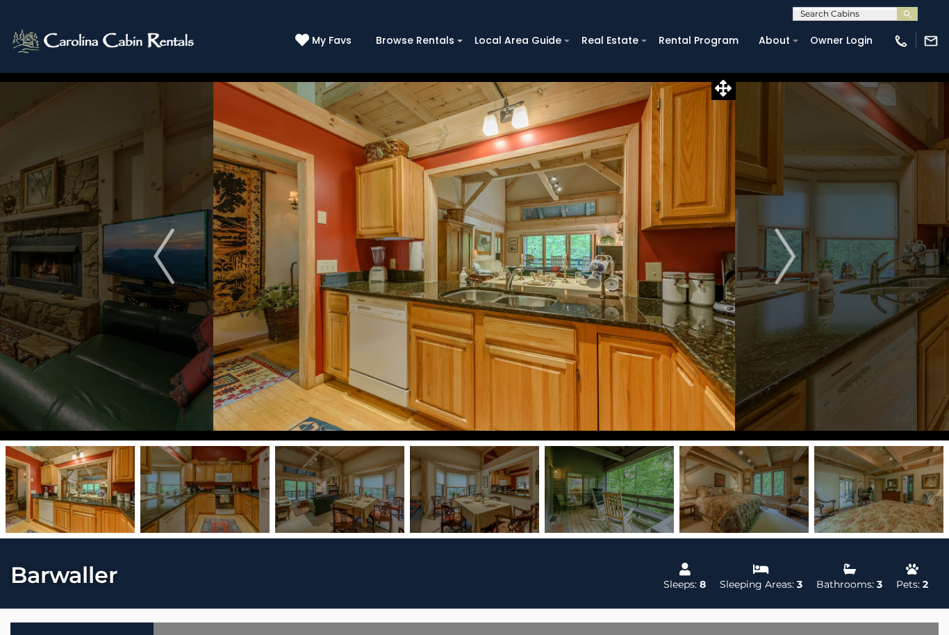
click at [788, 256] on img "Next" at bounding box center [784, 256] width 21 height 56
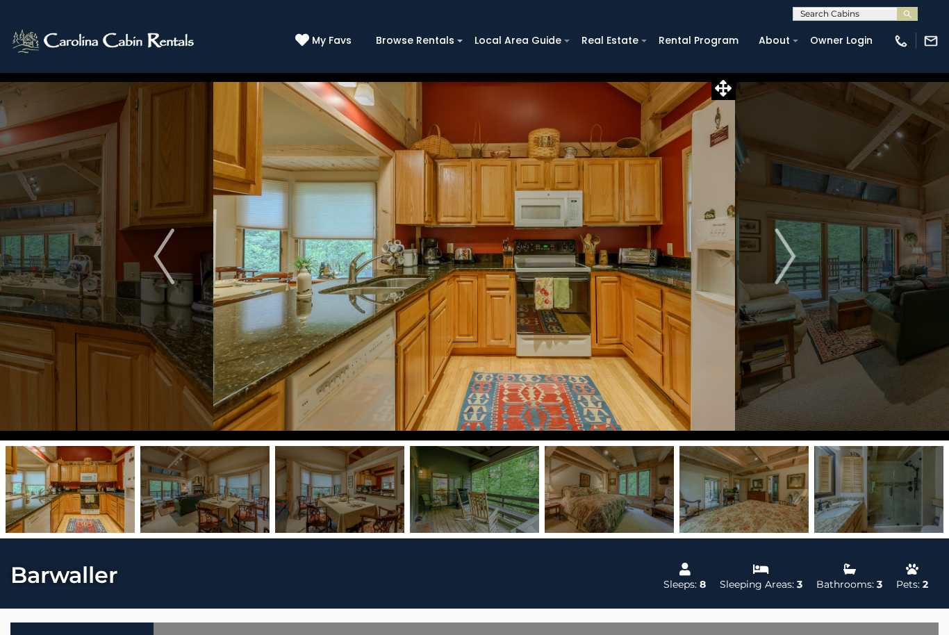
click at [786, 255] on img "Next" at bounding box center [784, 256] width 21 height 56
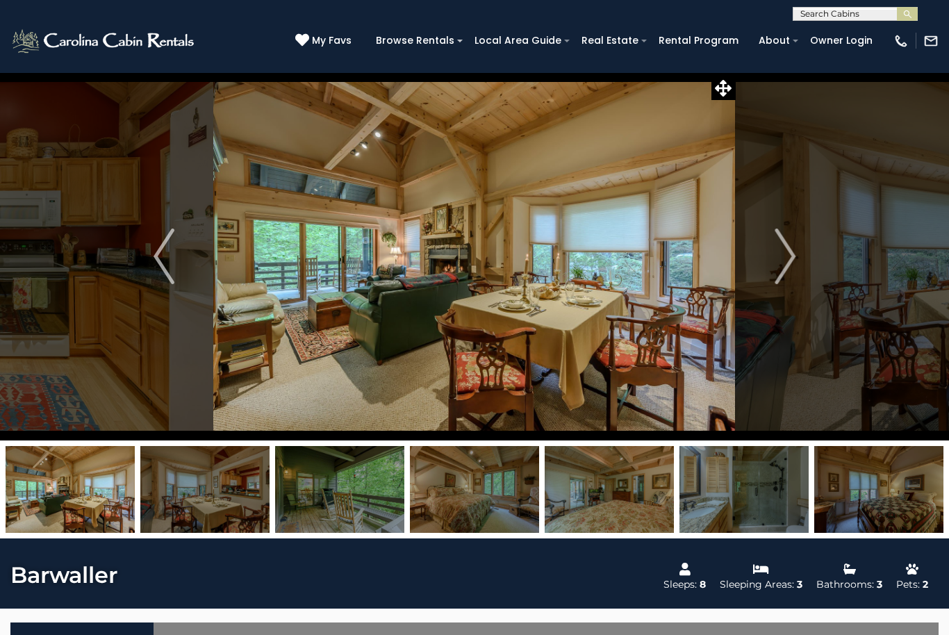
click at [780, 255] on img "Next" at bounding box center [784, 256] width 21 height 56
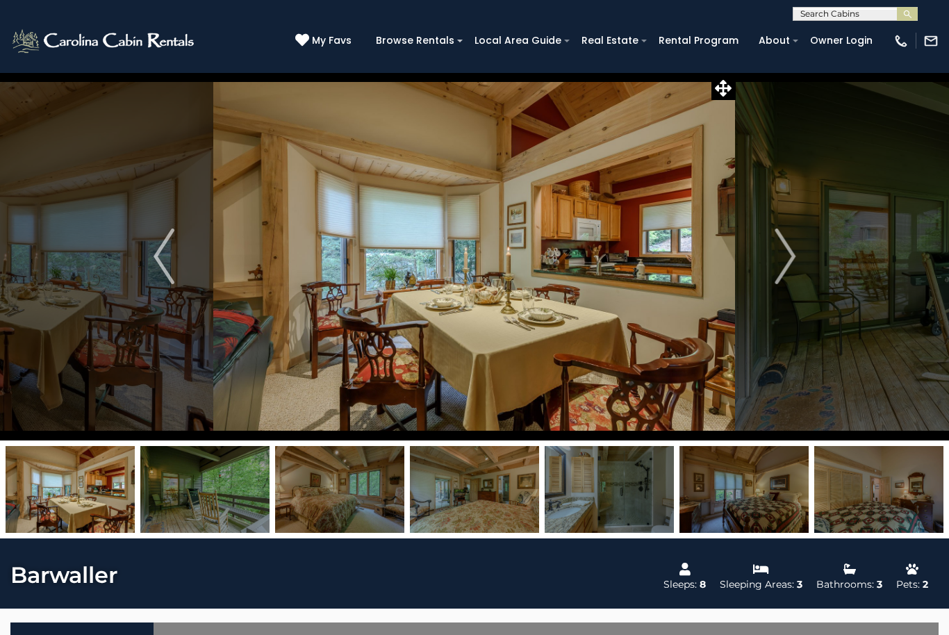
click at [781, 256] on img "Next" at bounding box center [784, 256] width 21 height 56
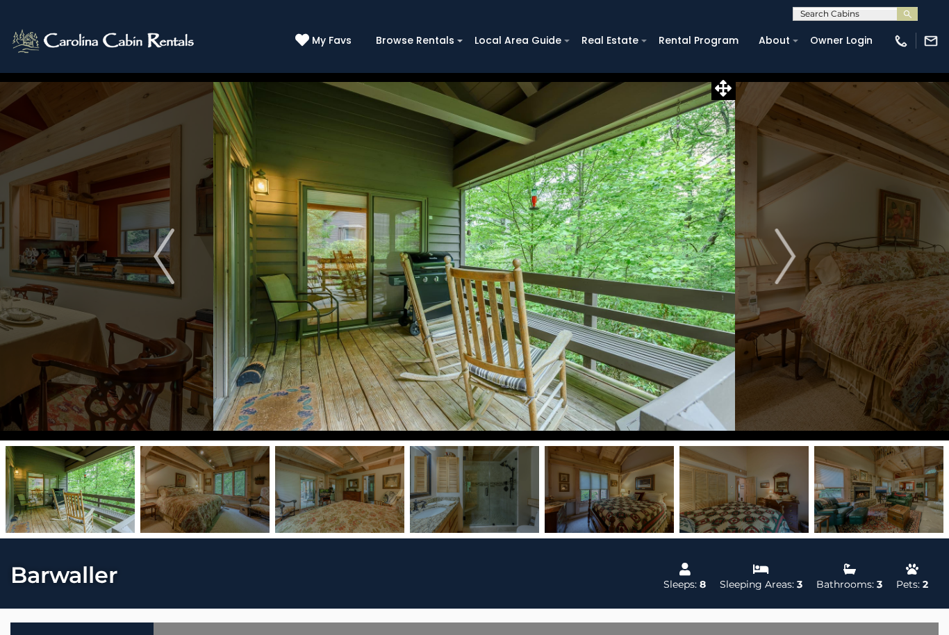
click at [780, 255] on img "Next" at bounding box center [784, 256] width 21 height 56
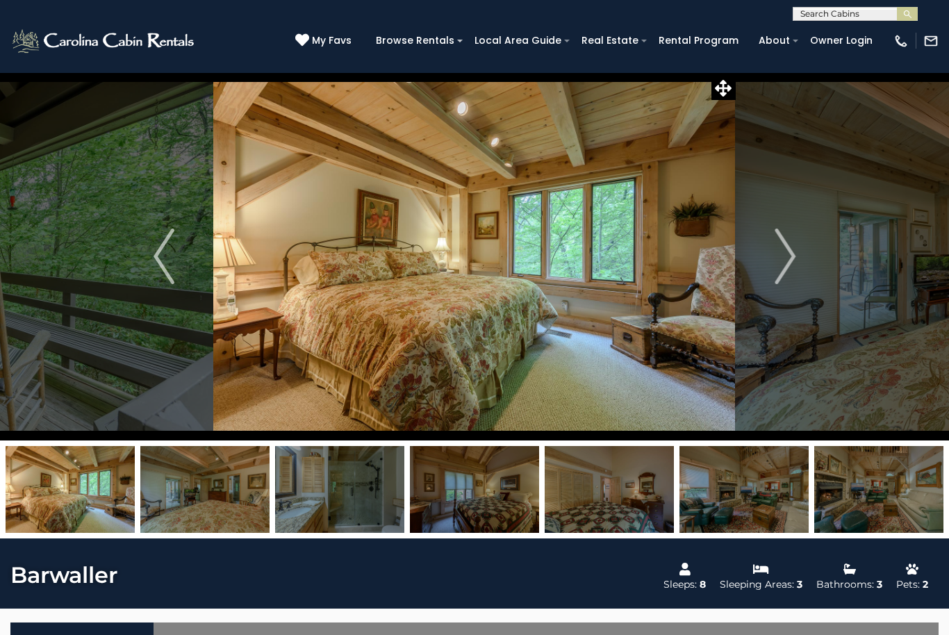
click at [783, 256] on img "Next" at bounding box center [784, 256] width 21 height 56
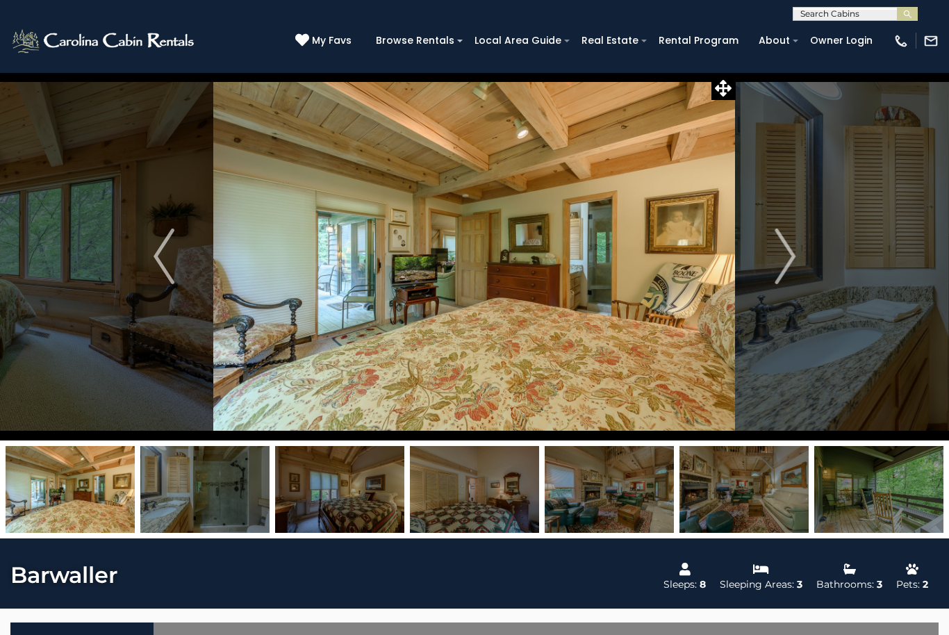
click at [781, 255] on img "Next" at bounding box center [784, 256] width 21 height 56
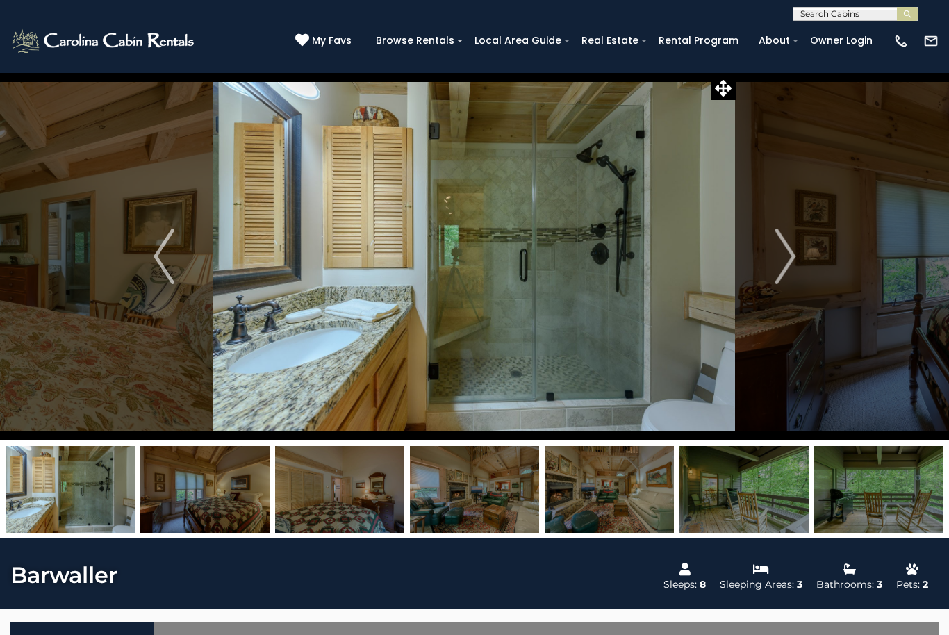
click at [780, 256] on img "Next" at bounding box center [784, 256] width 21 height 56
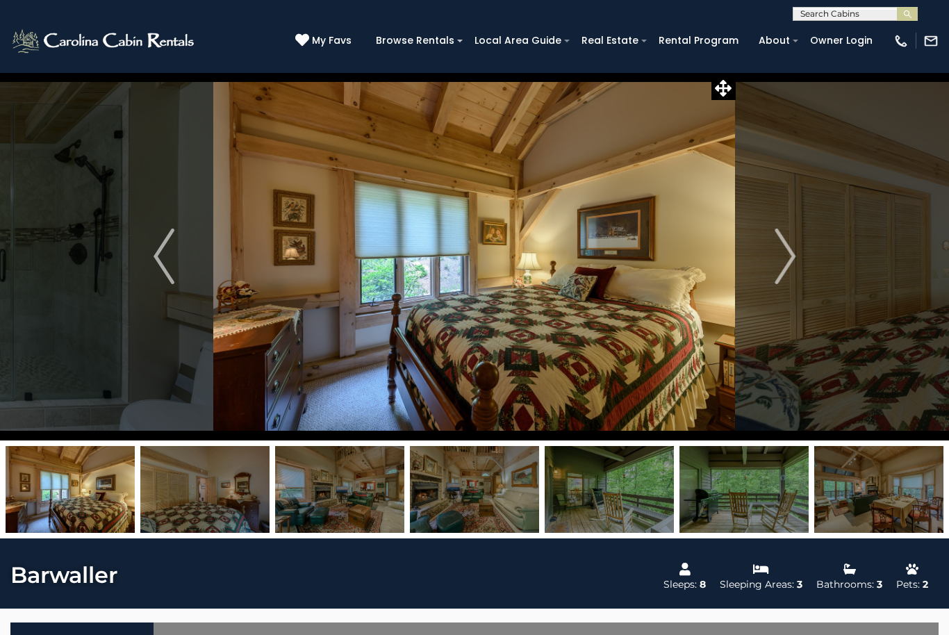
click at [780, 258] on img "Next" at bounding box center [784, 256] width 21 height 56
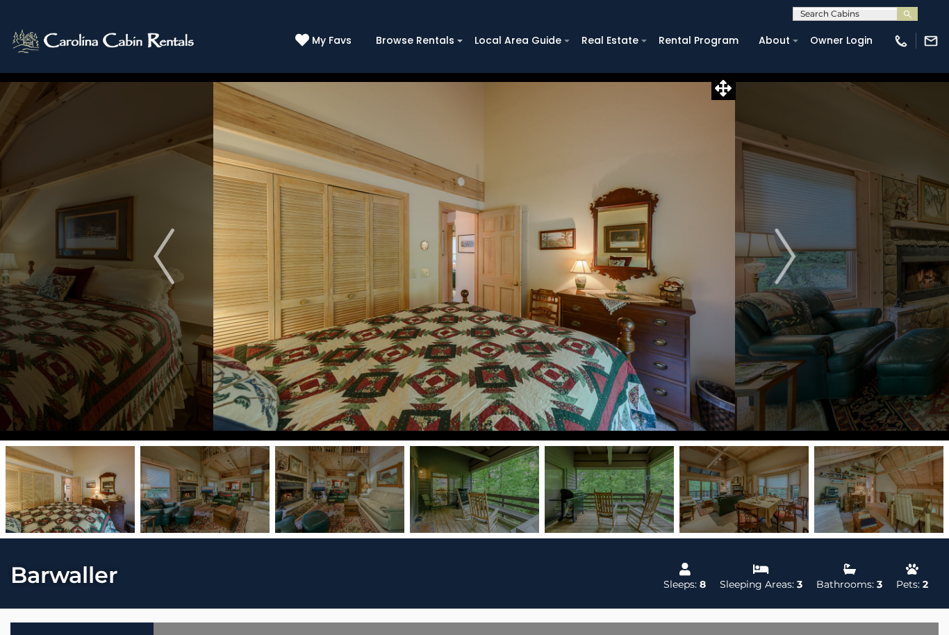
click at [780, 256] on img "Next" at bounding box center [784, 256] width 21 height 56
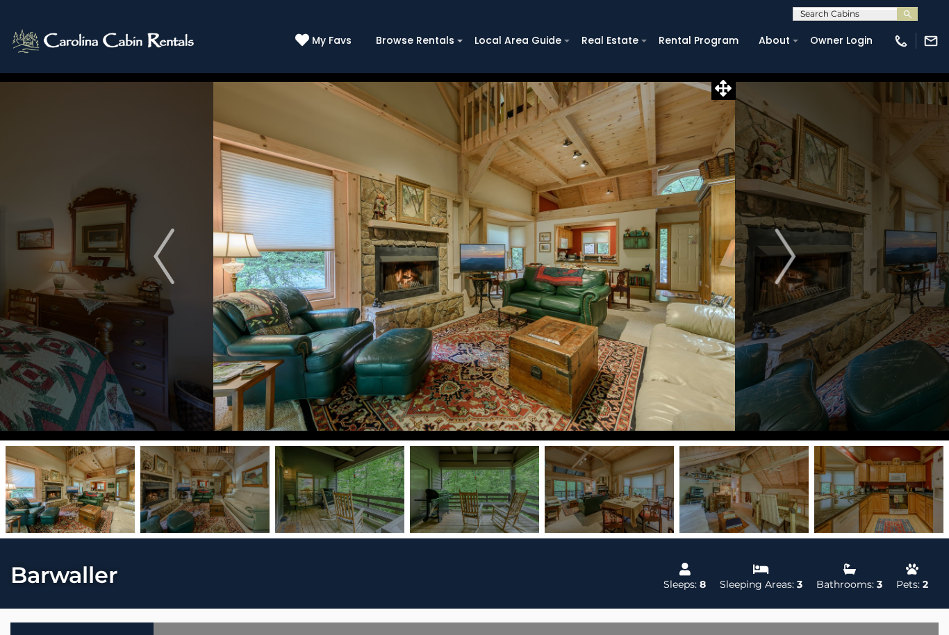
click at [785, 260] on img "Next" at bounding box center [784, 256] width 21 height 56
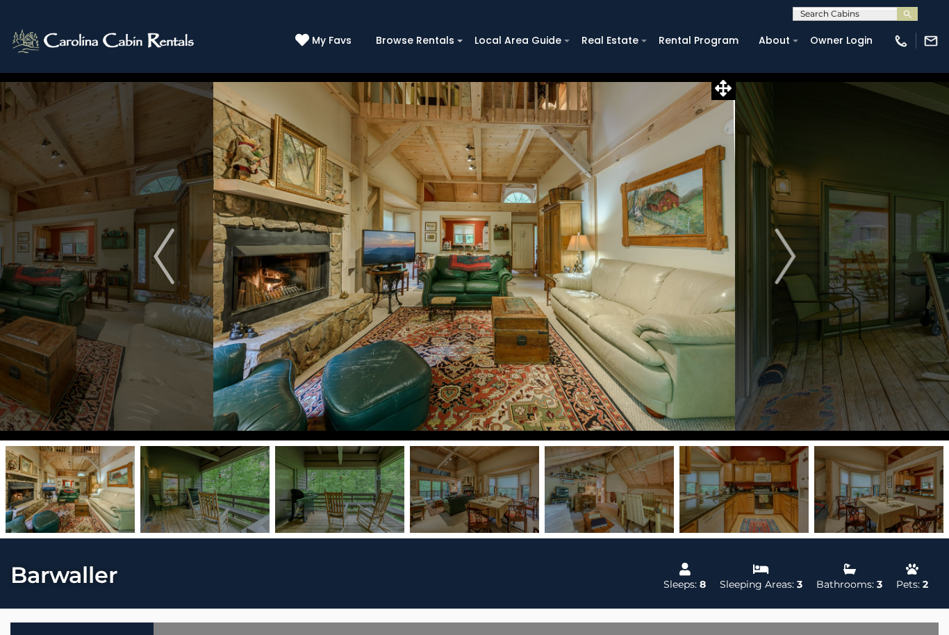
click at [780, 256] on img "Next" at bounding box center [784, 256] width 21 height 56
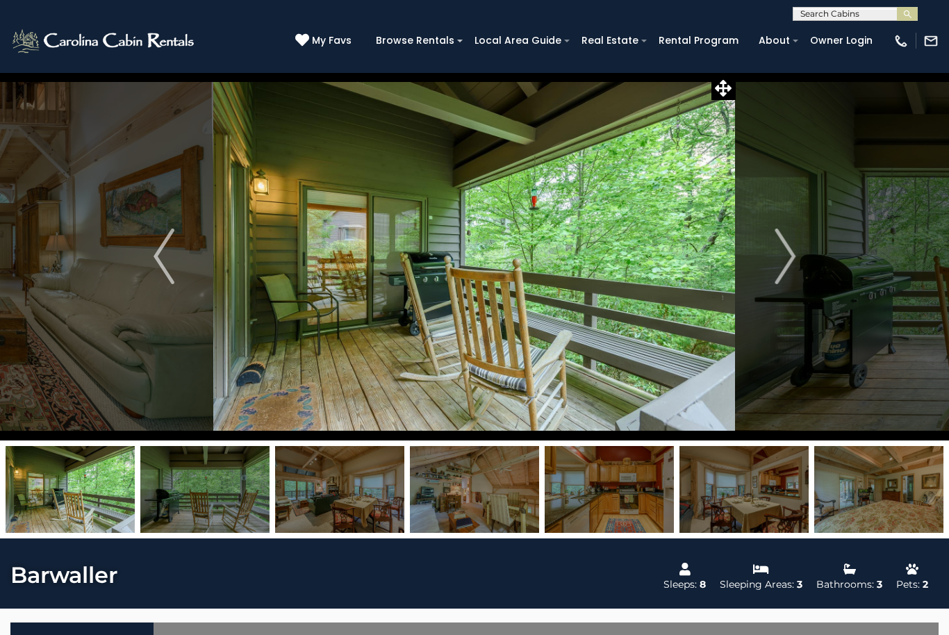
click at [778, 258] on img "Next" at bounding box center [784, 256] width 21 height 56
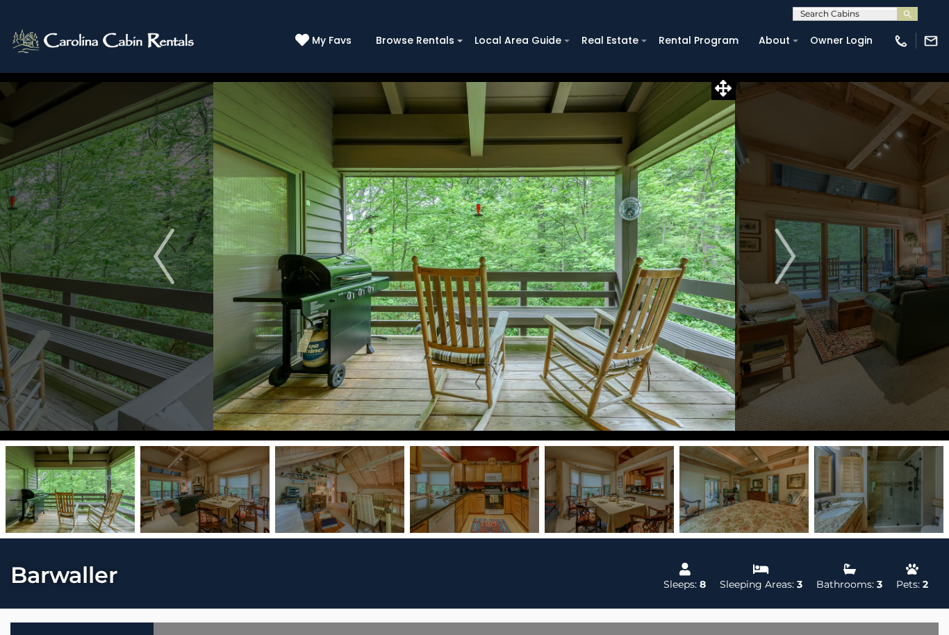
click at [785, 258] on img "Next" at bounding box center [784, 256] width 21 height 56
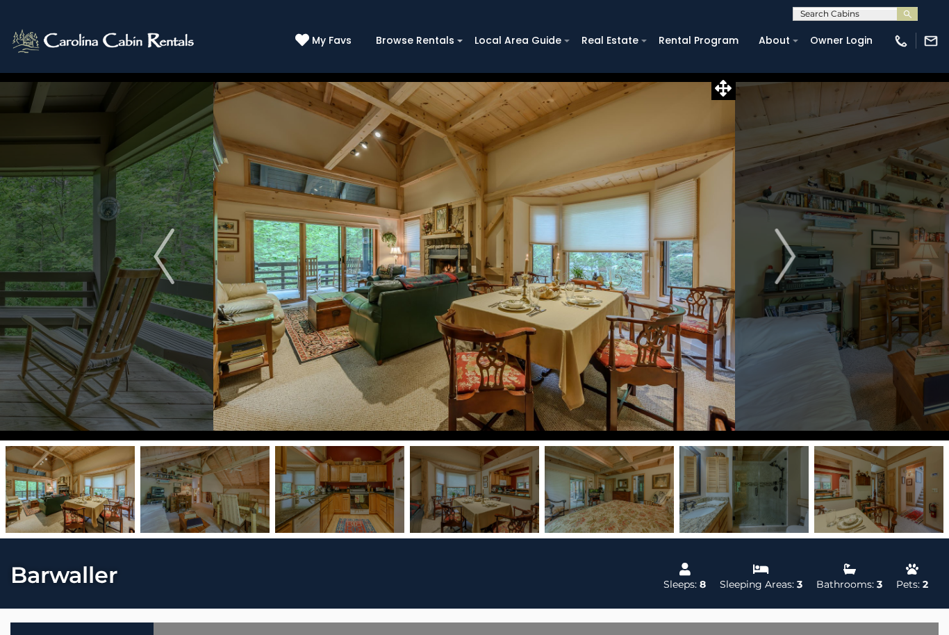
click at [774, 257] on button "Next" at bounding box center [784, 256] width 99 height 368
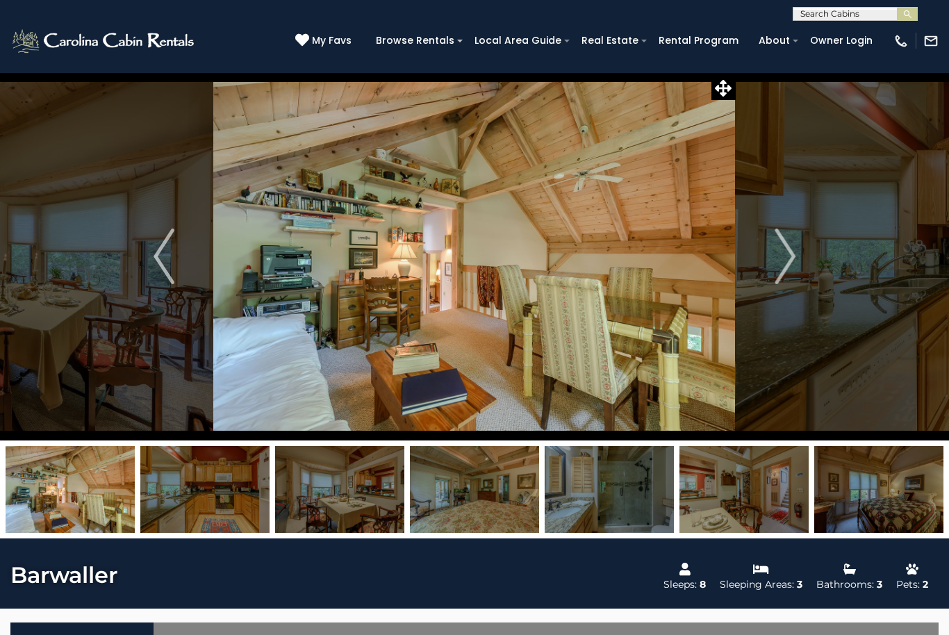
click at [770, 259] on button "Next" at bounding box center [784, 256] width 99 height 368
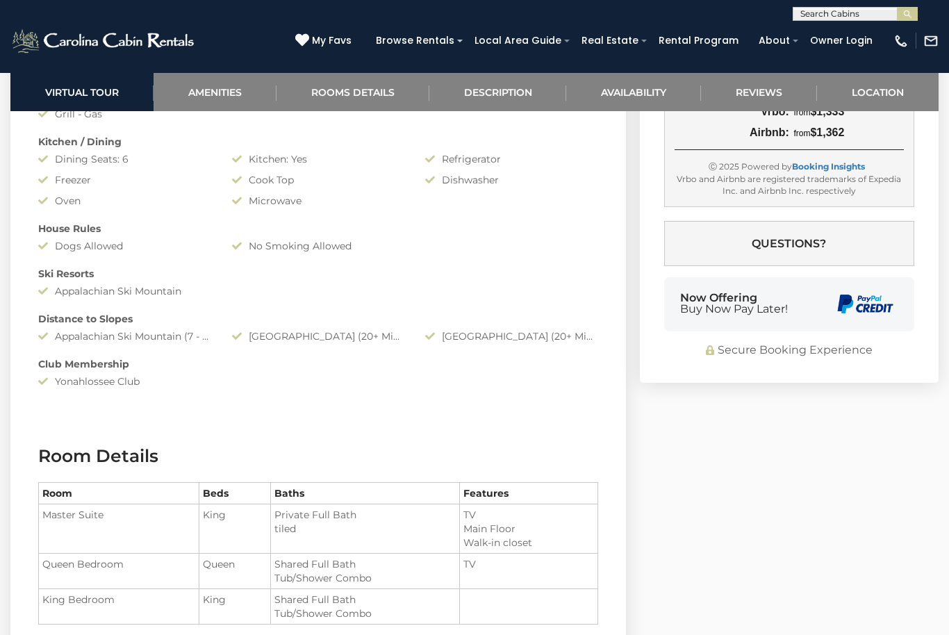
scroll to position [1181, 0]
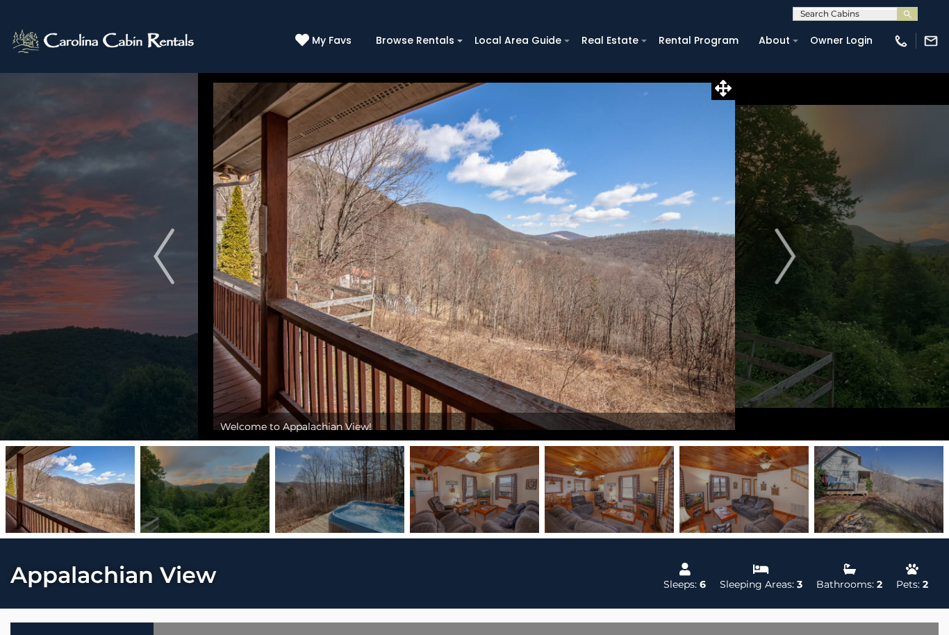
click at [782, 257] on img "Next" at bounding box center [784, 256] width 21 height 56
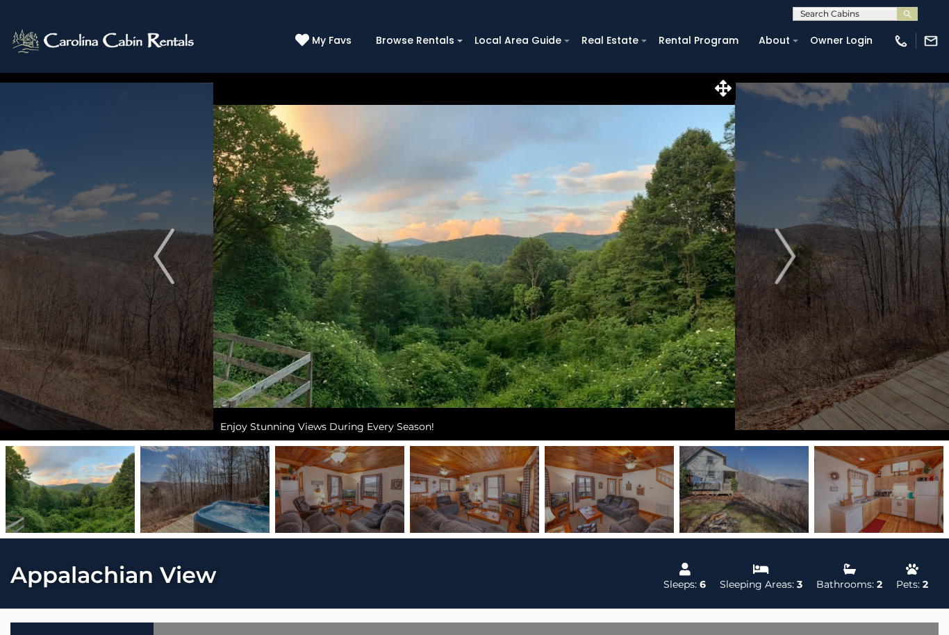
click at [779, 256] on img "Next" at bounding box center [784, 256] width 21 height 56
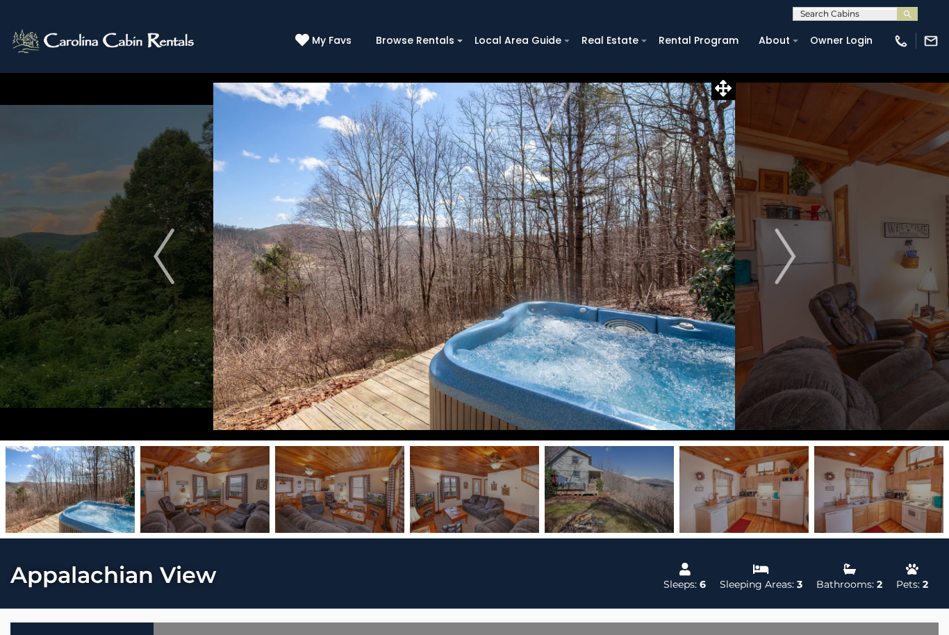
click at [774, 255] on button "Next" at bounding box center [784, 256] width 99 height 368
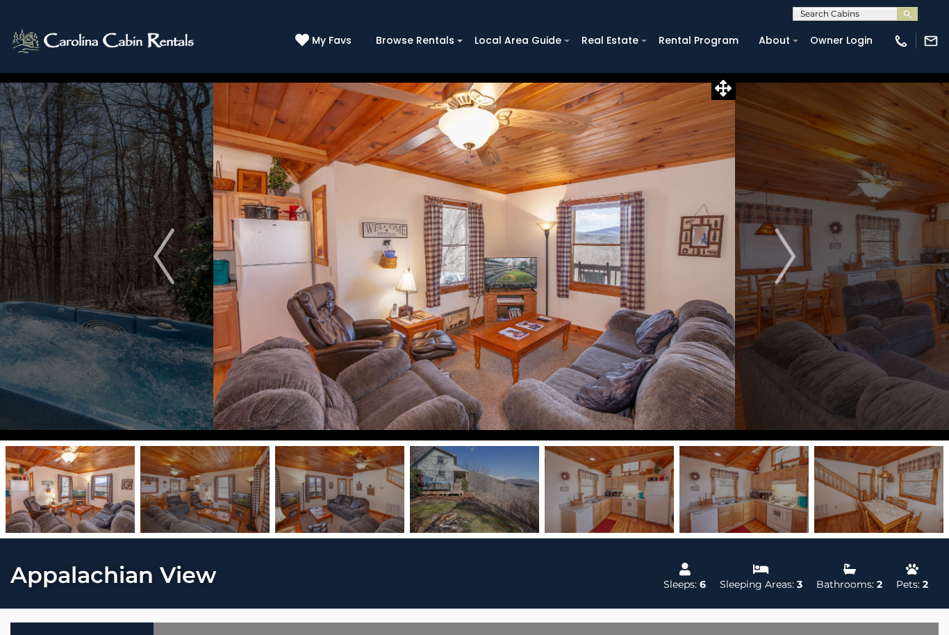
click at [769, 251] on button "Next" at bounding box center [784, 256] width 99 height 368
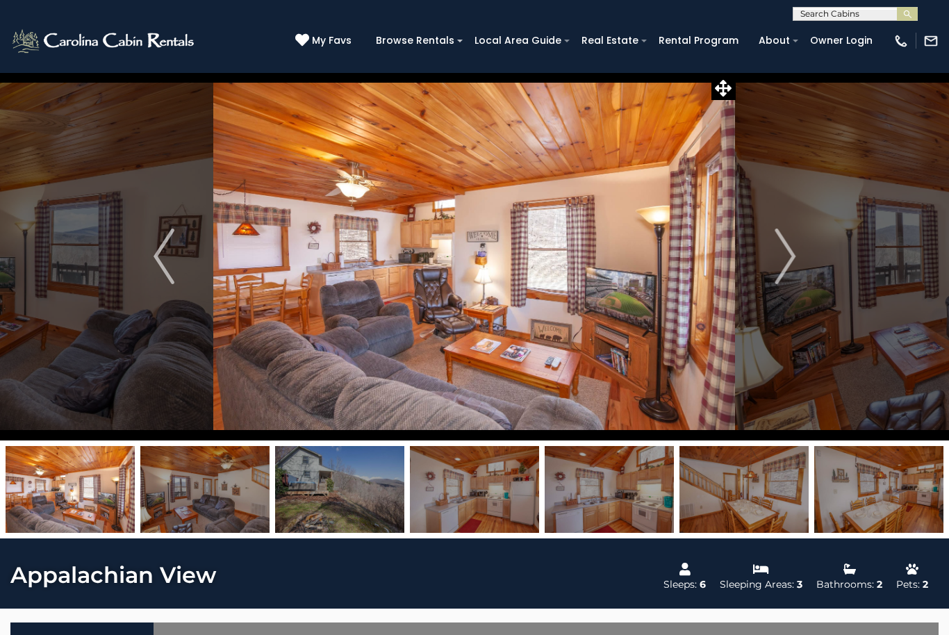
click at [768, 251] on button "Next" at bounding box center [784, 256] width 99 height 368
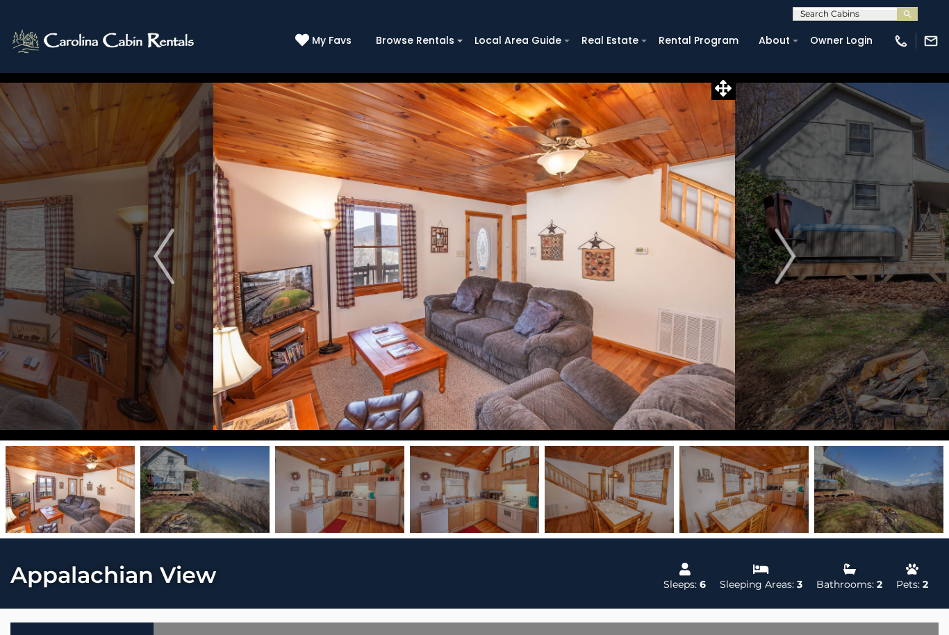
click at [767, 250] on button "Next" at bounding box center [784, 256] width 99 height 368
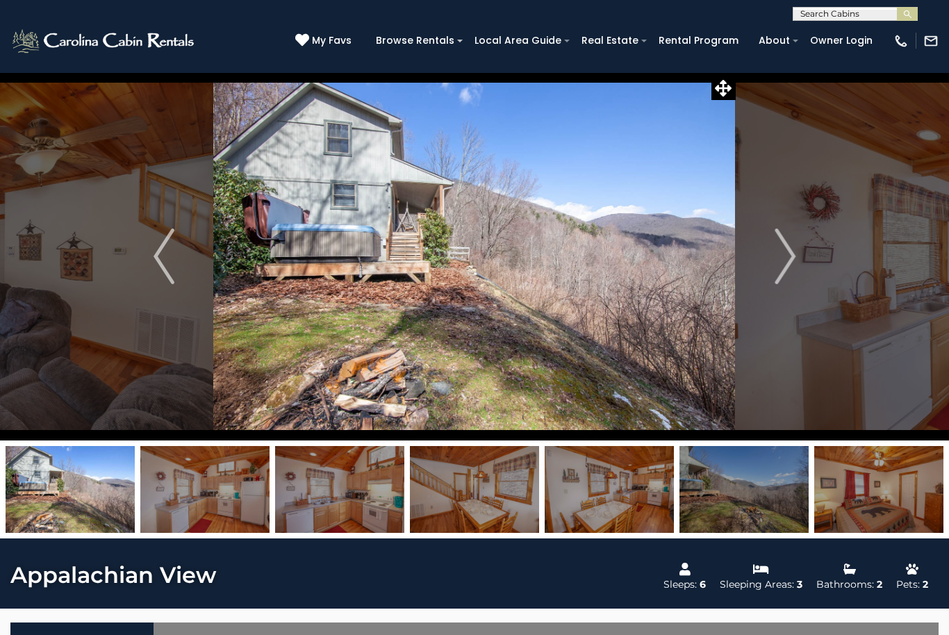
click at [762, 255] on button "Next" at bounding box center [784, 256] width 99 height 368
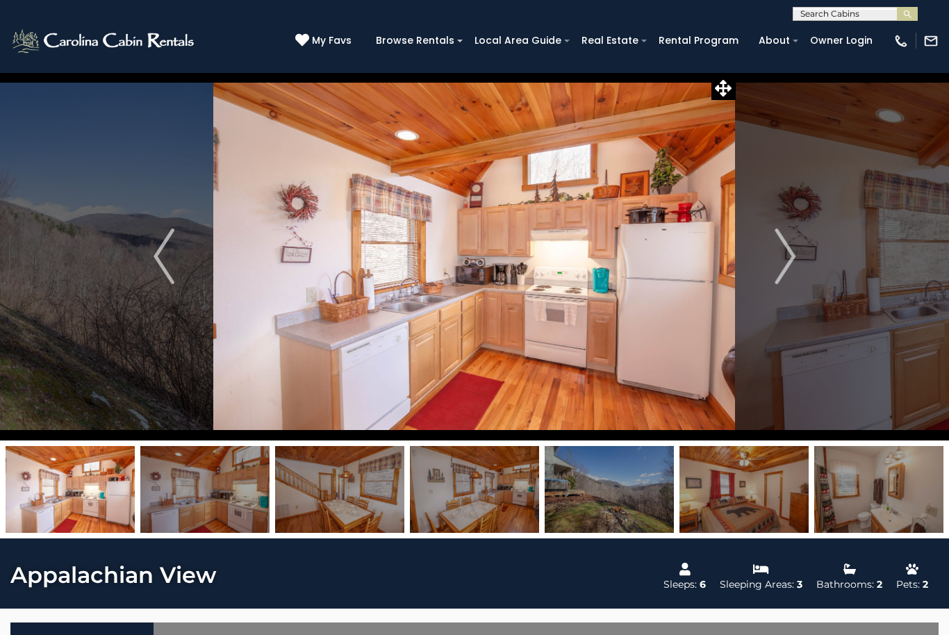
click at [761, 255] on button "Next" at bounding box center [784, 256] width 99 height 368
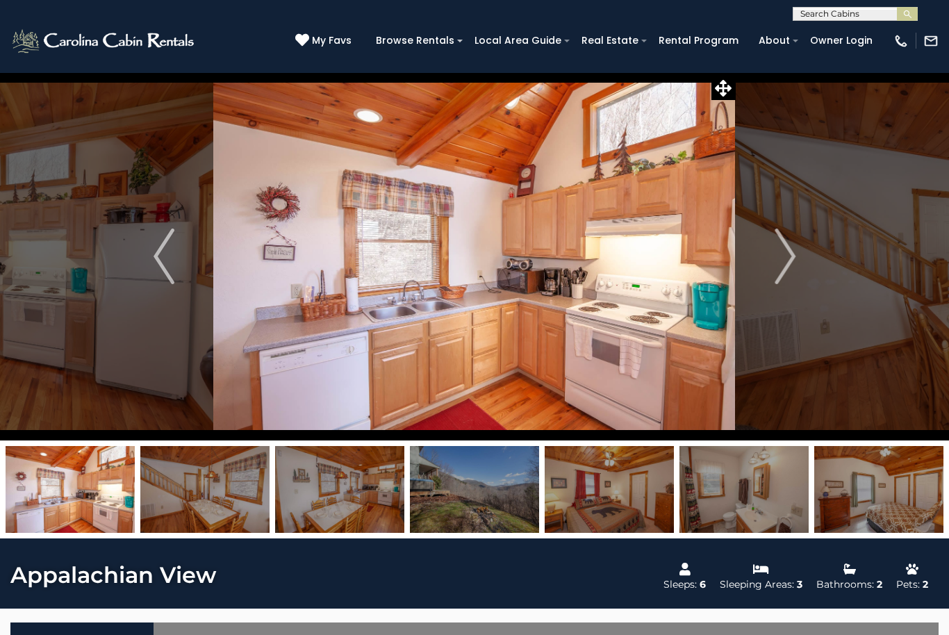
click at [762, 255] on button "Next" at bounding box center [784, 256] width 99 height 368
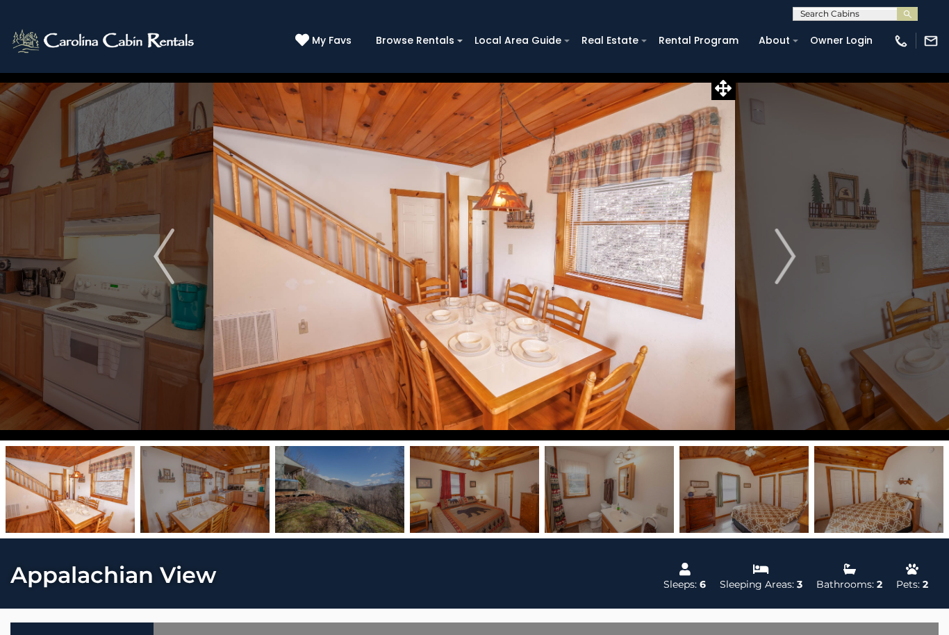
click at [762, 263] on button "Next" at bounding box center [784, 256] width 99 height 368
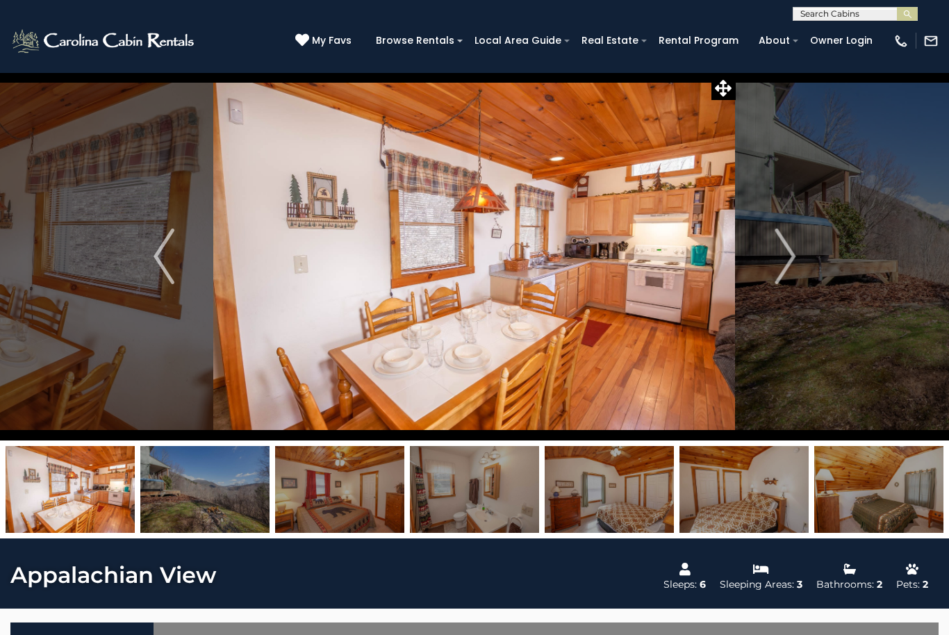
click at [762, 266] on button "Next" at bounding box center [784, 256] width 99 height 368
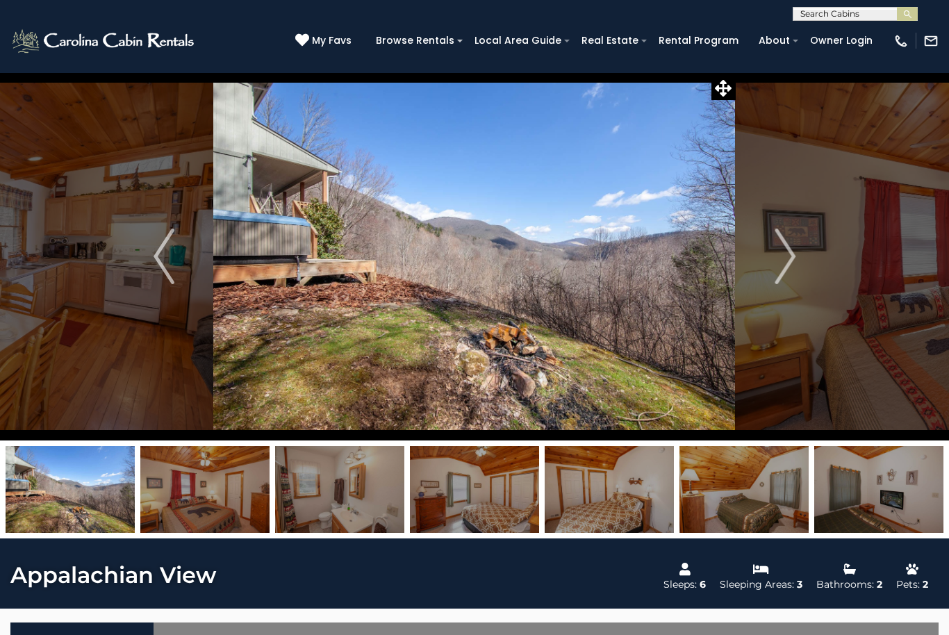
click at [761, 258] on button "Next" at bounding box center [784, 256] width 99 height 368
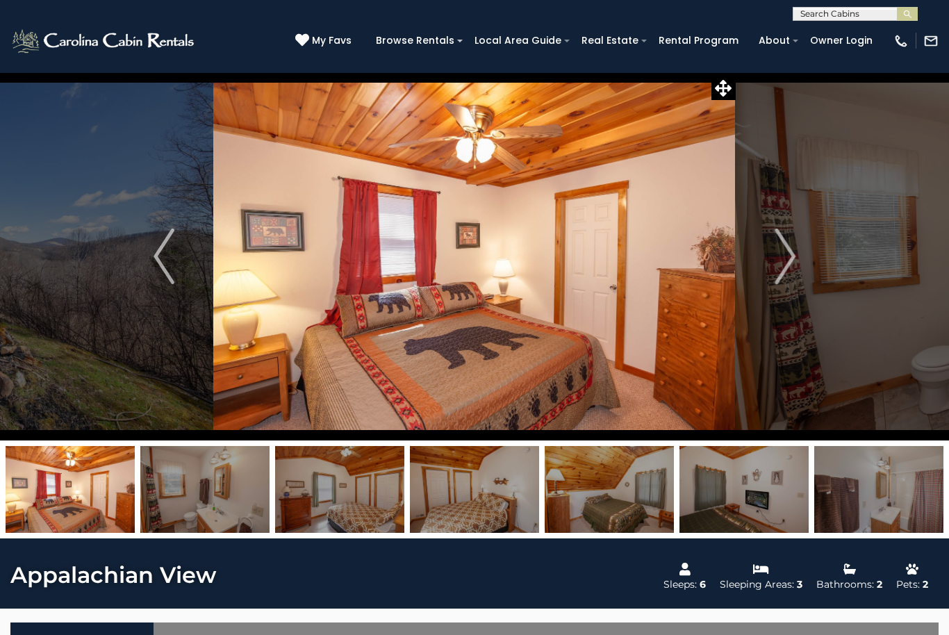
click at [760, 258] on button "Next" at bounding box center [784, 256] width 99 height 368
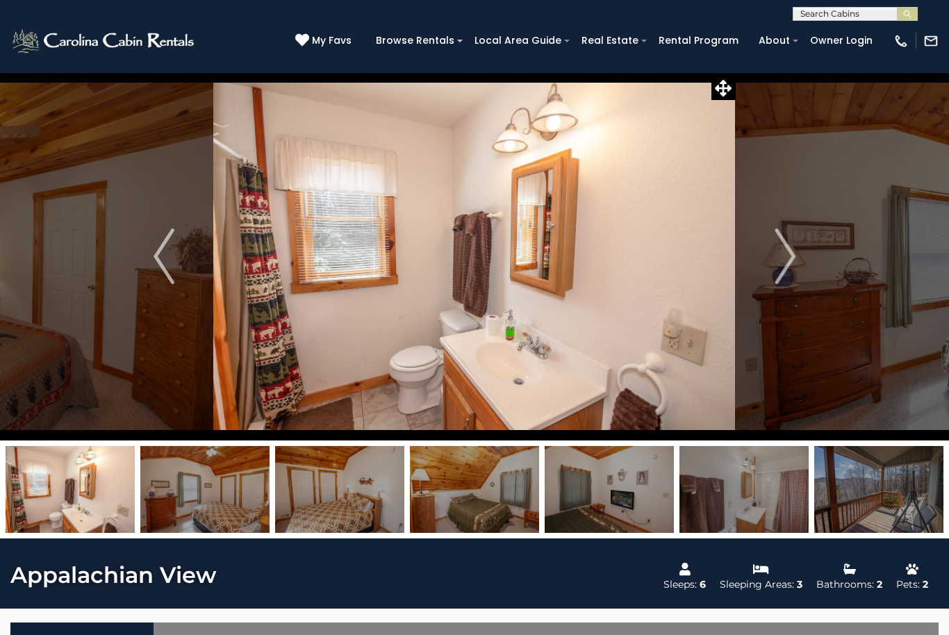
click at [760, 260] on button "Next" at bounding box center [784, 256] width 99 height 368
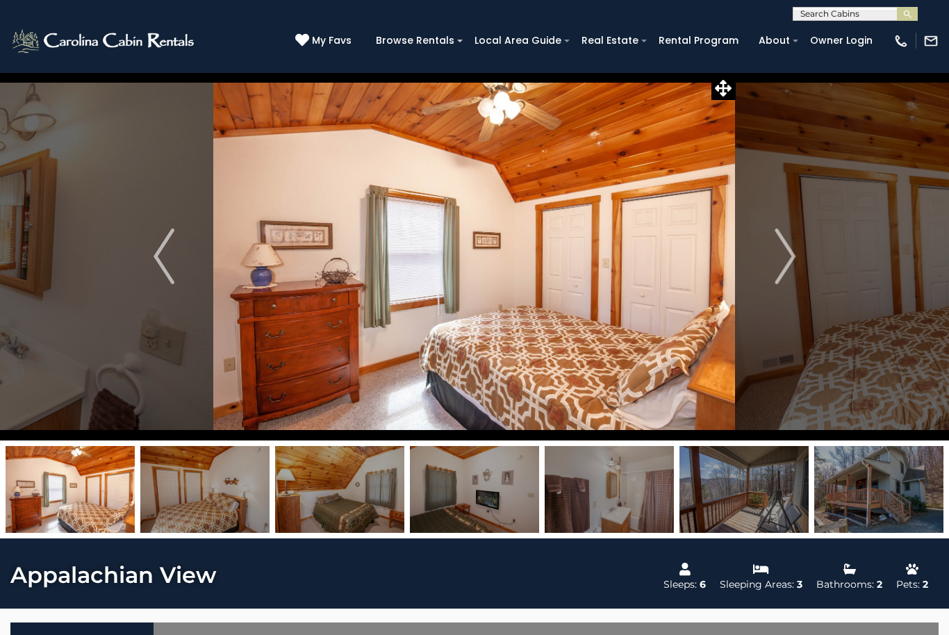
click at [760, 260] on button "Next" at bounding box center [784, 256] width 99 height 368
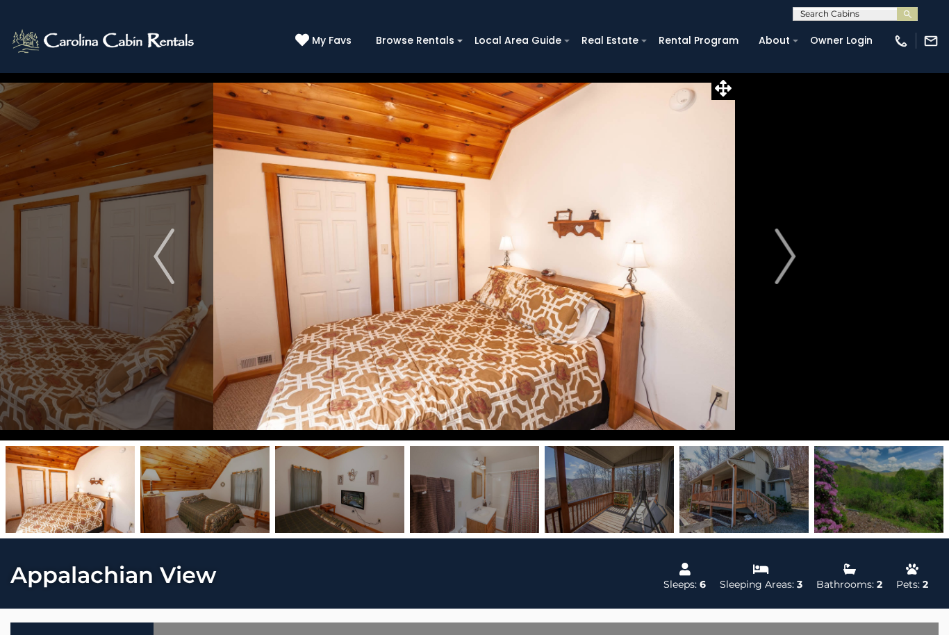
click at [760, 256] on button "Next" at bounding box center [784, 256] width 99 height 368
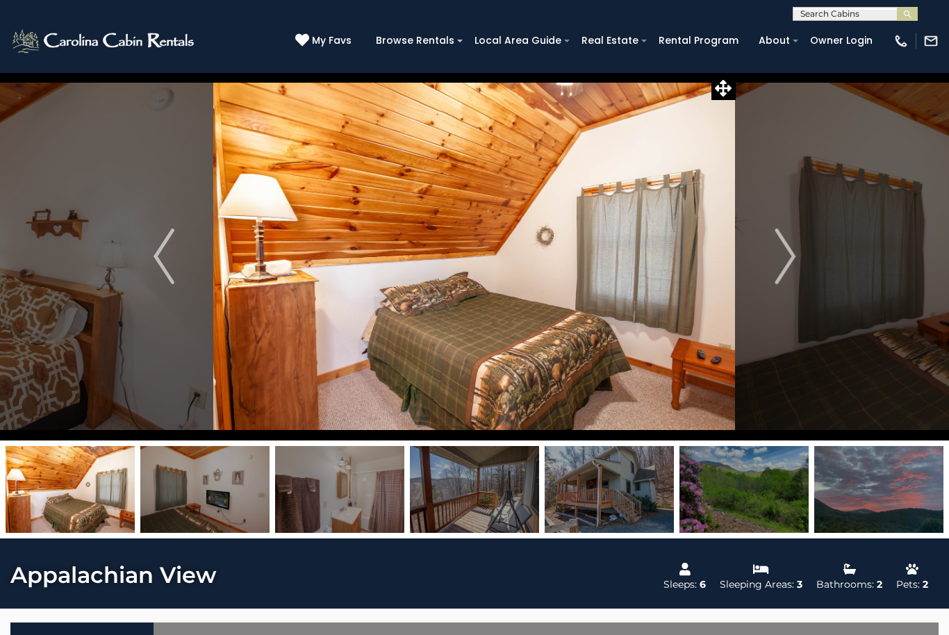
click at [761, 253] on button "Next" at bounding box center [784, 256] width 99 height 368
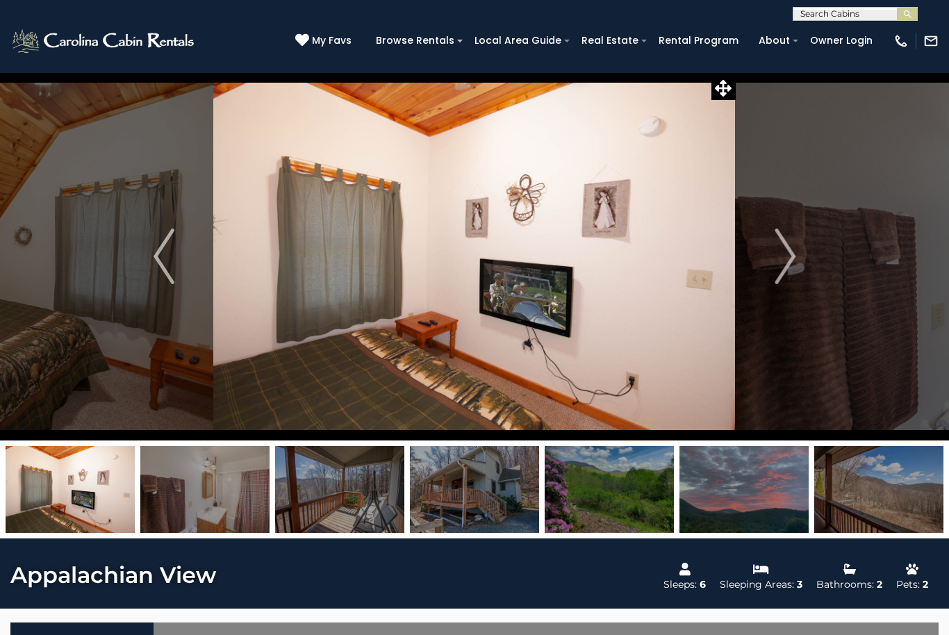
click at [758, 253] on button "Next" at bounding box center [784, 256] width 99 height 368
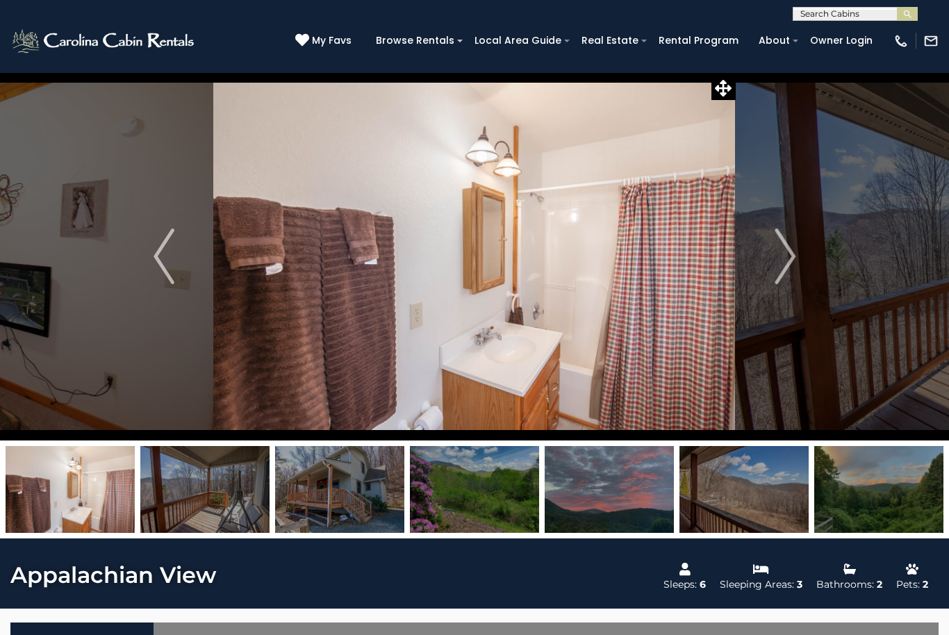
click at [757, 257] on button "Next" at bounding box center [784, 256] width 99 height 368
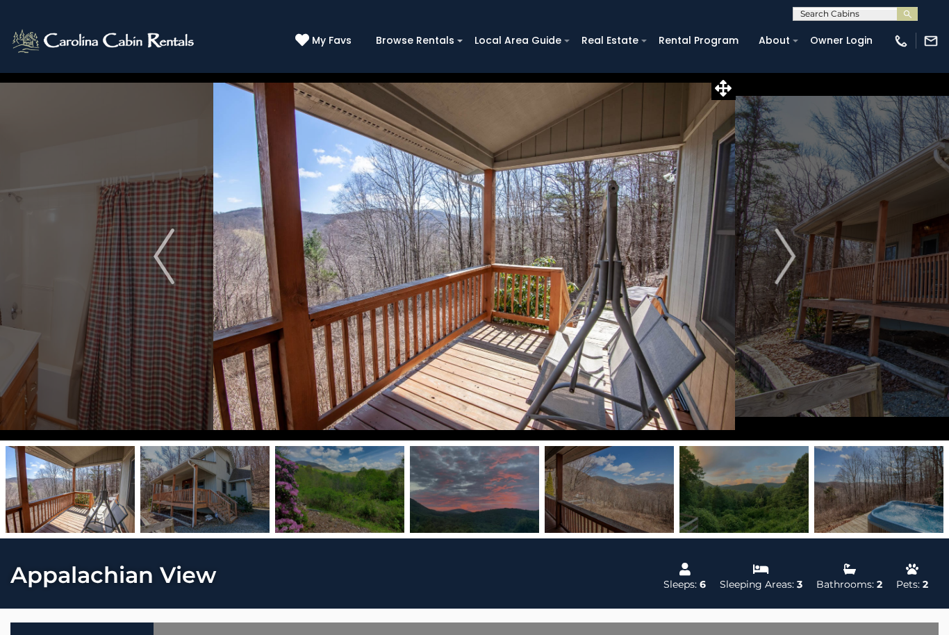
click at [758, 256] on button "Next" at bounding box center [784, 256] width 99 height 368
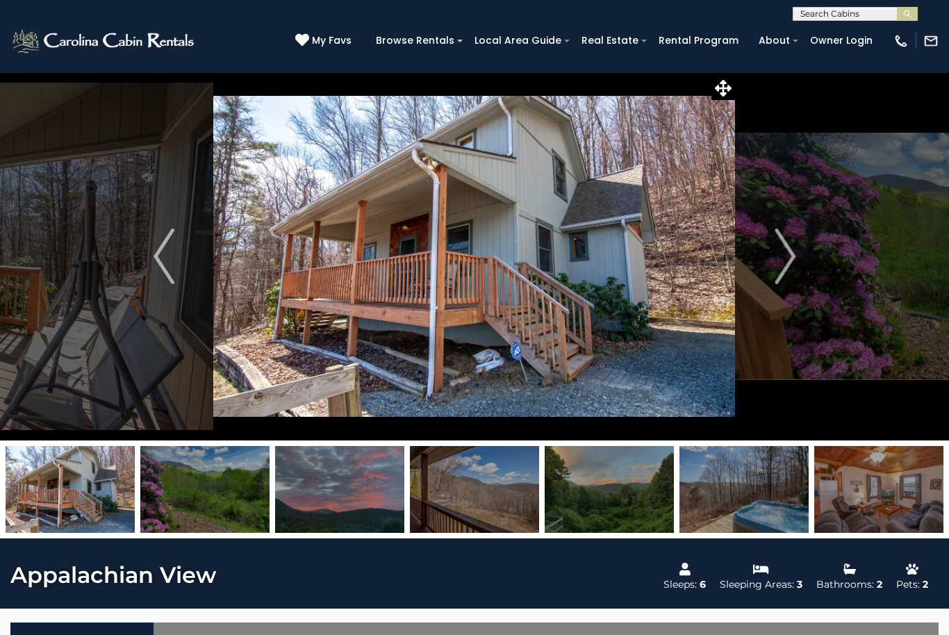
click at [753, 260] on button "Next" at bounding box center [784, 256] width 99 height 368
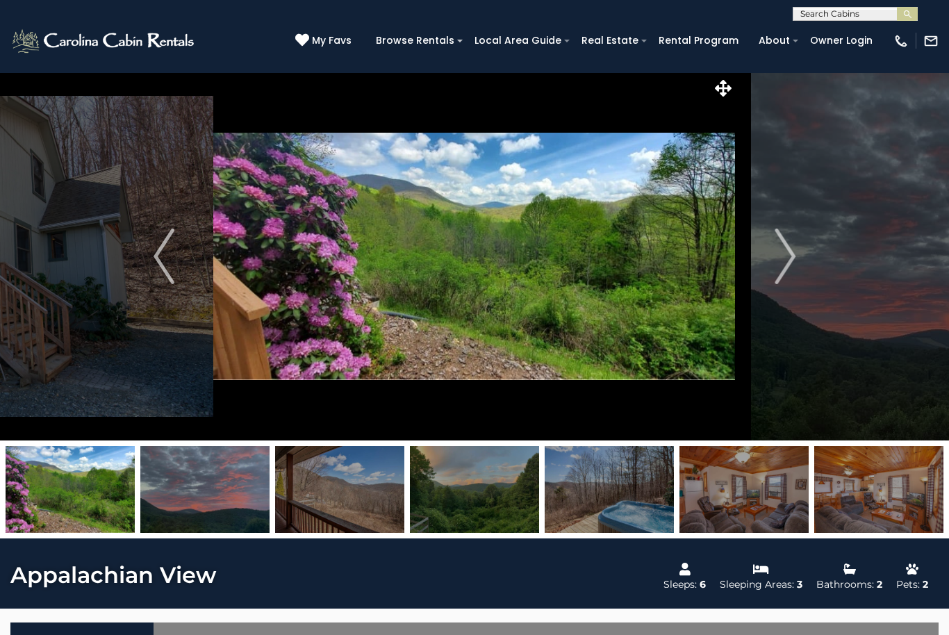
click at [754, 254] on button "Next" at bounding box center [784, 256] width 99 height 368
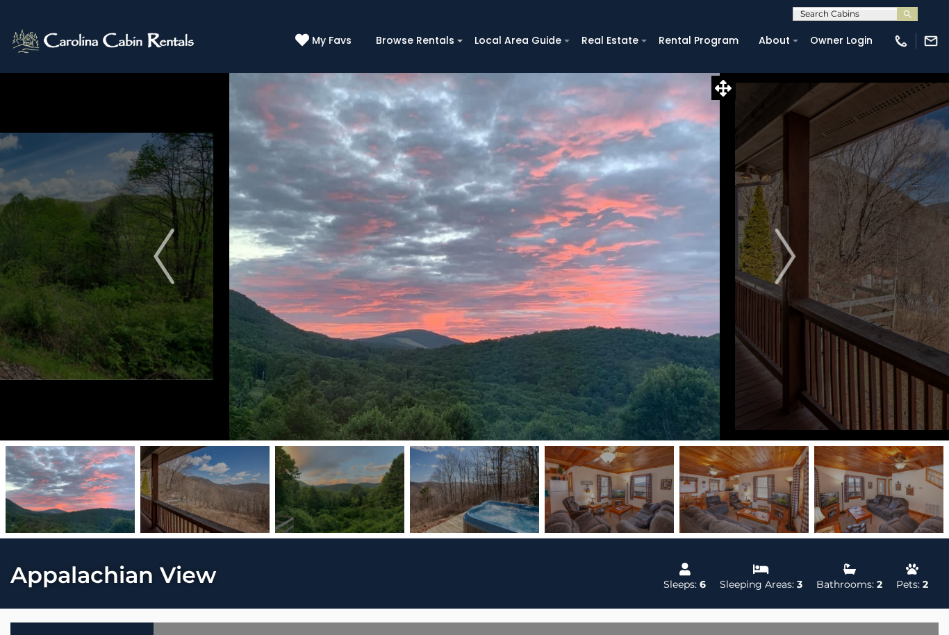
click at [752, 250] on button "Next" at bounding box center [784, 256] width 99 height 368
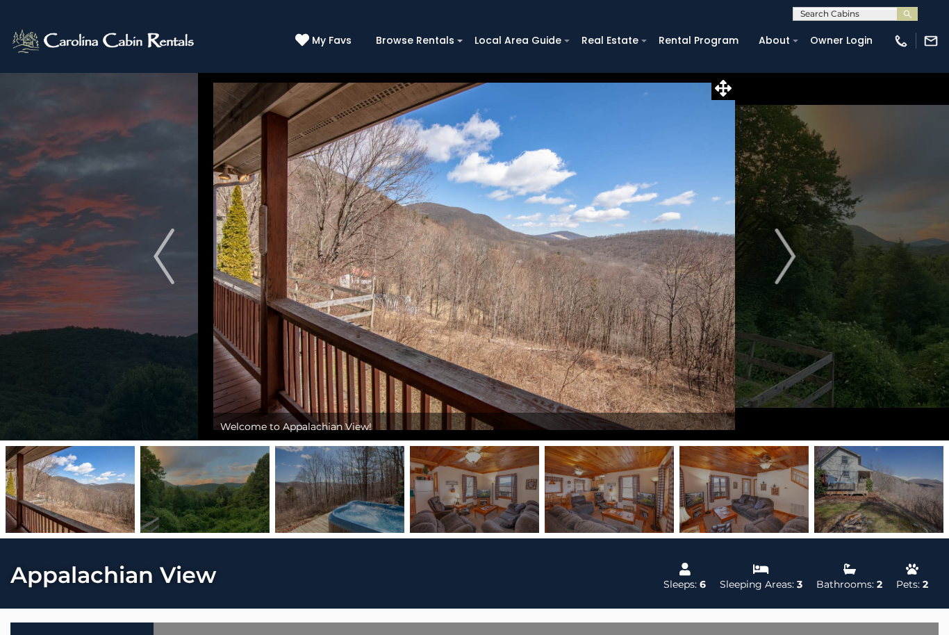
click at [751, 253] on button "Next" at bounding box center [784, 256] width 99 height 368
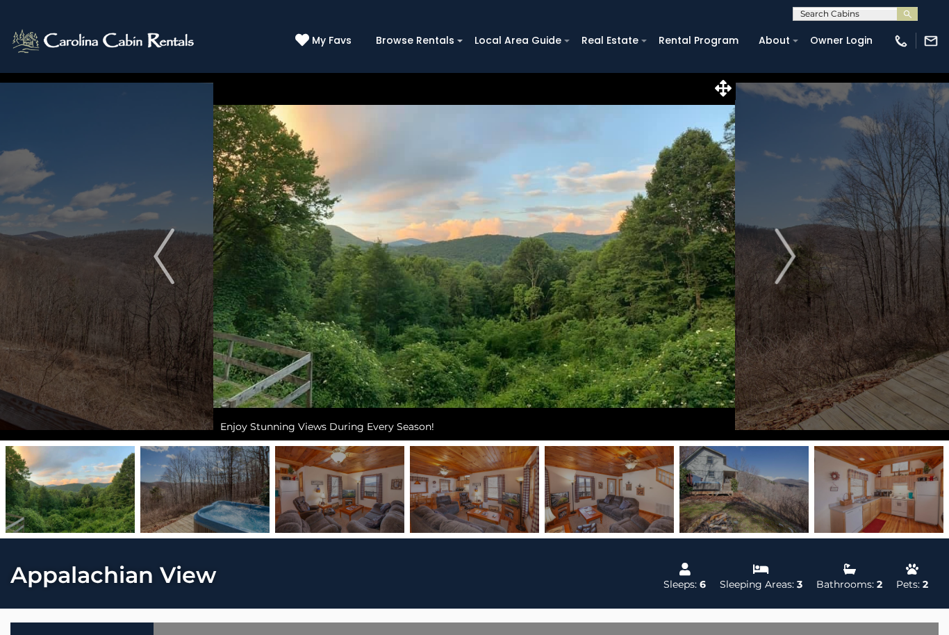
click at [751, 256] on button "Next" at bounding box center [784, 256] width 99 height 368
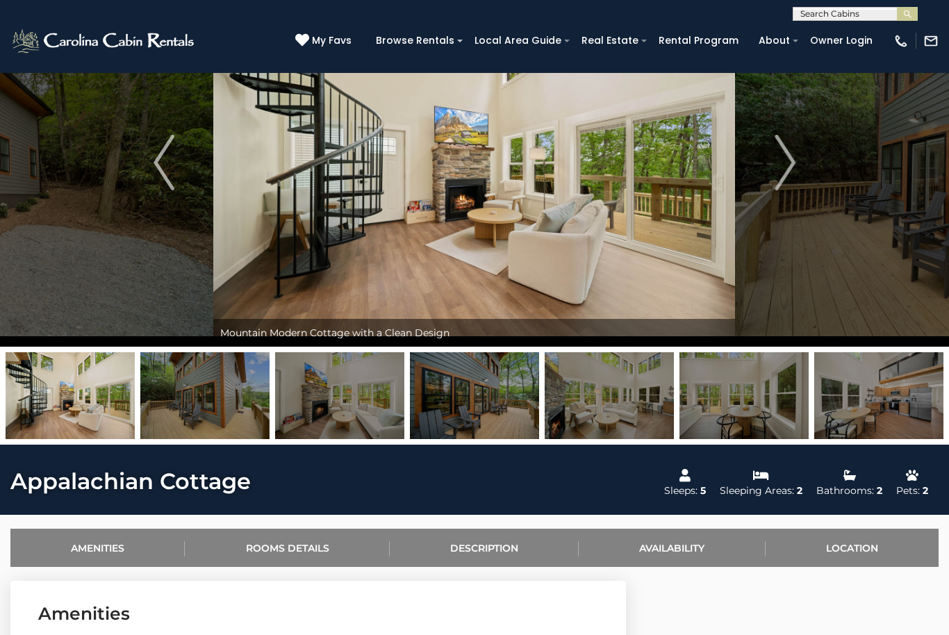
scroll to position [93, 0]
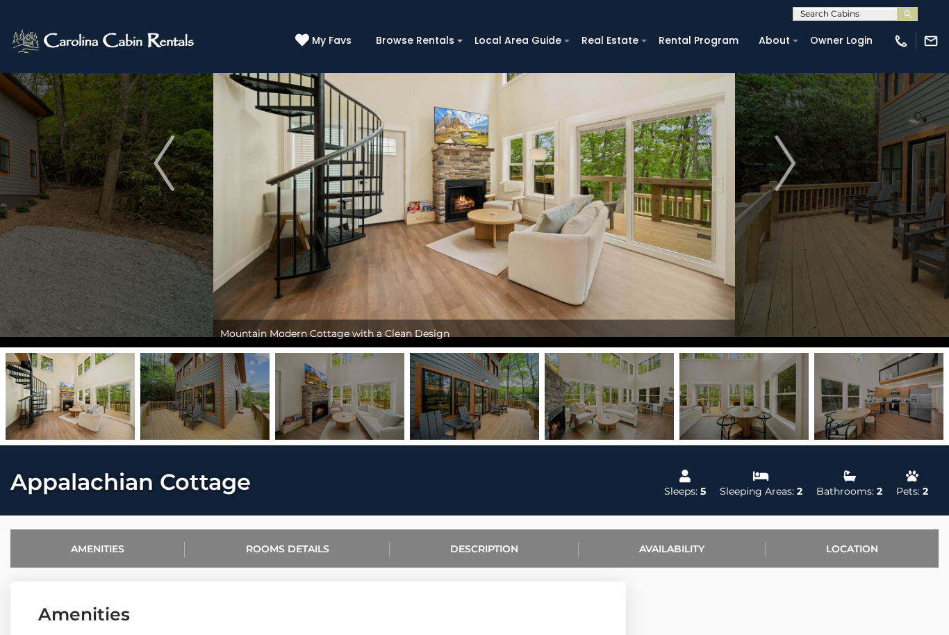
click at [781, 179] on img "Next" at bounding box center [784, 163] width 21 height 56
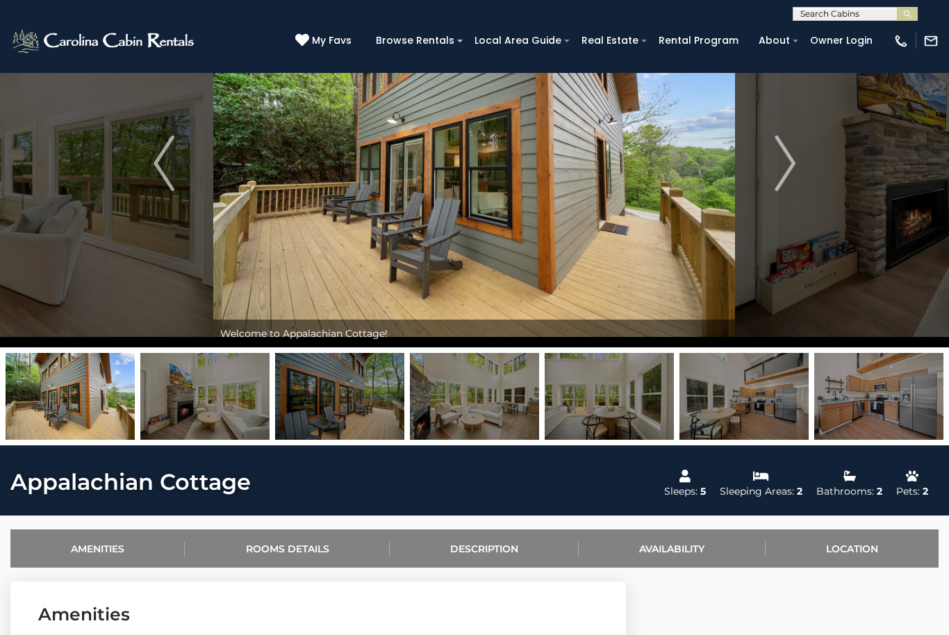
click at [780, 162] on img "Next" at bounding box center [784, 163] width 21 height 56
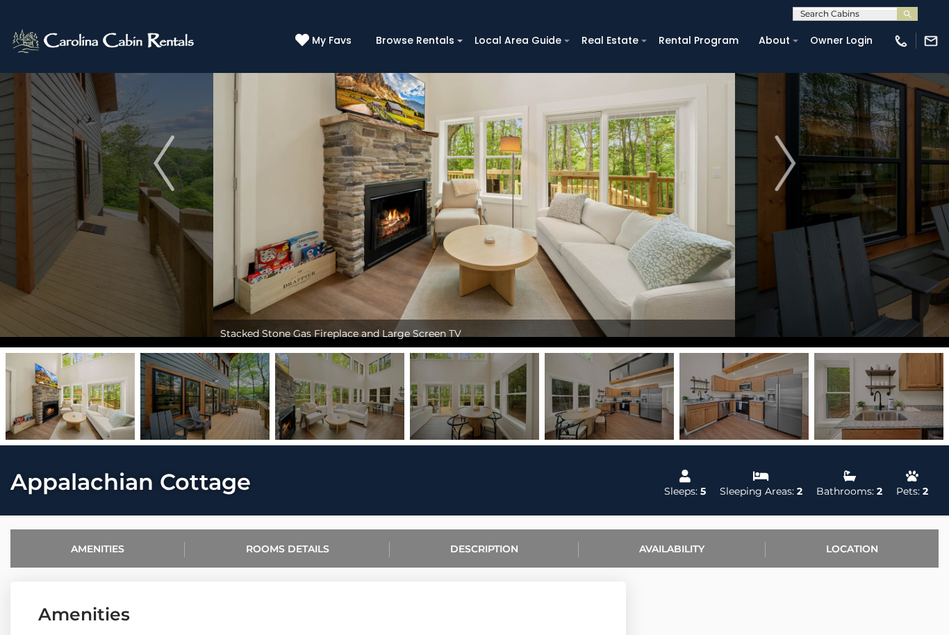
click at [779, 172] on img "Next" at bounding box center [784, 163] width 21 height 56
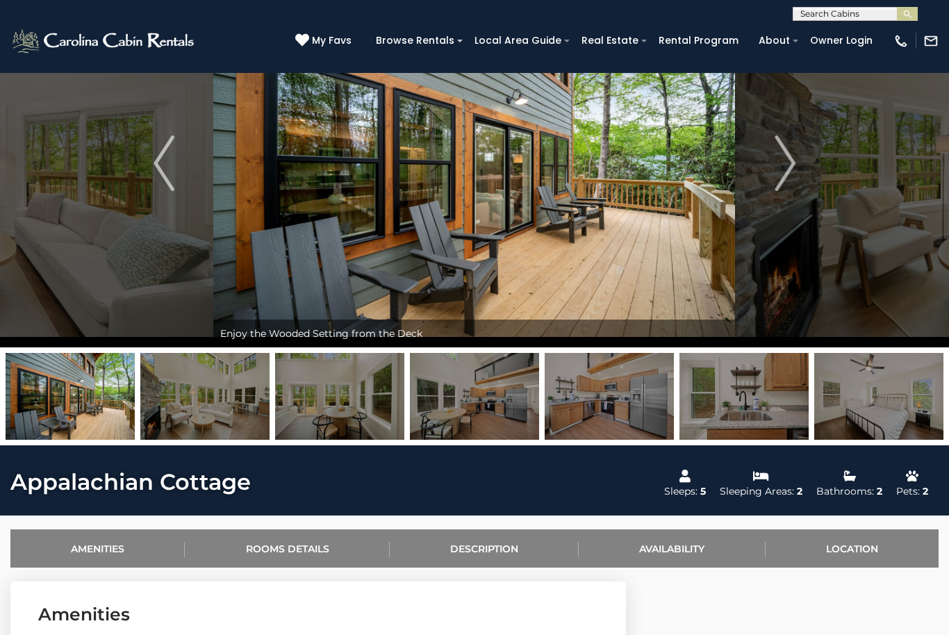
click at [783, 172] on img "Next" at bounding box center [784, 163] width 21 height 56
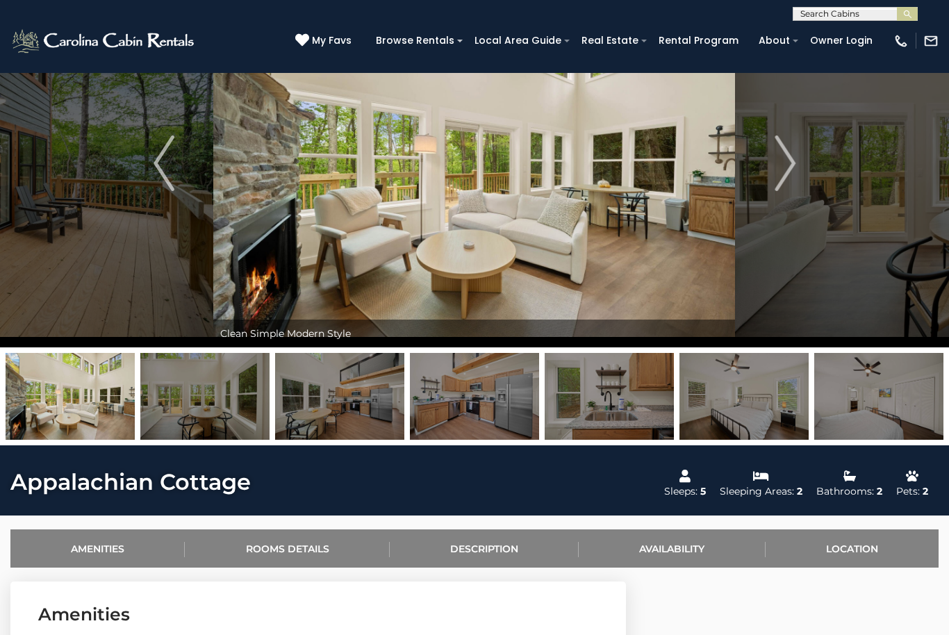
click at [784, 176] on img "Next" at bounding box center [784, 163] width 21 height 56
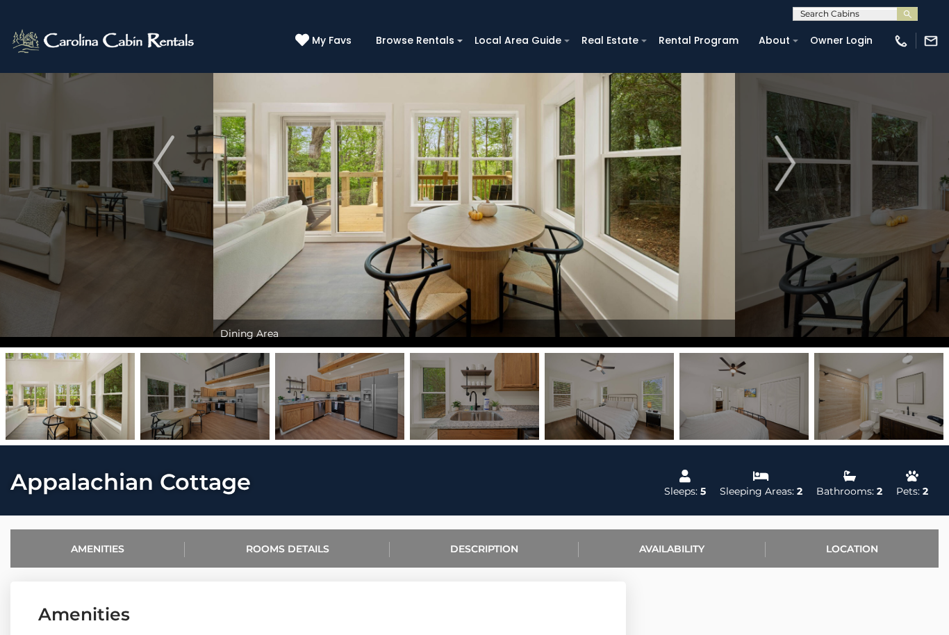
click at [778, 181] on img "Next" at bounding box center [784, 163] width 21 height 56
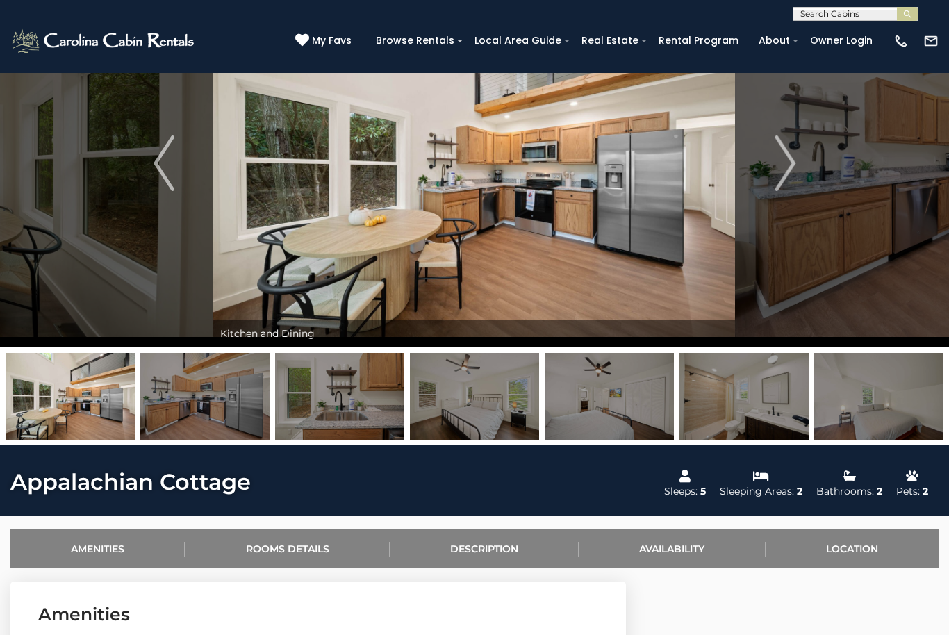
click at [781, 179] on img "Next" at bounding box center [784, 163] width 21 height 56
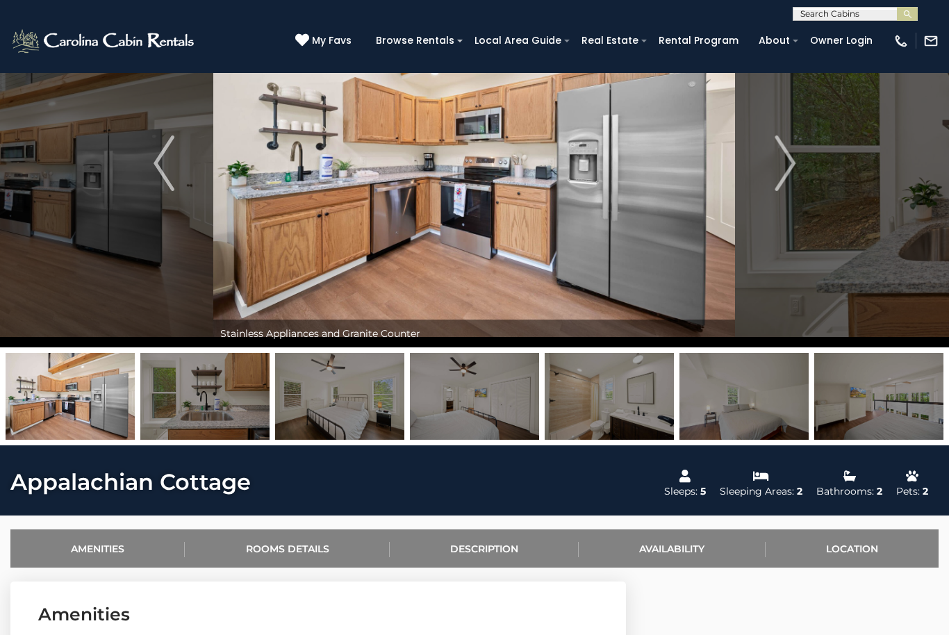
click at [776, 177] on img "Next" at bounding box center [784, 163] width 21 height 56
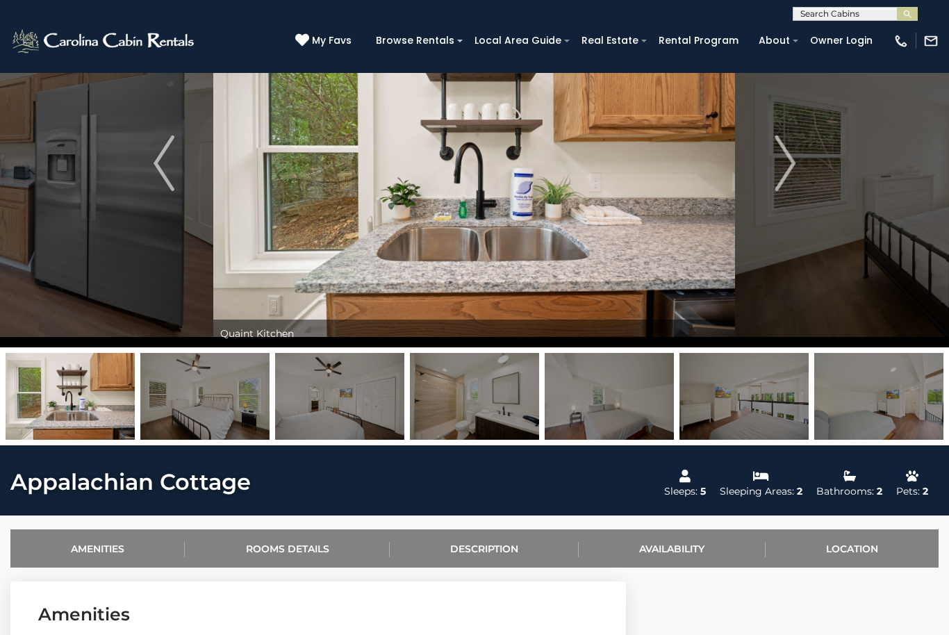
click at [776, 176] on img "Next" at bounding box center [784, 163] width 21 height 56
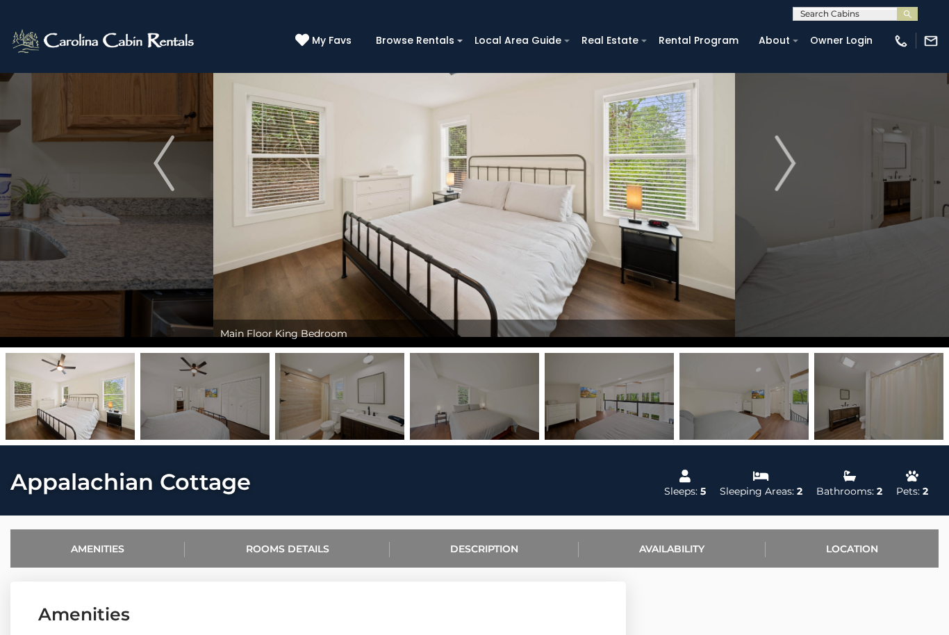
click at [775, 175] on img "Next" at bounding box center [784, 163] width 21 height 56
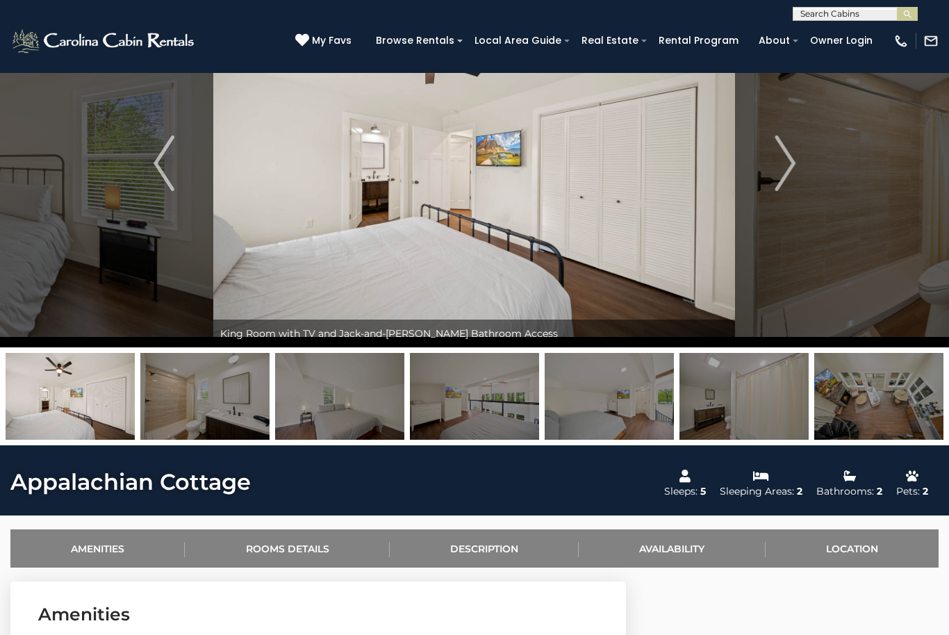
click at [779, 174] on img "Next" at bounding box center [784, 163] width 21 height 56
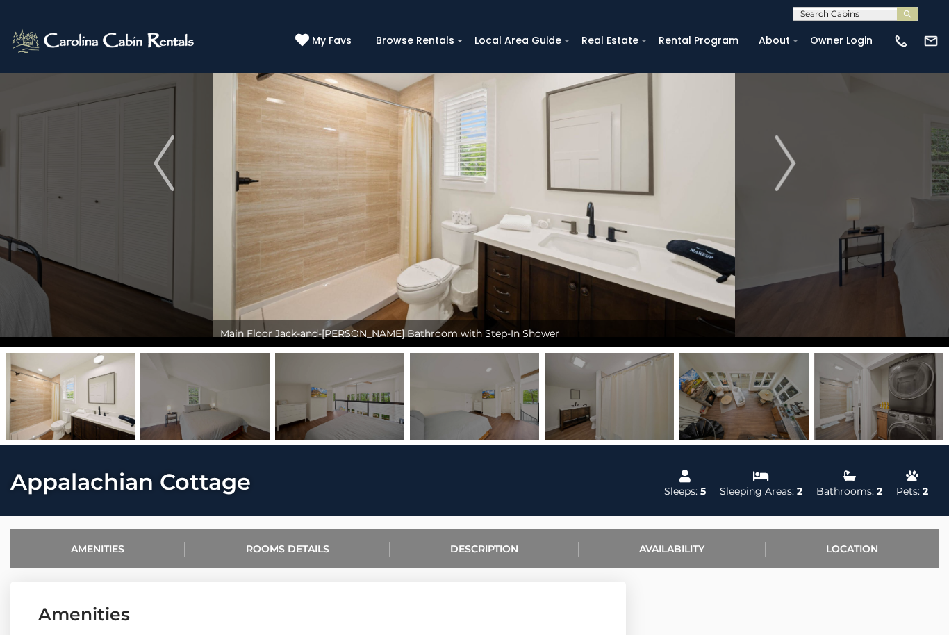
click at [780, 174] on img "Next" at bounding box center [784, 163] width 21 height 56
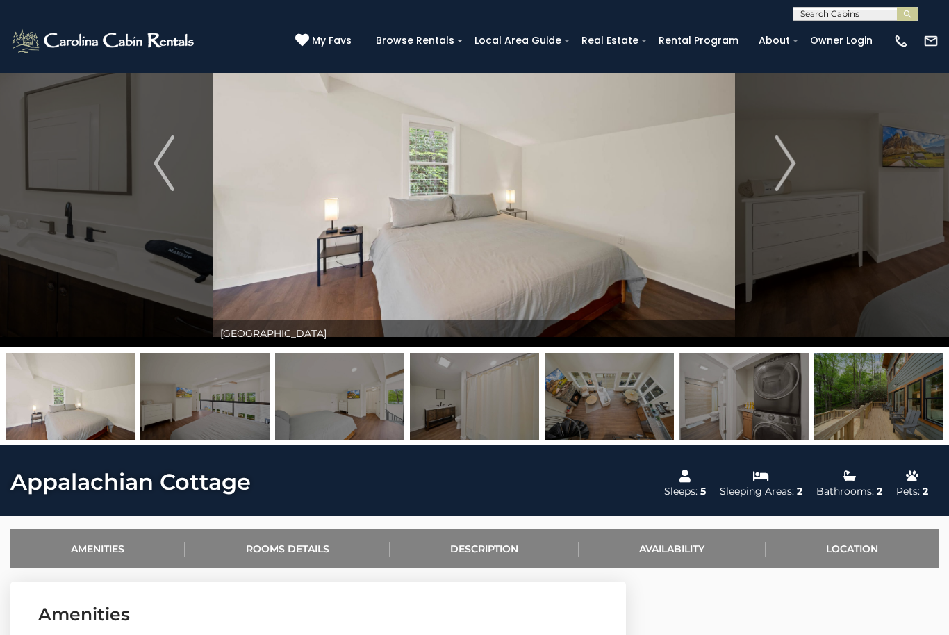
click at [780, 175] on img "Next" at bounding box center [784, 163] width 21 height 56
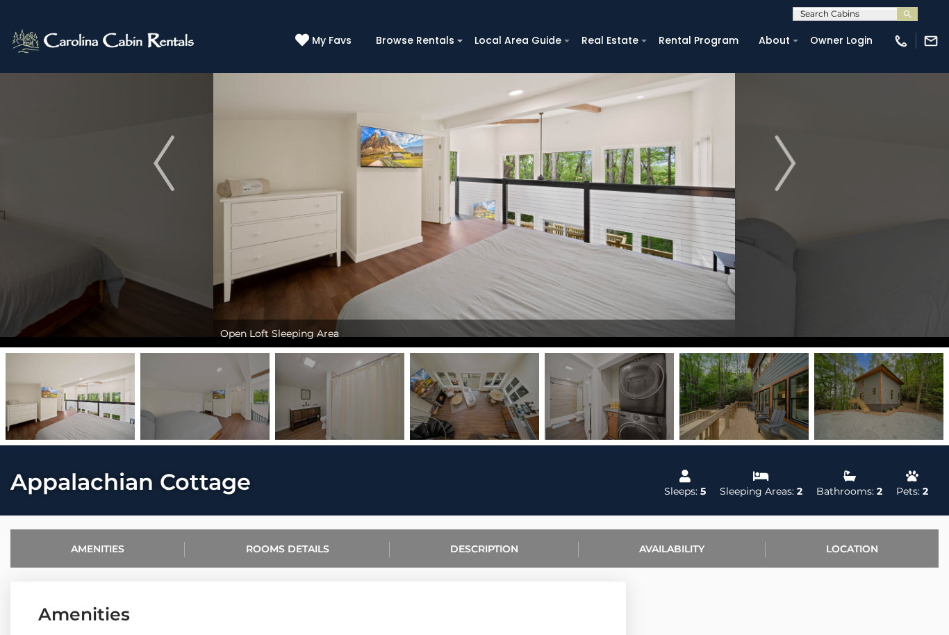
click at [780, 172] on img "Next" at bounding box center [784, 163] width 21 height 56
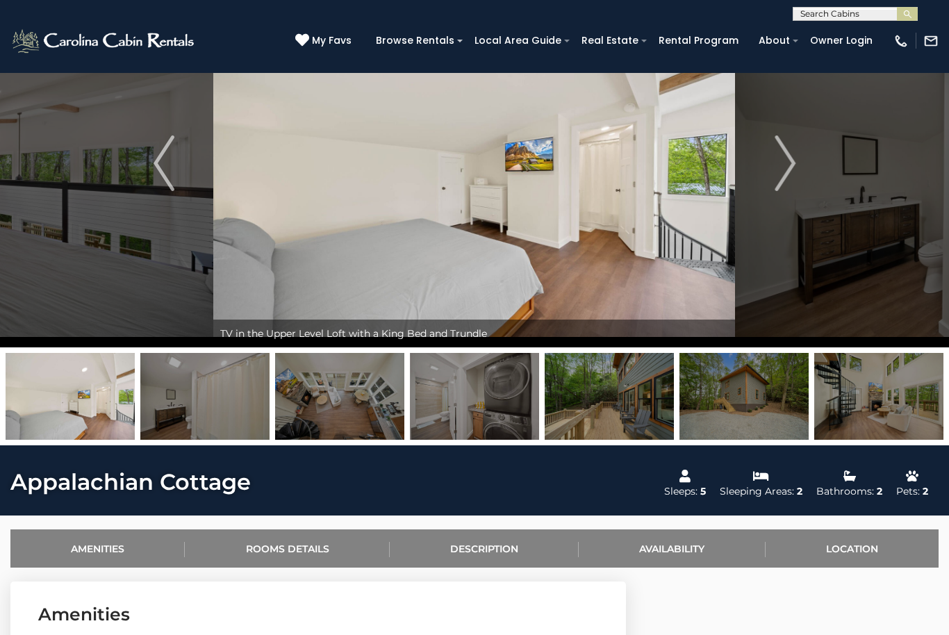
click at [779, 173] on img "Next" at bounding box center [784, 163] width 21 height 56
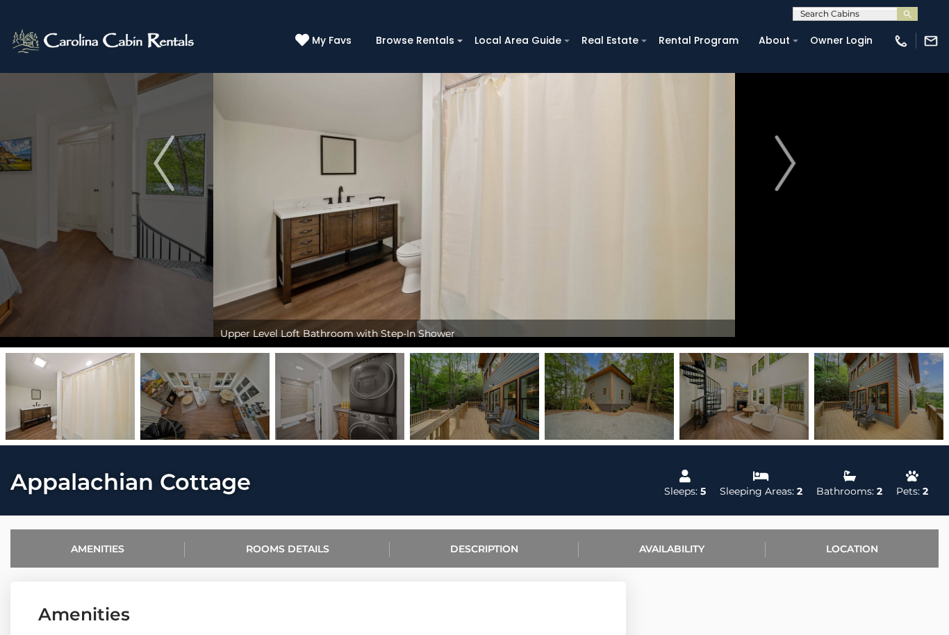
click at [778, 179] on img "Next" at bounding box center [784, 163] width 21 height 56
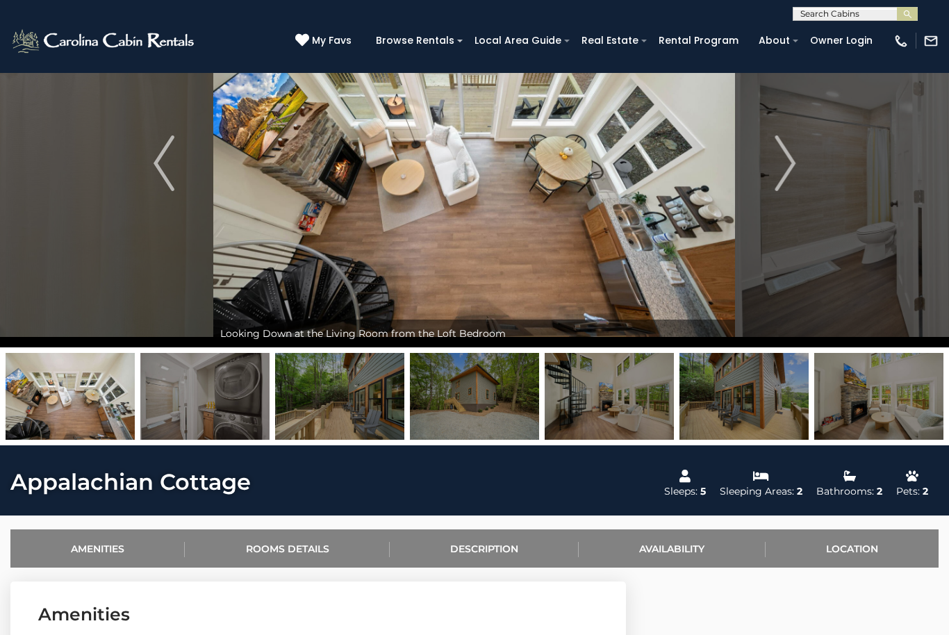
click at [775, 181] on img "Next" at bounding box center [784, 163] width 21 height 56
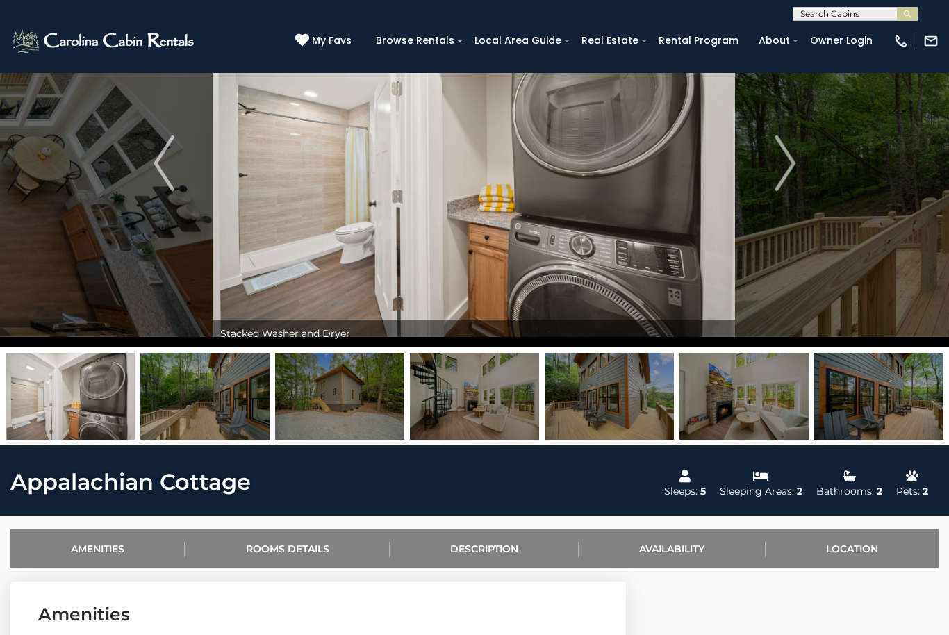
click at [777, 178] on img "Next" at bounding box center [784, 163] width 21 height 56
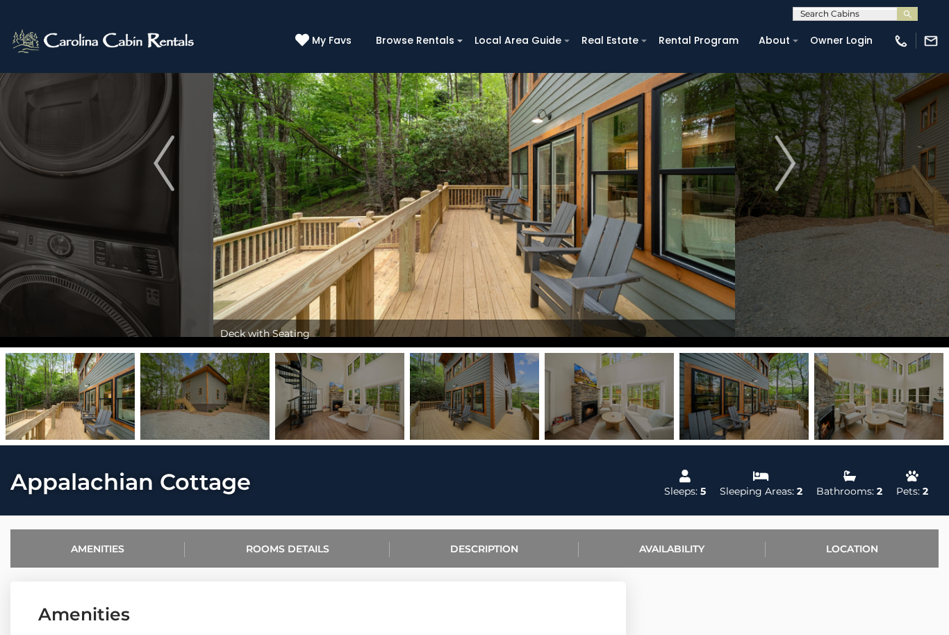
click at [776, 181] on img "Next" at bounding box center [784, 163] width 21 height 56
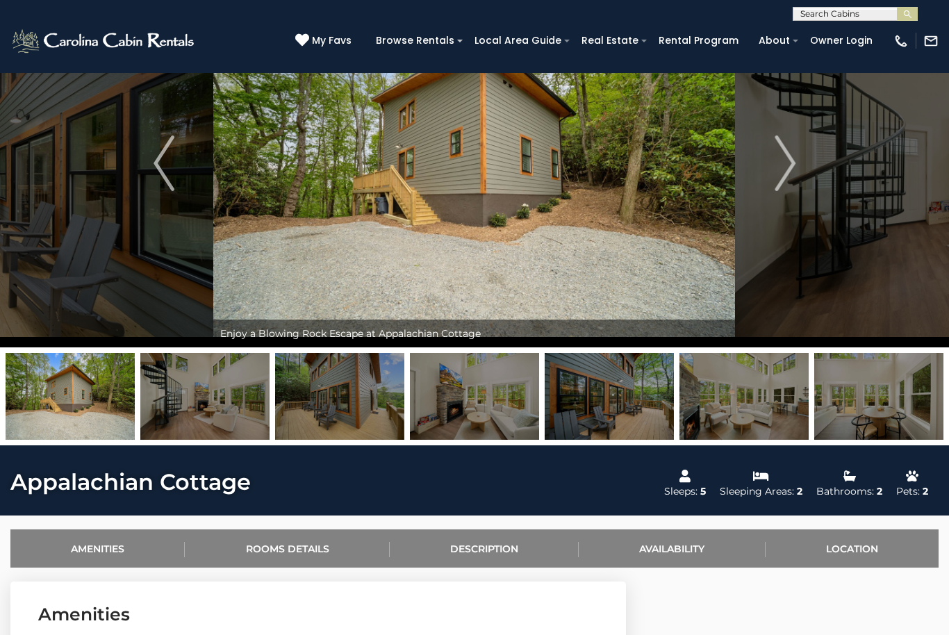
click at [778, 180] on img "Next" at bounding box center [784, 163] width 21 height 56
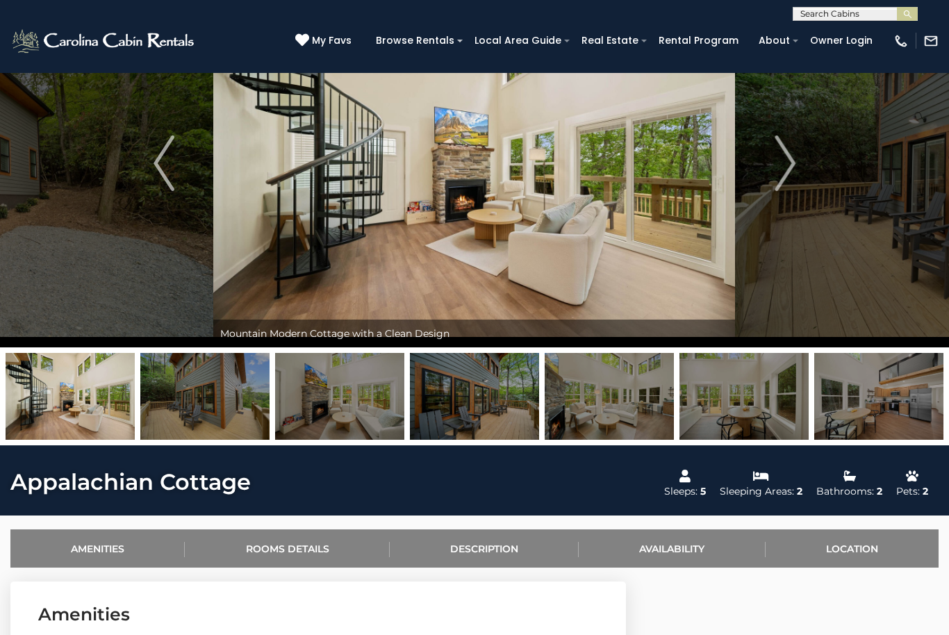
click at [775, 181] on img "Next" at bounding box center [784, 163] width 21 height 56
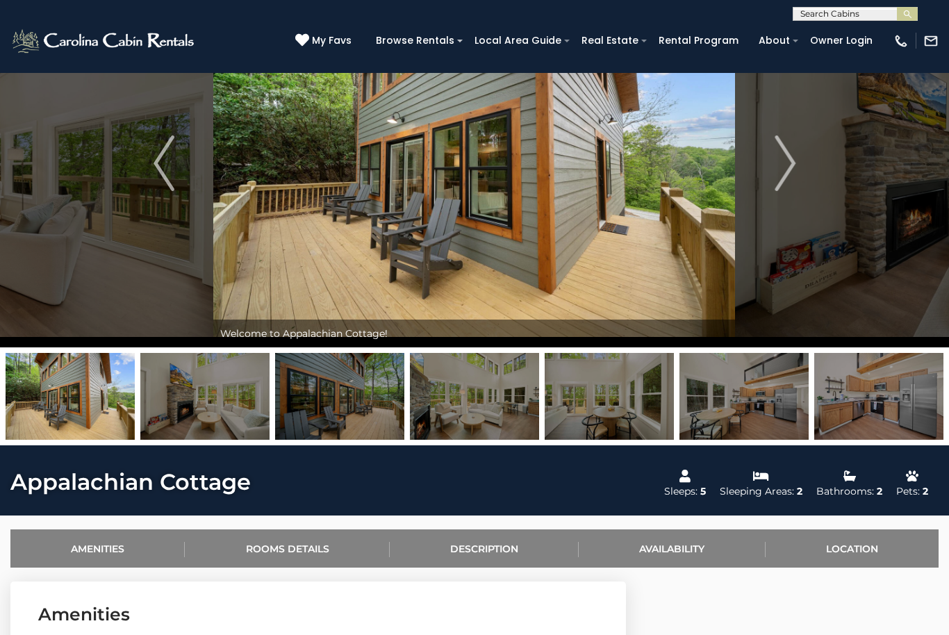
click at [778, 181] on img "Next" at bounding box center [784, 163] width 21 height 56
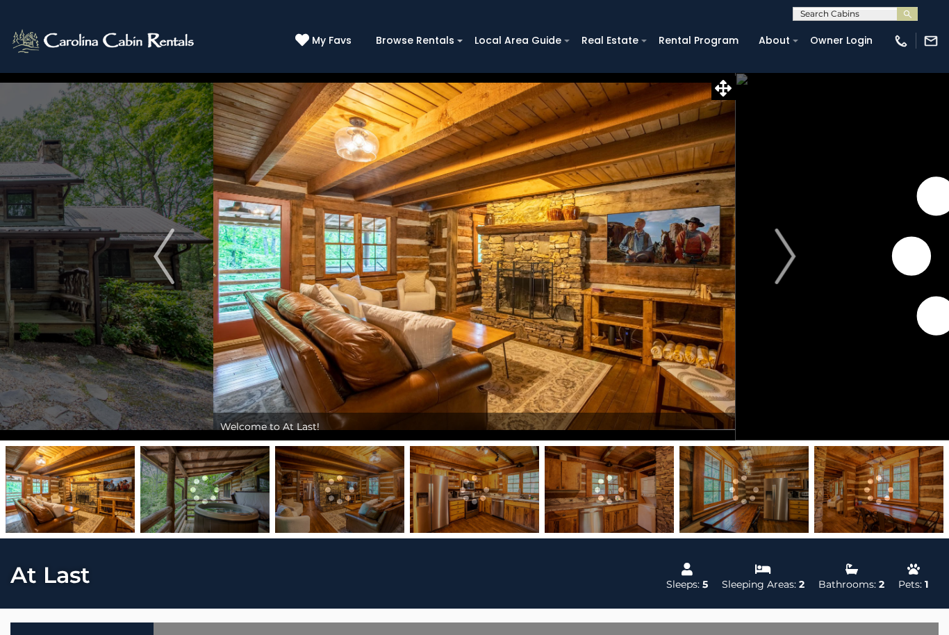
click at [794, 266] on img "Next" at bounding box center [784, 256] width 21 height 56
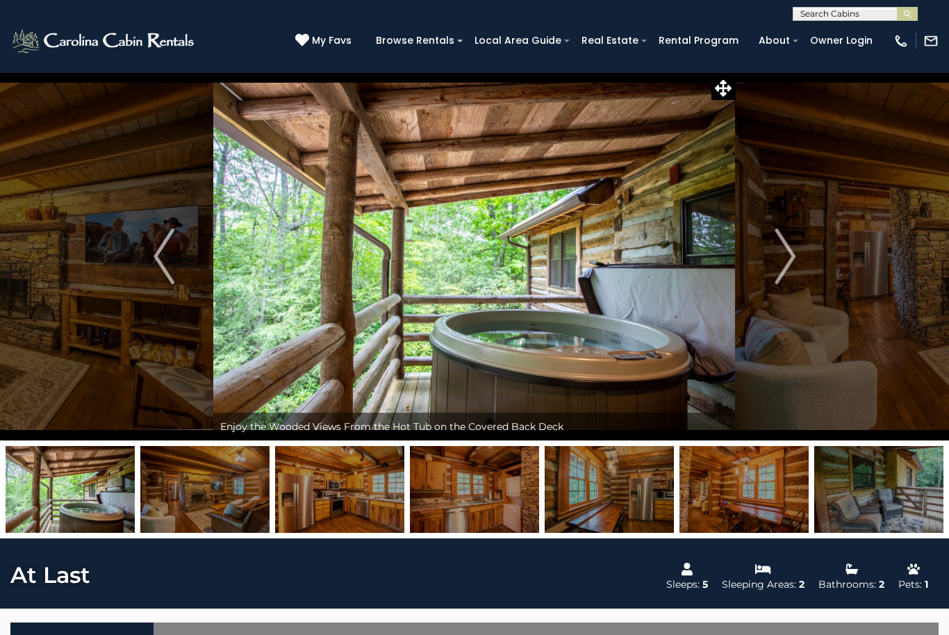
click at [790, 265] on img "Next" at bounding box center [784, 256] width 21 height 56
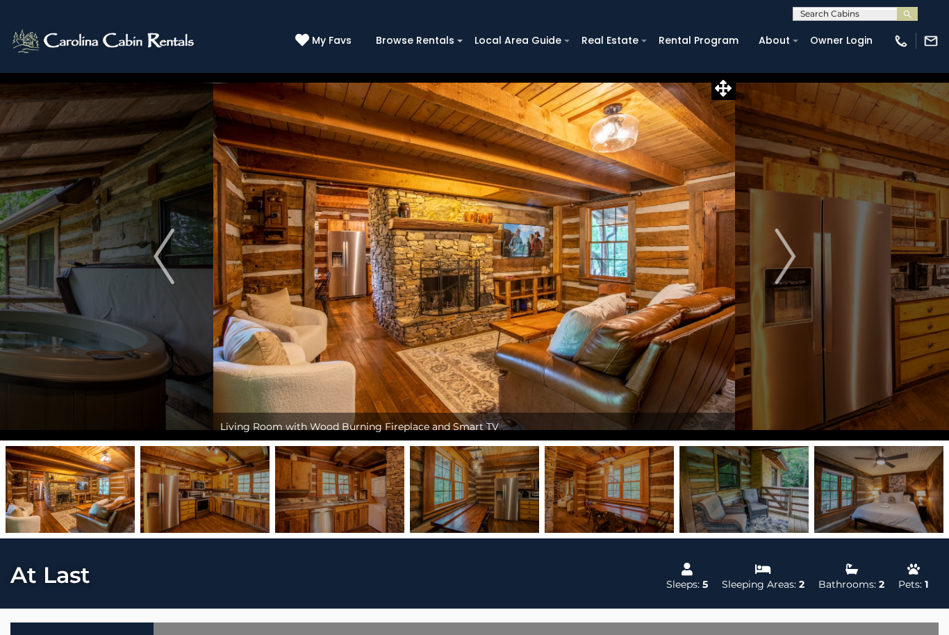
click at [796, 263] on button "Next" at bounding box center [784, 256] width 99 height 368
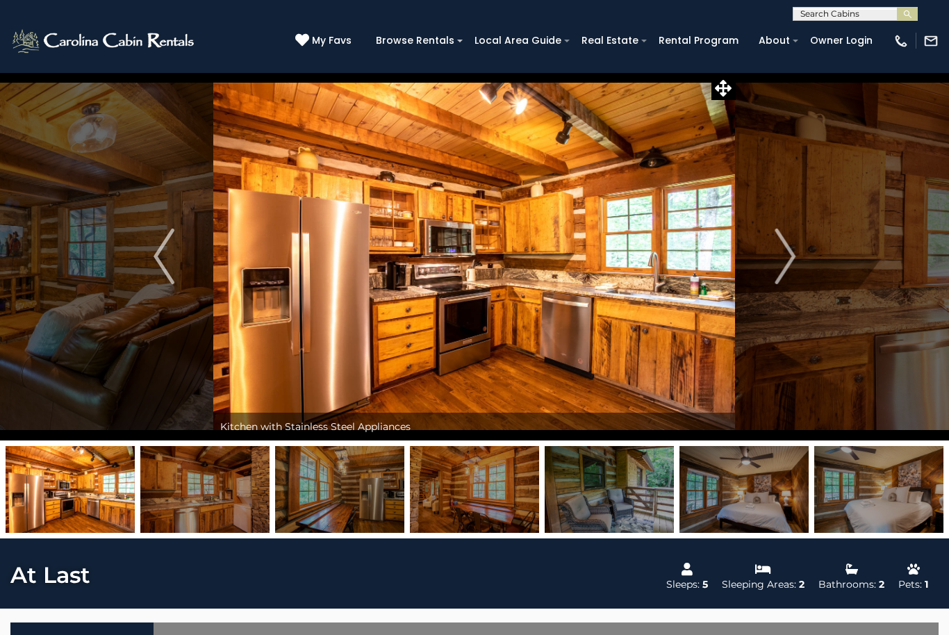
click at [790, 256] on img "Next" at bounding box center [784, 256] width 21 height 56
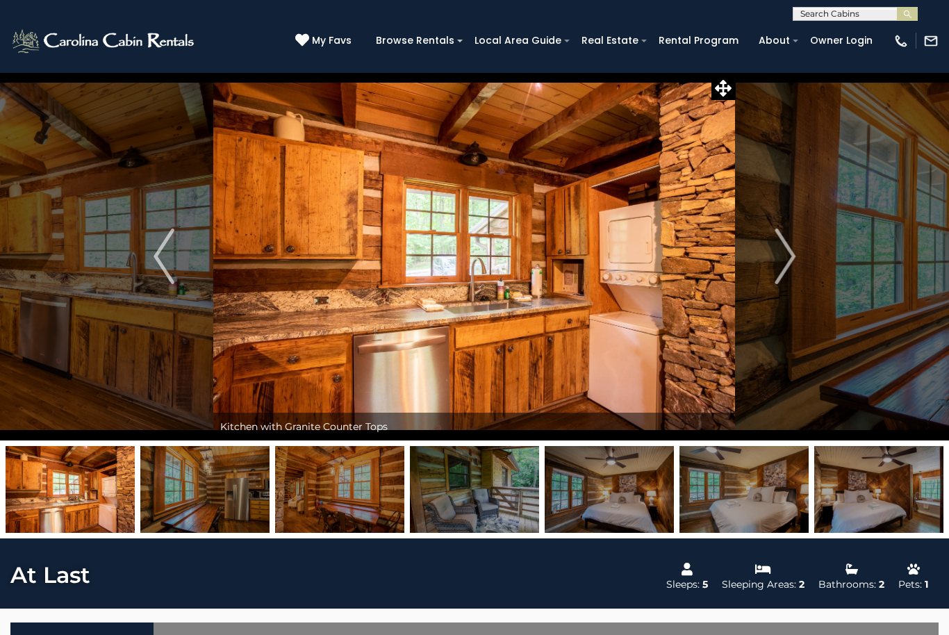
click at [785, 262] on img "Next" at bounding box center [784, 256] width 21 height 56
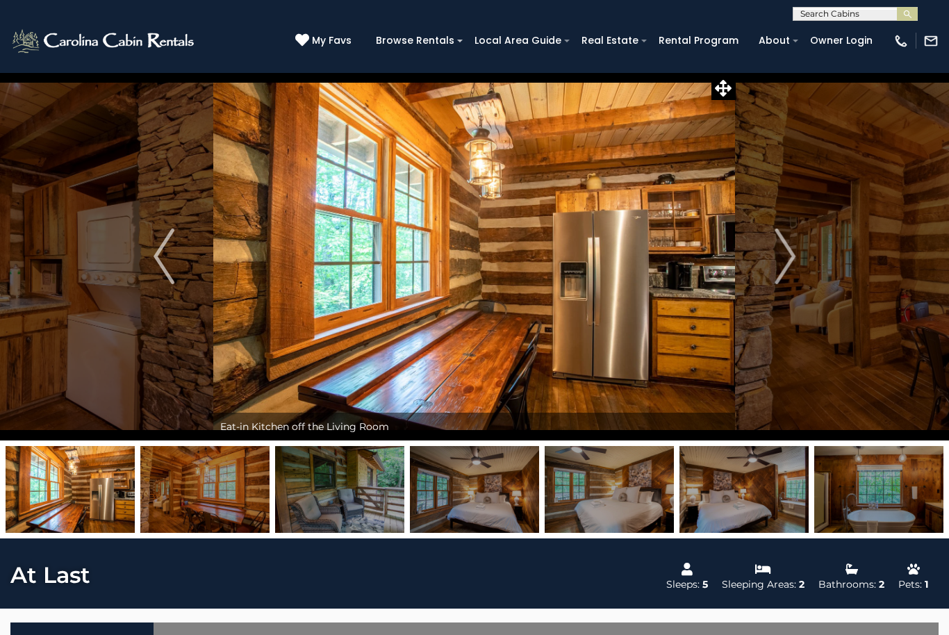
click at [780, 258] on img "Next" at bounding box center [784, 256] width 21 height 56
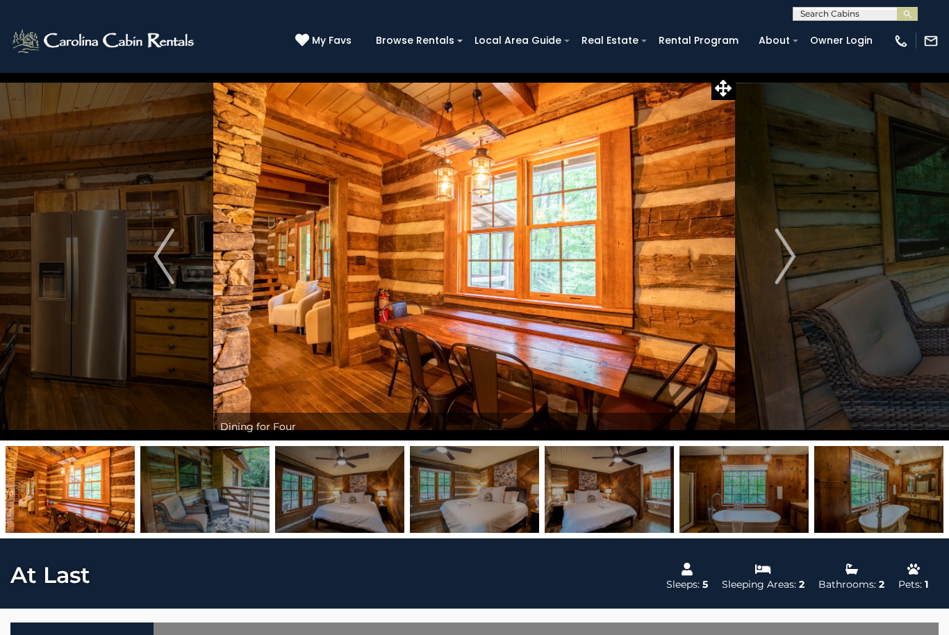
click at [783, 262] on img "Next" at bounding box center [784, 256] width 21 height 56
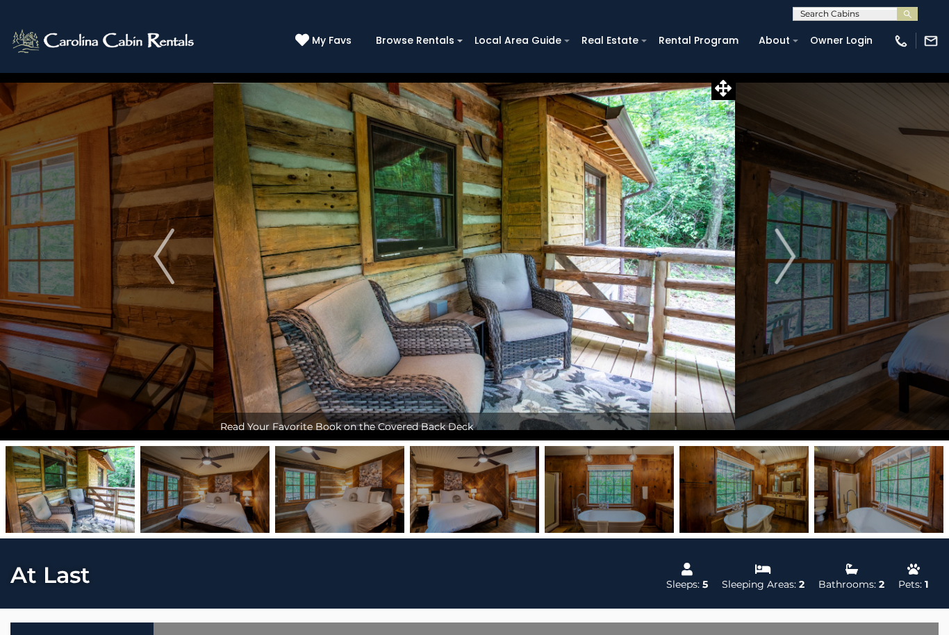
click at [781, 265] on img "Next" at bounding box center [784, 256] width 21 height 56
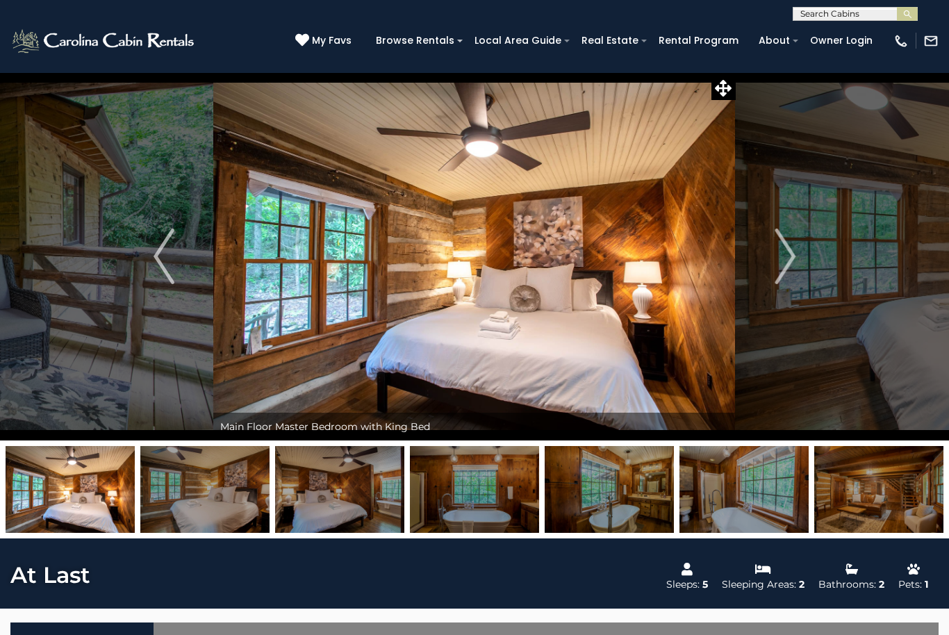
click at [776, 262] on img "Next" at bounding box center [784, 256] width 21 height 56
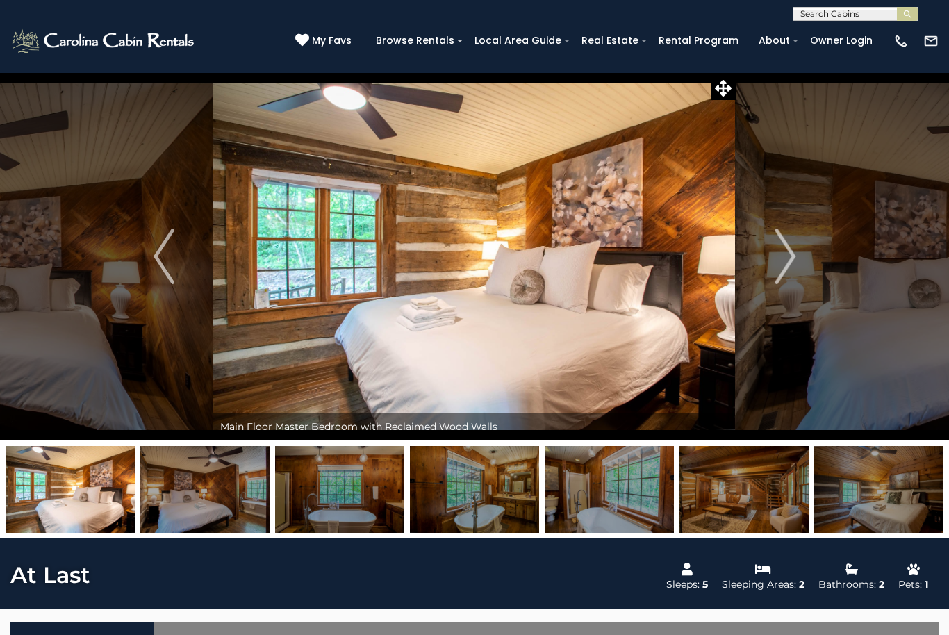
click at [778, 265] on img "Next" at bounding box center [784, 256] width 21 height 56
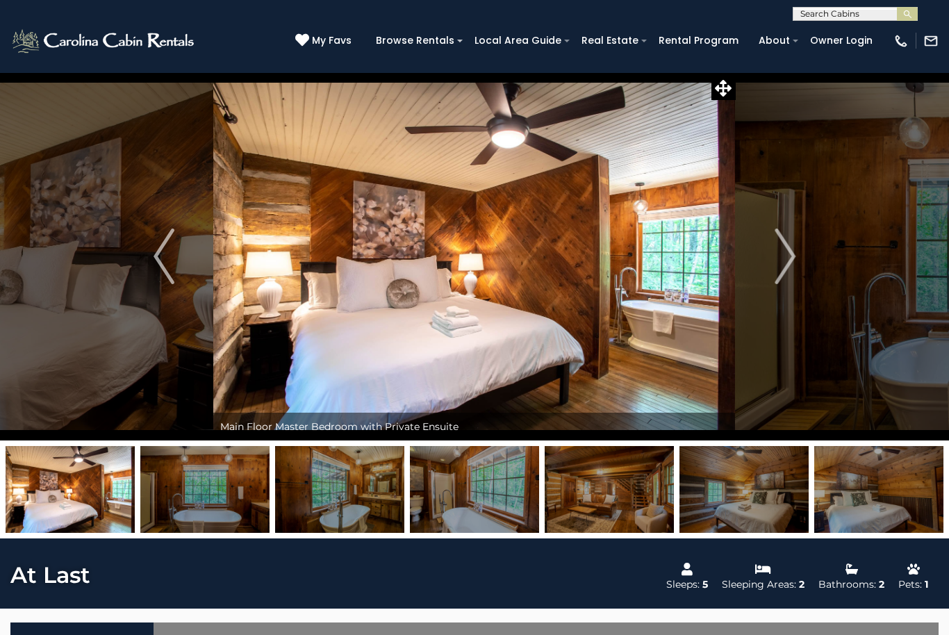
click at [780, 257] on img "Next" at bounding box center [784, 256] width 21 height 56
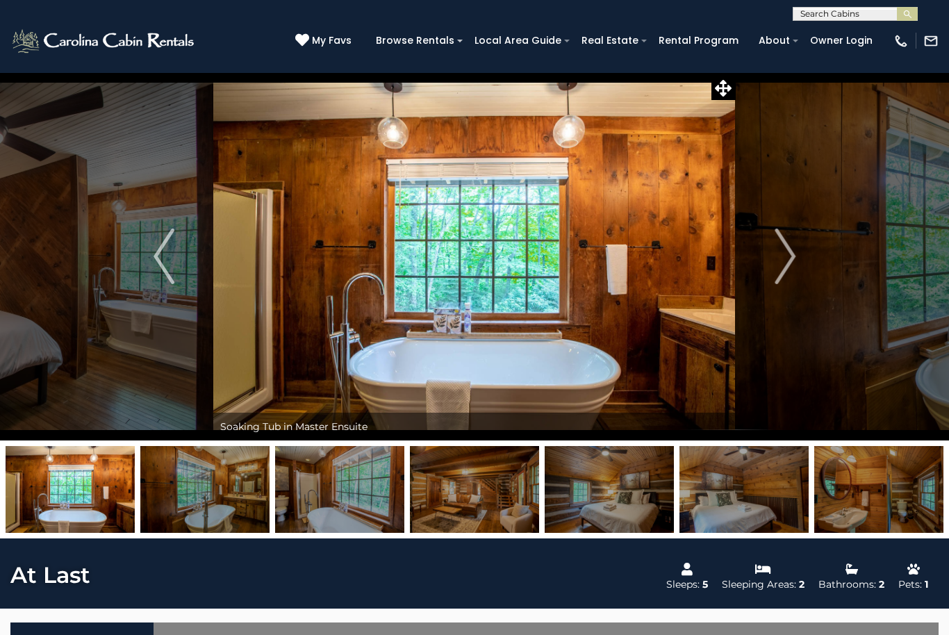
click at [778, 263] on img "Next" at bounding box center [784, 256] width 21 height 56
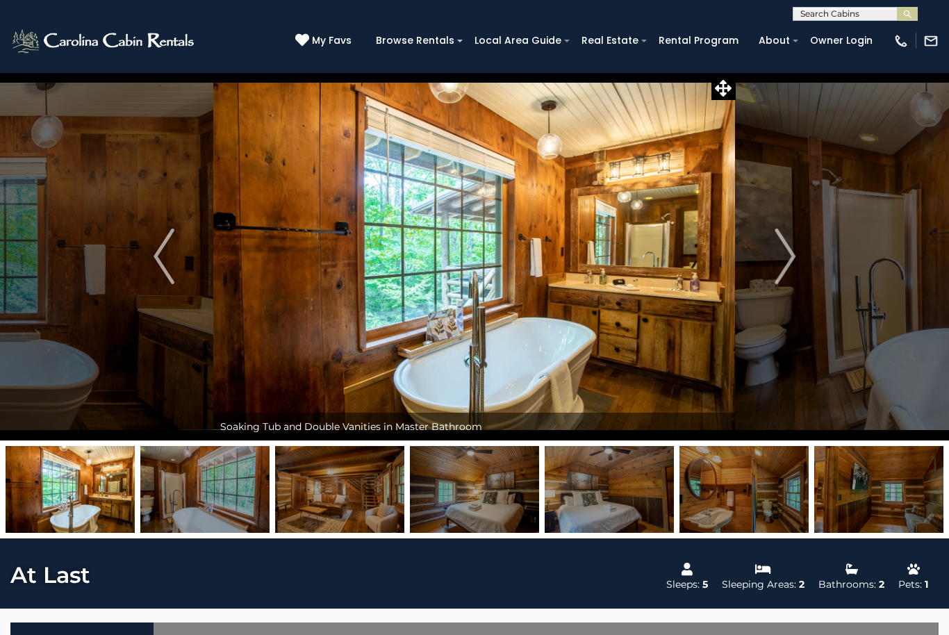
click at [775, 256] on img "Next" at bounding box center [784, 256] width 21 height 56
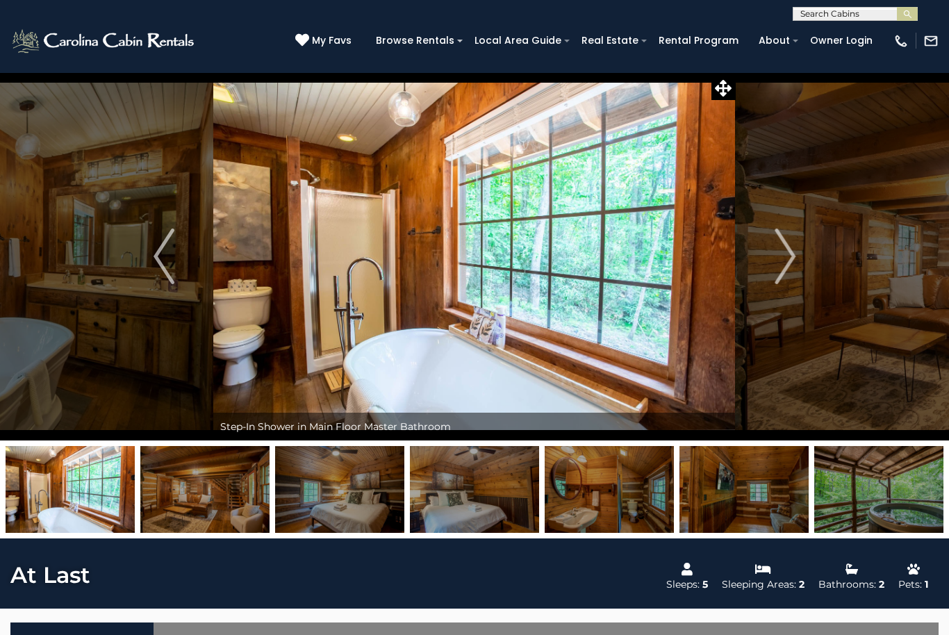
click at [778, 259] on img "Next" at bounding box center [784, 256] width 21 height 56
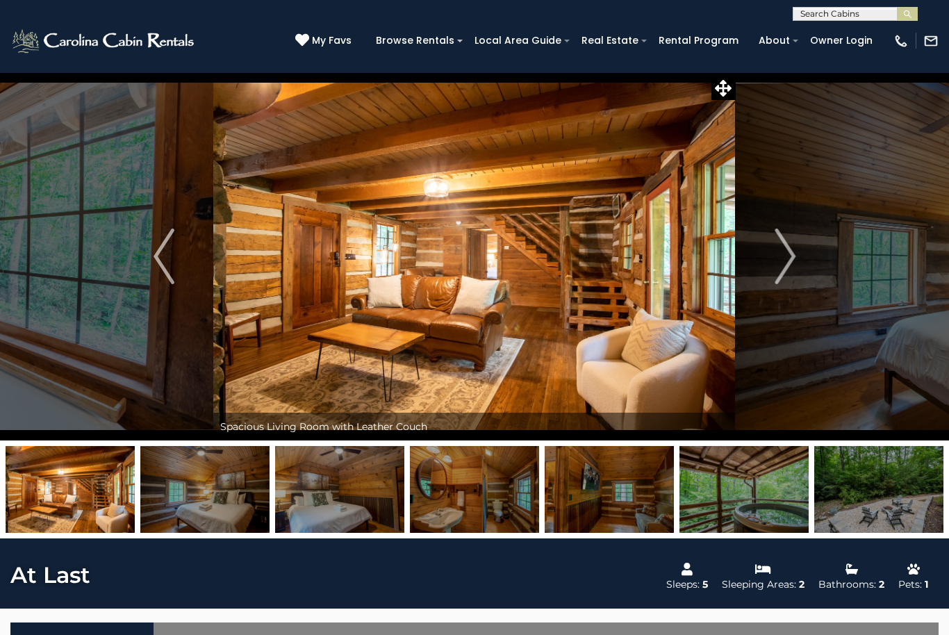
click at [774, 263] on img "Next" at bounding box center [784, 256] width 21 height 56
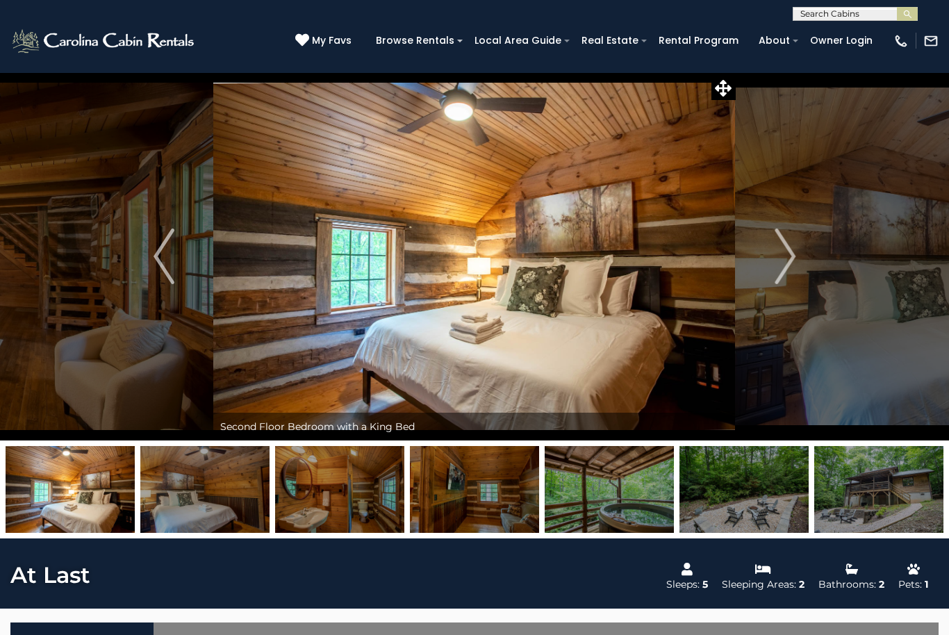
click at [775, 258] on img "Next" at bounding box center [784, 256] width 21 height 56
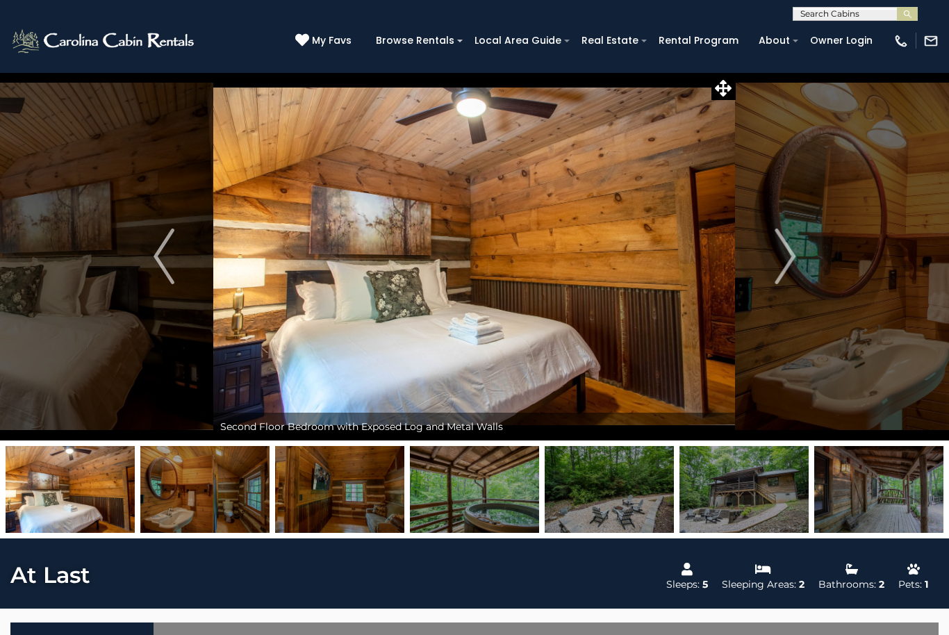
click at [776, 259] on img "Next" at bounding box center [784, 256] width 21 height 56
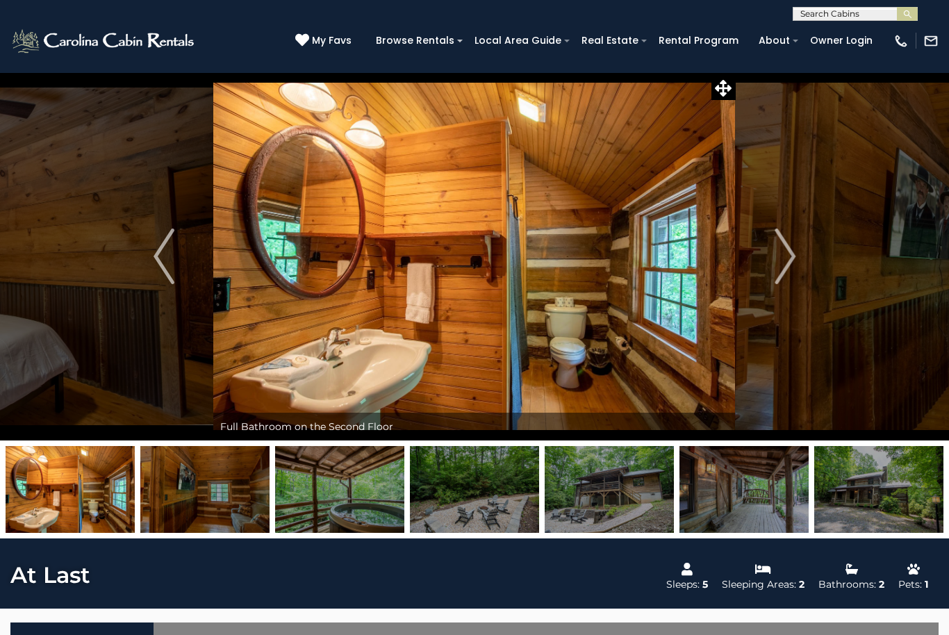
click at [774, 262] on img "Next" at bounding box center [784, 256] width 21 height 56
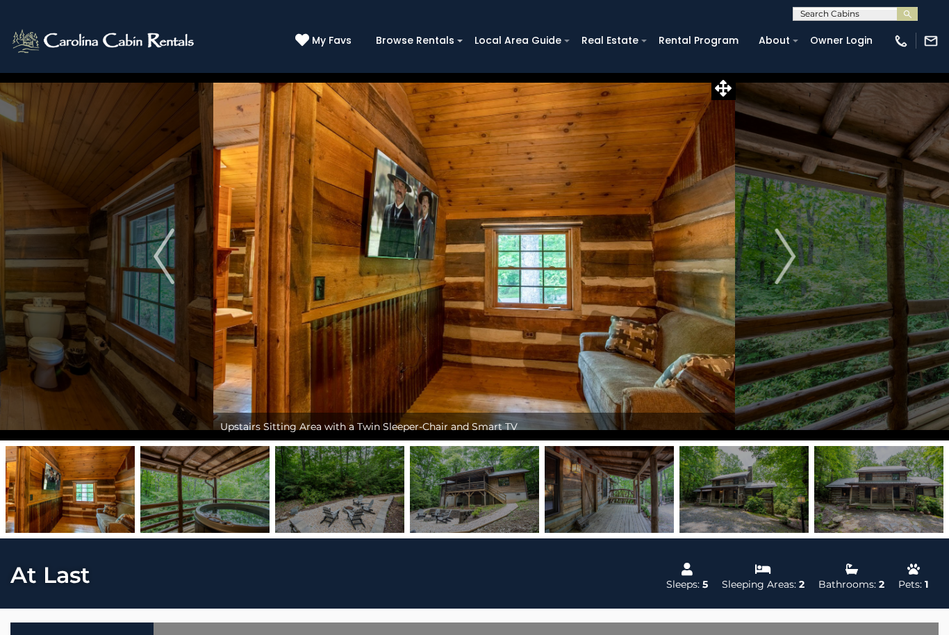
click at [774, 261] on img "Next" at bounding box center [784, 256] width 21 height 56
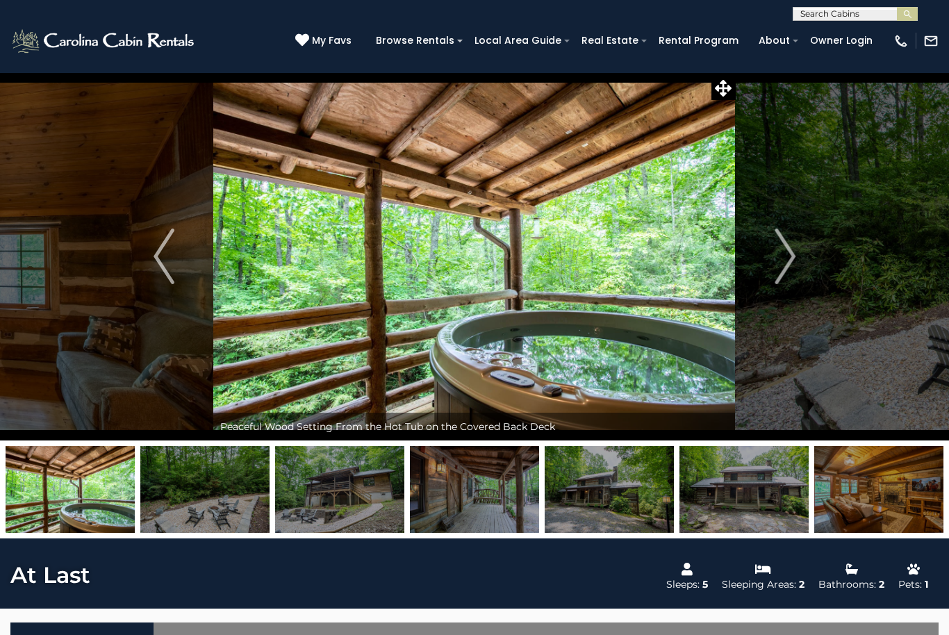
click at [785, 256] on img "Next" at bounding box center [784, 256] width 21 height 56
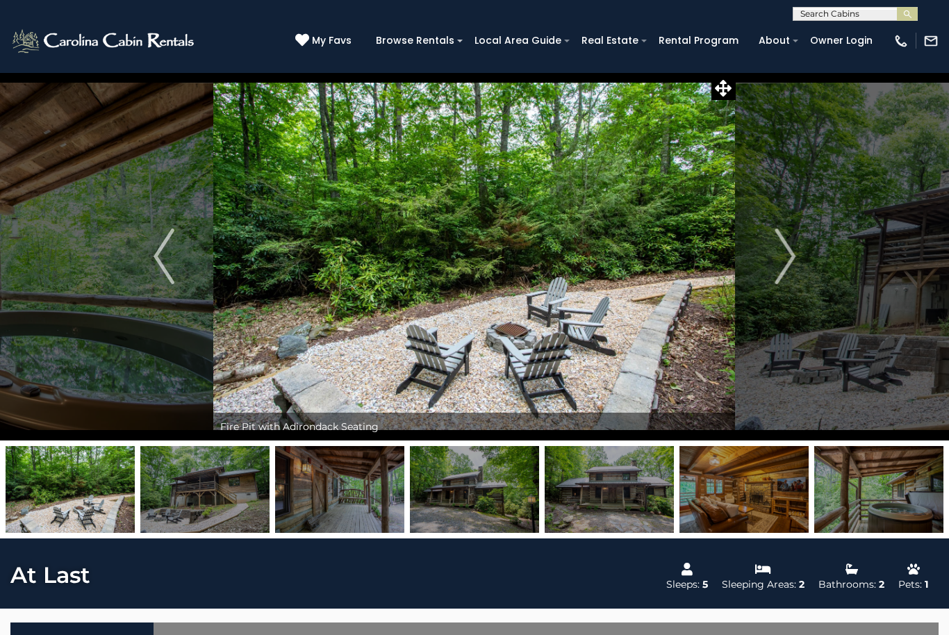
click at [772, 256] on button "Next" at bounding box center [784, 256] width 99 height 368
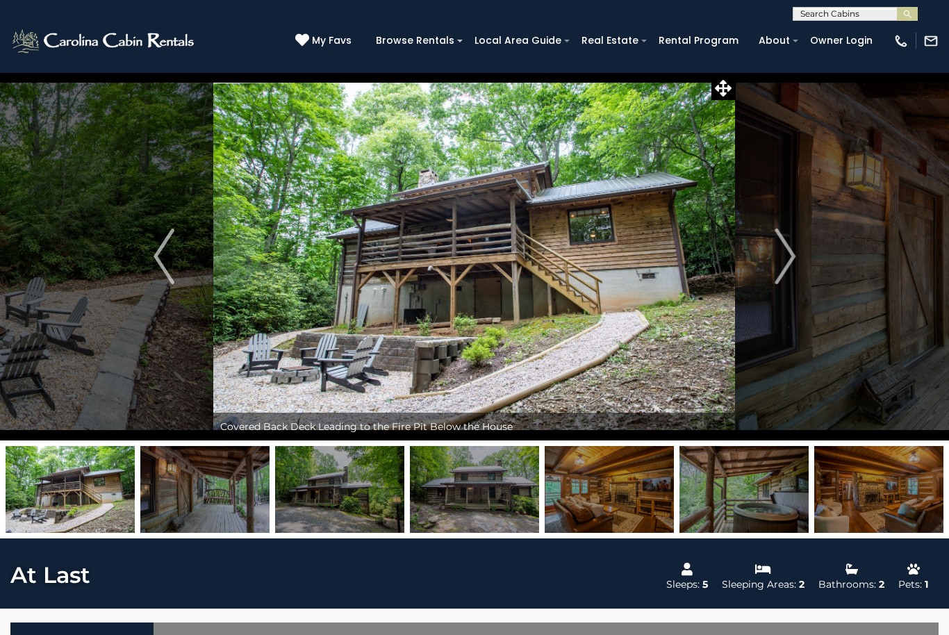
click at [765, 263] on button "Next" at bounding box center [784, 256] width 99 height 368
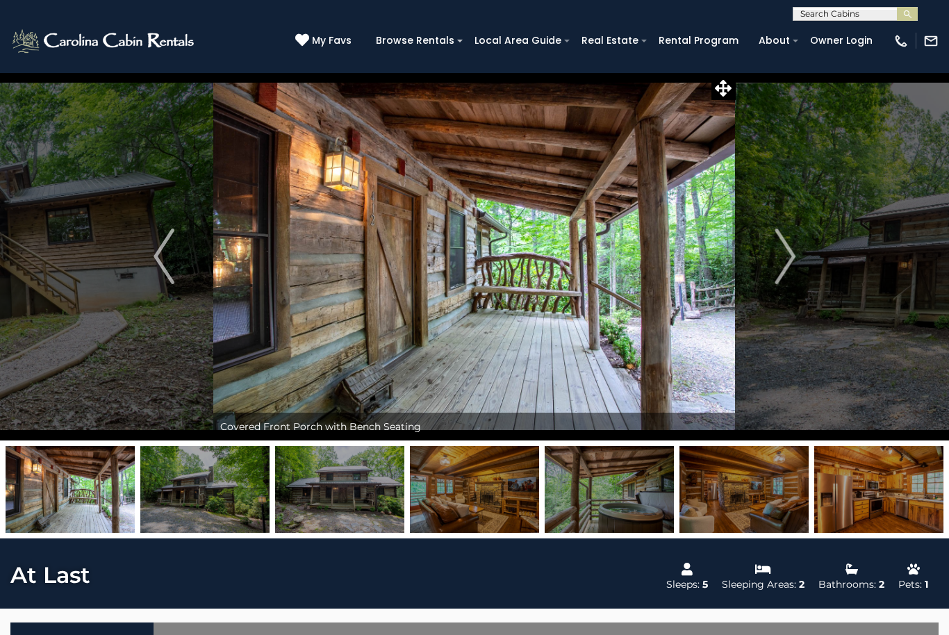
click at [759, 259] on button "Next" at bounding box center [784, 256] width 99 height 368
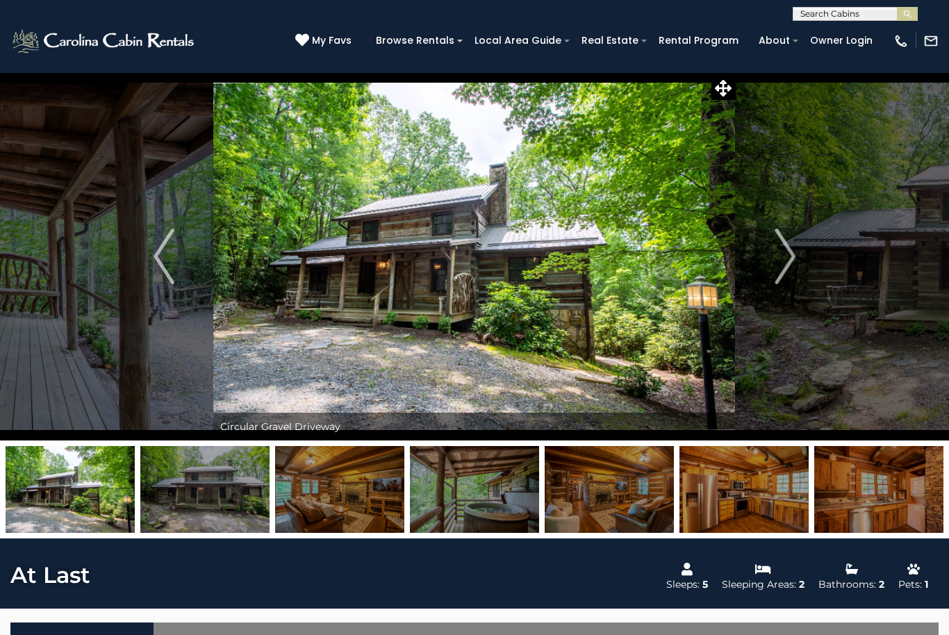
click at [774, 262] on img "Next" at bounding box center [784, 256] width 21 height 56
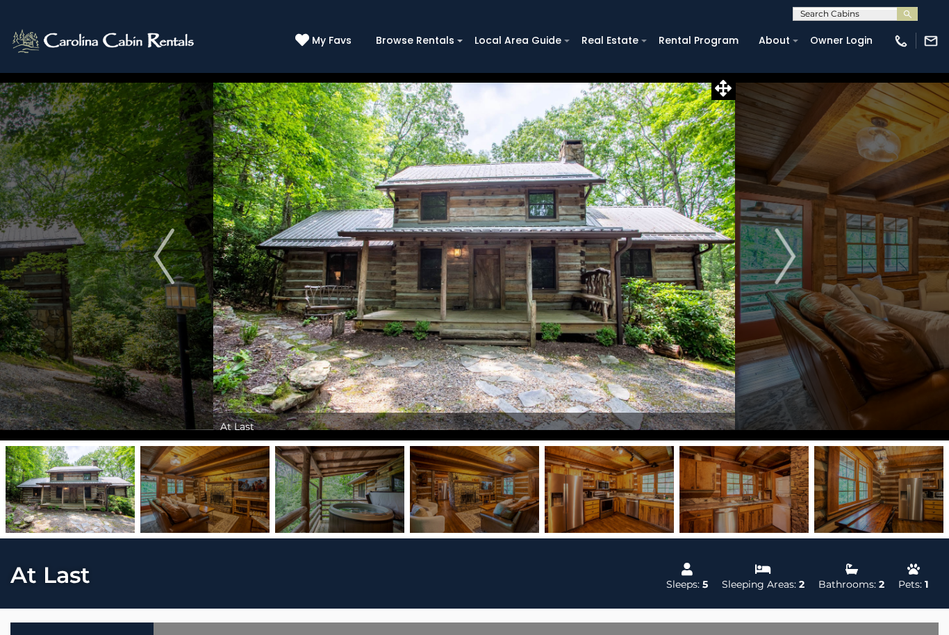
click at [774, 265] on button "Next" at bounding box center [784, 256] width 99 height 368
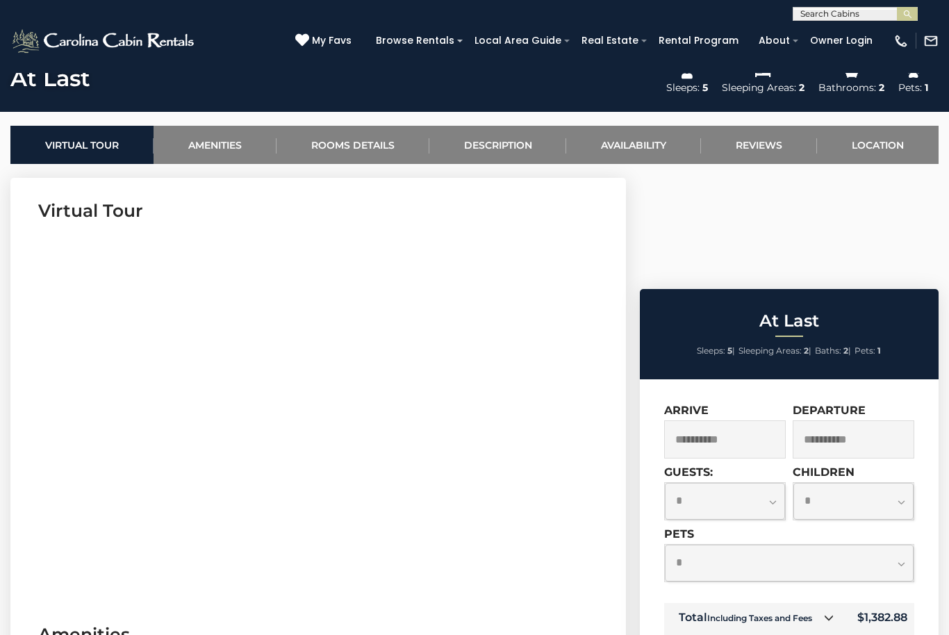
scroll to position [495, 0]
